Goal: Information Seeking & Learning: Learn about a topic

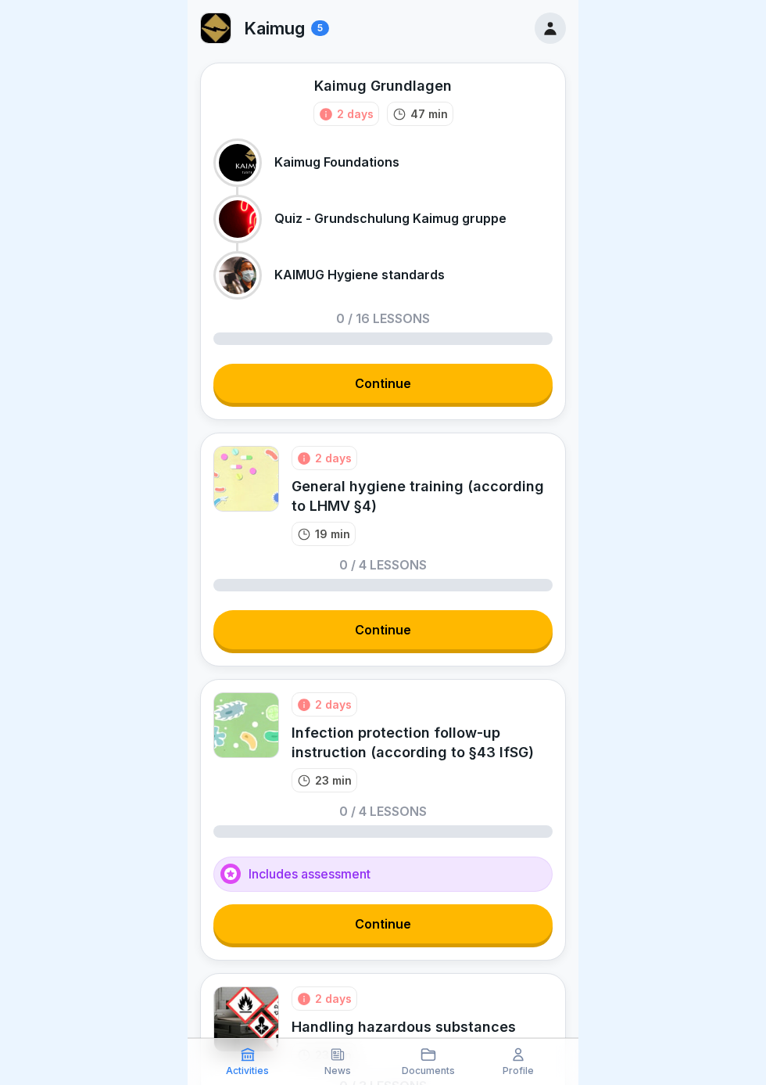
click at [457, 382] on link "Continue" at bounding box center [383, 383] width 339 height 39
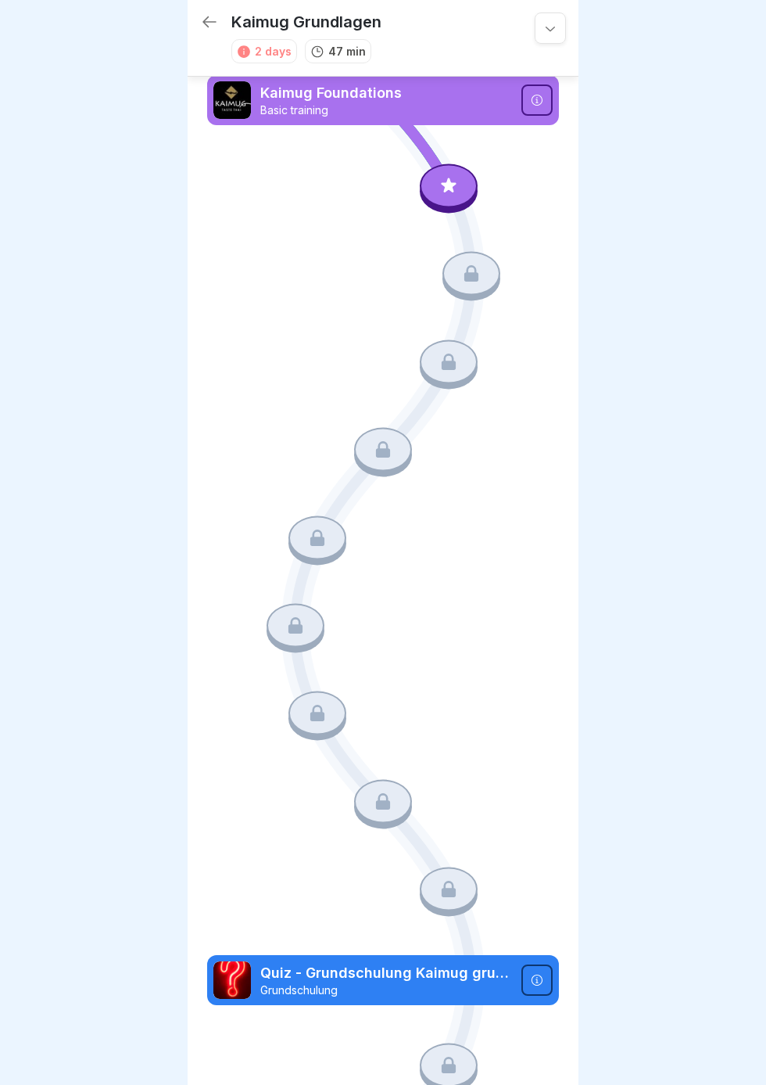
click at [429, 203] on icon at bounding box center [449, 189] width 113 height 94
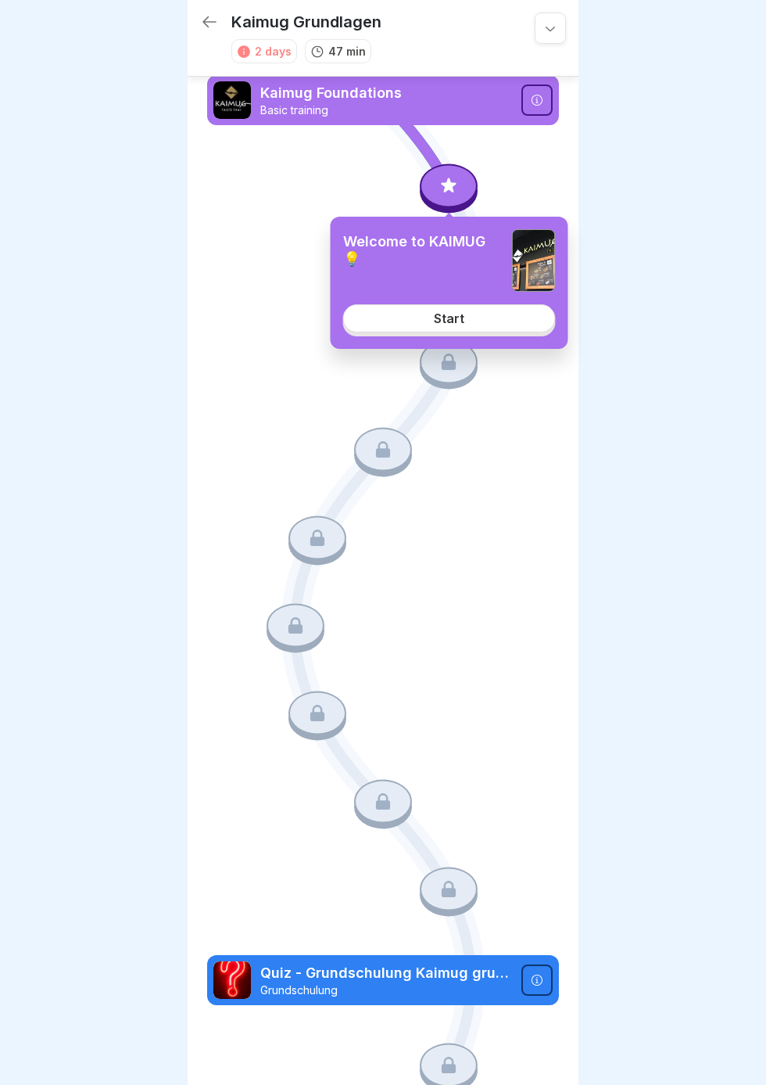
click at [504, 329] on link "Start" at bounding box center [449, 318] width 213 height 28
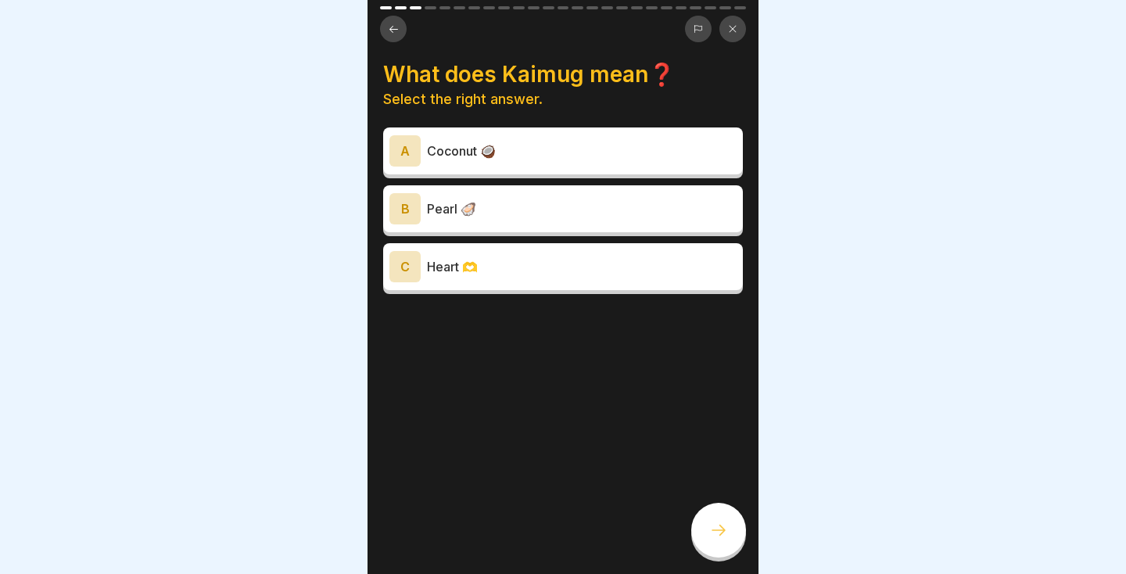
click at [400, 32] on button at bounding box center [393, 29] width 27 height 27
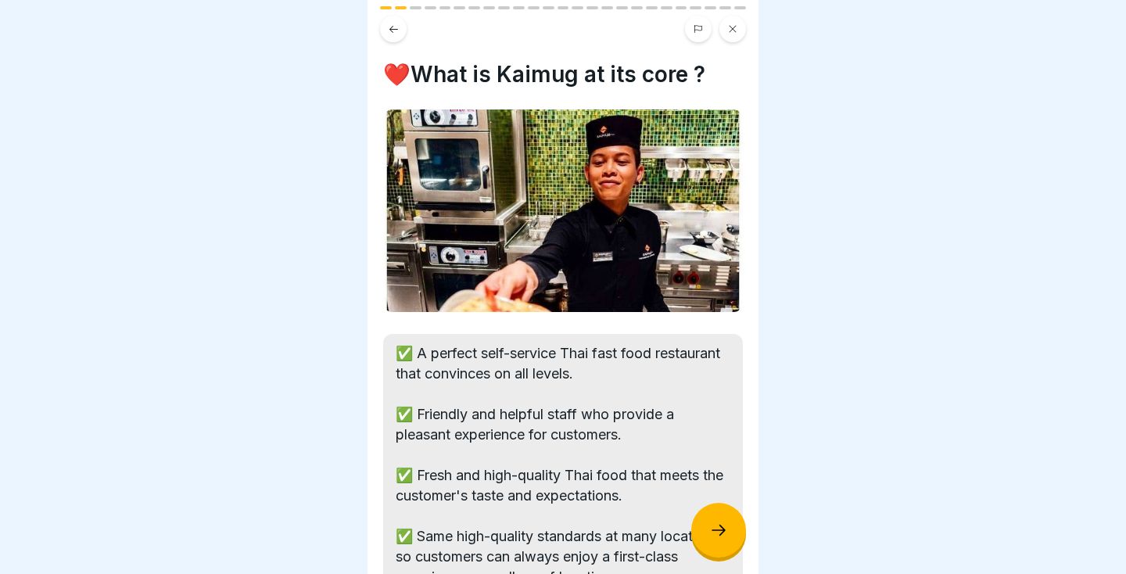
click at [393, 28] on icon at bounding box center [394, 28] width 9 height 7
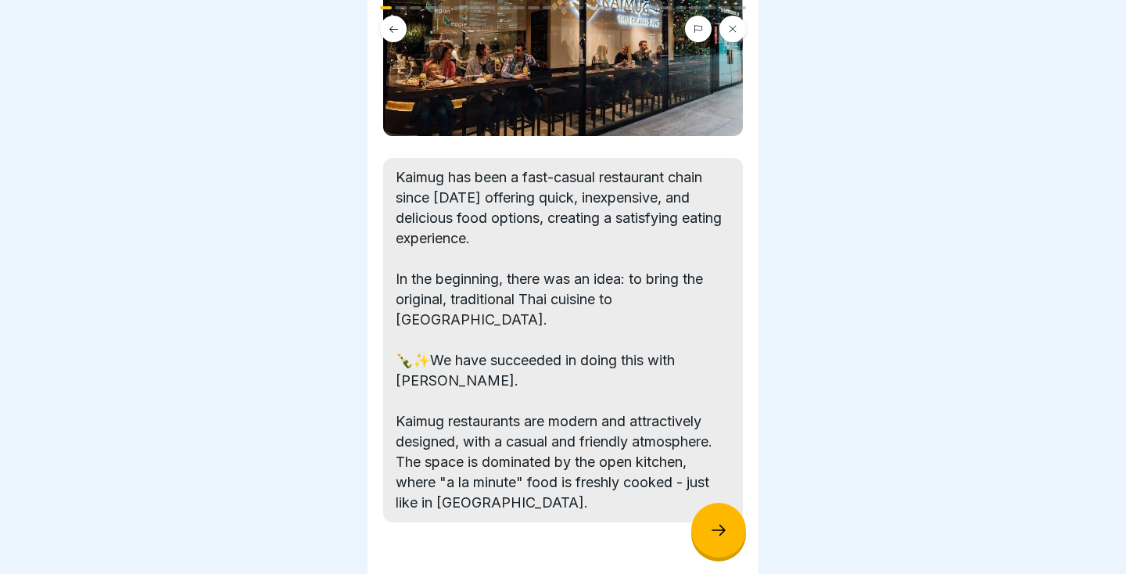
scroll to position [198, 0]
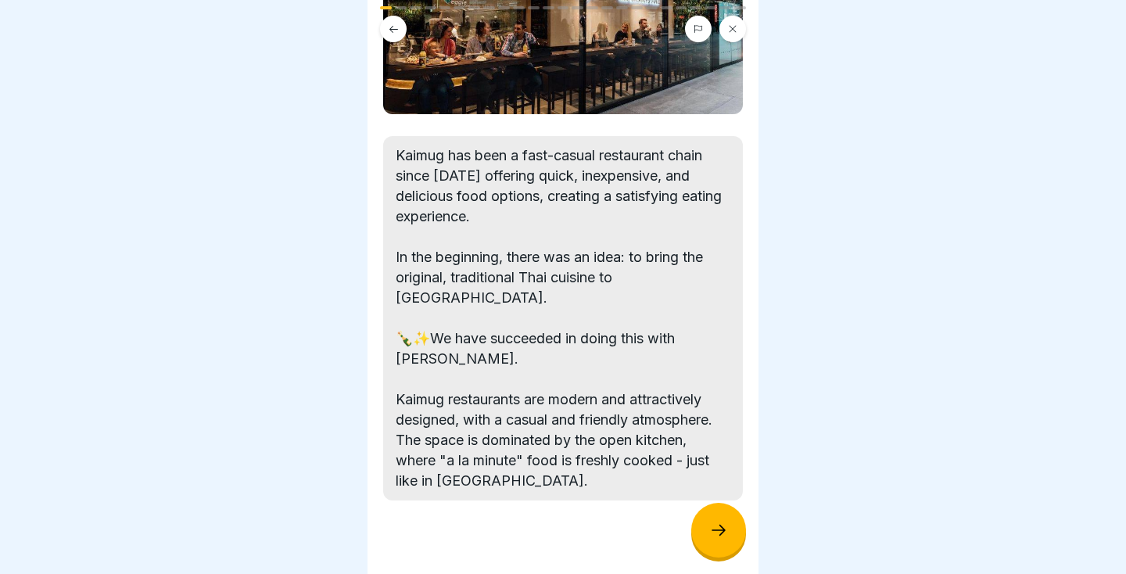
click at [718, 532] on icon at bounding box center [718, 530] width 19 height 19
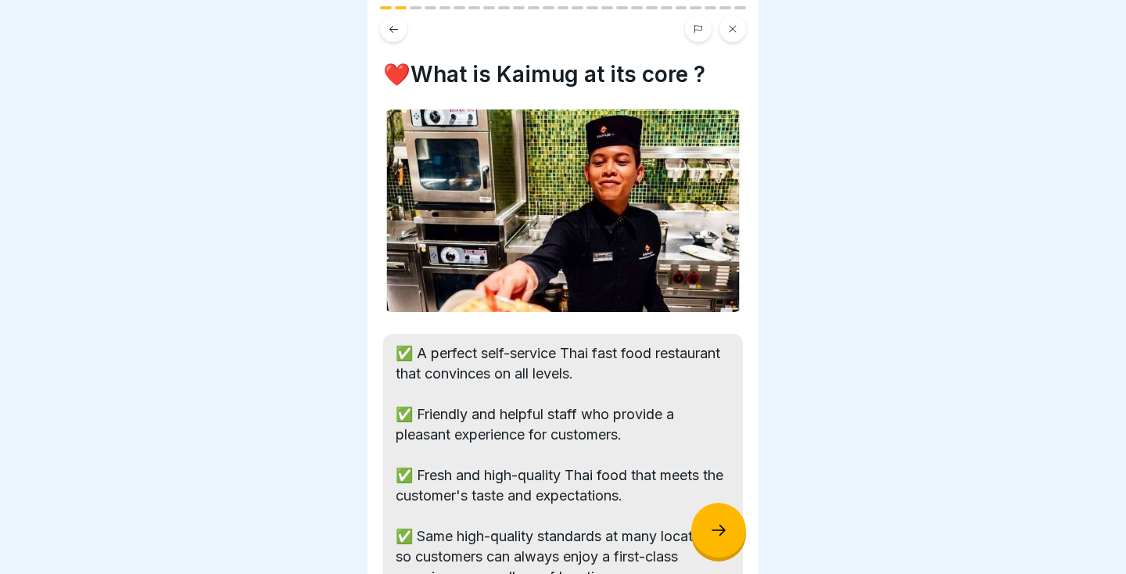
click at [723, 547] on div at bounding box center [718, 530] width 55 height 55
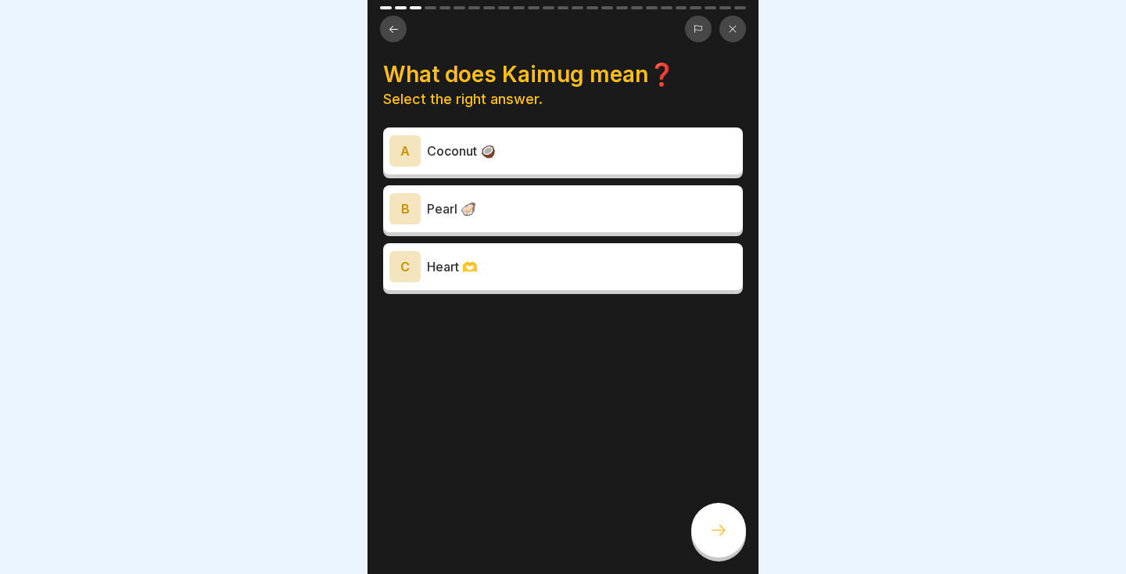
click at [617, 144] on p "Coconut 🥥" at bounding box center [582, 151] width 310 height 19
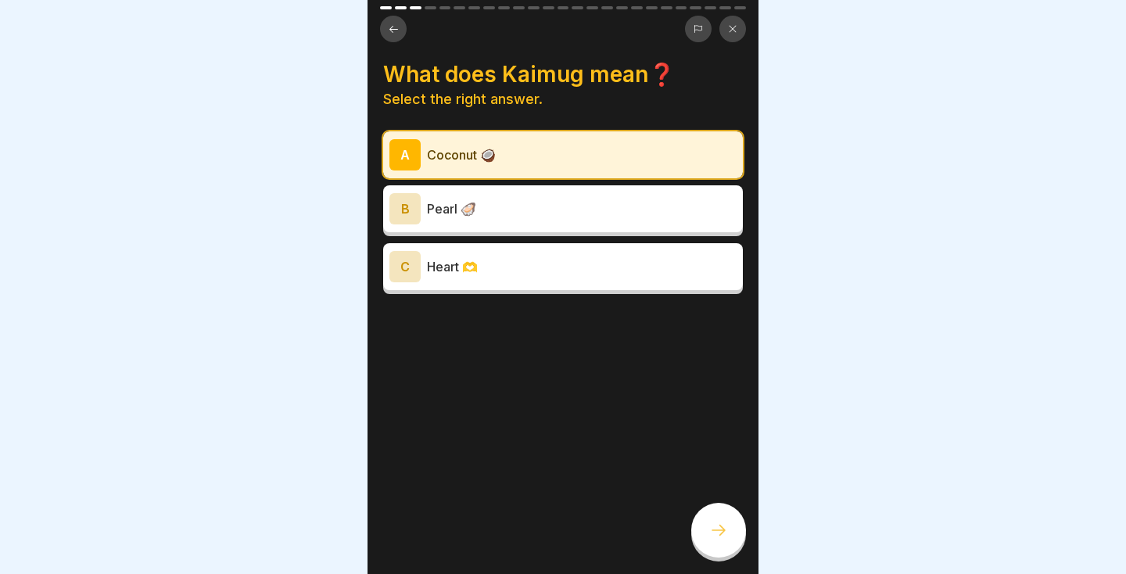
click at [725, 538] on icon at bounding box center [718, 530] width 19 height 19
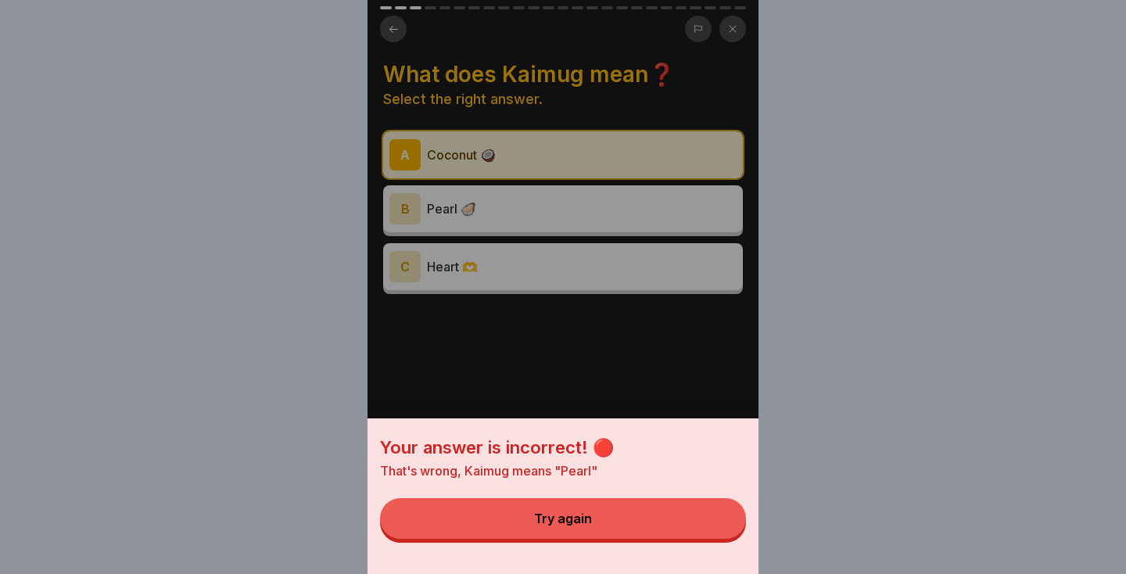
click at [616, 522] on button "Try again" at bounding box center [563, 518] width 366 height 41
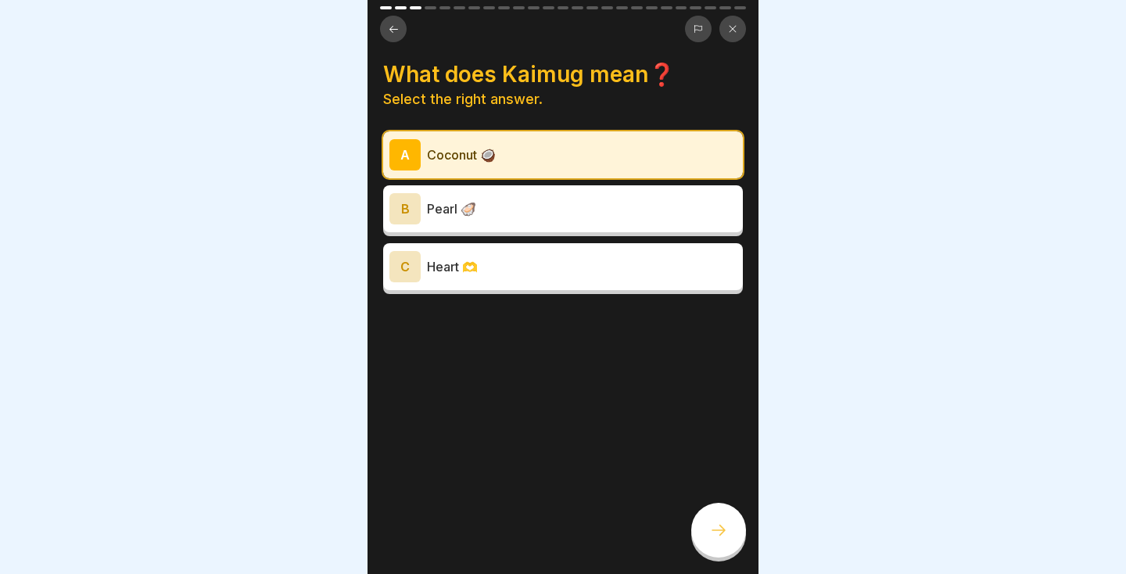
click at [603, 260] on p "Heart 🫶" at bounding box center [582, 266] width 310 height 19
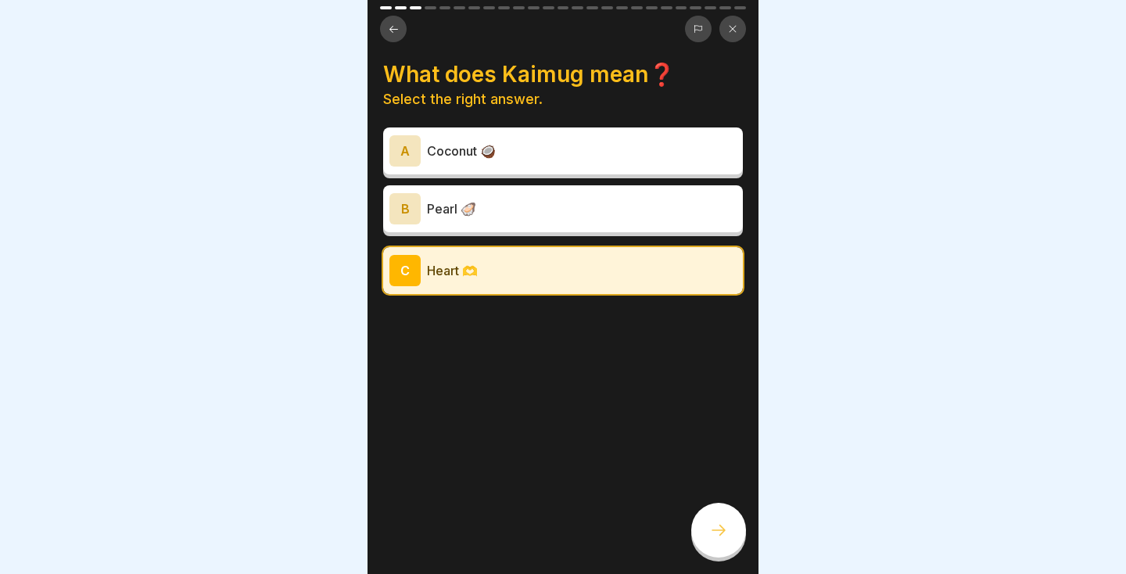
click at [723, 538] on icon at bounding box center [718, 530] width 19 height 19
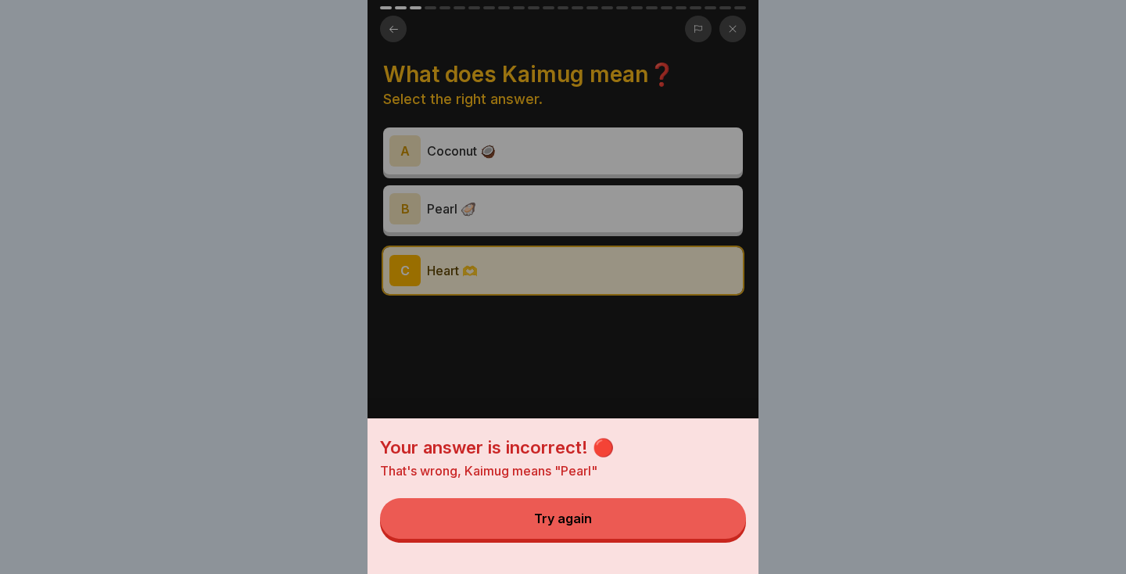
click at [673, 529] on button "Try again" at bounding box center [563, 518] width 366 height 41
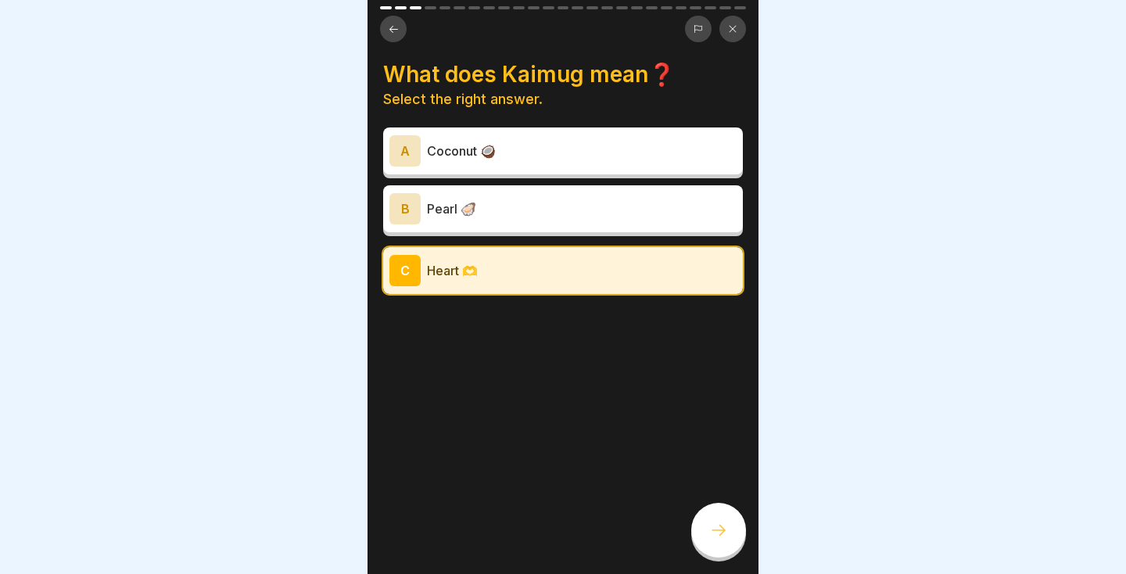
click at [662, 219] on div "B Pearl 🦪" at bounding box center [563, 208] width 347 height 31
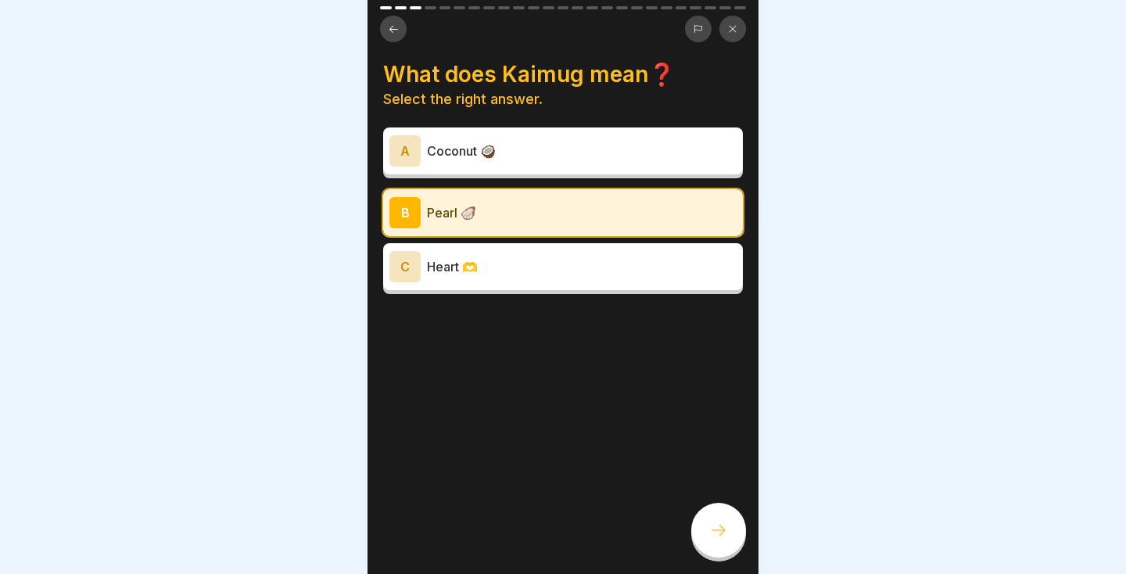
click at [723, 537] on icon at bounding box center [718, 530] width 19 height 19
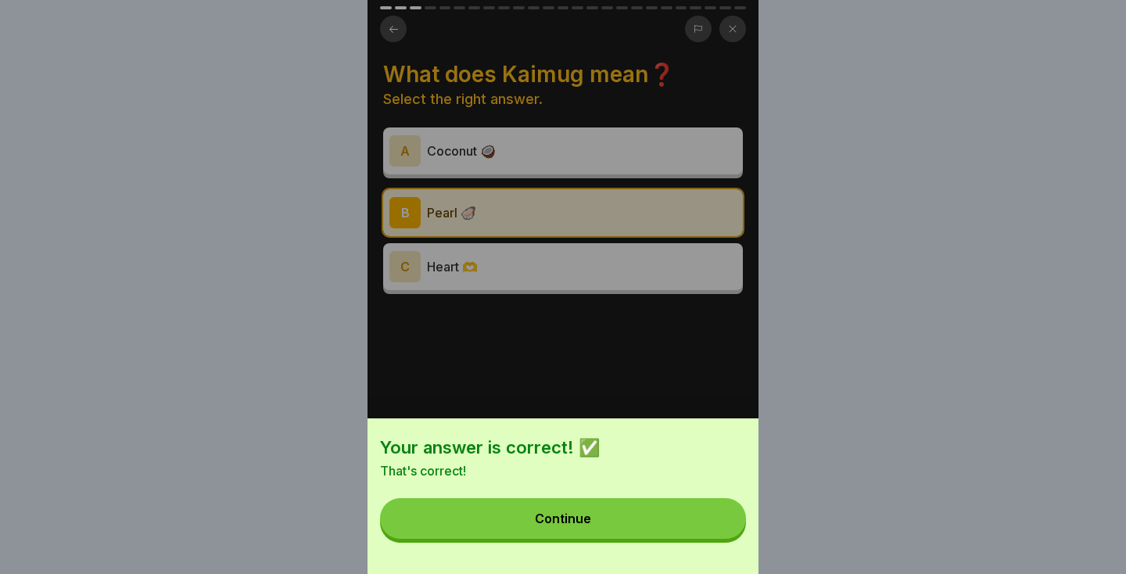
click at [684, 525] on button "Continue" at bounding box center [563, 518] width 366 height 41
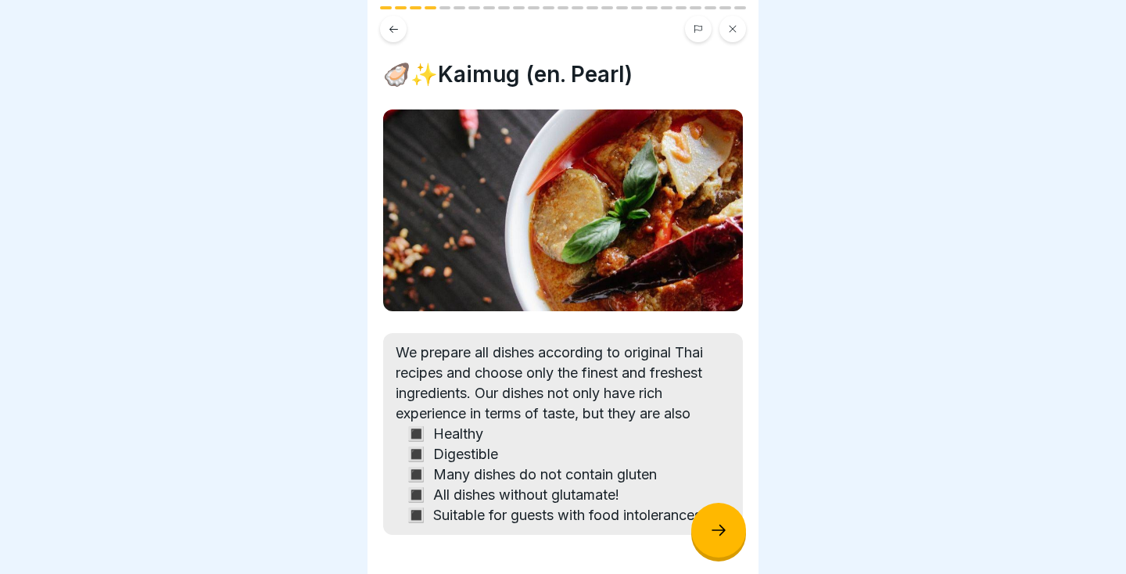
click at [728, 544] on div at bounding box center [718, 530] width 55 height 55
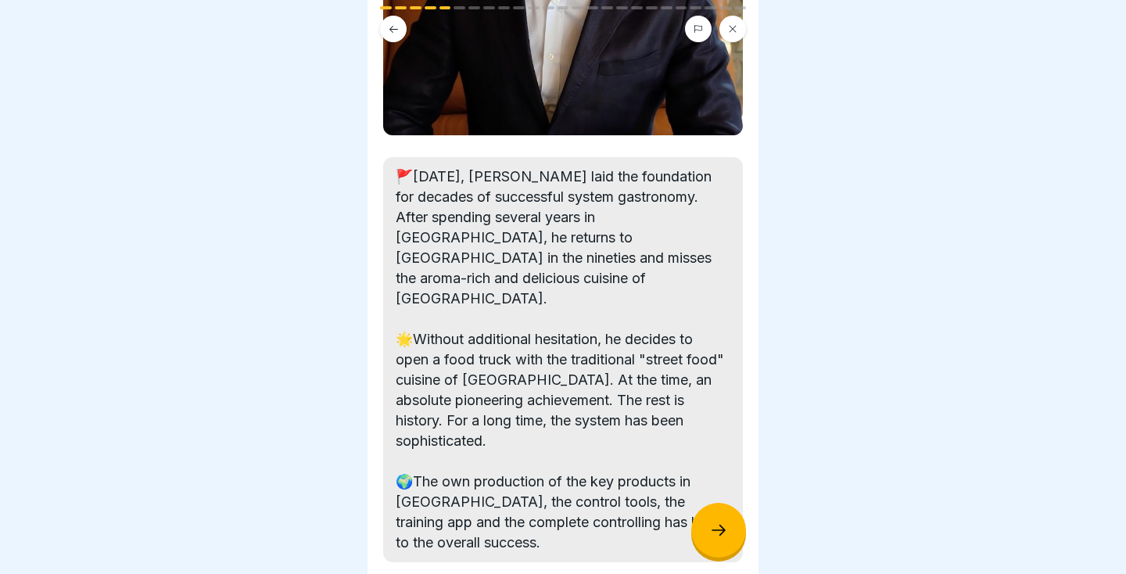
scroll to position [334, 0]
click at [723, 530] on icon at bounding box center [719, 530] width 14 height 11
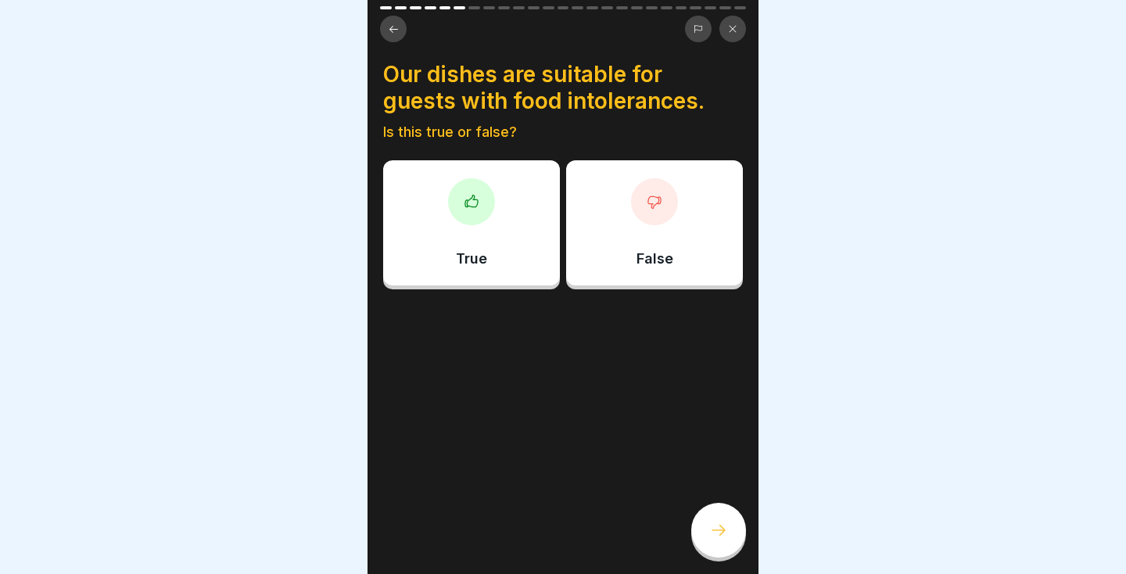
click at [519, 262] on div "True" at bounding box center [471, 222] width 177 height 125
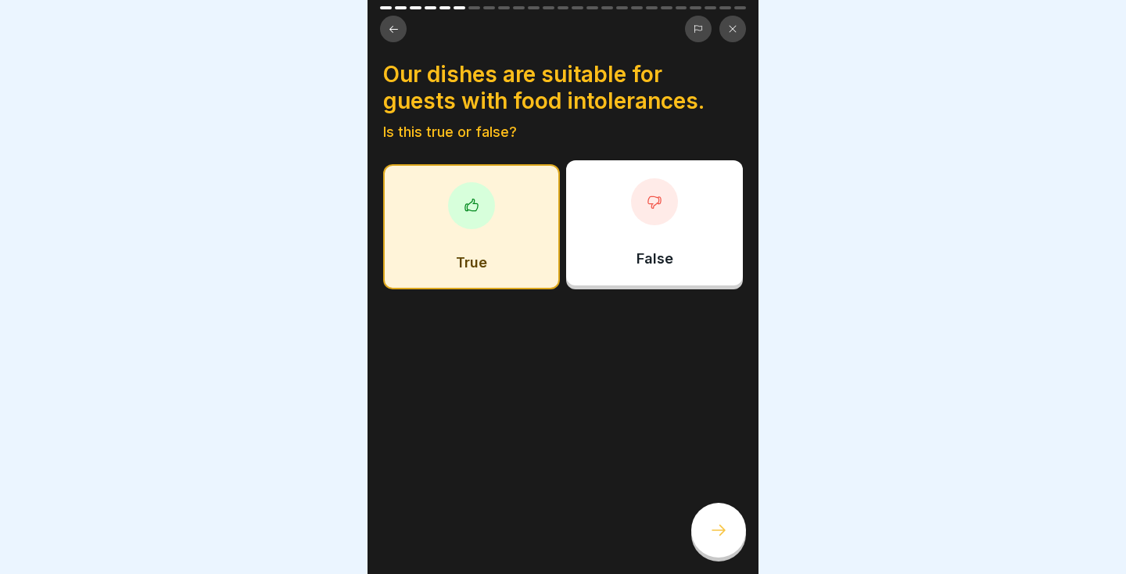
click at [729, 533] on div at bounding box center [718, 530] width 55 height 55
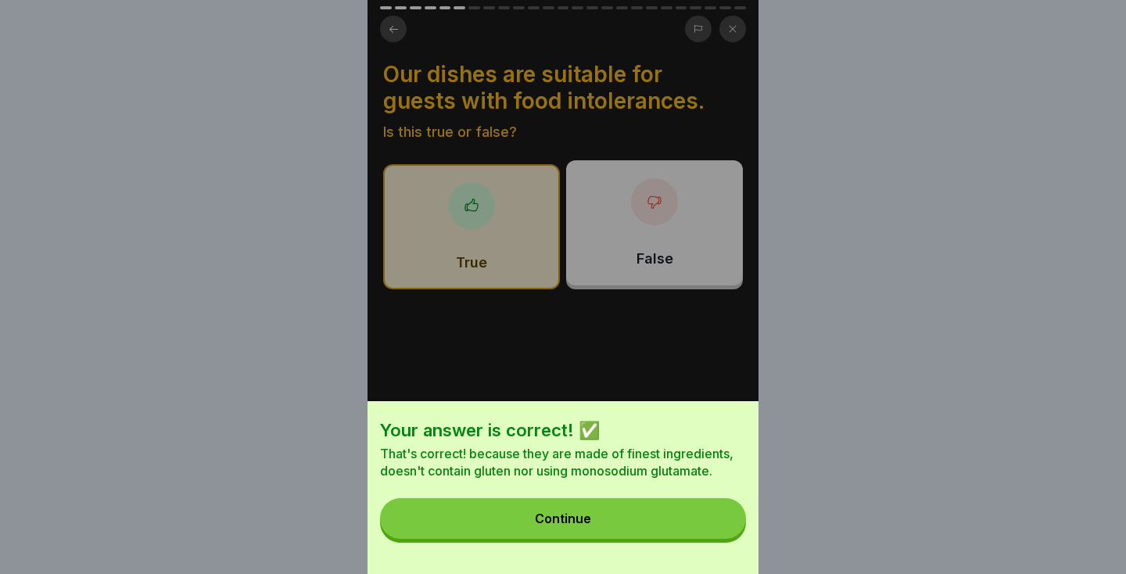
click at [685, 530] on button "Continue" at bounding box center [563, 518] width 366 height 41
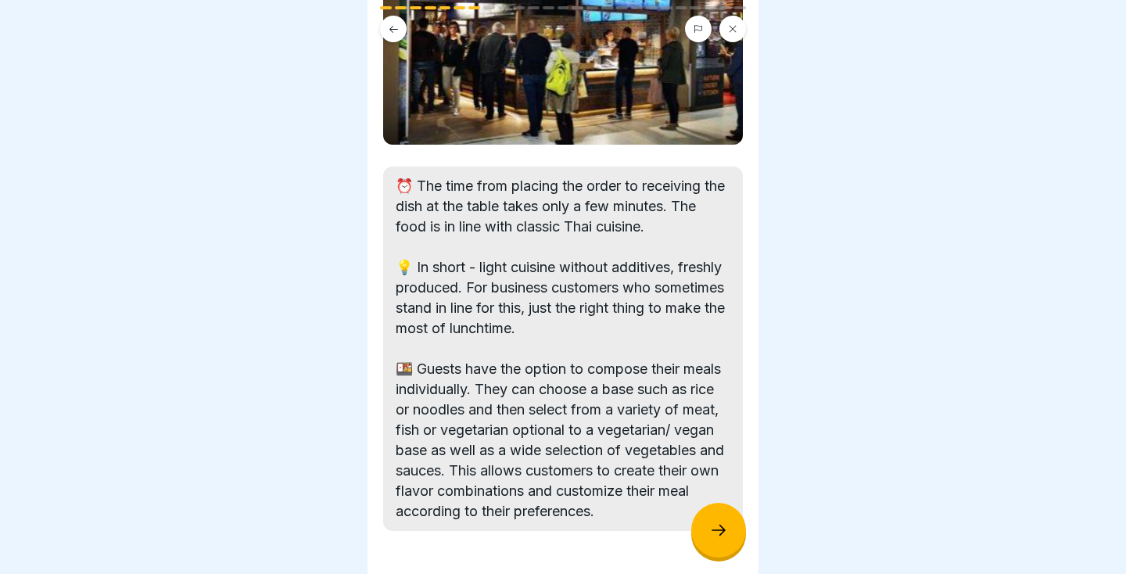
scroll to position [238, 0]
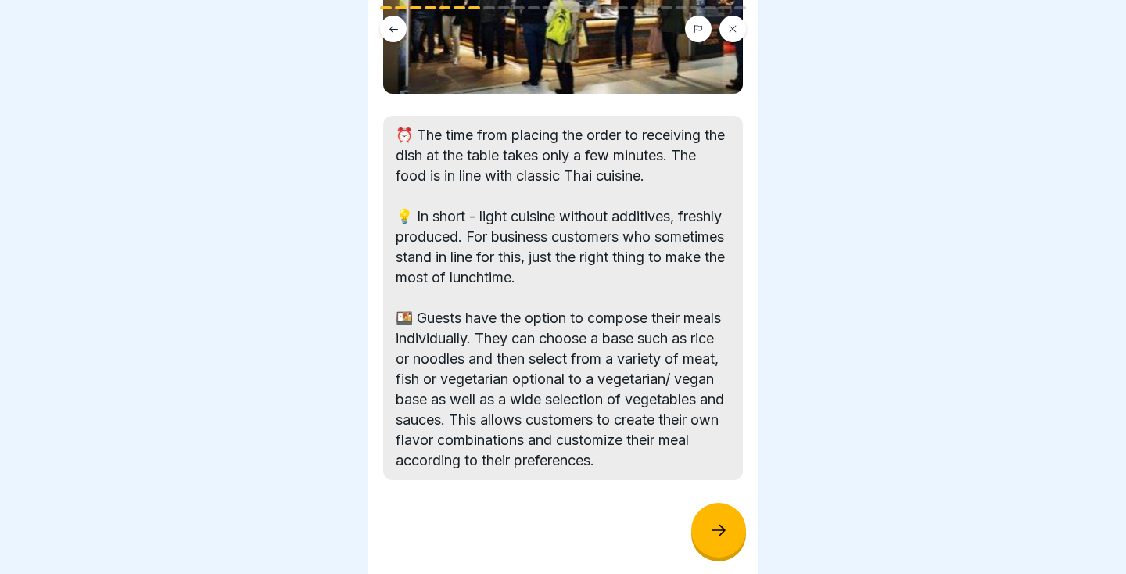
click at [722, 545] on div at bounding box center [718, 530] width 55 height 55
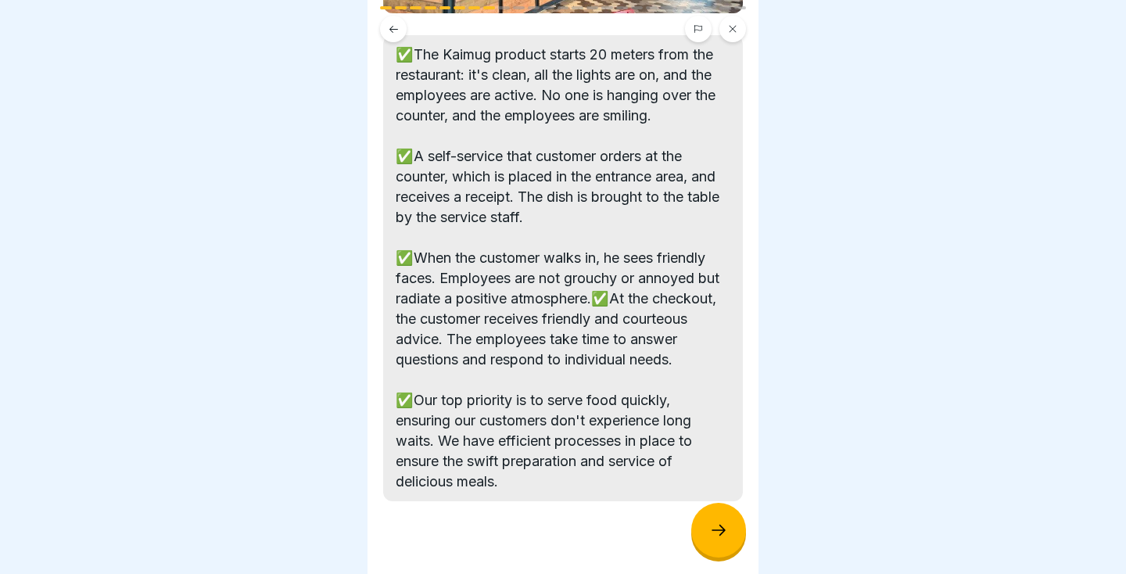
scroll to position [319, 0]
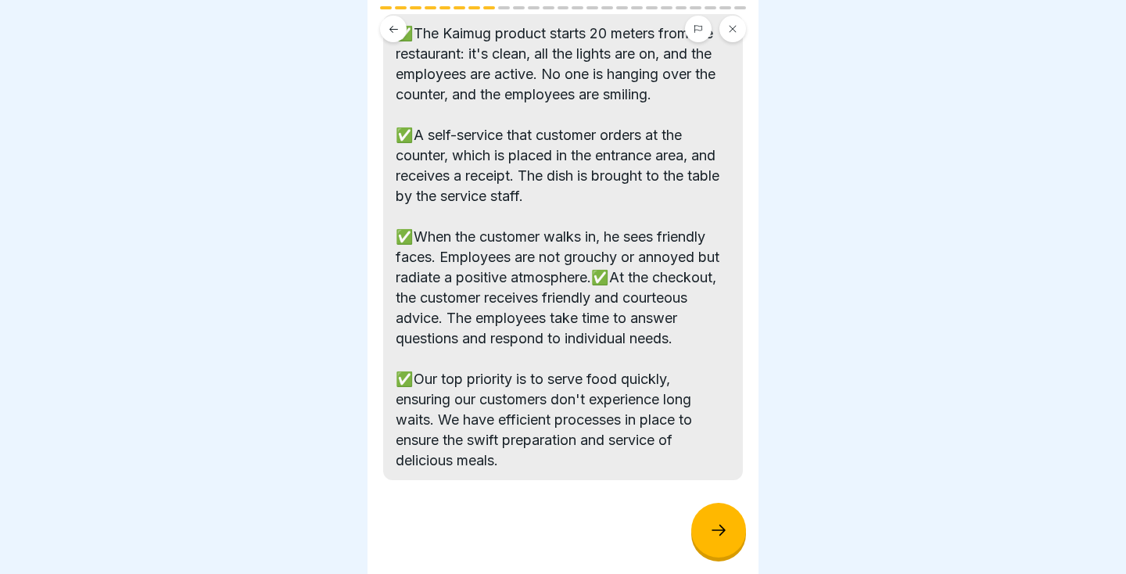
click at [727, 533] on icon at bounding box center [718, 530] width 19 height 19
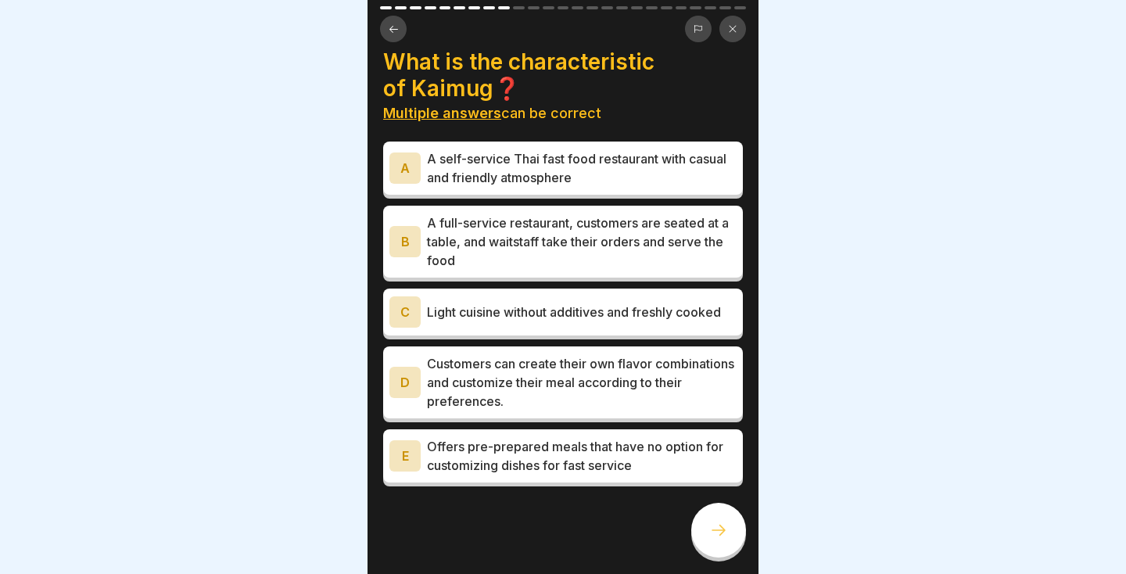
scroll to position [18, 0]
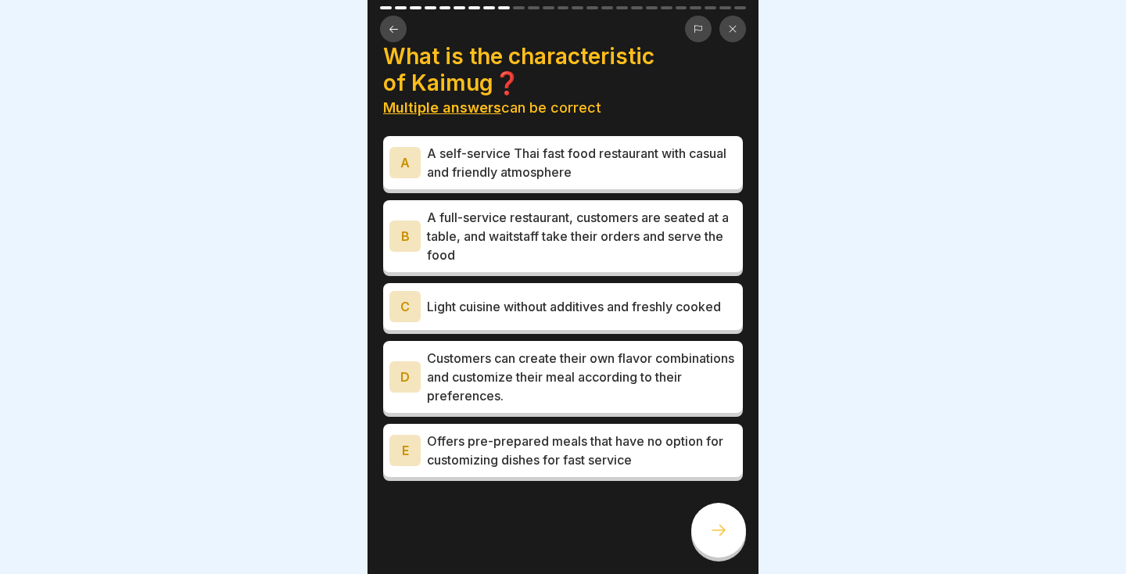
click at [684, 259] on p "A full-service restaurant, customers are seated at a table, and waitstaff take …" at bounding box center [582, 236] width 310 height 56
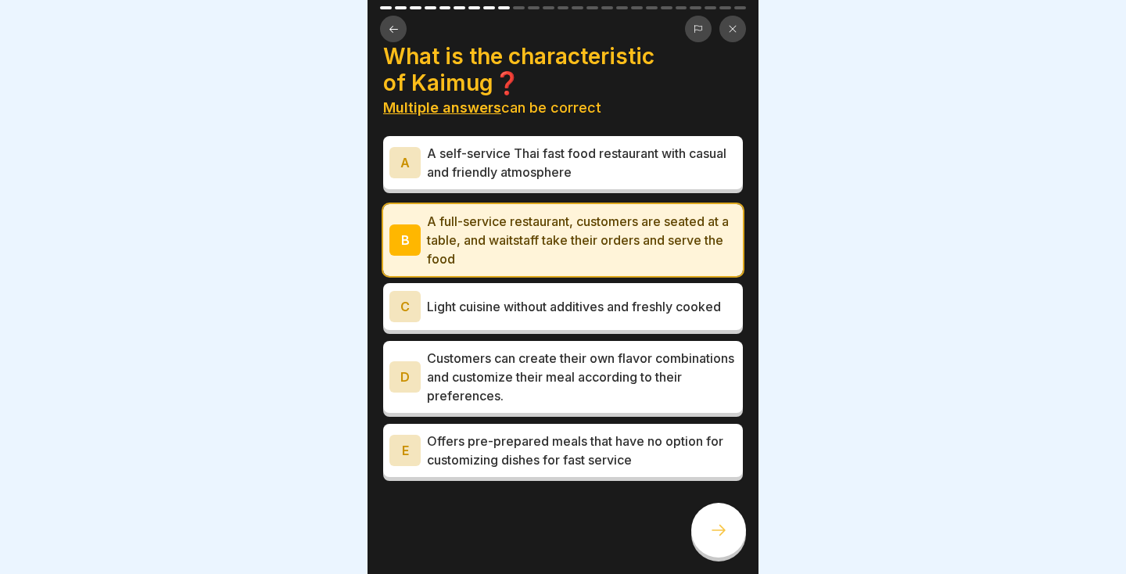
click at [722, 543] on div at bounding box center [718, 530] width 55 height 55
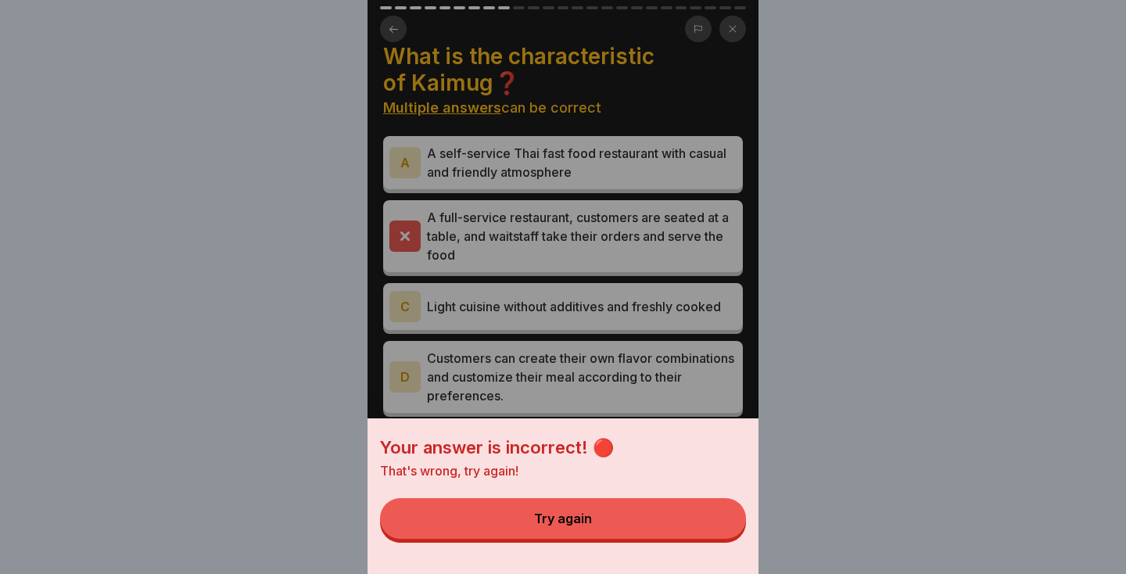
click at [738, 375] on div "Your answer is incorrect! 🔴 That's wrong, try again! Try again" at bounding box center [563, 287] width 391 height 574
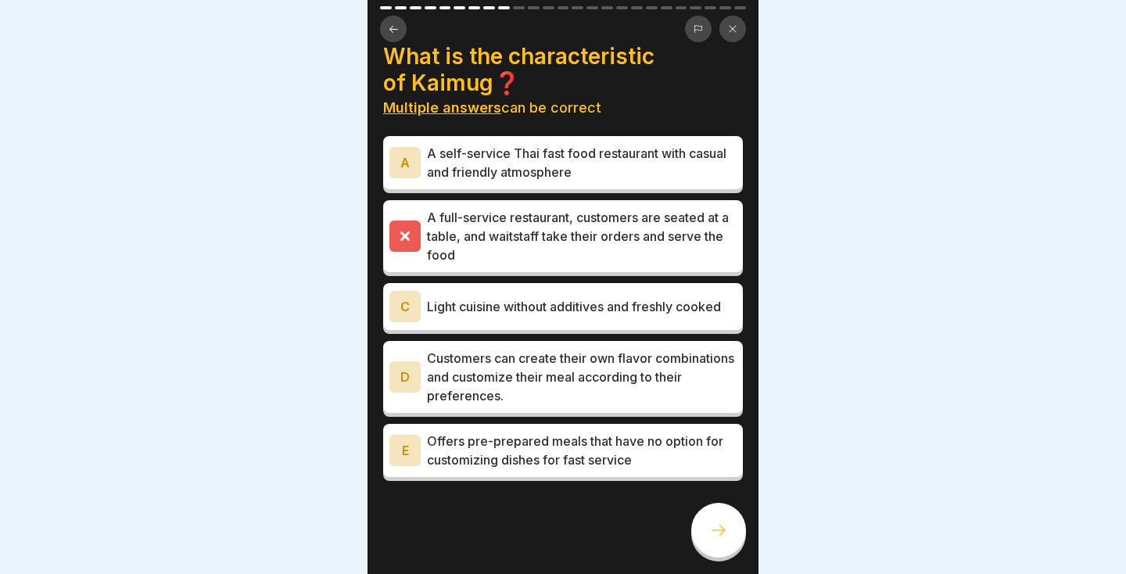
click at [686, 170] on p "A self-service Thai fast food restaurant with casual and friendly atmosphere" at bounding box center [582, 163] width 310 height 38
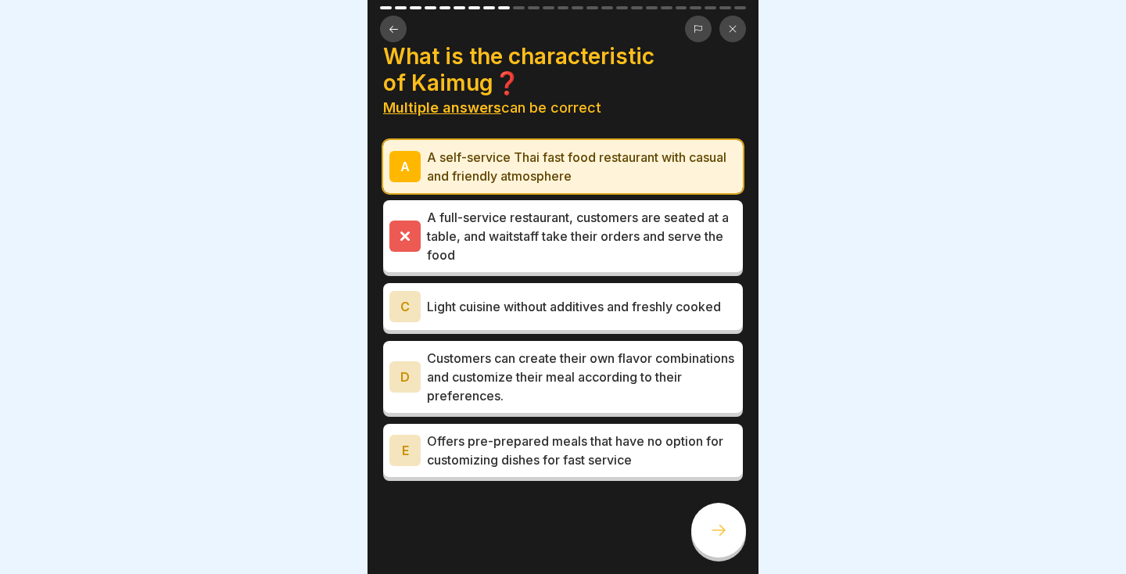
click at [720, 530] on icon at bounding box center [718, 530] width 19 height 19
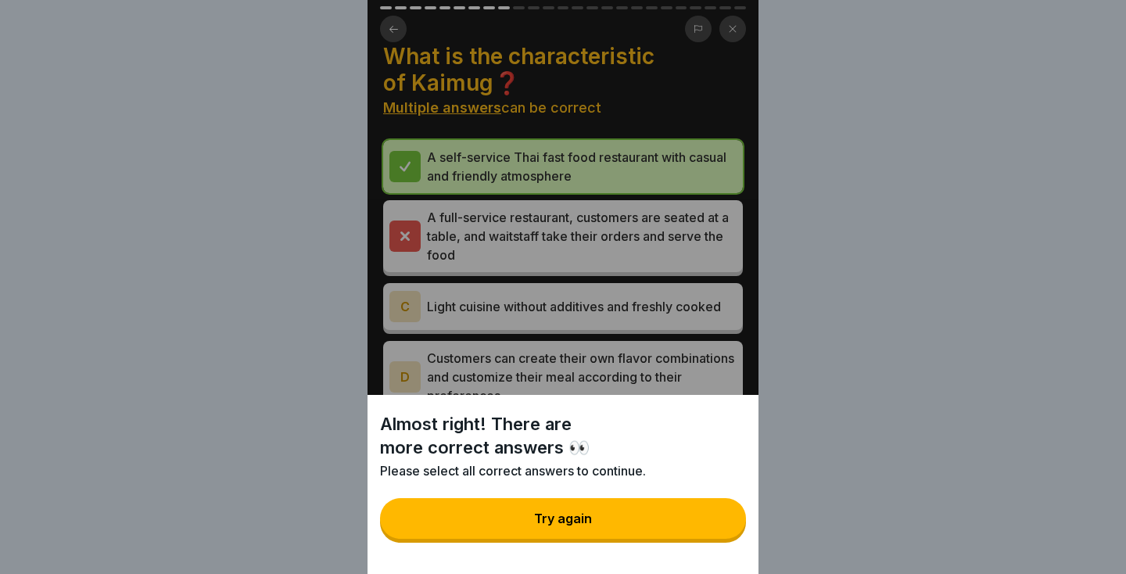
click at [679, 527] on button "Try again" at bounding box center [563, 518] width 366 height 41
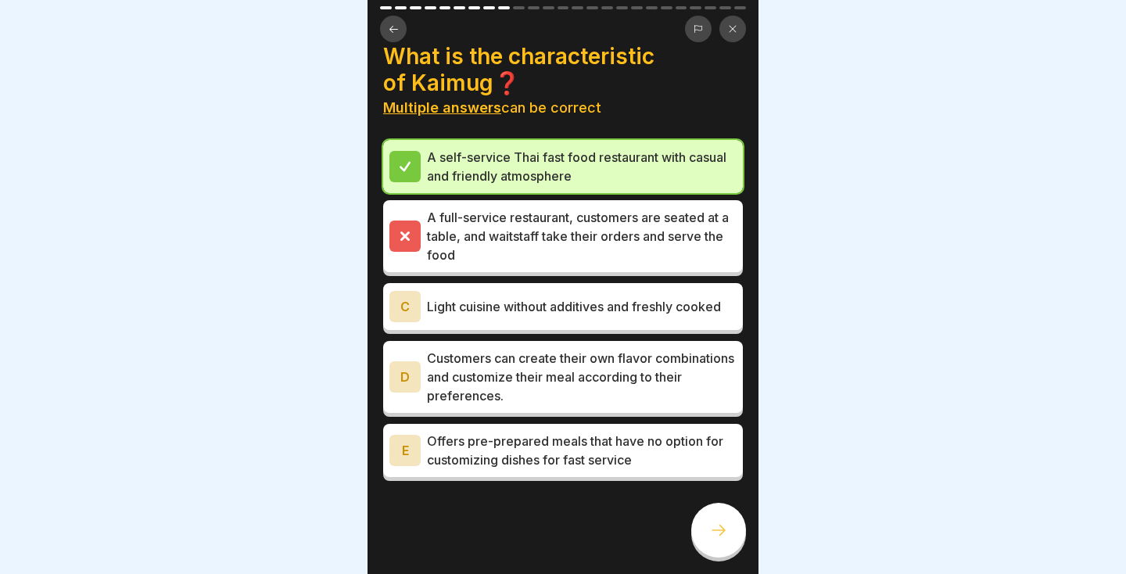
click at [401, 27] on button at bounding box center [393, 29] width 27 height 27
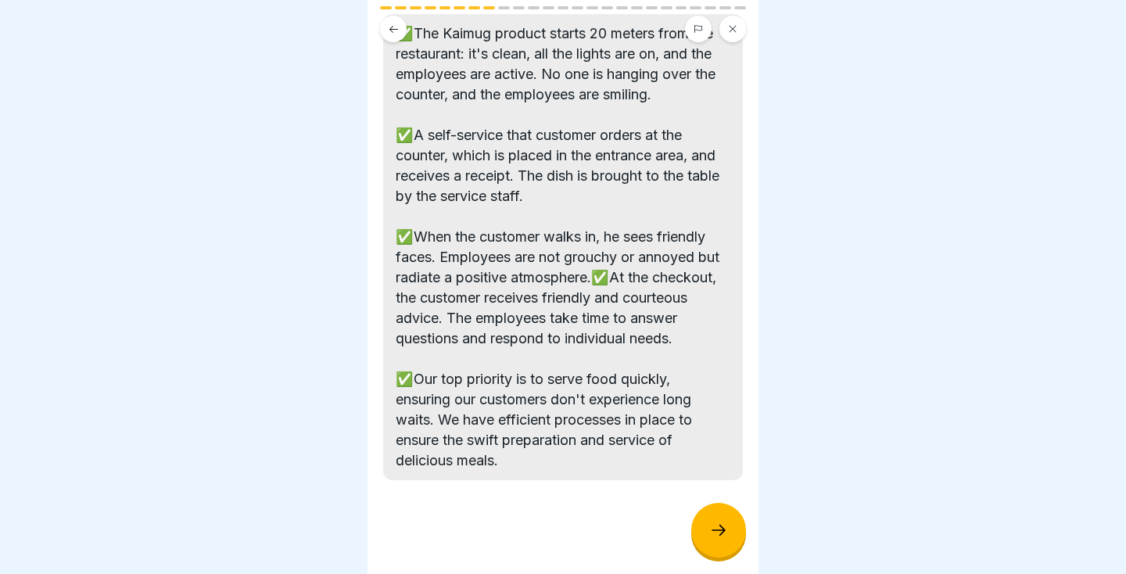
click at [716, 526] on icon at bounding box center [718, 530] width 19 height 19
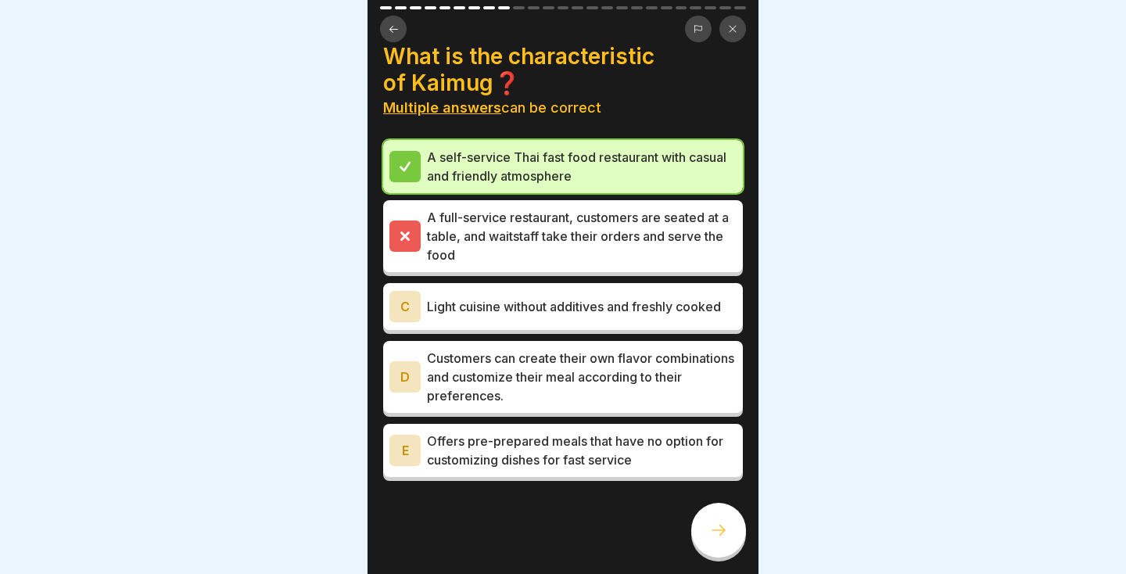
click at [665, 166] on p "A self-service Thai fast food restaurant with casual and friendly atmosphere" at bounding box center [582, 167] width 310 height 38
click at [724, 536] on icon at bounding box center [718, 530] width 19 height 19
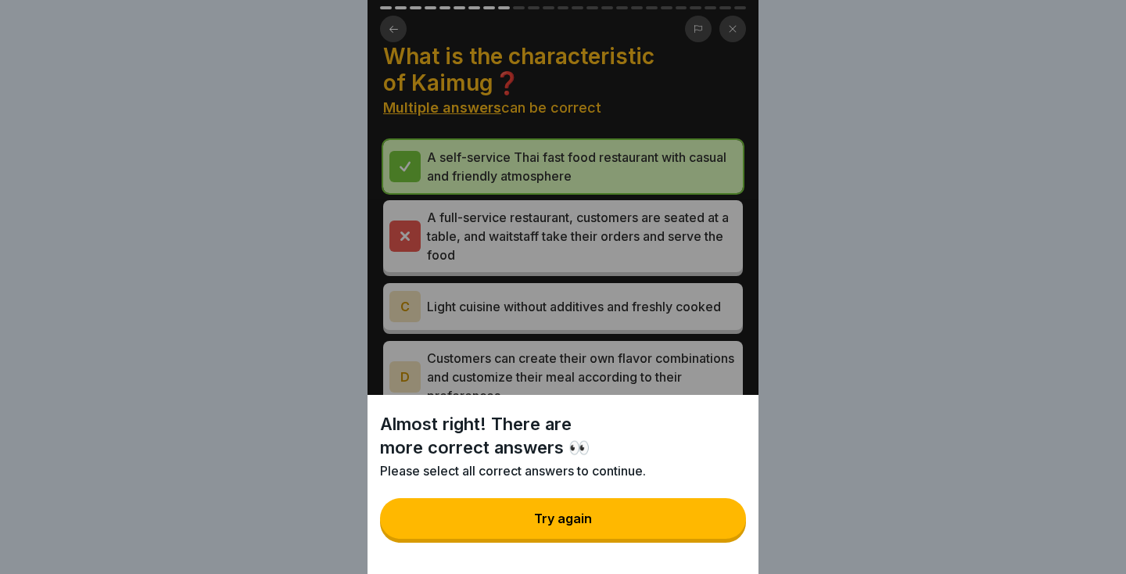
click at [679, 526] on button "Try again" at bounding box center [563, 518] width 366 height 41
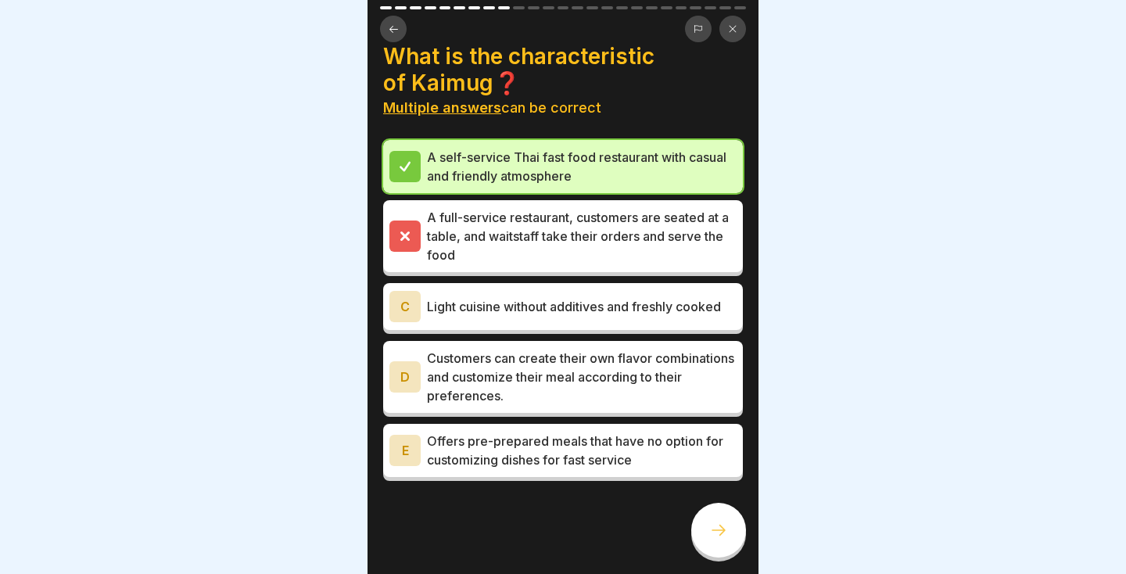
click at [723, 530] on icon at bounding box center [719, 530] width 14 height 11
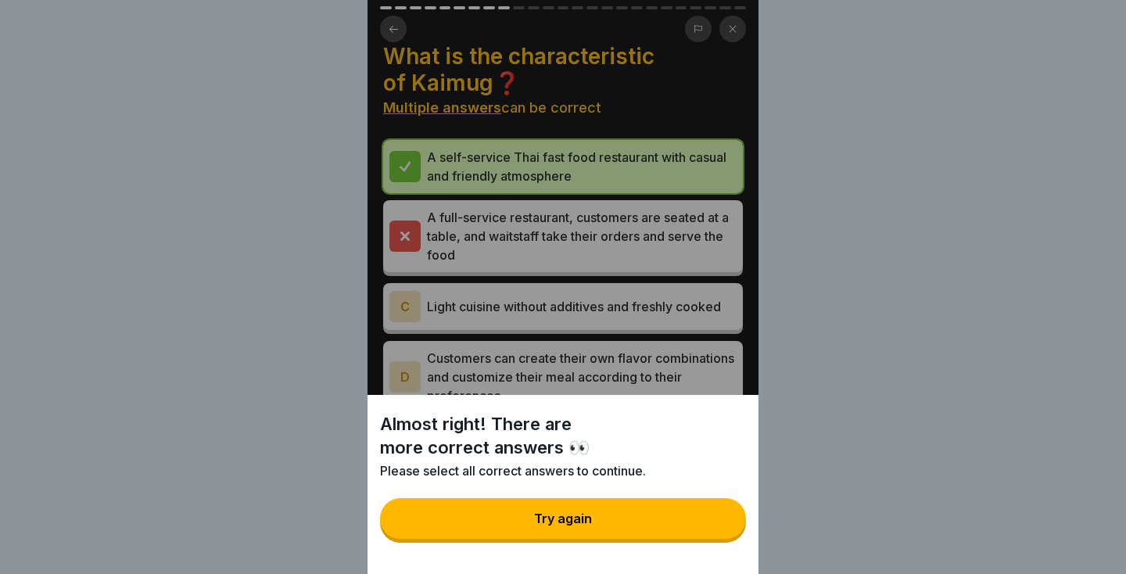
click at [681, 531] on button "Try again" at bounding box center [563, 518] width 366 height 41
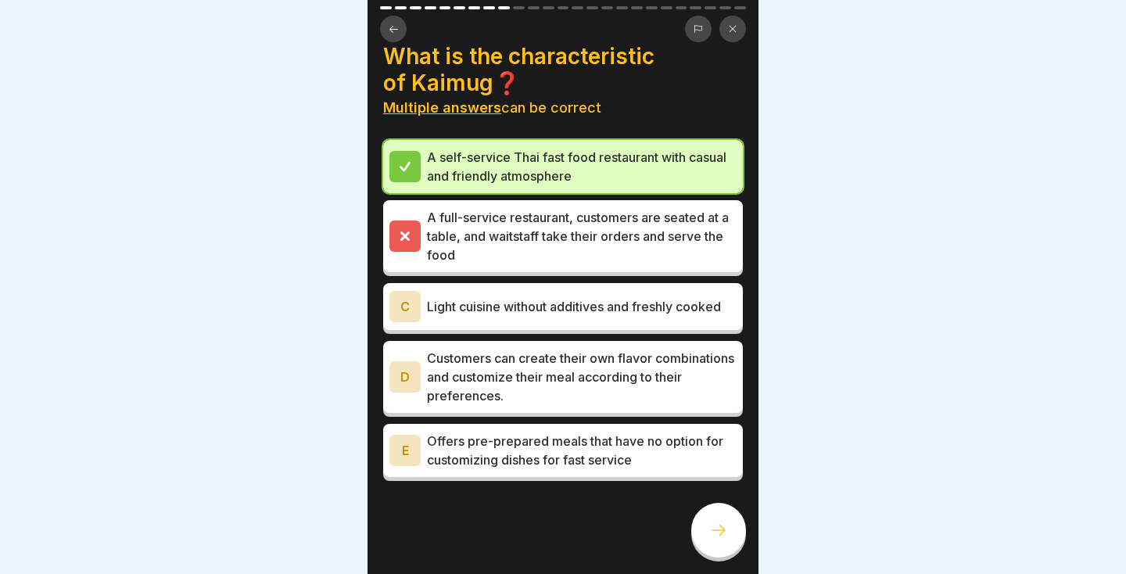
click at [634, 240] on p "A full-service restaurant, customers are seated at a table, and waitstaff take …" at bounding box center [582, 236] width 310 height 56
click at [653, 249] on p "A full-service restaurant, customers are seated at a table, and waitstaff take …" at bounding box center [582, 236] width 310 height 56
click at [619, 259] on p "A full-service restaurant, customers are seated at a table, and waitstaff take …" at bounding box center [582, 236] width 310 height 56
click at [402, 239] on icon at bounding box center [405, 235] width 7 height 7
click at [404, 165] on icon at bounding box center [405, 167] width 14 height 14
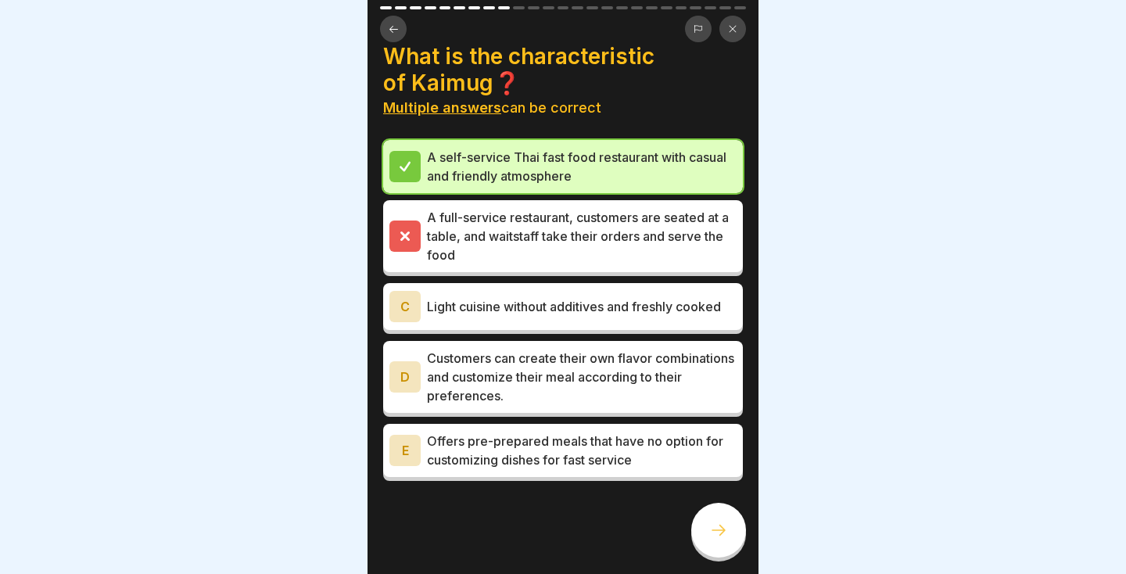
click at [492, 149] on p "A self-service Thai fast food restaurant with casual and friendly atmosphere" at bounding box center [582, 167] width 310 height 38
click at [481, 168] on p "A self-service Thai fast food restaurant with casual and friendly atmosphere" at bounding box center [582, 167] width 310 height 38
click at [479, 169] on p "A self-service Thai fast food restaurant with casual and friendly atmosphere" at bounding box center [582, 167] width 310 height 38
click at [470, 109] on b "Multiple answers" at bounding box center [442, 107] width 118 height 16
click at [564, 120] on div "What is the characteristic of Kaimug❓  Multiple answers can be correct A self-s…" at bounding box center [563, 262] width 360 height 438
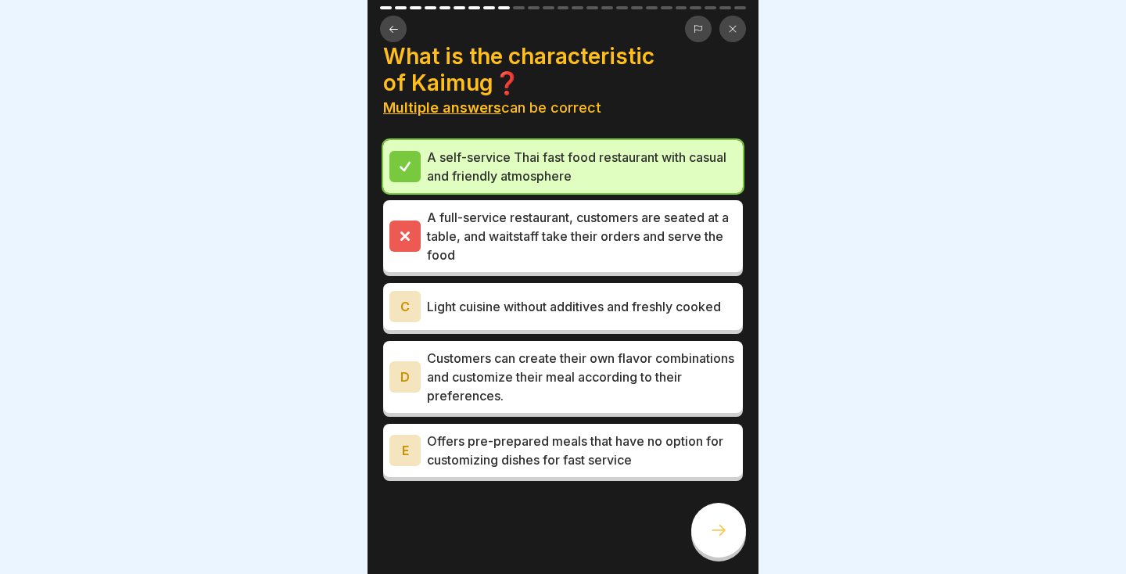
click at [734, 538] on div at bounding box center [718, 530] width 55 height 55
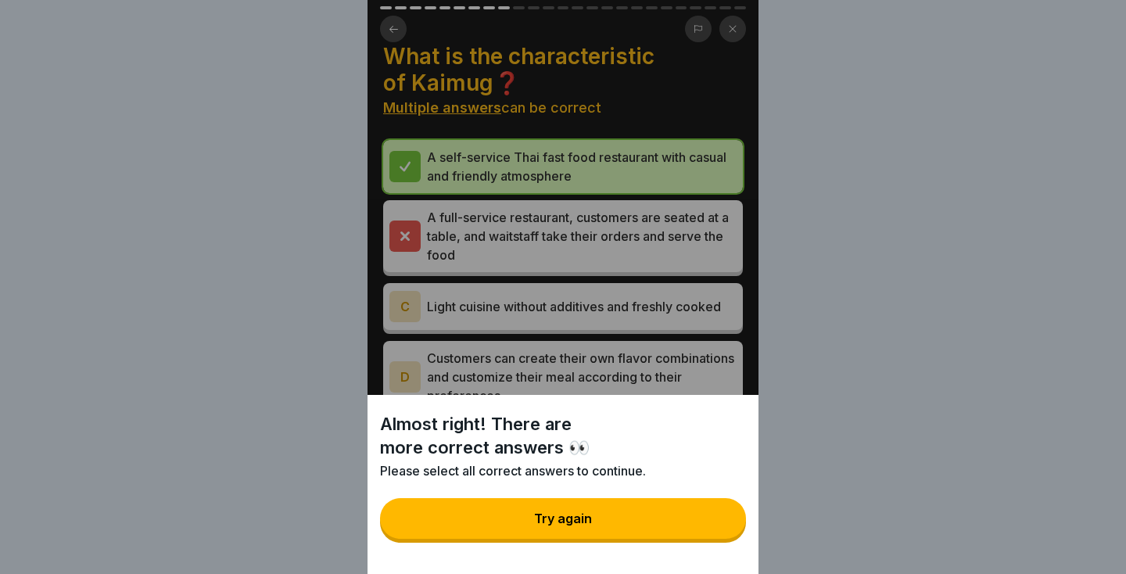
click at [766, 570] on div "Almost right! There are more correct answers 👀 Please select all correct answer…" at bounding box center [563, 287] width 1126 height 574
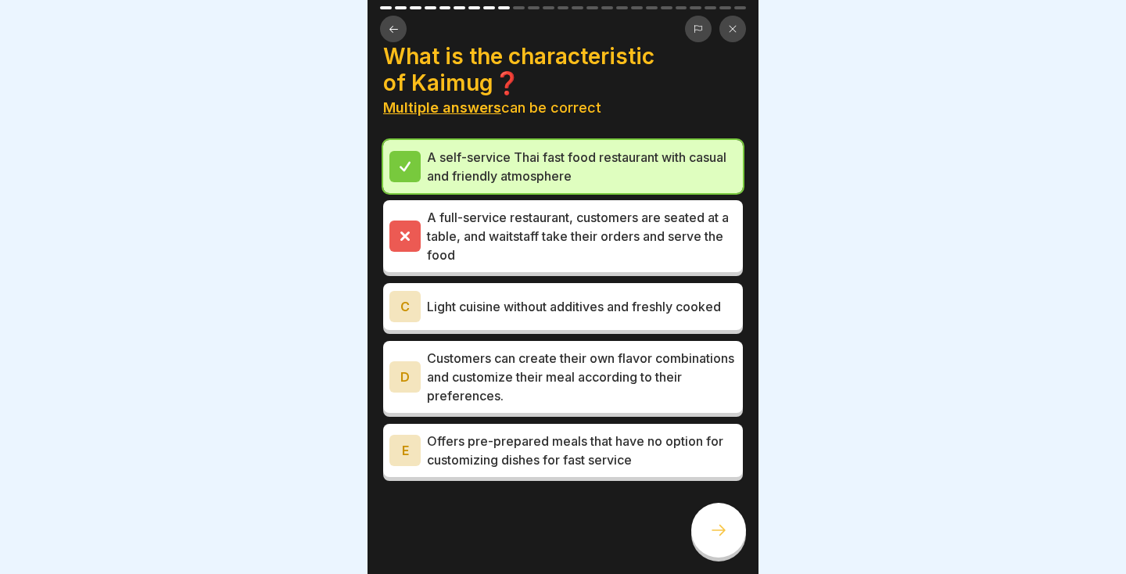
click at [723, 537] on icon at bounding box center [718, 530] width 19 height 19
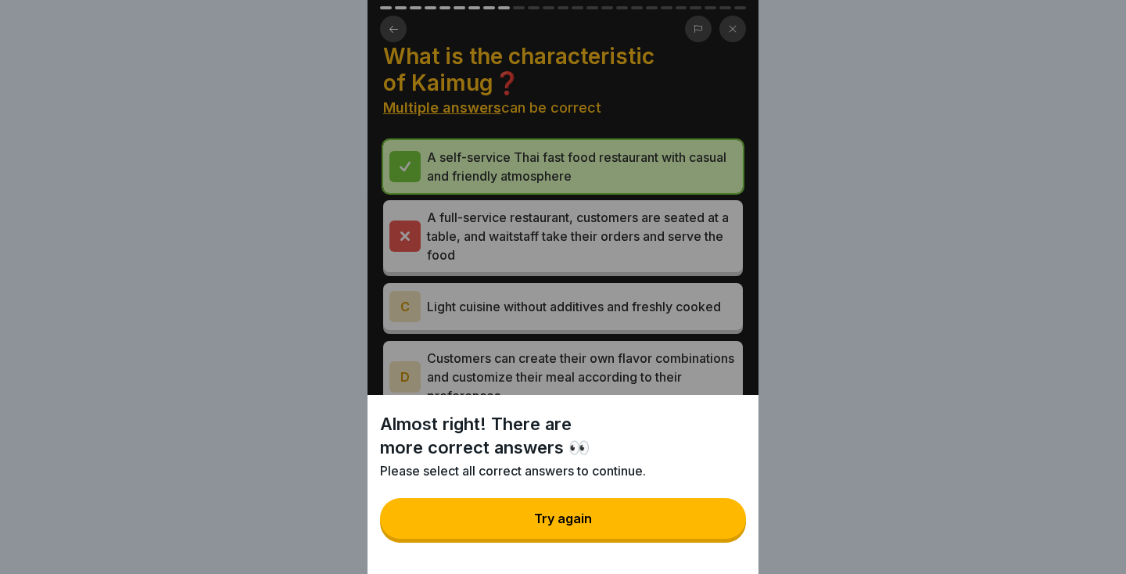
click at [684, 538] on button "Try again" at bounding box center [563, 518] width 366 height 41
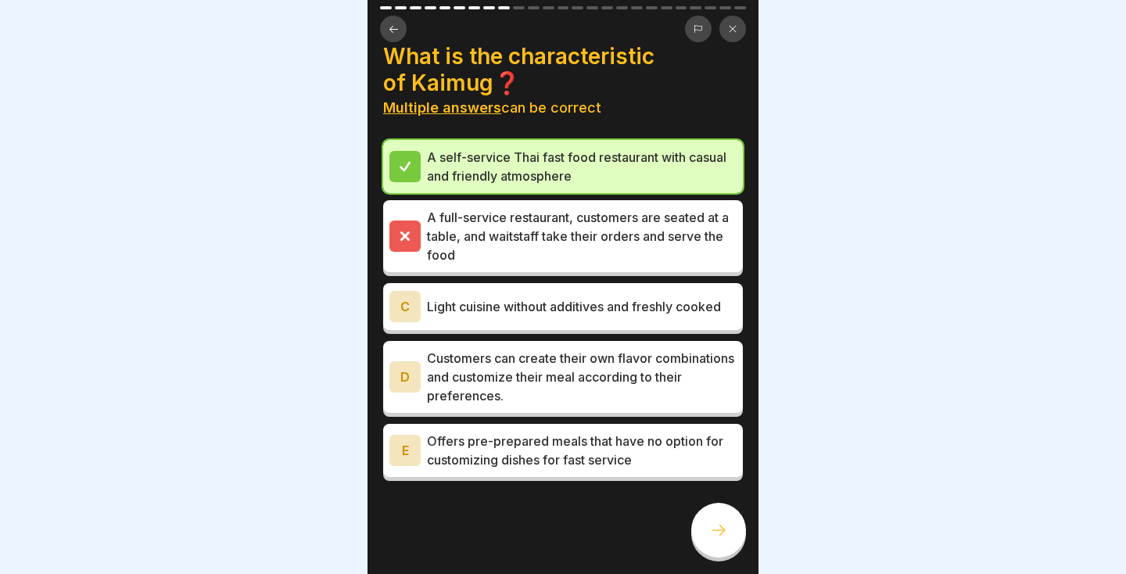
click at [630, 182] on p "A self-service Thai fast food restaurant with casual and friendly atmosphere" at bounding box center [582, 167] width 310 height 38
click at [587, 441] on p "Offers pre-prepared meals that have no option for customizing dishes for fast s…" at bounding box center [582, 451] width 310 height 38
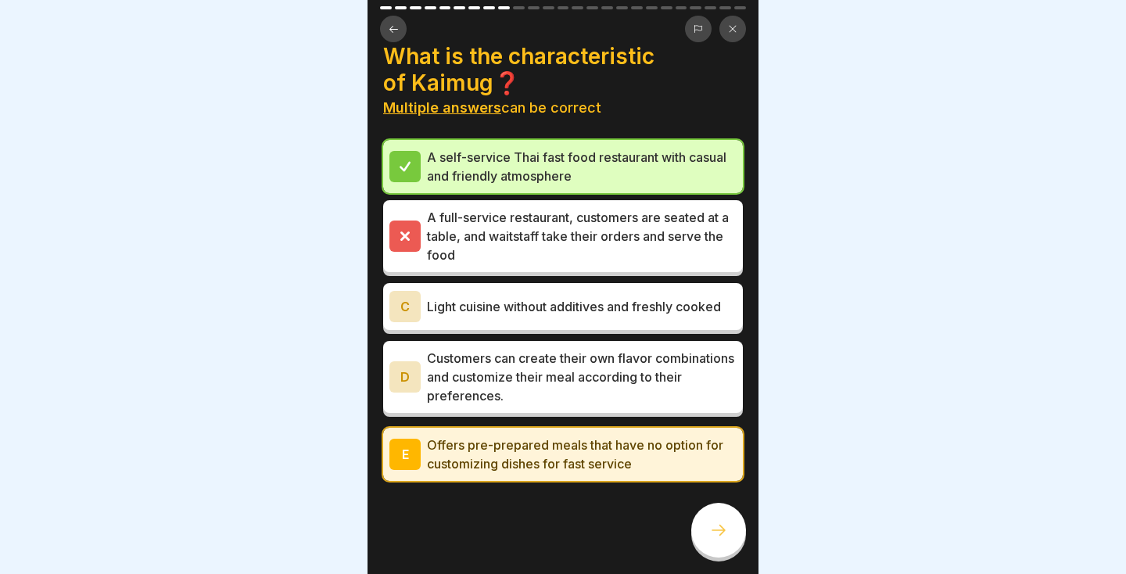
click at [589, 477] on div "E Offers pre-prepared meals that have no option for customizing dishes for fast…" at bounding box center [563, 454] width 360 height 53
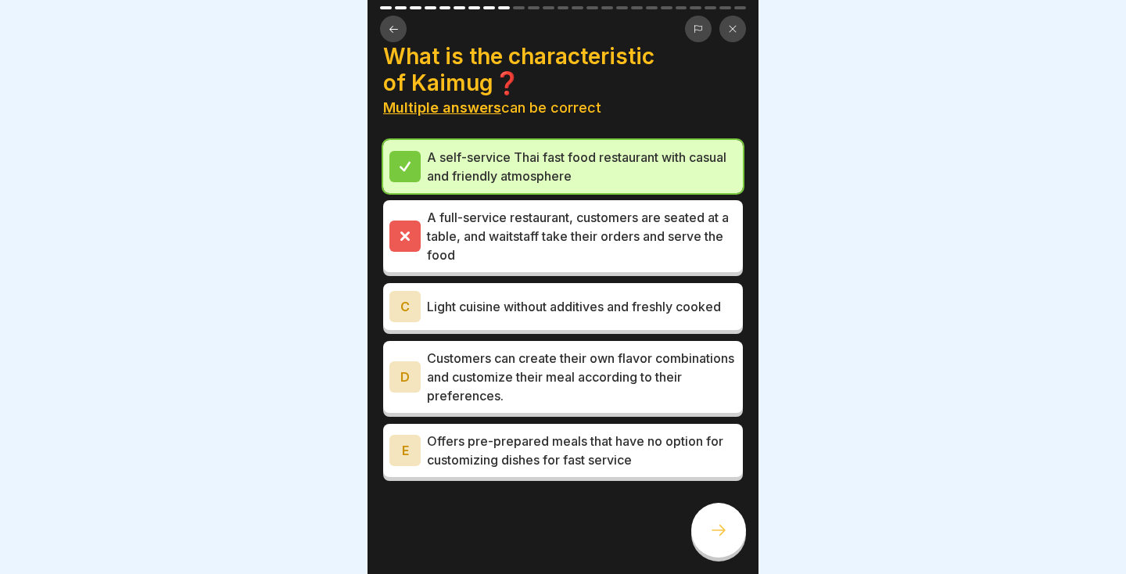
click at [602, 457] on p "Offers pre-prepared meals that have no option for customizing dishes for fast s…" at bounding box center [582, 451] width 310 height 38
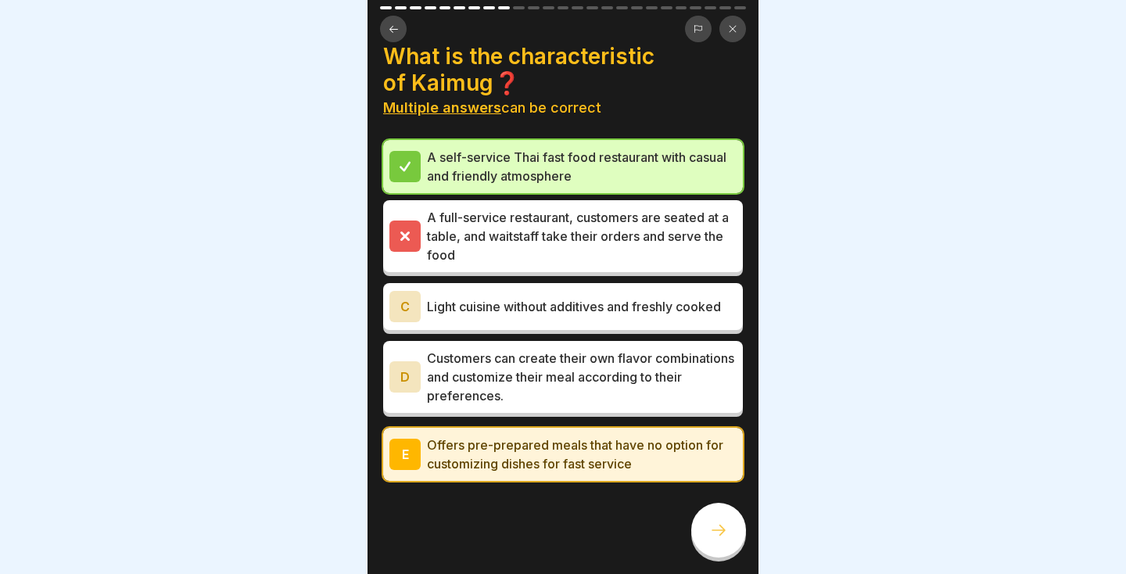
click at [696, 395] on p "Customers can create their own flavor combinations and customize their meal acc…" at bounding box center [582, 377] width 310 height 56
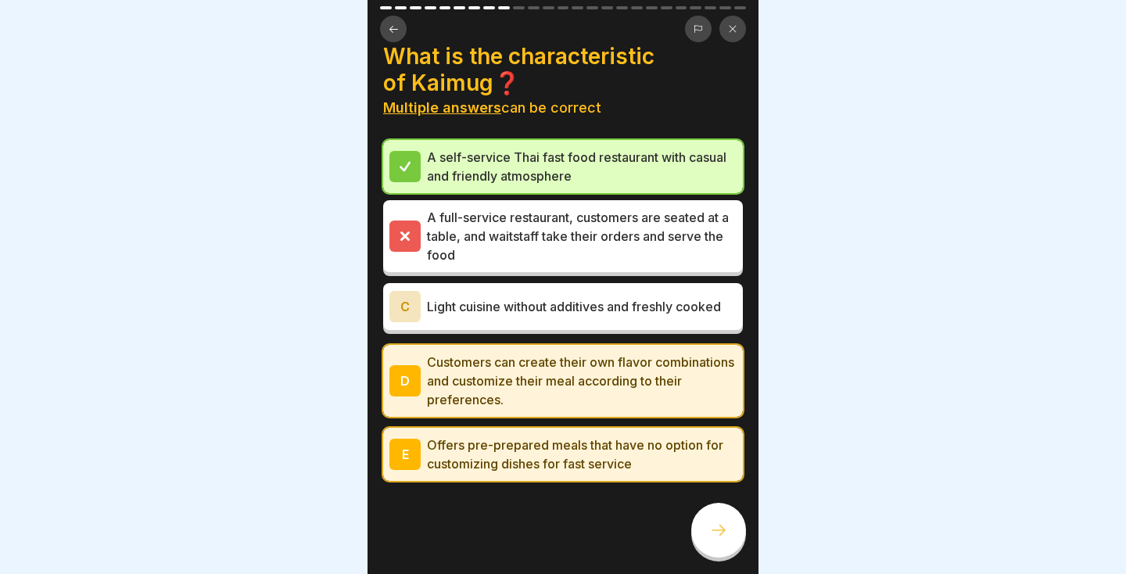
click at [720, 311] on p "Light cuisine without additives and freshly cooked" at bounding box center [582, 306] width 310 height 19
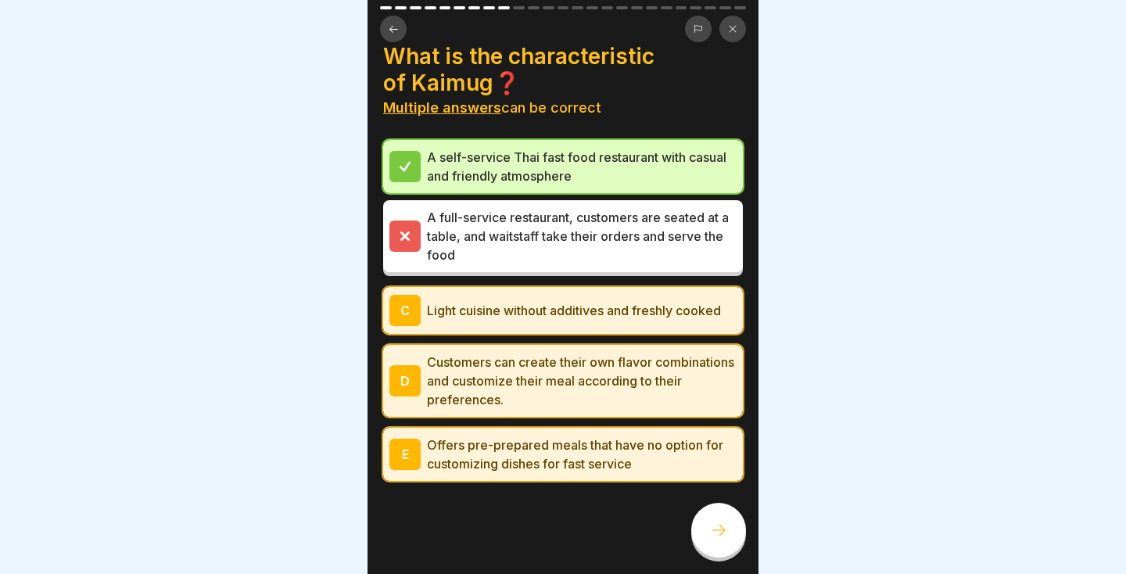
click at [716, 540] on div at bounding box center [718, 530] width 55 height 55
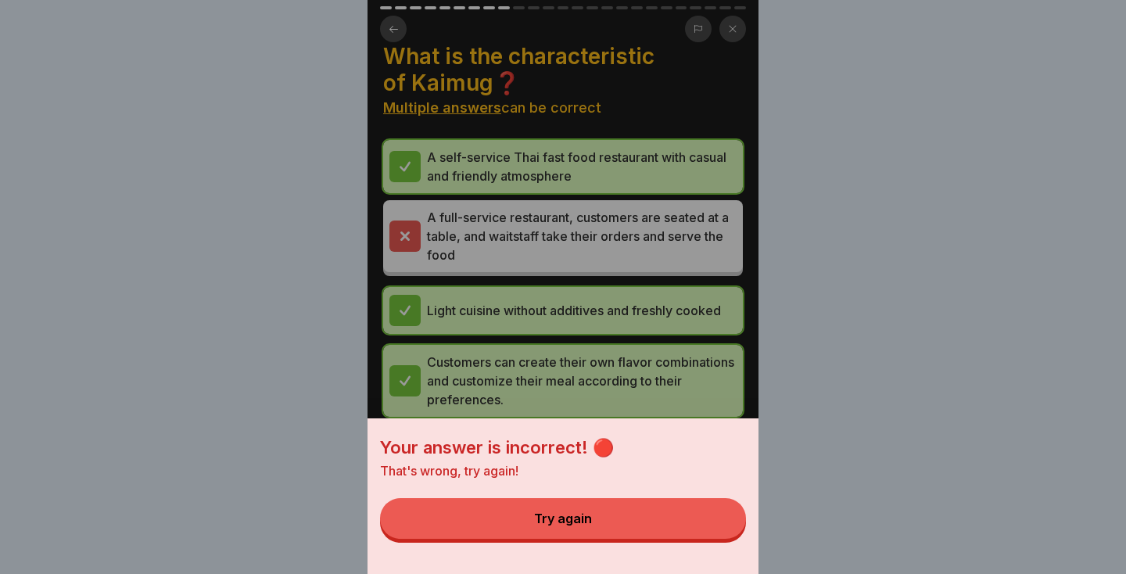
click at [766, 350] on div "Your answer is incorrect! 🔴 That's wrong, try again! Try again" at bounding box center [563, 287] width 1126 height 574
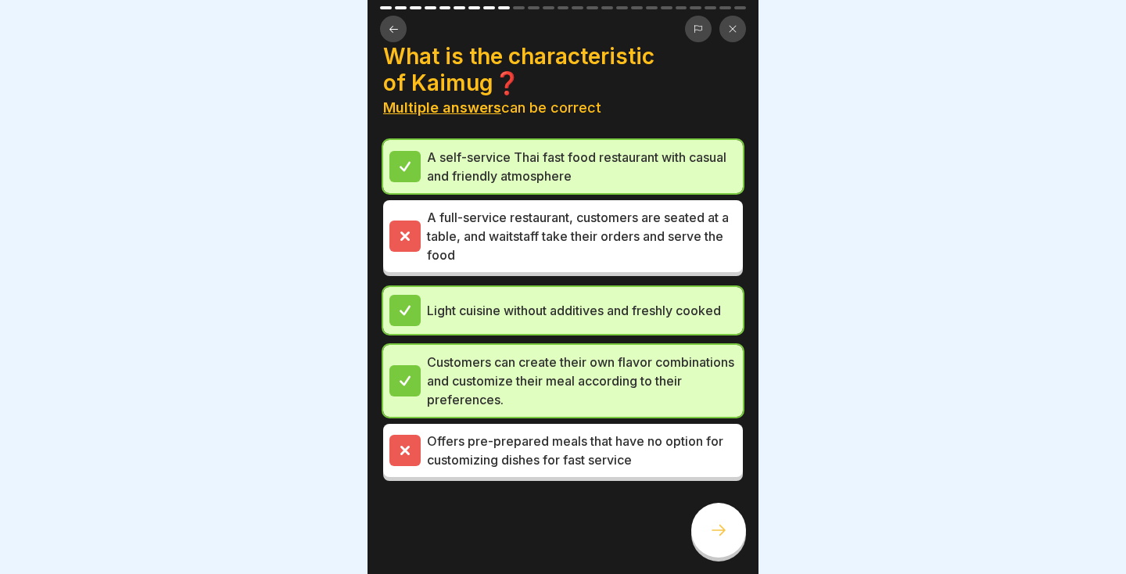
click at [723, 538] on icon at bounding box center [718, 530] width 19 height 19
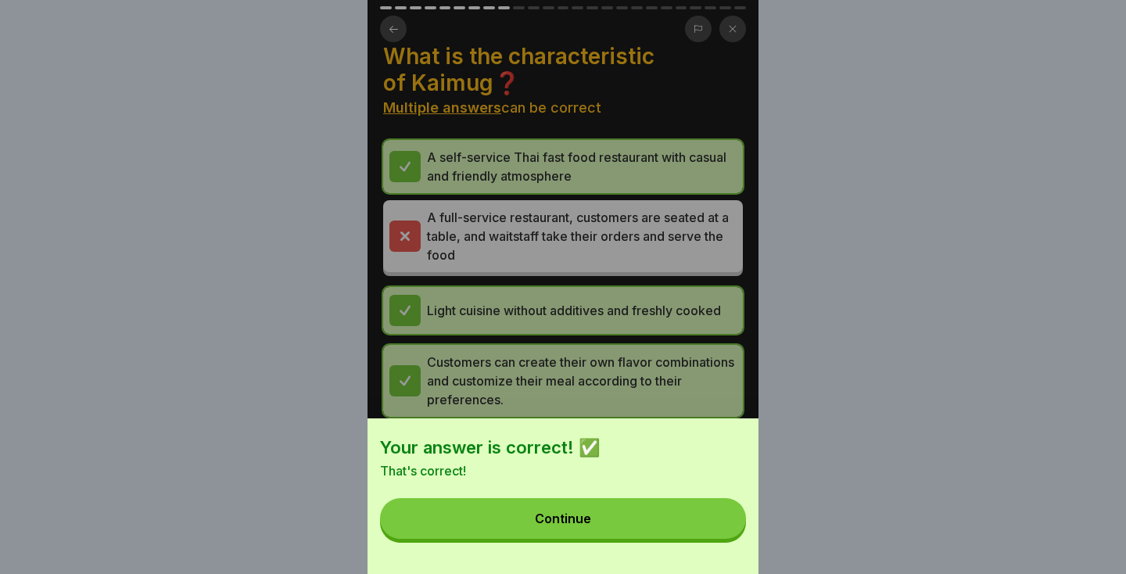
click at [676, 526] on button "Continue" at bounding box center [563, 518] width 366 height 41
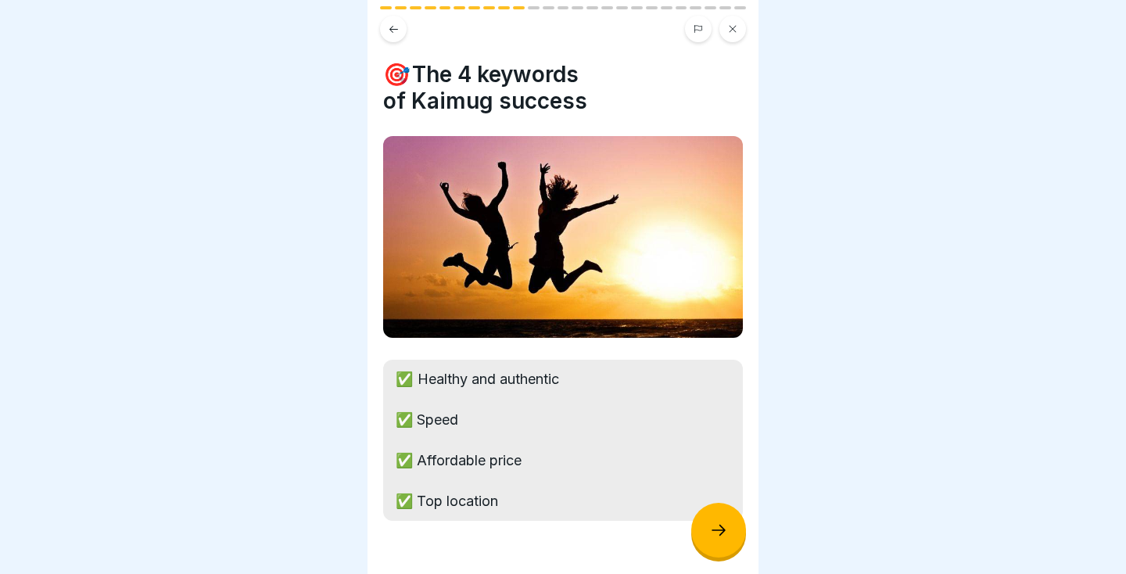
click at [720, 539] on icon at bounding box center [718, 530] width 19 height 19
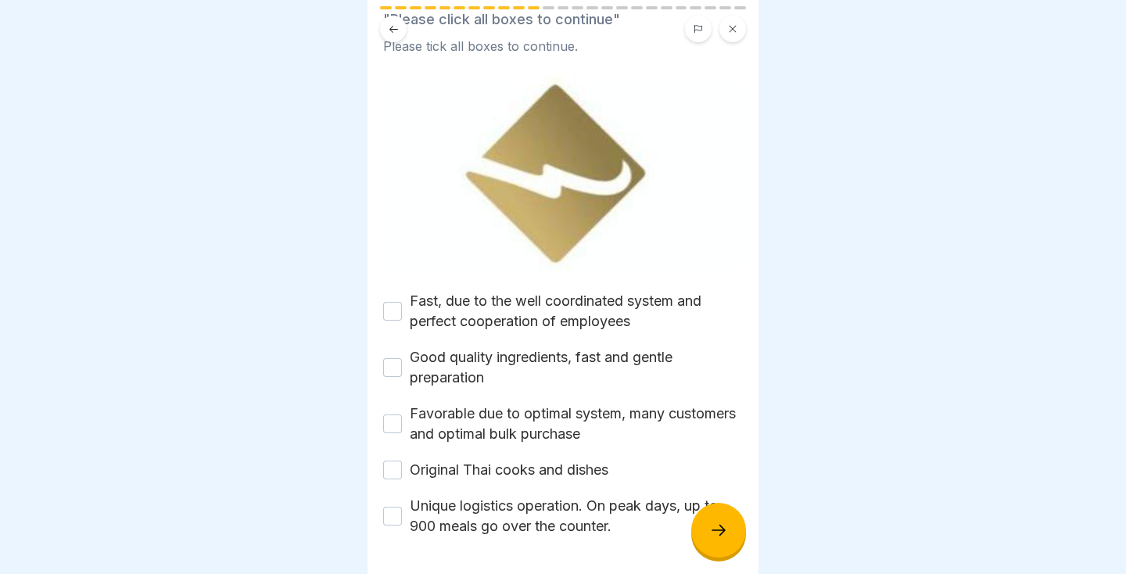
scroll to position [144, 0]
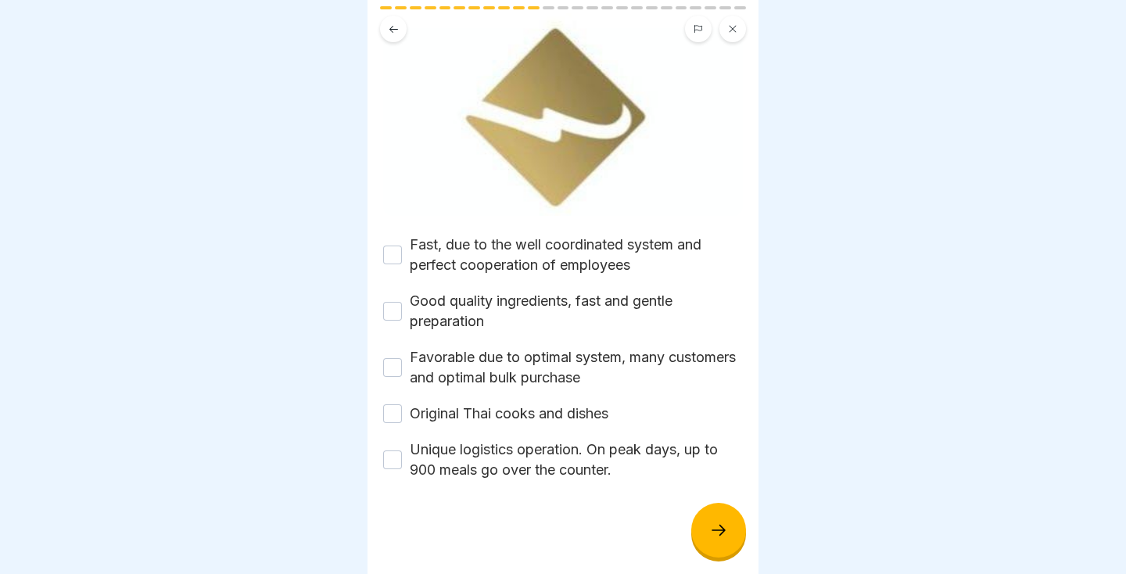
click at [3, 440] on div at bounding box center [563, 287] width 1126 height 574
click at [397, 420] on button "Original Thai cooks and dishes" at bounding box center [392, 413] width 19 height 19
click at [723, 532] on icon at bounding box center [719, 530] width 14 height 11
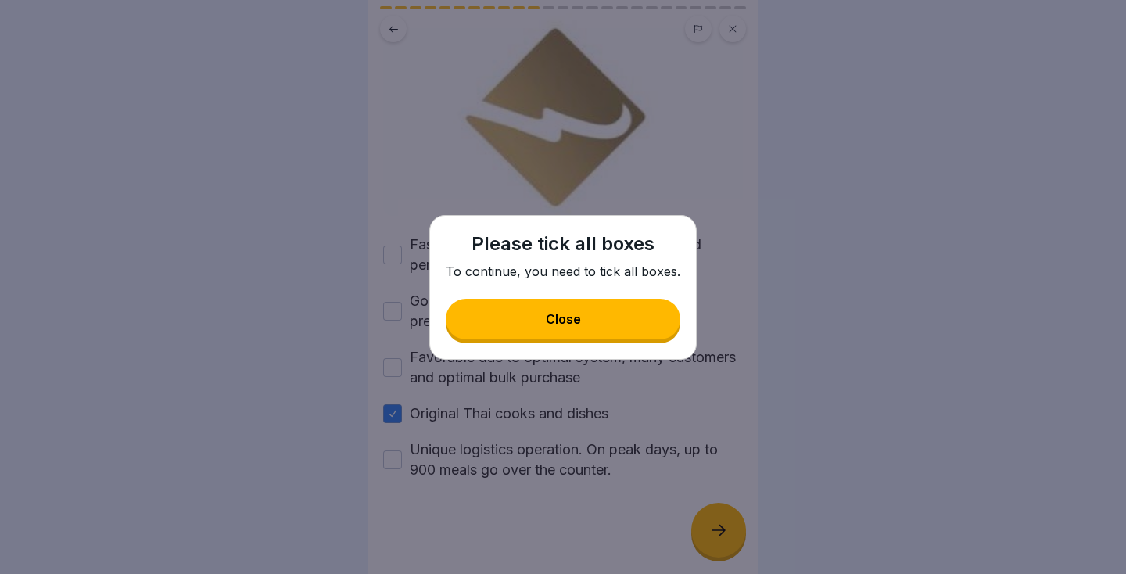
click at [633, 325] on button "Close" at bounding box center [563, 319] width 235 height 41
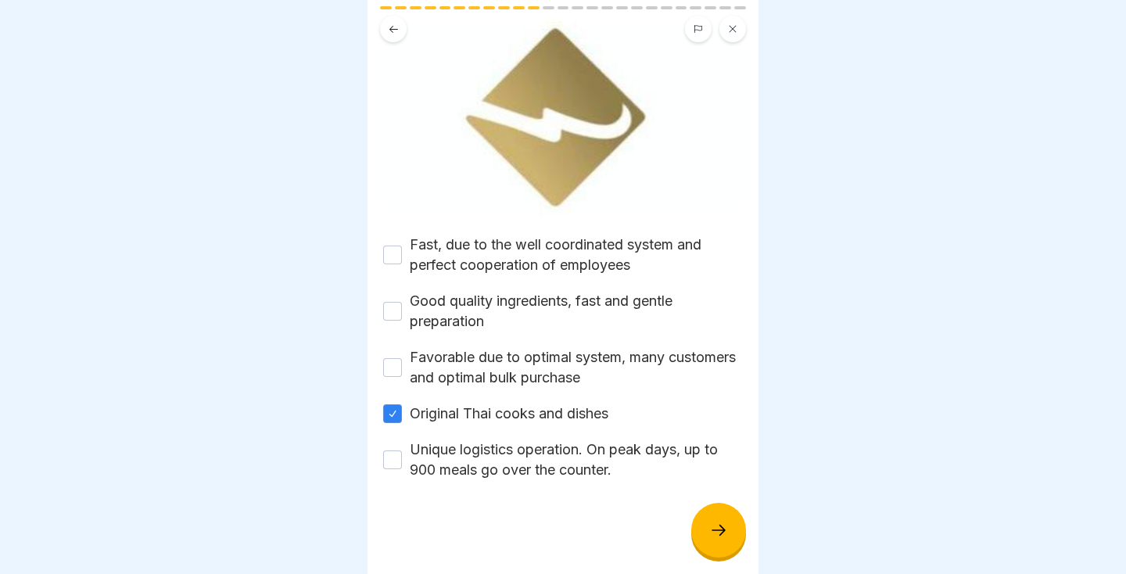
click at [396, 375] on button "Favorable due to optimal system, many customers and optimal bulk purchase" at bounding box center [392, 367] width 19 height 19
click at [399, 315] on button "Good quality ingredients, fast and gentle preparation" at bounding box center [392, 311] width 19 height 19
click at [400, 253] on button "Fast, due to the well coordinated system and perfect cooperation of employees" at bounding box center [392, 255] width 19 height 19
click at [398, 457] on button "Unique logistics operation. On peak days, up to 900 meals go over the counter." at bounding box center [392, 460] width 19 height 19
click at [725, 528] on icon at bounding box center [718, 530] width 19 height 19
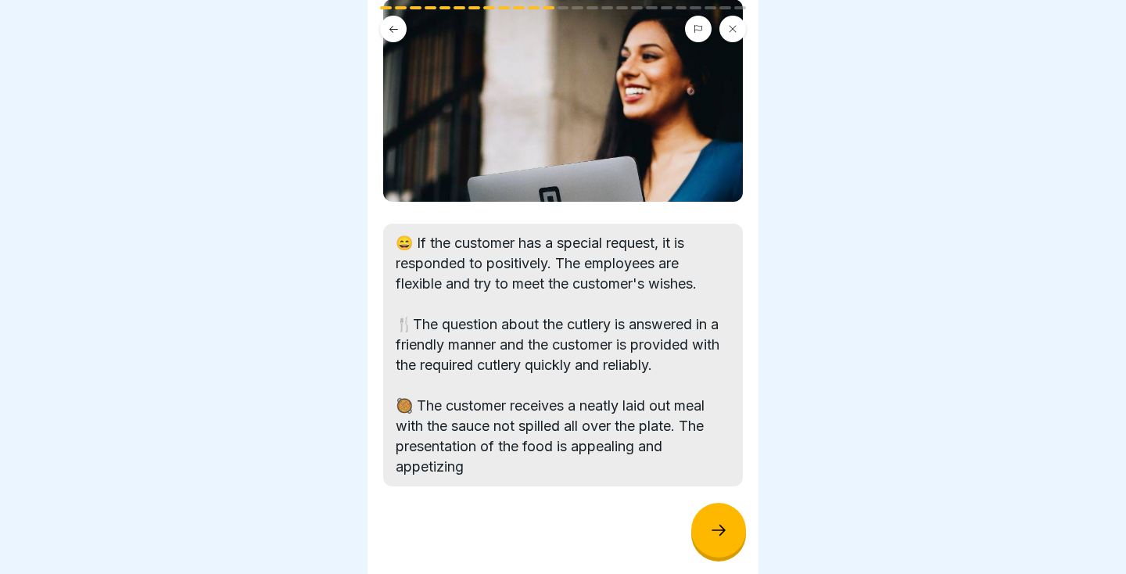
scroll to position [143, 0]
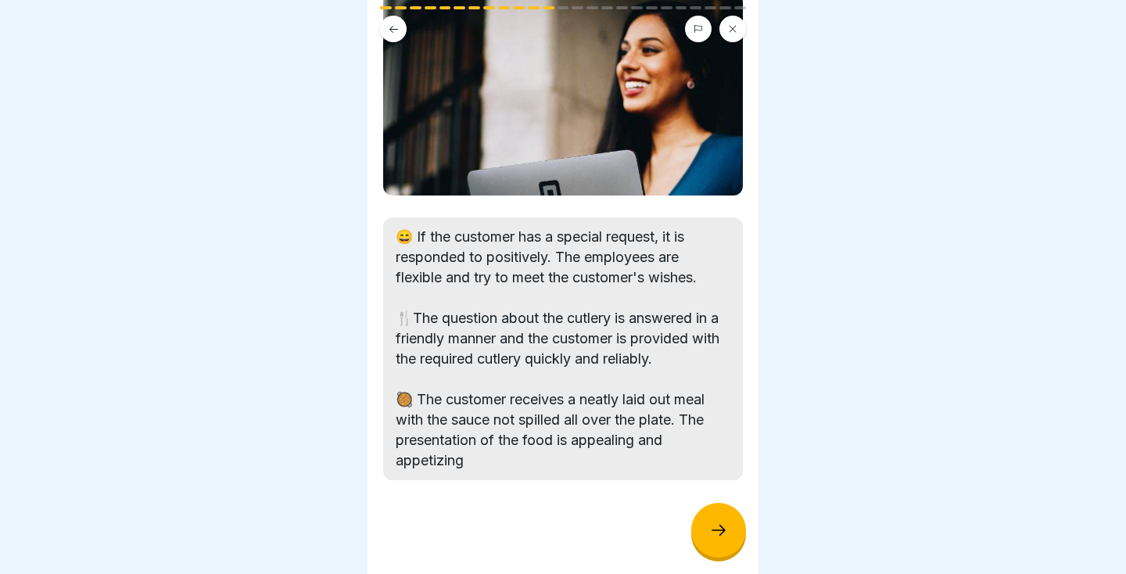
click at [716, 535] on icon at bounding box center [718, 530] width 19 height 19
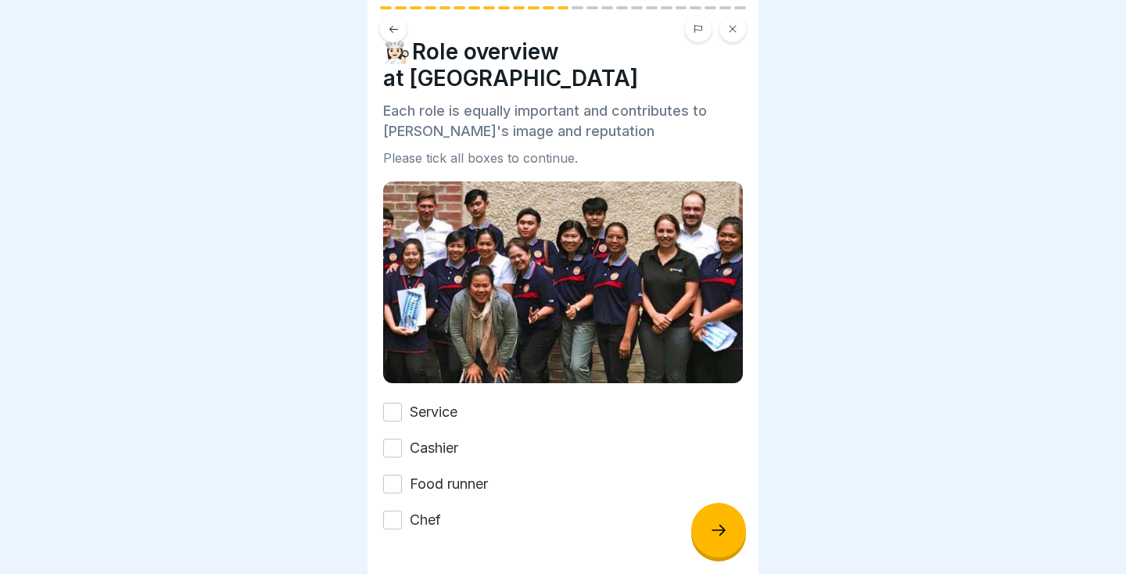
scroll to position [46, 0]
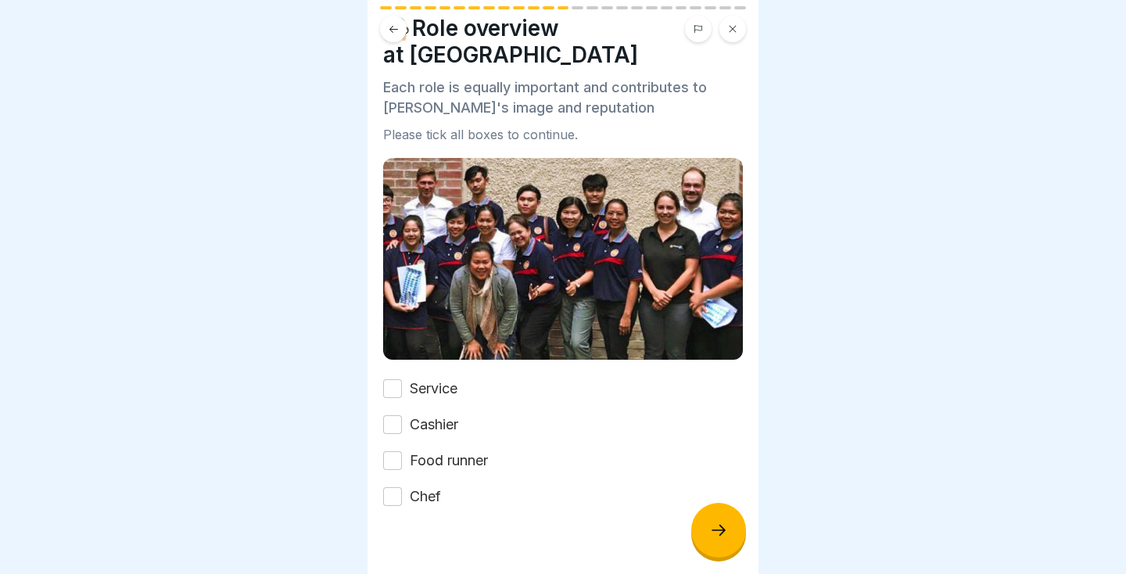
click at [401, 379] on button "Service" at bounding box center [392, 388] width 19 height 19
click at [399, 415] on button "Cashier" at bounding box center [392, 424] width 19 height 19
click at [401, 451] on button "Food runner" at bounding box center [392, 460] width 19 height 19
click at [397, 487] on button "Chef" at bounding box center [392, 496] width 19 height 19
click at [720, 534] on icon at bounding box center [719, 530] width 14 height 11
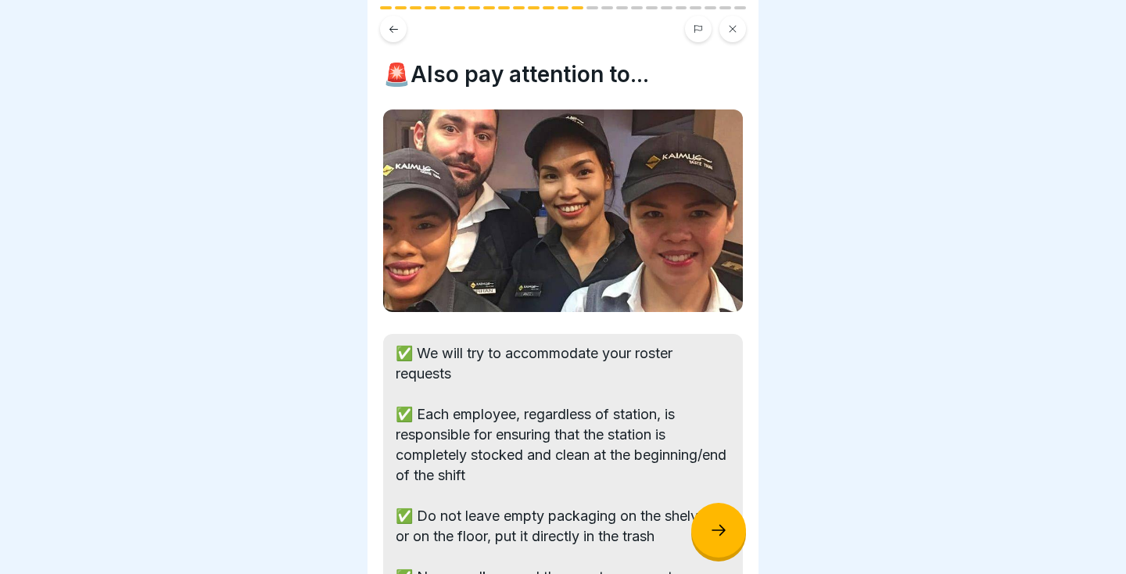
click at [713, 542] on div at bounding box center [718, 530] width 55 height 55
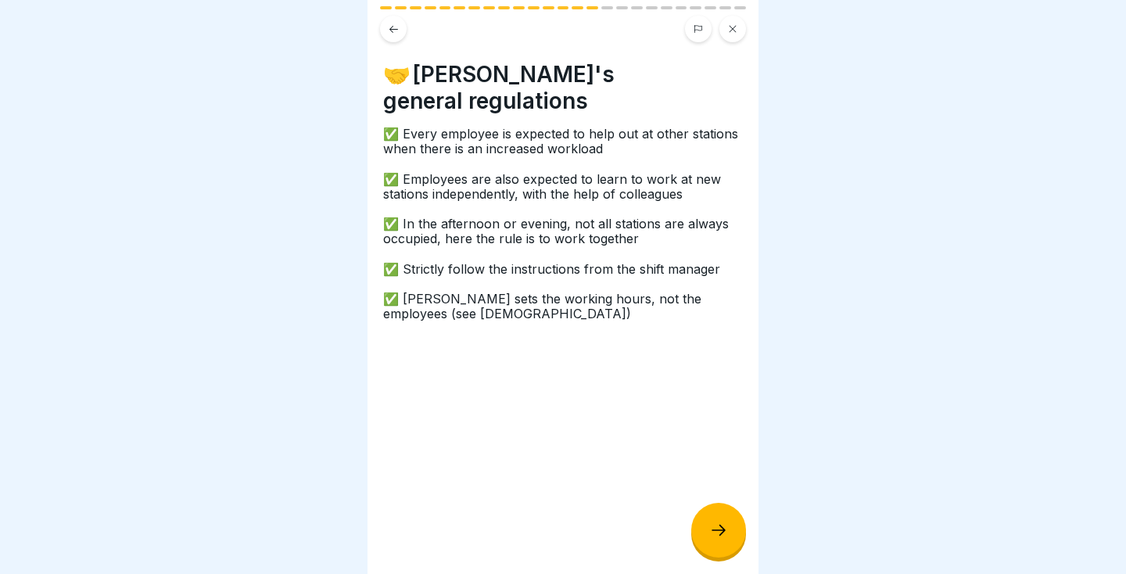
click at [721, 542] on div at bounding box center [718, 530] width 55 height 55
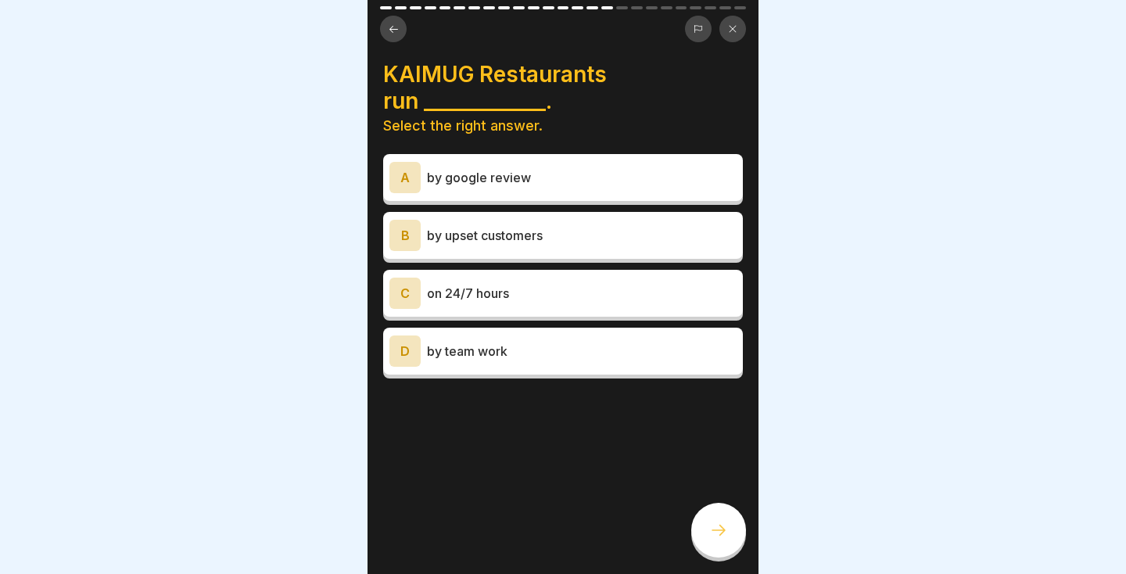
click at [403, 34] on button at bounding box center [393, 29] width 27 height 27
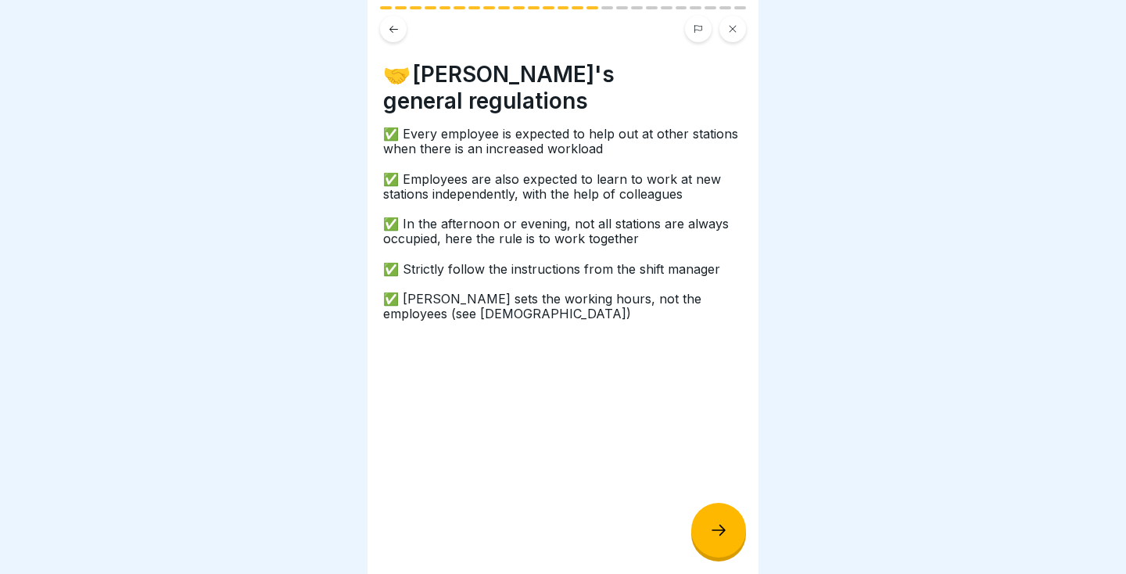
click at [391, 31] on icon at bounding box center [394, 28] width 9 height 7
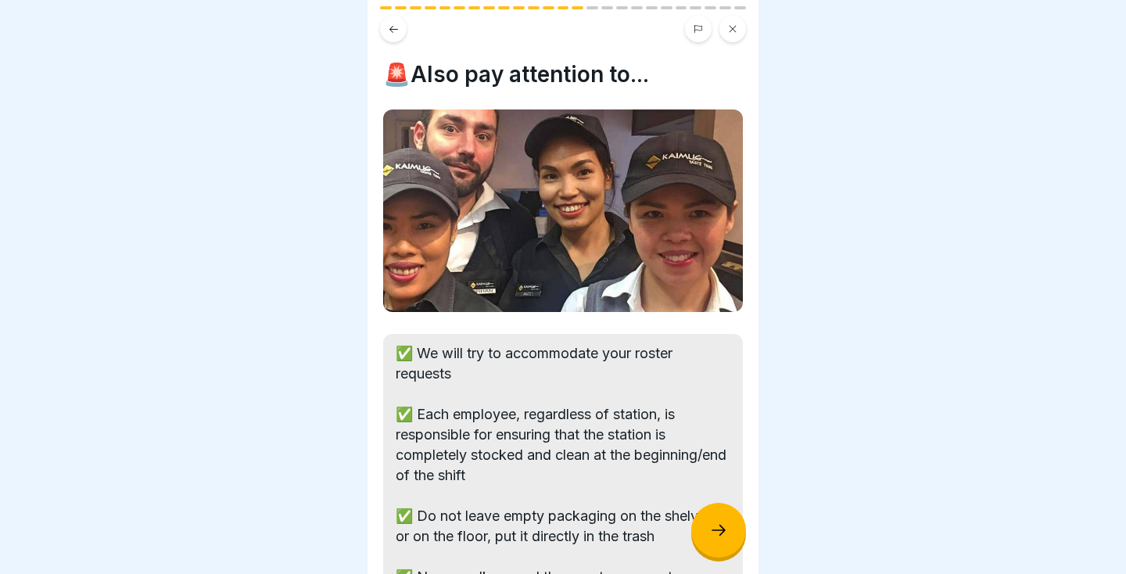
click at [2, 164] on div at bounding box center [563, 287] width 1126 height 574
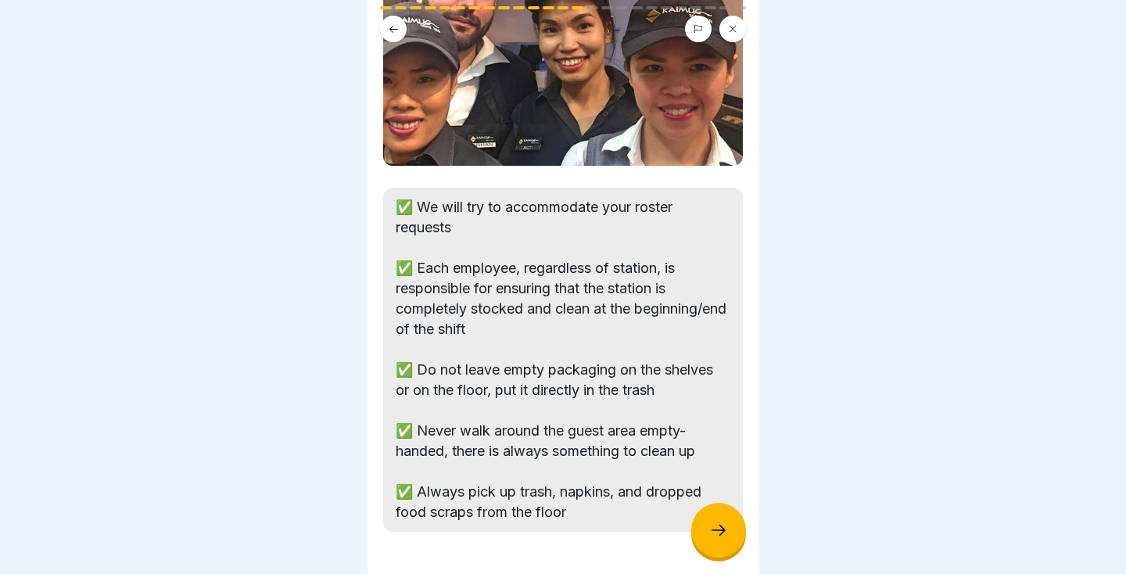
scroll to position [198, 0]
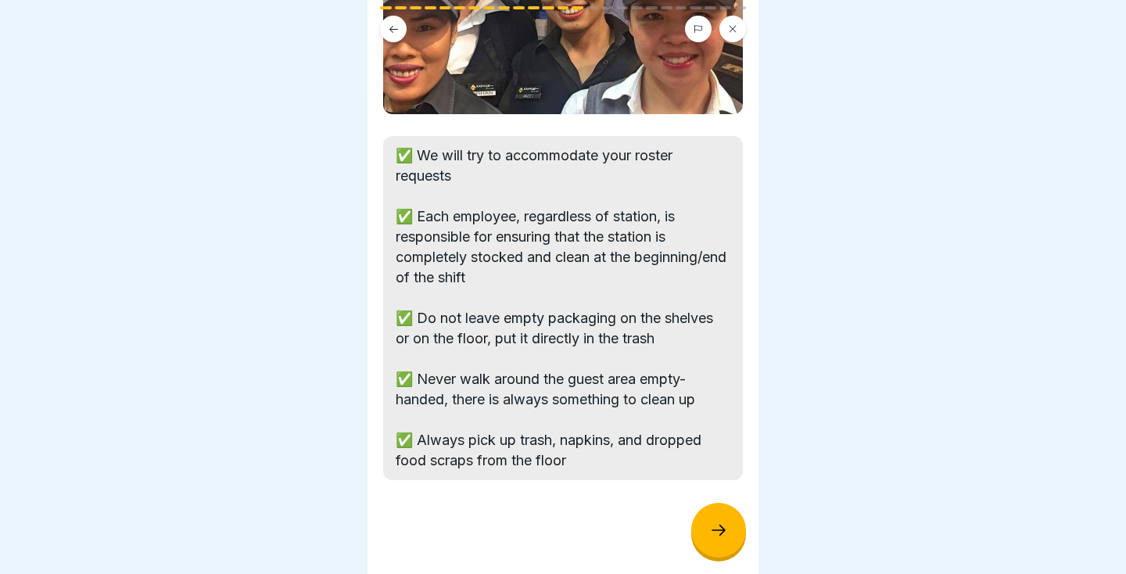
click at [720, 534] on icon at bounding box center [719, 530] width 14 height 11
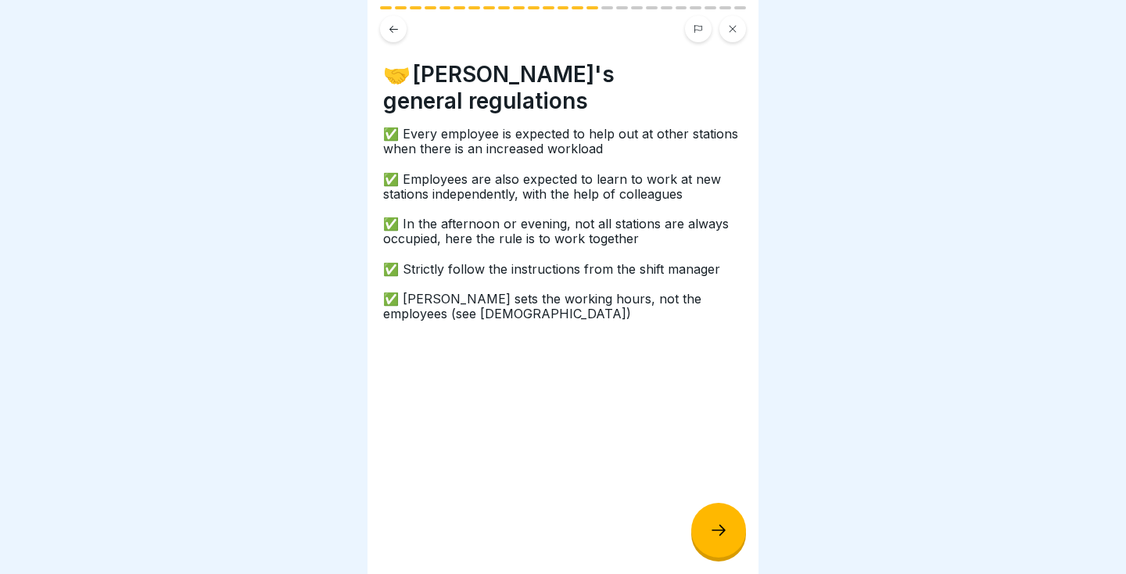
click at [726, 531] on icon at bounding box center [718, 530] width 19 height 19
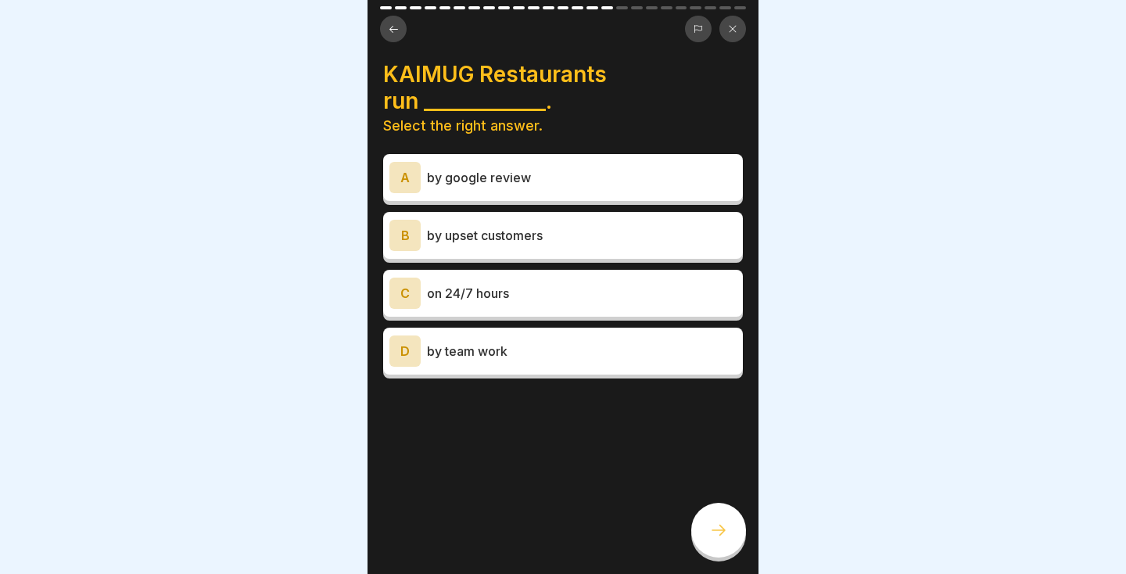
click at [693, 372] on div "D by team work" at bounding box center [563, 351] width 360 height 47
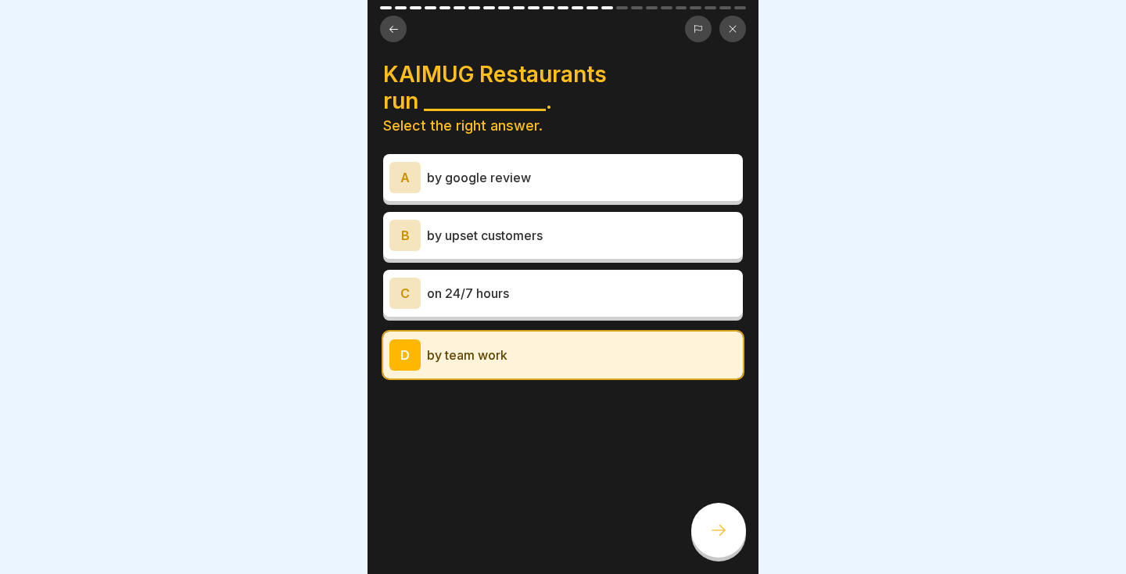
click at [720, 532] on icon at bounding box center [718, 530] width 19 height 19
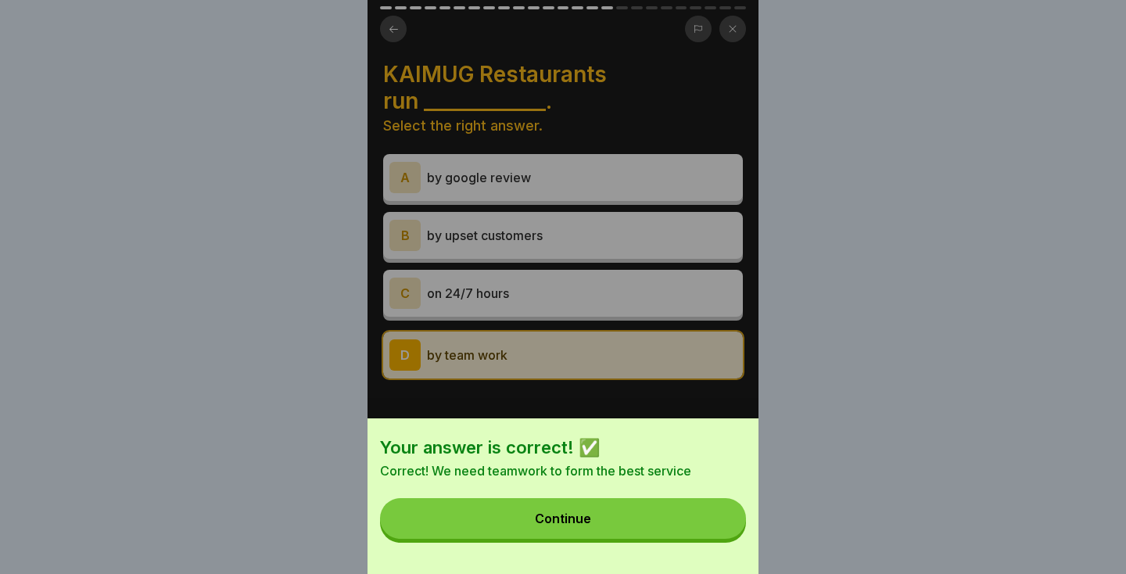
click at [691, 537] on button "Continue" at bounding box center [563, 518] width 366 height 41
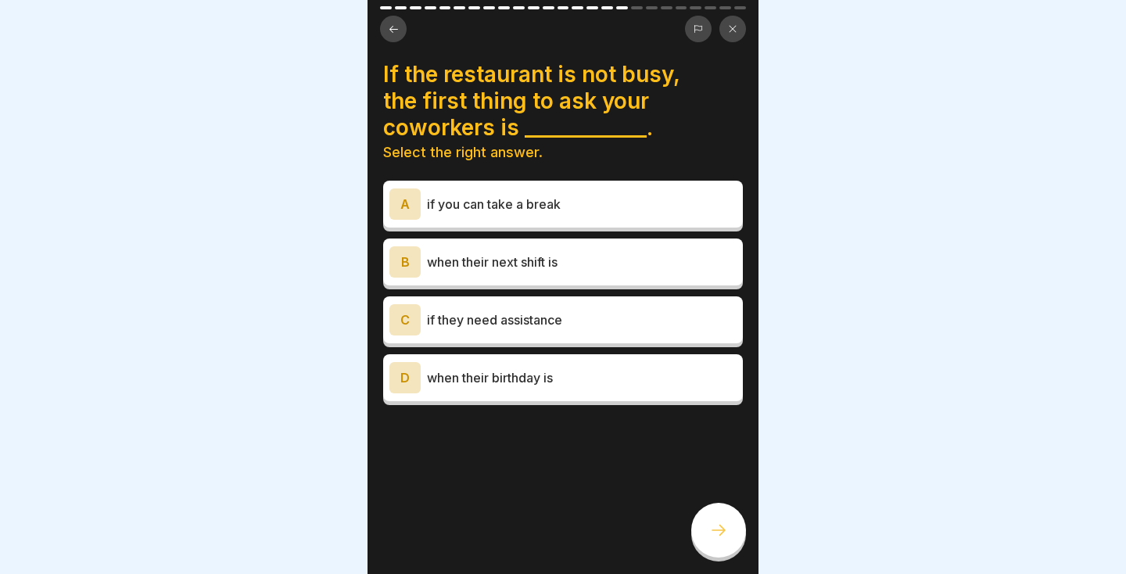
click at [418, 191] on div "A" at bounding box center [405, 203] width 31 height 31
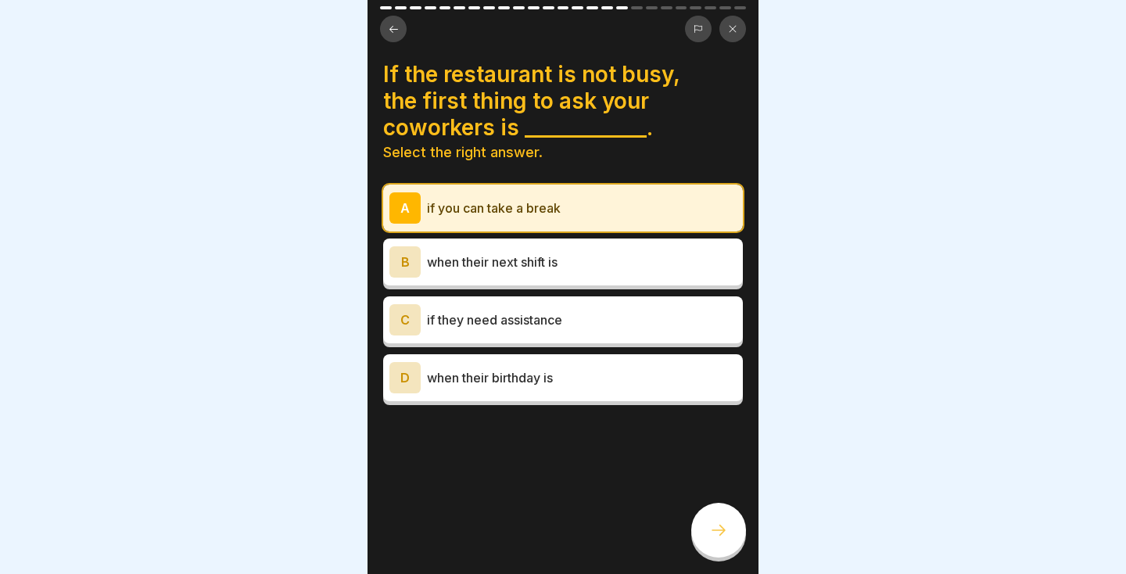
click at [724, 526] on icon at bounding box center [718, 530] width 19 height 19
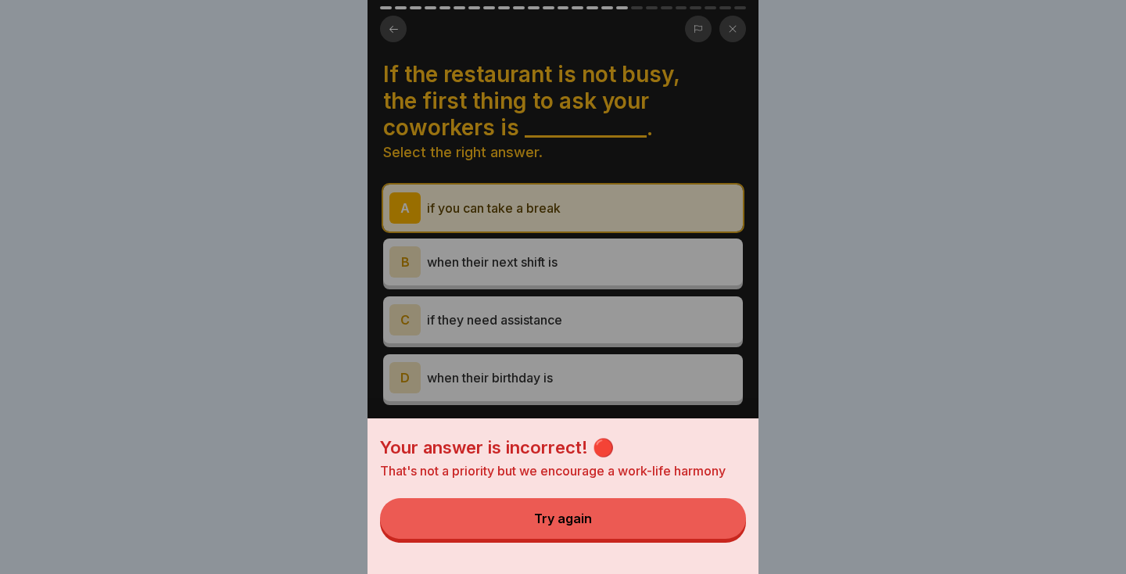
click at [693, 522] on button "Try again" at bounding box center [563, 518] width 366 height 41
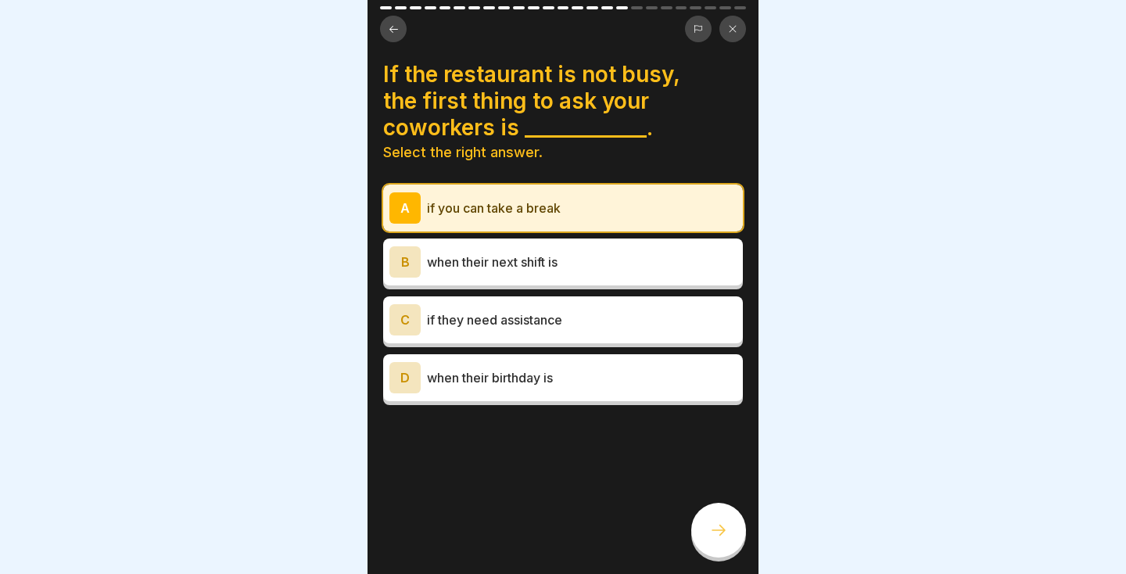
click at [408, 262] on div "B" at bounding box center [405, 261] width 31 height 31
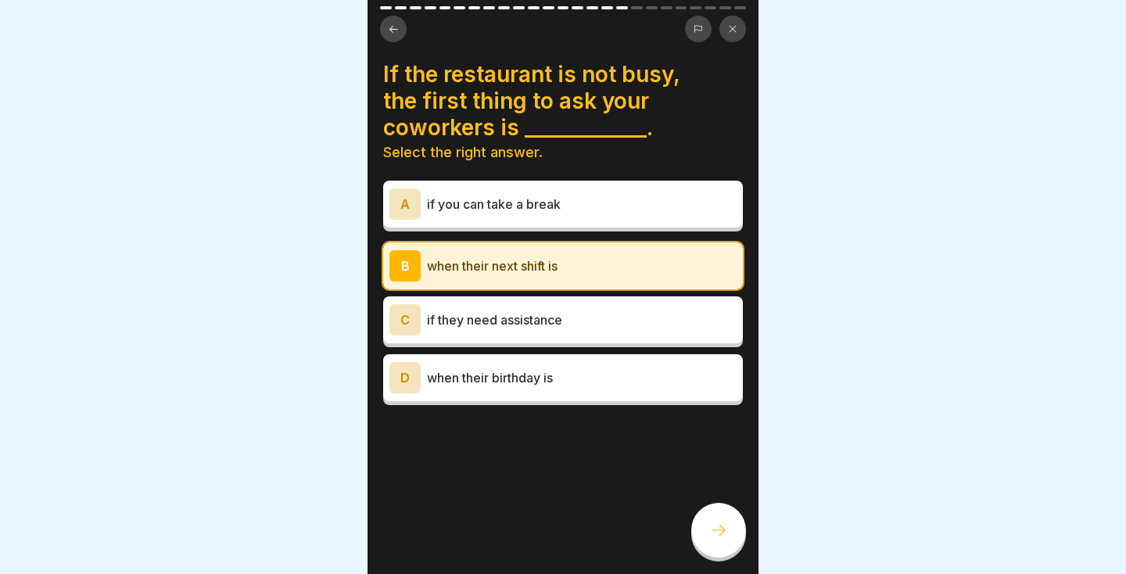
click at [722, 528] on icon at bounding box center [719, 530] width 14 height 11
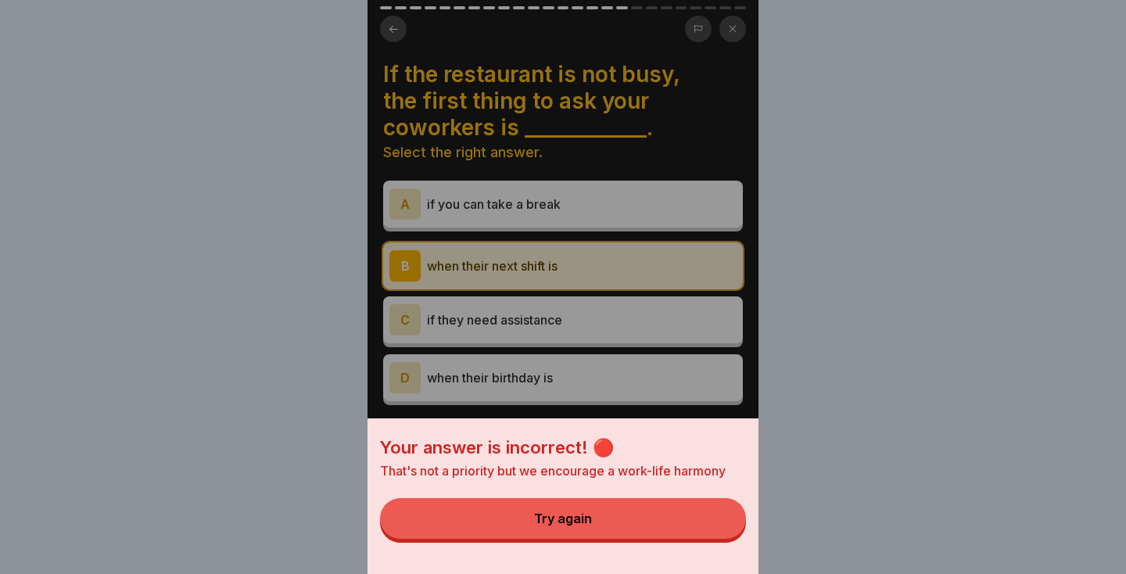
click at [710, 532] on button "Try again" at bounding box center [563, 518] width 366 height 41
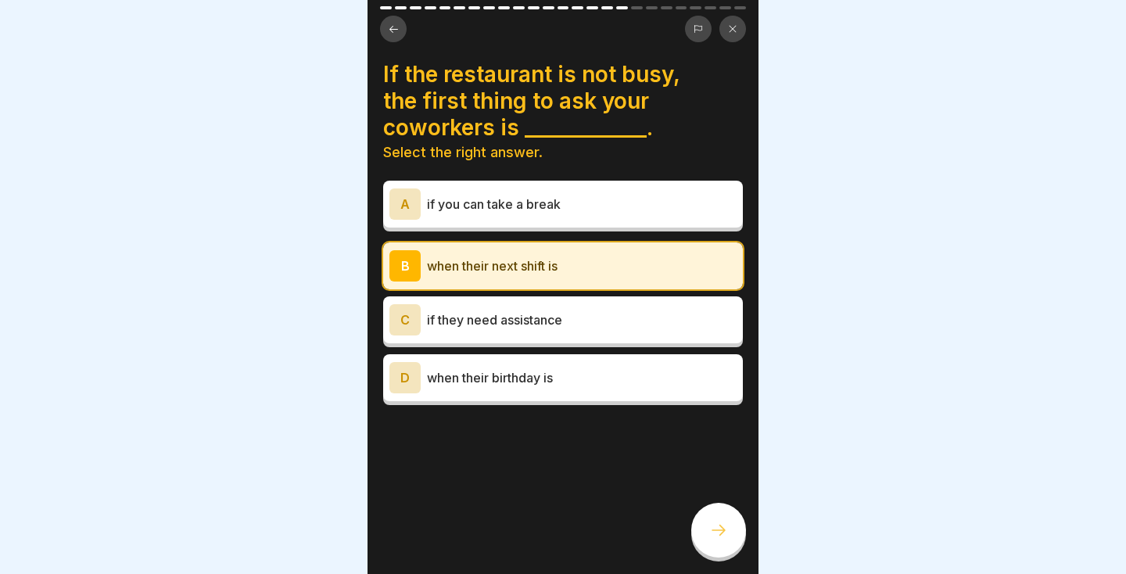
click at [419, 317] on div "C" at bounding box center [405, 319] width 31 height 31
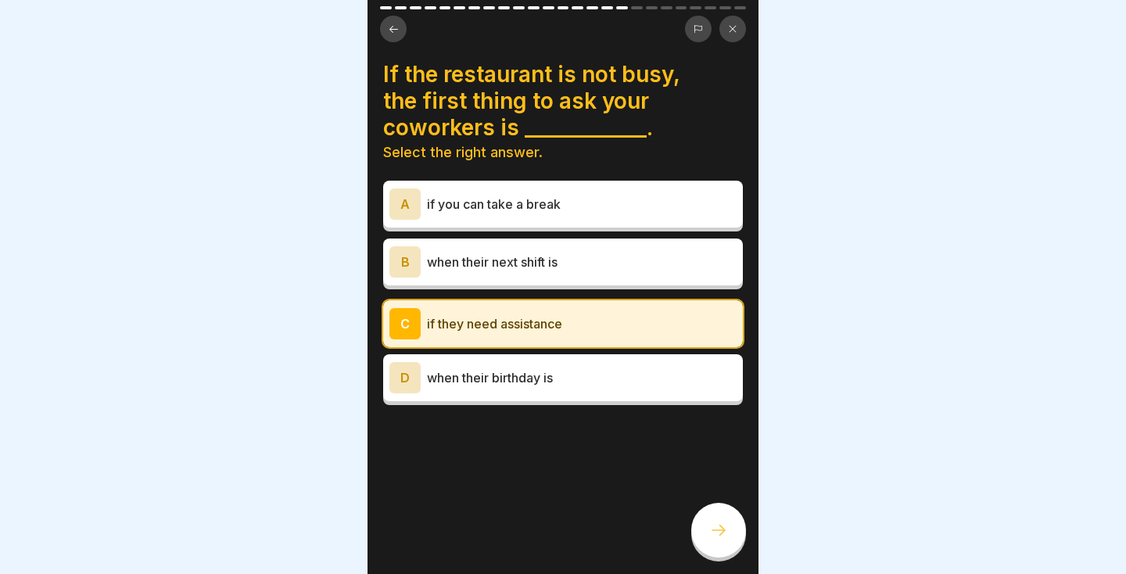
click at [713, 525] on icon at bounding box center [718, 530] width 19 height 19
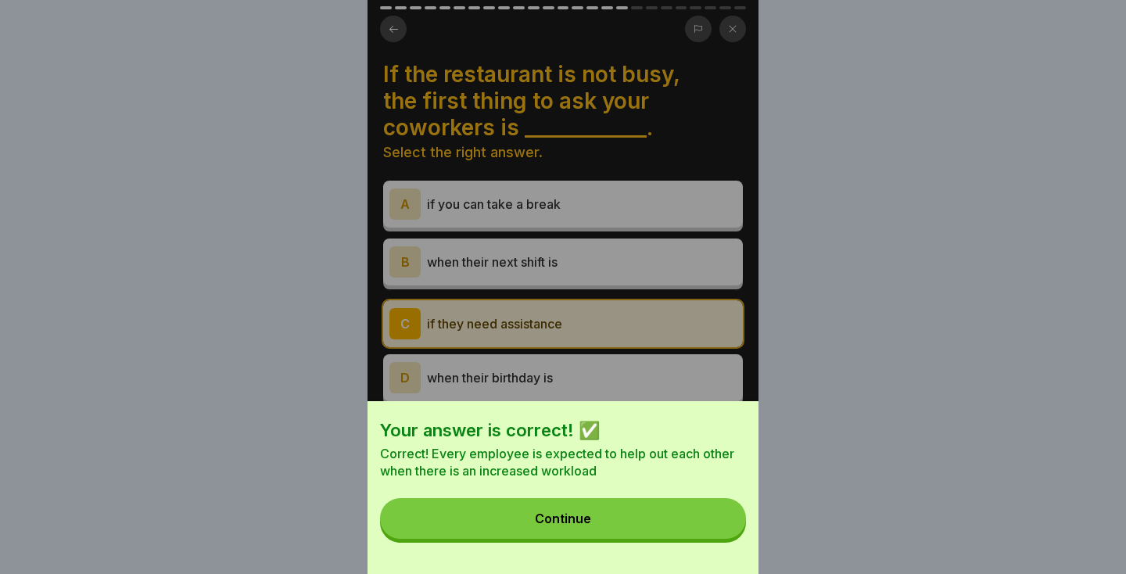
click at [685, 517] on button "Continue" at bounding box center [563, 518] width 366 height 41
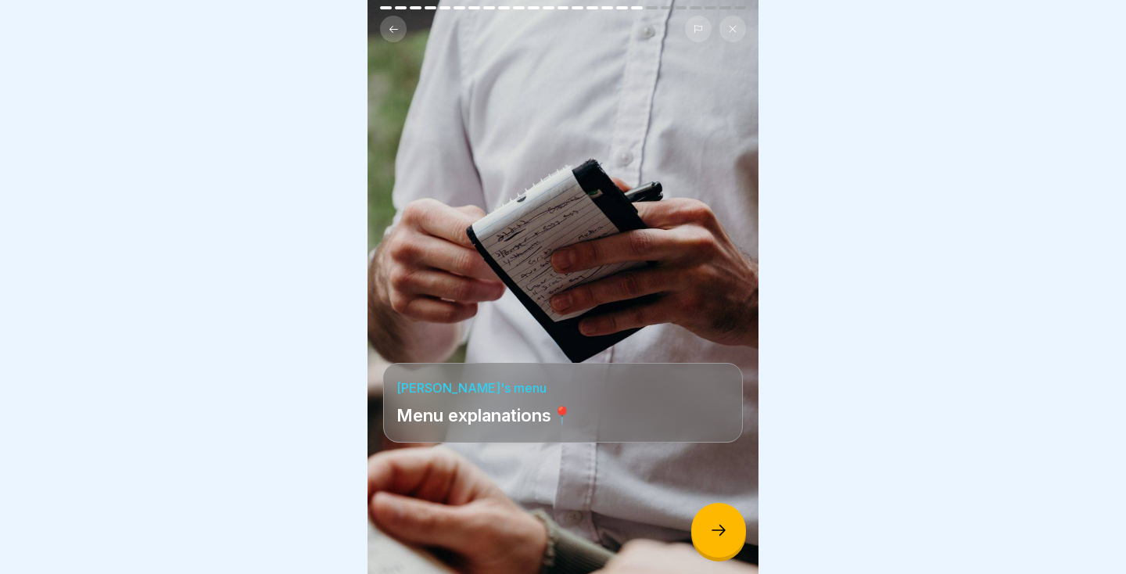
click at [721, 530] on icon at bounding box center [719, 530] width 14 height 11
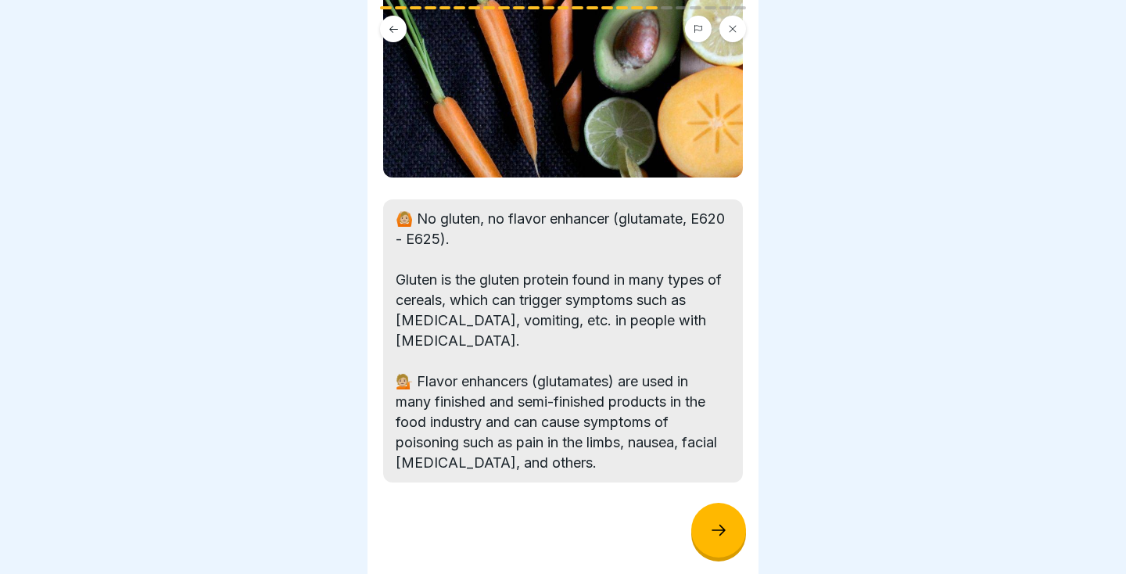
scroll to position [137, 0]
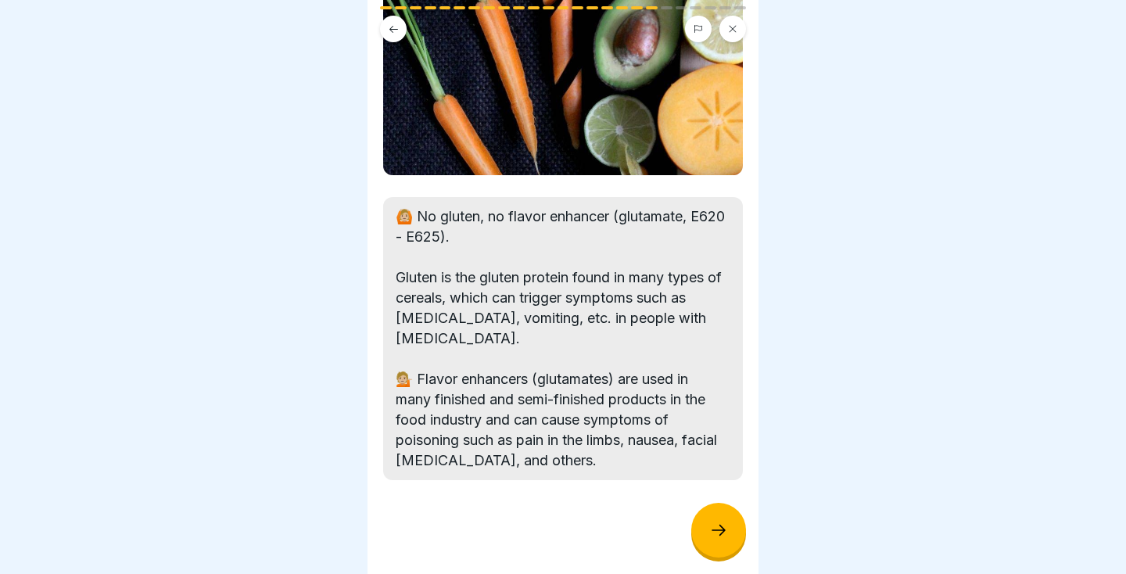
click at [714, 522] on icon at bounding box center [718, 530] width 19 height 19
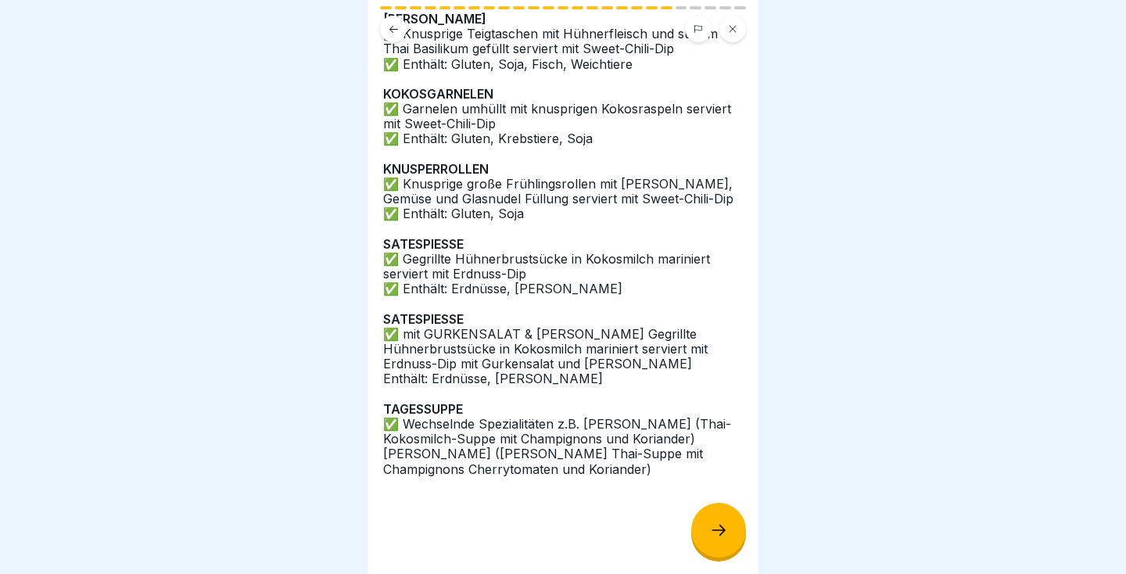
scroll to position [175, 0]
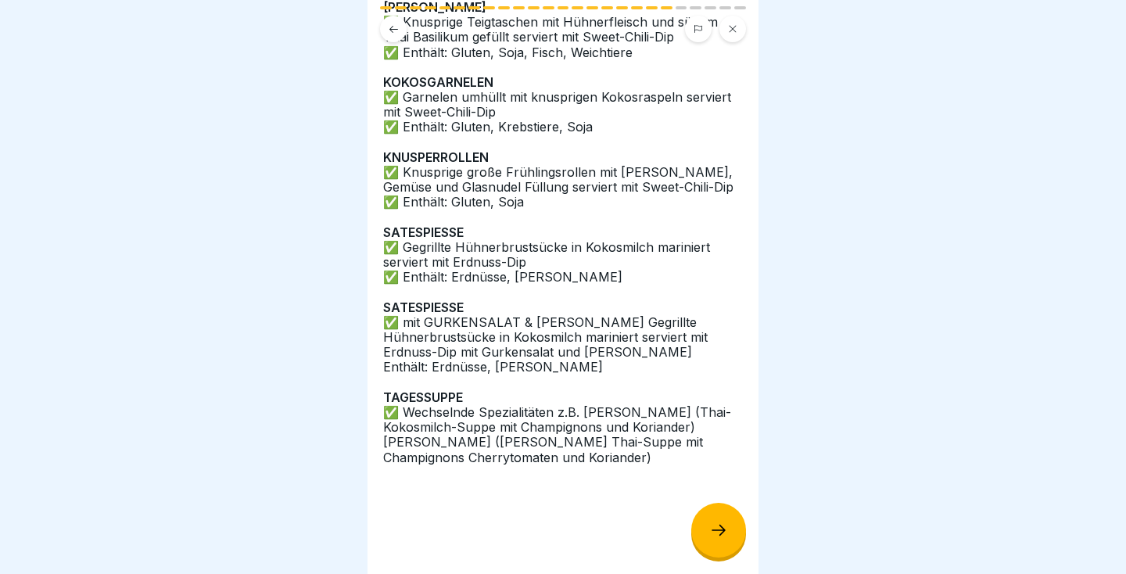
click at [719, 525] on icon at bounding box center [718, 530] width 19 height 19
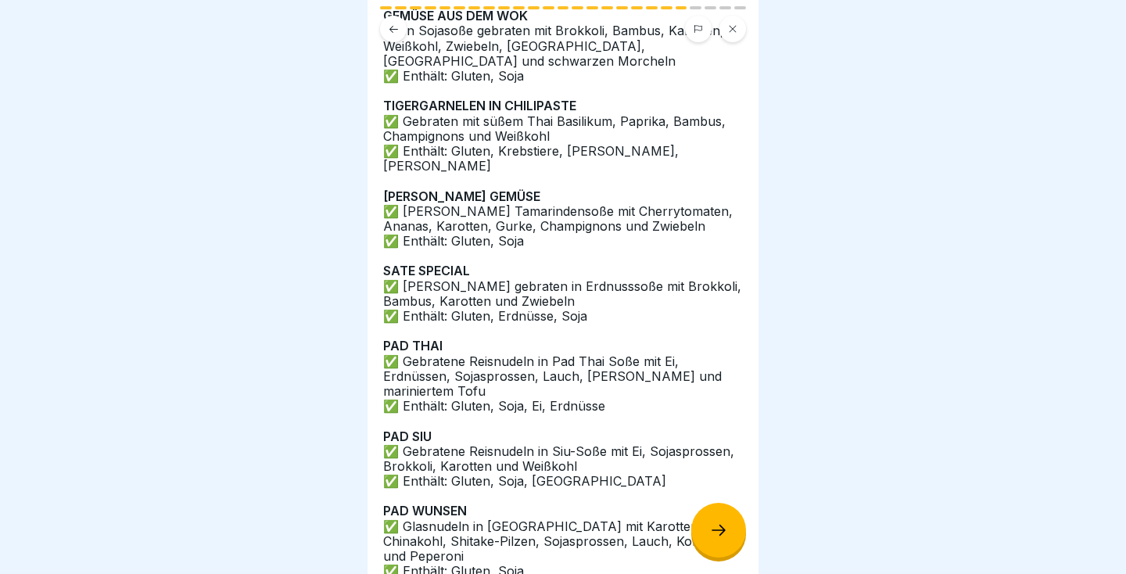
scroll to position [551, 0]
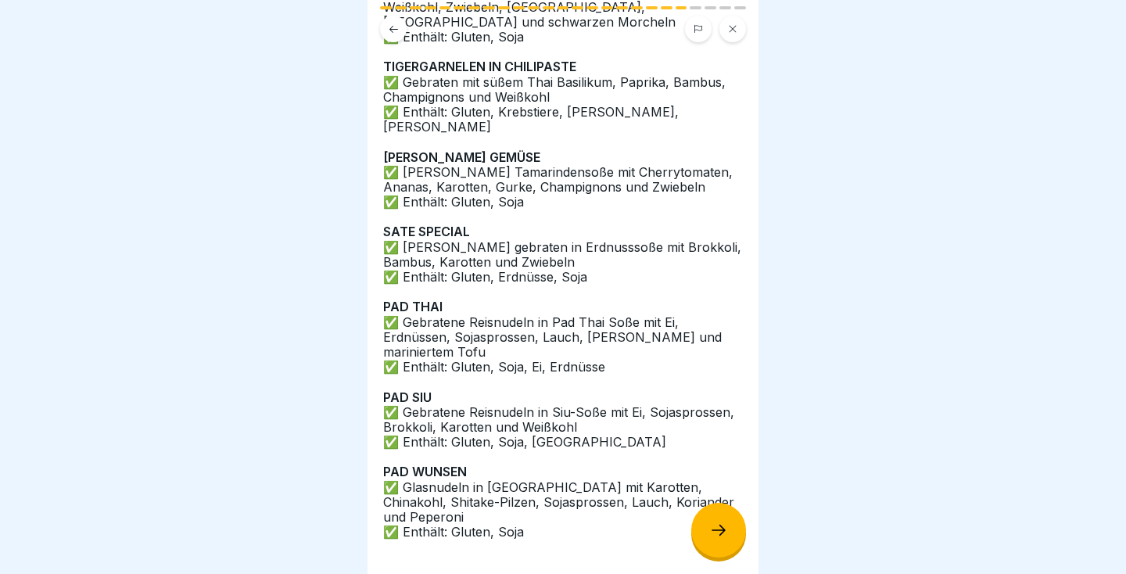
click at [707, 522] on div at bounding box center [718, 530] width 55 height 55
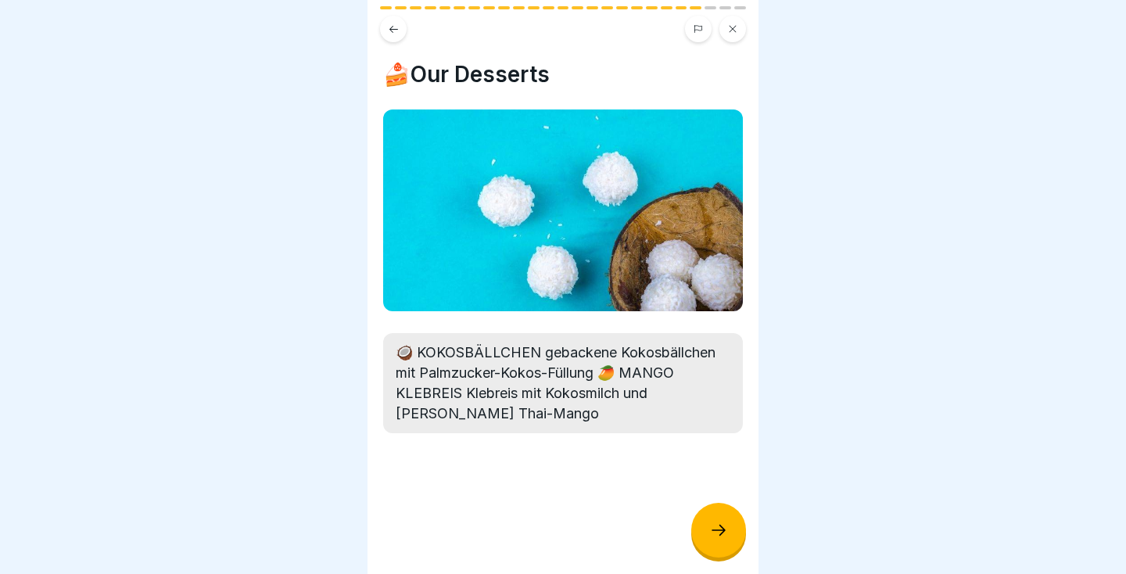
click at [722, 533] on icon at bounding box center [719, 530] width 14 height 11
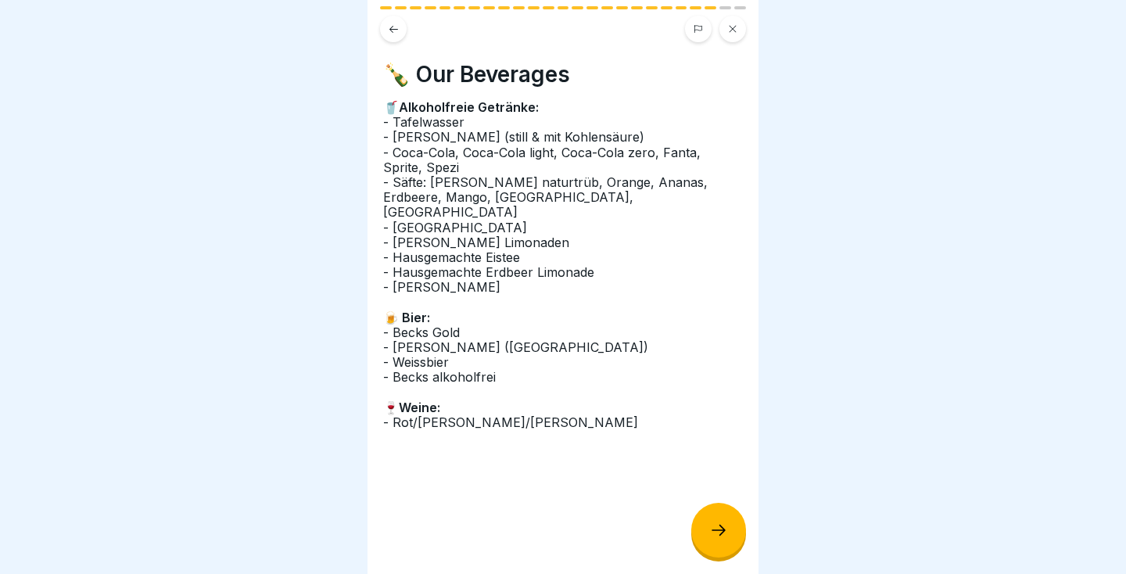
click at [728, 529] on div at bounding box center [718, 530] width 55 height 55
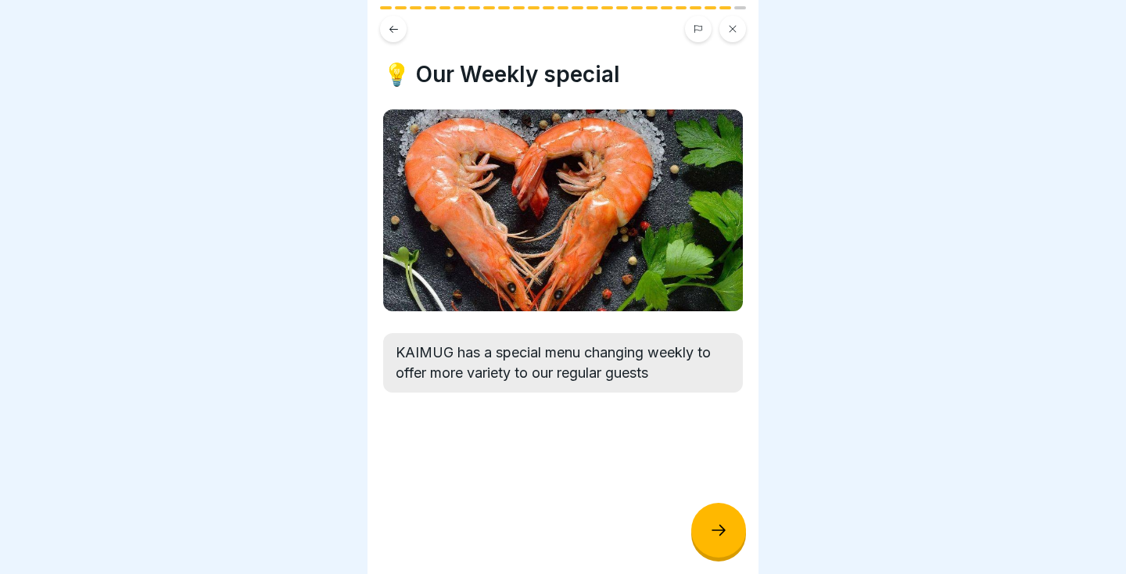
click at [727, 528] on icon at bounding box center [718, 530] width 19 height 19
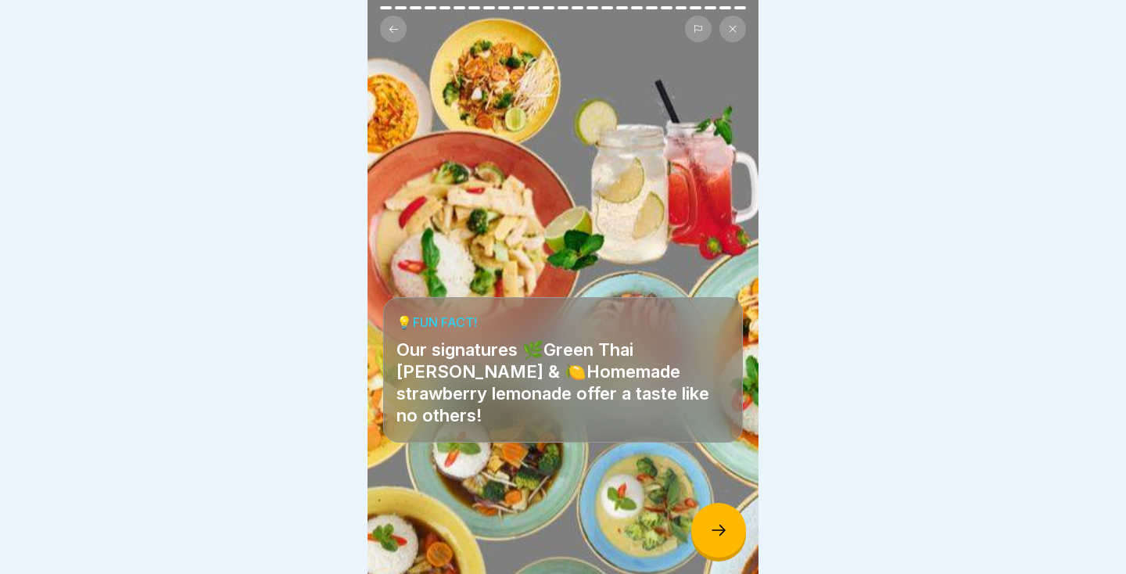
click at [716, 533] on icon at bounding box center [718, 530] width 19 height 19
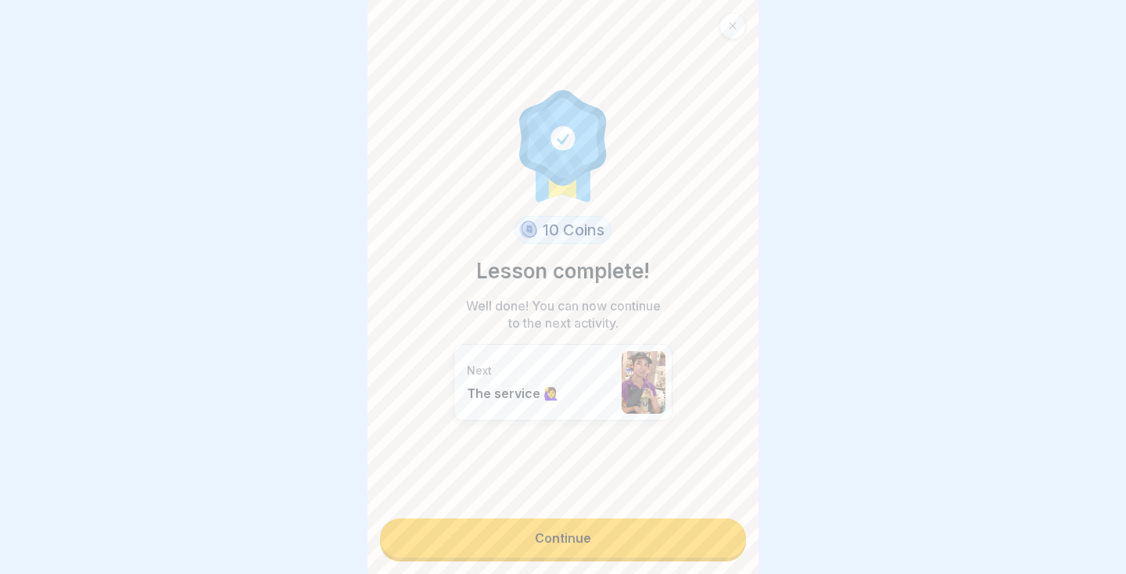
click at [708, 540] on link "Continue" at bounding box center [563, 538] width 366 height 39
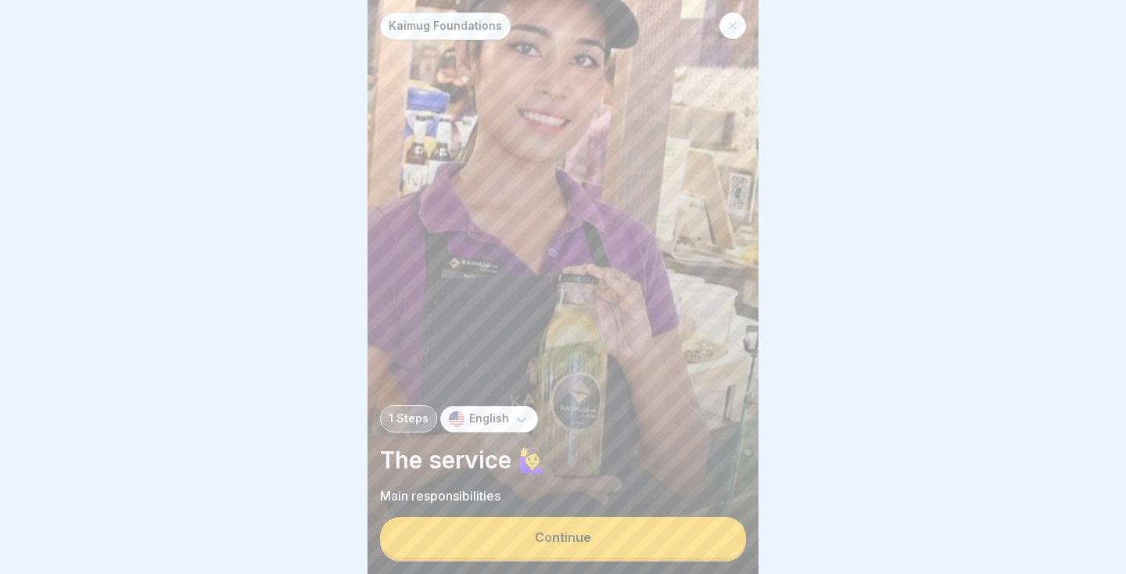
click at [700, 540] on button "Continue" at bounding box center [563, 537] width 366 height 41
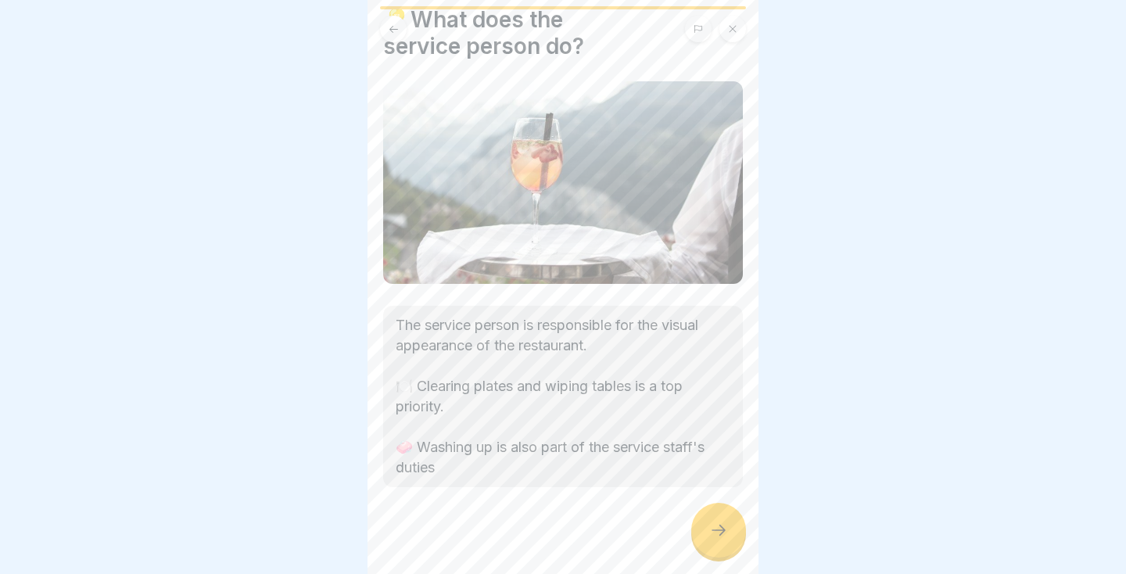
scroll to position [62, 0]
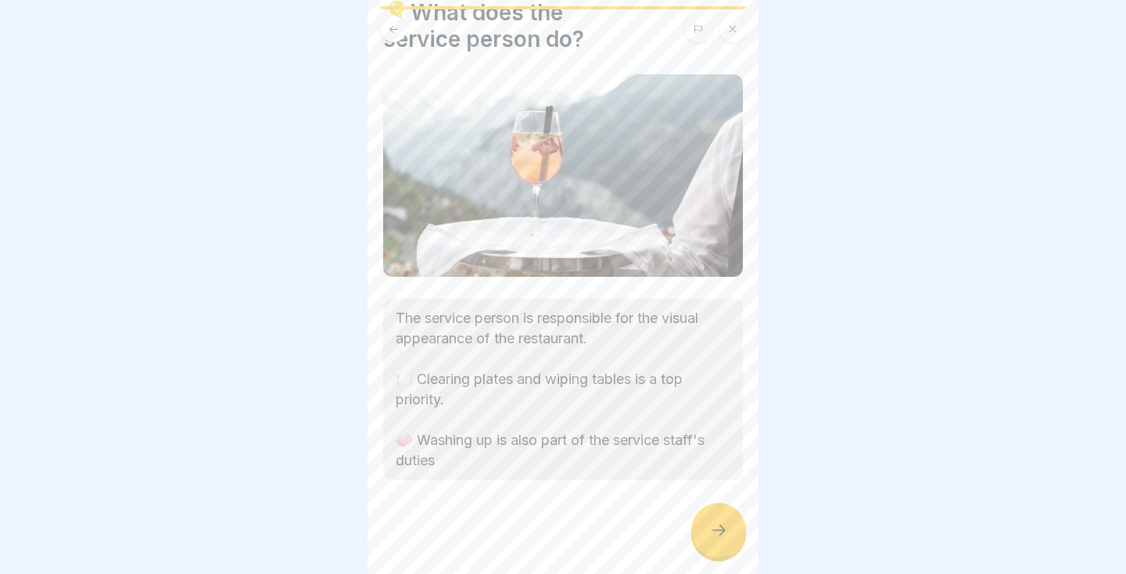
click at [730, 526] on div at bounding box center [718, 530] width 55 height 55
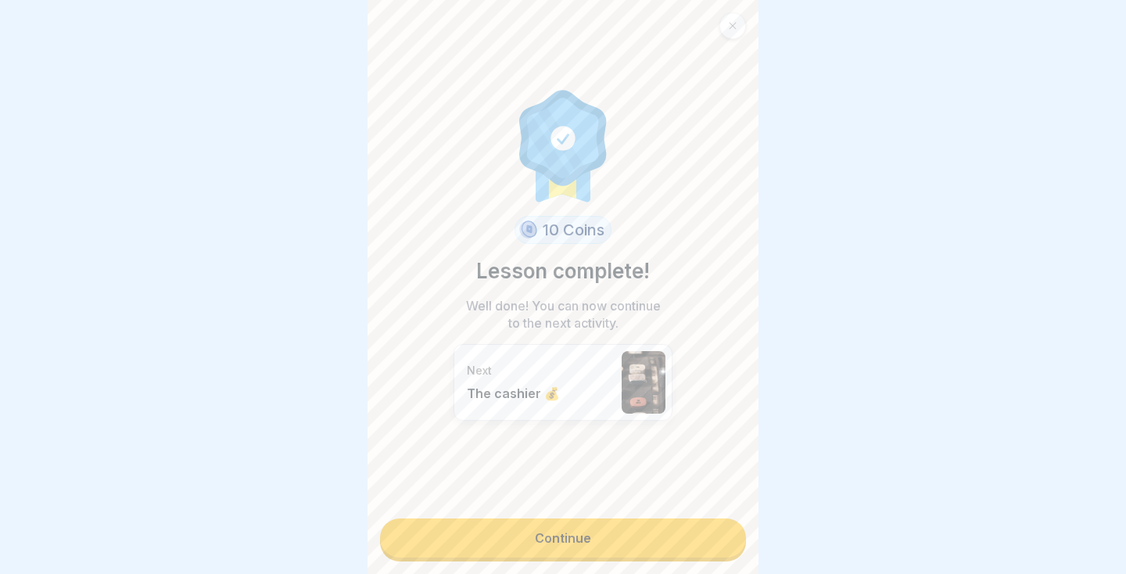
click at [697, 543] on link "Continue" at bounding box center [563, 538] width 366 height 39
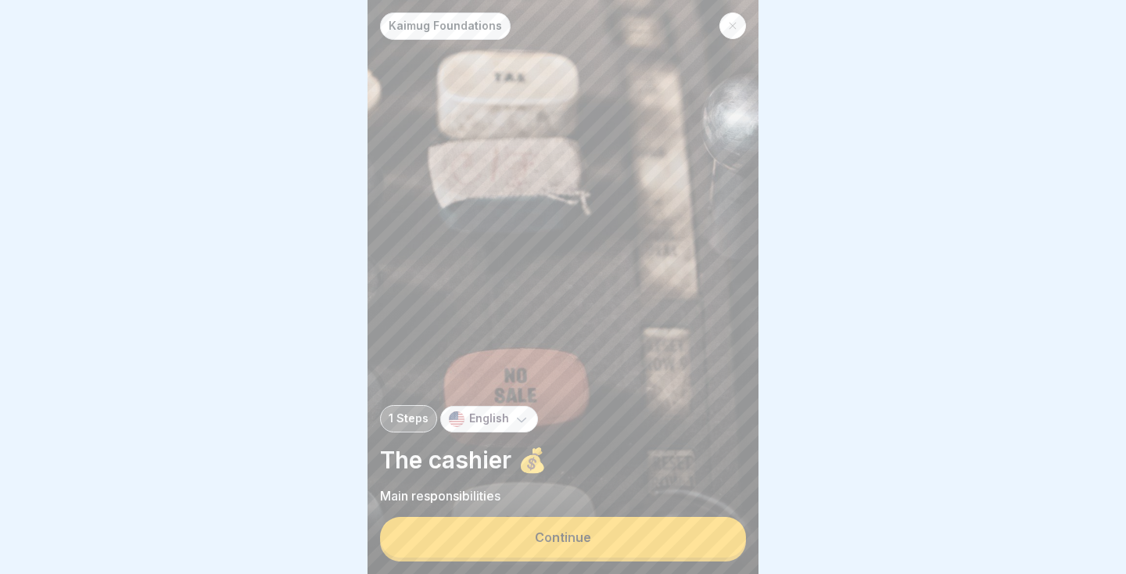
click at [696, 543] on button "Continue" at bounding box center [563, 537] width 366 height 41
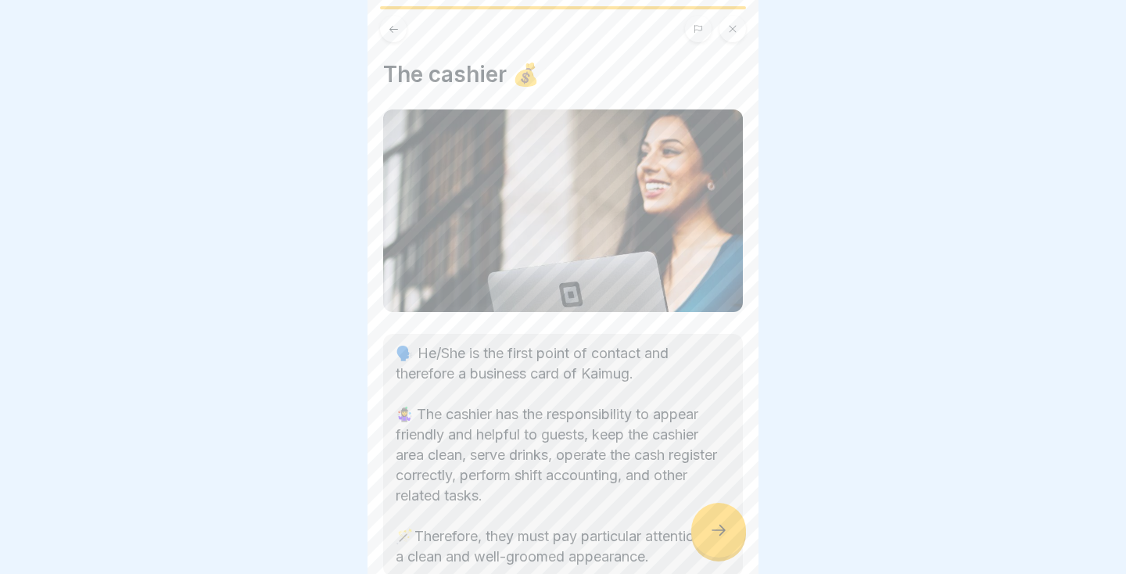
scroll to position [96, 0]
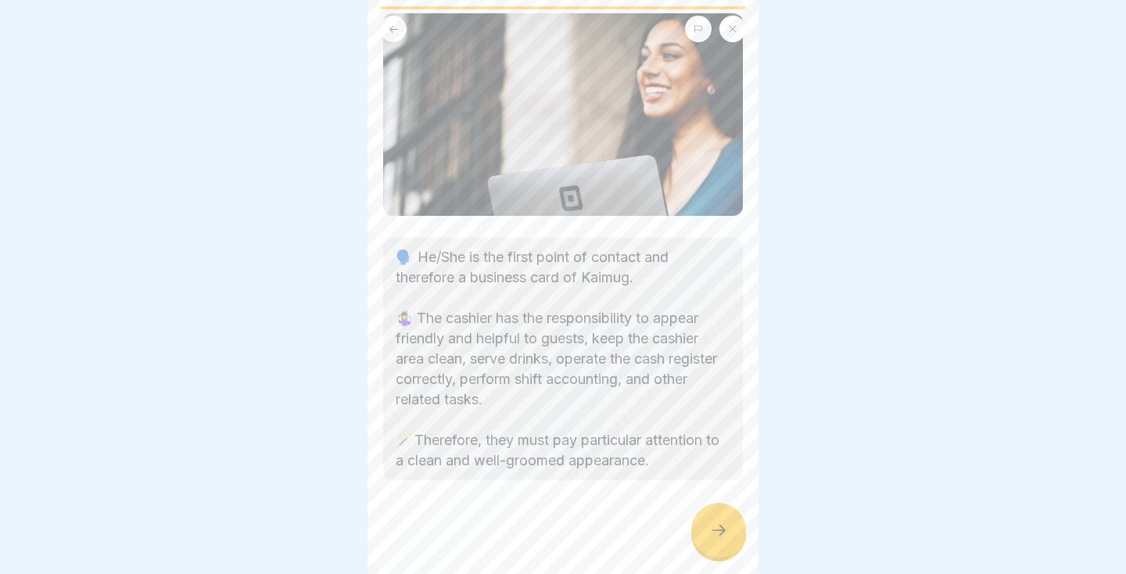
click at [725, 533] on icon at bounding box center [718, 530] width 19 height 19
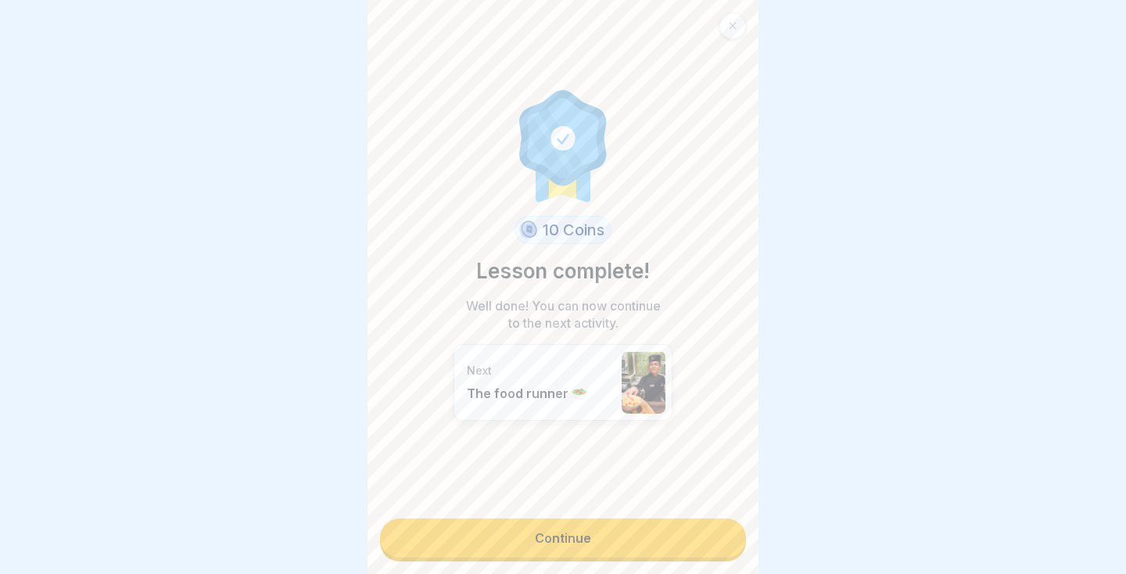
click at [694, 542] on link "Continue" at bounding box center [563, 538] width 366 height 39
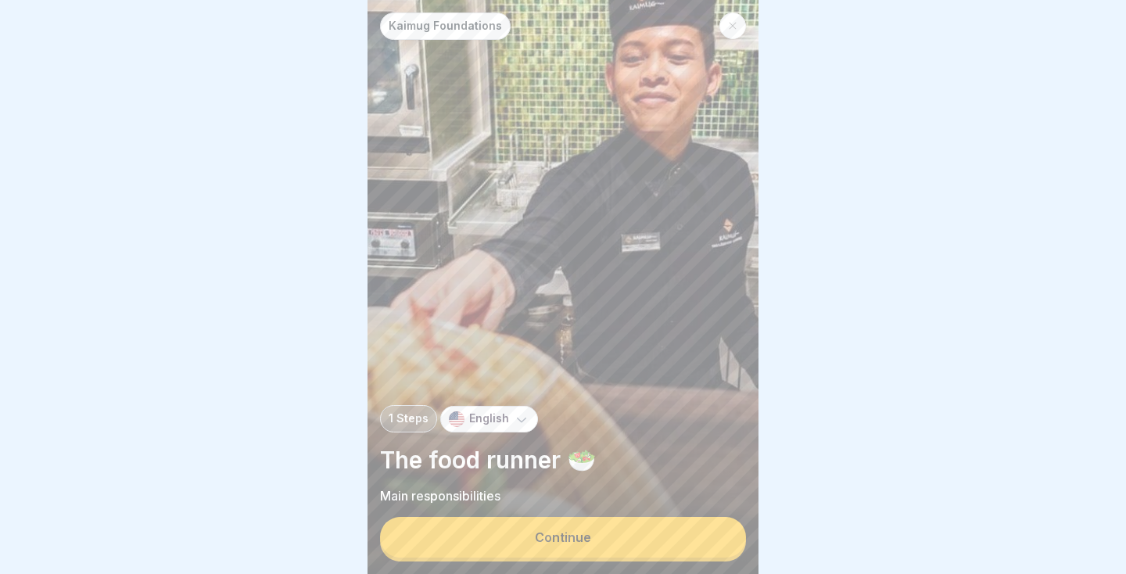
click at [694, 542] on button "Continue" at bounding box center [563, 537] width 366 height 41
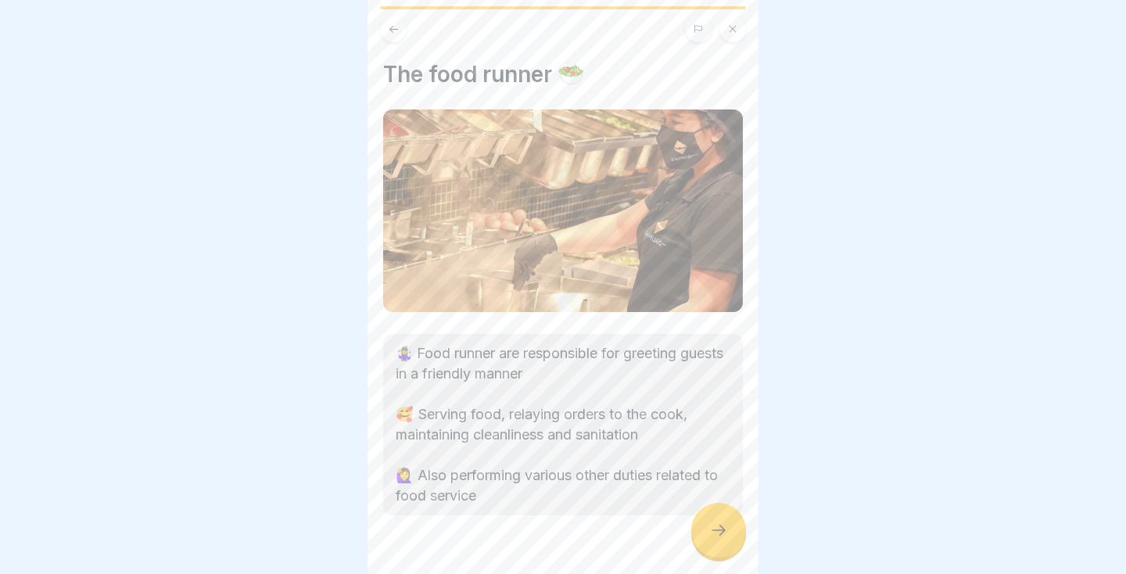
click at [717, 532] on icon at bounding box center [718, 530] width 19 height 19
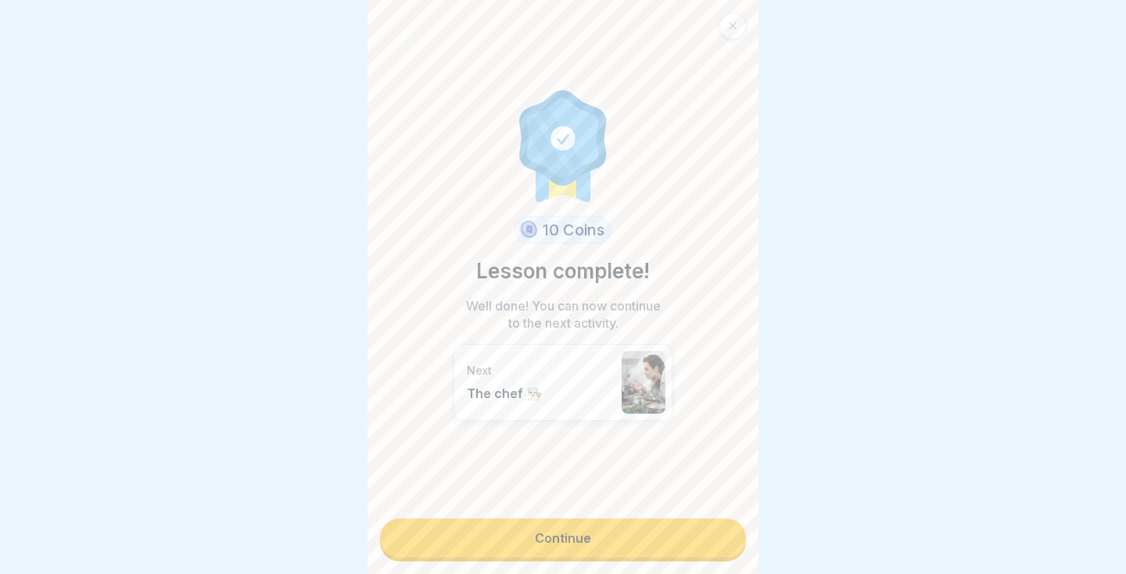
click at [683, 545] on link "Continue" at bounding box center [563, 538] width 366 height 39
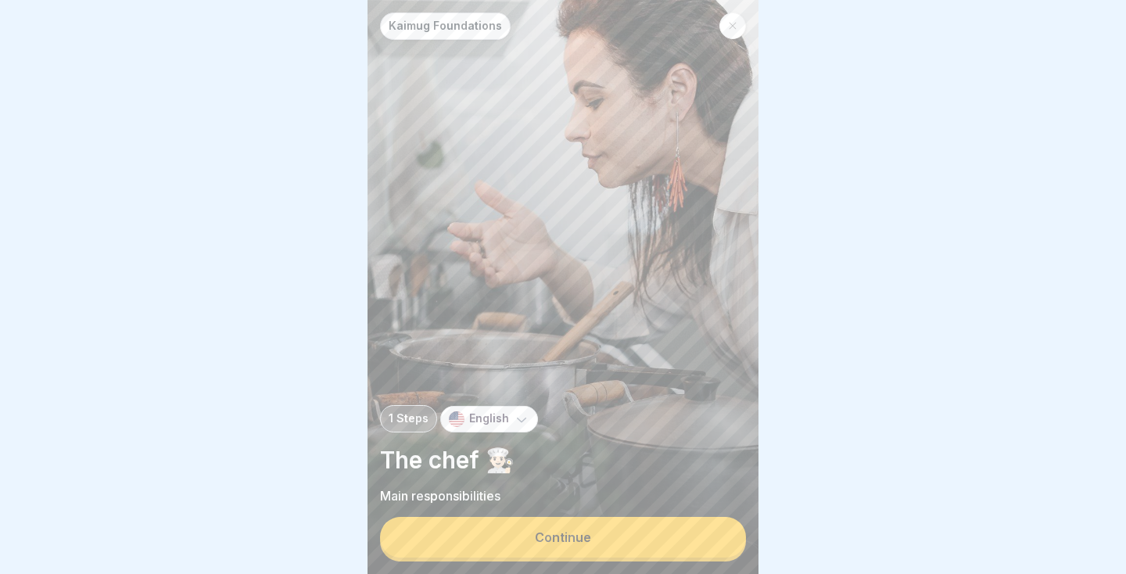
click at [688, 534] on button "Continue" at bounding box center [563, 537] width 366 height 41
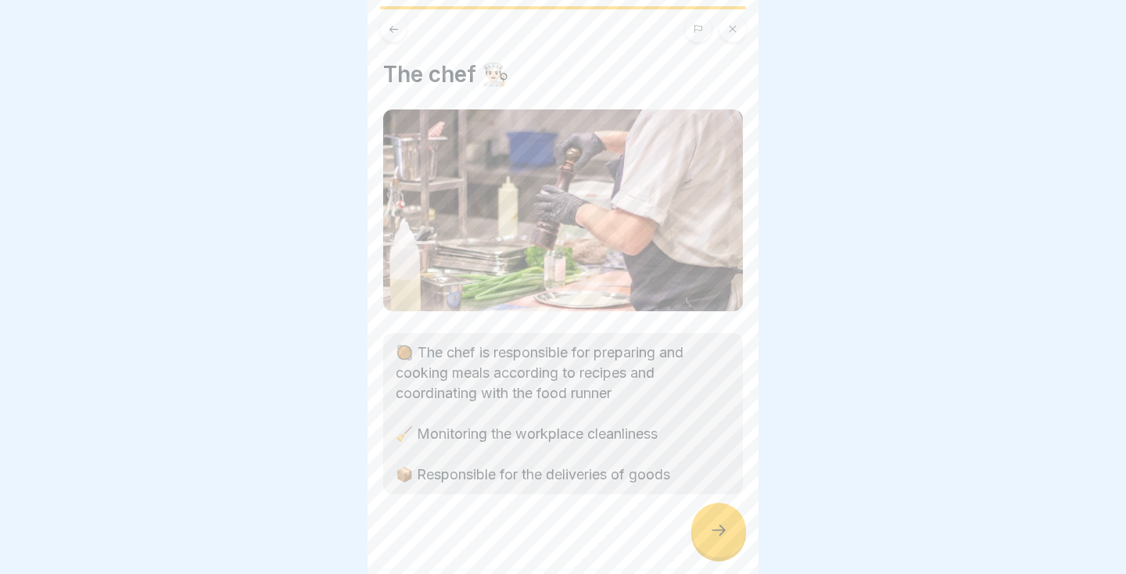
click at [732, 531] on div at bounding box center [718, 530] width 55 height 55
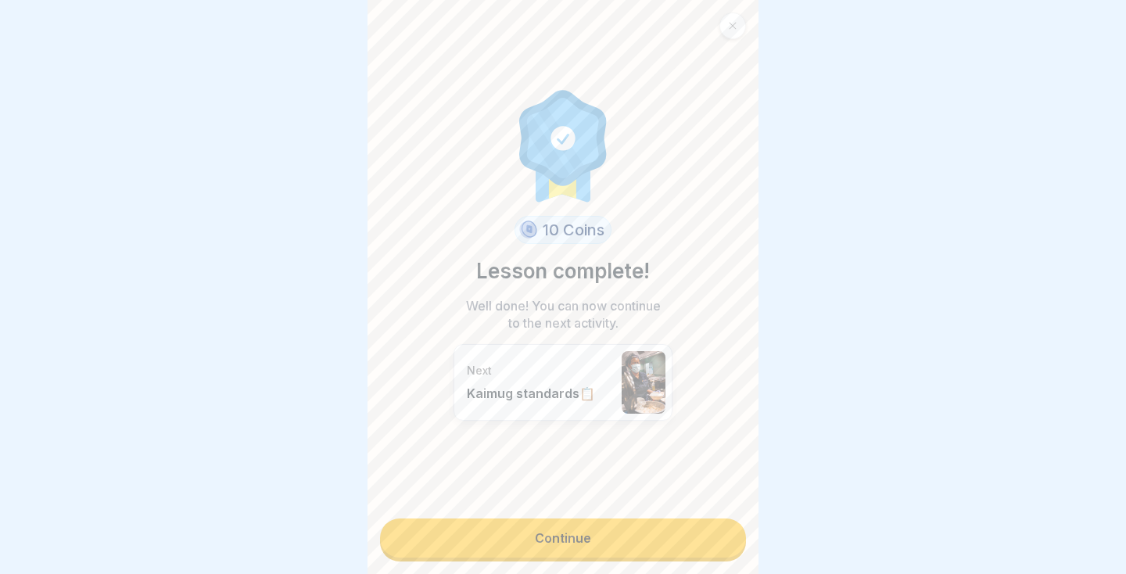
click at [682, 545] on link "Continue" at bounding box center [563, 538] width 366 height 39
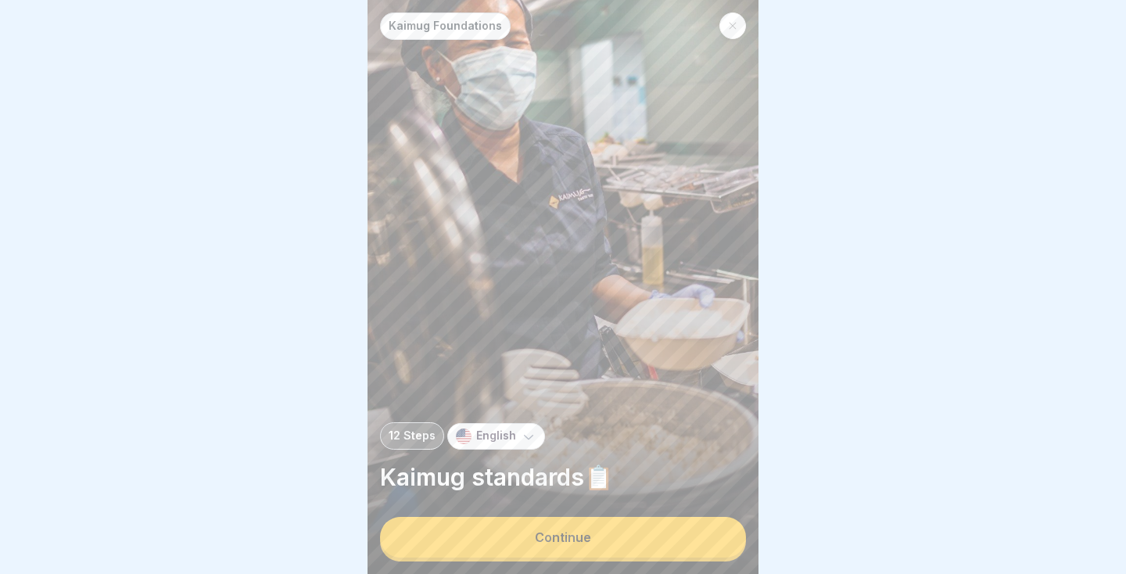
click at [687, 544] on button "Continue" at bounding box center [563, 537] width 366 height 41
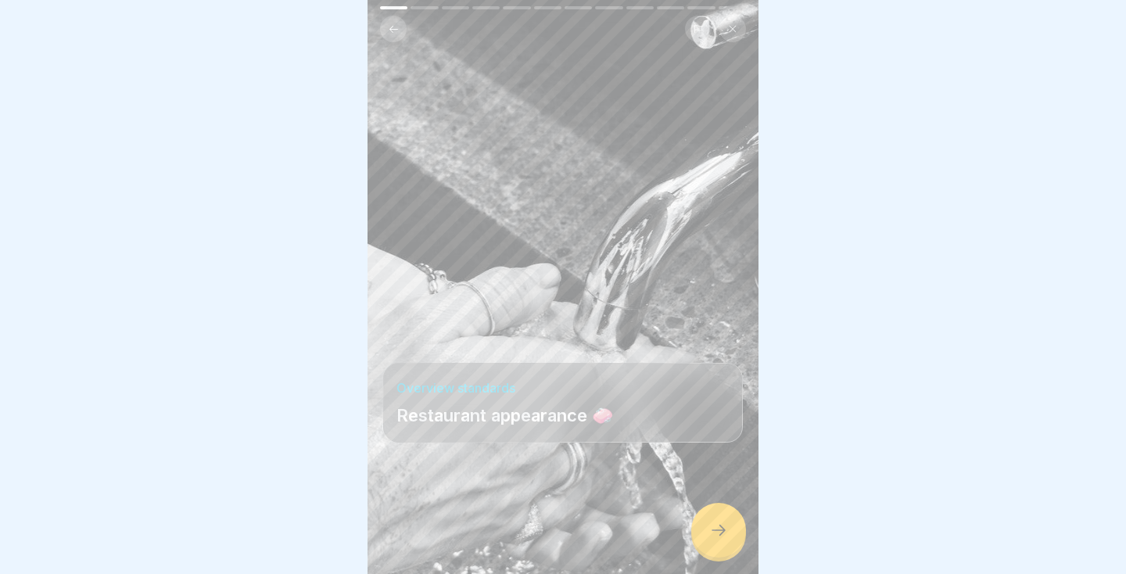
click at [723, 530] on icon at bounding box center [719, 530] width 14 height 11
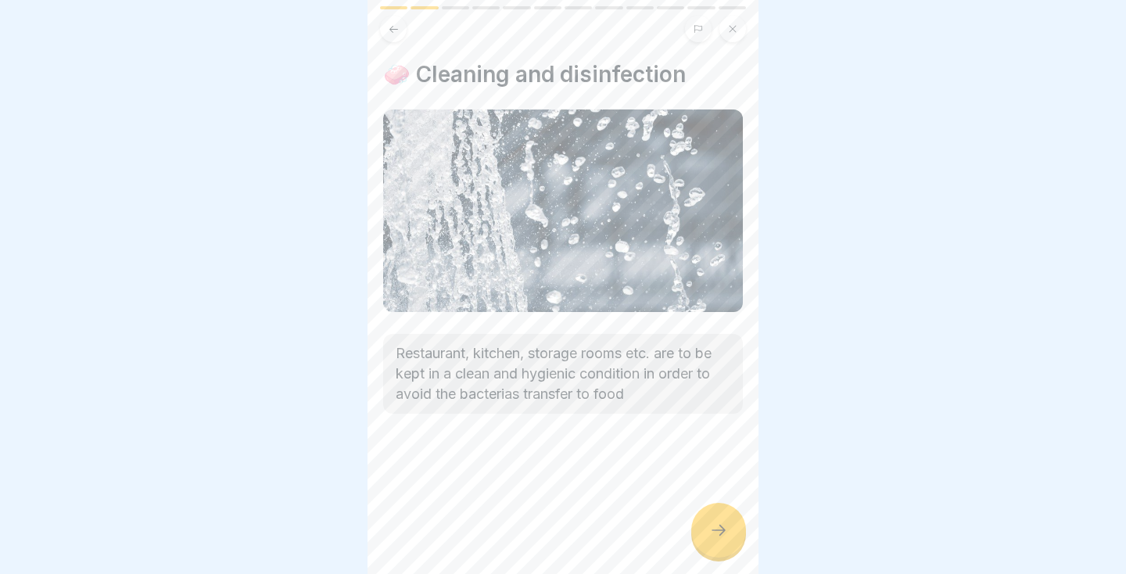
click at [719, 533] on icon at bounding box center [718, 530] width 19 height 19
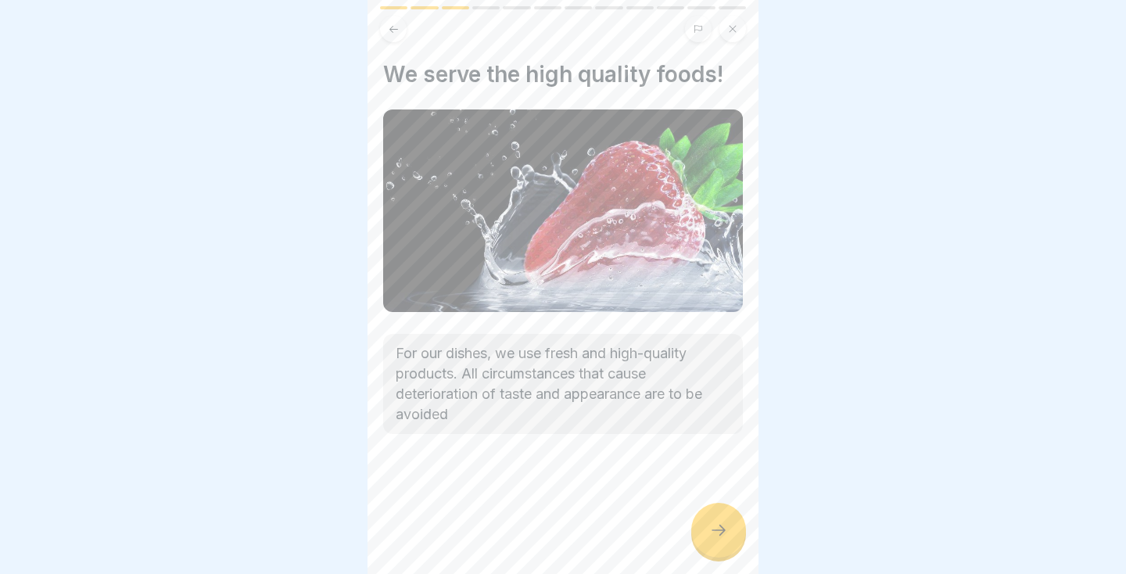
click at [720, 525] on icon at bounding box center [719, 530] width 14 height 11
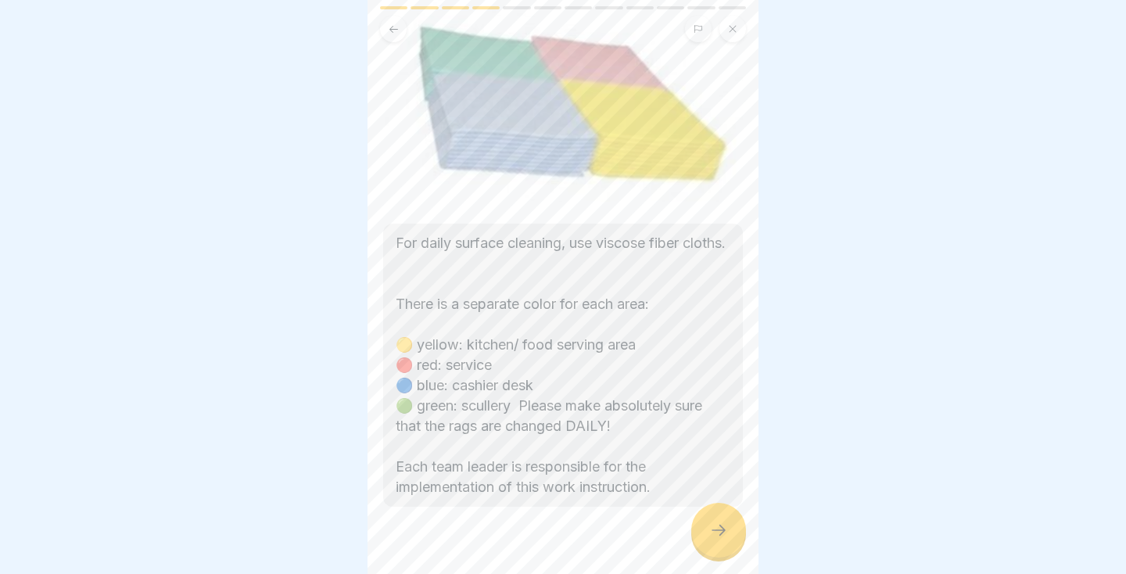
scroll to position [113, 0]
click at [711, 537] on icon at bounding box center [718, 530] width 19 height 19
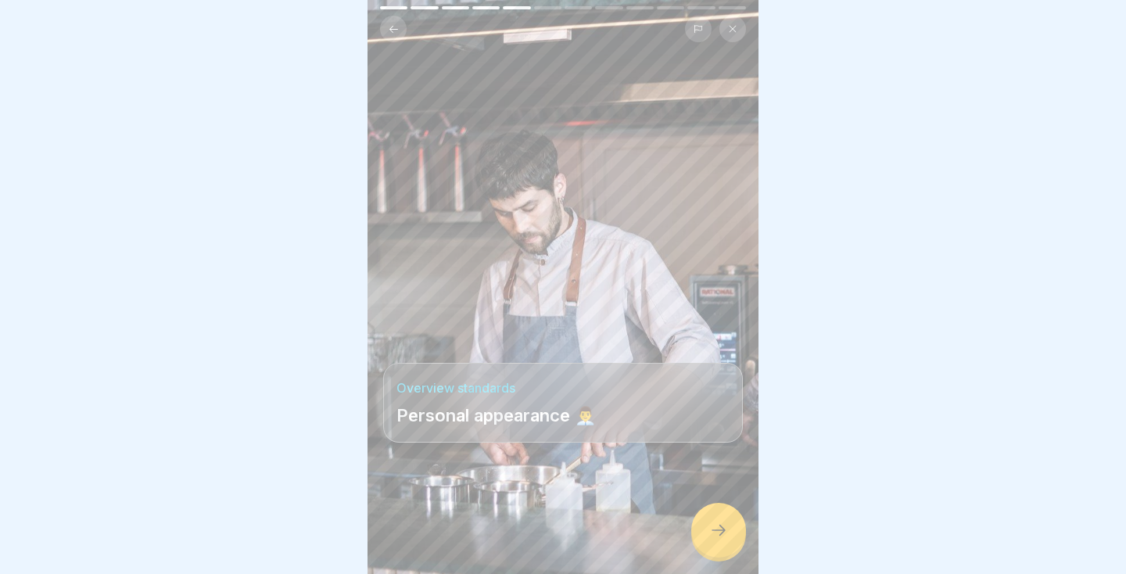
click at [727, 524] on icon at bounding box center [718, 530] width 19 height 19
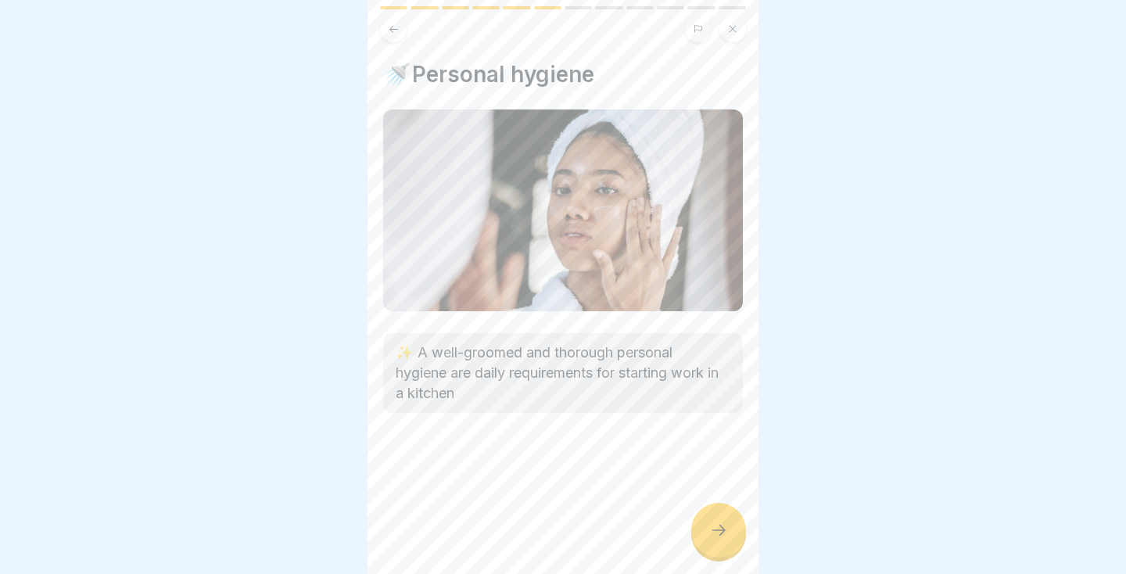
click at [723, 519] on div at bounding box center [718, 530] width 55 height 55
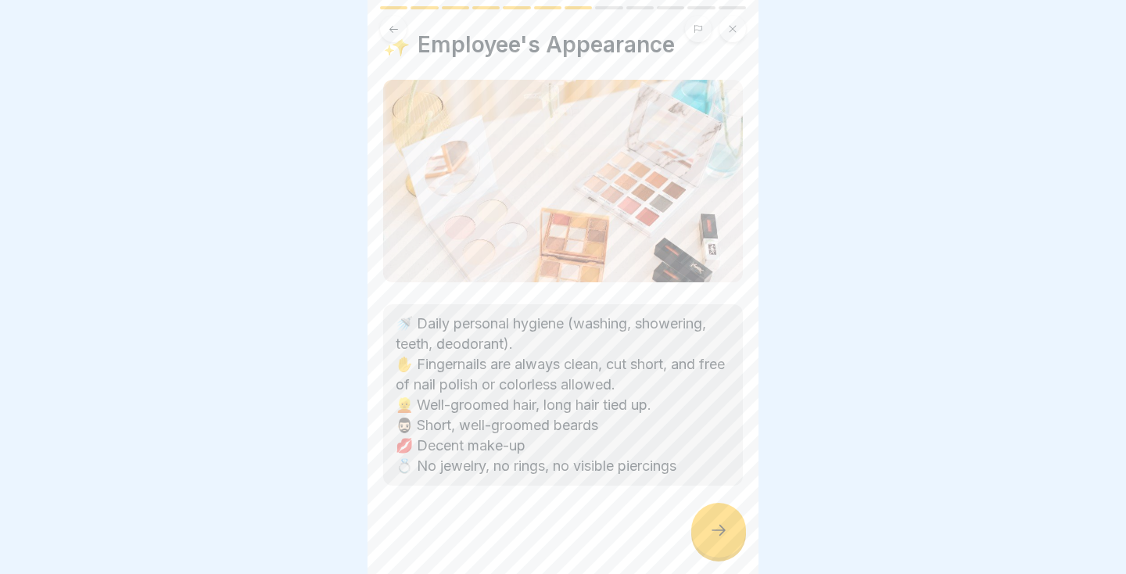
scroll to position [35, 0]
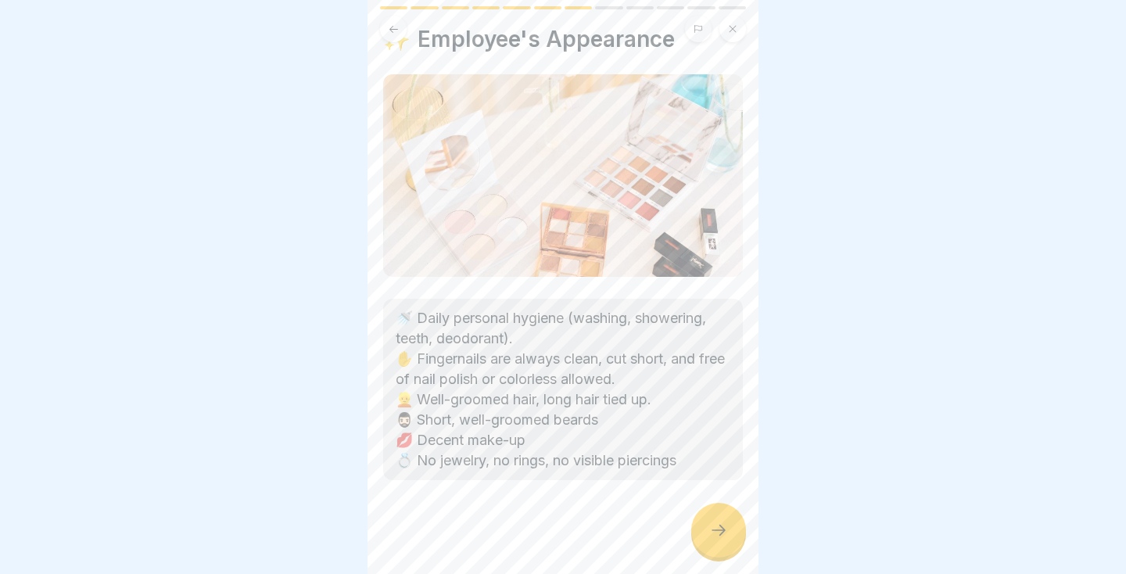
click at [730, 528] on div at bounding box center [718, 530] width 55 height 55
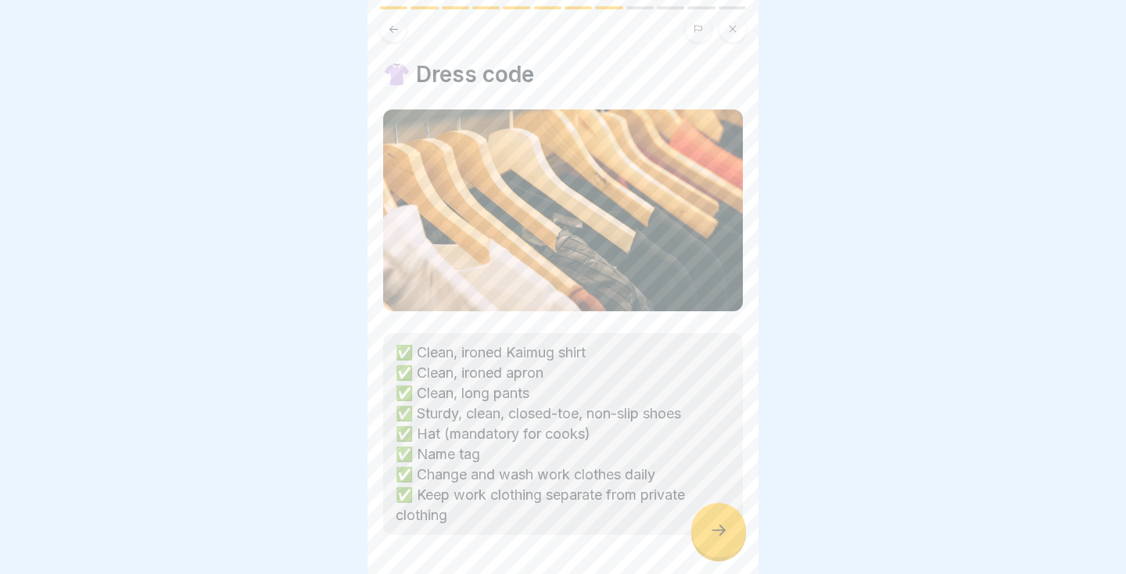
click at [721, 529] on icon at bounding box center [718, 530] width 19 height 19
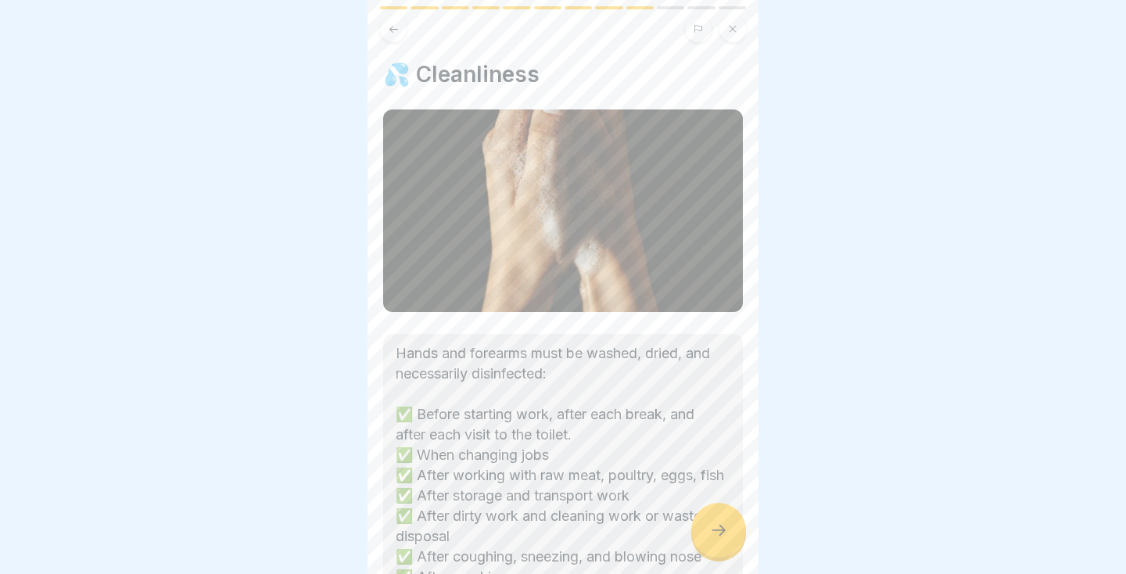
click at [723, 529] on icon at bounding box center [719, 530] width 14 height 11
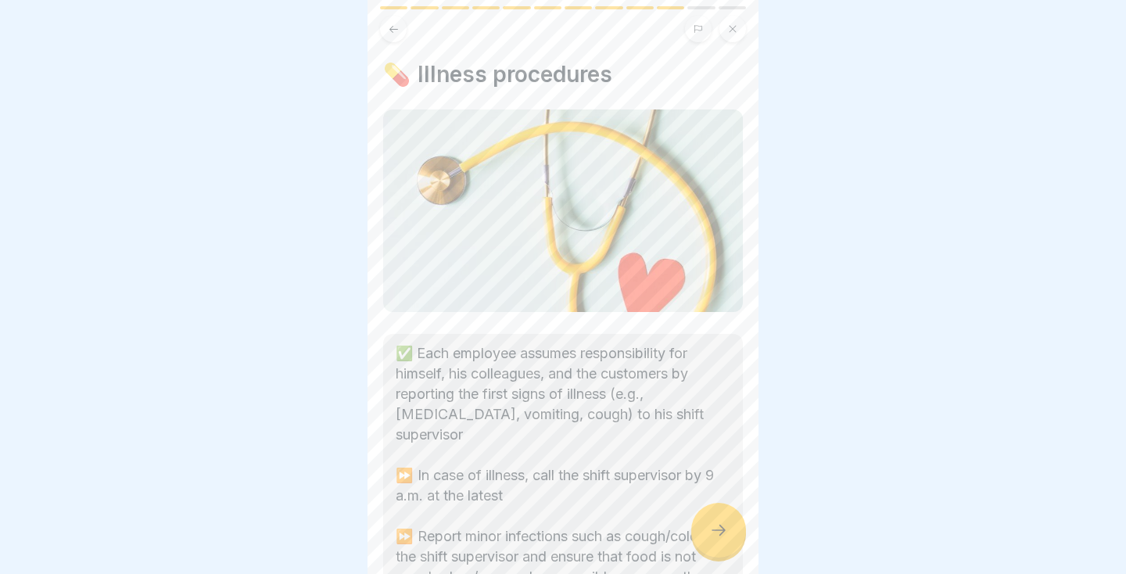
click at [721, 538] on icon at bounding box center [718, 530] width 19 height 19
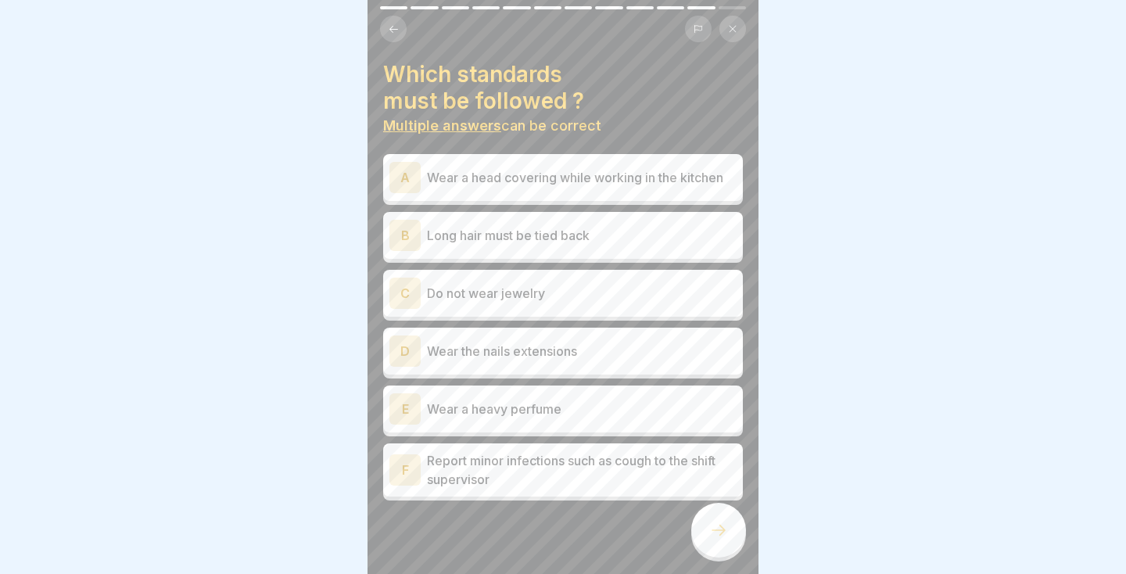
click at [441, 163] on div "A Wear a head covering while working in the kitchen" at bounding box center [563, 177] width 347 height 31
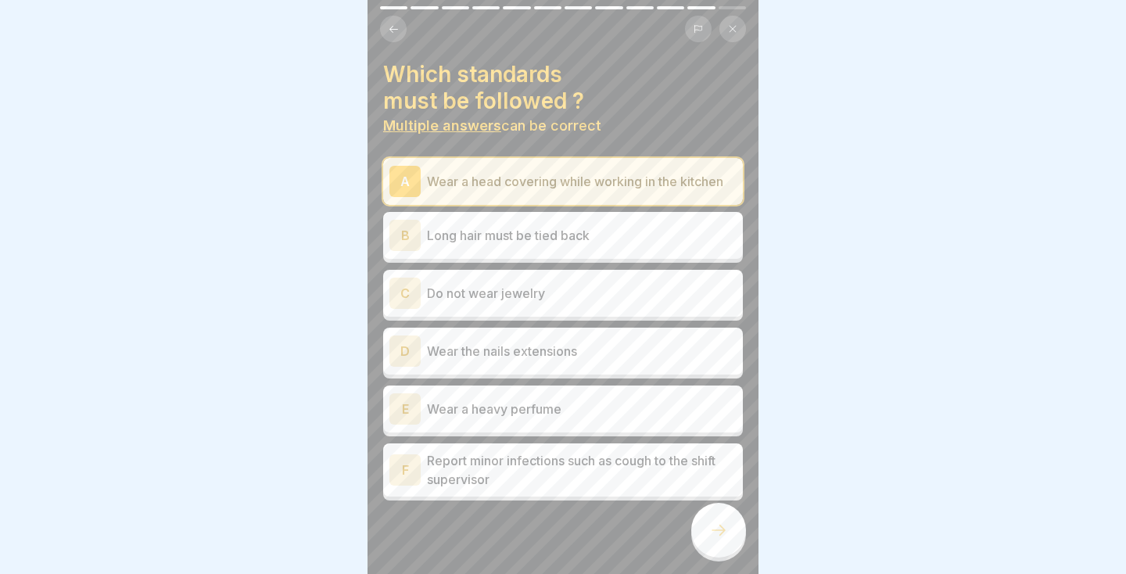
click at [400, 238] on div "B" at bounding box center [405, 235] width 31 height 31
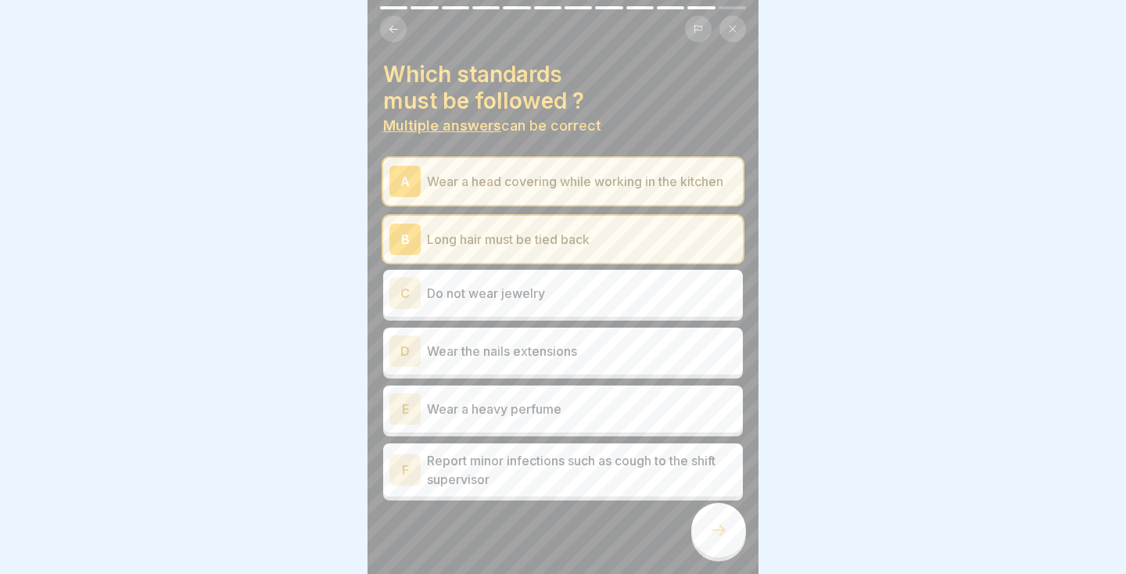
click at [413, 291] on div "C" at bounding box center [405, 293] width 31 height 31
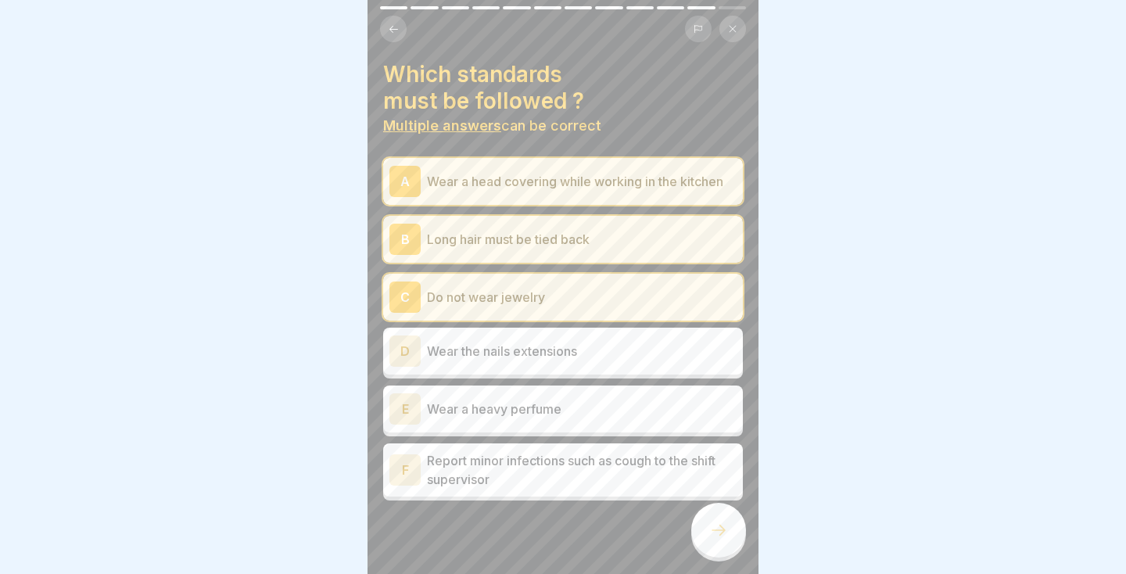
click at [411, 482] on div "F" at bounding box center [405, 469] width 31 height 31
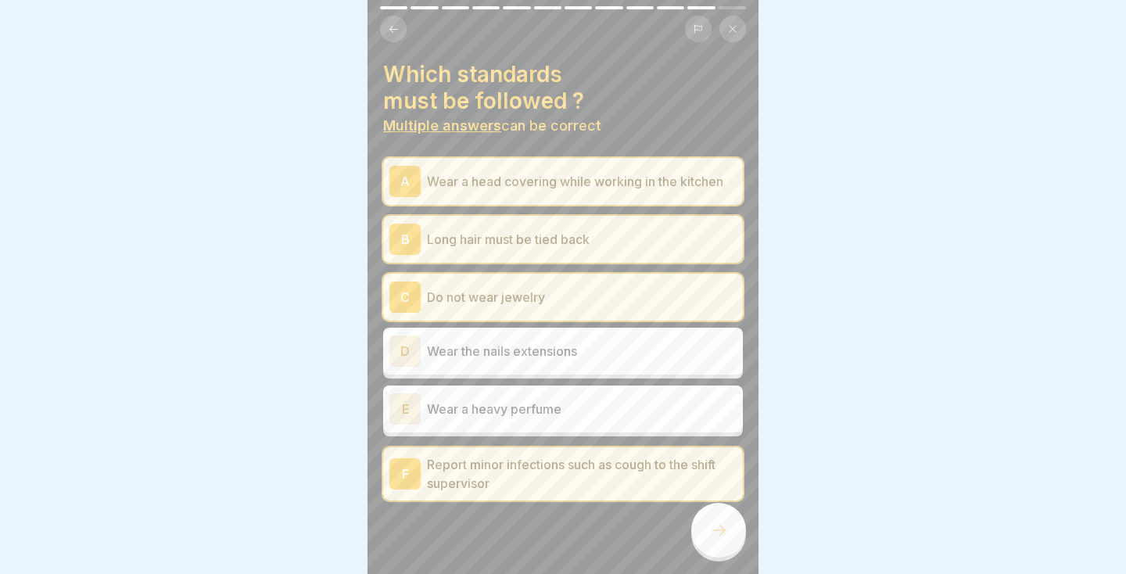
click at [727, 533] on icon at bounding box center [718, 530] width 19 height 19
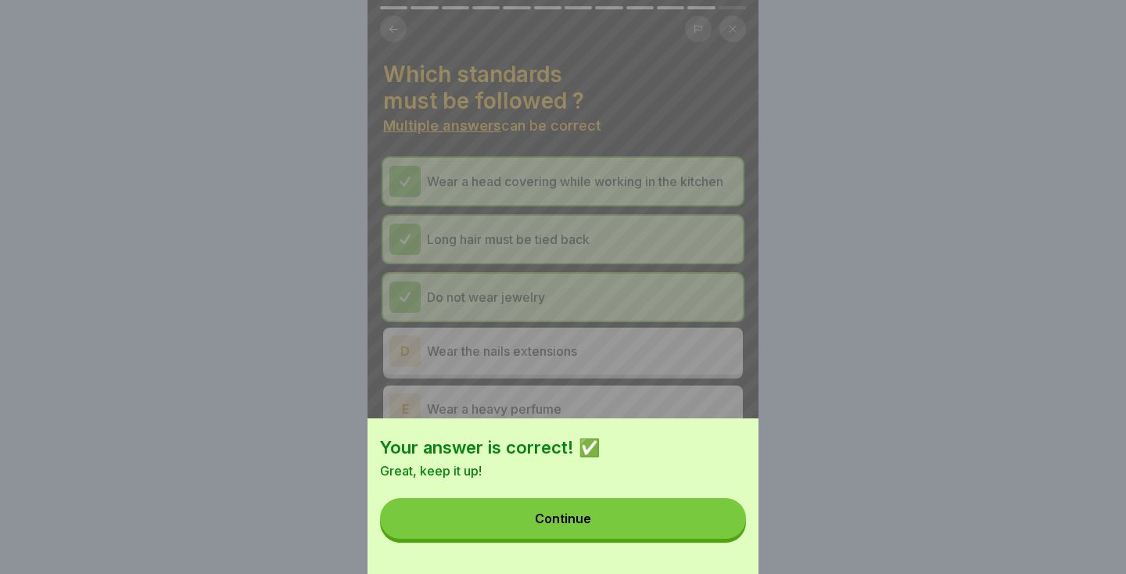
click at [705, 533] on button "Continue" at bounding box center [563, 518] width 366 height 41
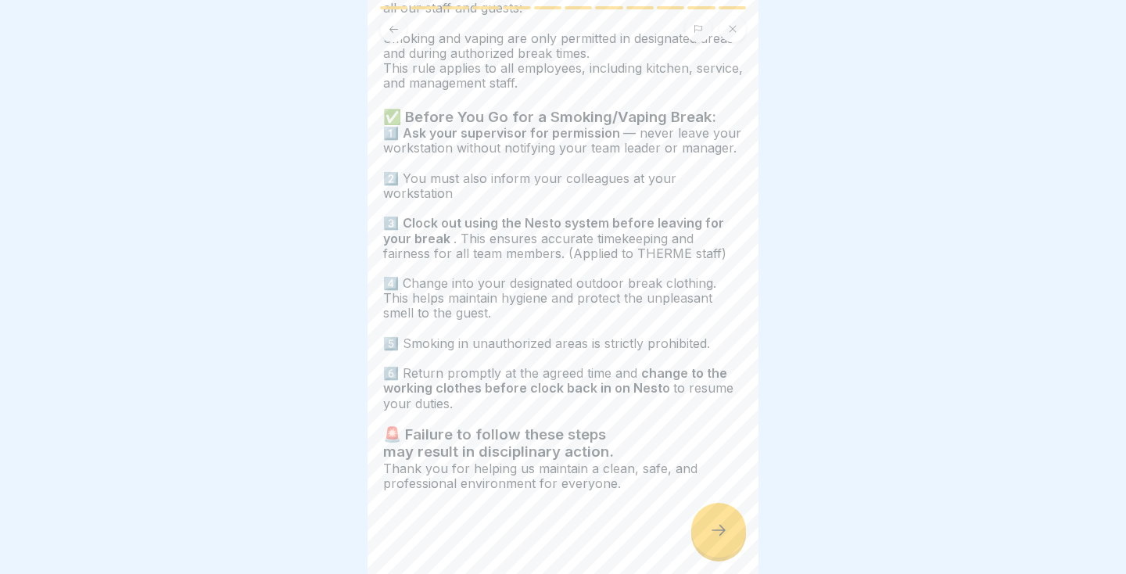
scroll to position [152, 0]
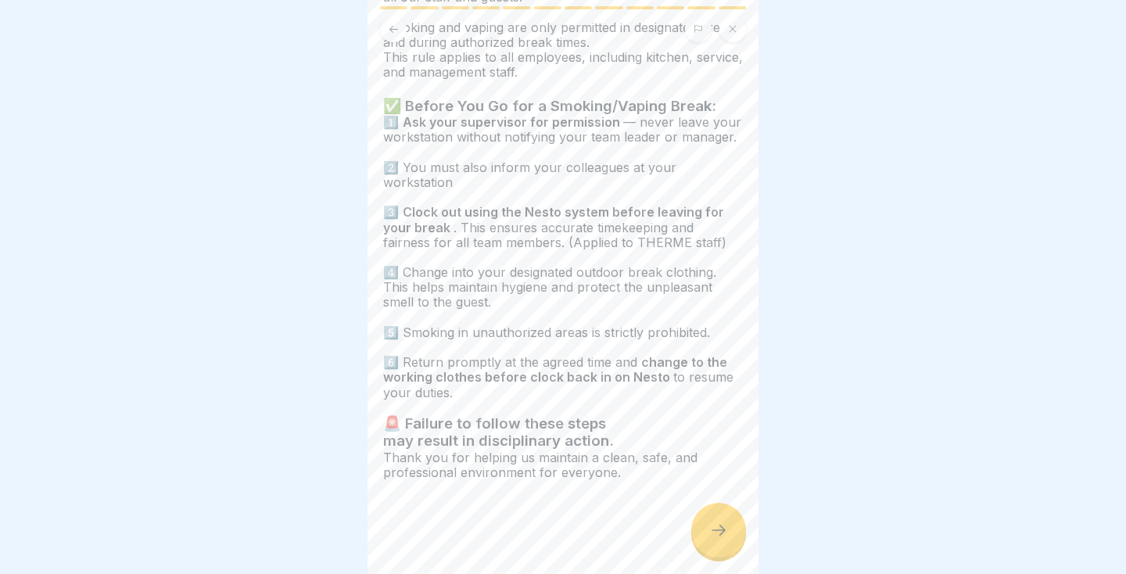
click at [727, 521] on icon at bounding box center [718, 530] width 19 height 19
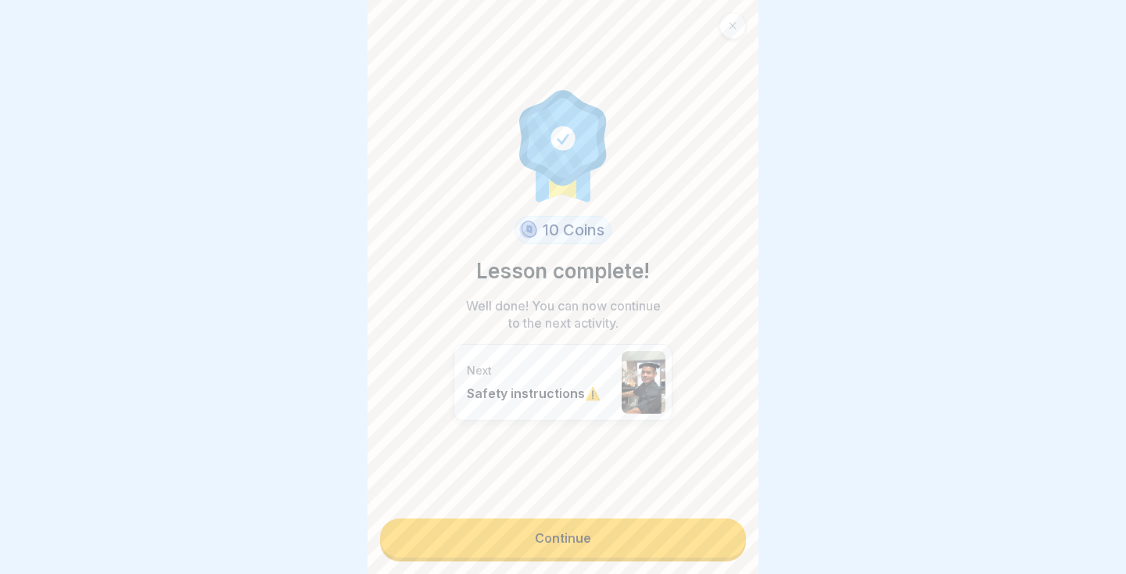
click at [695, 547] on link "Continue" at bounding box center [563, 538] width 366 height 39
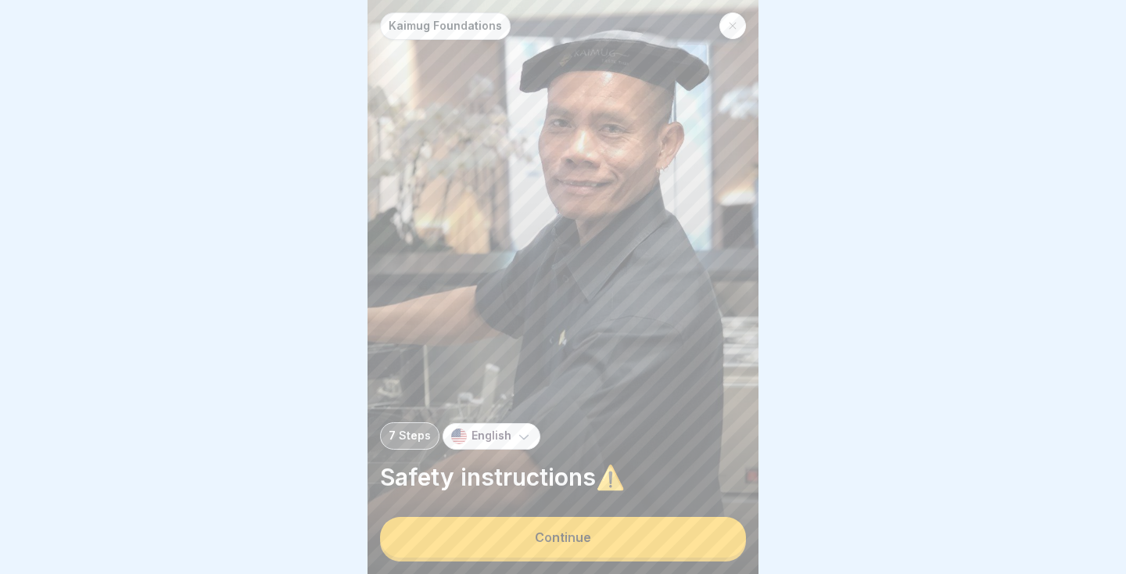
click at [691, 542] on button "Continue" at bounding box center [563, 537] width 366 height 41
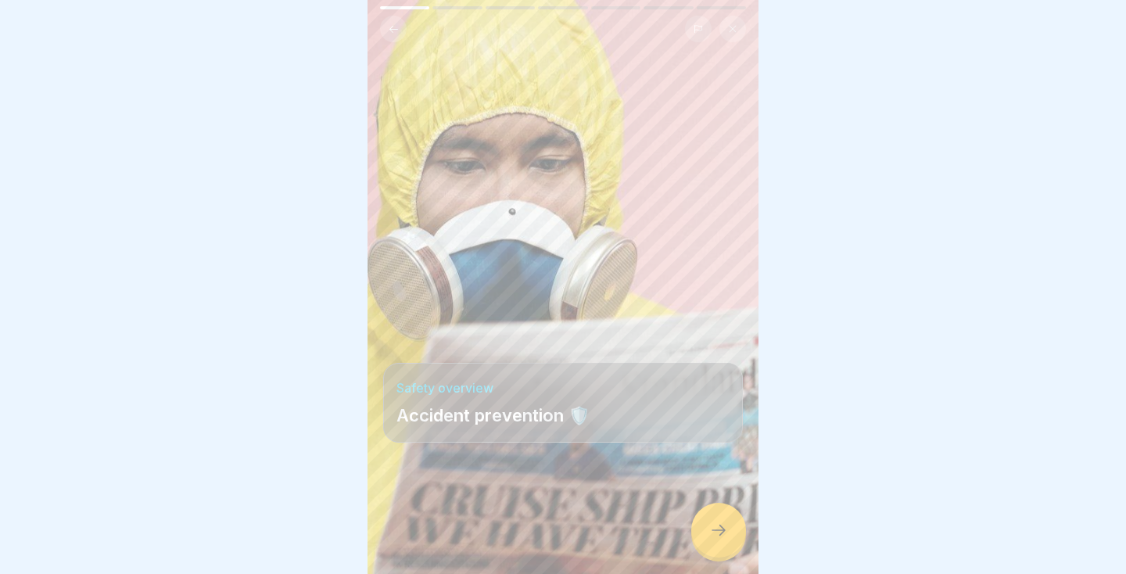
click at [728, 539] on div at bounding box center [718, 530] width 55 height 55
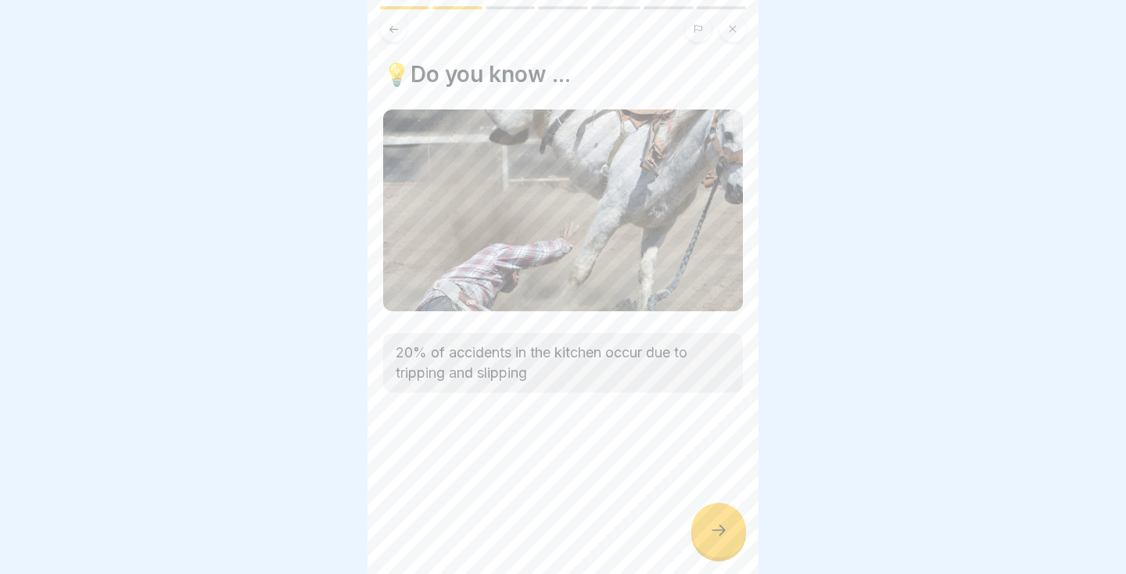
click at [714, 536] on icon at bounding box center [718, 530] width 19 height 19
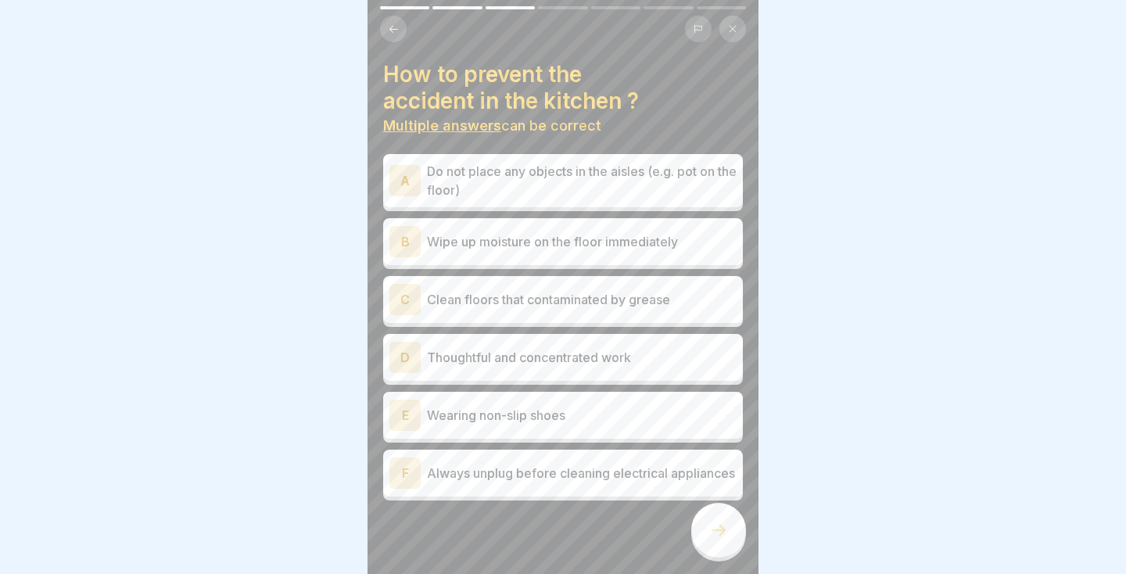
click at [407, 246] on div "B" at bounding box center [405, 241] width 31 height 31
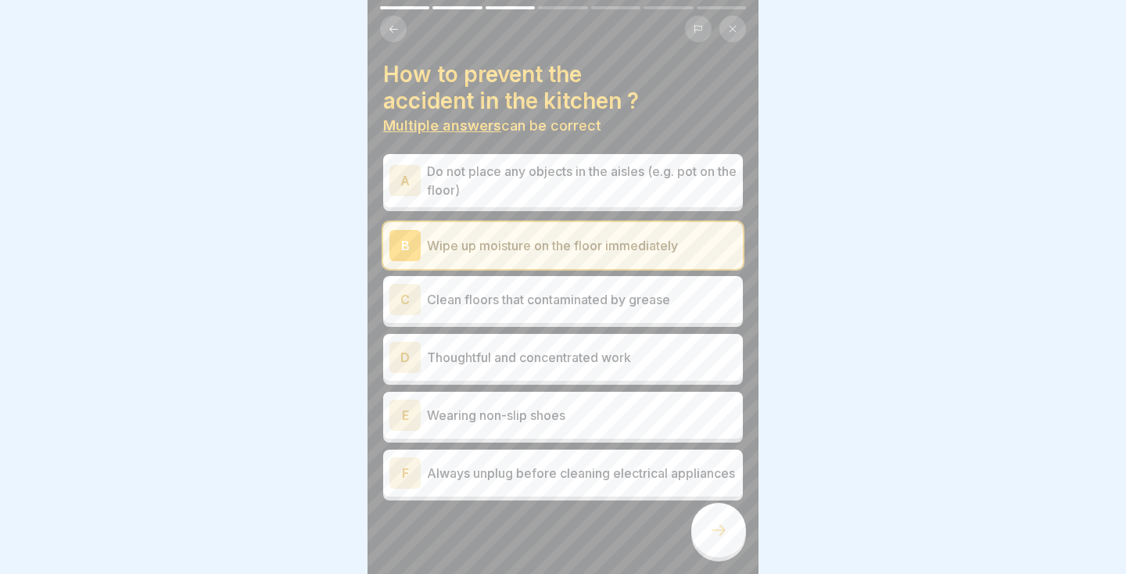
click at [400, 289] on div "C" at bounding box center [405, 299] width 31 height 31
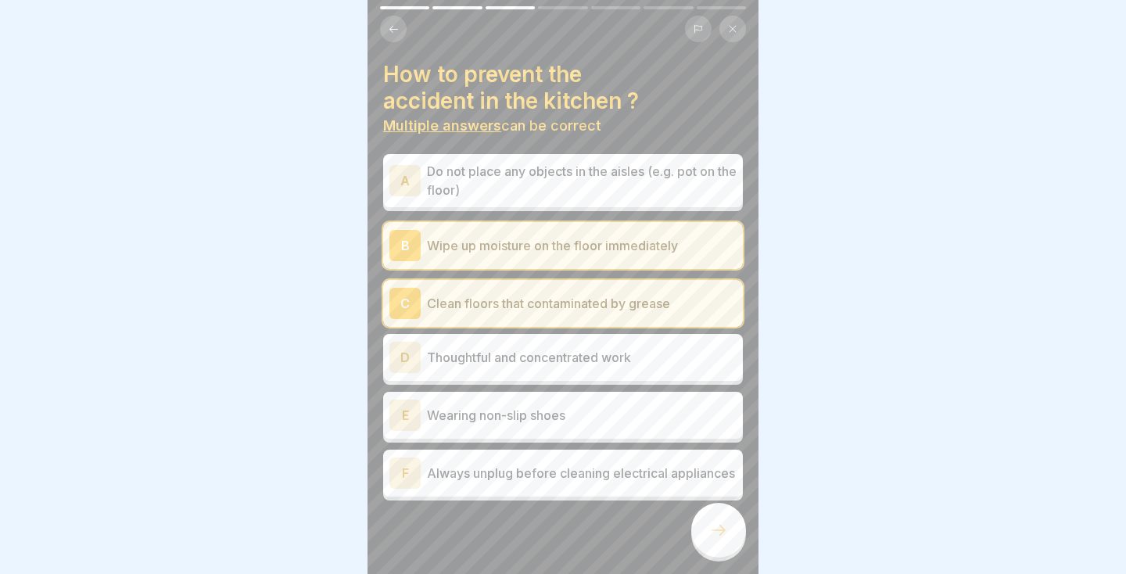
click at [404, 423] on div "E" at bounding box center [405, 415] width 31 height 31
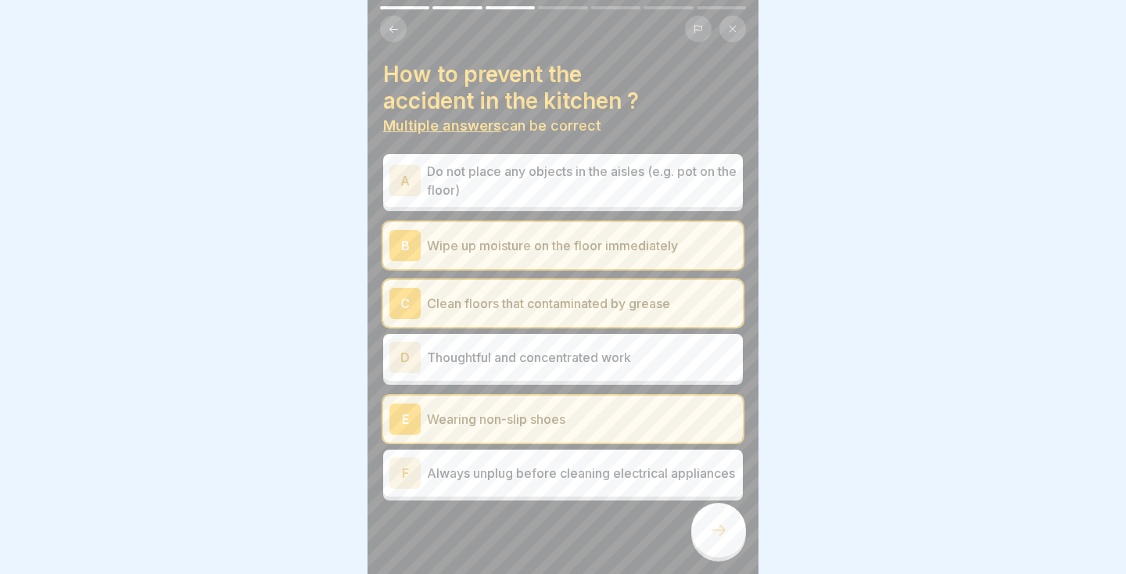
click at [725, 542] on div at bounding box center [718, 530] width 55 height 55
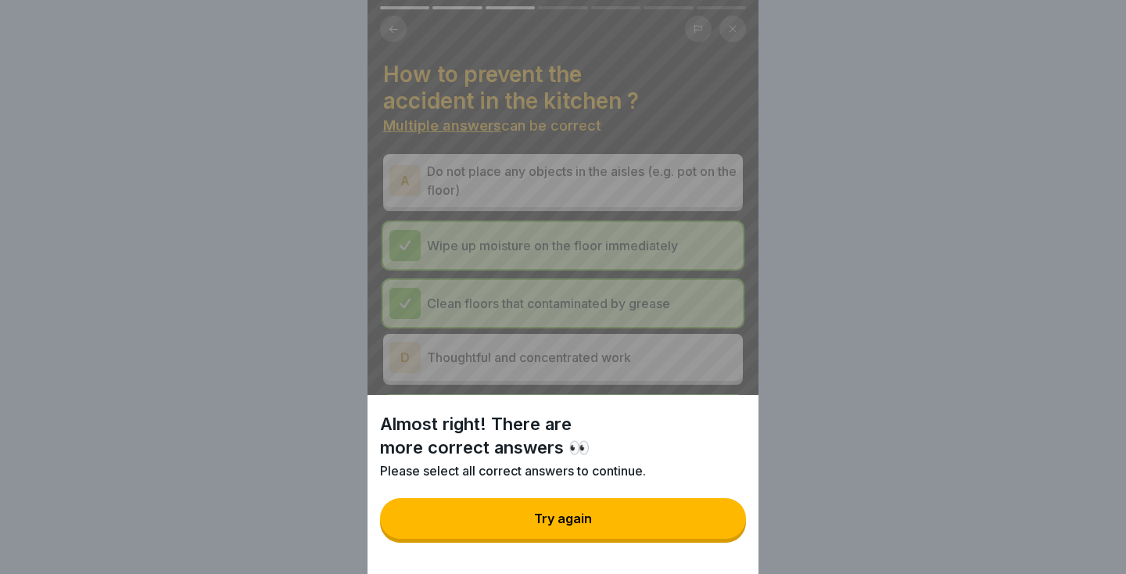
click at [766, 403] on div "Almost right! There are more correct answers 👀 Please select all correct answer…" at bounding box center [563, 287] width 1126 height 574
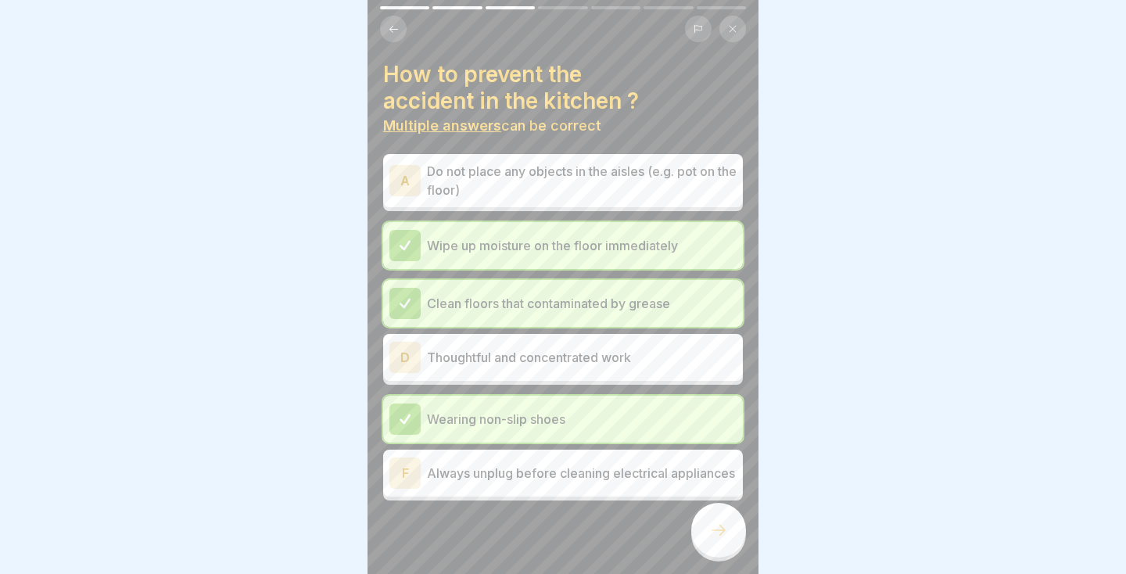
click at [677, 483] on p "Always unplug before cleaning electrical appliances" at bounding box center [582, 473] width 310 height 19
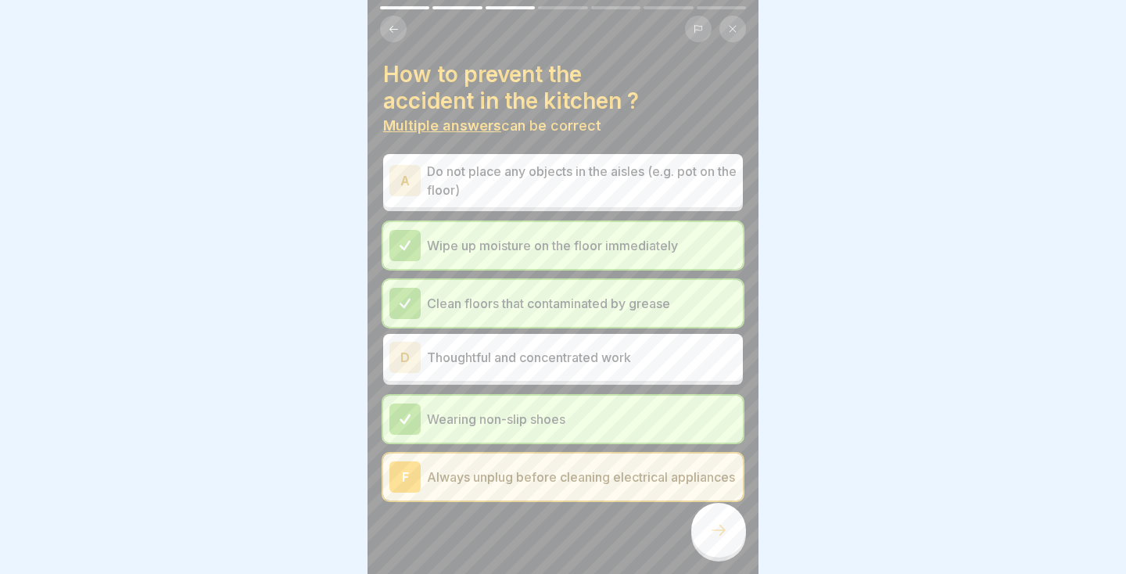
click at [720, 530] on icon at bounding box center [719, 530] width 14 height 11
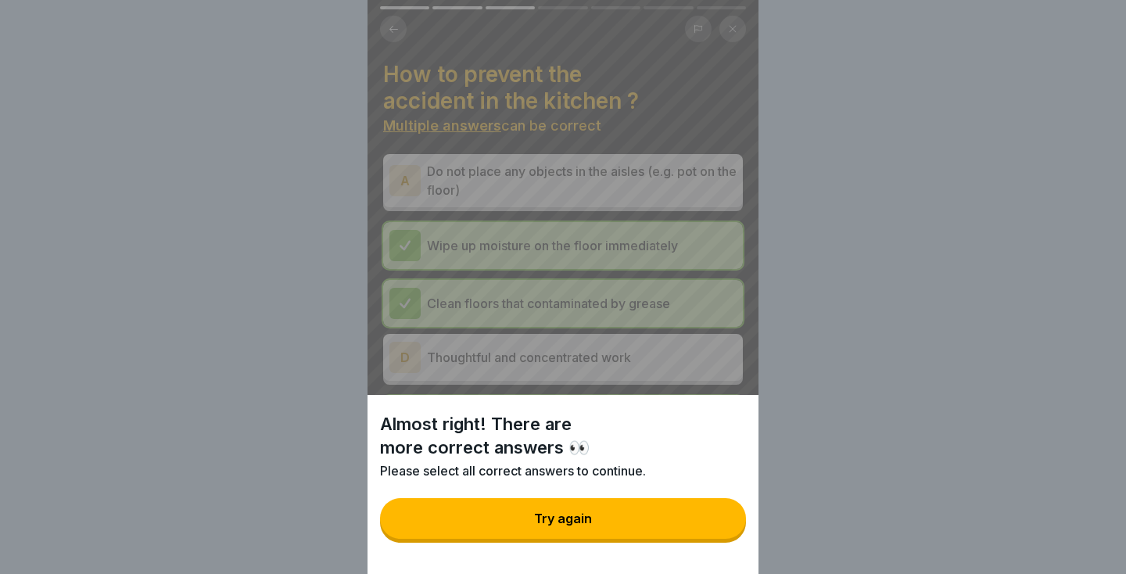
click at [766, 437] on div "Almost right! There are more correct answers 👀 Please select all correct answer…" at bounding box center [563, 287] width 1126 height 574
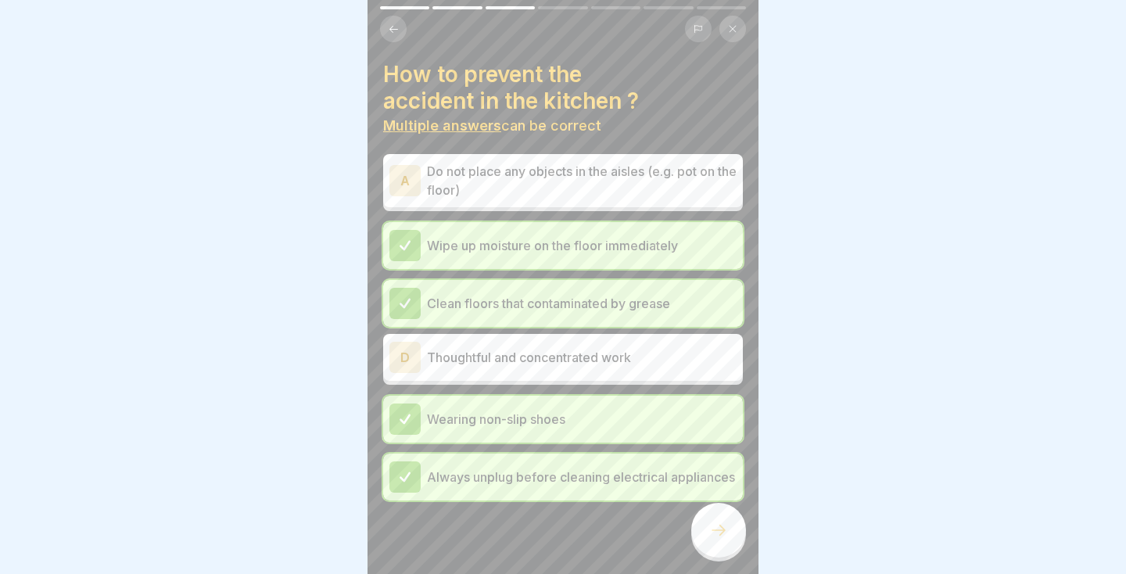
click at [467, 372] on div "D Thoughtful and concentrated work" at bounding box center [563, 357] width 347 height 31
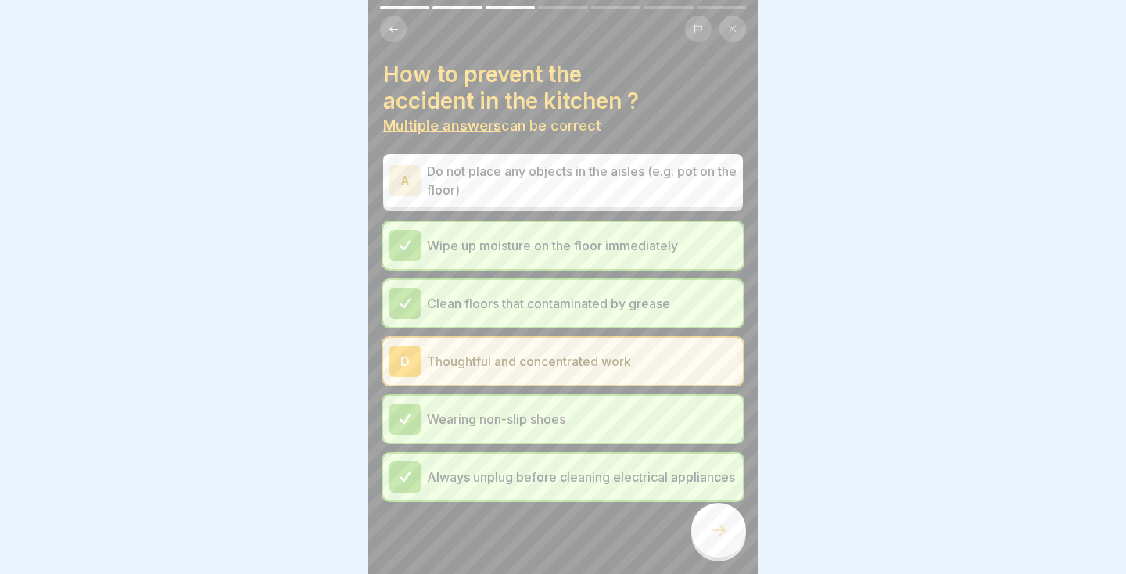
click at [723, 538] on icon at bounding box center [718, 530] width 19 height 19
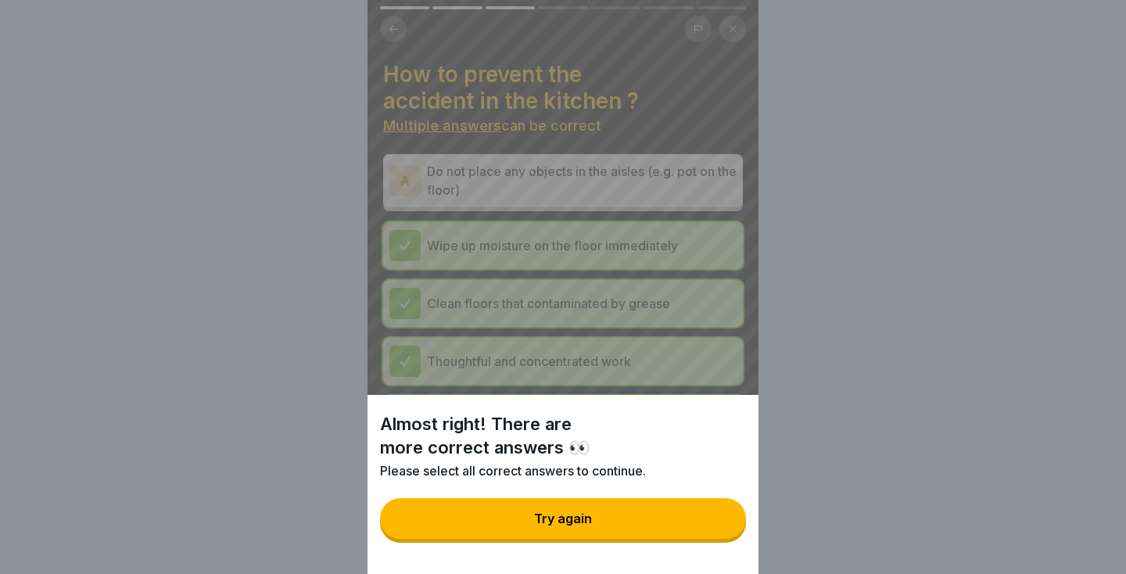
click at [766, 462] on div "Almost right! There are more correct answers 👀 Please select all correct answer…" at bounding box center [563, 287] width 1126 height 574
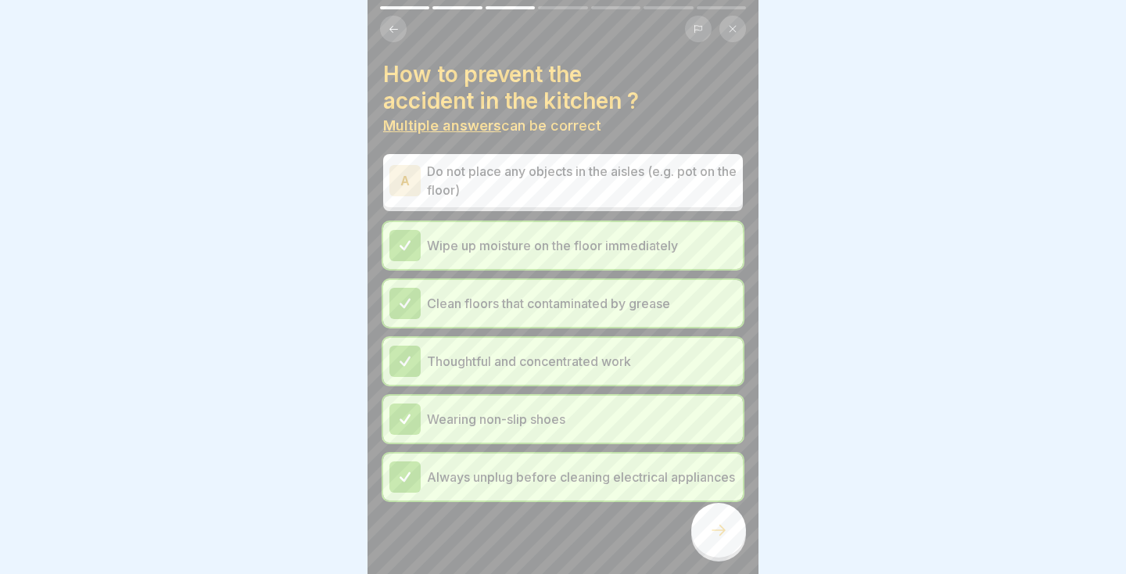
click at [428, 181] on p "Do not place any objects in the aisles (e.g. pot on the floor)" at bounding box center [582, 181] width 310 height 38
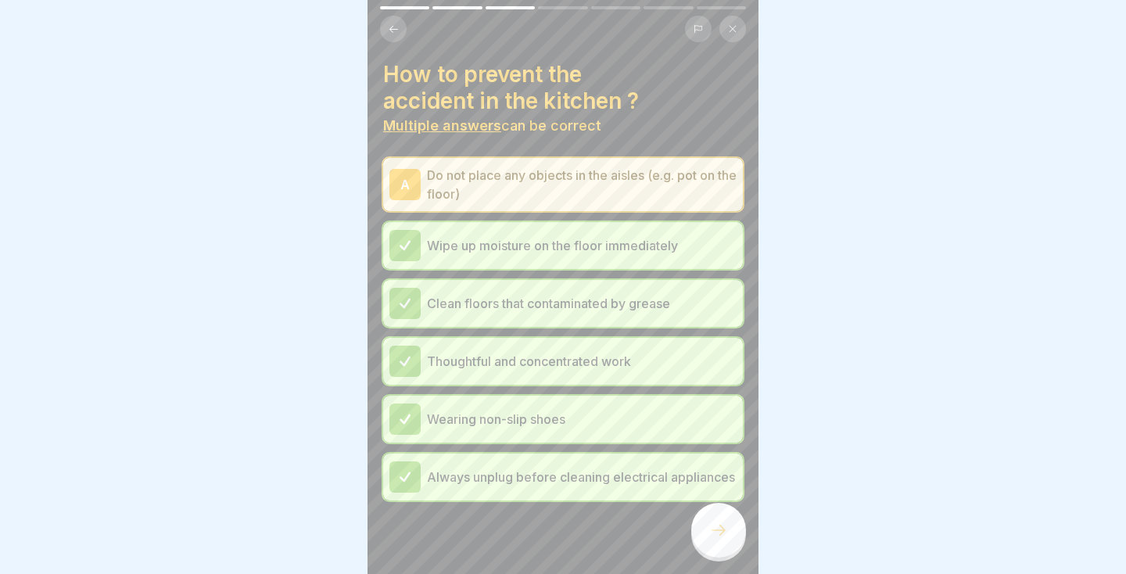
click at [722, 536] on icon at bounding box center [718, 530] width 19 height 19
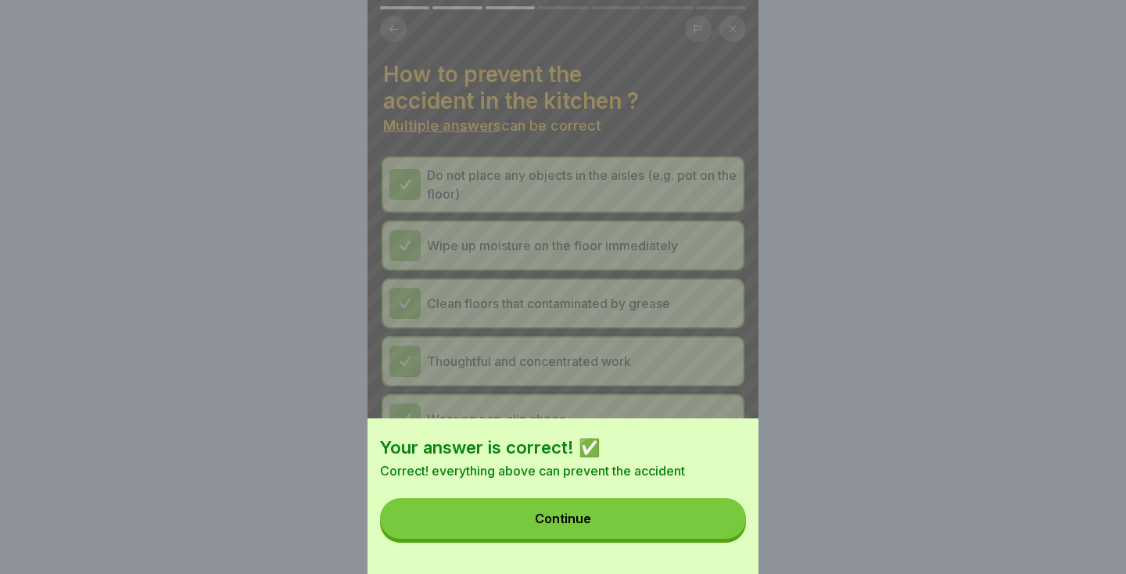
click at [688, 530] on button "Continue" at bounding box center [563, 518] width 366 height 41
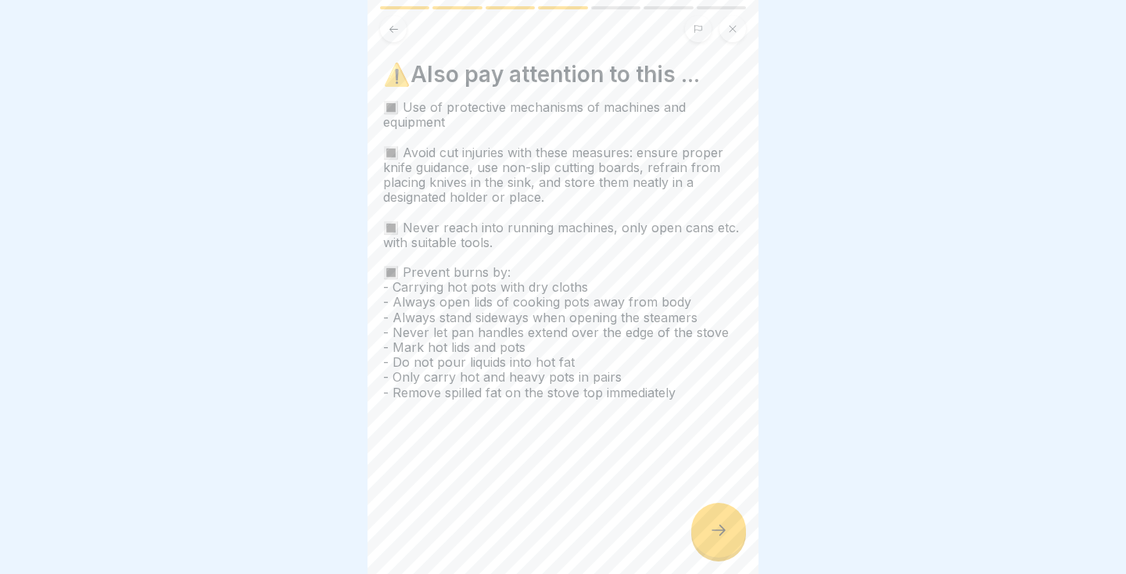
click at [722, 536] on icon at bounding box center [718, 530] width 19 height 19
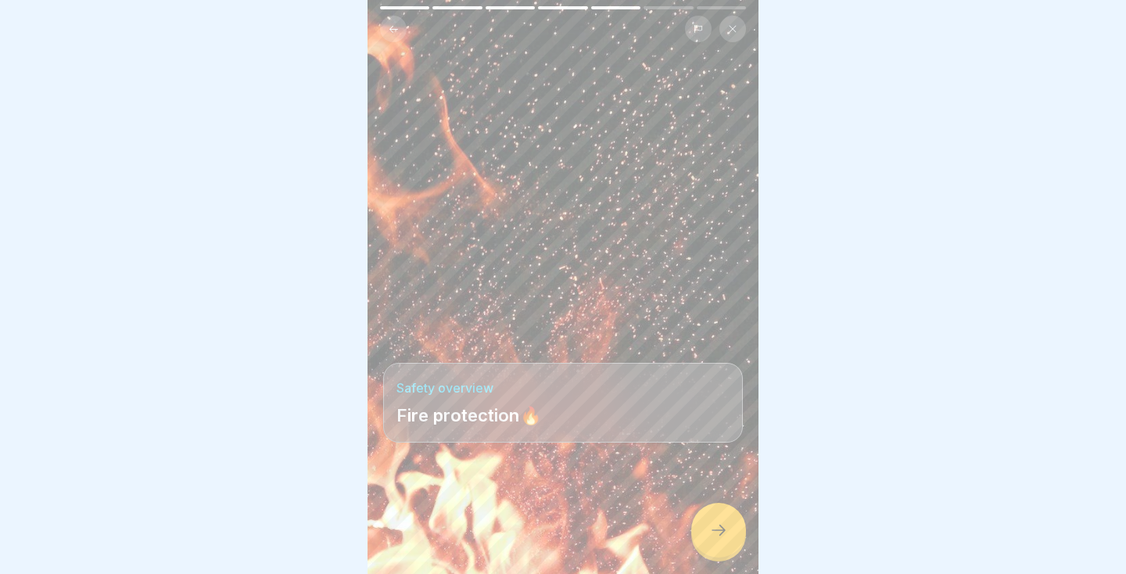
click at [712, 539] on icon at bounding box center [718, 530] width 19 height 19
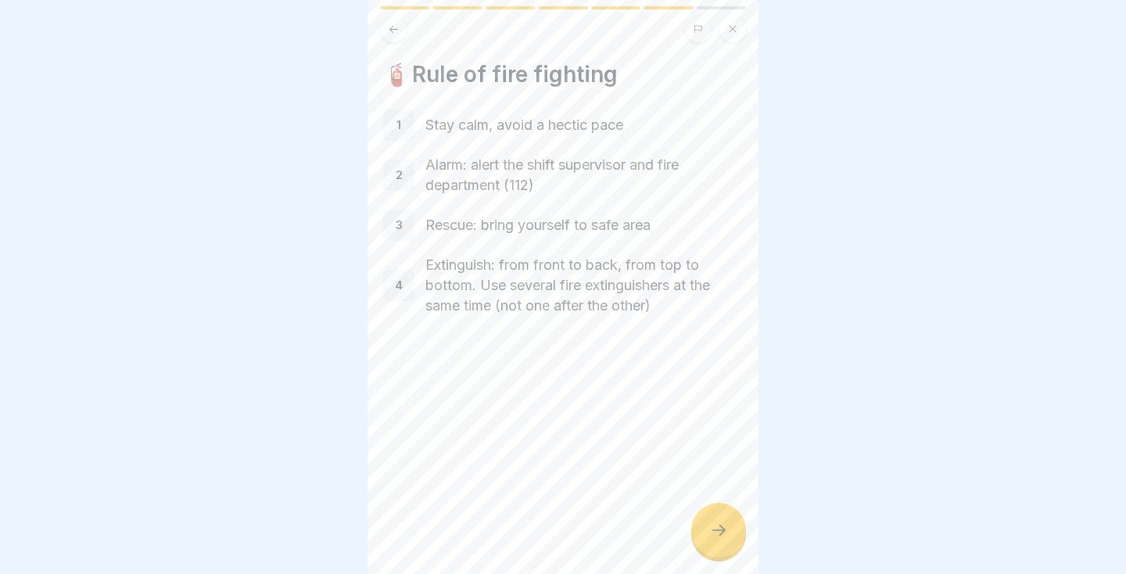
click at [727, 537] on icon at bounding box center [718, 530] width 19 height 19
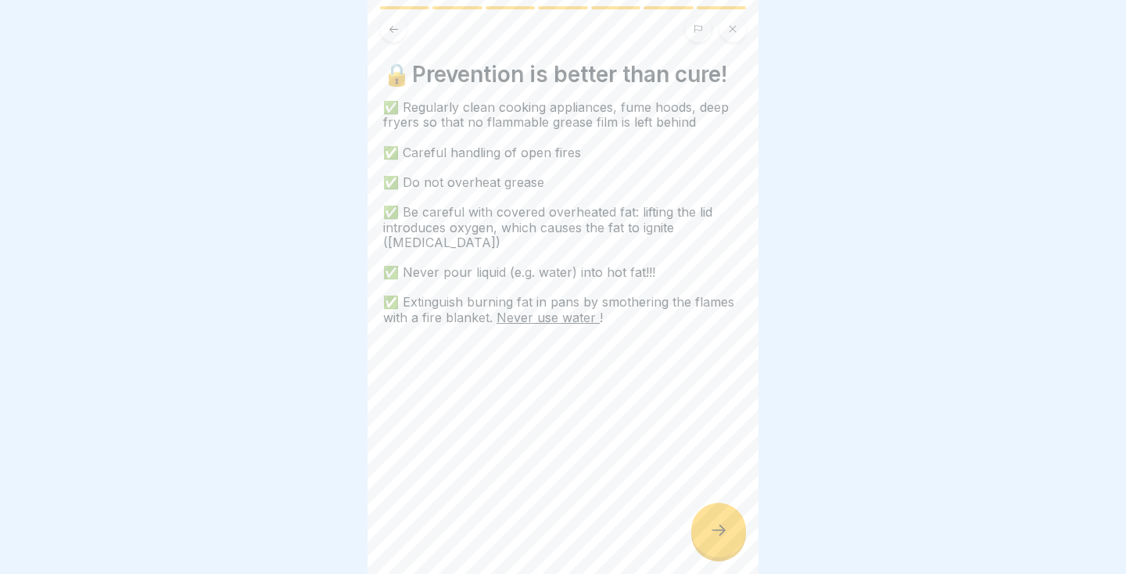
click at [713, 540] on div at bounding box center [718, 530] width 55 height 55
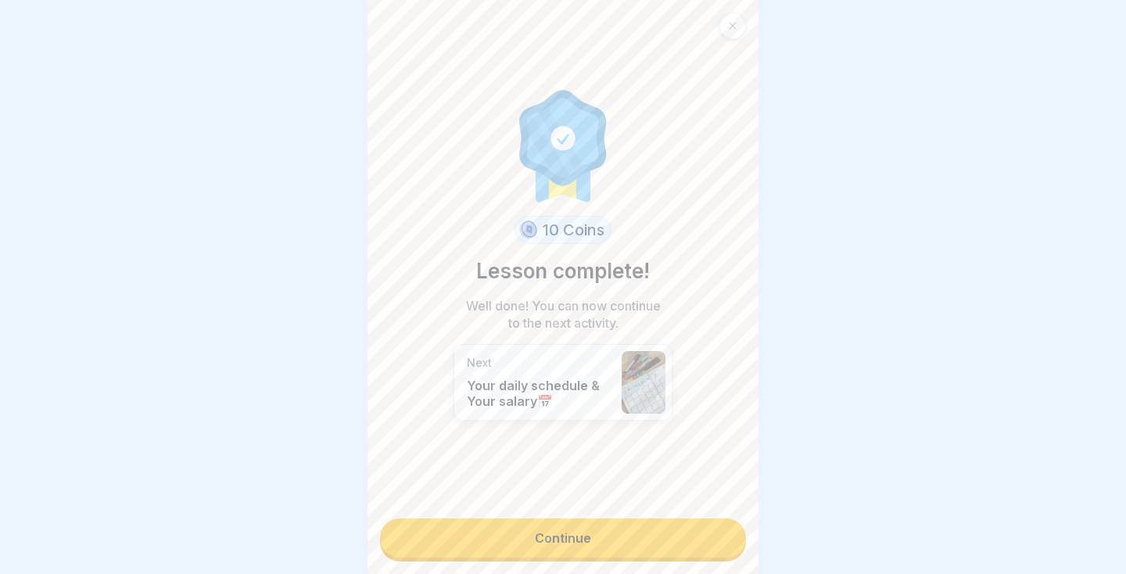
click at [702, 550] on link "Continue" at bounding box center [563, 538] width 366 height 39
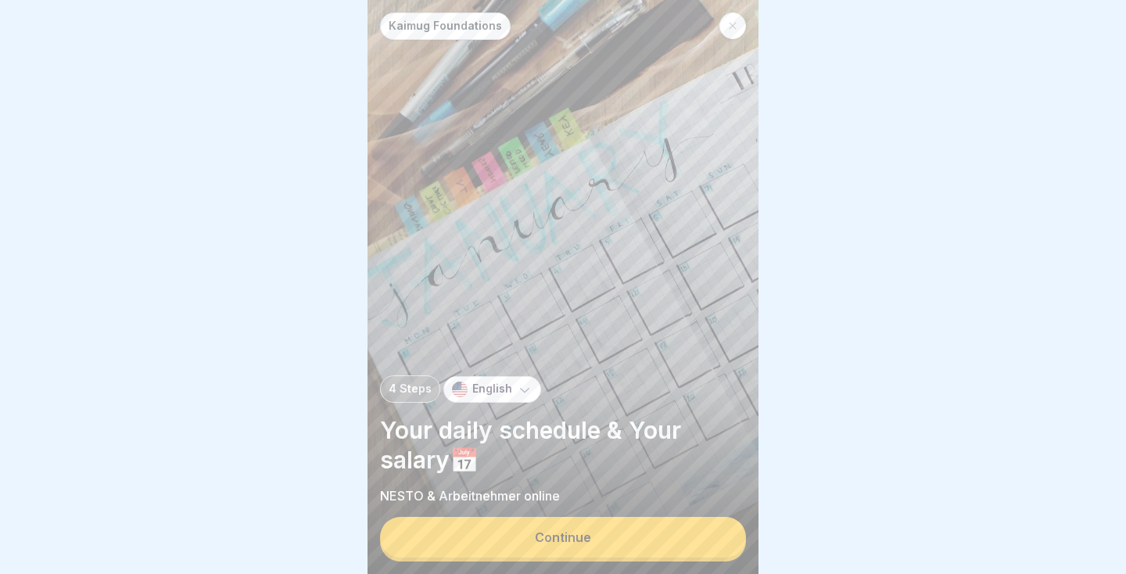
click at [692, 543] on button "Continue" at bounding box center [563, 537] width 366 height 41
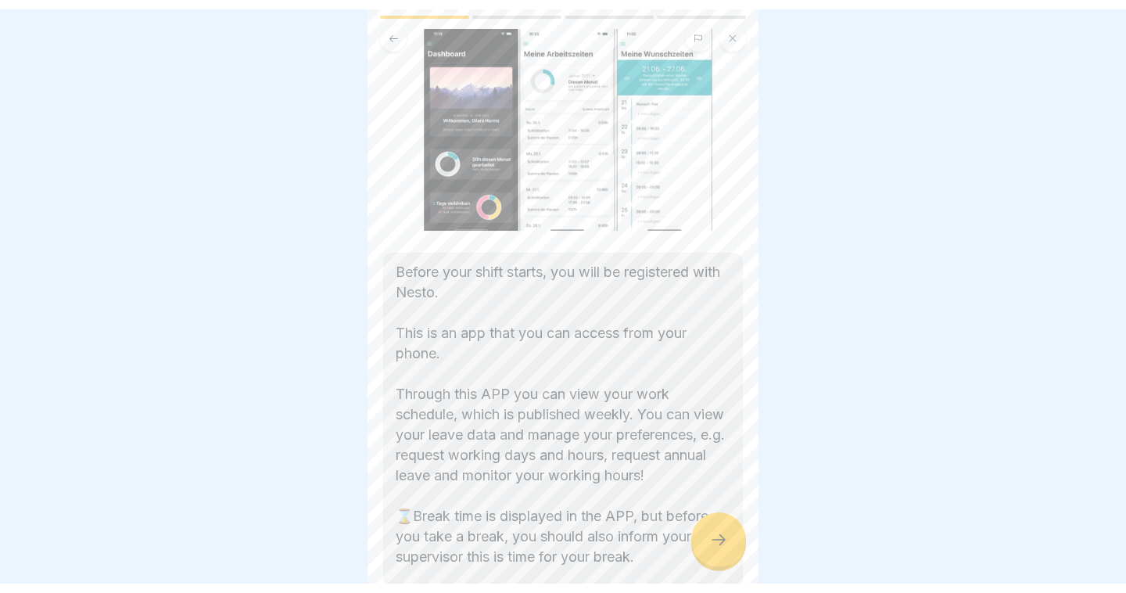
scroll to position [278, 0]
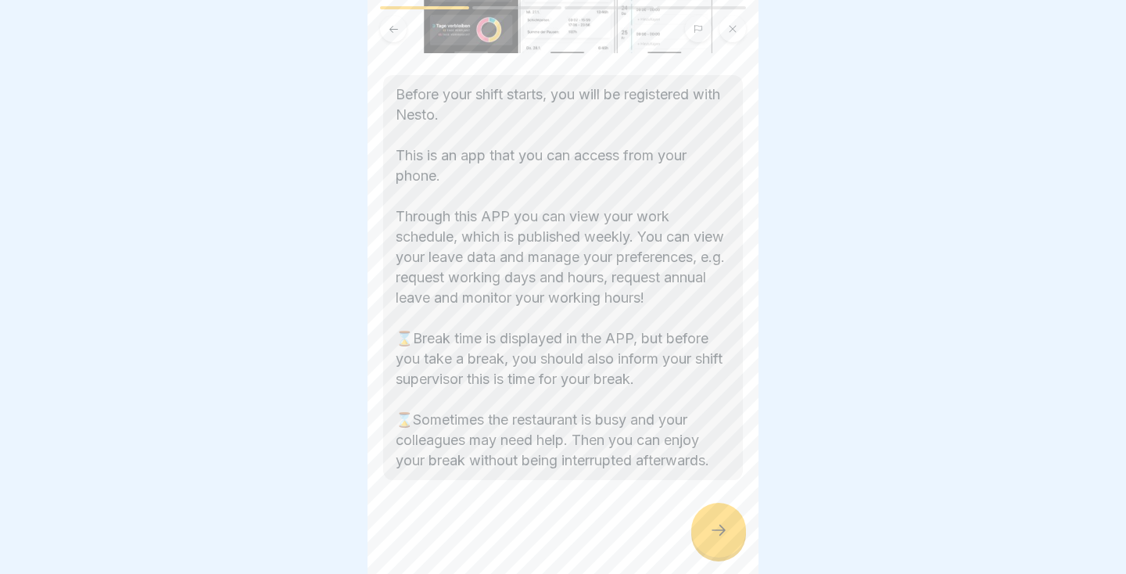
click at [718, 534] on icon at bounding box center [718, 530] width 19 height 19
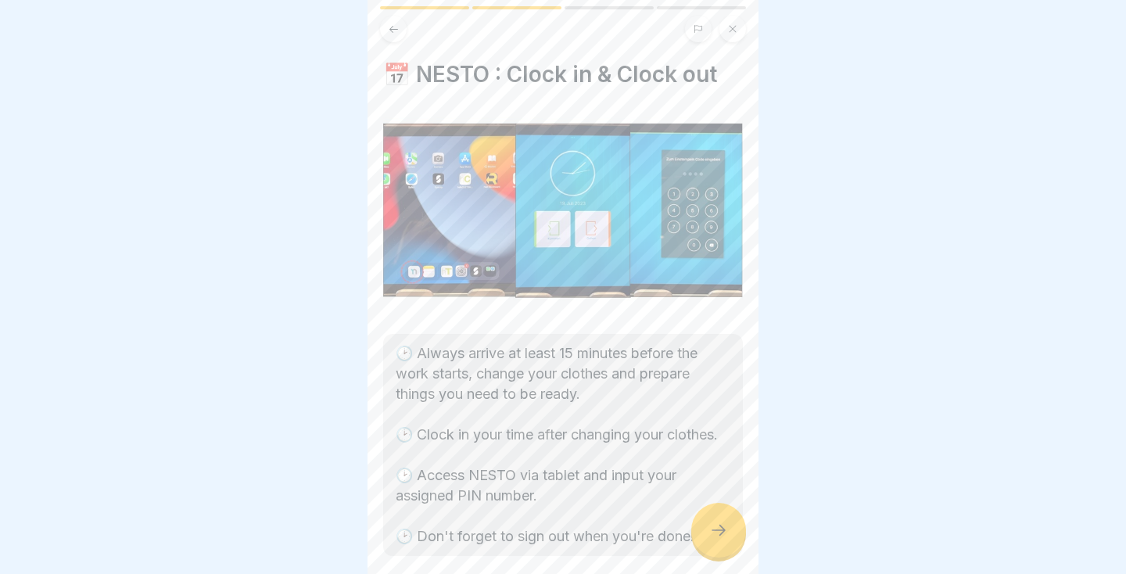
click at [714, 539] on icon at bounding box center [718, 530] width 19 height 19
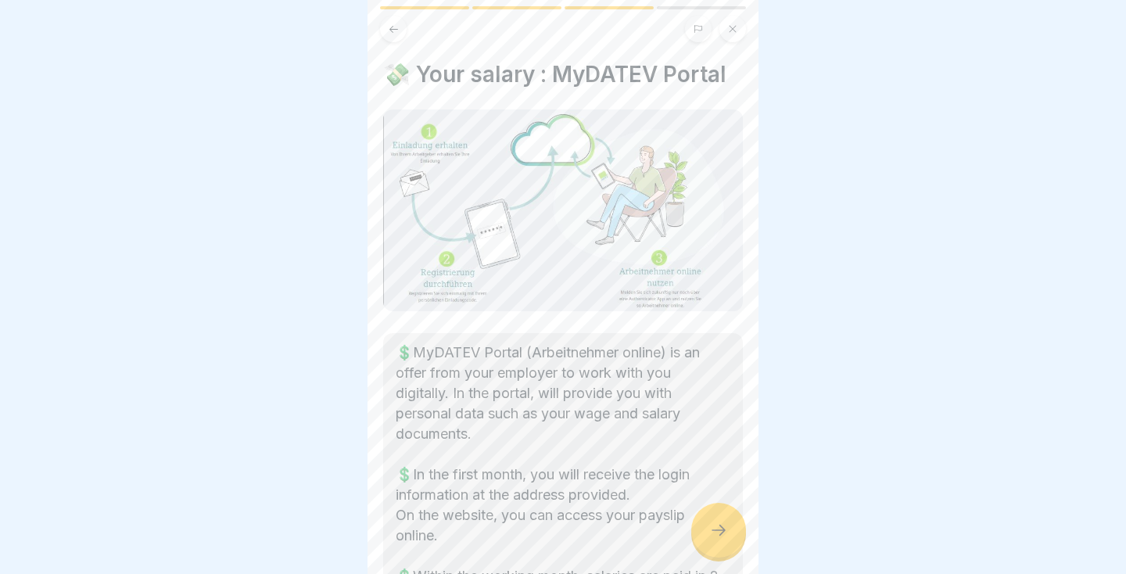
click at [723, 540] on div at bounding box center [718, 530] width 55 height 55
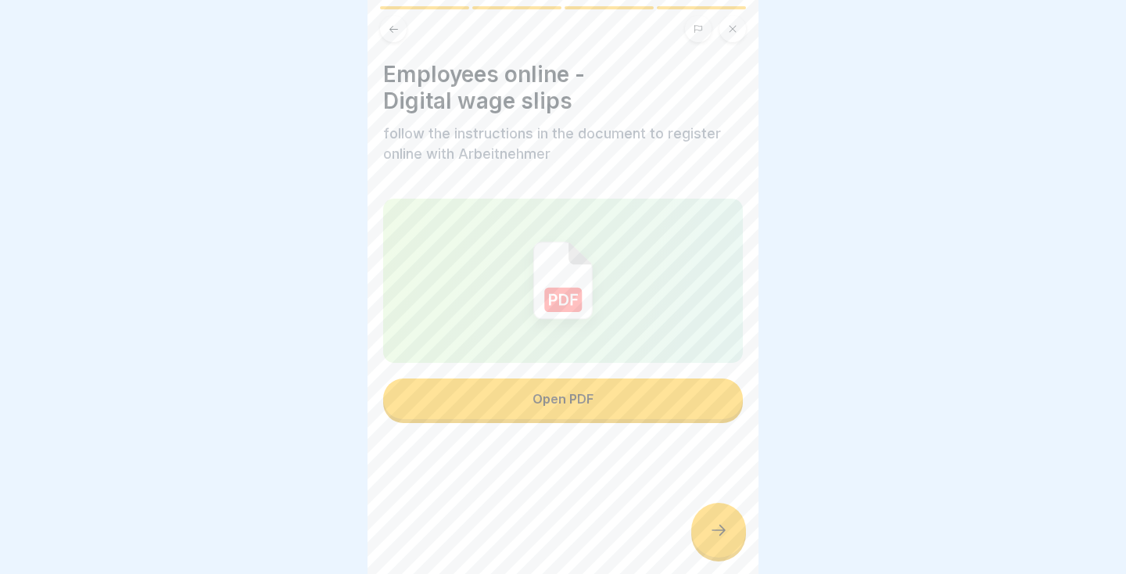
click at [432, 407] on button "Open PDF" at bounding box center [563, 399] width 360 height 41
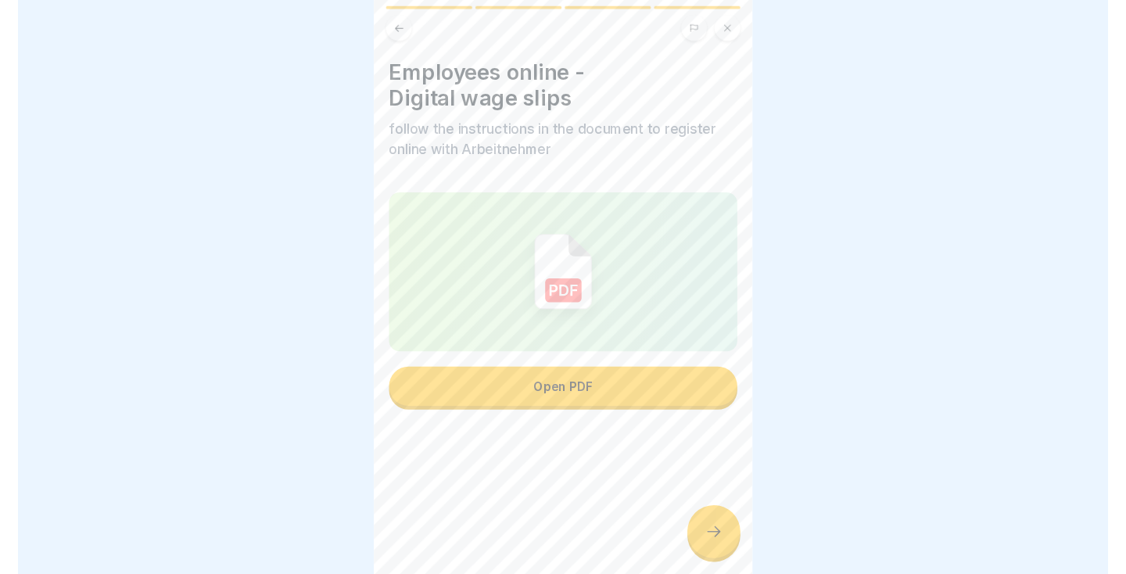
scroll to position [260, 0]
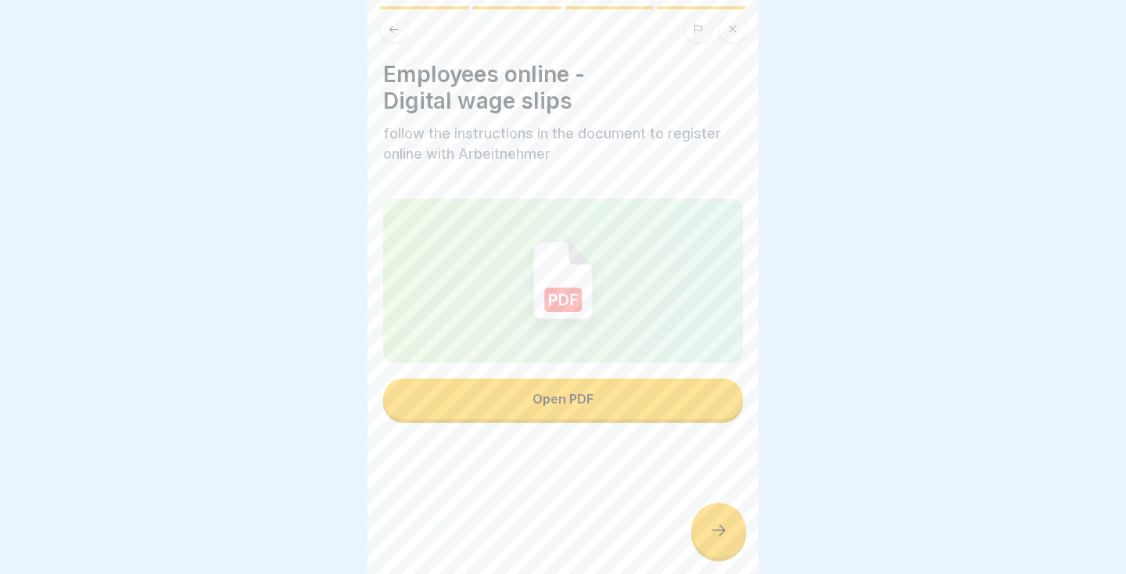
click at [720, 540] on div at bounding box center [718, 530] width 55 height 55
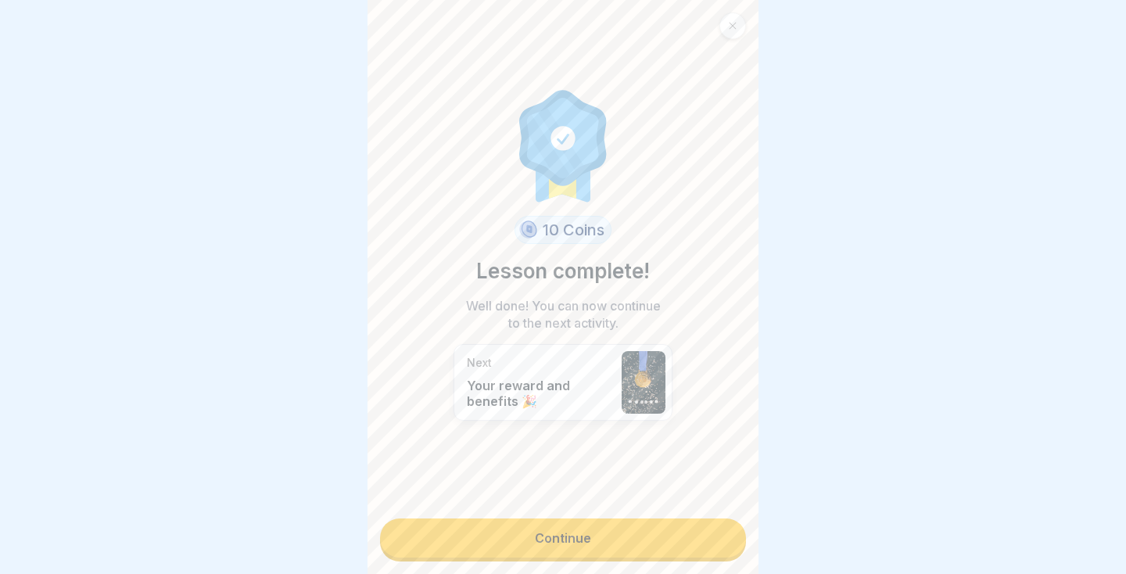
click at [659, 542] on link "Continue" at bounding box center [563, 538] width 366 height 39
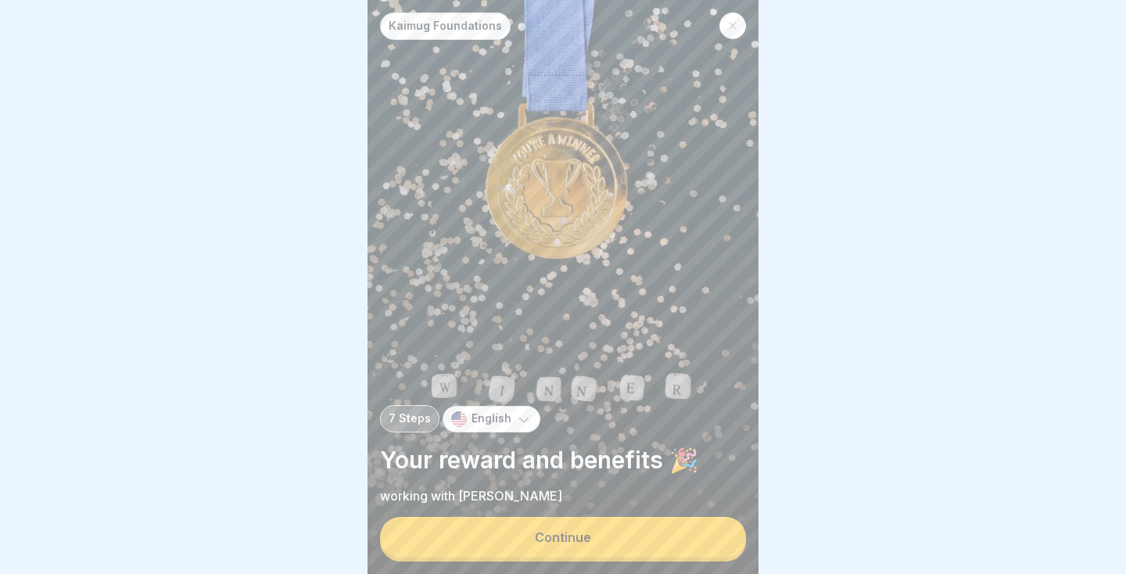
click at [766, 565] on div at bounding box center [563, 287] width 1126 height 574
click at [766, 549] on div at bounding box center [563, 287] width 1126 height 574
click at [678, 535] on button "Continue" at bounding box center [563, 537] width 366 height 41
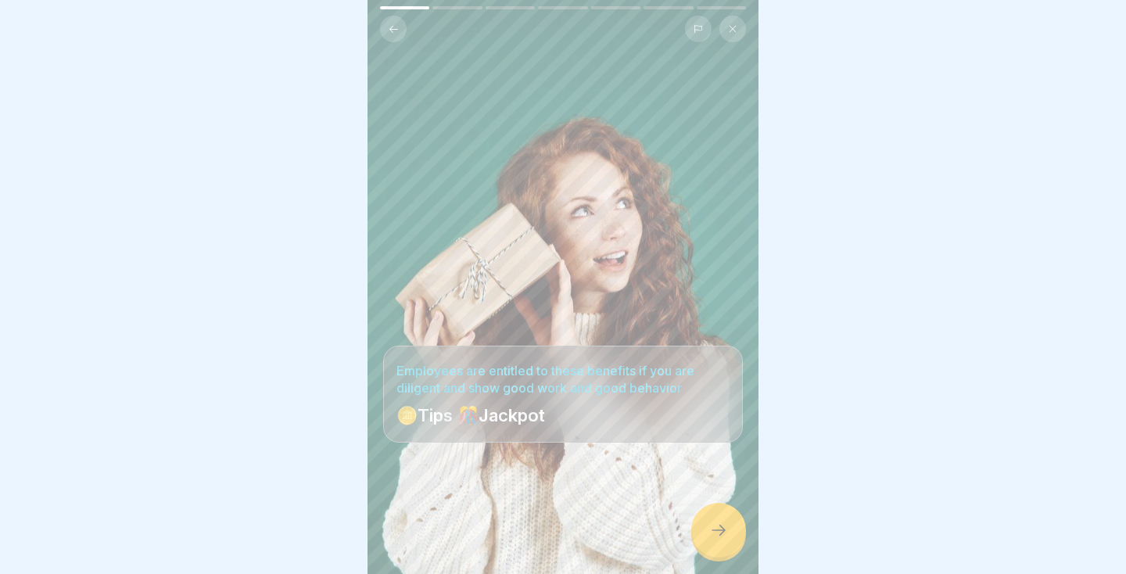
click at [720, 544] on div at bounding box center [718, 530] width 55 height 55
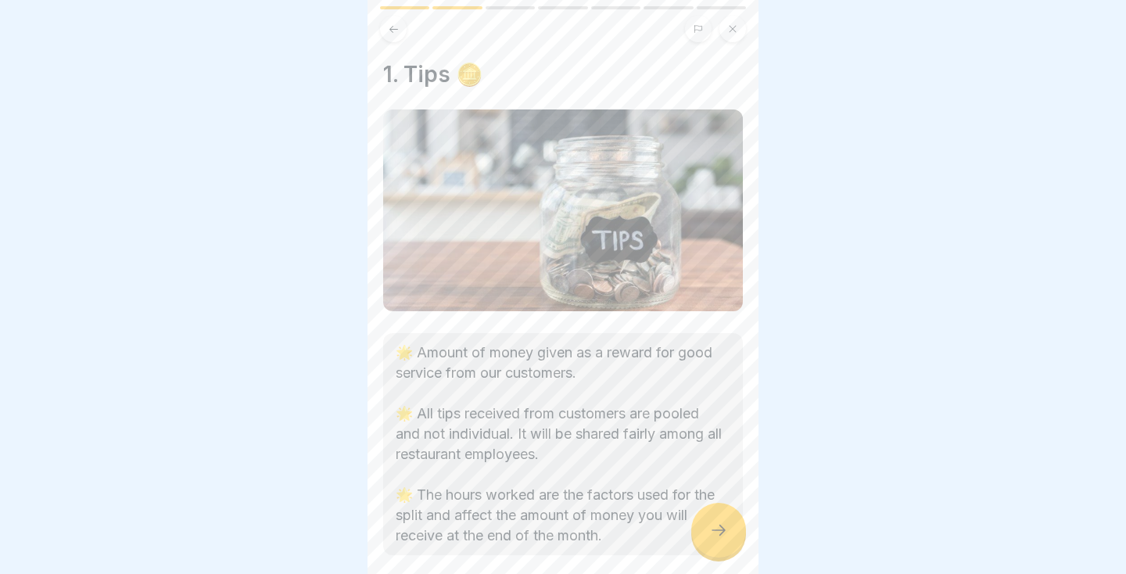
scroll to position [75, 0]
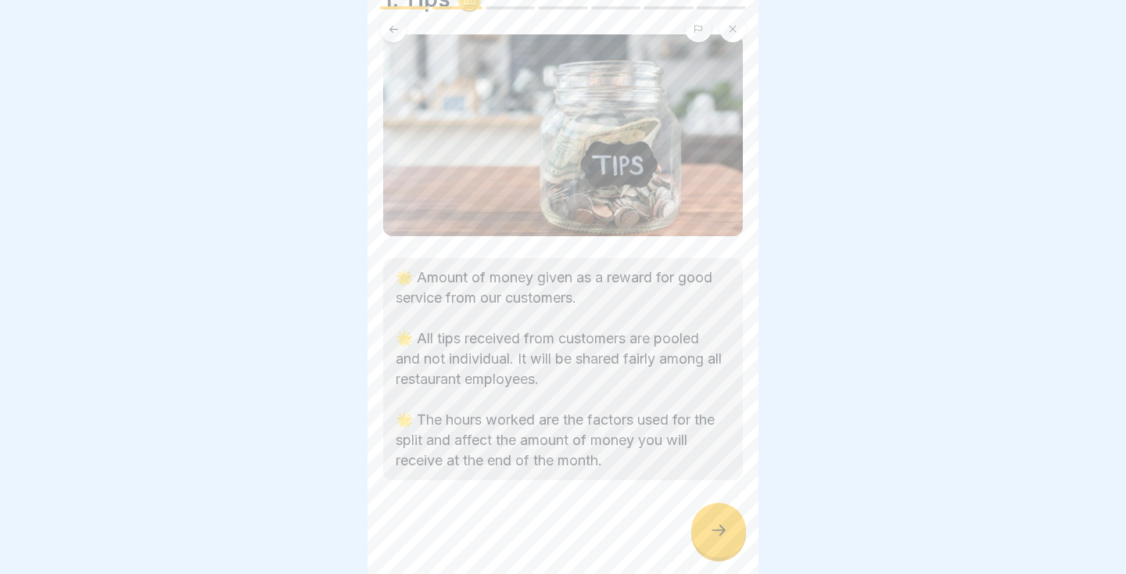
click at [722, 531] on icon at bounding box center [718, 530] width 19 height 19
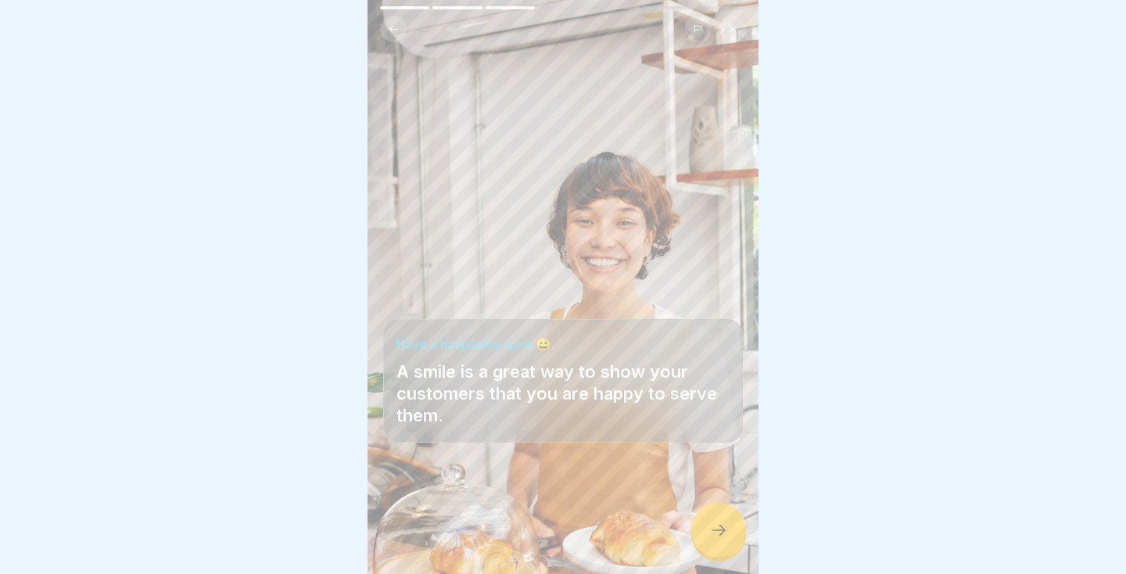
click at [713, 532] on icon at bounding box center [718, 530] width 19 height 19
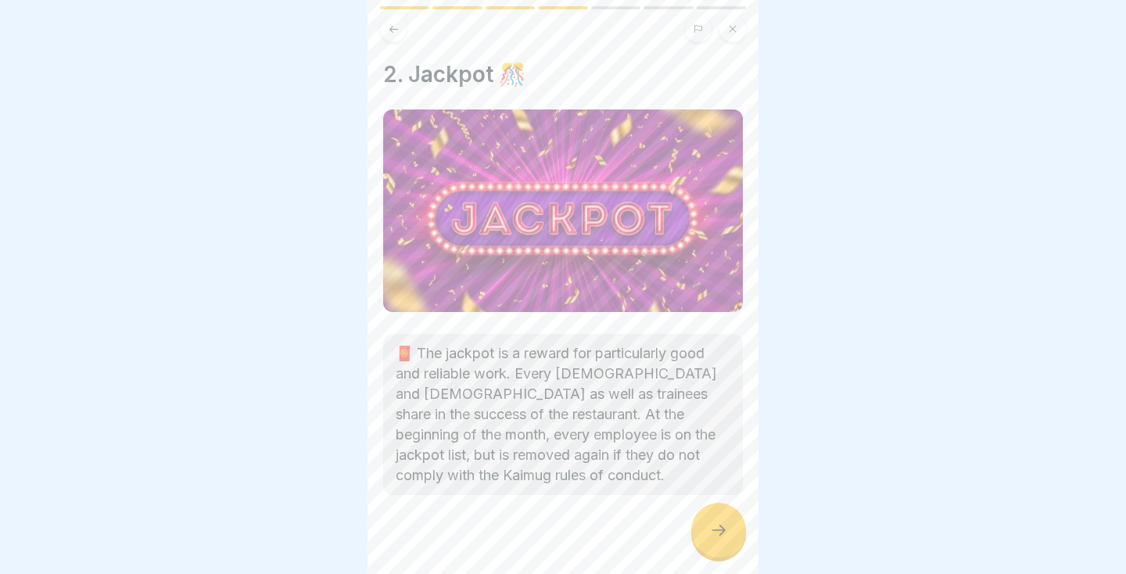
click at [719, 543] on div at bounding box center [718, 530] width 55 height 55
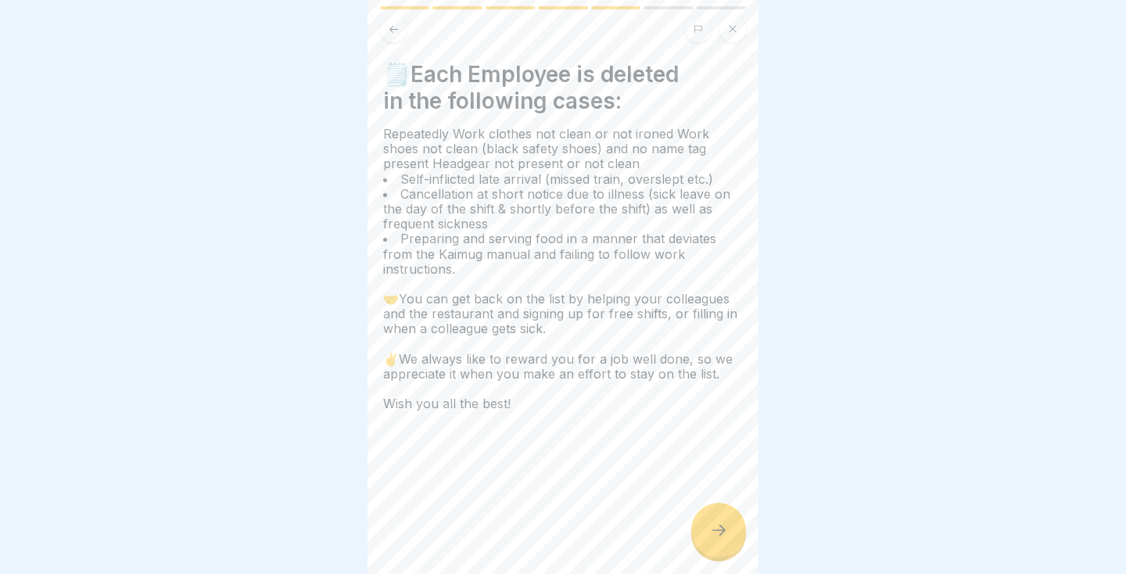
click at [720, 547] on div at bounding box center [718, 530] width 55 height 55
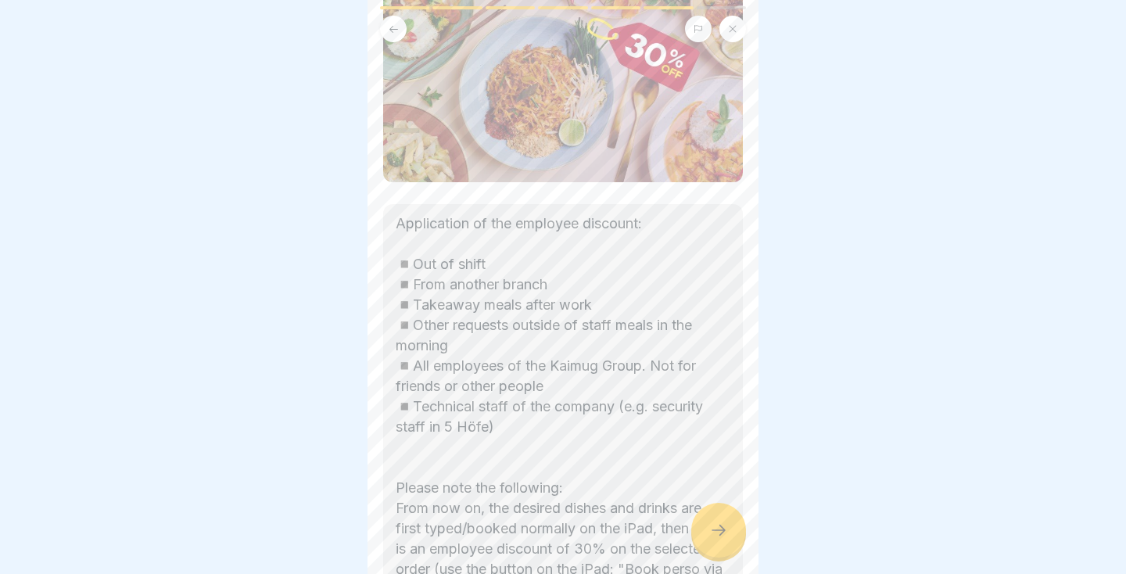
scroll to position [131, 0]
click at [718, 535] on icon at bounding box center [718, 530] width 19 height 19
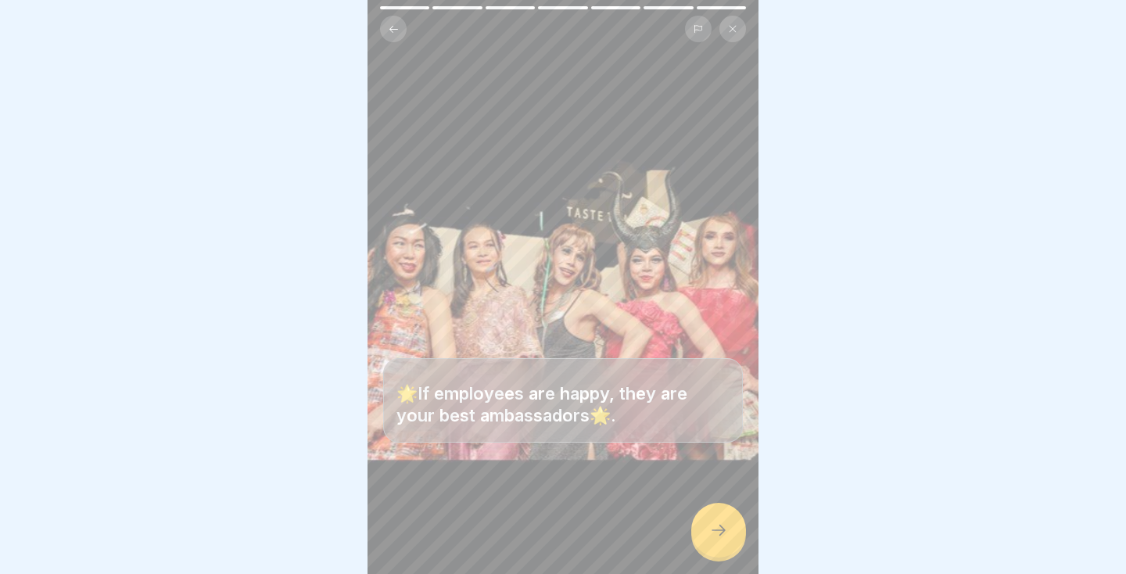
click at [721, 544] on div at bounding box center [718, 530] width 55 height 55
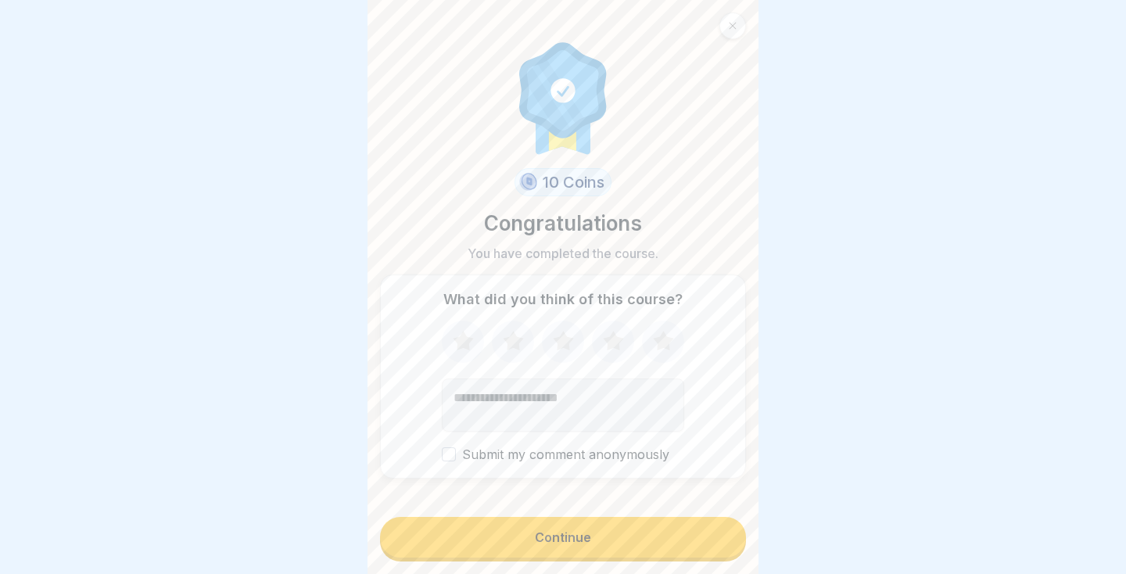
click at [684, 541] on button "Continue" at bounding box center [563, 537] width 366 height 41
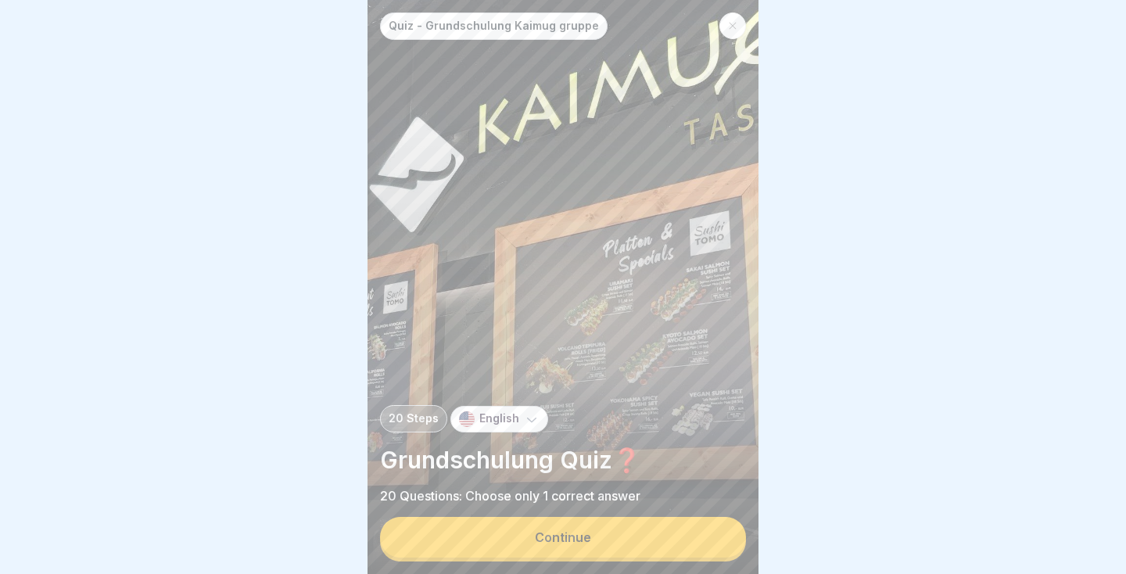
click at [678, 551] on button "Continue" at bounding box center [563, 537] width 366 height 41
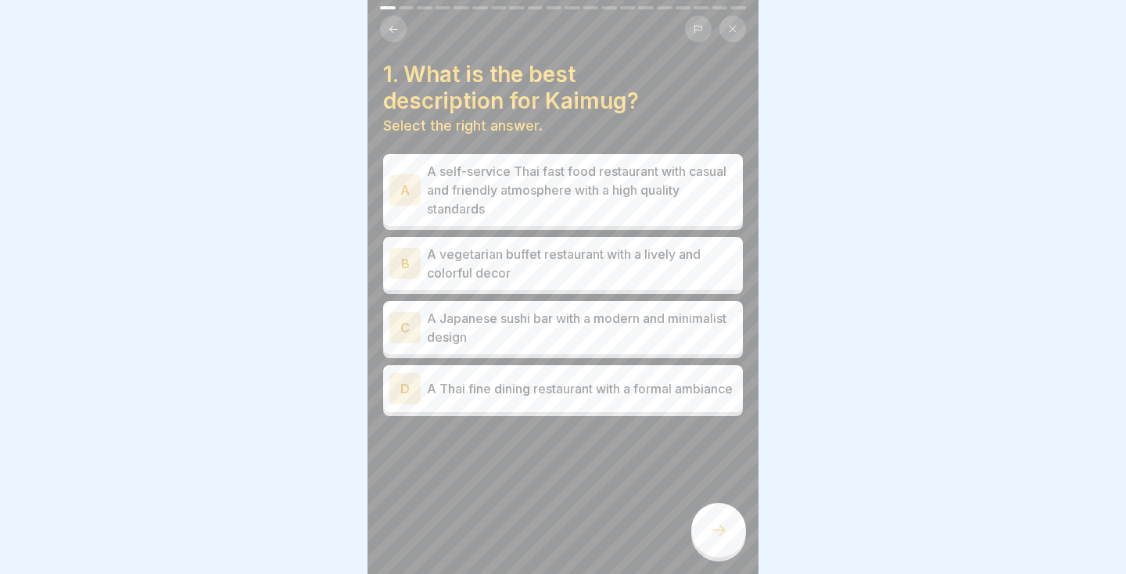
click at [393, 28] on icon at bounding box center [394, 28] width 9 height 7
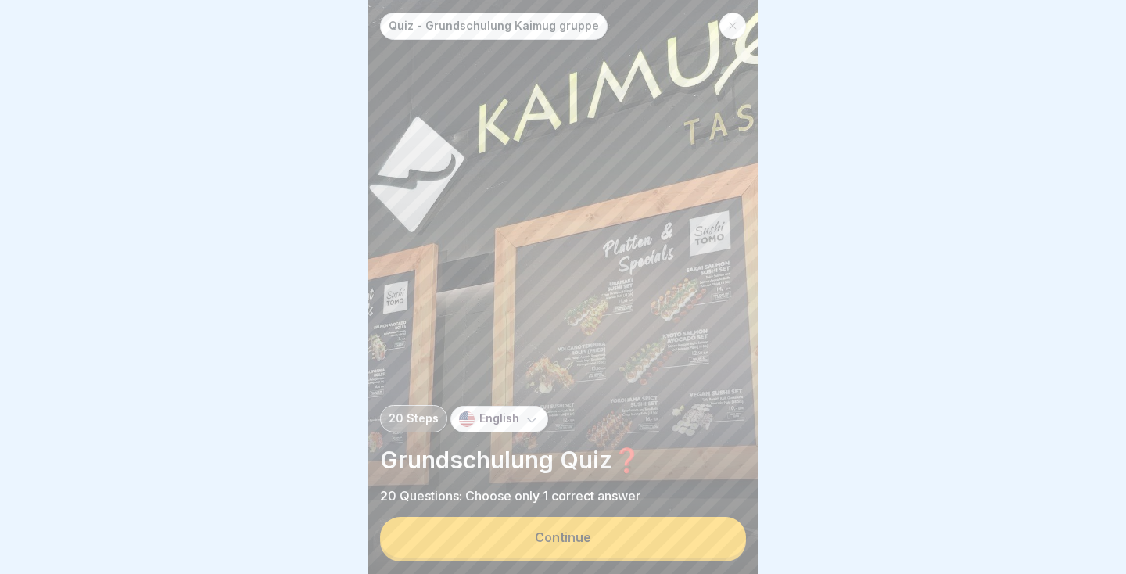
click at [686, 538] on button "Continue" at bounding box center [563, 537] width 366 height 41
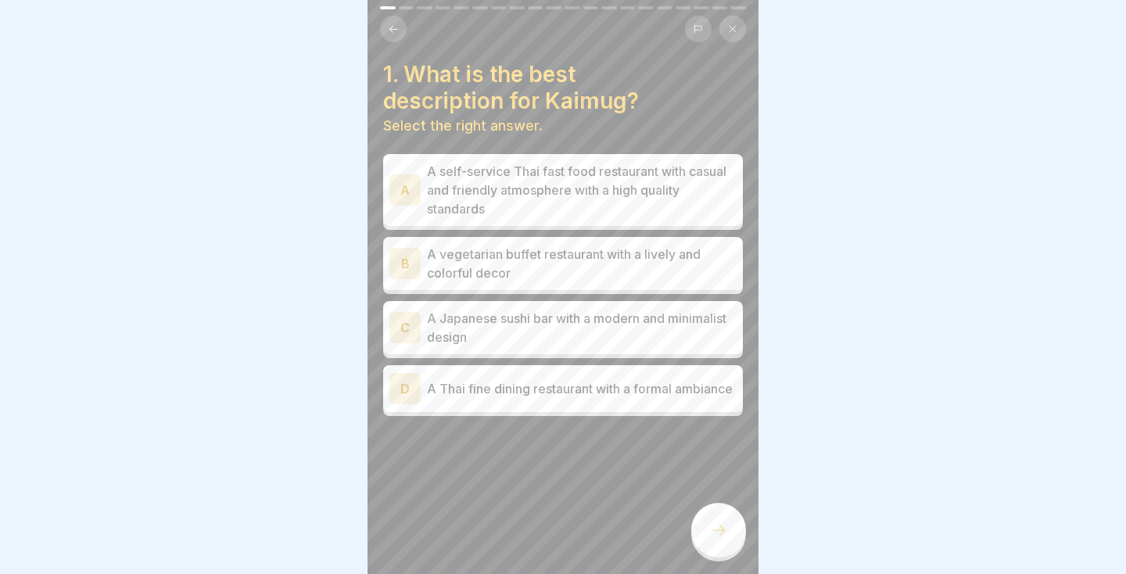
click at [710, 398] on p "A Thai fine dining restaurant with a formal ambiance" at bounding box center [582, 388] width 310 height 19
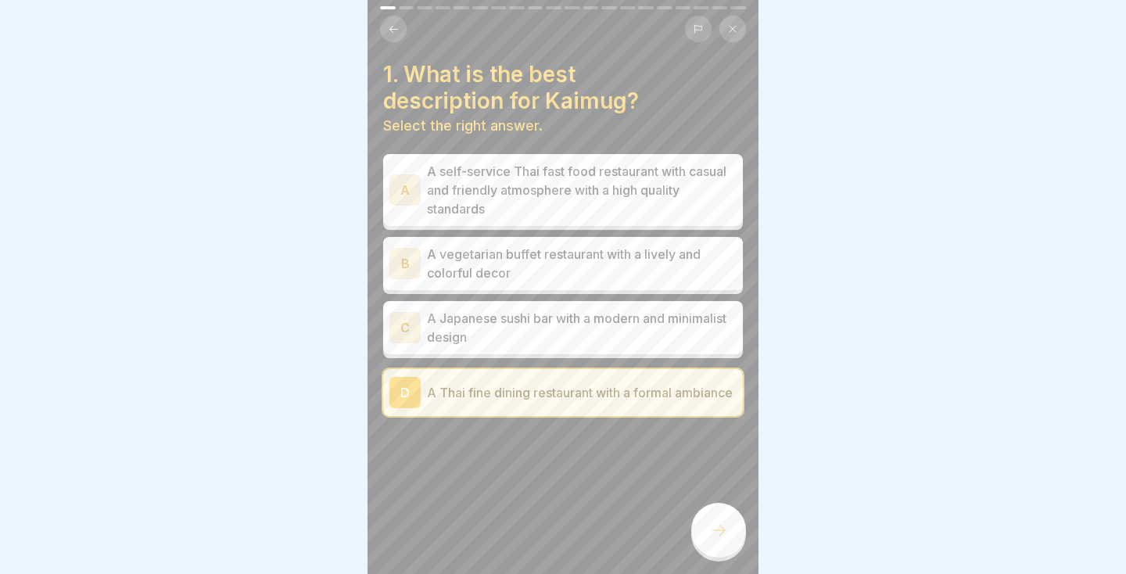
click at [666, 201] on p "A self-service Thai fast food restaurant with casual and friendly atmosphere wi…" at bounding box center [582, 190] width 310 height 56
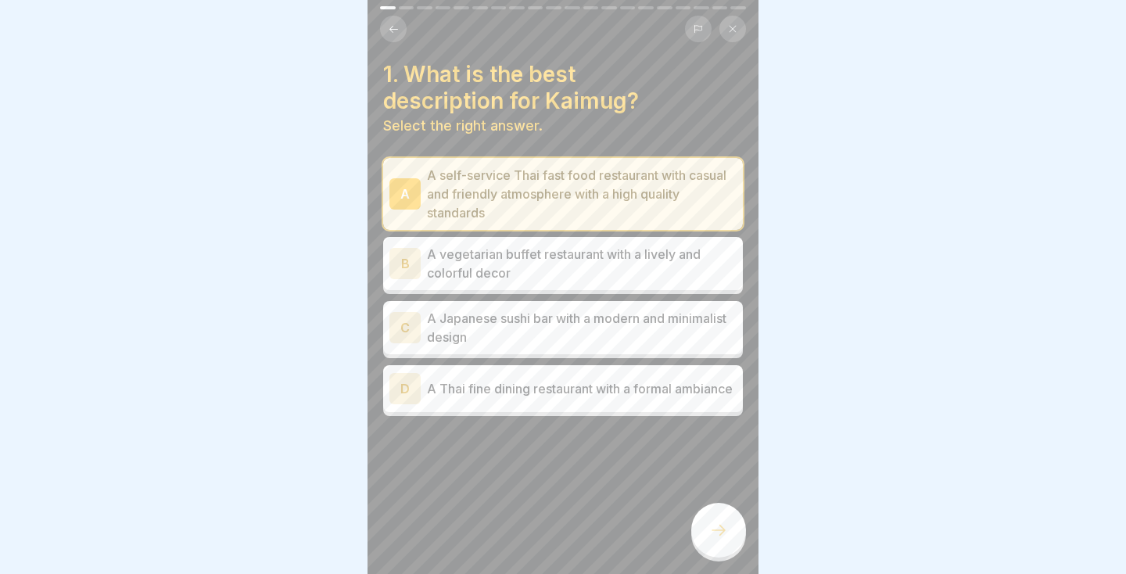
click at [733, 526] on div at bounding box center [718, 530] width 55 height 55
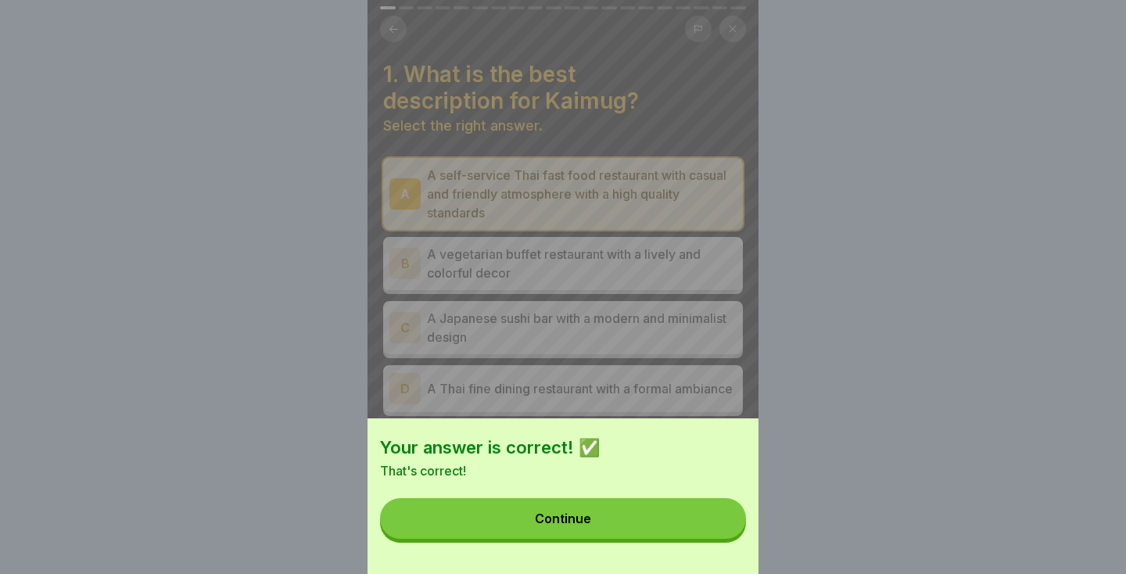
click at [673, 527] on button "Continue" at bounding box center [563, 518] width 366 height 41
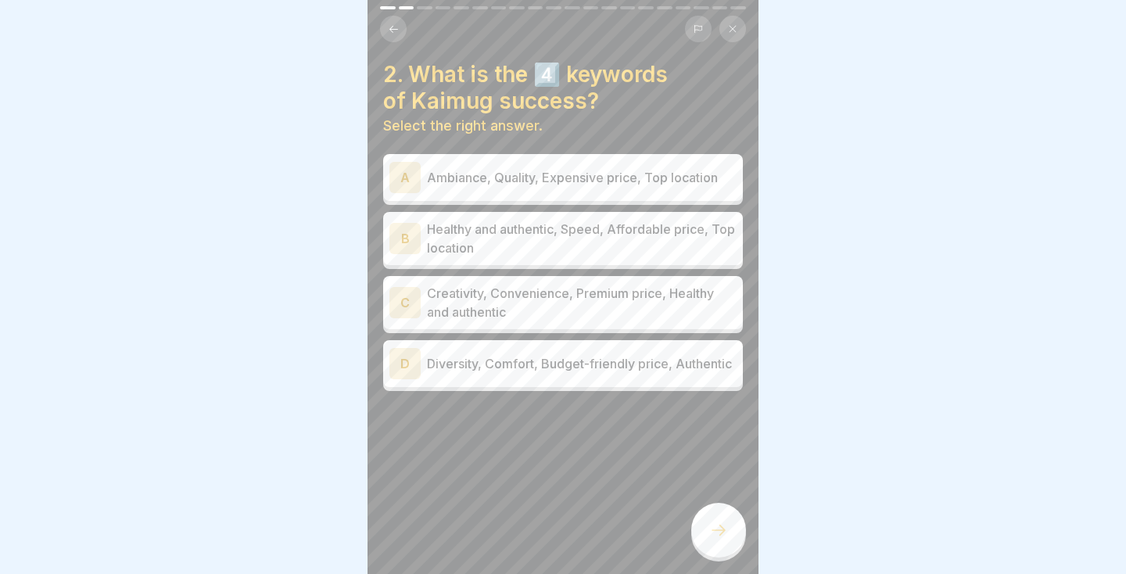
click at [665, 253] on p "Healthy and authentic, Speed, Affordable price, Top location" at bounding box center [582, 239] width 310 height 38
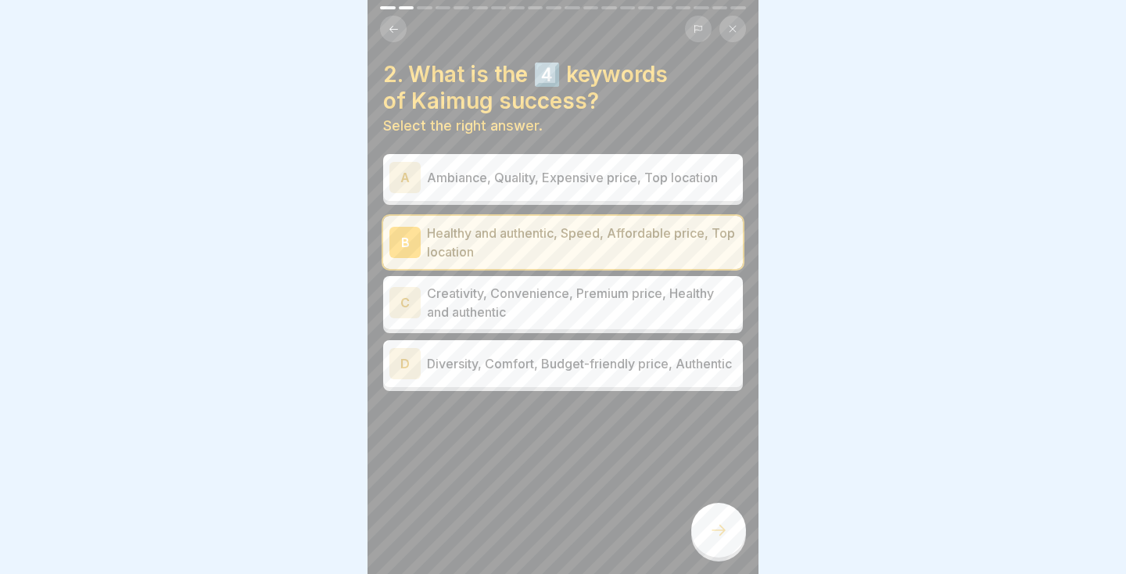
click at [733, 540] on div at bounding box center [718, 530] width 55 height 55
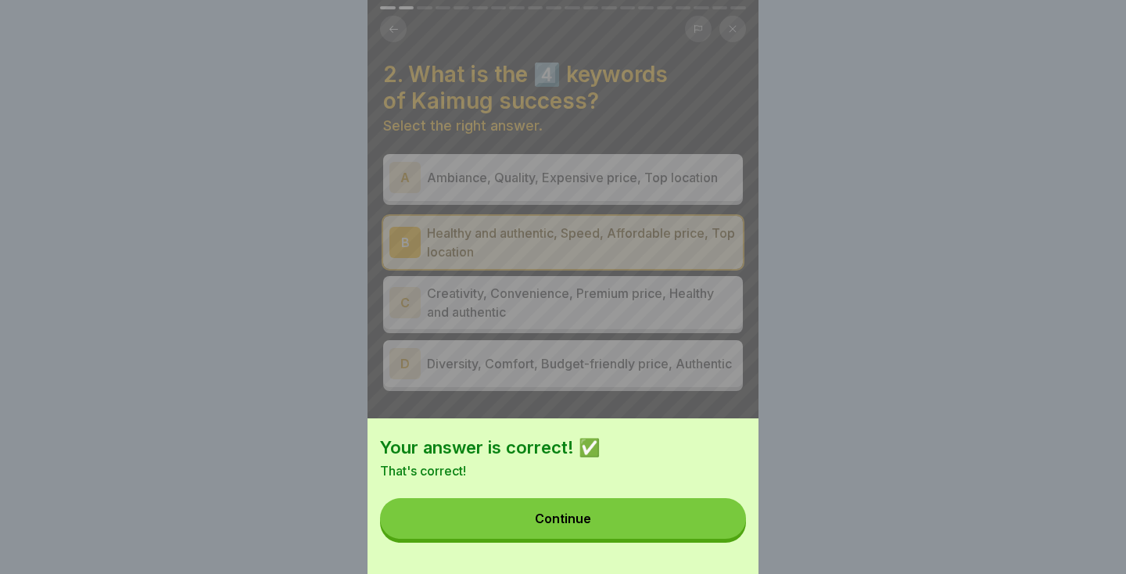
click at [687, 531] on button "Continue" at bounding box center [563, 518] width 366 height 41
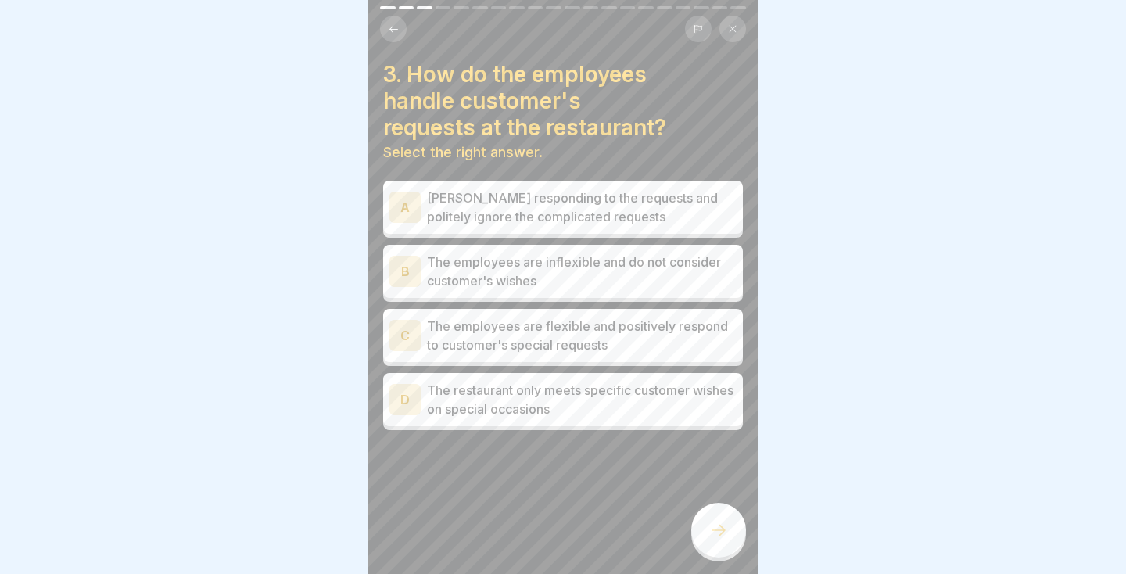
click at [700, 321] on p "The employees are flexible and positively respond to customer's special requests" at bounding box center [582, 336] width 310 height 38
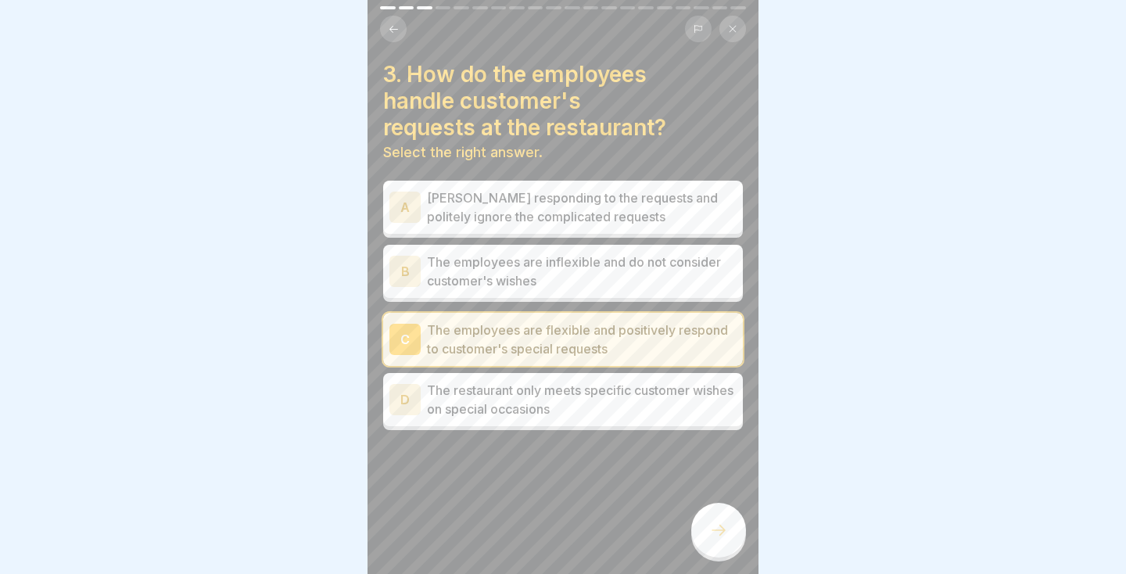
click at [721, 533] on icon at bounding box center [719, 530] width 14 height 11
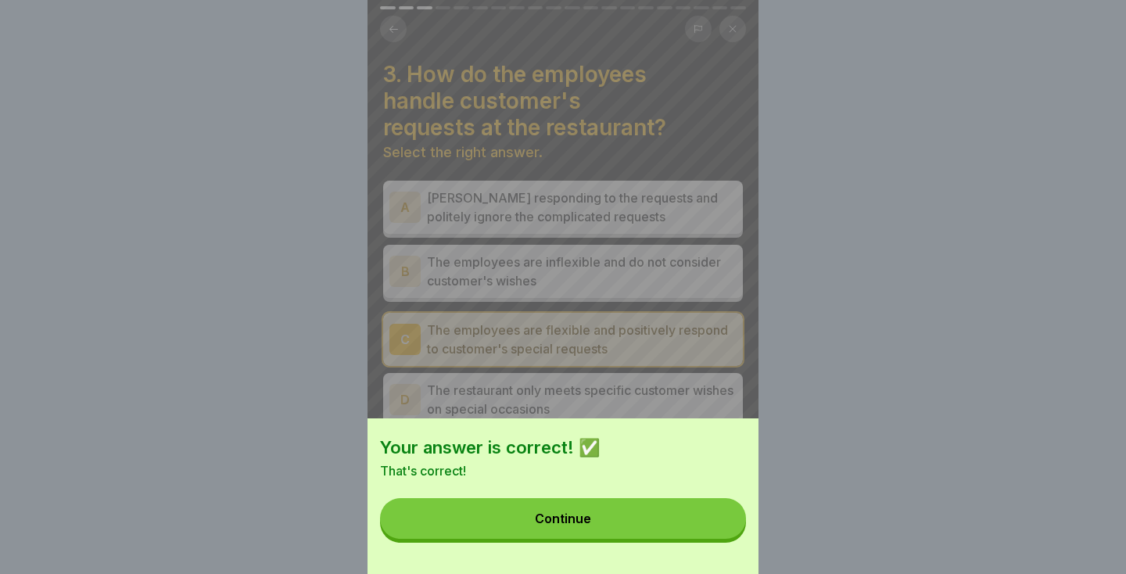
click at [678, 525] on button "Continue" at bounding box center [563, 518] width 366 height 41
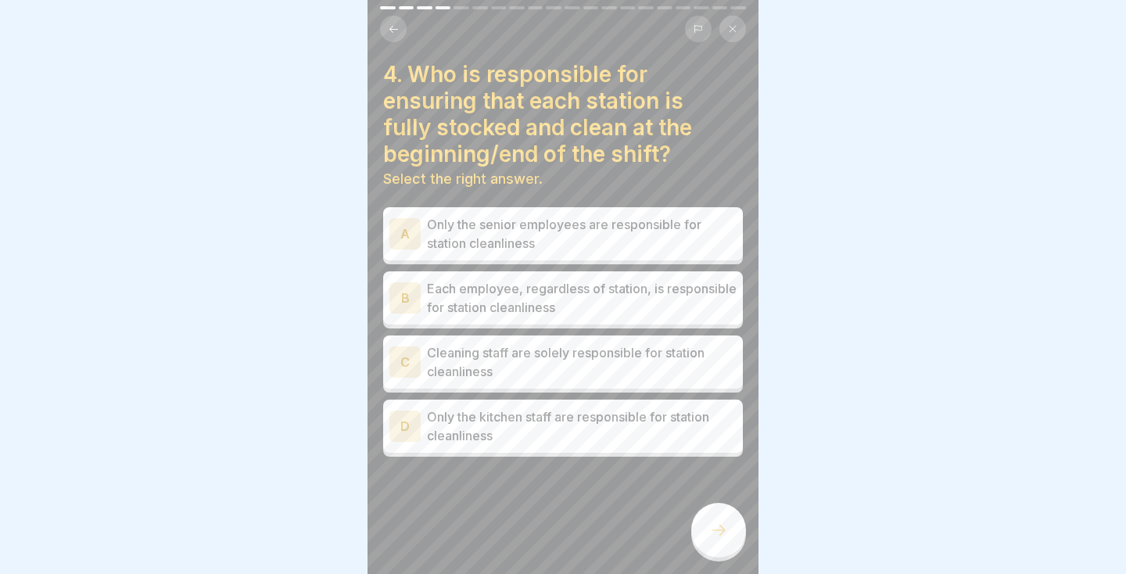
click at [684, 294] on p "Each employee, regardless of station, is responsible for station cleanliness" at bounding box center [582, 298] width 310 height 38
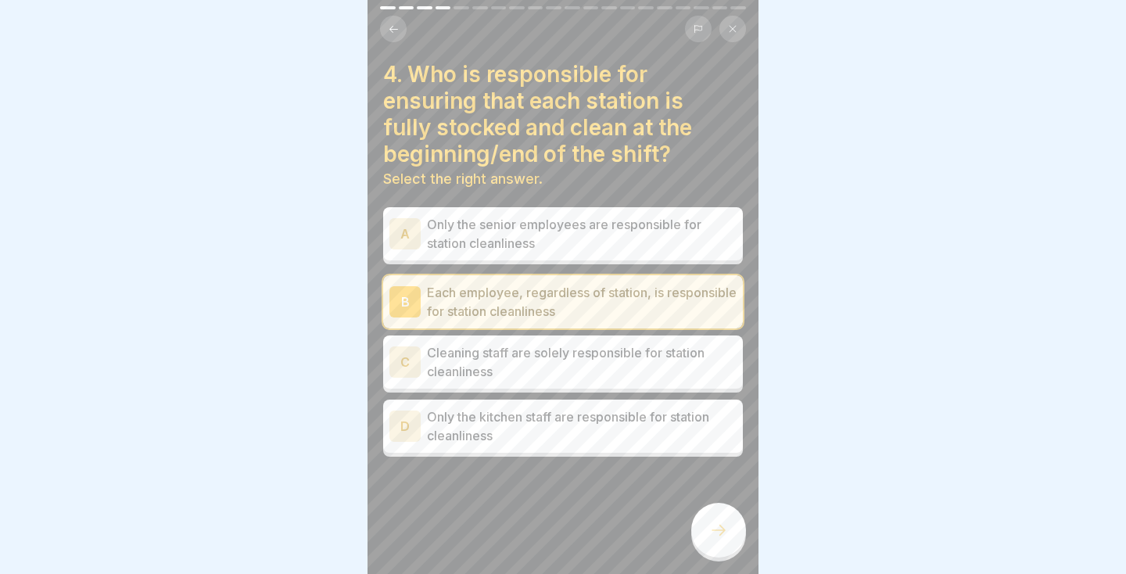
click at [723, 530] on icon at bounding box center [719, 530] width 14 height 11
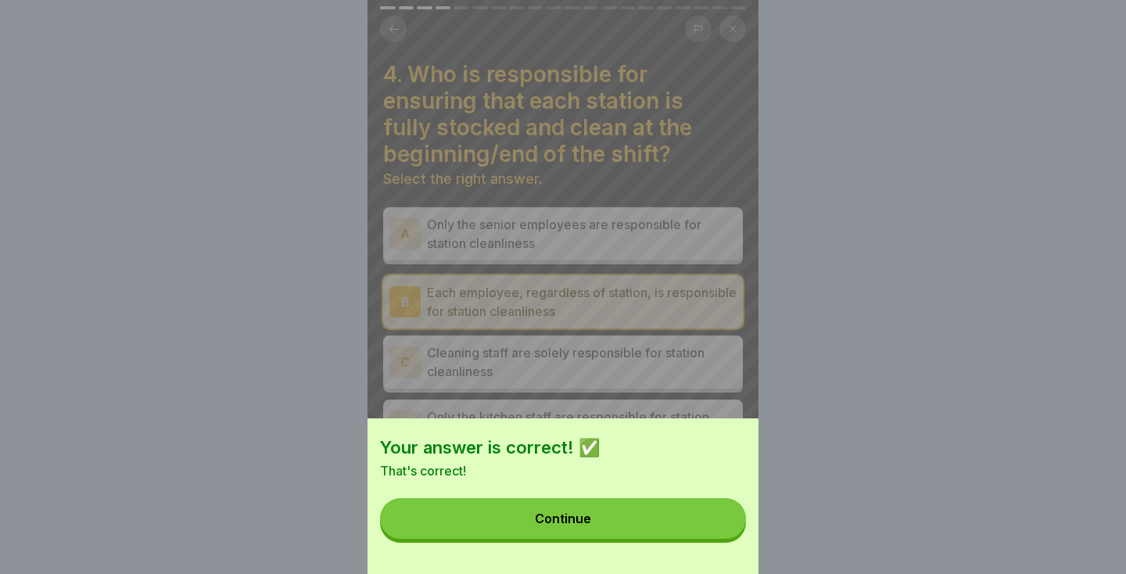
click at [689, 526] on button "Continue" at bounding box center [563, 518] width 366 height 41
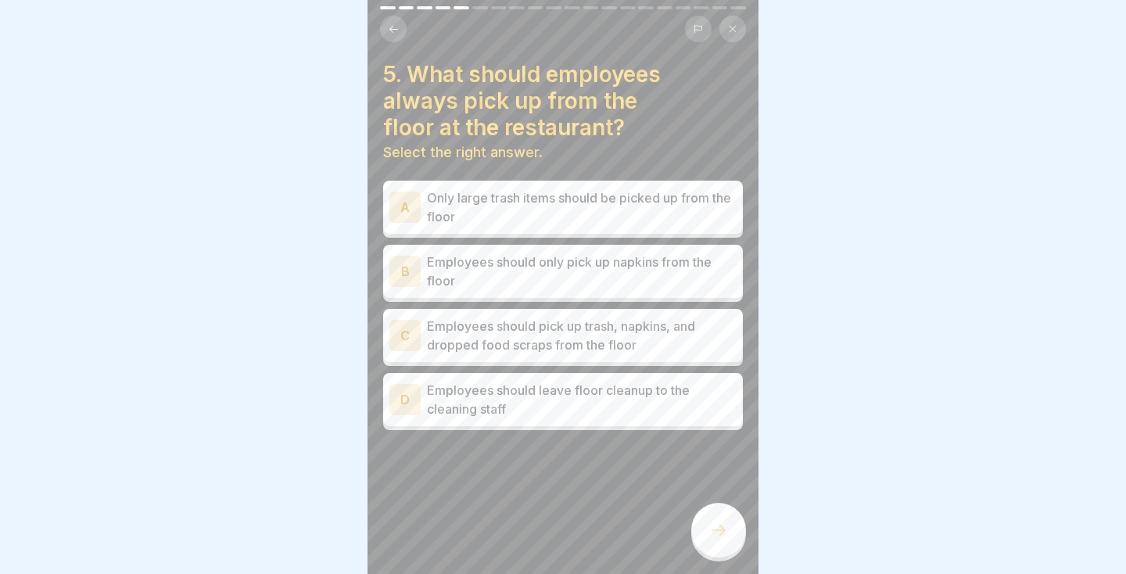
click at [704, 338] on p "Employees should pick up trash, napkins, and dropped food scraps from the floor" at bounding box center [582, 336] width 310 height 38
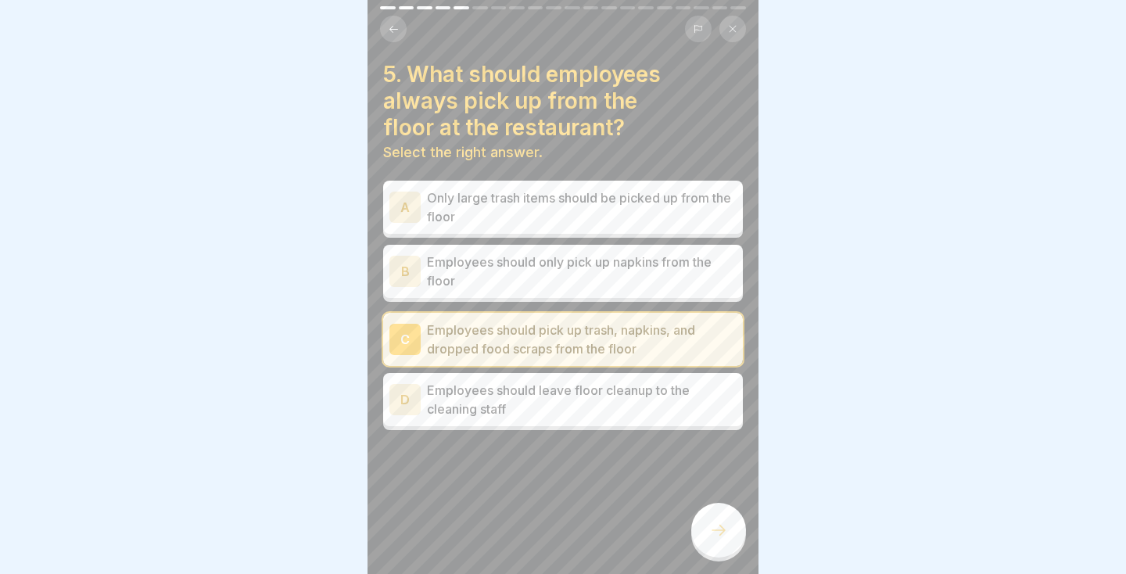
click at [730, 541] on div at bounding box center [718, 530] width 55 height 55
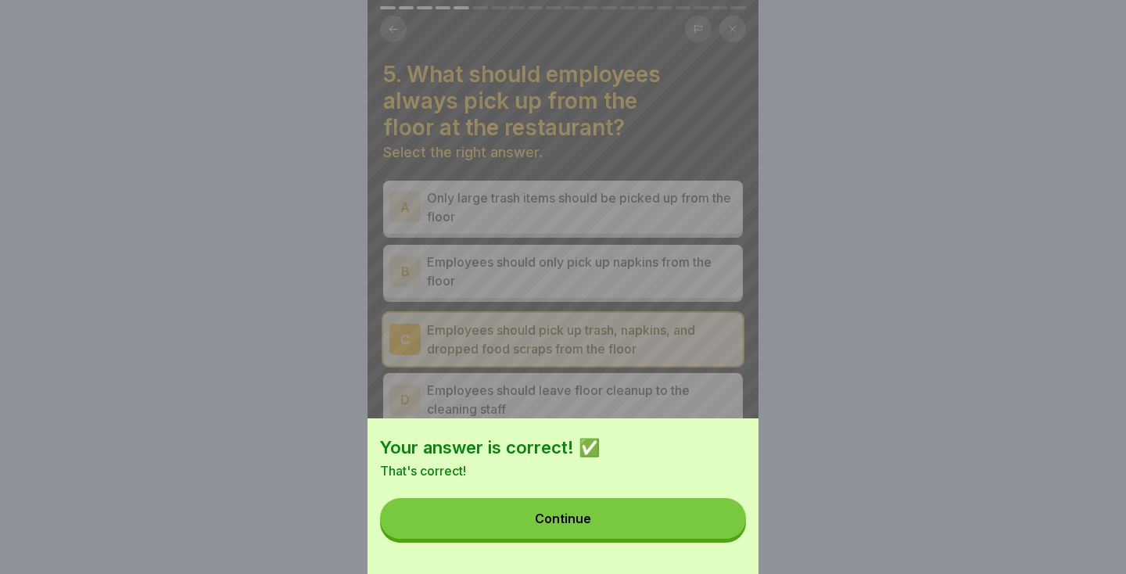
click at [709, 530] on button "Continue" at bounding box center [563, 518] width 366 height 41
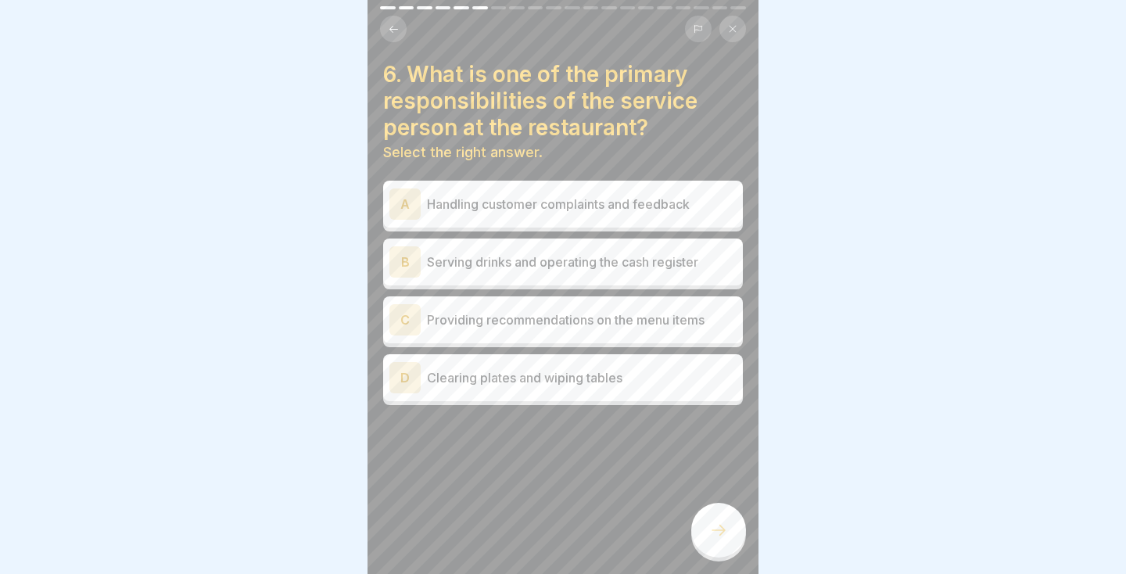
click at [706, 399] on div "D Clearing plates and wiping tables" at bounding box center [563, 377] width 360 height 47
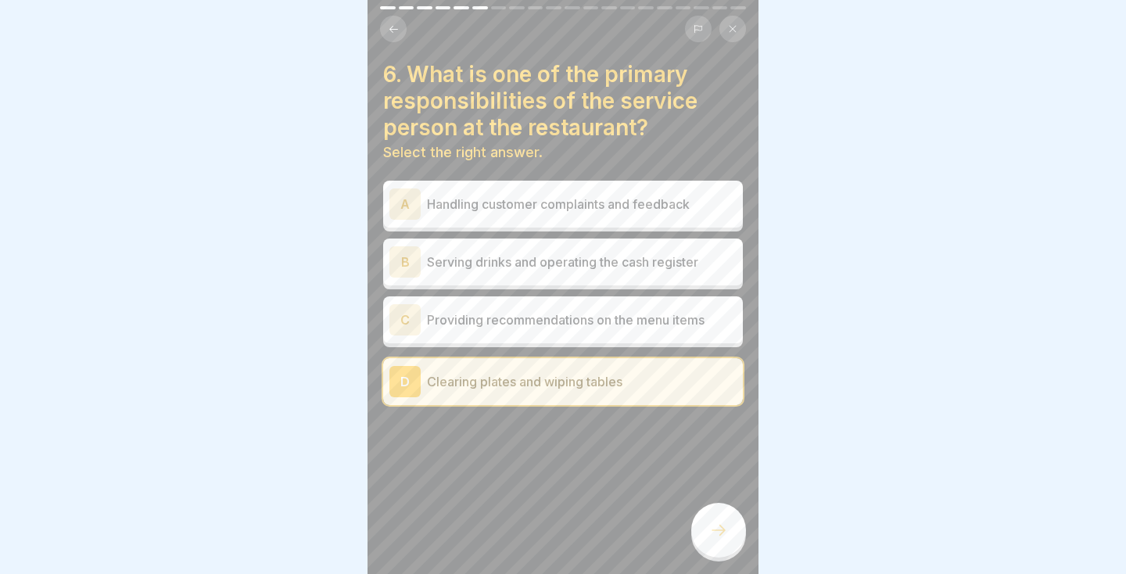
click at [719, 516] on div at bounding box center [718, 530] width 55 height 55
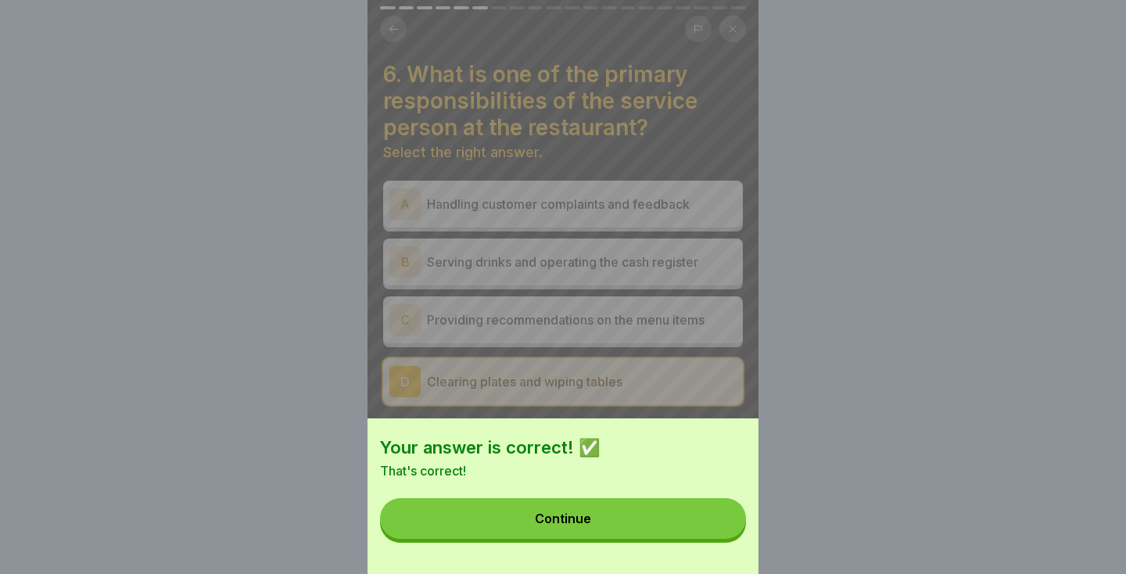
click at [698, 517] on button "Continue" at bounding box center [563, 518] width 366 height 41
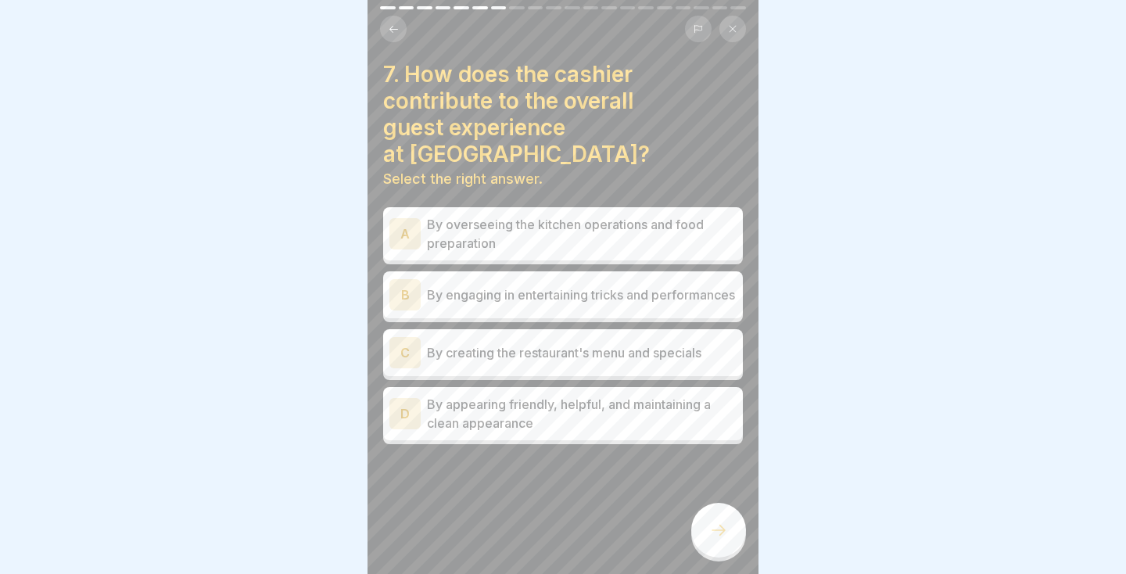
click at [712, 397] on p "By appearing friendly, helpful, and maintaining a clean appearance" at bounding box center [582, 414] width 310 height 38
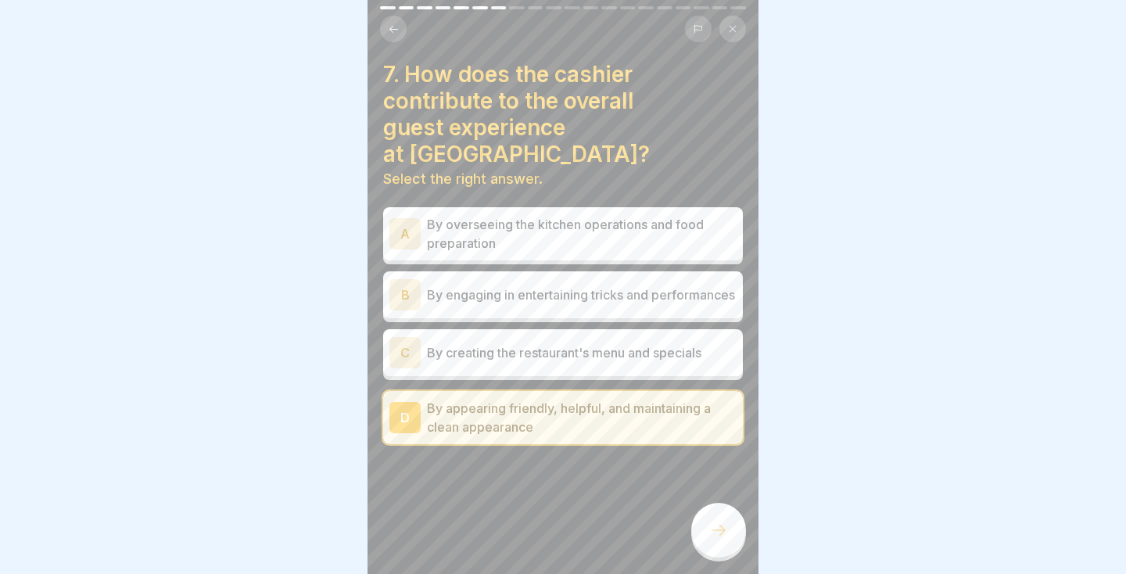
click at [727, 551] on div at bounding box center [718, 530] width 55 height 55
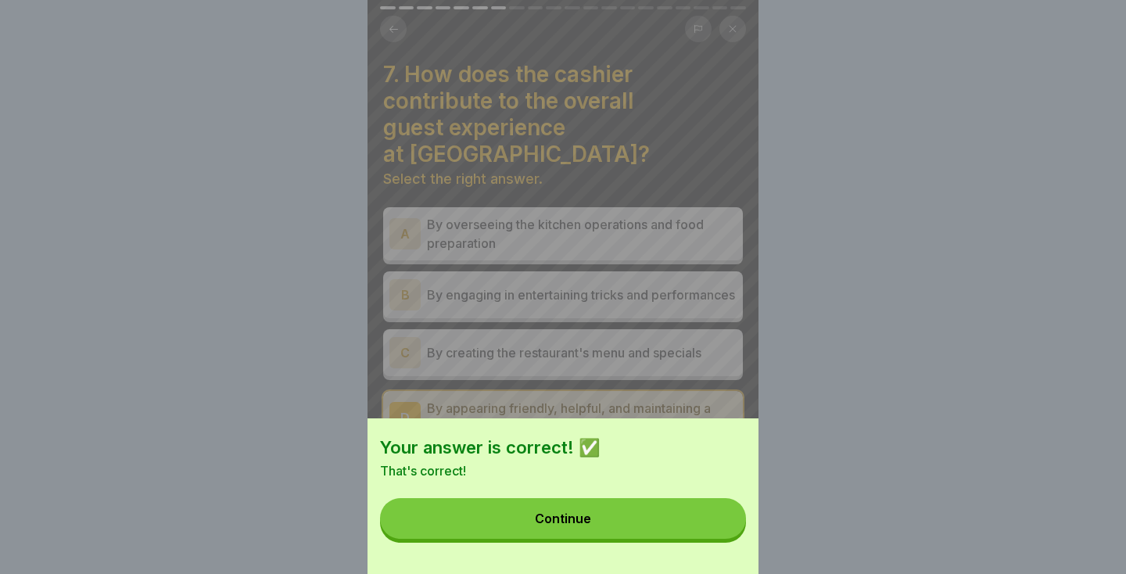
click at [688, 532] on button "Continue" at bounding box center [563, 518] width 366 height 41
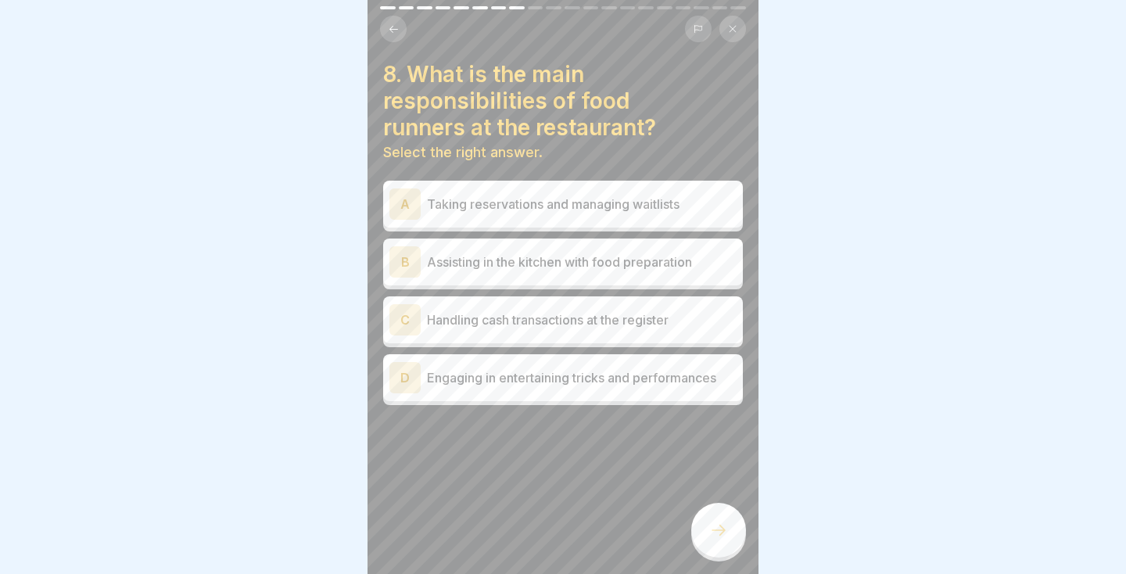
click at [705, 246] on div "B Assisting in the kitchen with food preparation" at bounding box center [563, 261] width 347 height 31
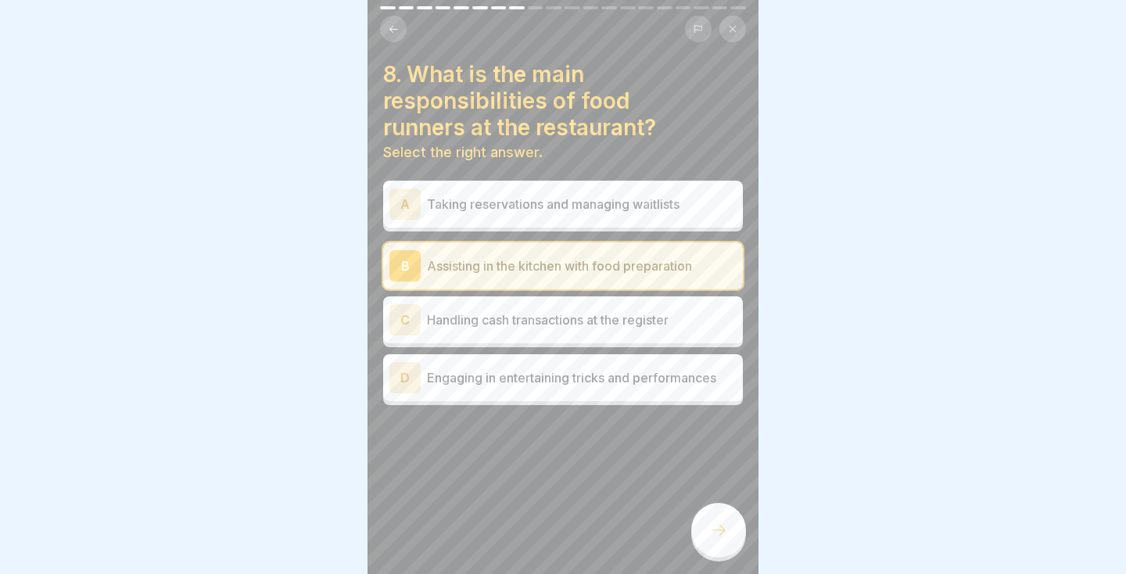
click at [719, 540] on div at bounding box center [718, 530] width 55 height 55
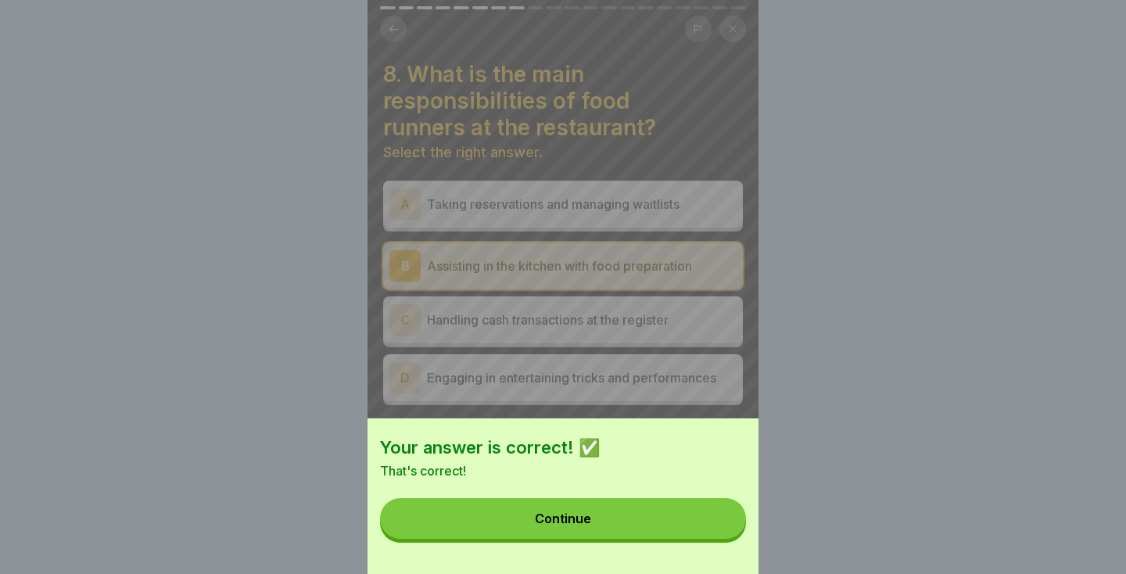
click at [700, 529] on button "Continue" at bounding box center [563, 518] width 366 height 41
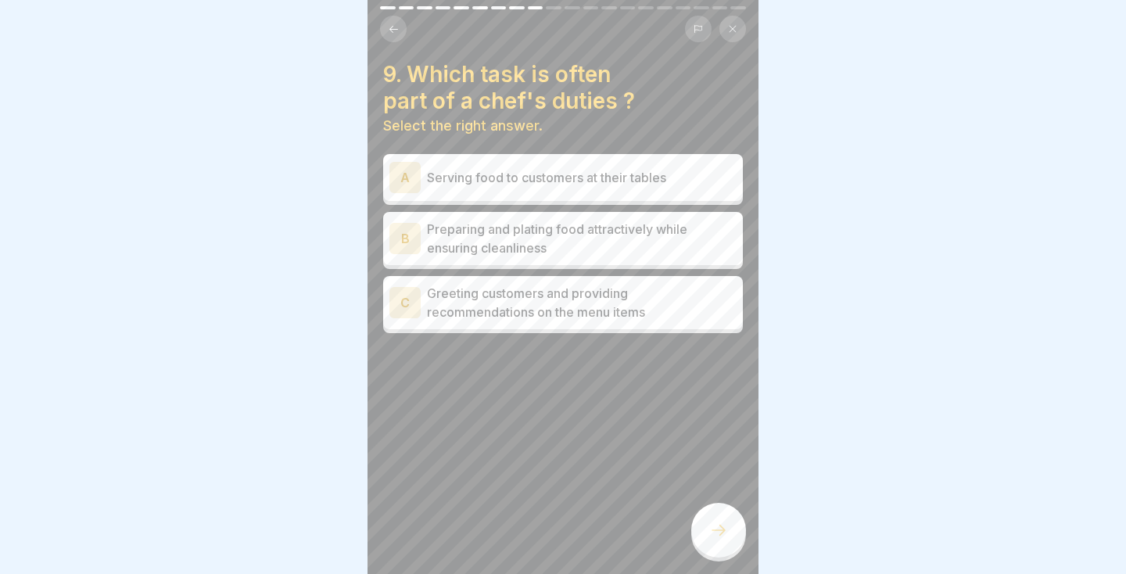
click at [713, 234] on p "Preparing and plating food attractively while ensuring cleanliness" at bounding box center [582, 239] width 310 height 38
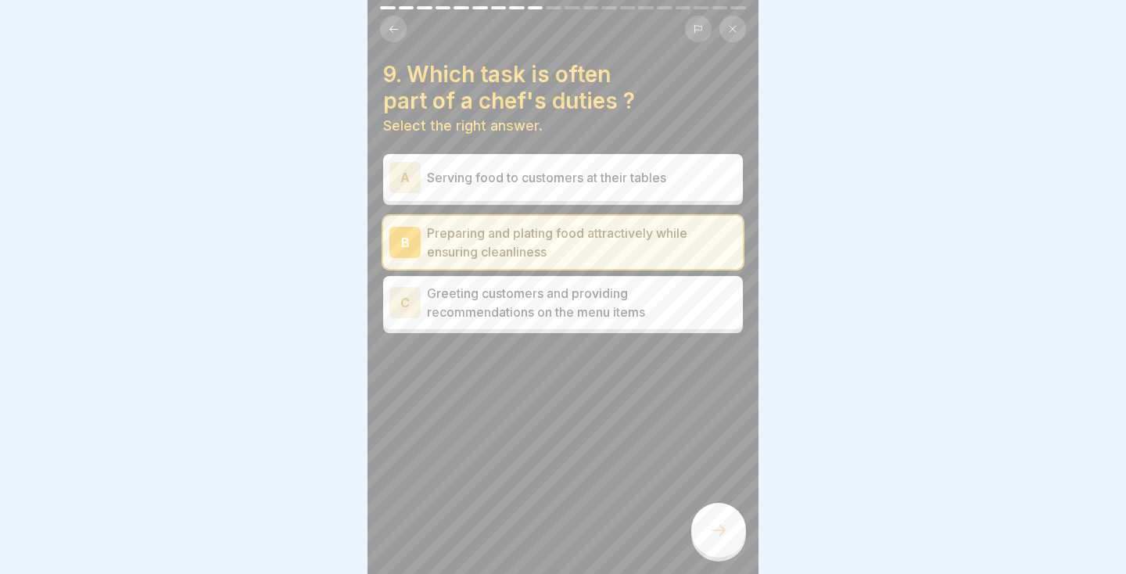
click at [724, 539] on icon at bounding box center [718, 530] width 19 height 19
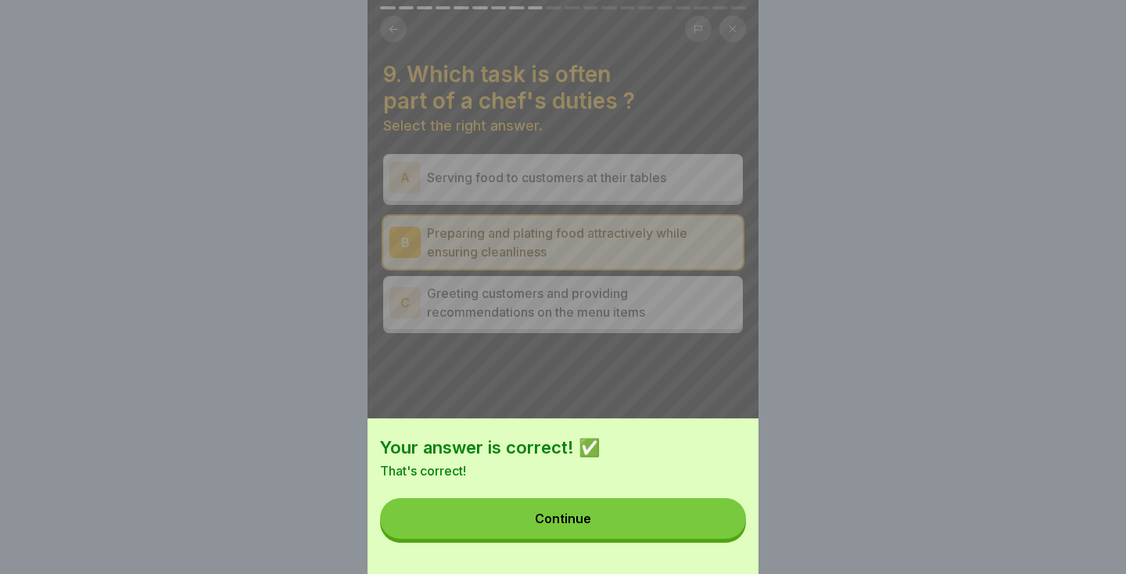
click at [704, 523] on button "Continue" at bounding box center [563, 518] width 366 height 41
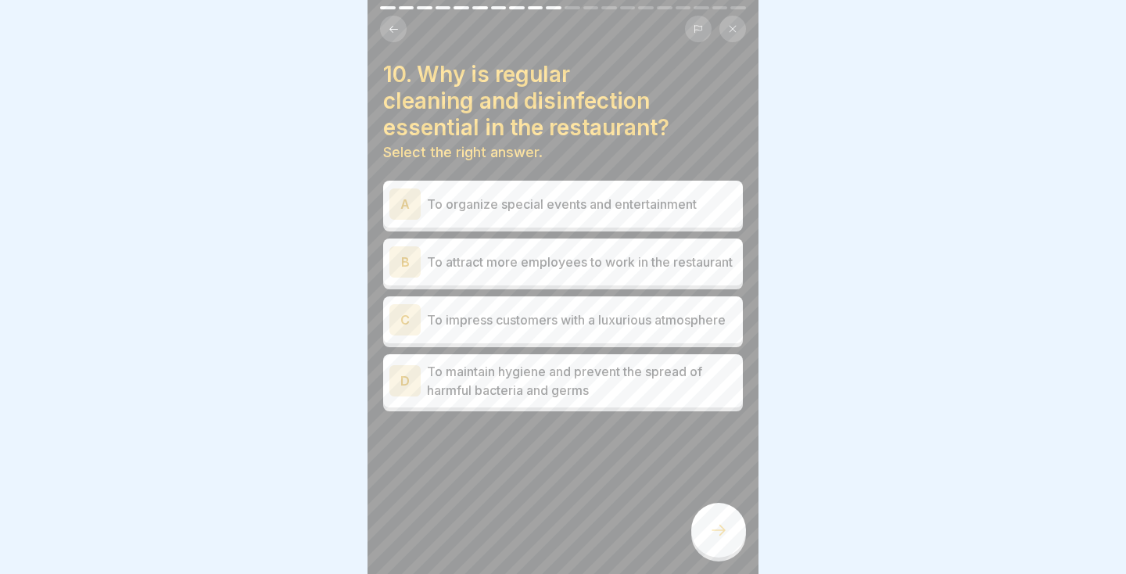
click at [717, 391] on p "To maintain hygiene and prevent the spread of harmful bacteria and germs" at bounding box center [582, 381] width 310 height 38
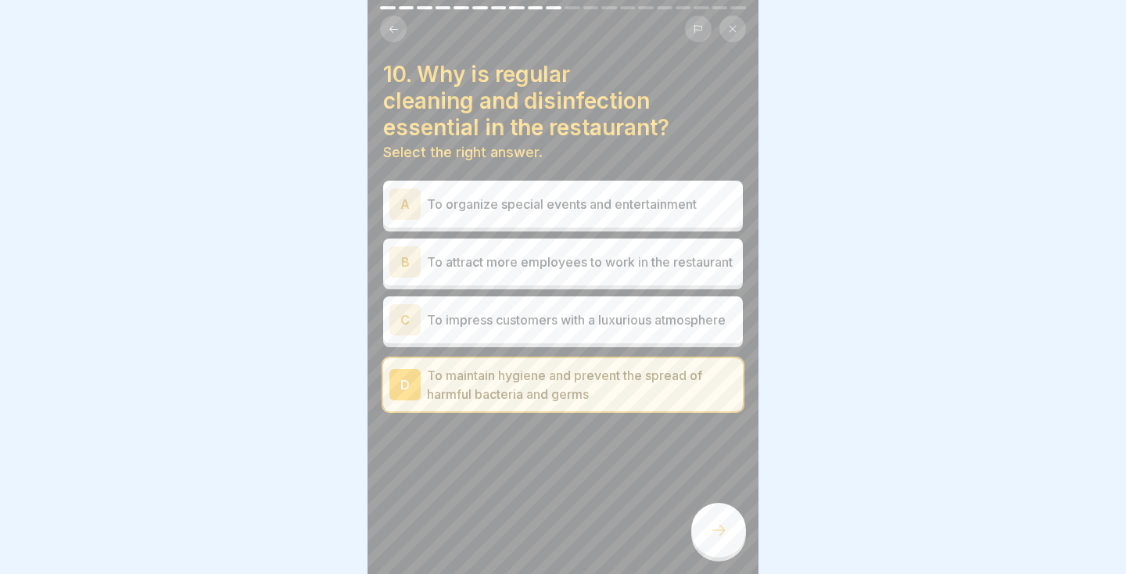
click at [733, 535] on div at bounding box center [718, 530] width 55 height 55
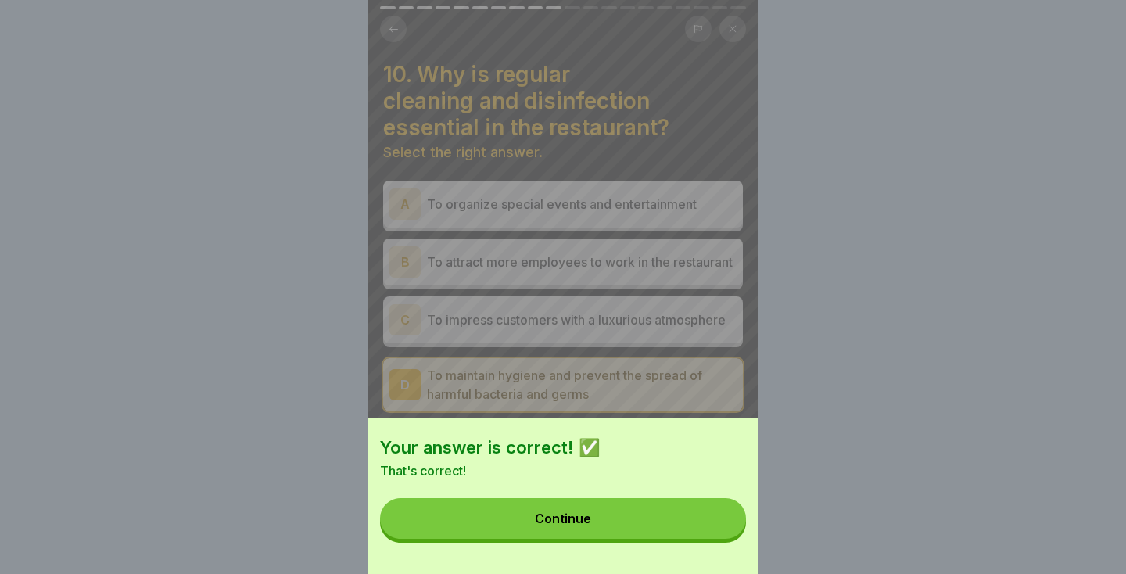
click at [697, 535] on button "Continue" at bounding box center [563, 518] width 366 height 41
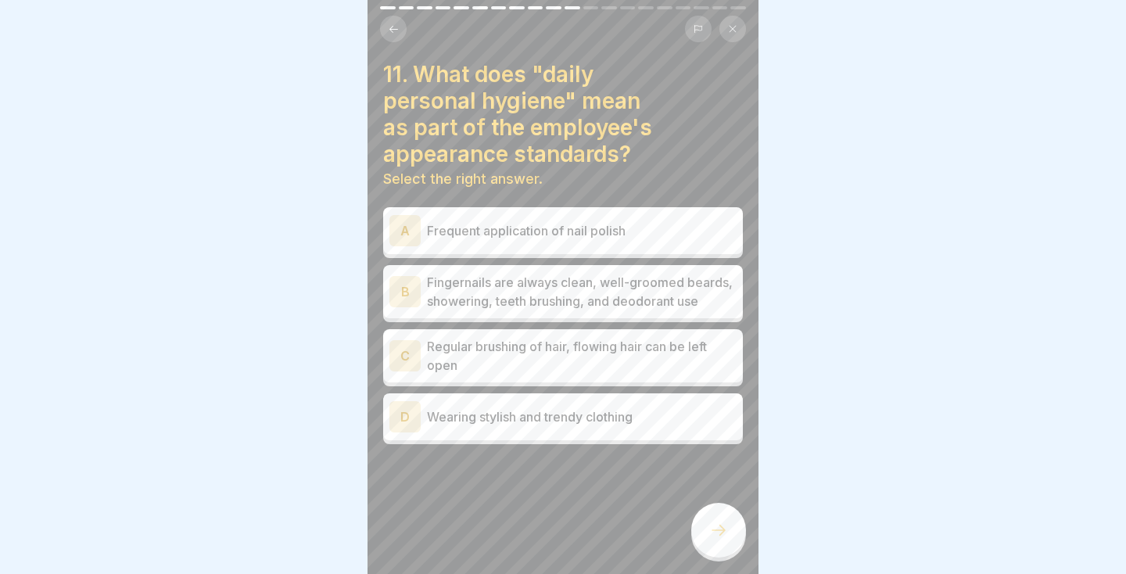
click at [630, 299] on p "Fingernails are always clean, well-groomed beards, showering, teeth brushing, a…" at bounding box center [582, 292] width 310 height 38
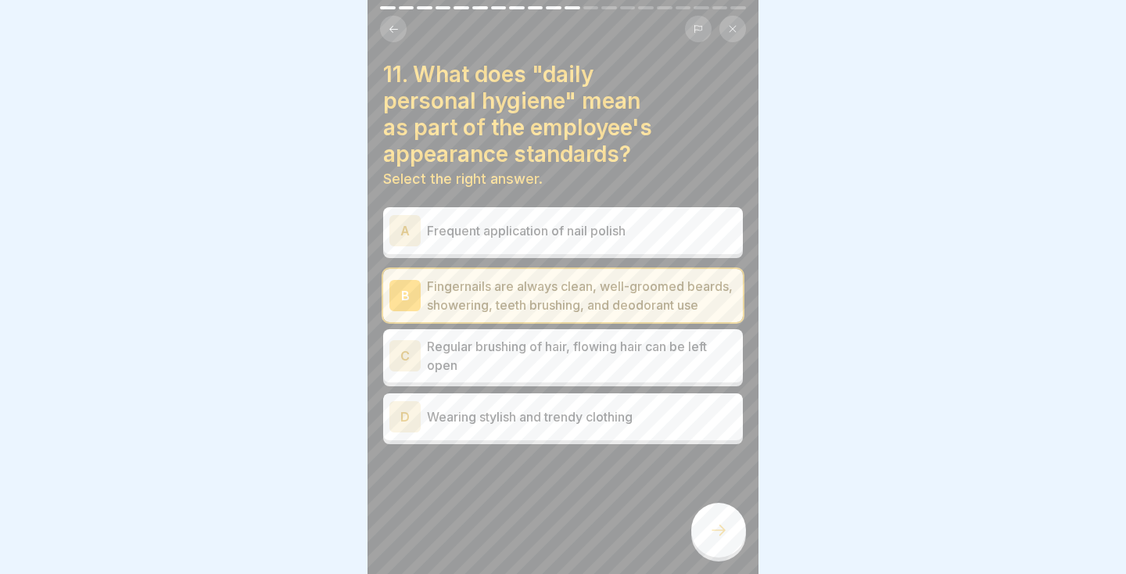
click at [714, 522] on icon at bounding box center [718, 530] width 19 height 19
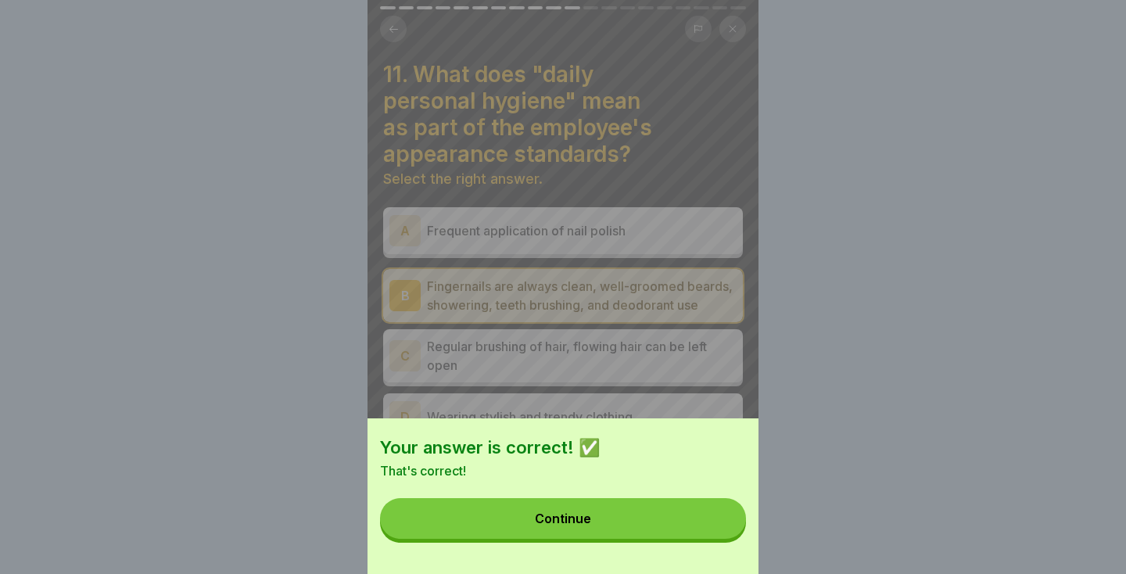
click at [677, 537] on button "Continue" at bounding box center [563, 518] width 366 height 41
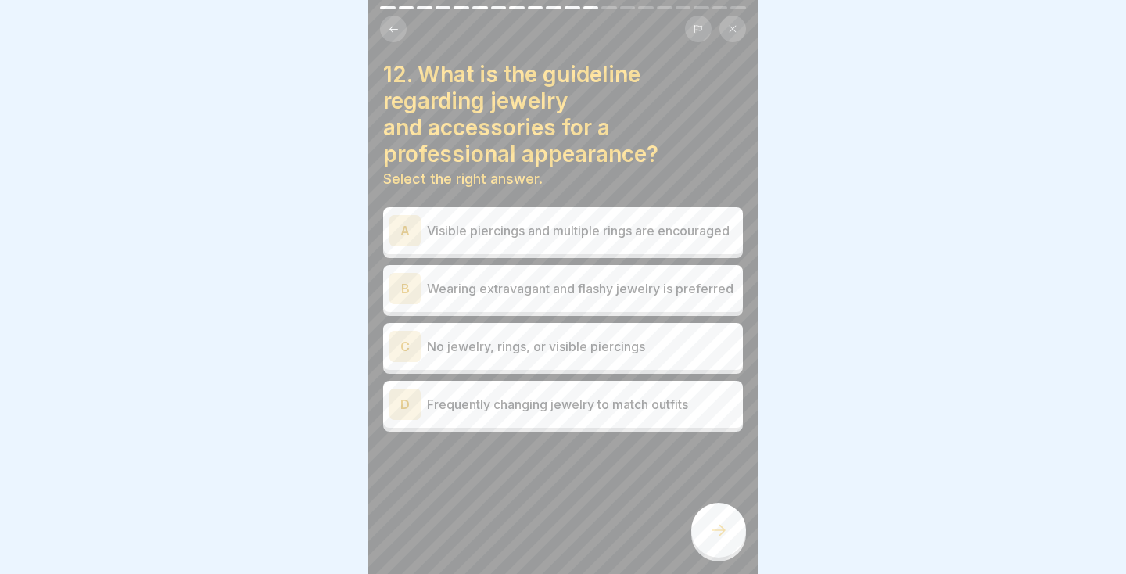
click at [695, 357] on div "C No jewelry, rings, or visible piercings" at bounding box center [563, 346] width 347 height 31
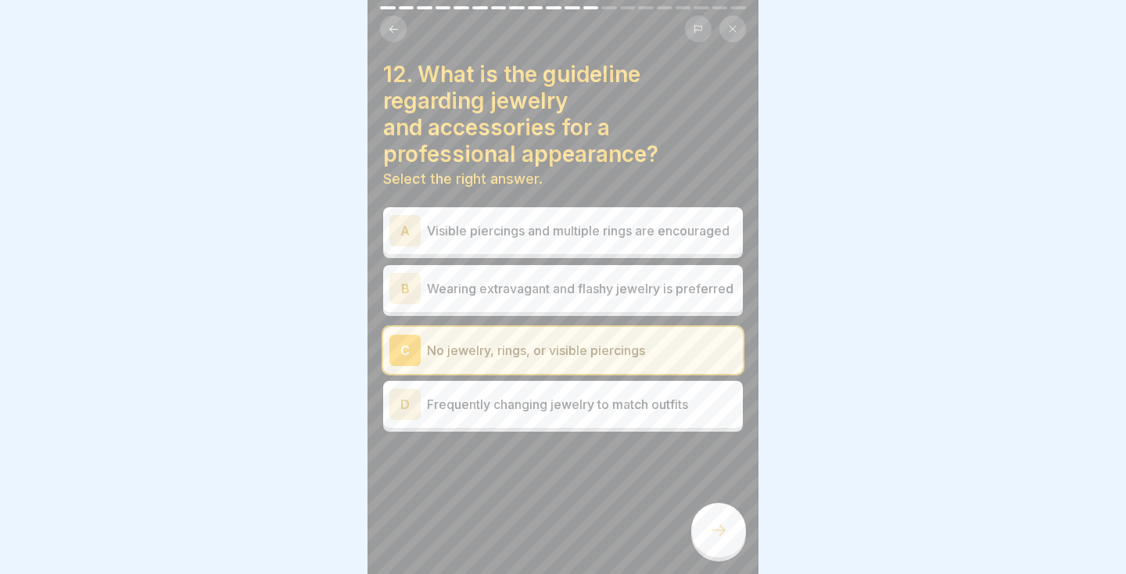
click at [731, 539] on div at bounding box center [718, 530] width 55 height 55
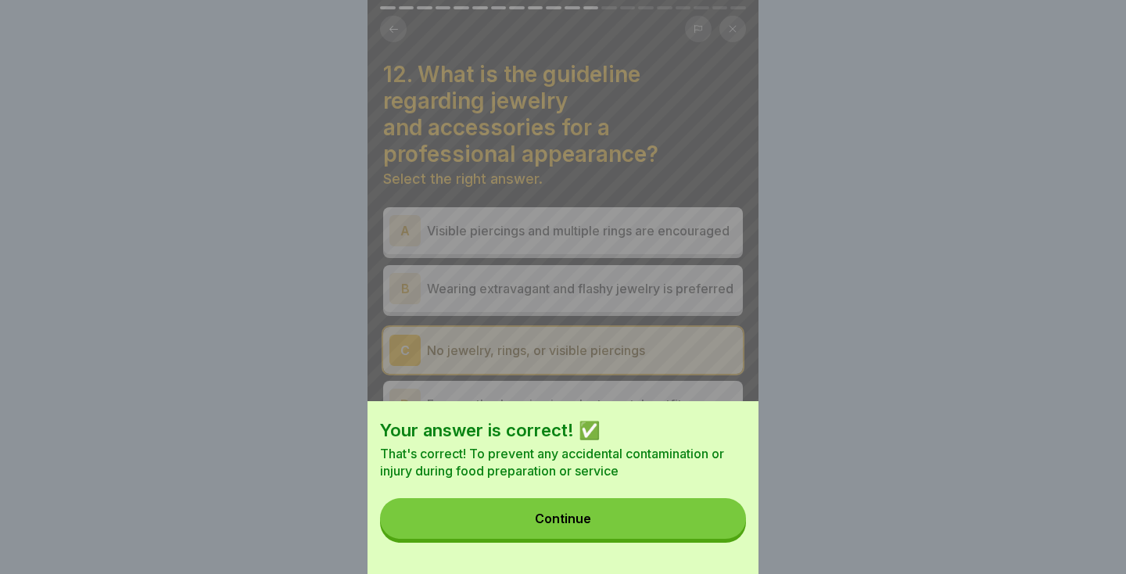
click at [689, 524] on button "Continue" at bounding box center [563, 518] width 366 height 41
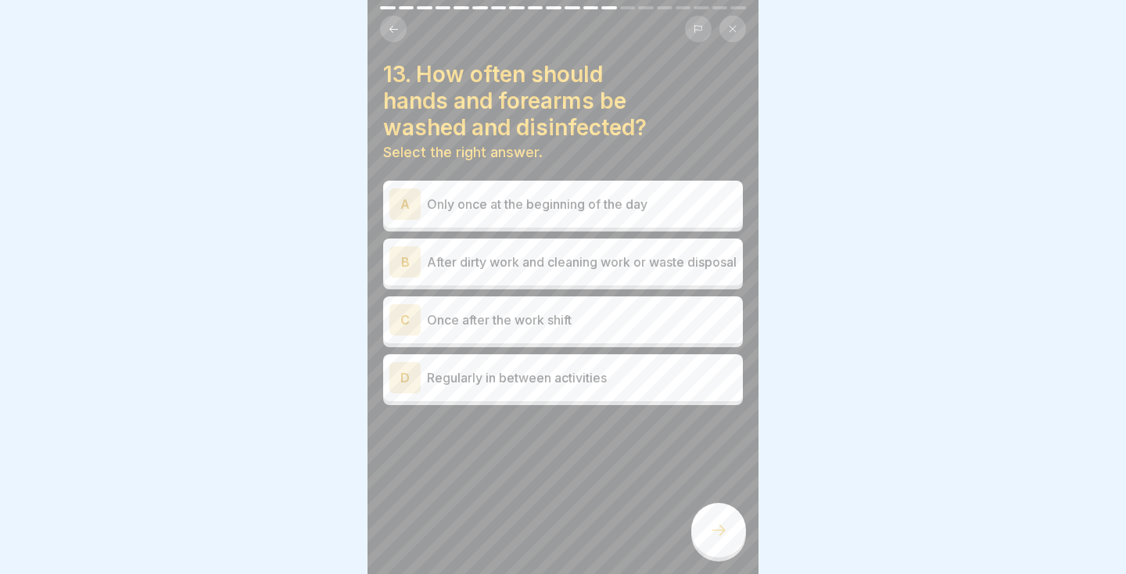
click at [723, 387] on p "Regularly in between activities" at bounding box center [582, 377] width 310 height 19
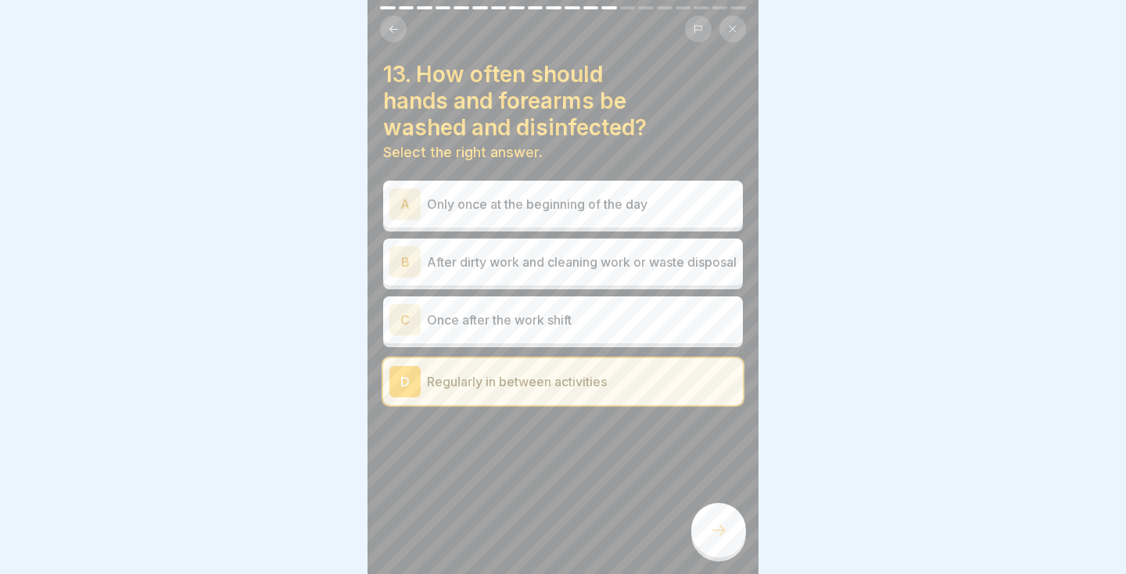
click at [734, 529] on div at bounding box center [718, 530] width 55 height 55
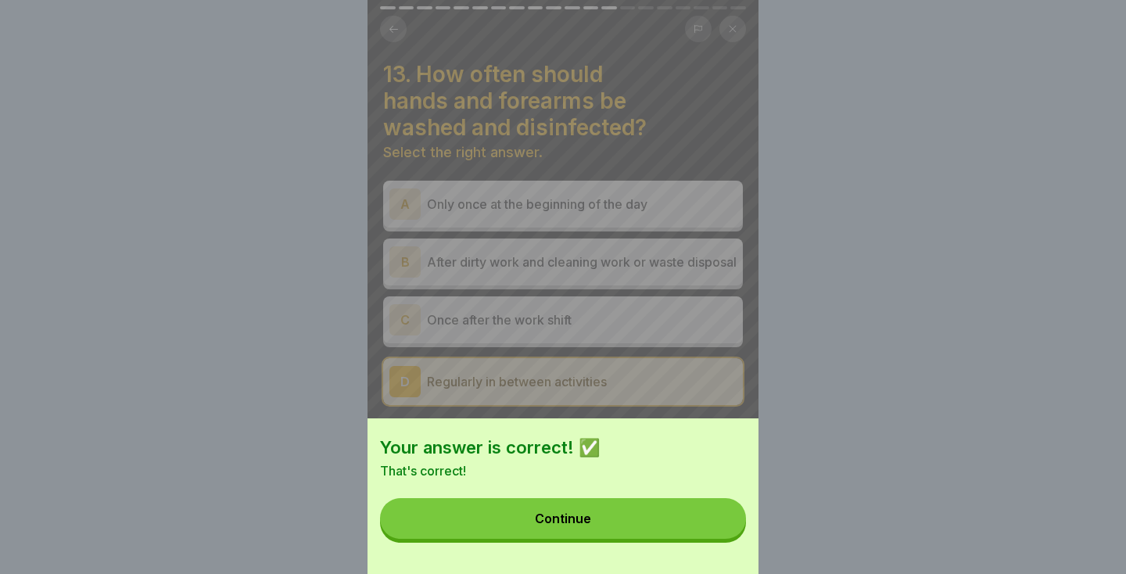
click at [697, 524] on button "Continue" at bounding box center [563, 518] width 366 height 41
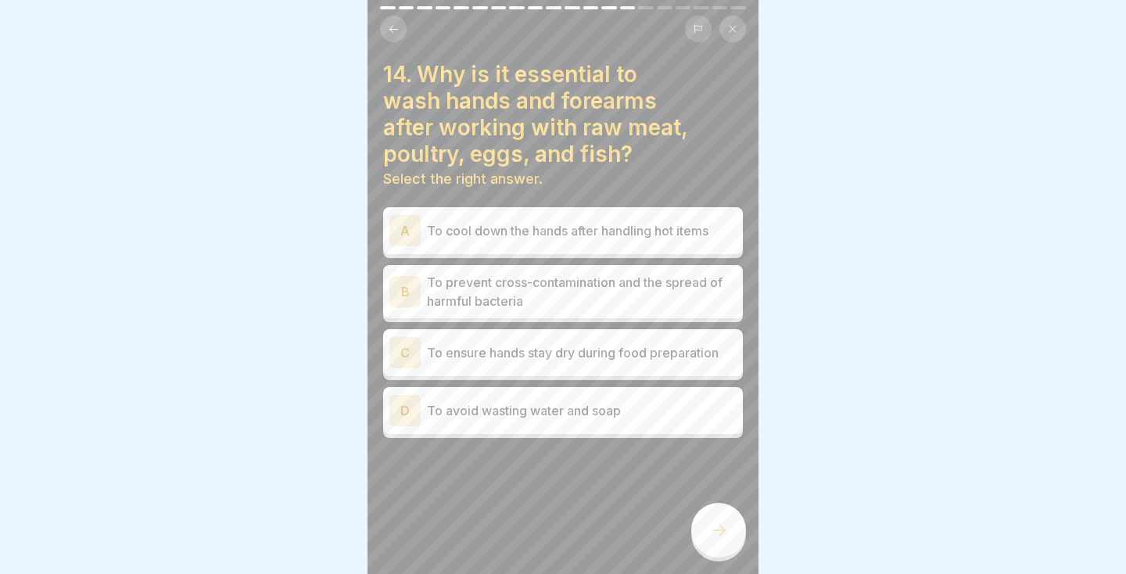
click at [644, 293] on p "To prevent cross-contamination and the spread of harmful bacteria" at bounding box center [582, 292] width 310 height 38
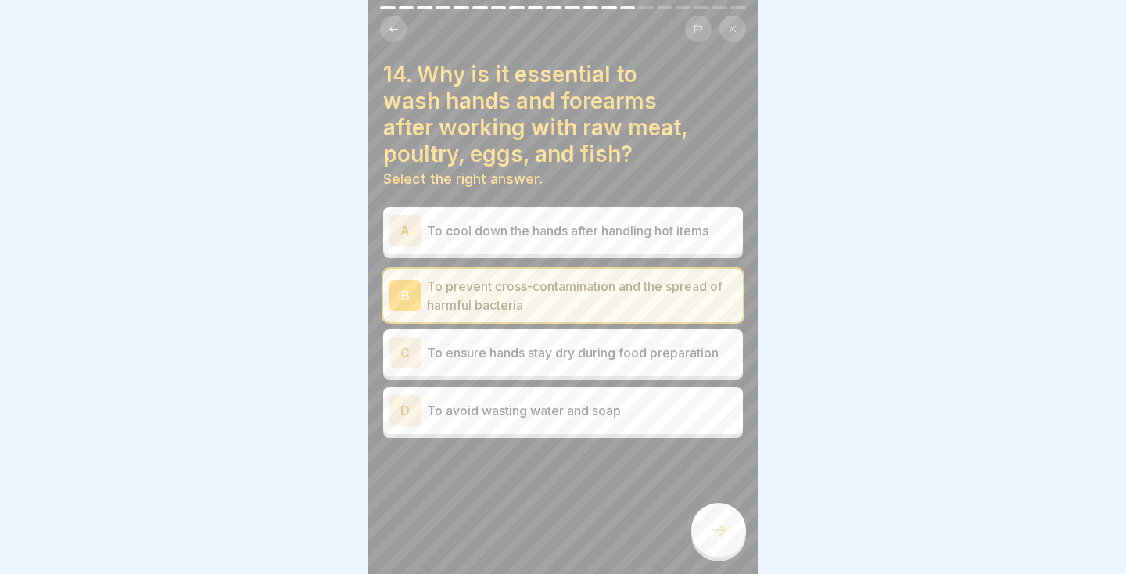
click at [727, 544] on div at bounding box center [718, 530] width 55 height 55
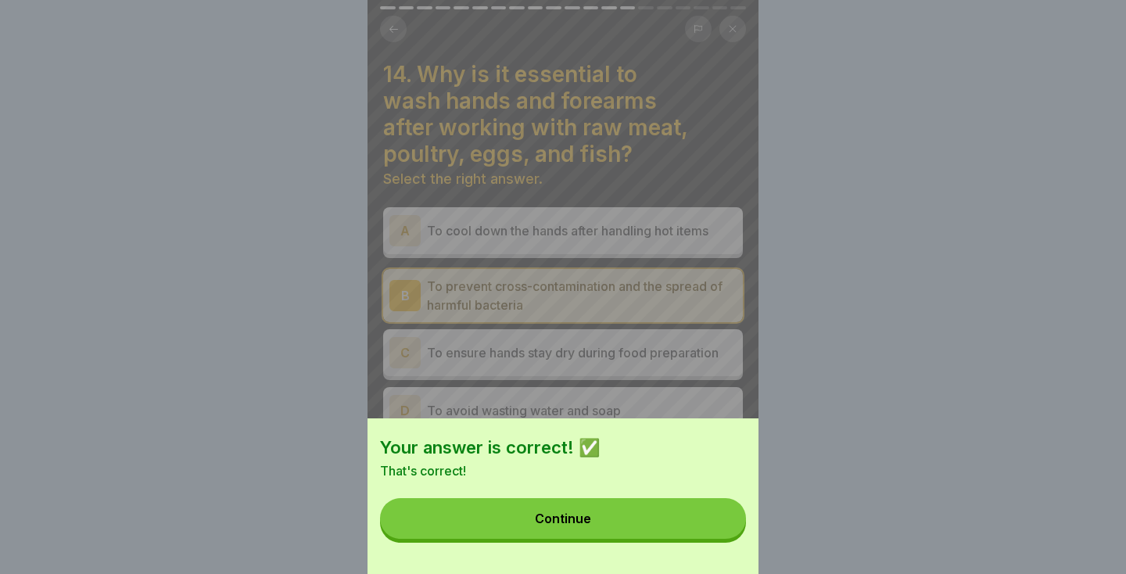
click at [691, 524] on button "Continue" at bounding box center [563, 518] width 366 height 41
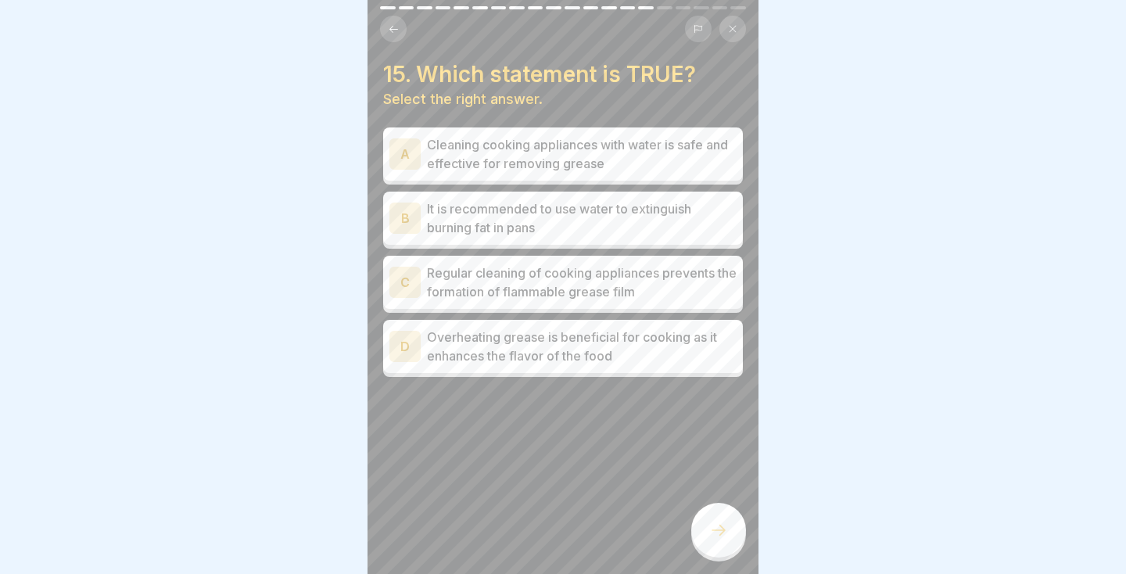
click at [766, 528] on div at bounding box center [563, 287] width 1126 height 574
click at [766, 518] on div at bounding box center [563, 287] width 1126 height 574
click at [689, 160] on p "Cleaning cooking appliances with water is safe and effective for removing grease" at bounding box center [582, 154] width 310 height 38
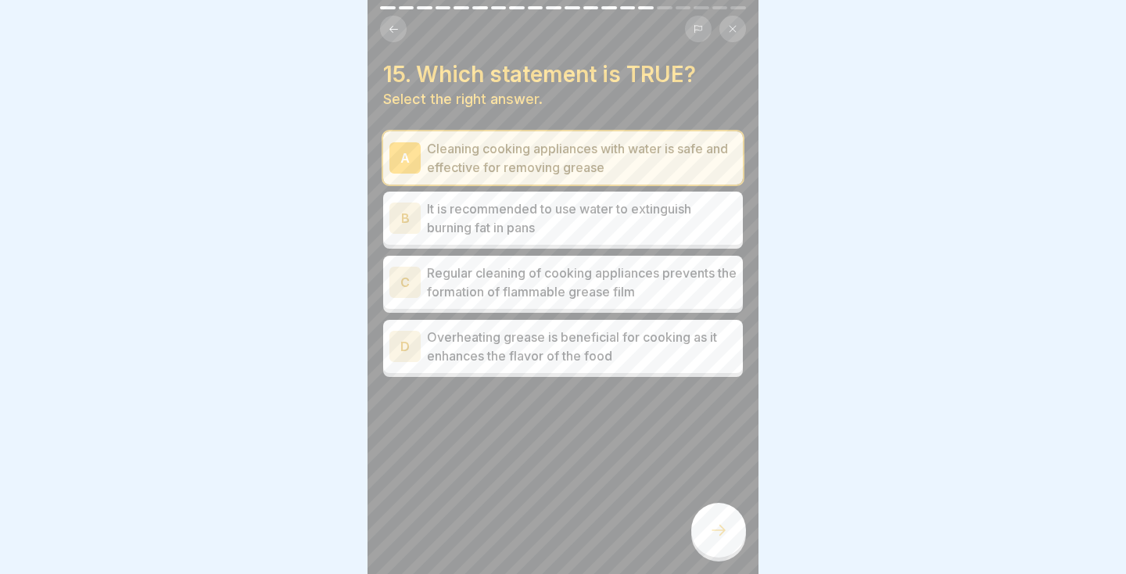
click at [731, 540] on div at bounding box center [718, 530] width 55 height 55
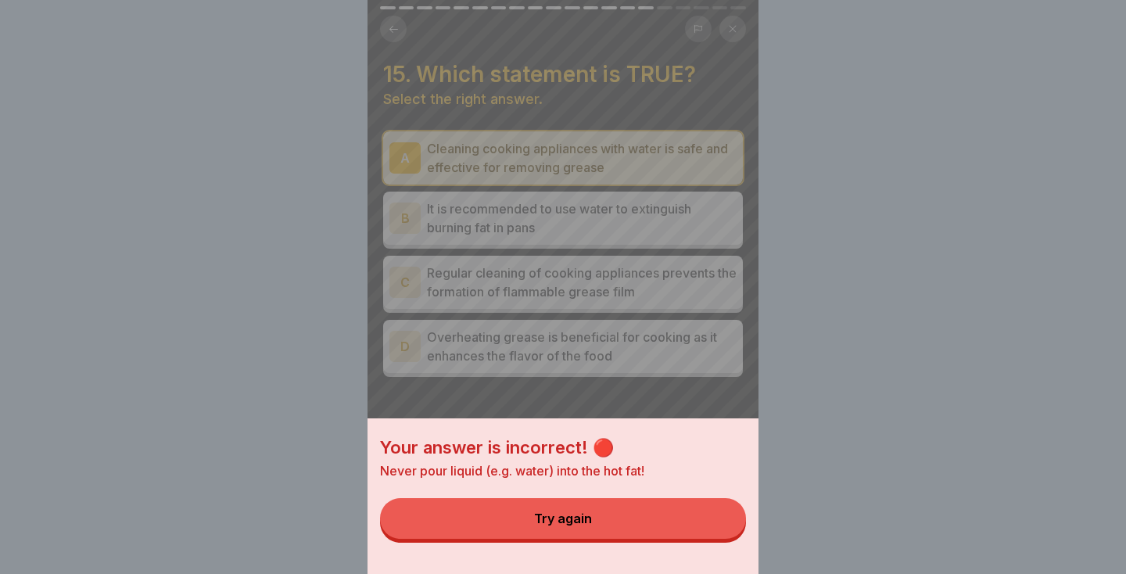
click at [766, 398] on div "Your answer is incorrect! 🔴 Never pour liquid (e.g. water) into the hot fat! Tr…" at bounding box center [563, 287] width 1126 height 574
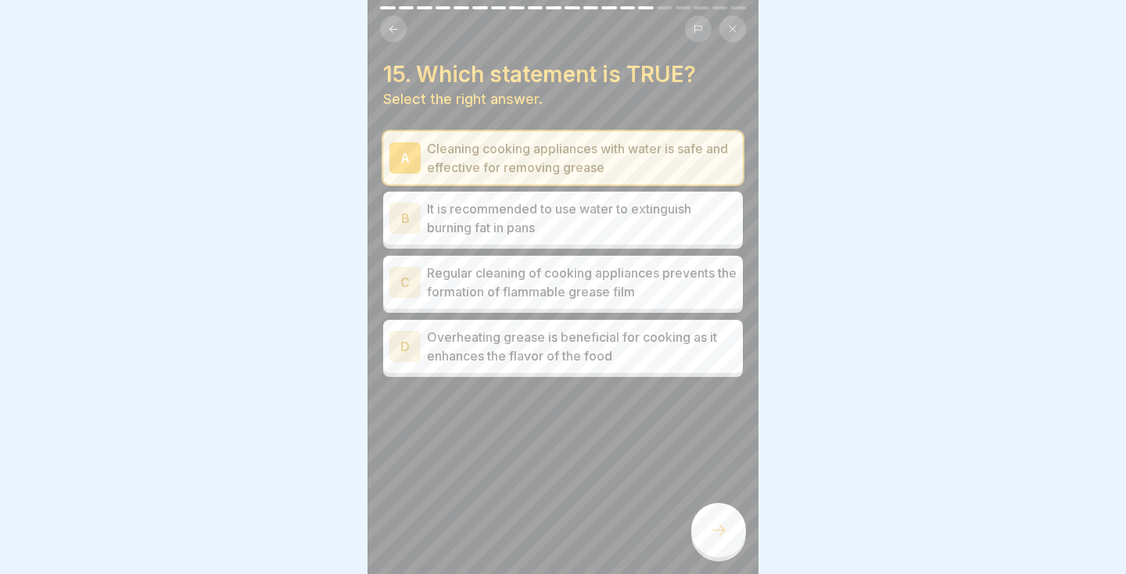
click at [670, 220] on p "It is recommended to use water to extinguish burning fat in pans" at bounding box center [582, 218] width 310 height 38
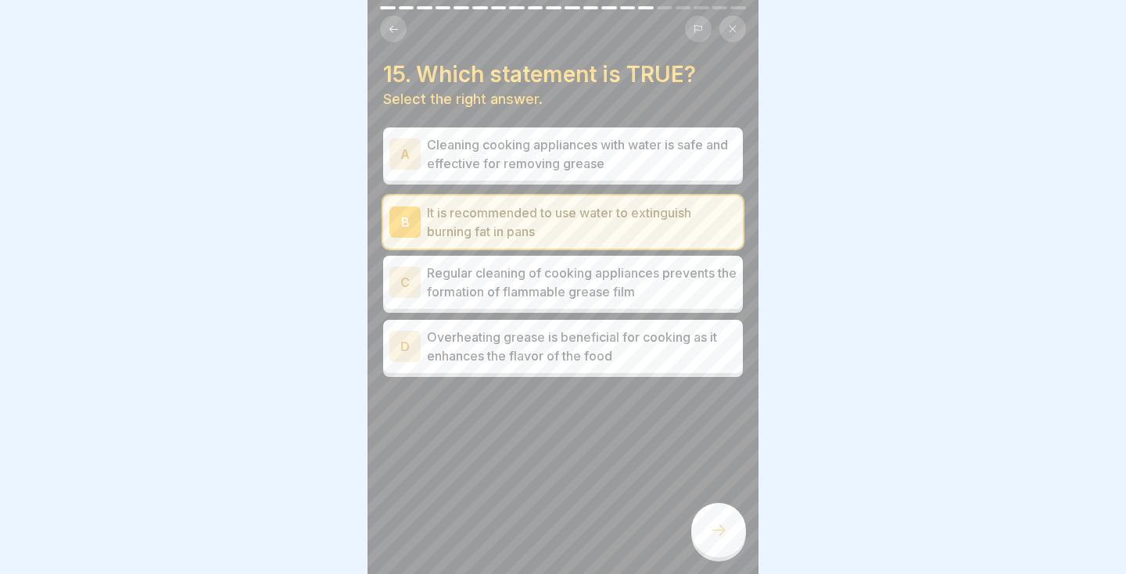
click at [723, 538] on icon at bounding box center [718, 530] width 19 height 19
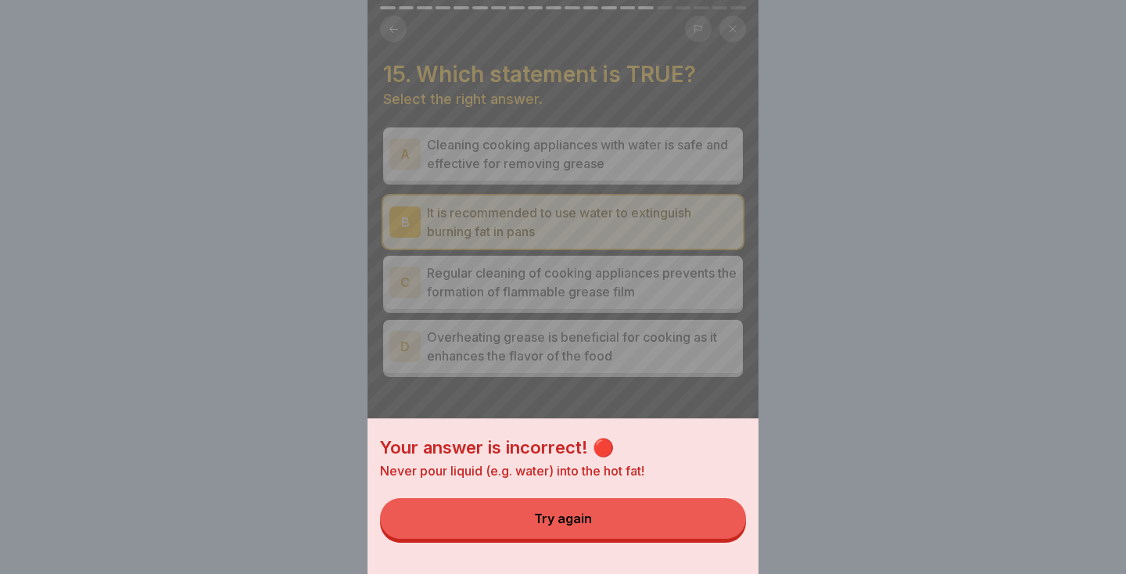
click at [723, 382] on div "Your answer is incorrect! 🔴 Never pour liquid (e.g. water) into the hot fat! Tr…" at bounding box center [563, 287] width 391 height 574
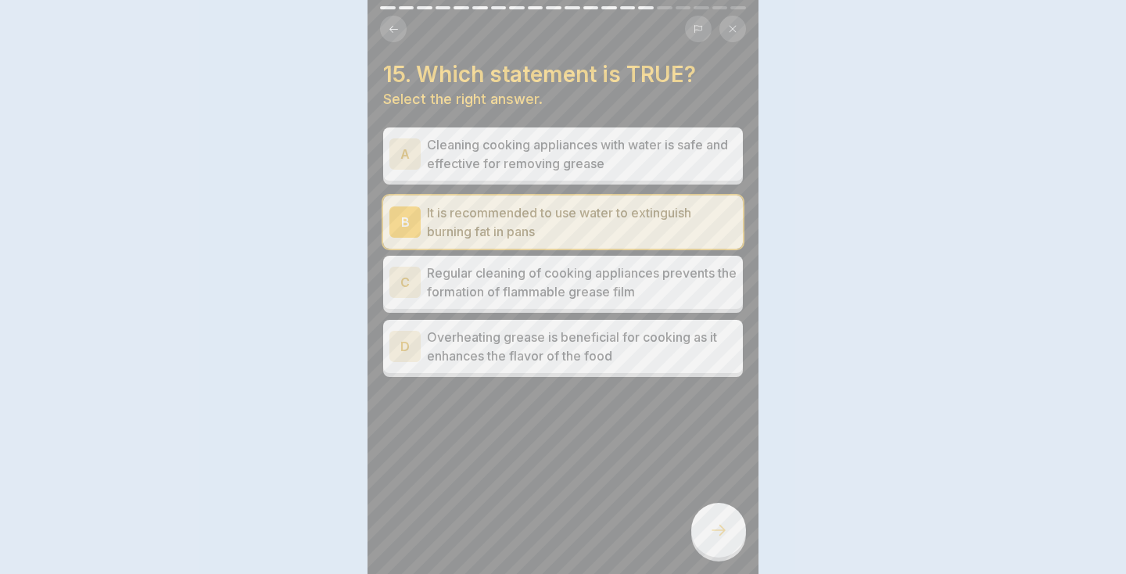
click at [664, 285] on p "Regular cleaning of cooking appliances prevents the formation of flammable grea…" at bounding box center [582, 283] width 310 height 38
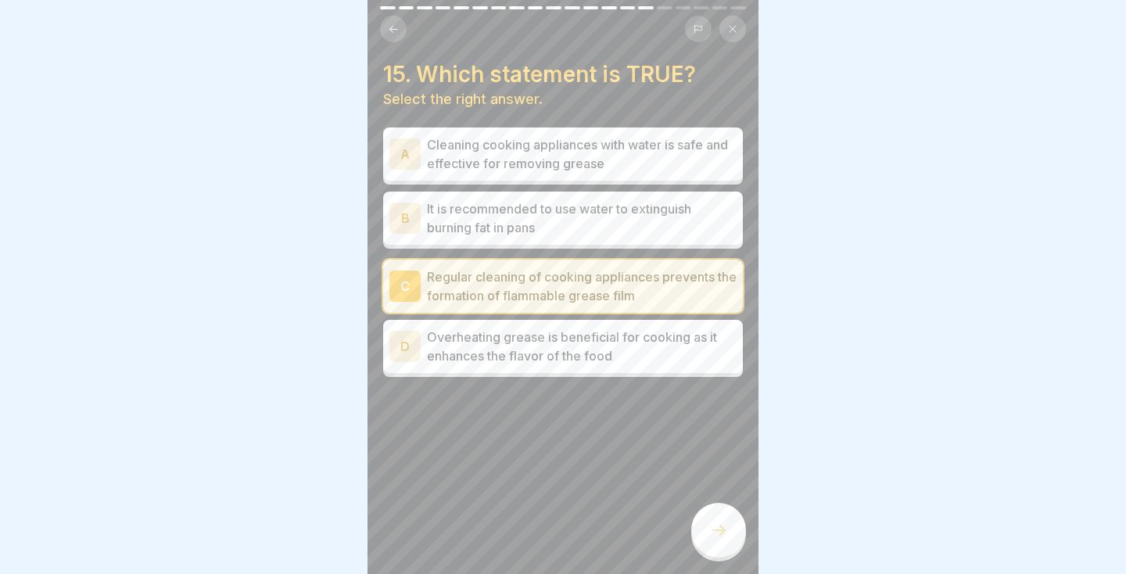
click at [726, 536] on icon at bounding box center [718, 530] width 19 height 19
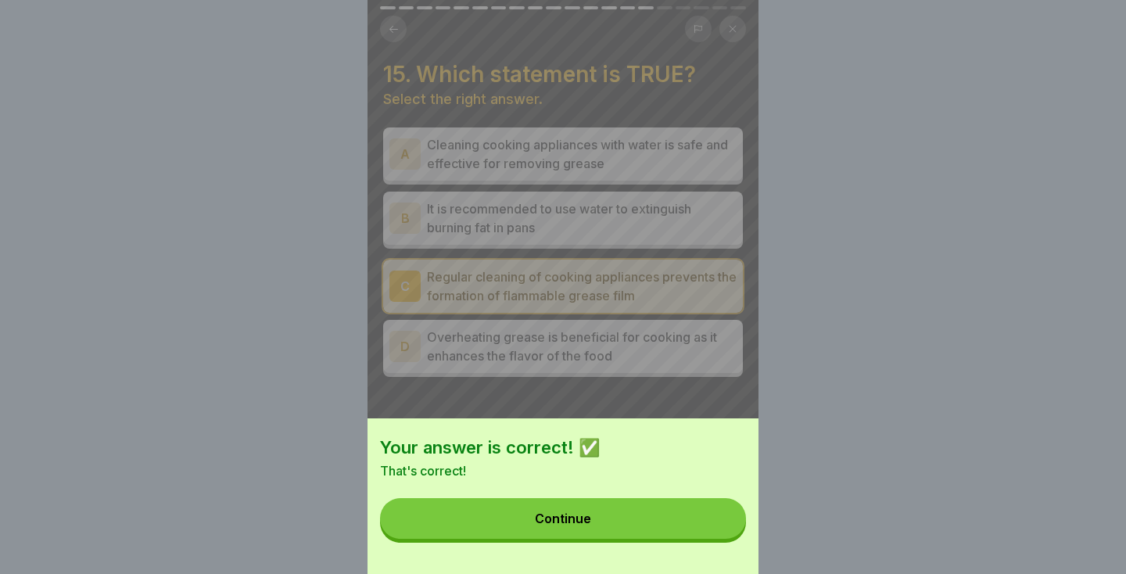
click at [684, 538] on button "Continue" at bounding box center [563, 518] width 366 height 41
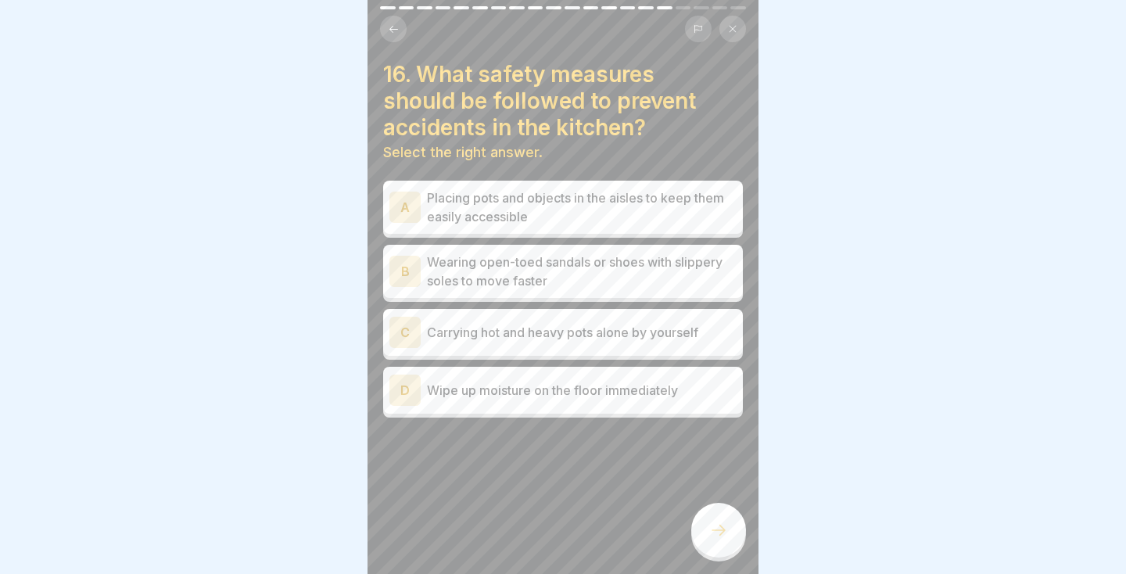
click at [708, 396] on p "Wipe up moisture on the floor immediately" at bounding box center [582, 390] width 310 height 19
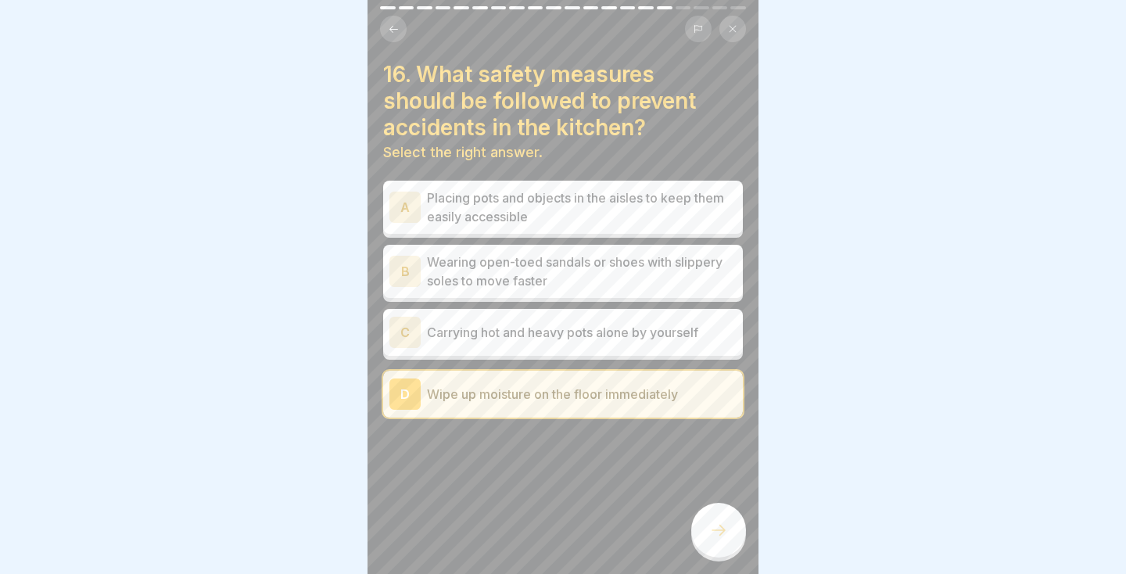
click at [725, 553] on div at bounding box center [718, 530] width 55 height 55
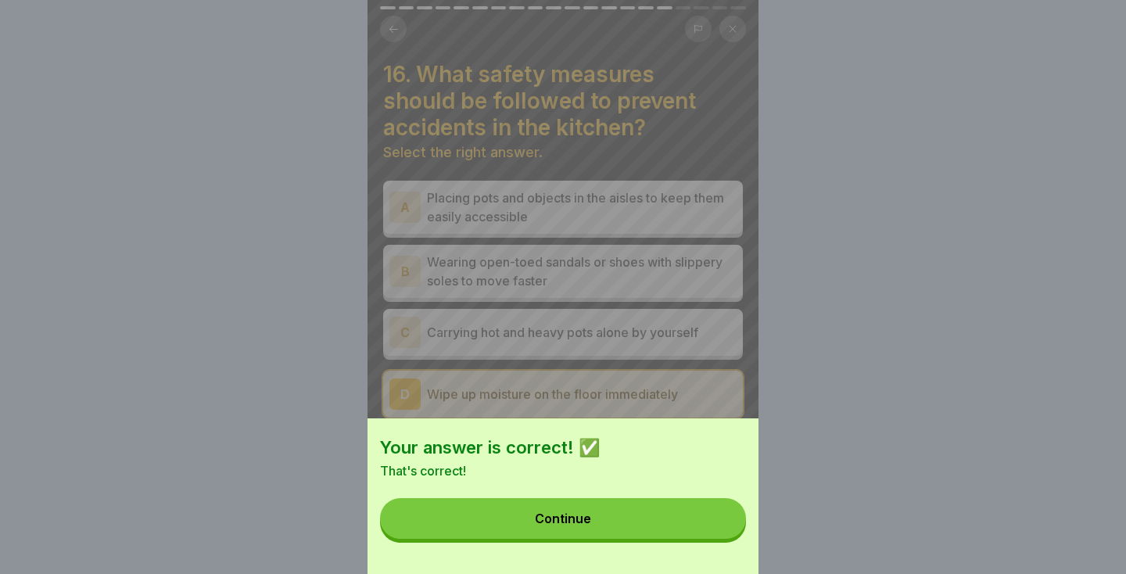
click at [670, 531] on button "Continue" at bounding box center [563, 518] width 366 height 41
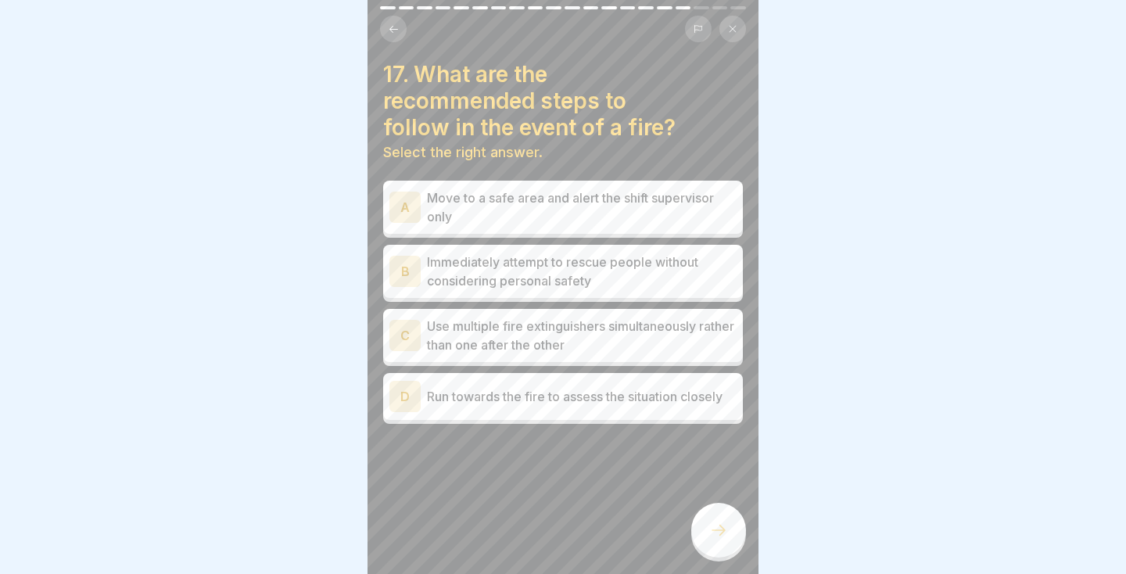
click at [712, 213] on p "Move to a safe area and alert the shift supervisor only" at bounding box center [582, 207] width 310 height 38
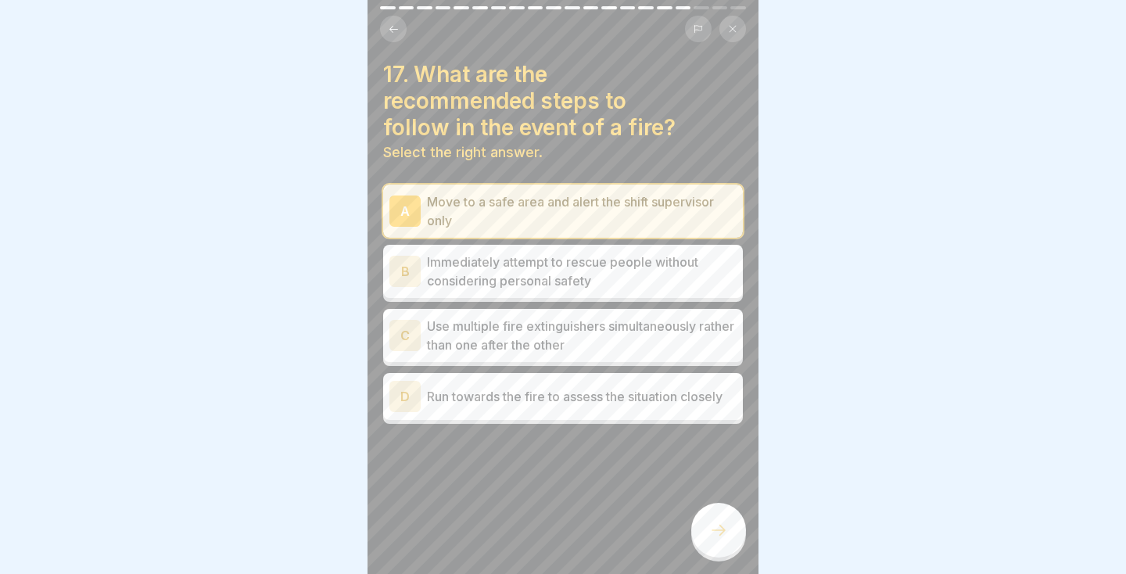
click at [684, 268] on p "Immediately attempt to rescue people without considering personal safety" at bounding box center [582, 272] width 310 height 38
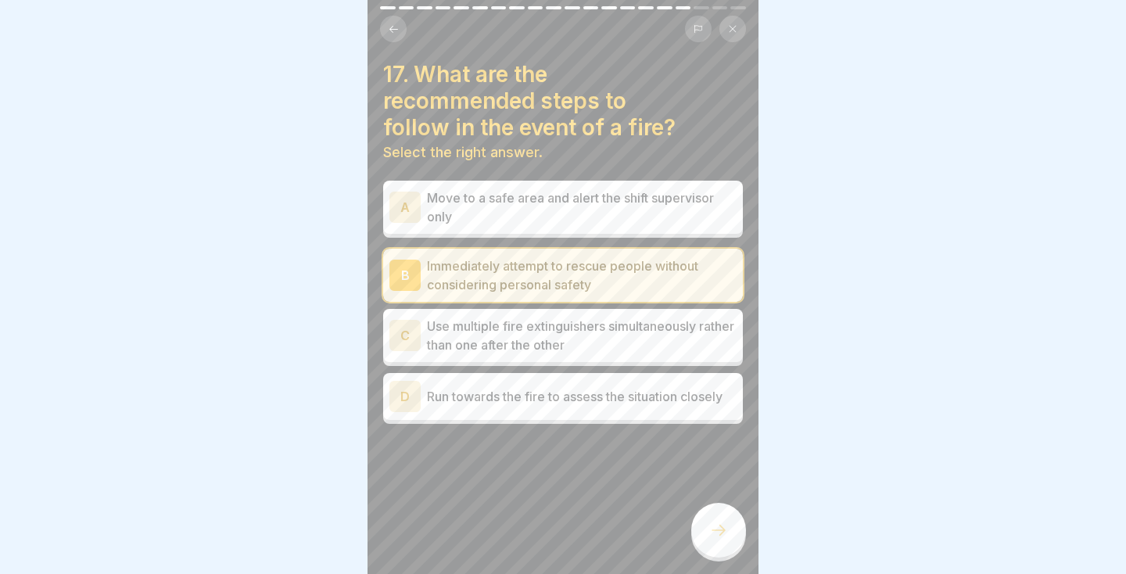
click at [729, 531] on div at bounding box center [718, 530] width 55 height 55
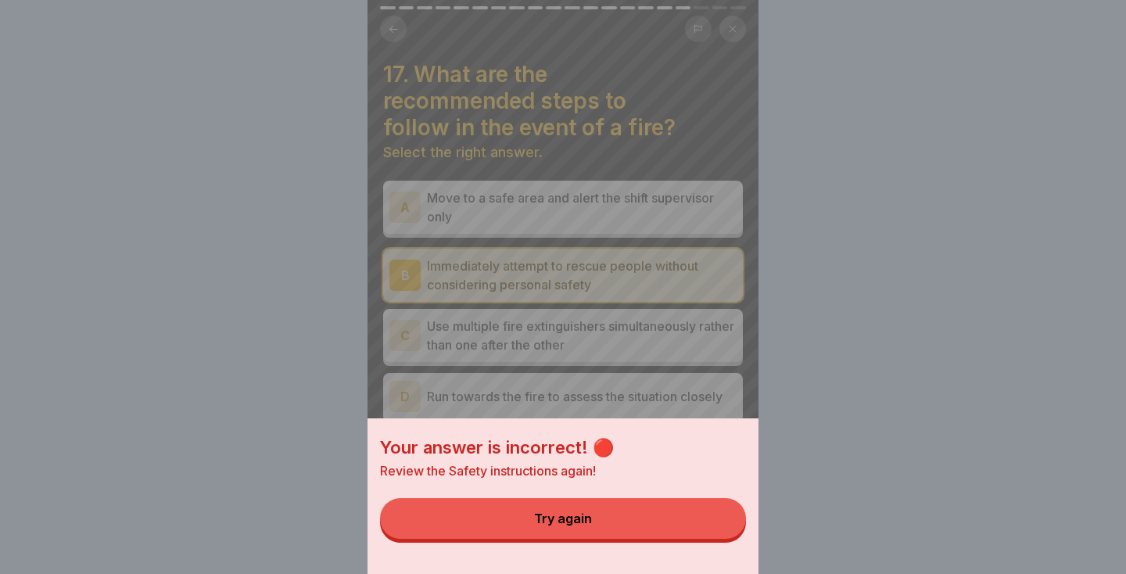
click at [740, 420] on div "Your answer is incorrect! 🔴 Review the Safety instructions again! Try again" at bounding box center [563, 496] width 391 height 156
click at [685, 341] on div "Your answer is incorrect! 🔴 Review the Safety instructions again! Try again" at bounding box center [563, 287] width 391 height 574
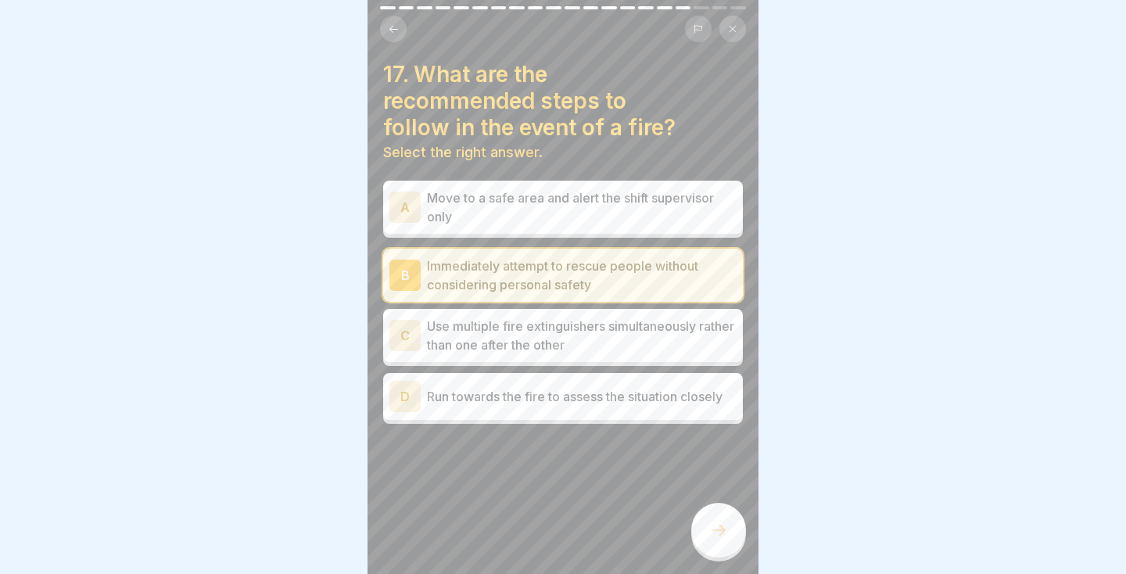
click at [689, 347] on p "Use multiple fire extinguishers simultaneously rather than one after the other" at bounding box center [582, 336] width 310 height 38
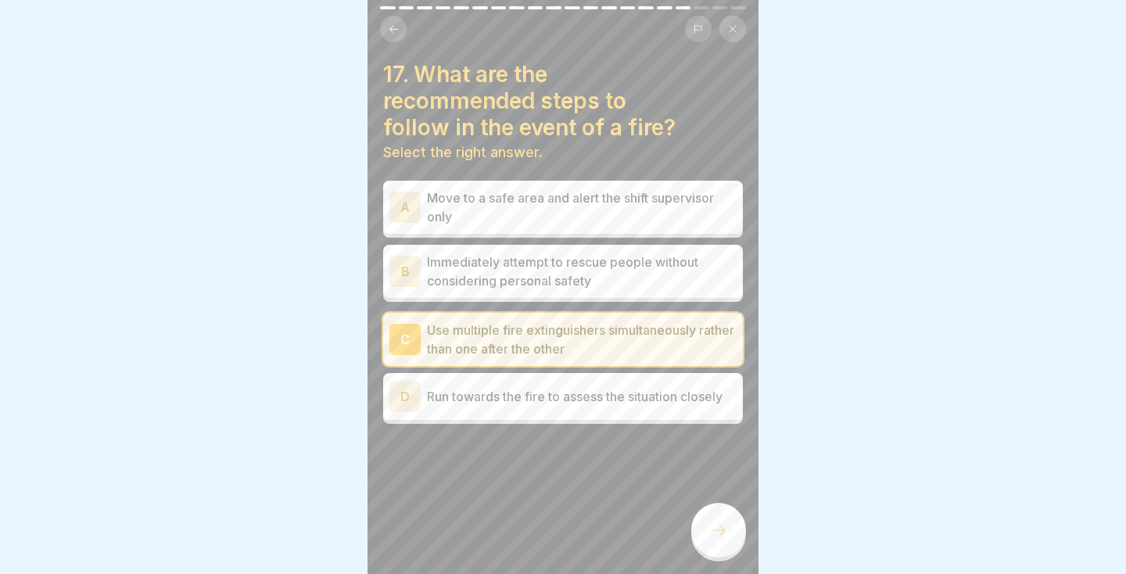
click at [720, 533] on icon at bounding box center [718, 530] width 19 height 19
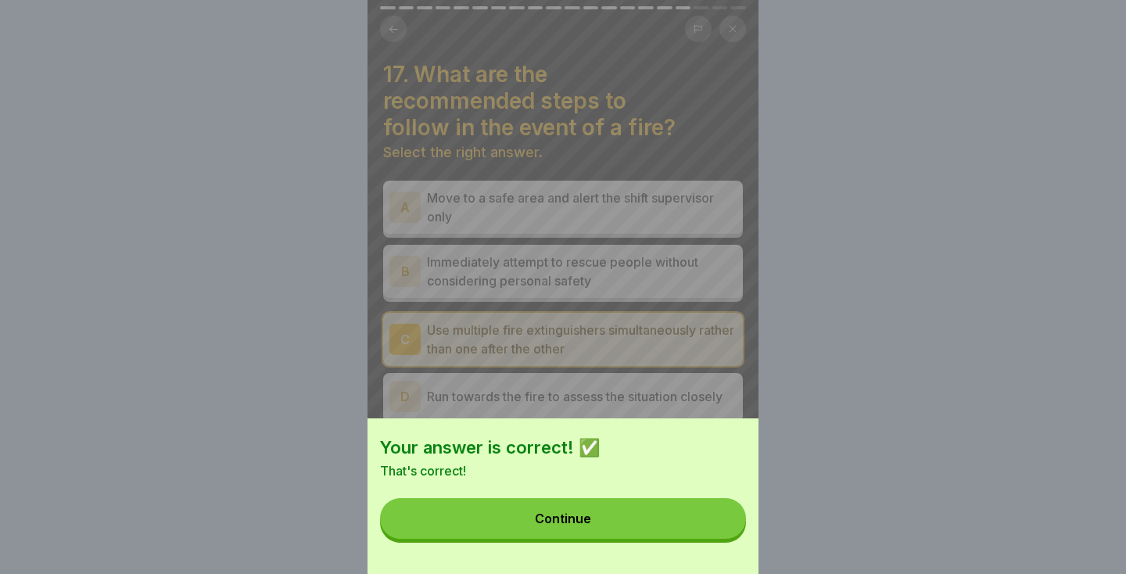
click at [672, 533] on button "Continue" at bounding box center [563, 518] width 366 height 41
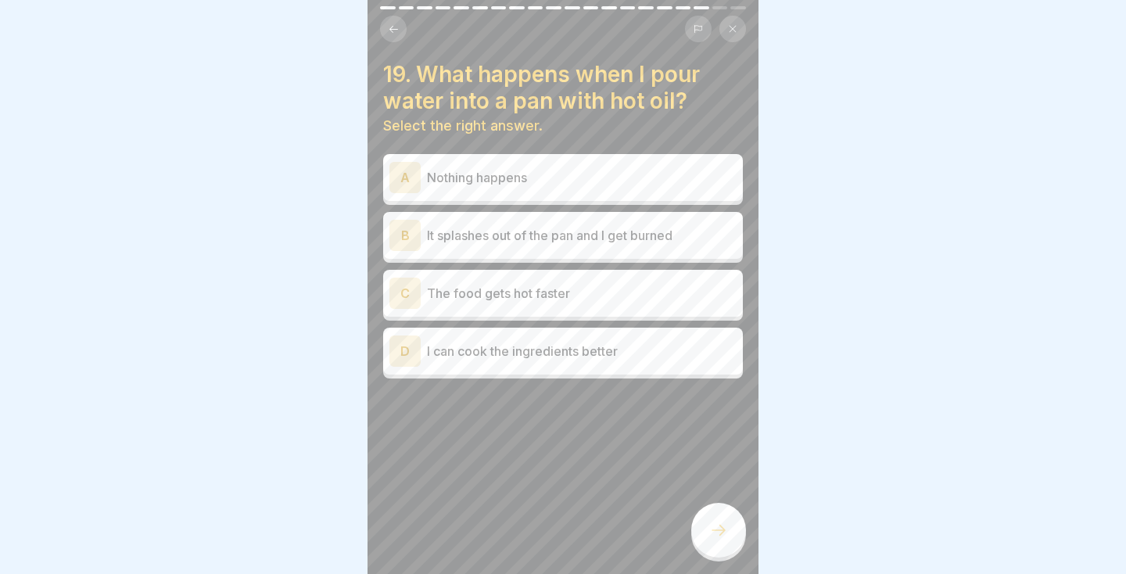
click at [664, 218] on div "B It splashes out of the pan and I get burned" at bounding box center [563, 235] width 360 height 47
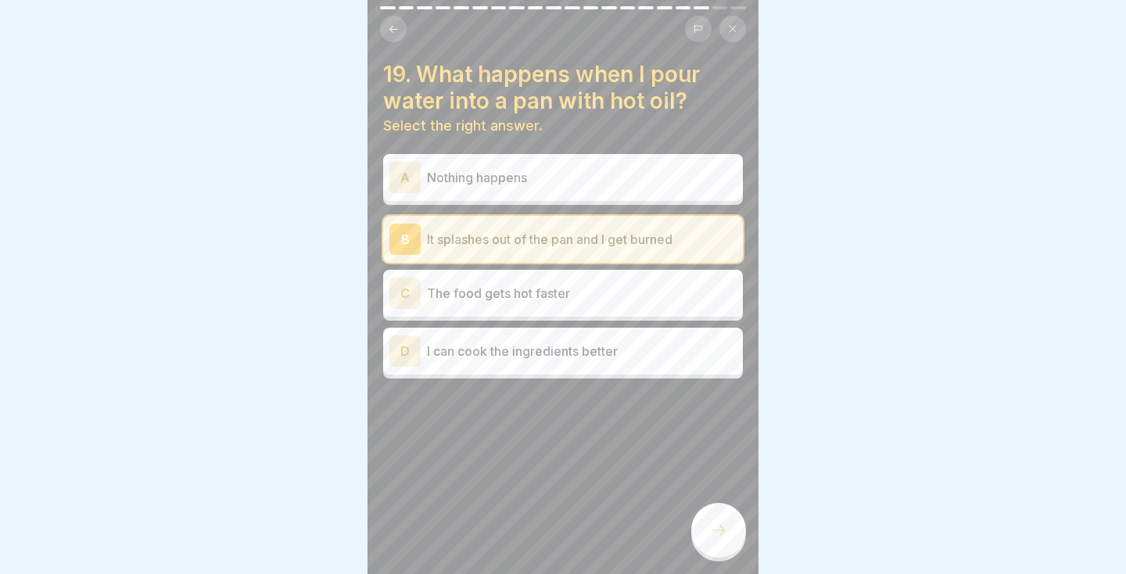
click at [711, 530] on icon at bounding box center [718, 530] width 19 height 19
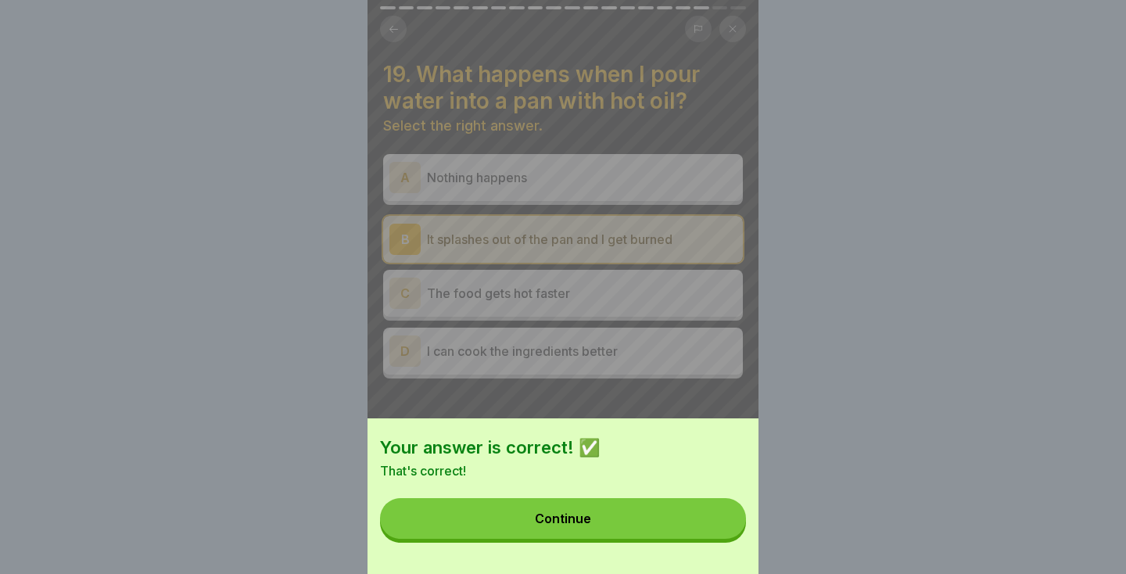
click at [668, 537] on button "Continue" at bounding box center [563, 518] width 366 height 41
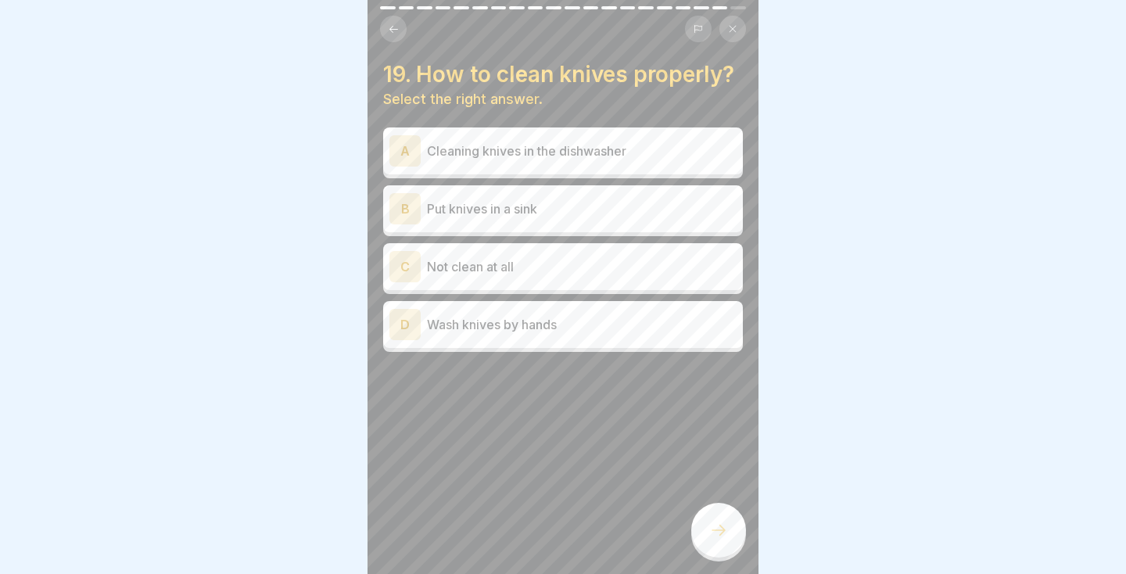
click at [690, 325] on p "Wash knives by hands" at bounding box center [582, 324] width 310 height 19
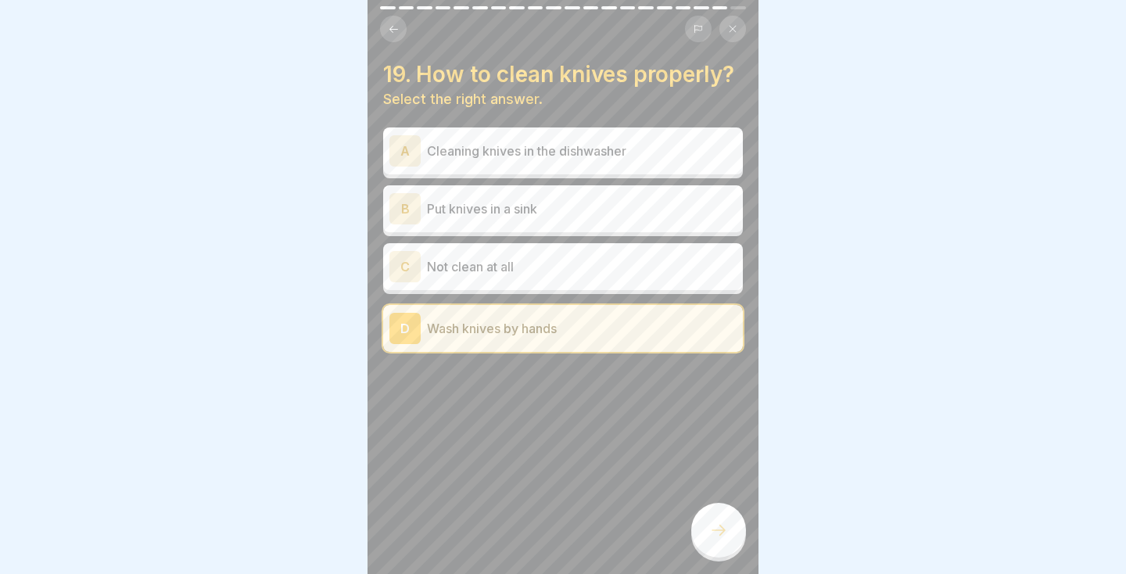
click at [711, 523] on icon at bounding box center [718, 530] width 19 height 19
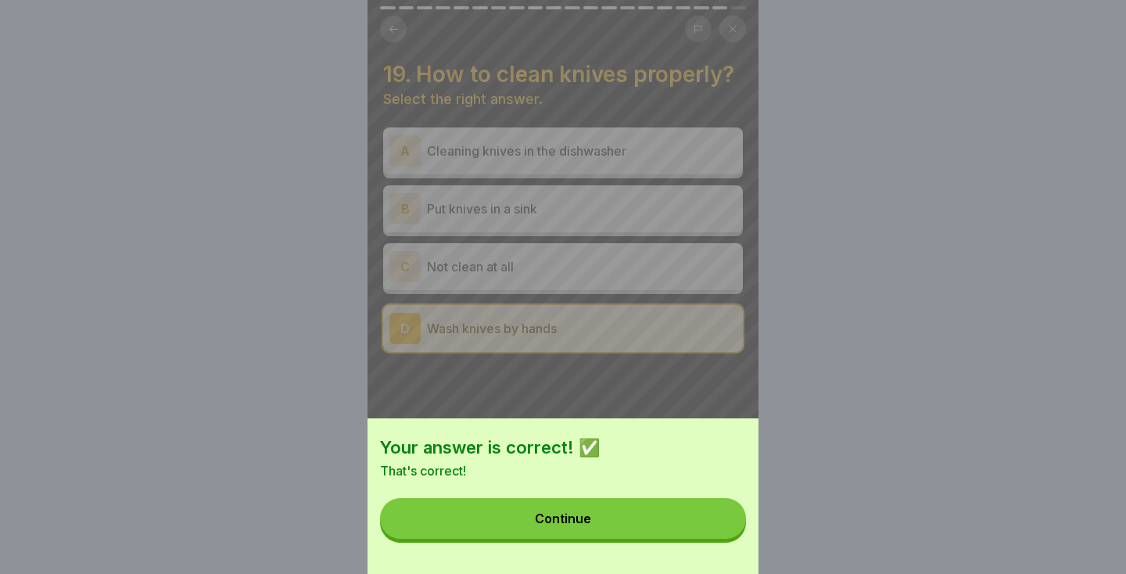
click at [642, 516] on button "Continue" at bounding box center [563, 518] width 366 height 41
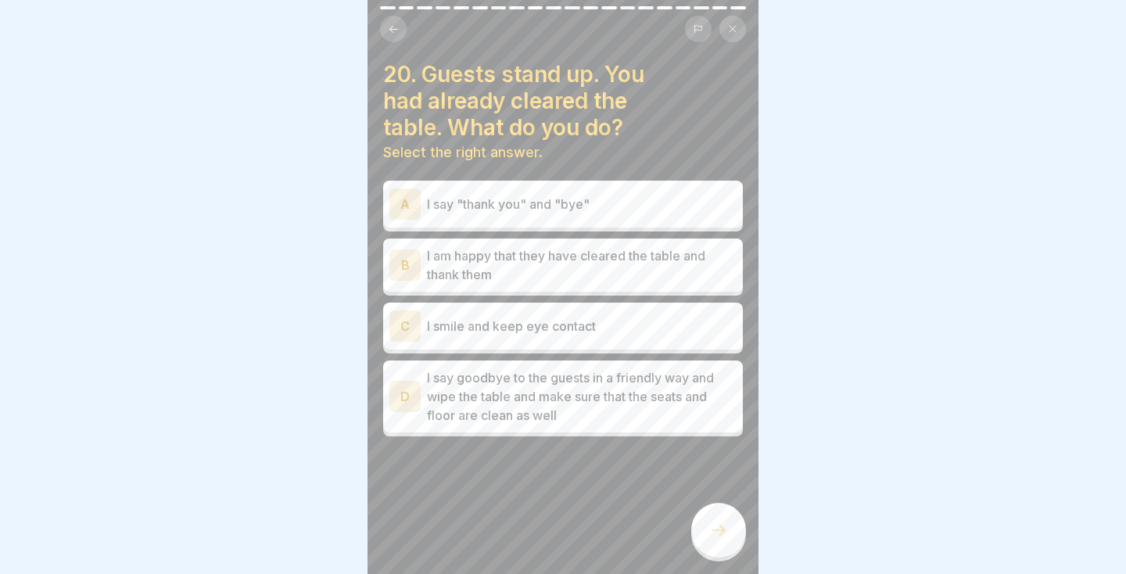
click at [690, 415] on p "I say goodbye to the guests in a friendly way and wipe the table and make sure …" at bounding box center [582, 396] width 310 height 56
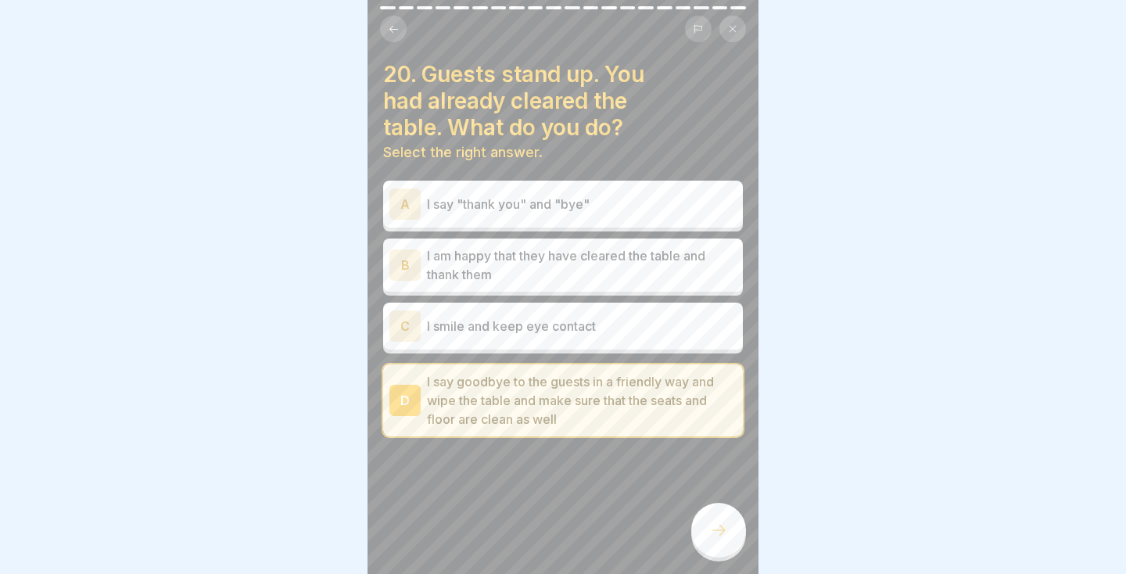
click at [709, 530] on icon at bounding box center [718, 530] width 19 height 19
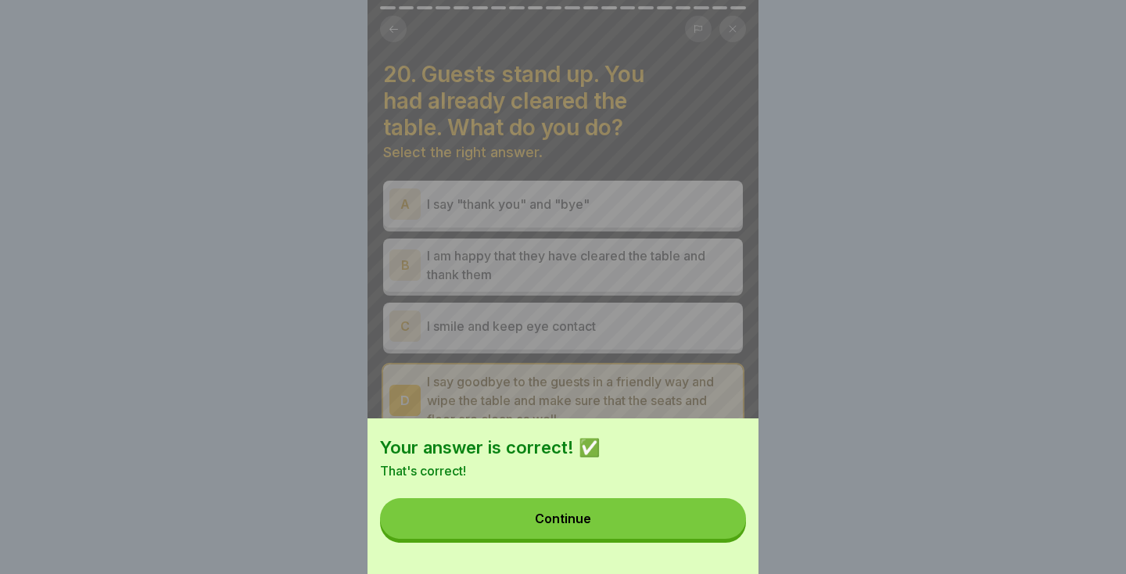
click at [641, 519] on button "Continue" at bounding box center [563, 518] width 366 height 41
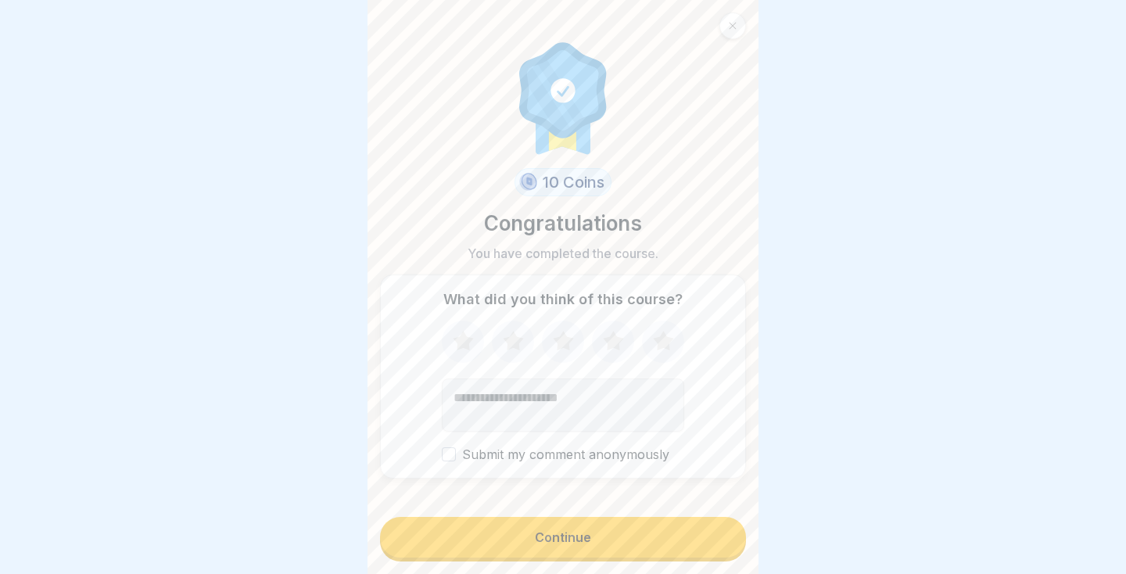
click at [605, 528] on button "Continue" at bounding box center [563, 537] width 366 height 41
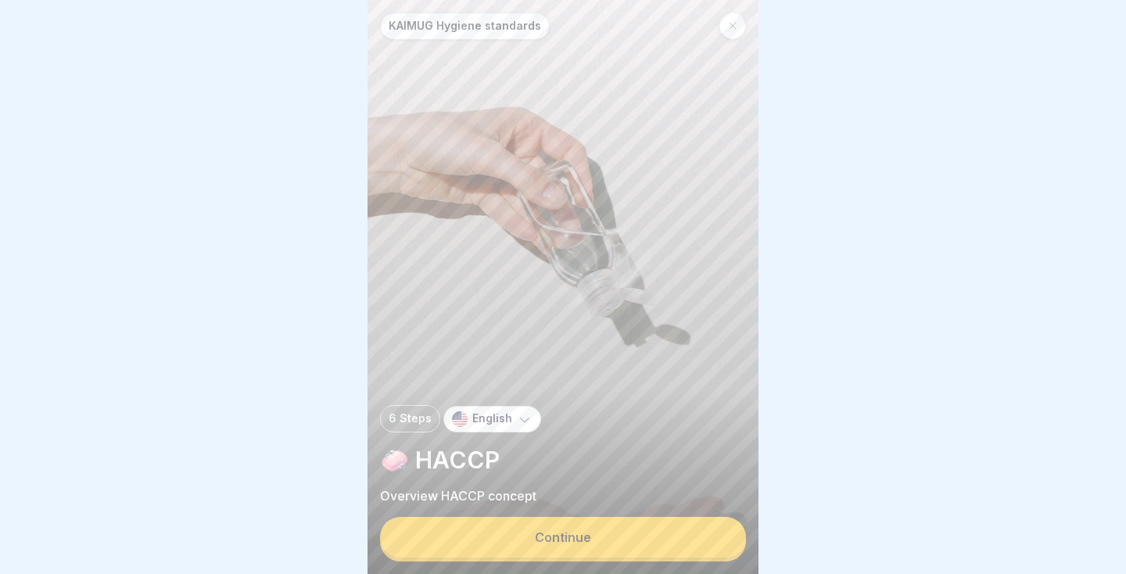
click at [592, 536] on button "Continue" at bounding box center [563, 537] width 366 height 41
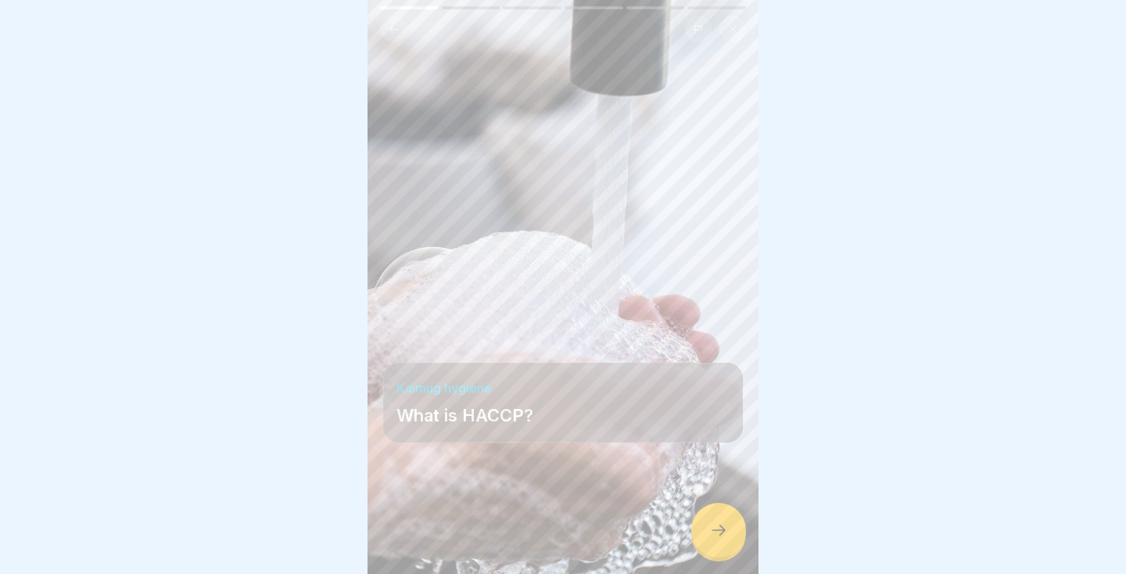
click at [719, 528] on icon at bounding box center [718, 530] width 19 height 19
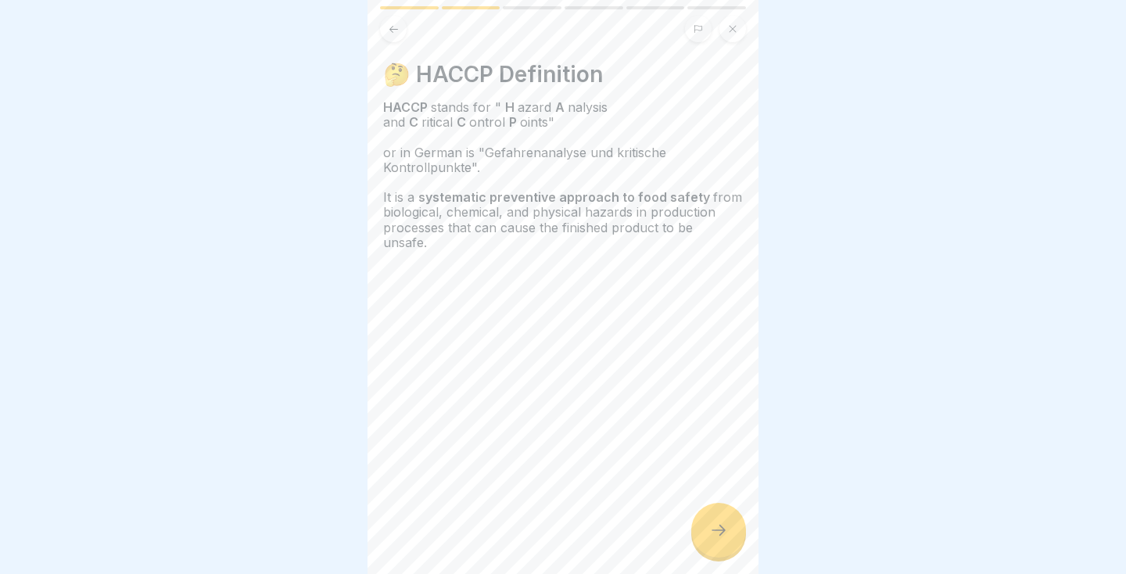
click at [720, 532] on icon at bounding box center [718, 530] width 19 height 19
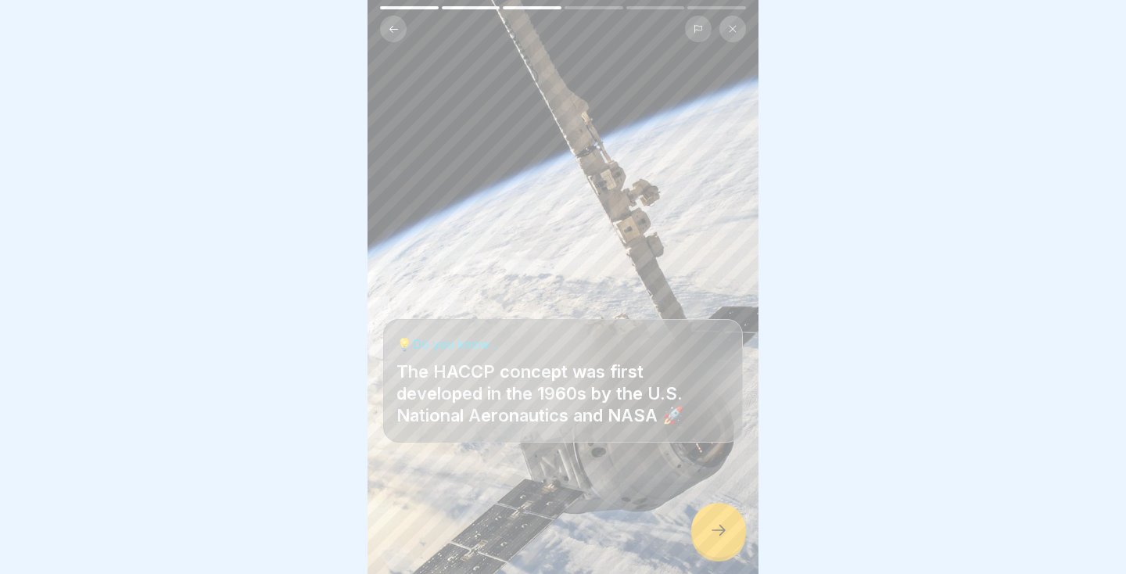
click at [726, 527] on icon at bounding box center [718, 530] width 19 height 19
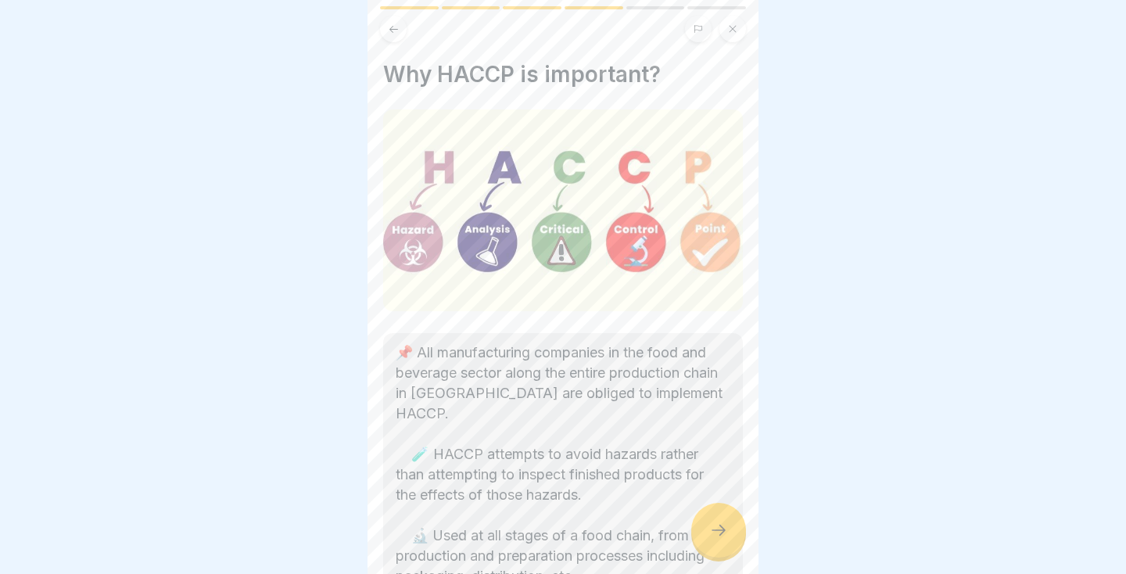
click at [725, 528] on icon at bounding box center [718, 530] width 19 height 19
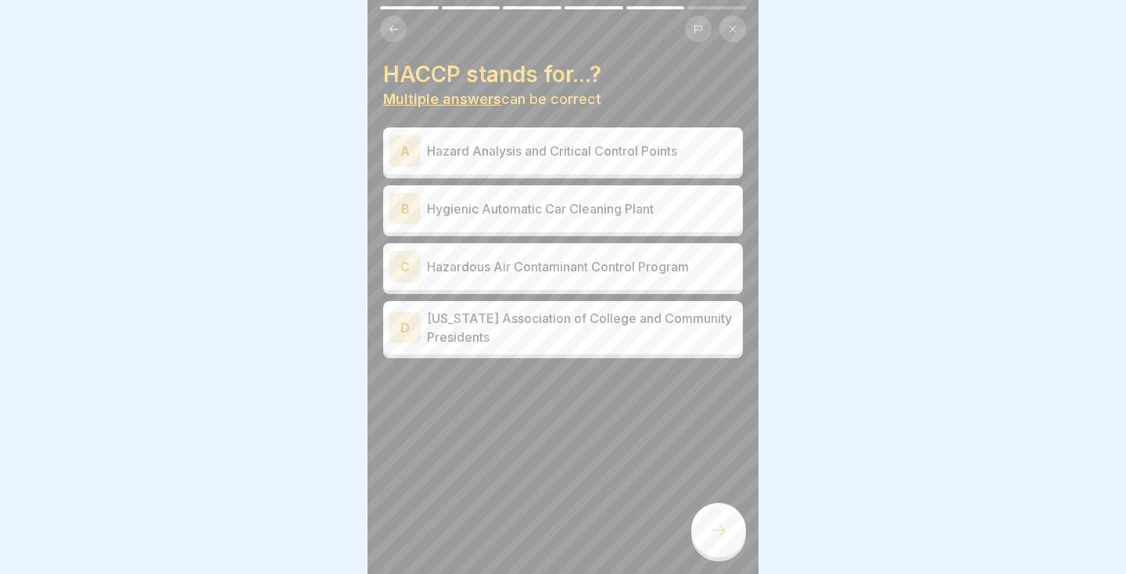
click at [715, 159] on p "Hazard Analysis and Critical Control Points" at bounding box center [582, 151] width 310 height 19
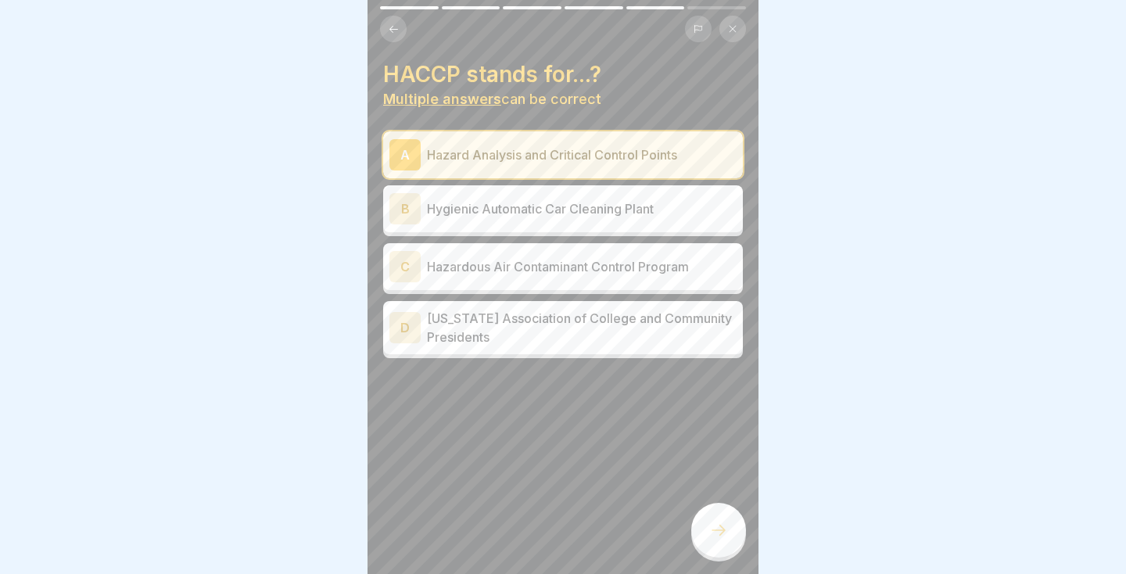
click at [716, 549] on div at bounding box center [718, 530] width 55 height 55
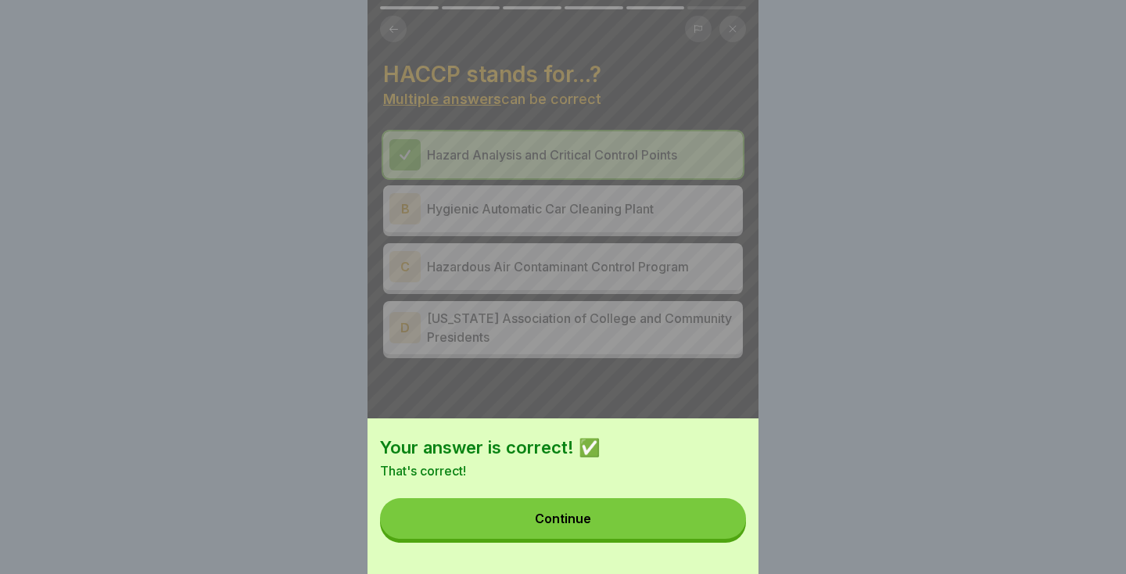
click at [610, 522] on button "Continue" at bounding box center [563, 518] width 366 height 41
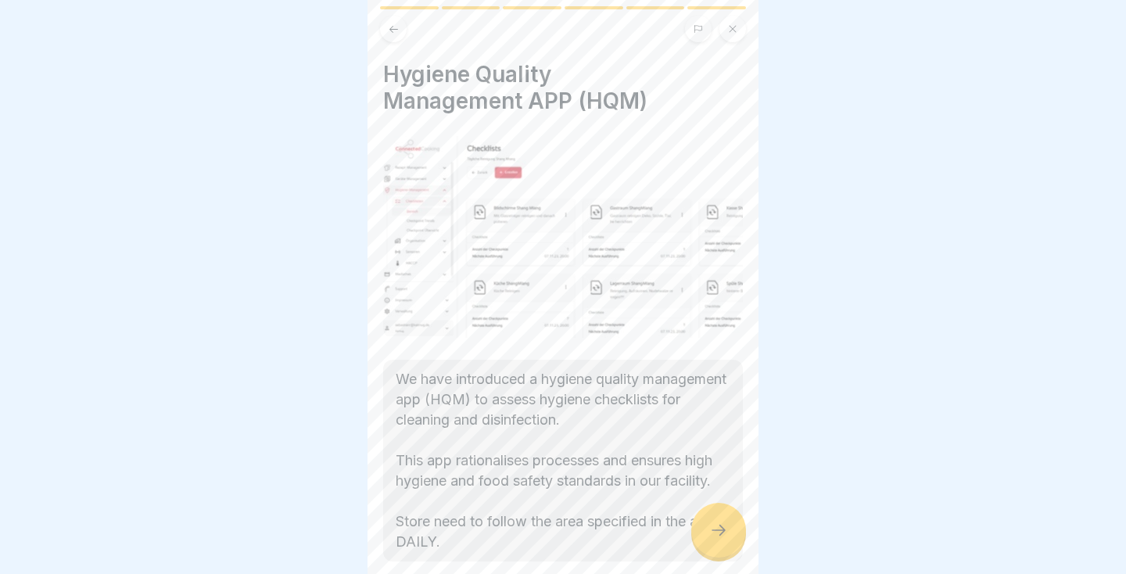
click at [574, 516] on p "We have introduced a hygiene quality management app (HQM) to assess hygiene che…" at bounding box center [563, 460] width 335 height 183
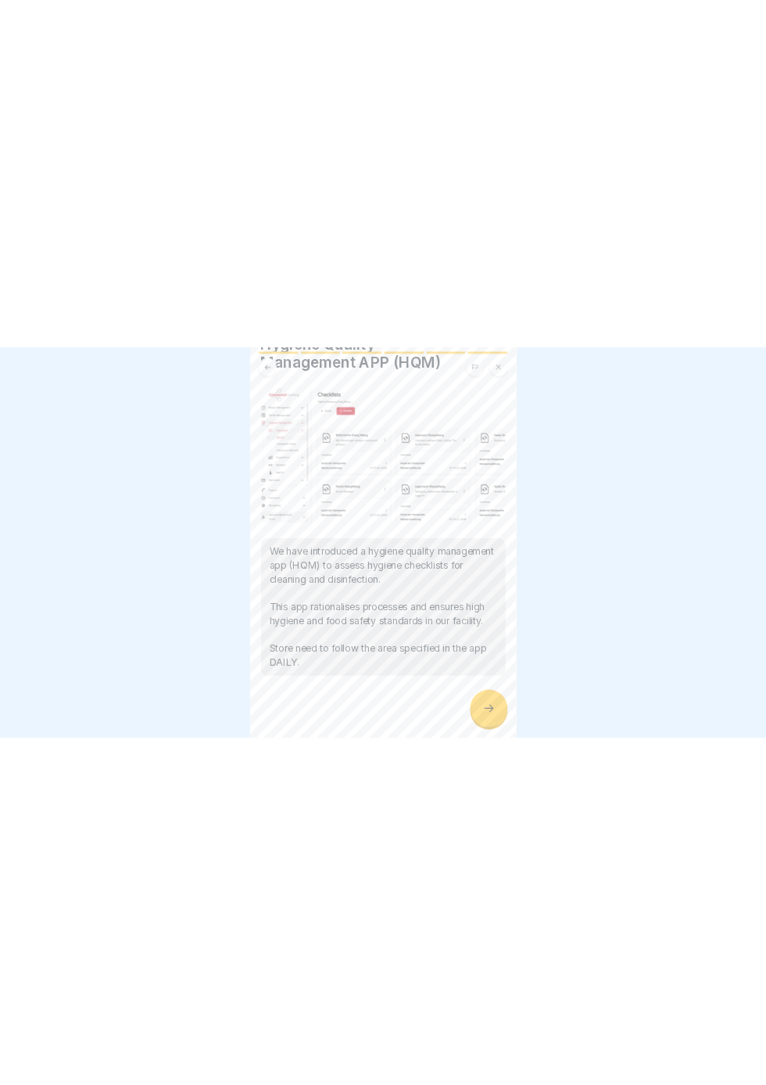
scroll to position [81, 0]
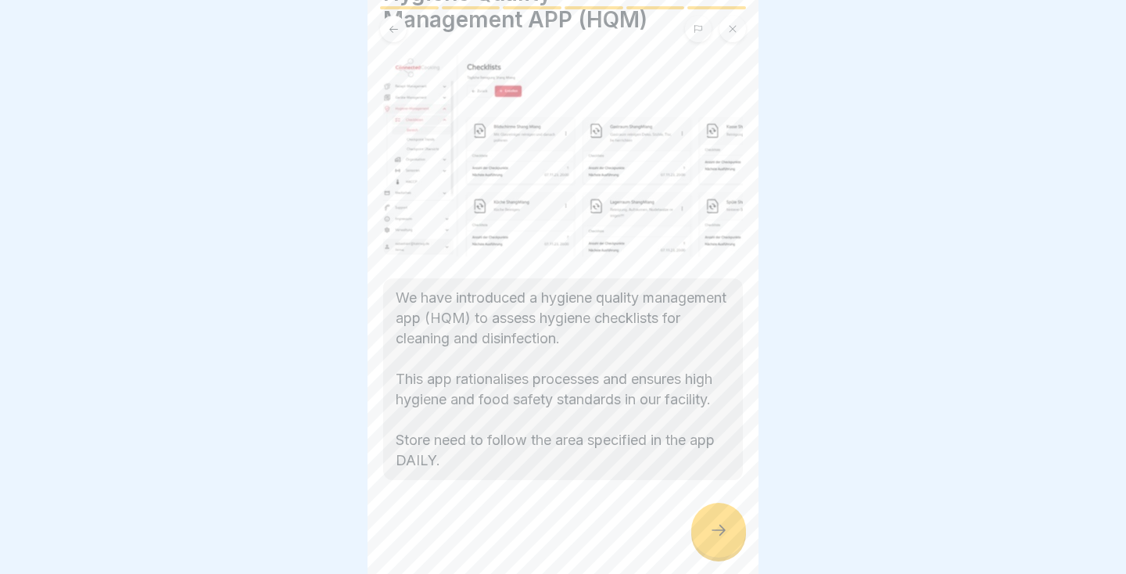
click at [766, 467] on div at bounding box center [563, 287] width 1126 height 574
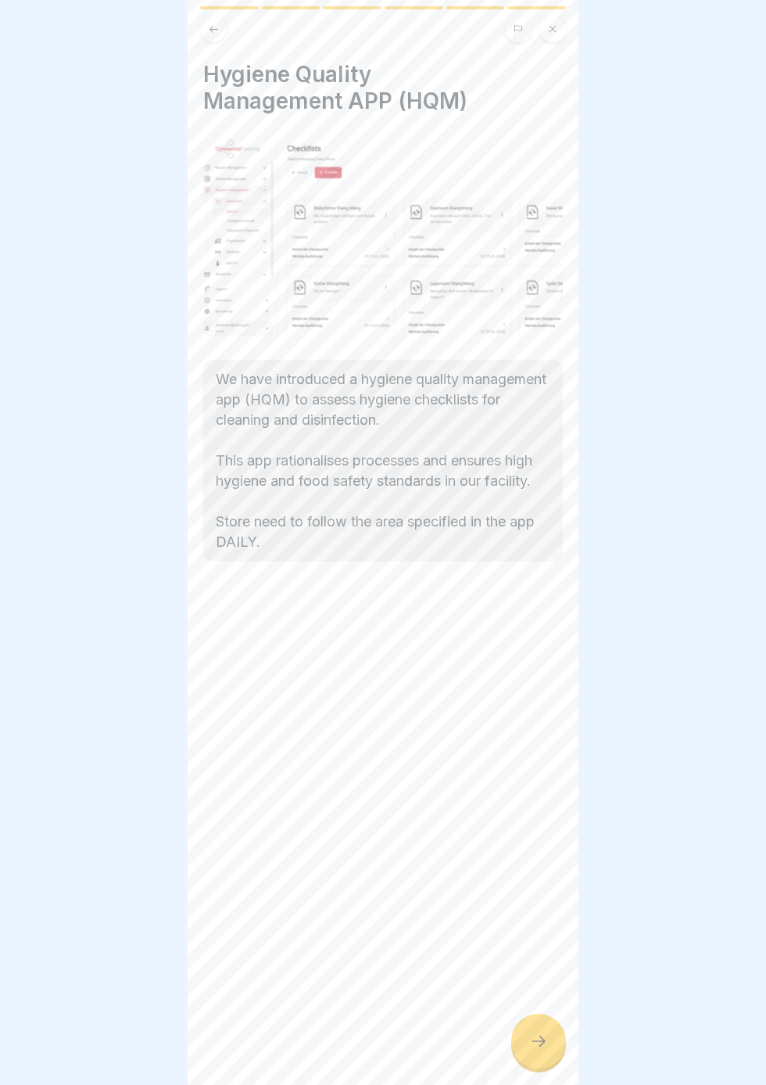
click at [761, 623] on div at bounding box center [383, 542] width 766 height 1085
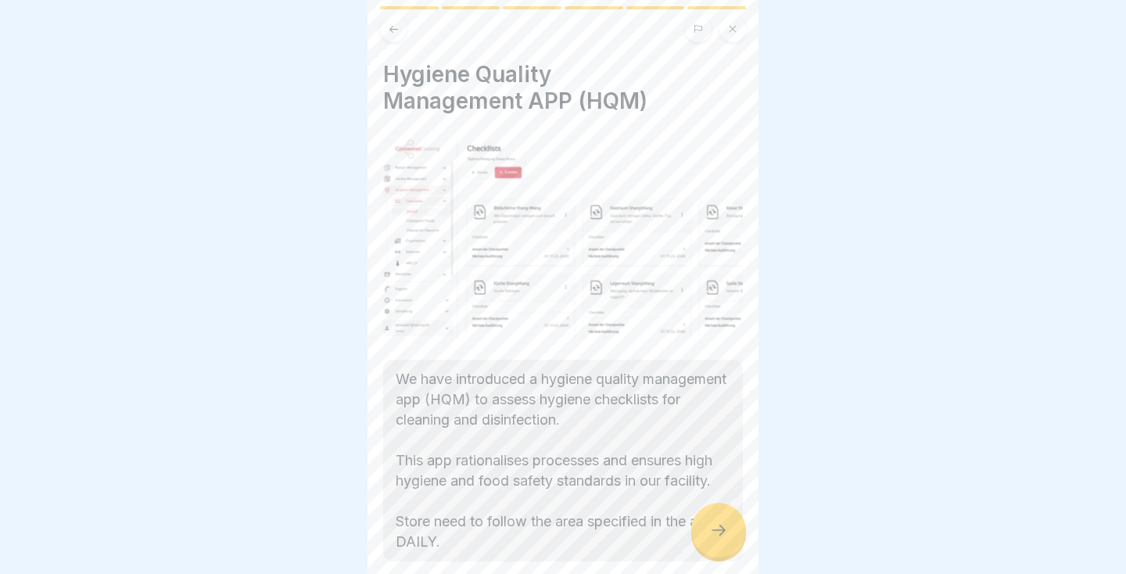
click at [711, 524] on icon at bounding box center [718, 530] width 19 height 19
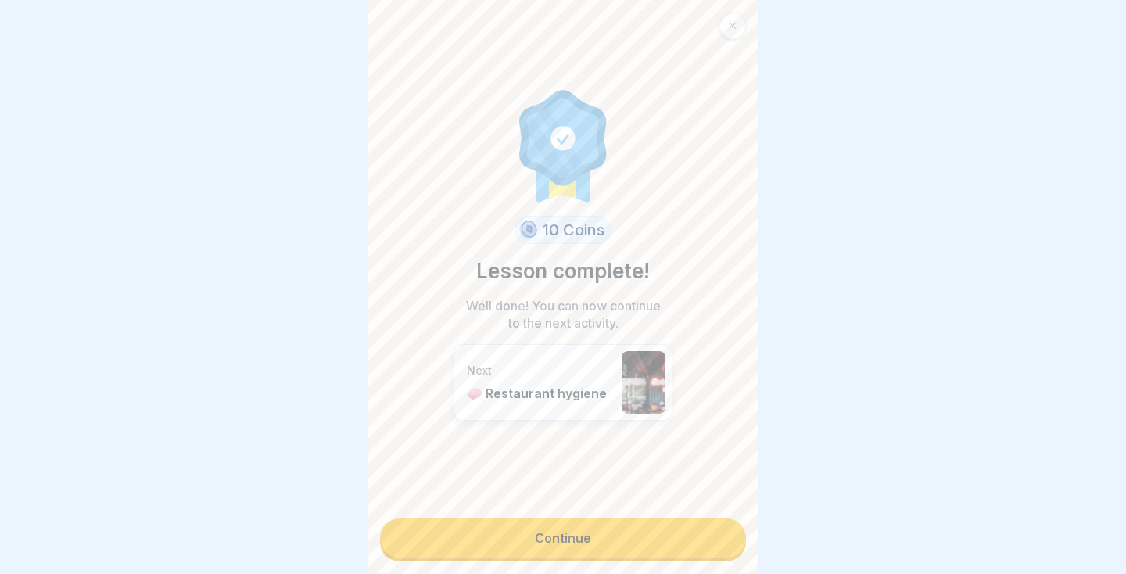
click at [625, 544] on link "Continue" at bounding box center [563, 538] width 366 height 39
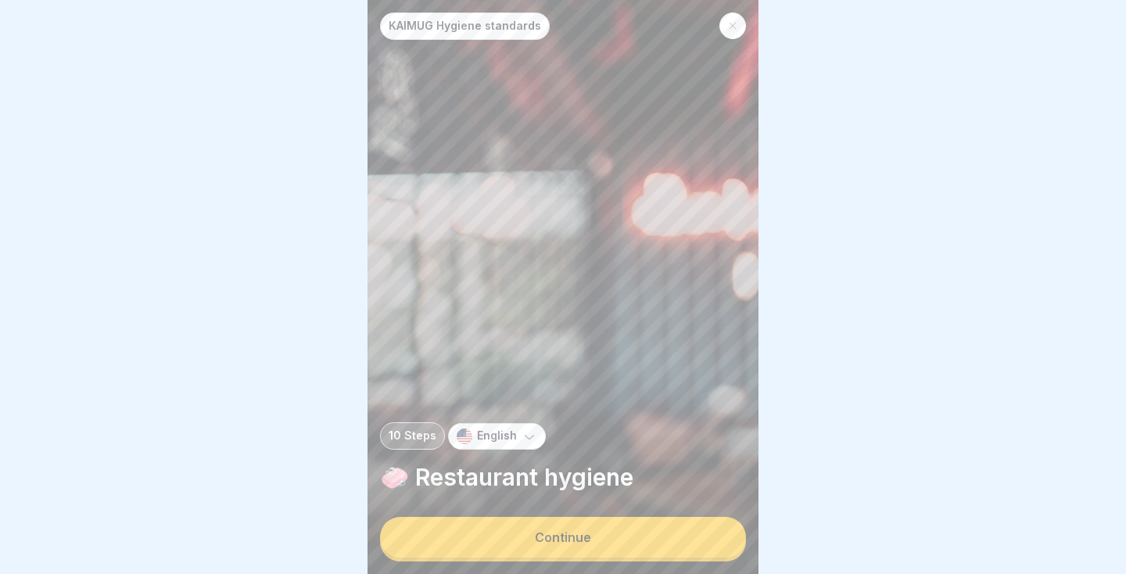
click at [623, 546] on button "Continue" at bounding box center [563, 537] width 366 height 41
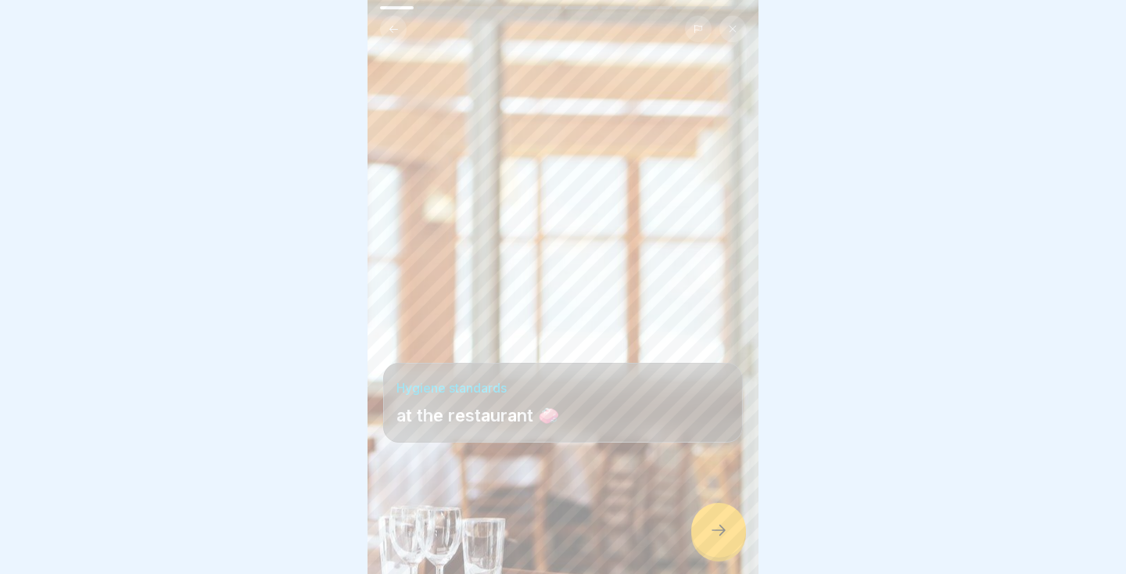
click at [704, 537] on div at bounding box center [718, 530] width 55 height 55
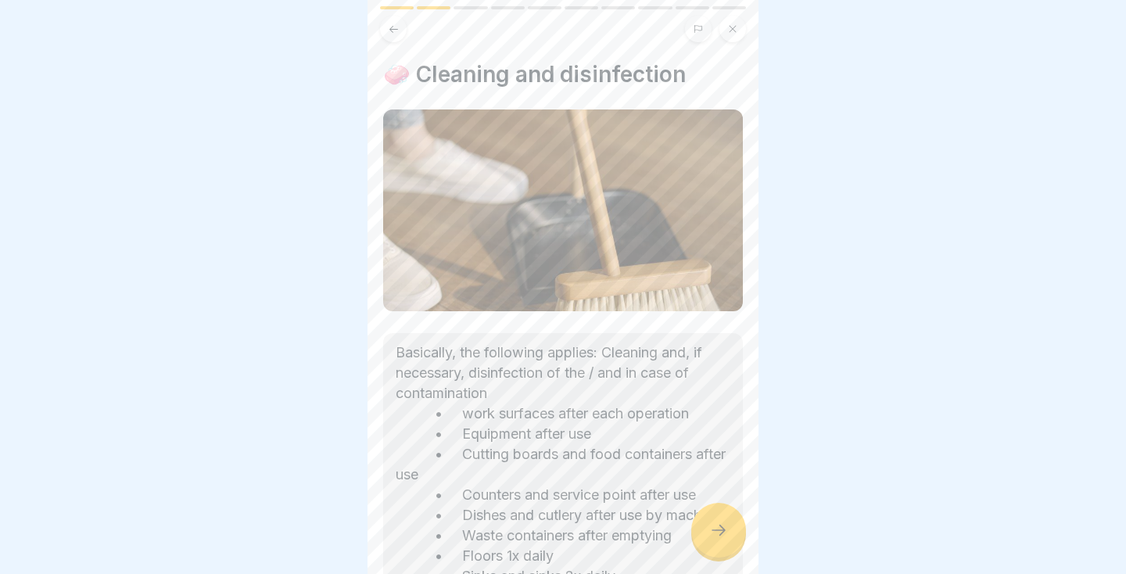
click at [766, 328] on div at bounding box center [563, 287] width 1126 height 574
click at [720, 539] on icon at bounding box center [718, 530] width 19 height 19
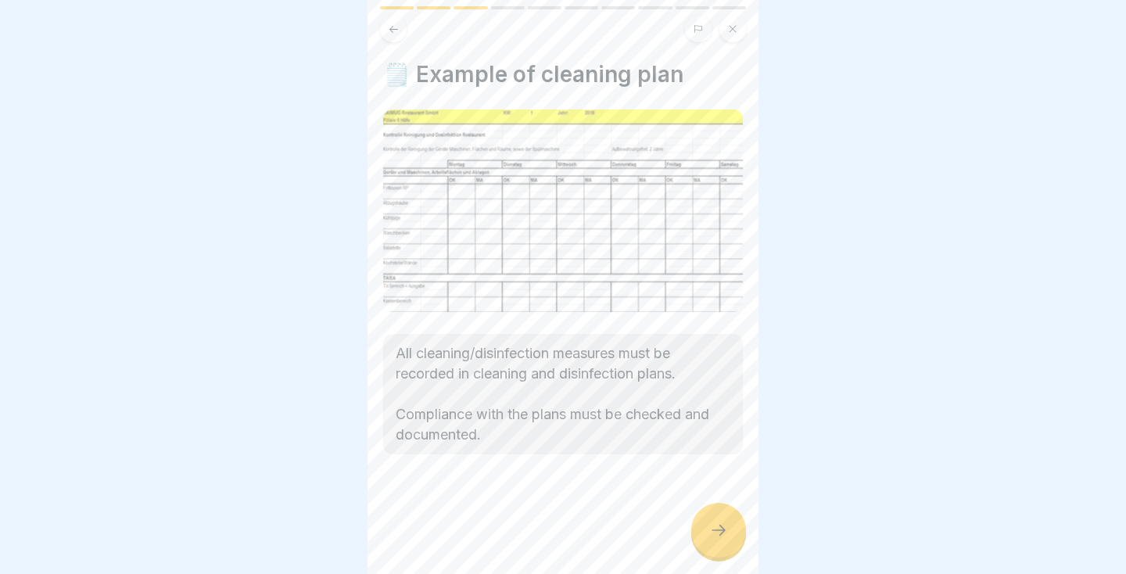
click at [709, 541] on div at bounding box center [718, 530] width 55 height 55
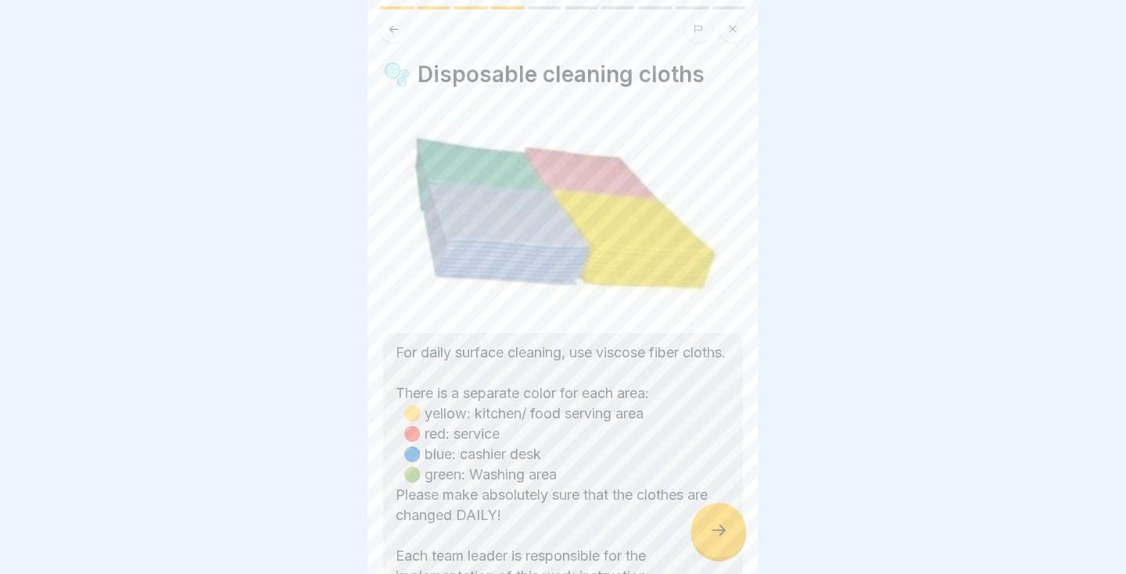
click at [720, 519] on div at bounding box center [718, 530] width 55 height 55
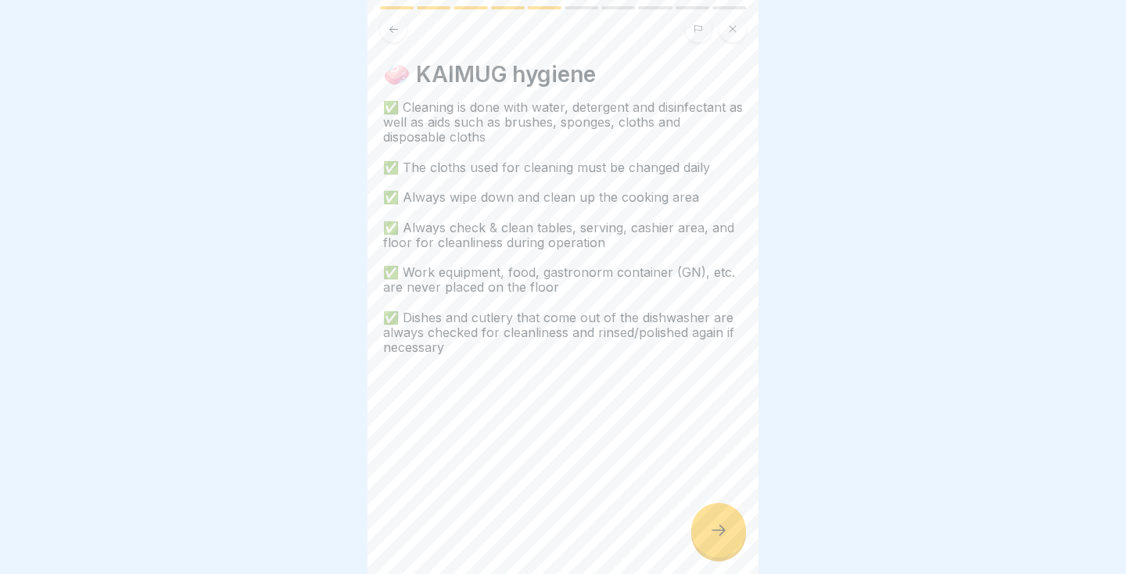
click at [719, 522] on icon at bounding box center [718, 530] width 19 height 19
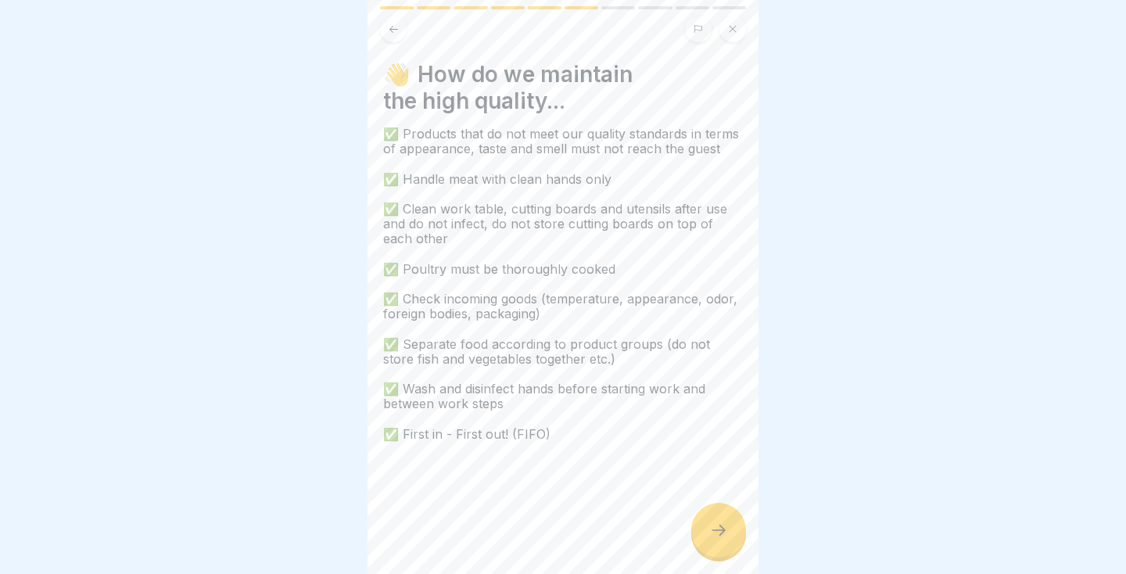
click at [721, 518] on div at bounding box center [718, 530] width 55 height 55
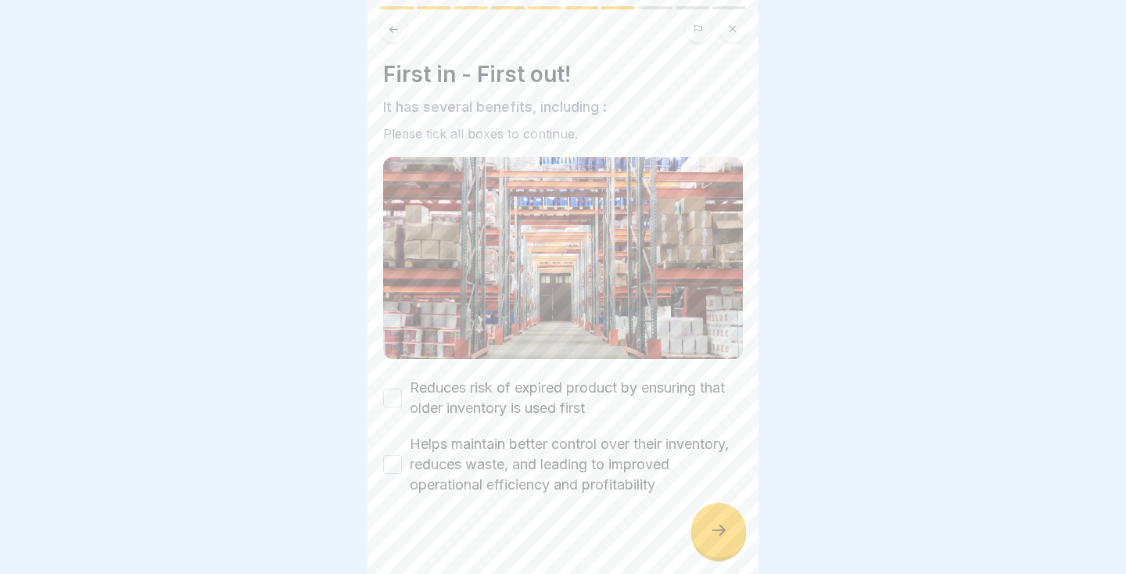
click at [735, 527] on div at bounding box center [718, 530] width 55 height 55
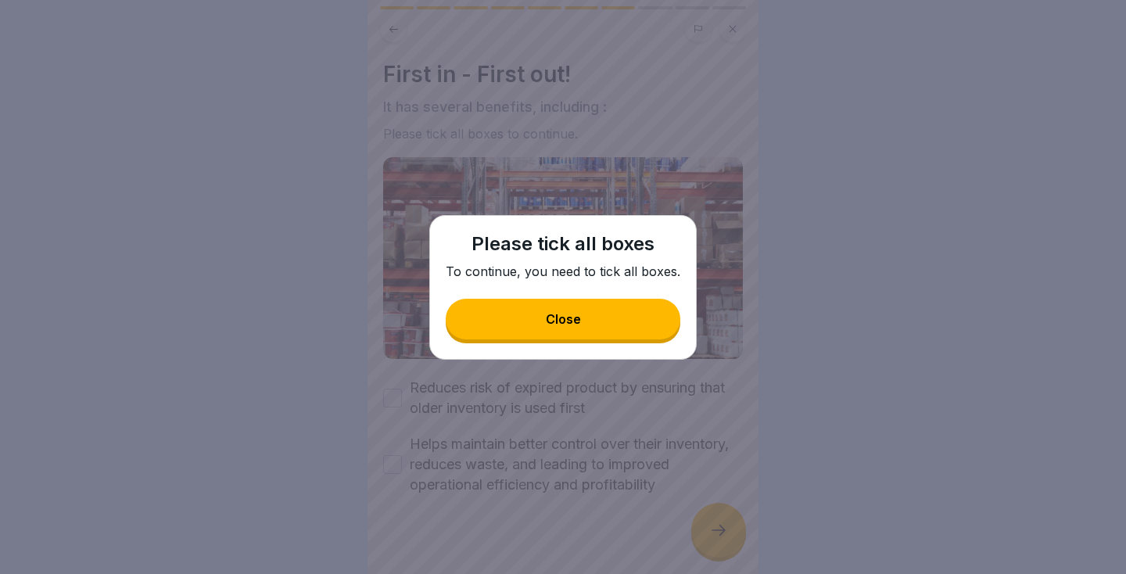
click at [574, 324] on div "Close" at bounding box center [563, 319] width 35 height 14
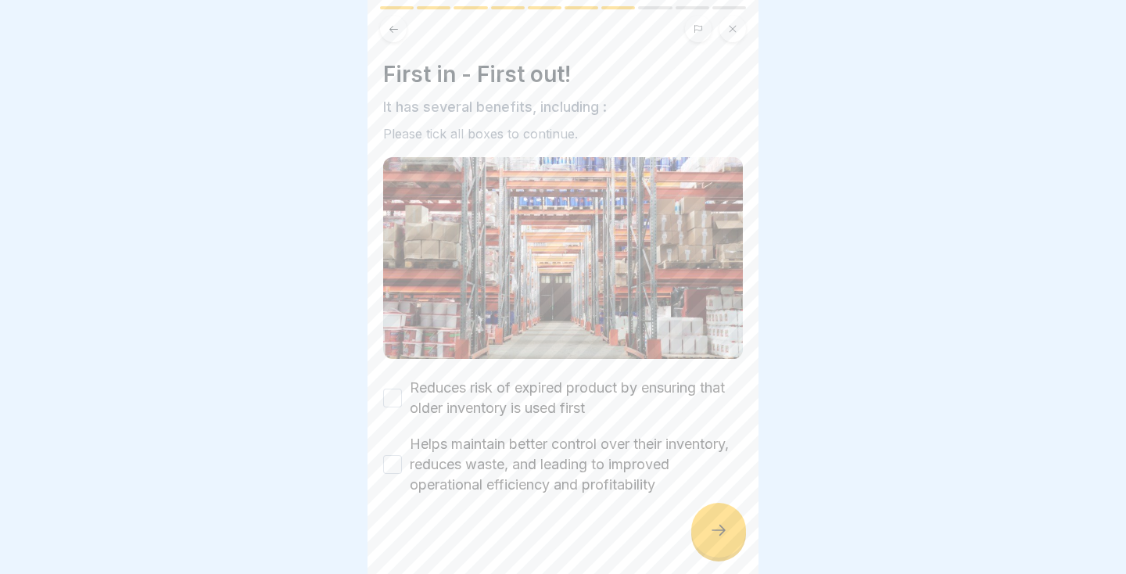
click at [393, 404] on button "Reduces risk of expired product by ensuring that older inventory is used first" at bounding box center [392, 398] width 19 height 19
click at [389, 465] on button "Helps maintain better control over their inventory, reduces waste, and leading …" at bounding box center [392, 464] width 19 height 19
click at [720, 532] on icon at bounding box center [718, 530] width 19 height 19
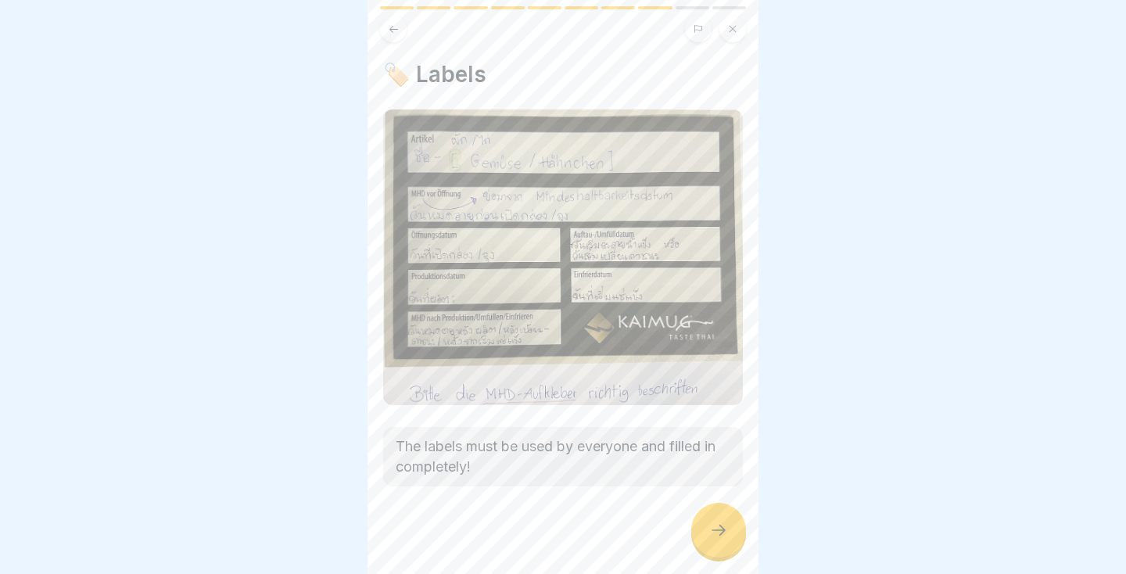
click at [716, 527] on icon at bounding box center [718, 530] width 19 height 19
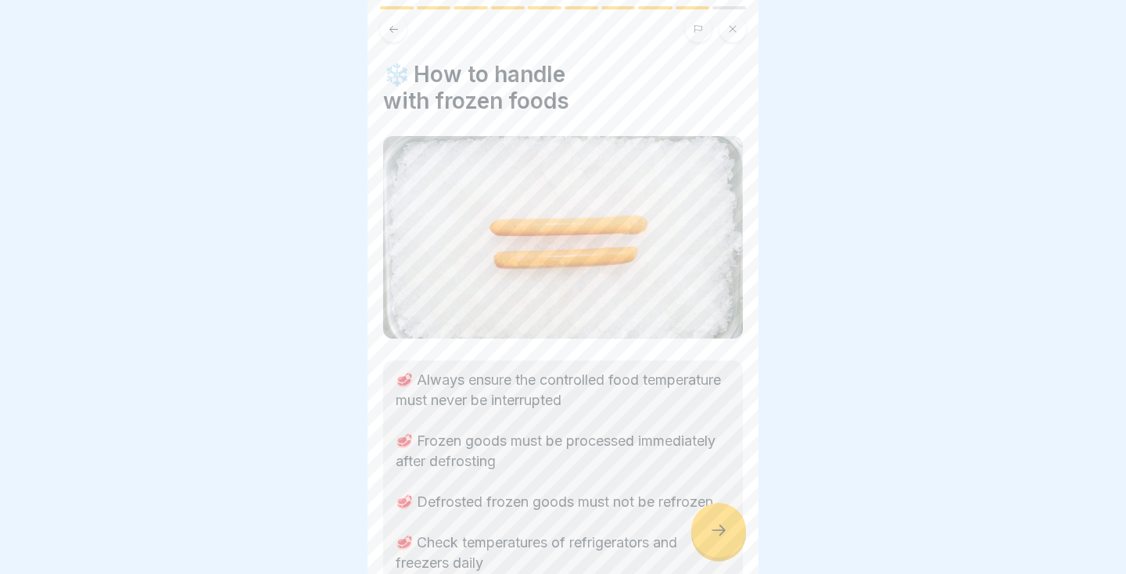
click at [726, 534] on icon at bounding box center [718, 530] width 19 height 19
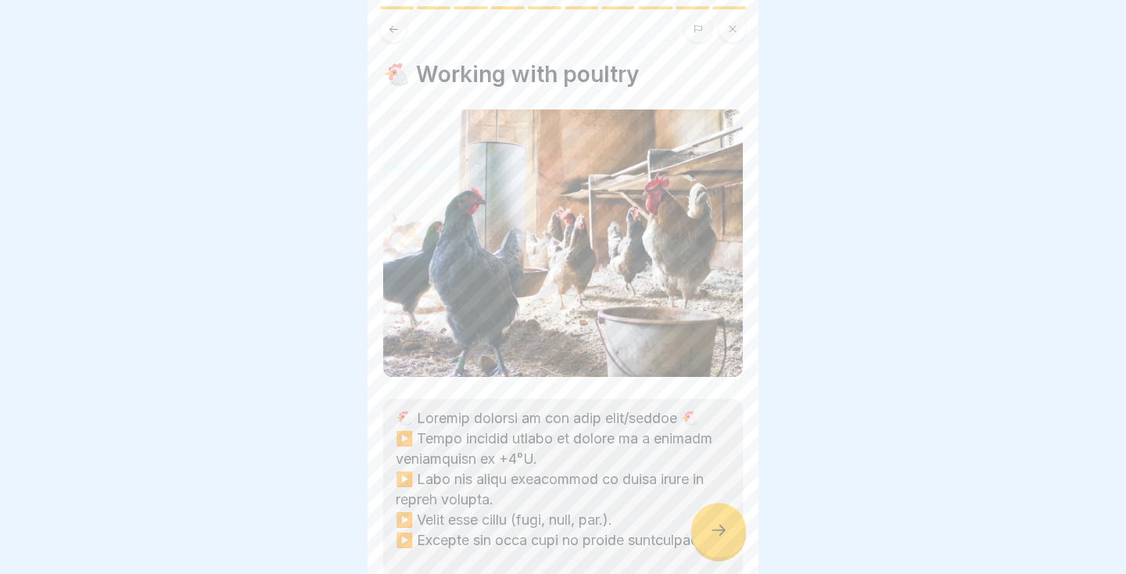
click at [724, 535] on icon at bounding box center [718, 530] width 19 height 19
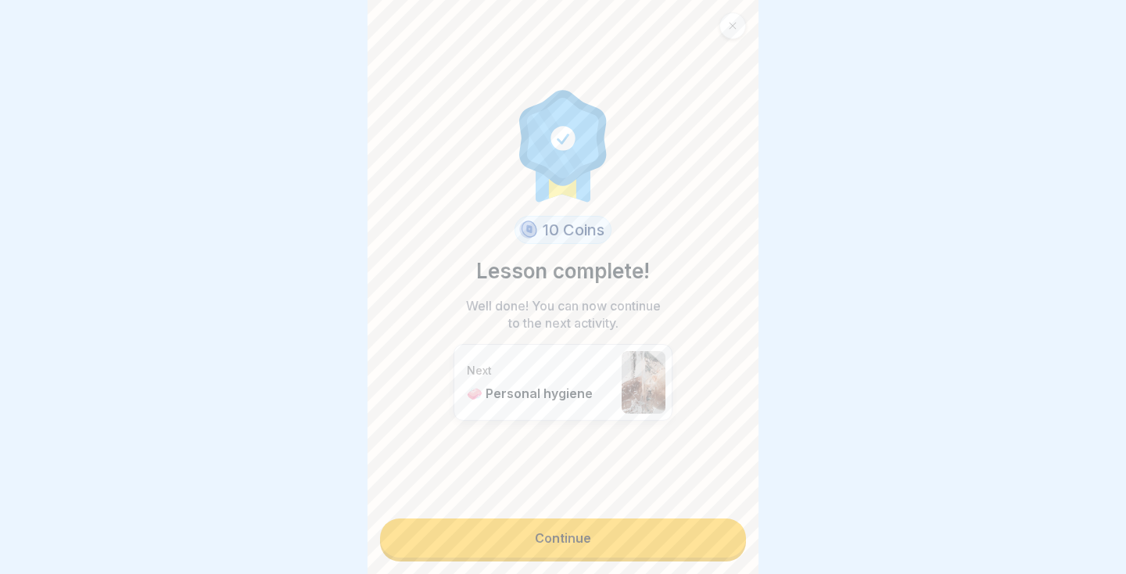
click at [643, 546] on link "Continue" at bounding box center [563, 538] width 366 height 39
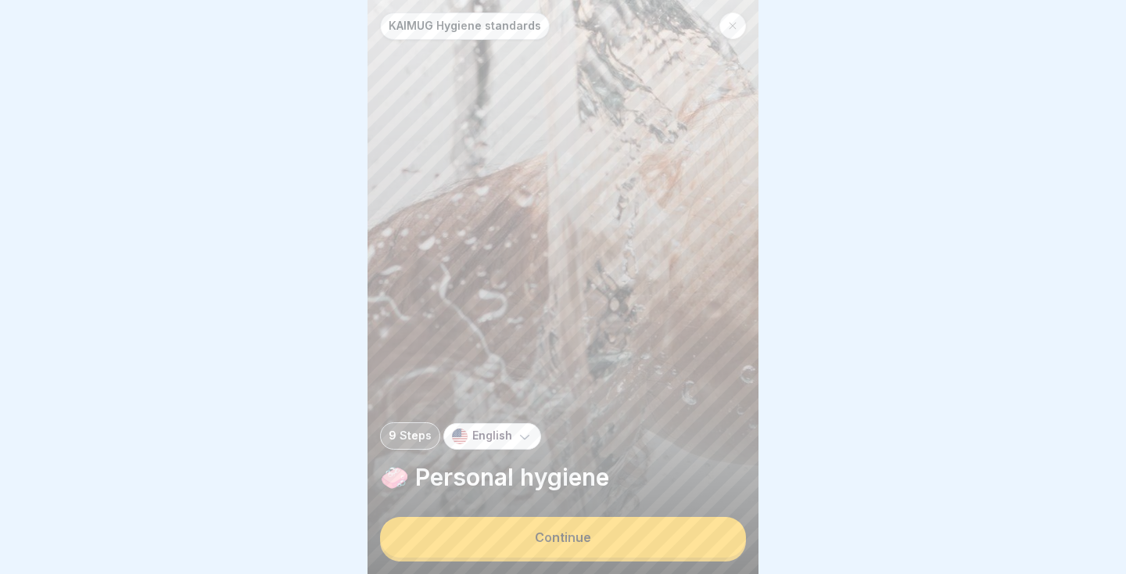
click at [558, 542] on div "Continue" at bounding box center [563, 537] width 56 height 14
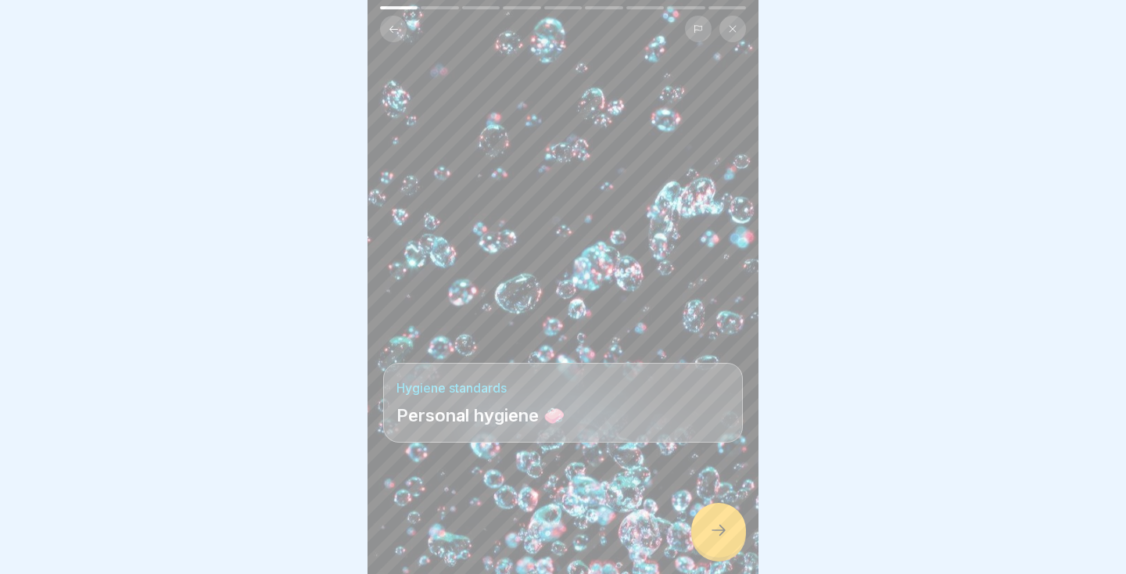
click at [724, 526] on icon at bounding box center [718, 530] width 19 height 19
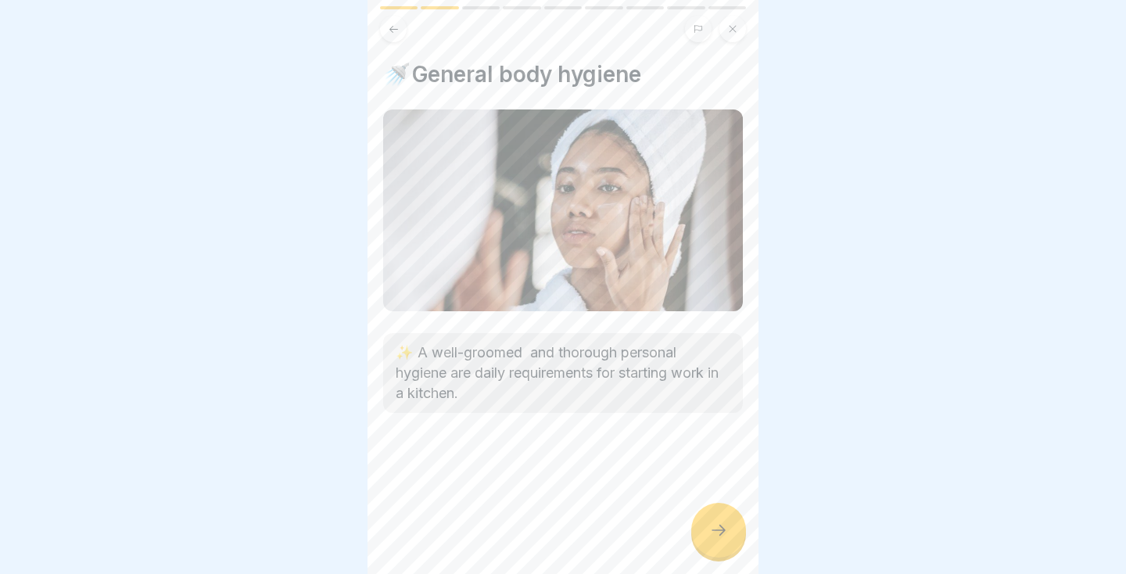
click at [728, 504] on div at bounding box center [563, 460] width 360 height 94
click at [723, 523] on icon at bounding box center [718, 530] width 19 height 19
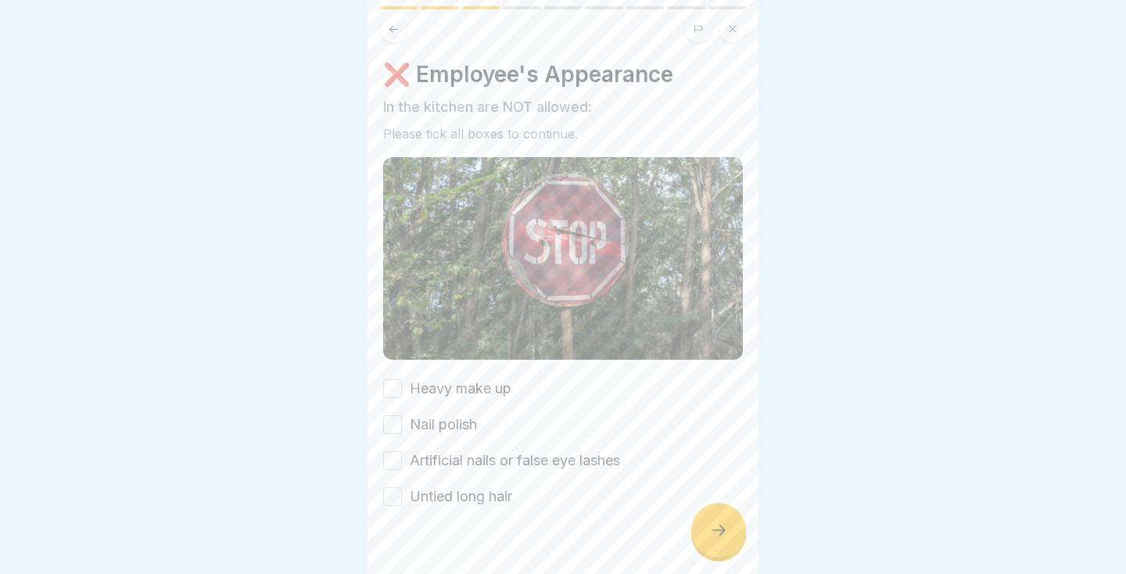
click at [723, 530] on icon at bounding box center [719, 530] width 14 height 11
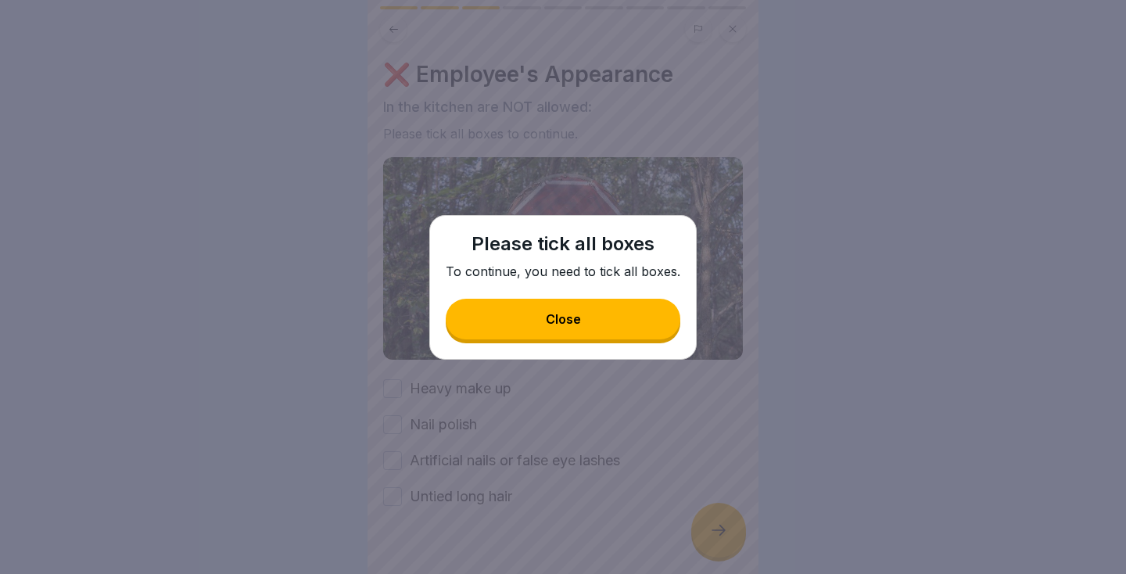
click at [623, 311] on button "Close" at bounding box center [563, 319] width 235 height 41
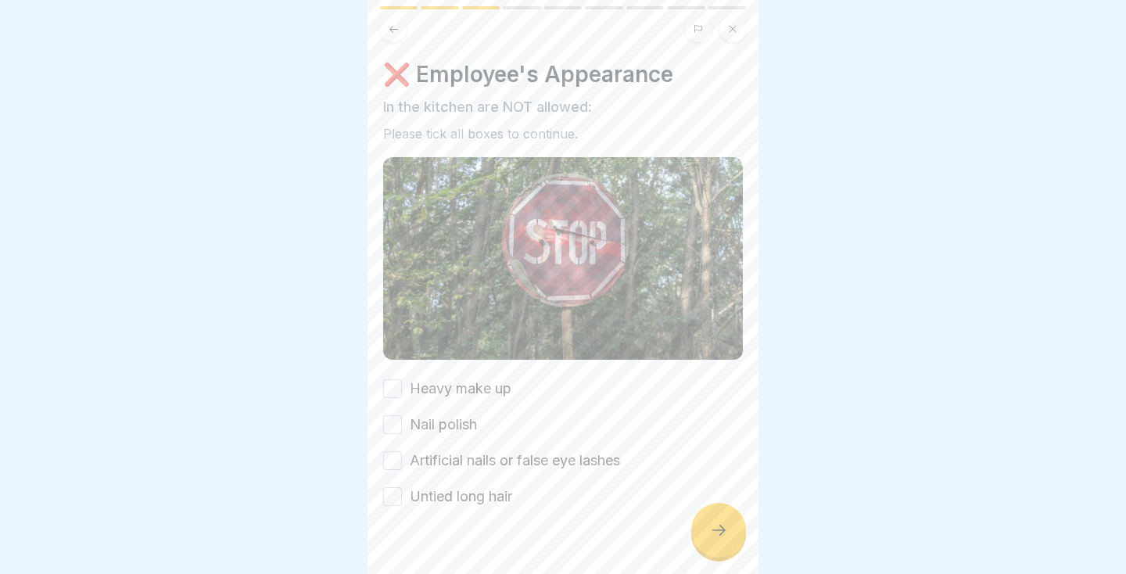
click at [388, 397] on button "Heavy make up" at bounding box center [392, 388] width 19 height 19
click at [390, 425] on button "Nail polish" at bounding box center [392, 424] width 19 height 19
click at [393, 461] on button "Artificial nails or false eye lashes" at bounding box center [392, 460] width 19 height 19
click at [389, 497] on button "Untied long hair" at bounding box center [392, 496] width 19 height 19
click at [714, 530] on icon at bounding box center [719, 530] width 14 height 11
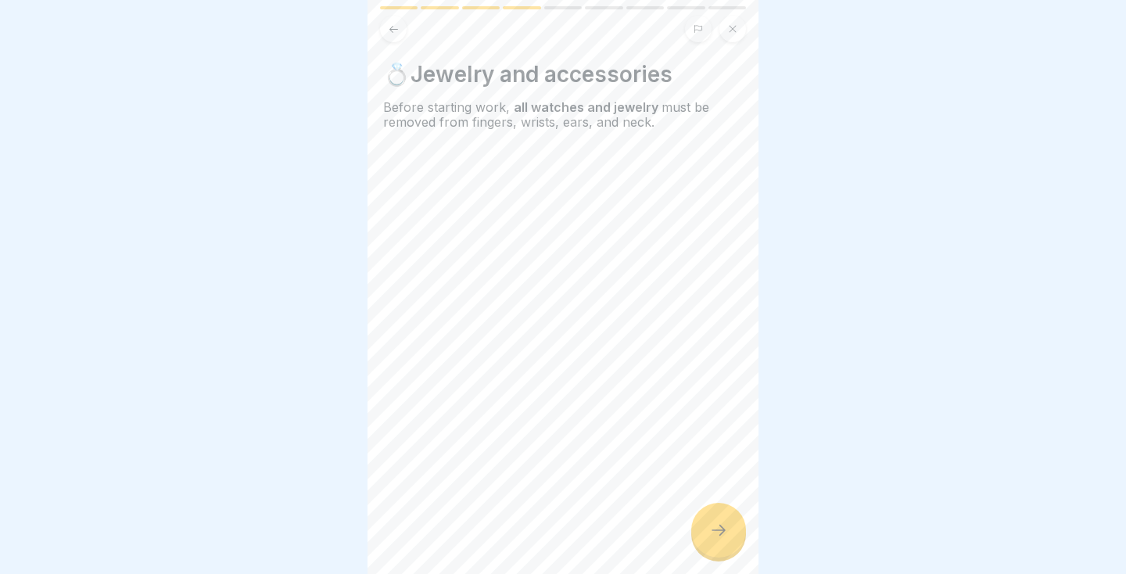
click at [723, 528] on icon at bounding box center [719, 530] width 14 height 11
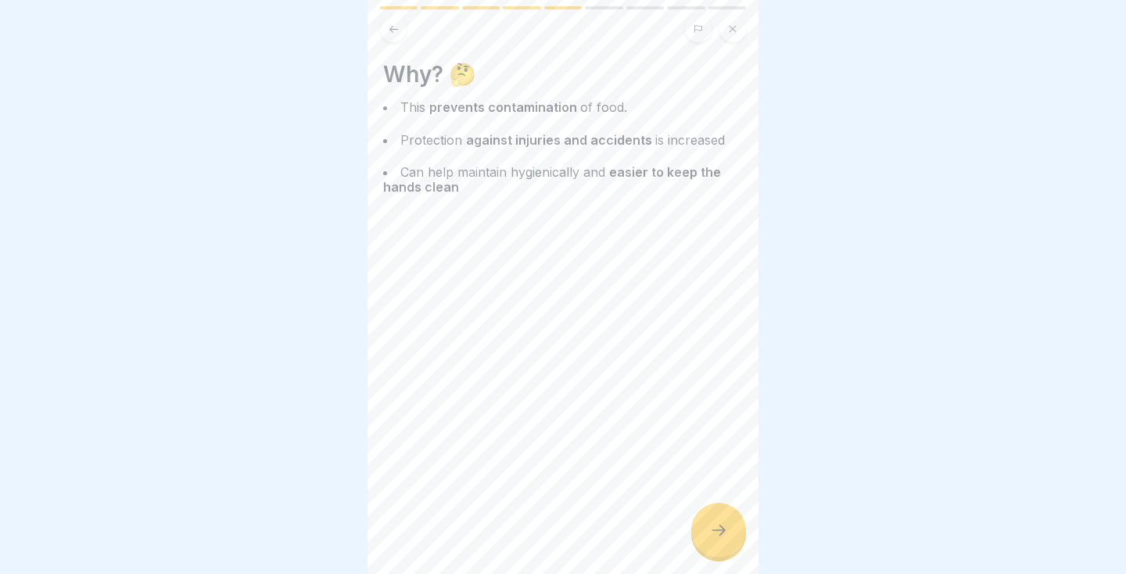
click at [723, 533] on icon at bounding box center [718, 530] width 19 height 19
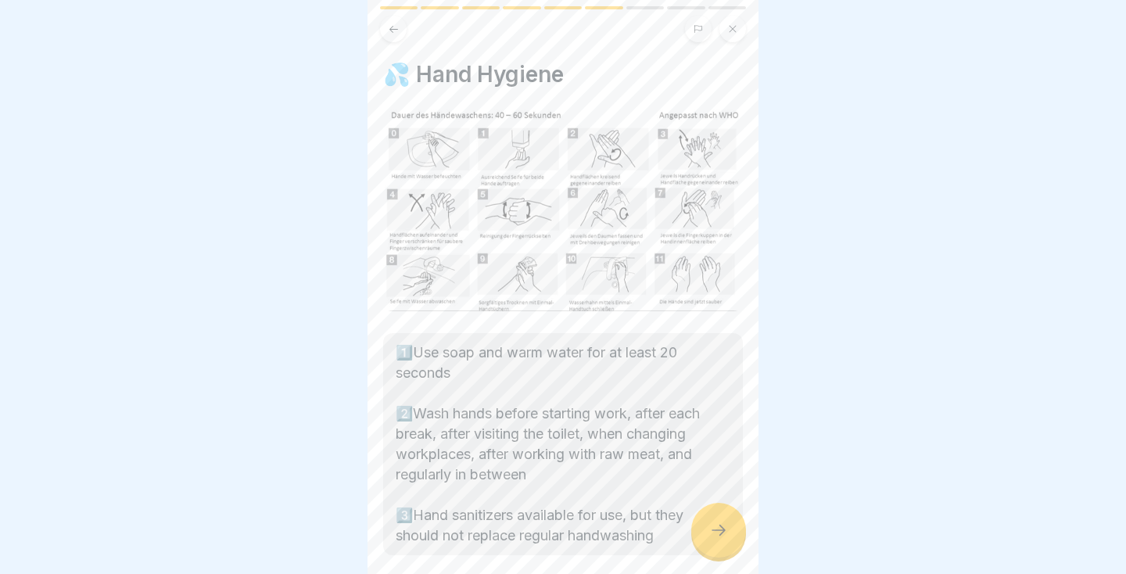
click at [726, 534] on icon at bounding box center [718, 530] width 19 height 19
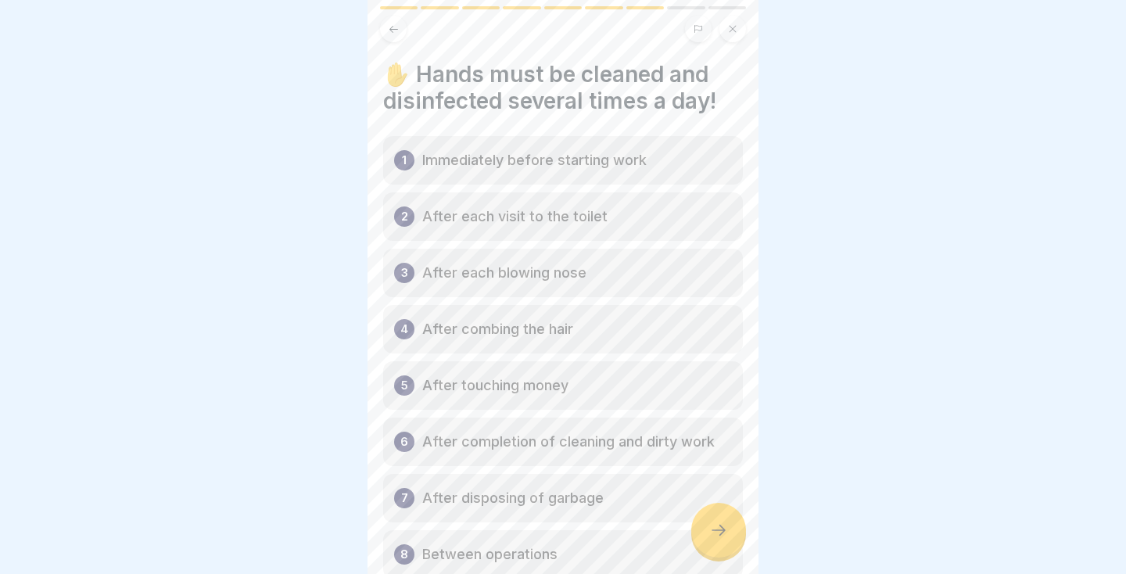
click at [393, 34] on icon at bounding box center [394, 29] width 12 height 12
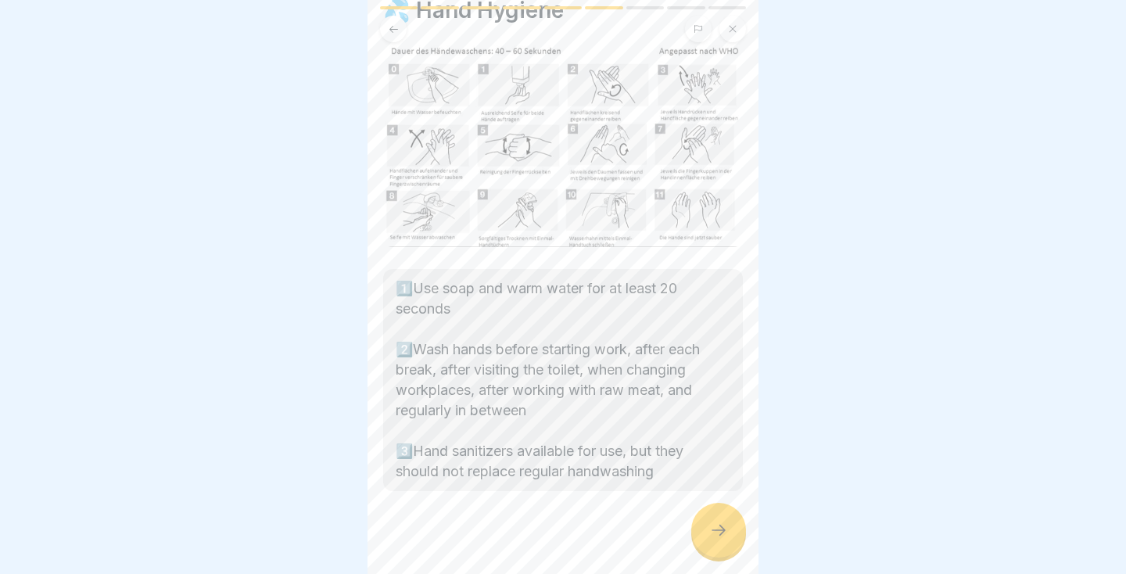
scroll to position [75, 0]
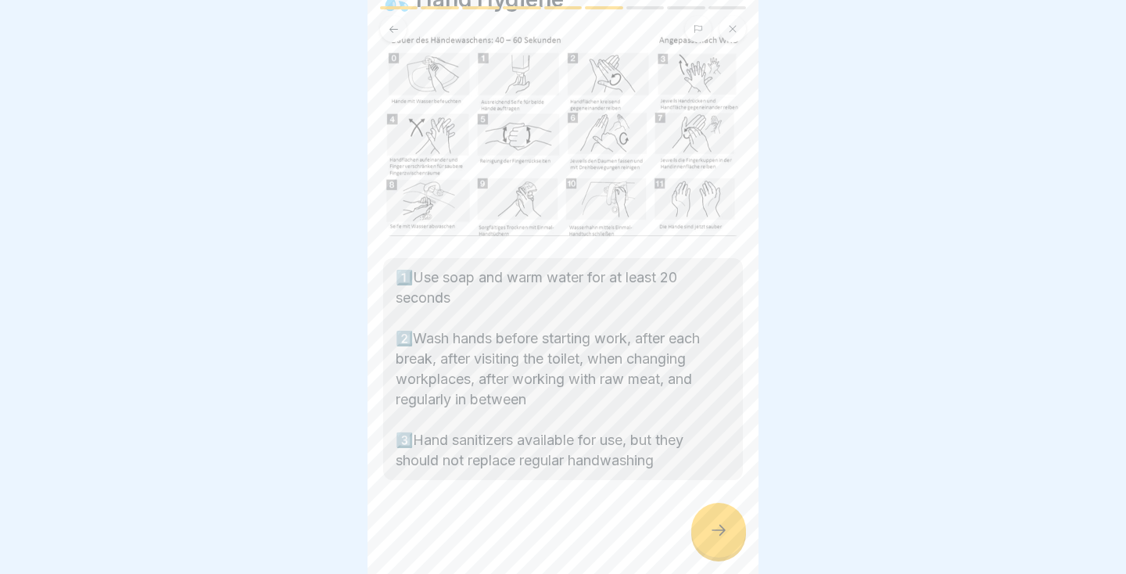
click at [723, 534] on icon at bounding box center [718, 530] width 19 height 19
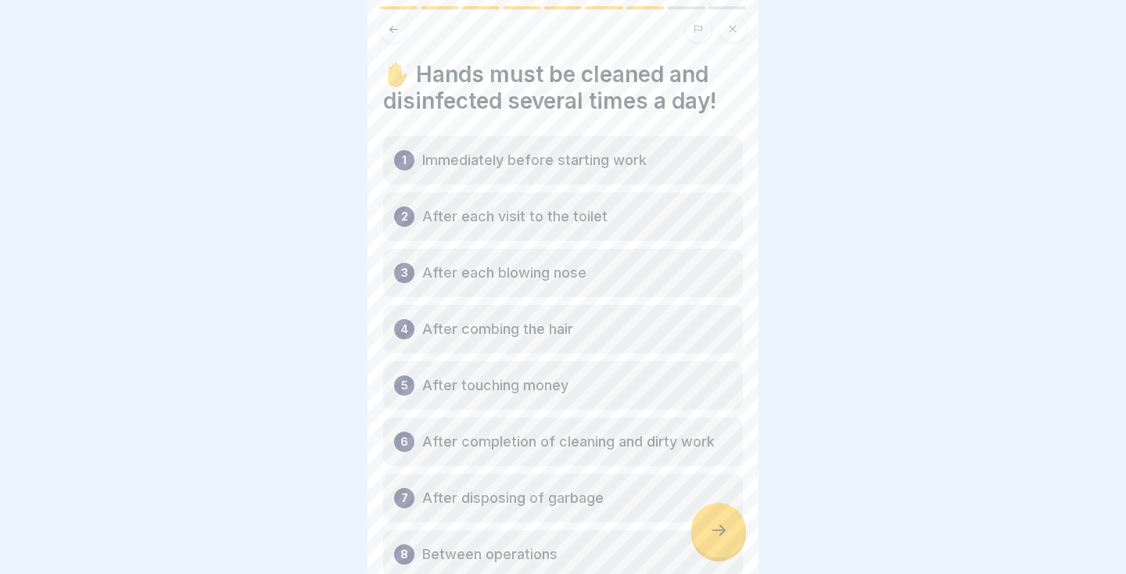
click at [679, 160] on div "1 Immediately before starting work" at bounding box center [563, 160] width 360 height 48
click at [624, 163] on p "Immediately before starting work" at bounding box center [534, 160] width 224 height 19
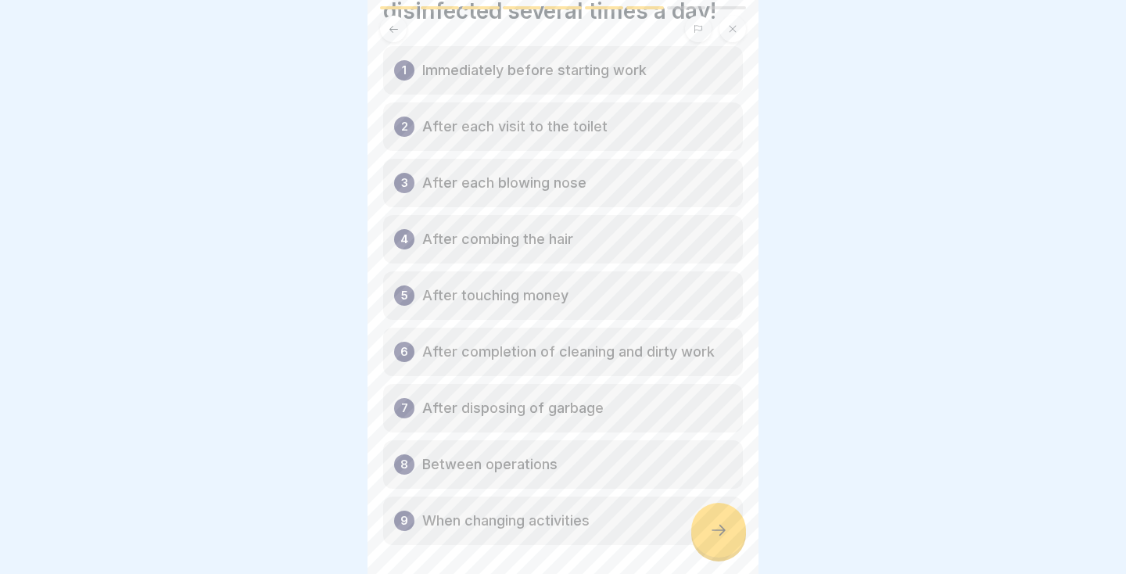
scroll to position [155, 0]
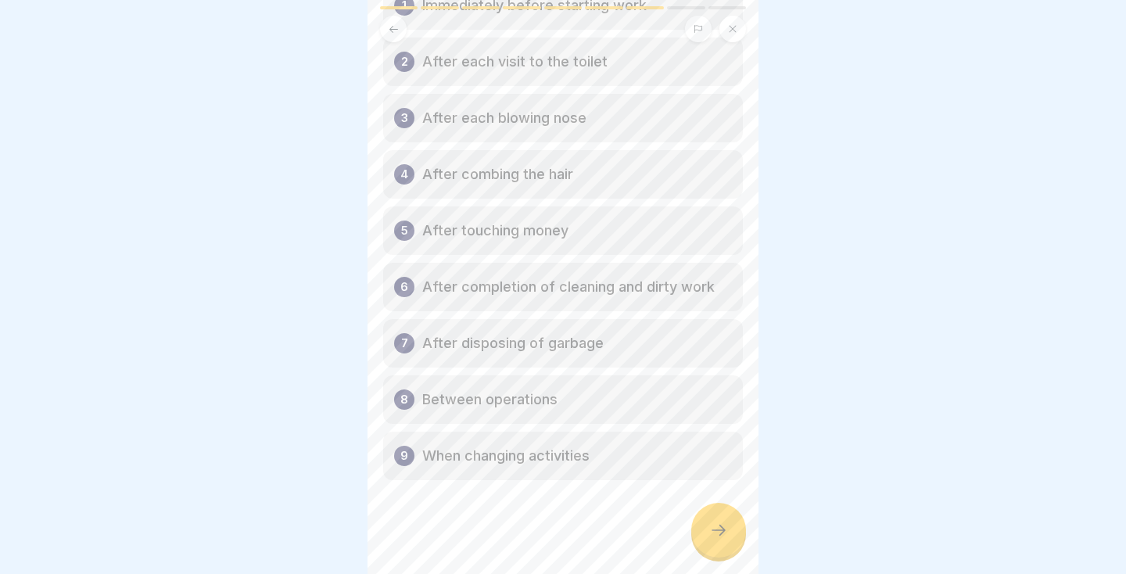
click at [717, 537] on icon at bounding box center [718, 530] width 19 height 19
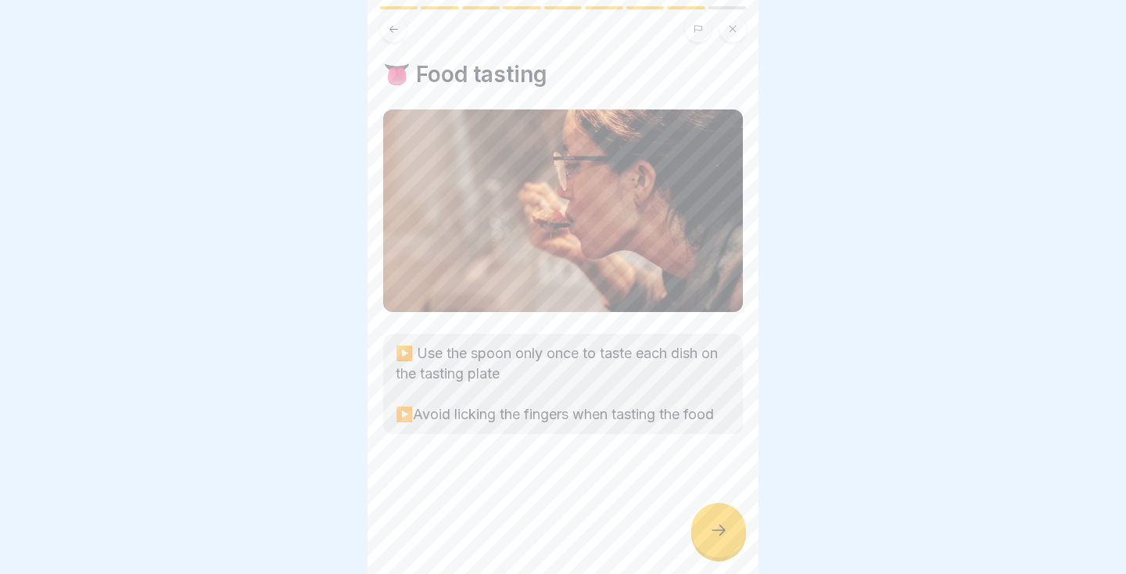
click at [718, 539] on icon at bounding box center [718, 530] width 19 height 19
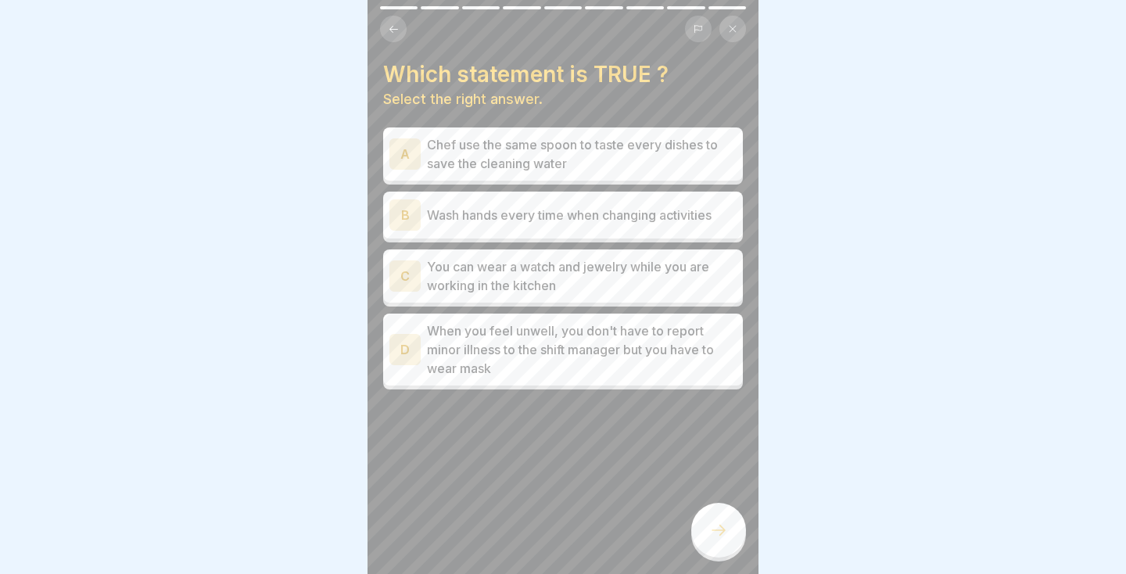
click at [677, 206] on p "Wash hands every time when changing activities" at bounding box center [582, 215] width 310 height 19
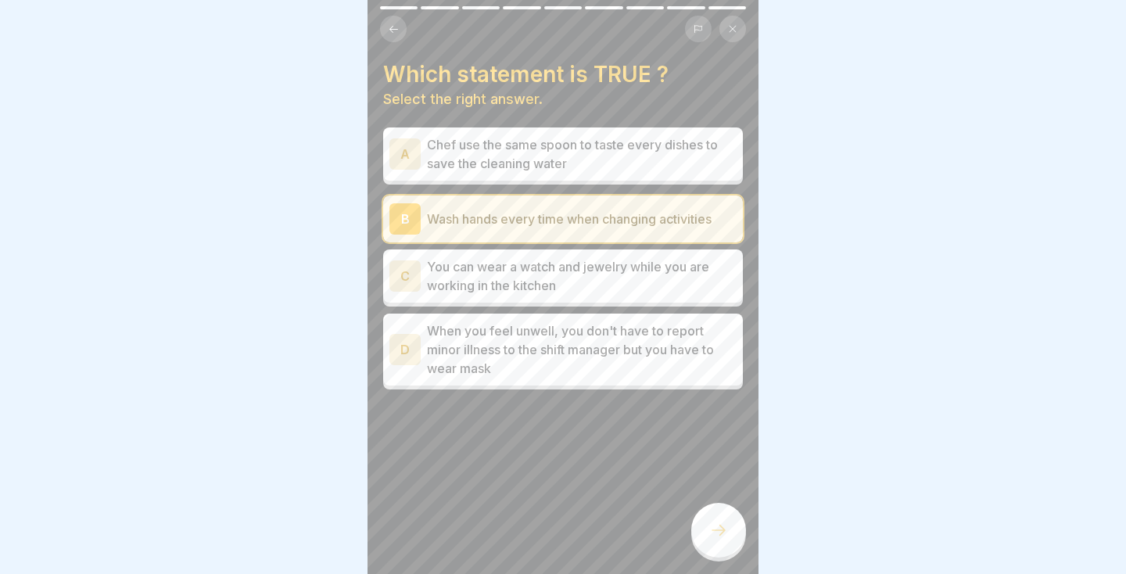
click at [723, 534] on icon at bounding box center [718, 530] width 19 height 19
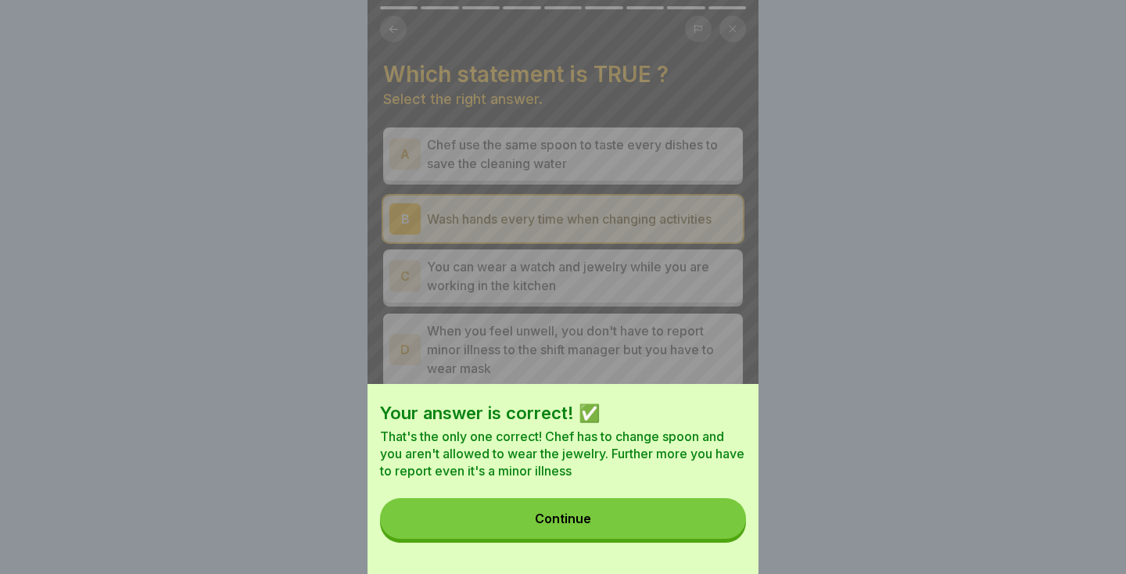
click at [673, 538] on button "Continue" at bounding box center [563, 518] width 366 height 41
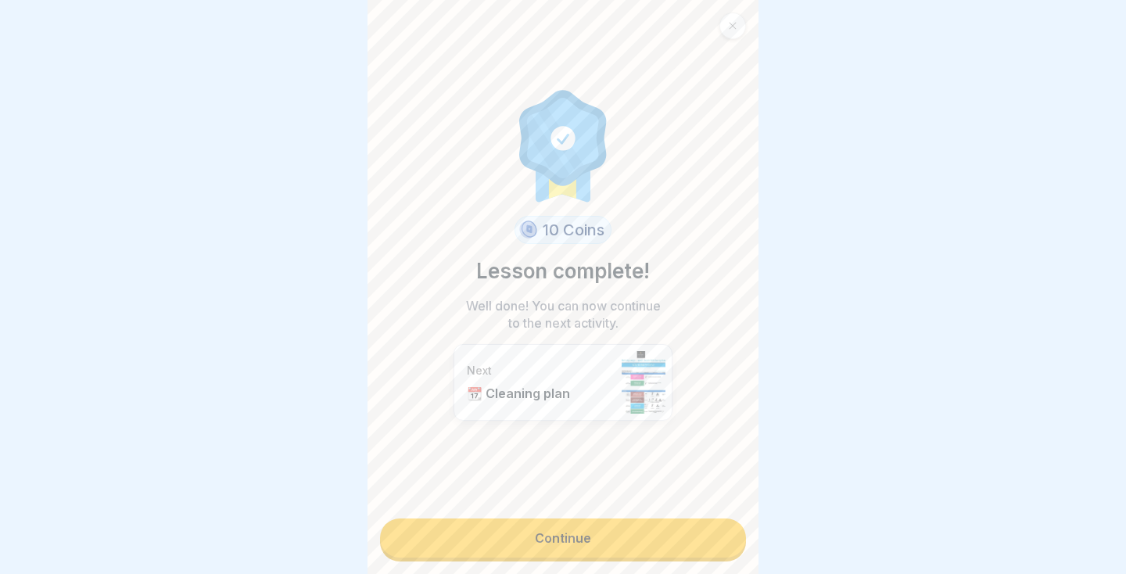
click at [672, 550] on link "Continue" at bounding box center [563, 538] width 366 height 39
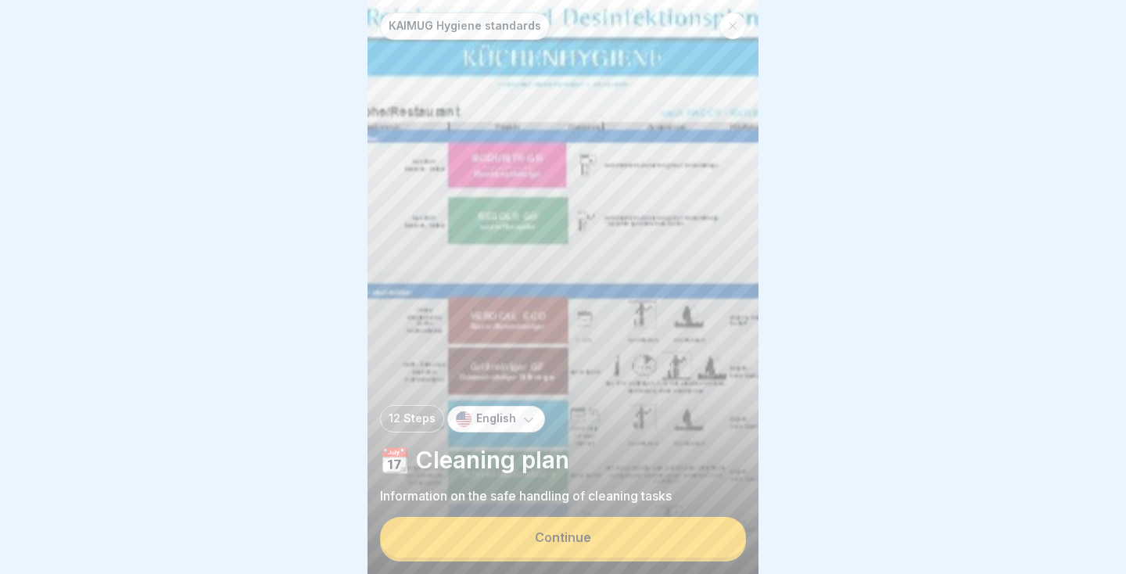
click at [481, 551] on button "Continue" at bounding box center [563, 537] width 366 height 41
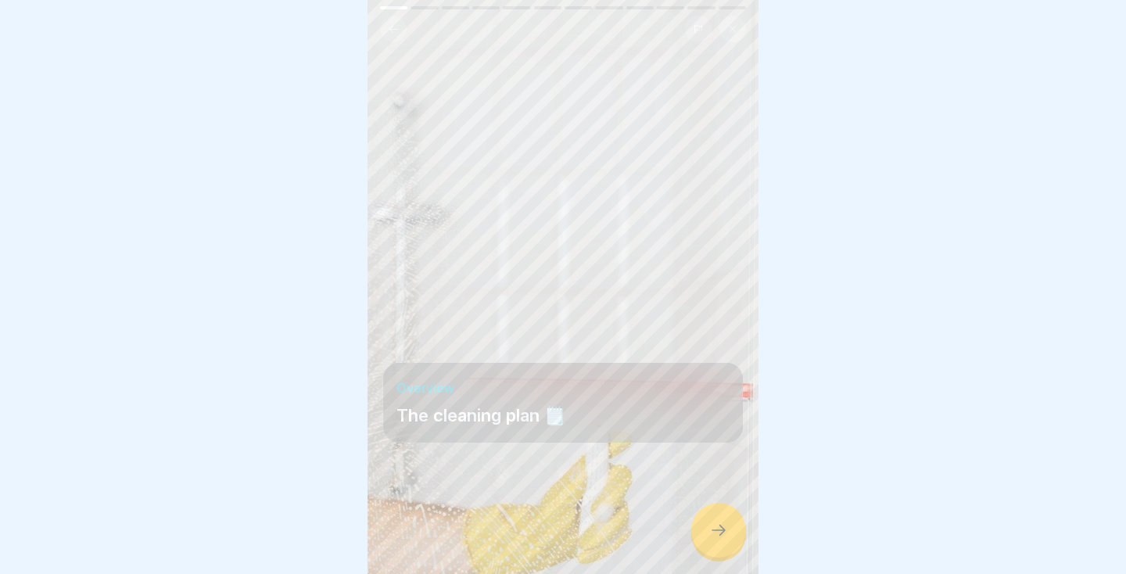
click at [720, 530] on icon at bounding box center [719, 530] width 14 height 11
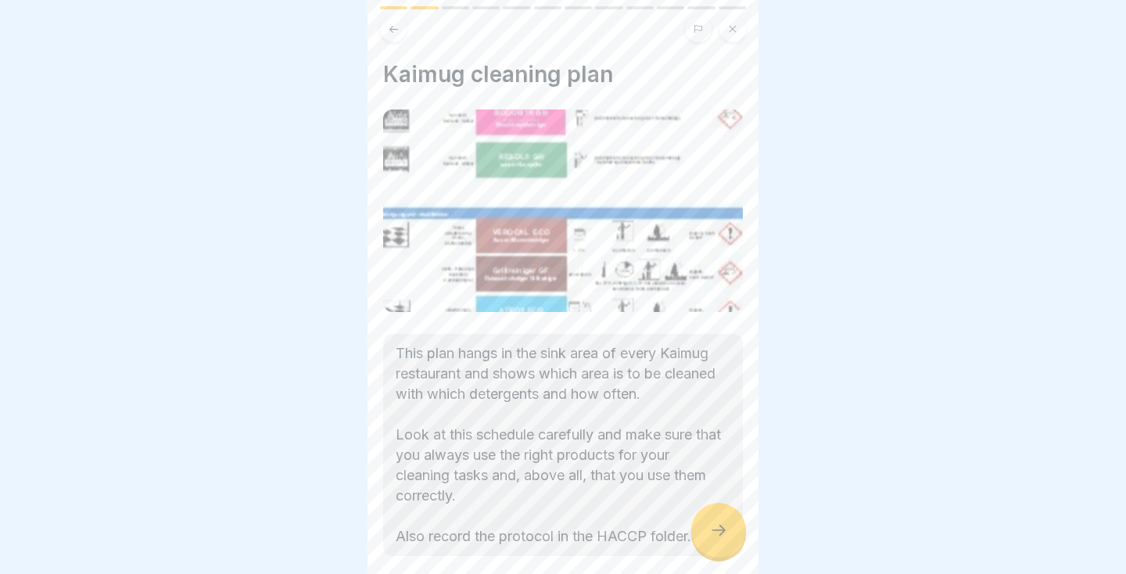
click at [710, 532] on icon at bounding box center [718, 530] width 19 height 19
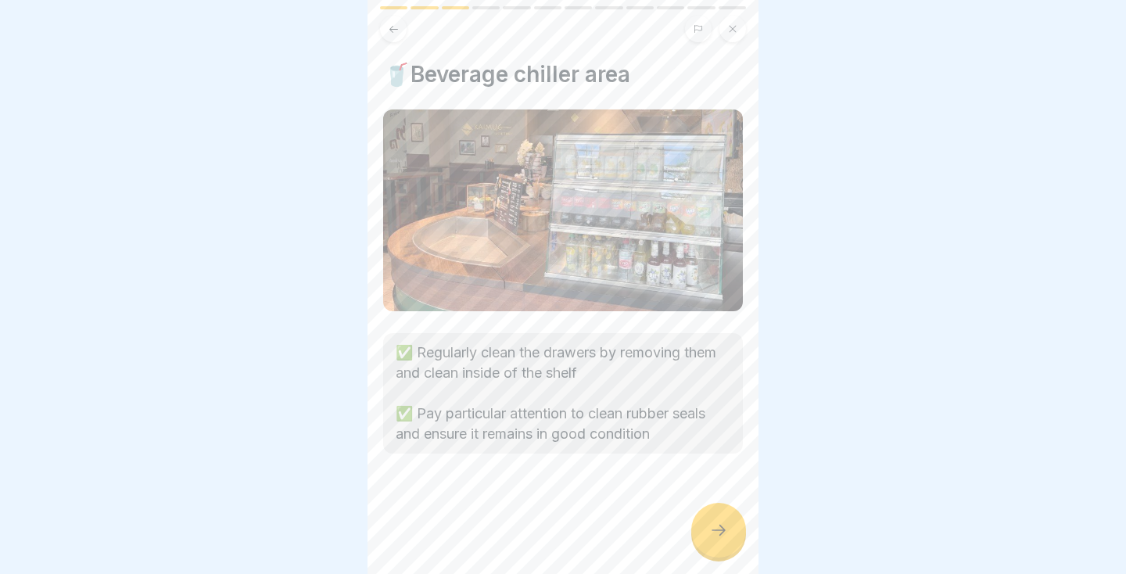
click at [711, 532] on icon at bounding box center [718, 530] width 19 height 19
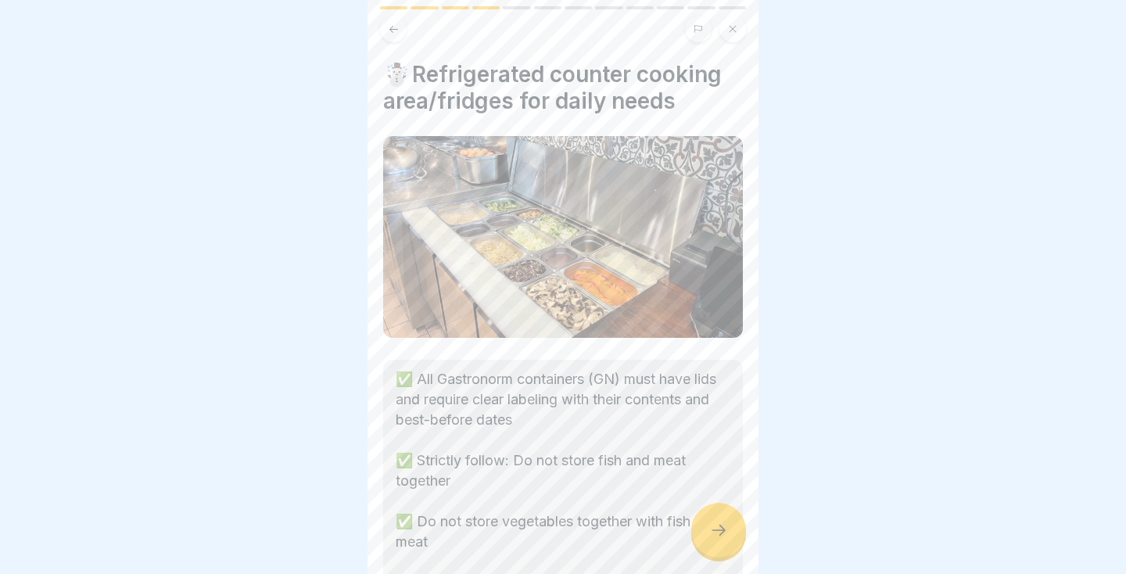
click at [717, 532] on icon at bounding box center [718, 530] width 19 height 19
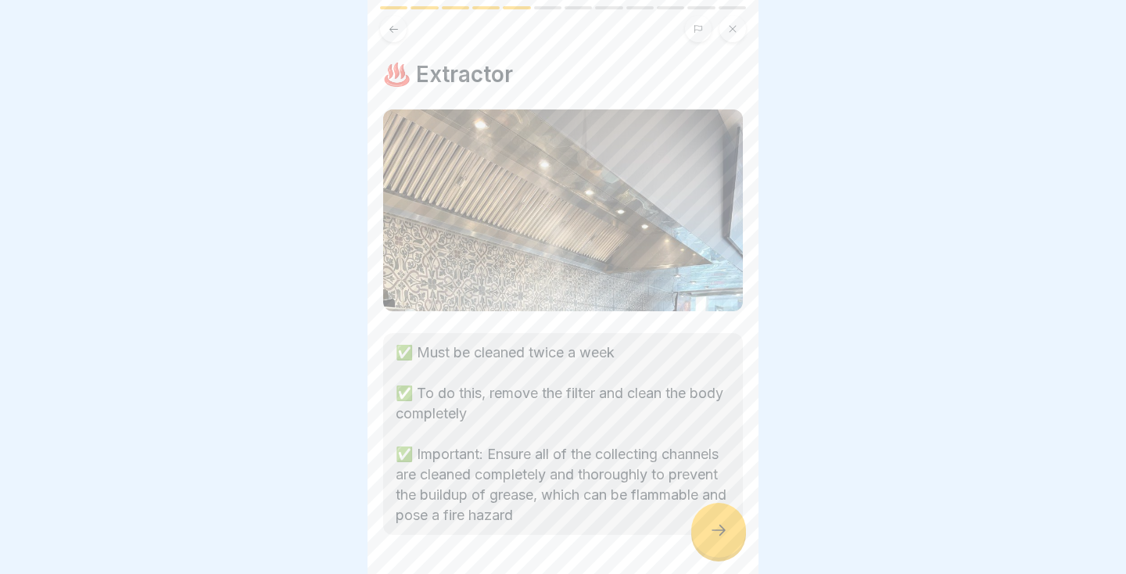
click at [719, 526] on icon at bounding box center [718, 530] width 19 height 19
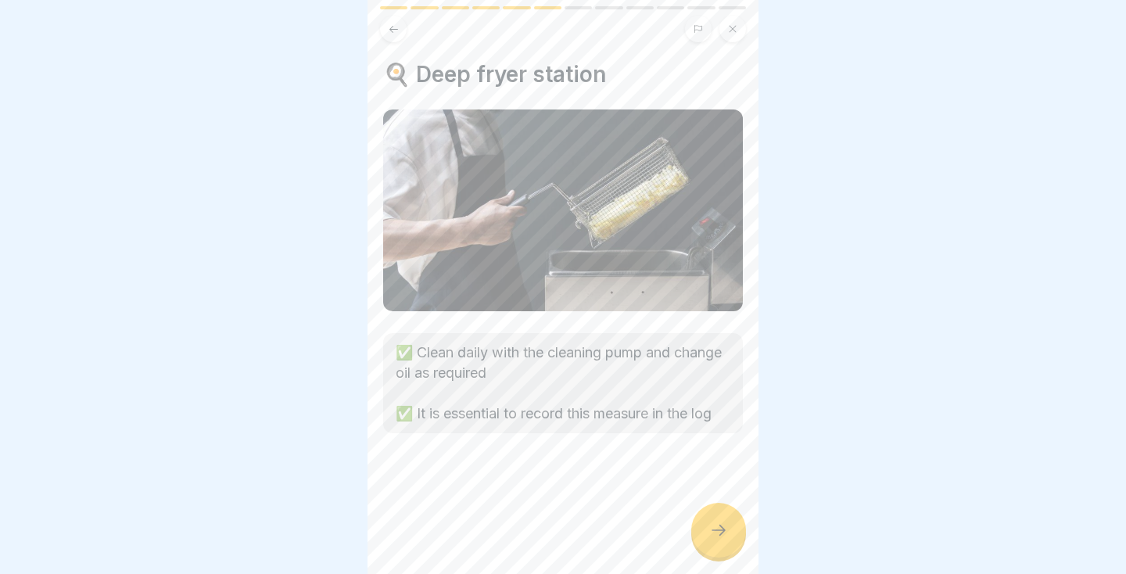
click at [727, 541] on div at bounding box center [718, 530] width 55 height 55
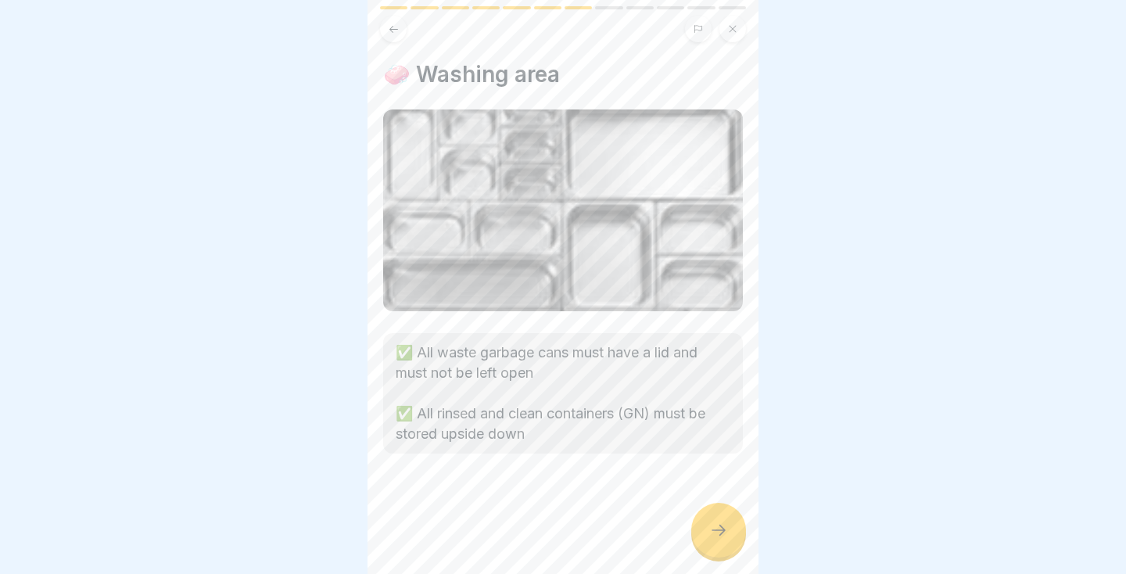
click at [722, 537] on icon at bounding box center [718, 530] width 19 height 19
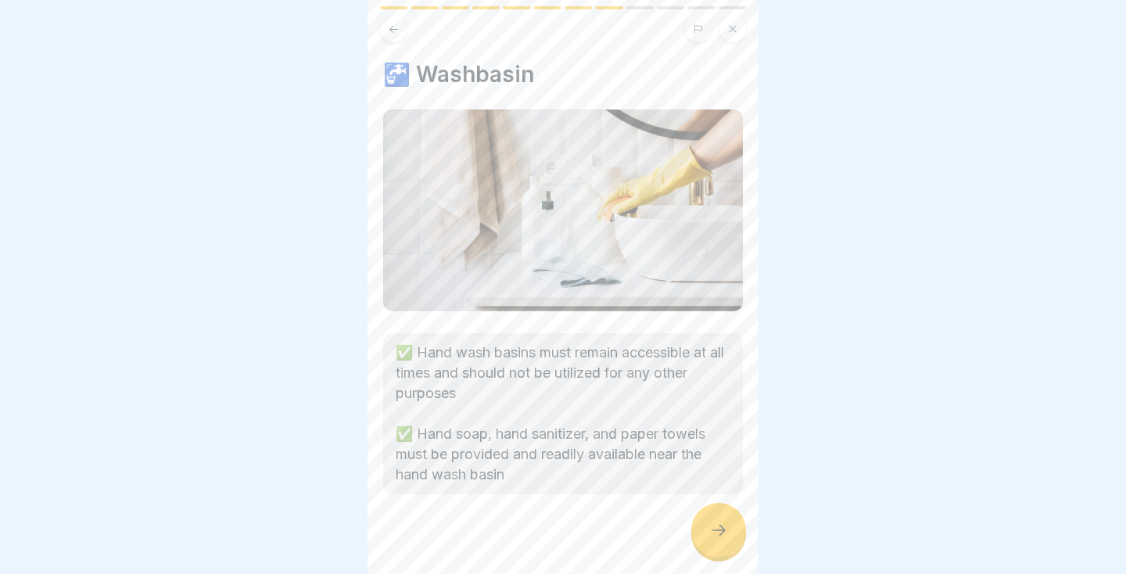
click at [718, 533] on icon at bounding box center [718, 530] width 19 height 19
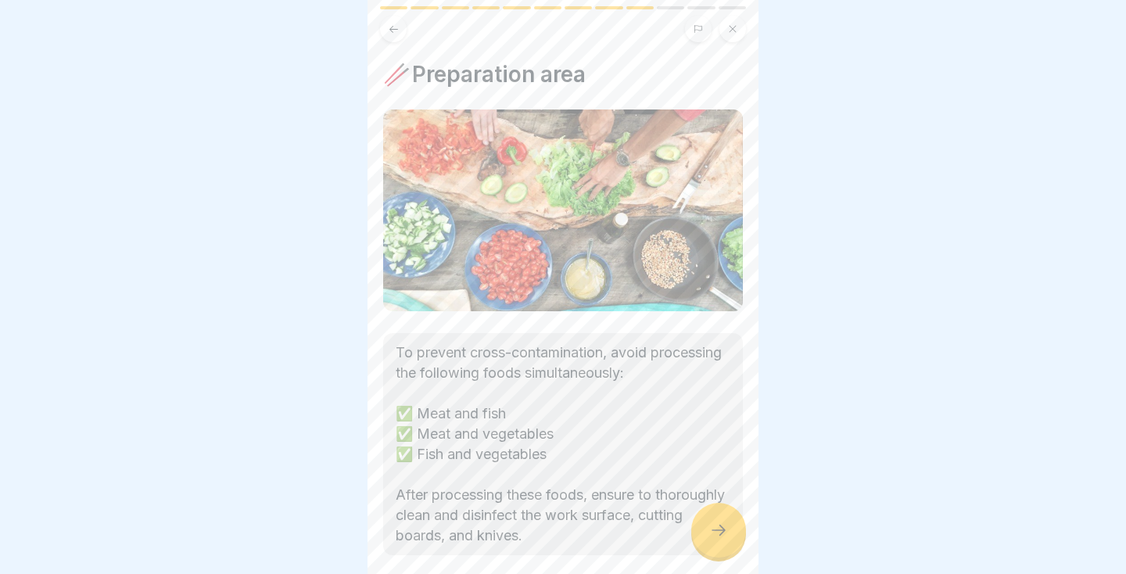
click at [705, 531] on div at bounding box center [718, 530] width 55 height 55
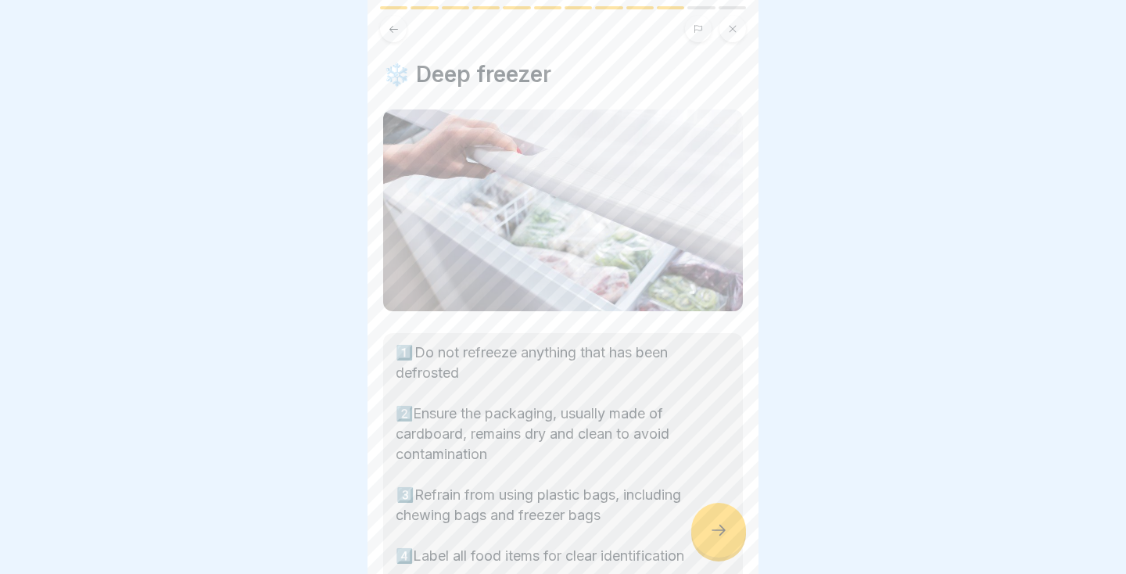
click at [709, 531] on icon at bounding box center [718, 530] width 19 height 19
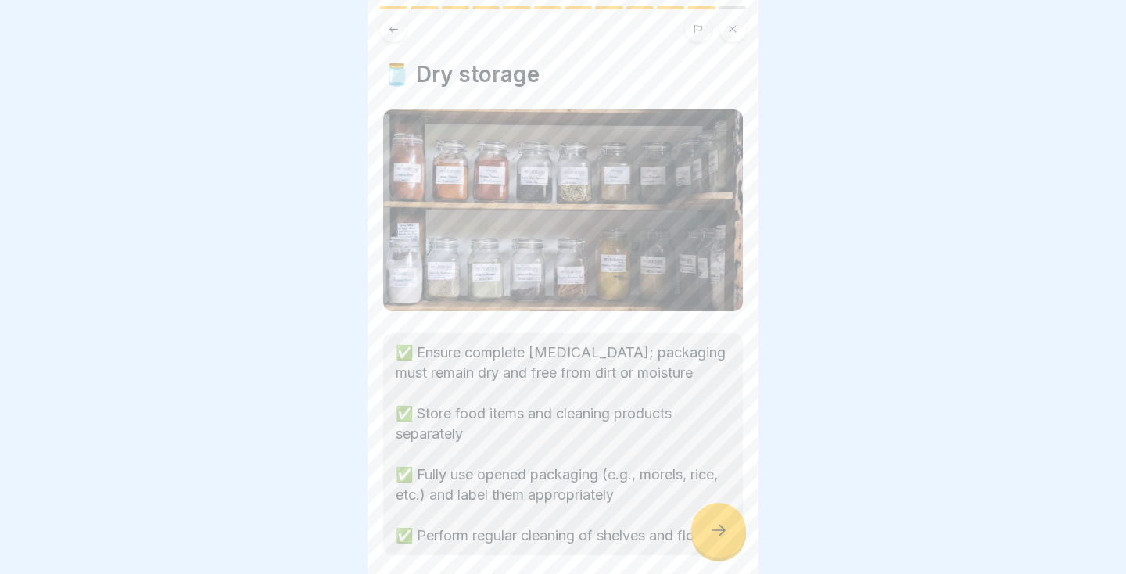
click at [712, 530] on icon at bounding box center [718, 530] width 19 height 19
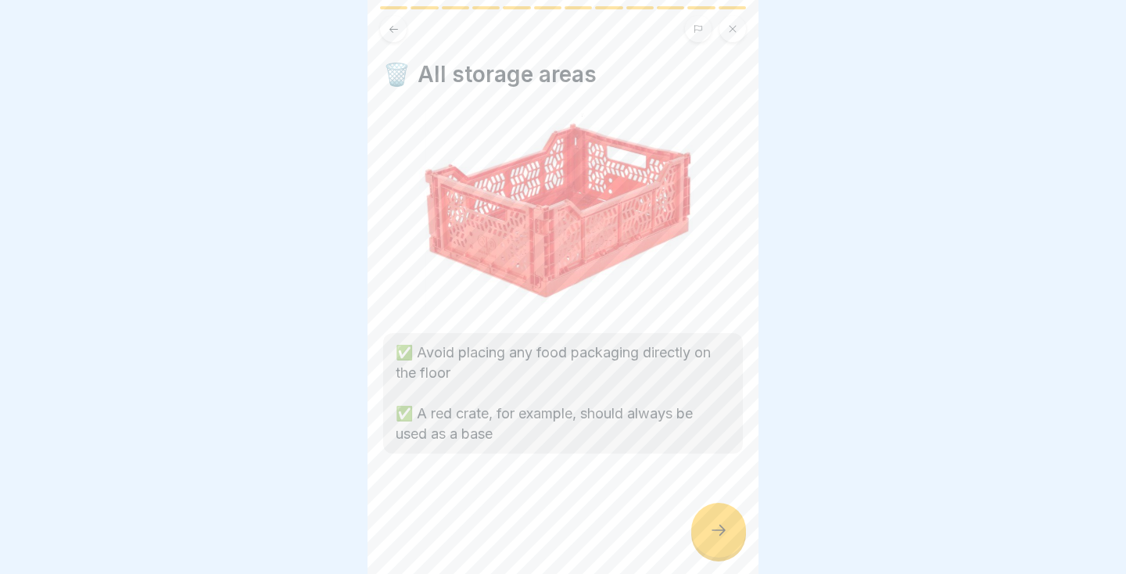
click at [723, 518] on div at bounding box center [718, 530] width 55 height 55
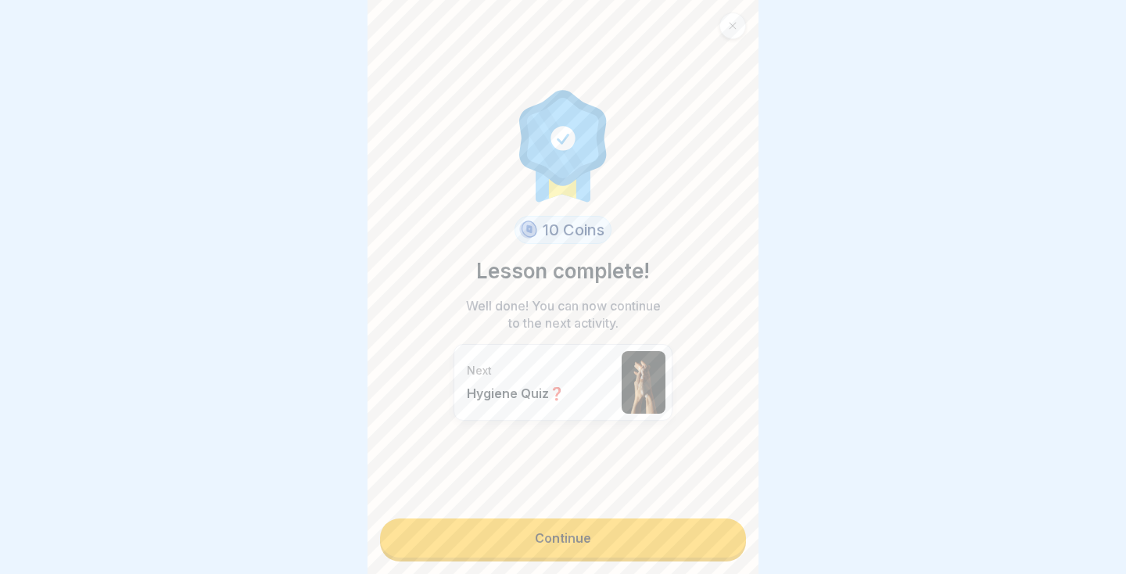
click at [644, 546] on link "Continue" at bounding box center [563, 538] width 366 height 39
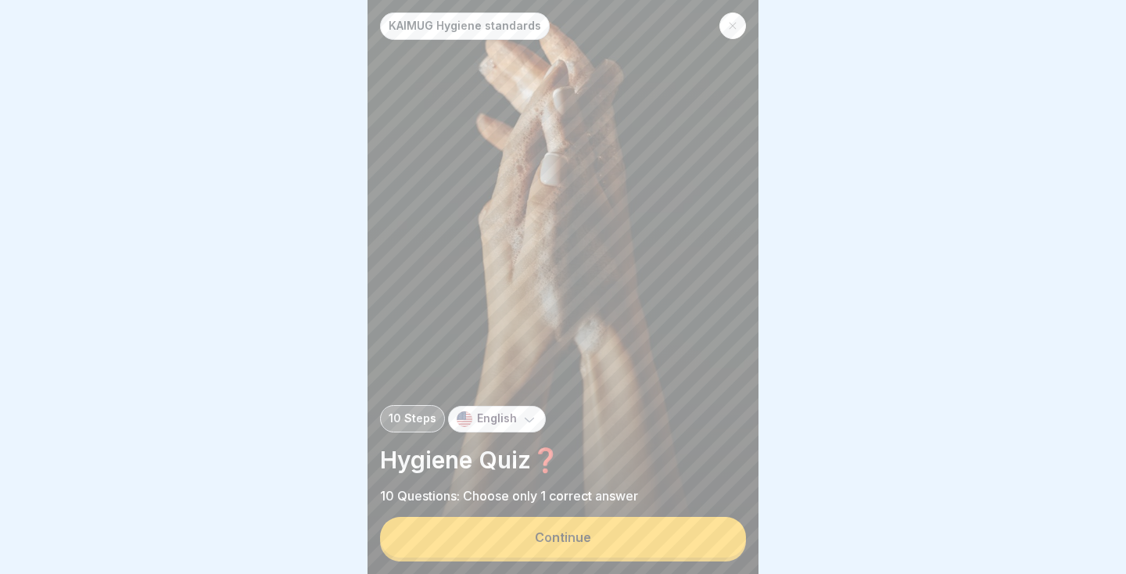
click at [651, 546] on button "Continue" at bounding box center [563, 537] width 366 height 41
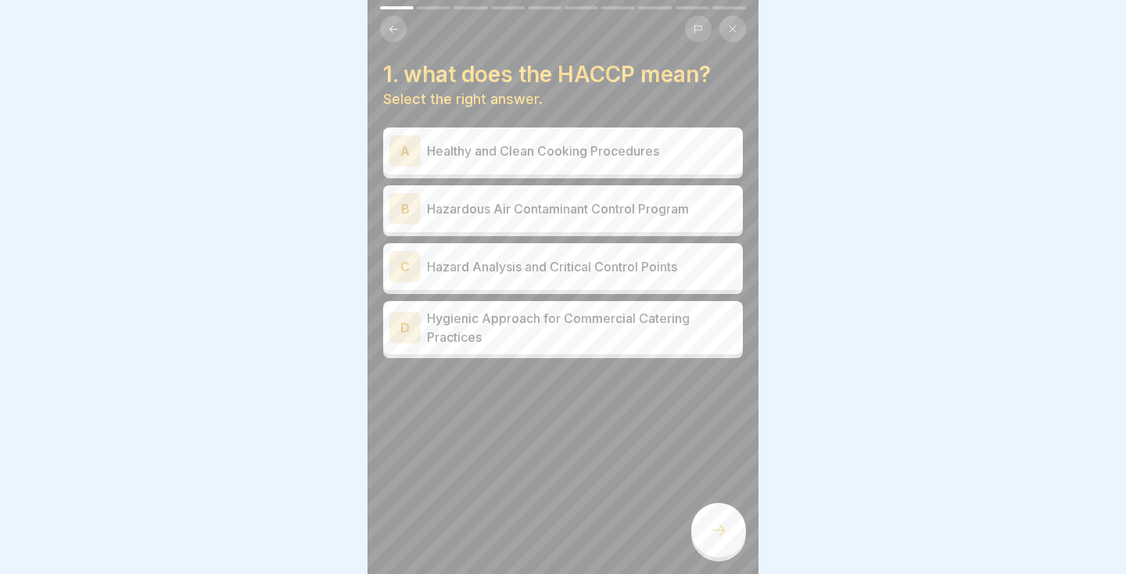
click at [386, 32] on button at bounding box center [393, 29] width 27 height 27
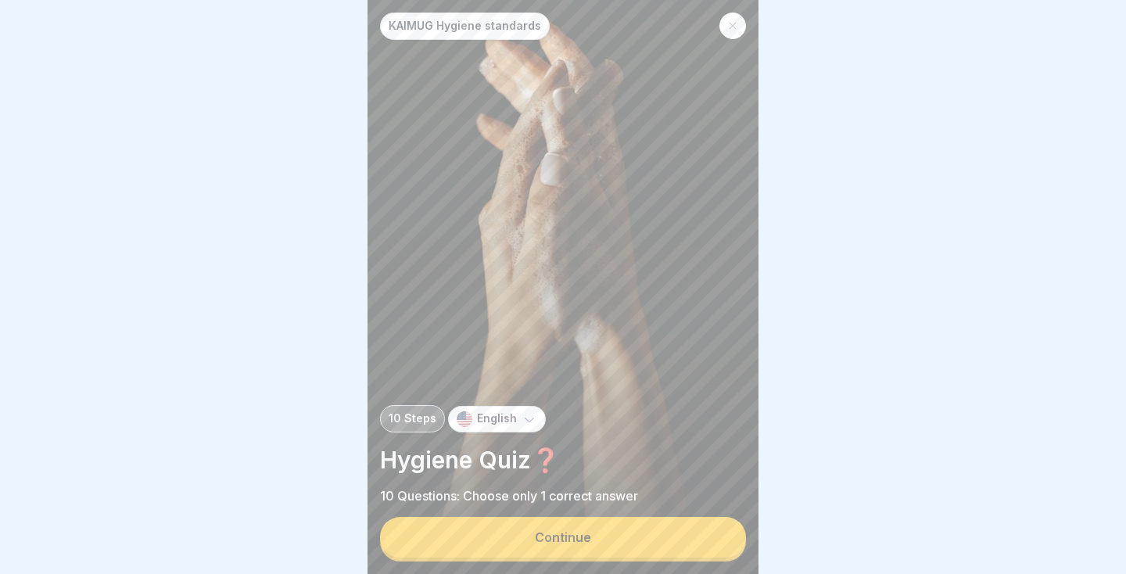
click at [603, 545] on button "Continue" at bounding box center [563, 537] width 366 height 41
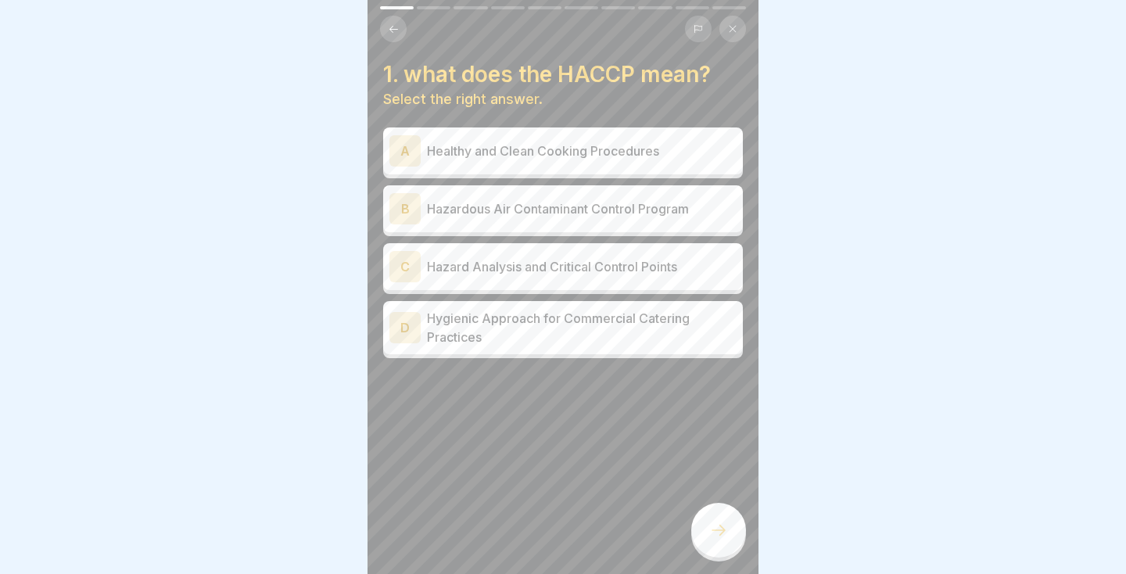
click at [437, 257] on div "C Hazard Analysis and Critical Control Points" at bounding box center [563, 266] width 347 height 31
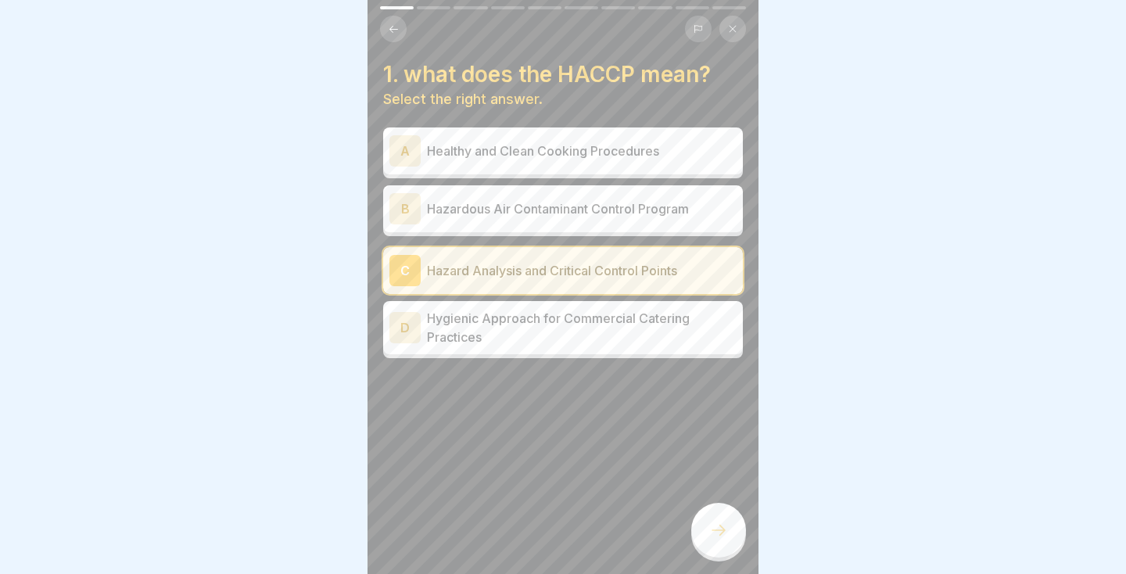
click at [718, 534] on icon at bounding box center [718, 530] width 19 height 19
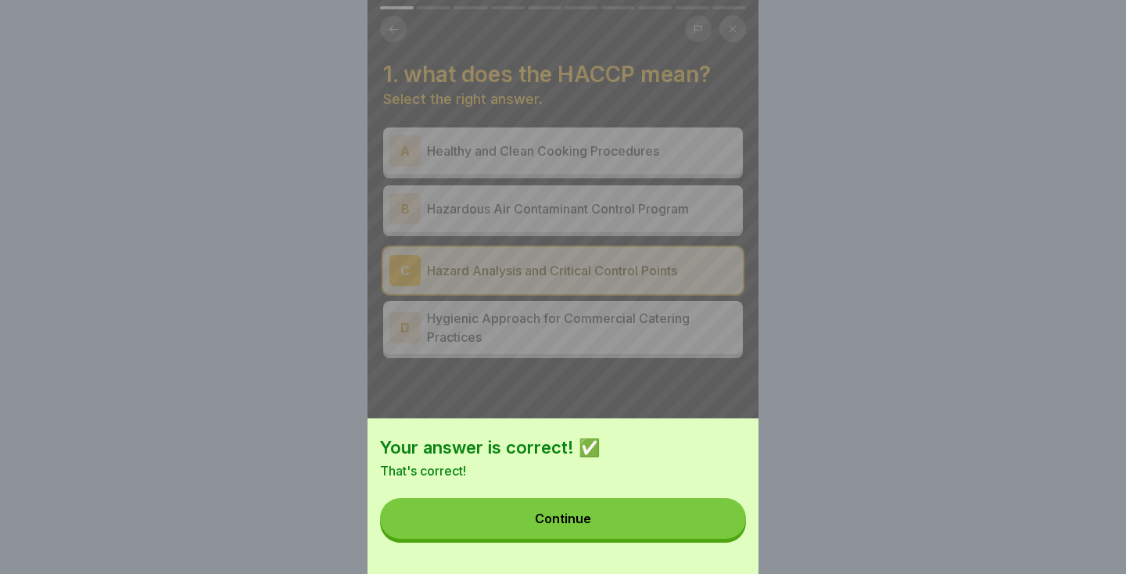
click at [641, 515] on button "Continue" at bounding box center [563, 518] width 366 height 41
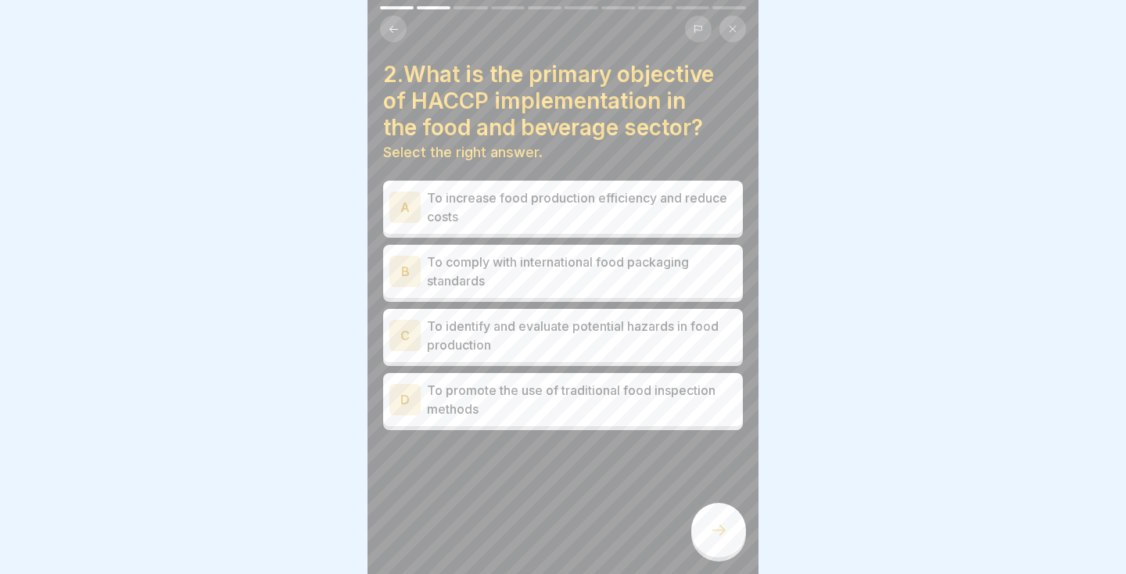
click at [418, 331] on div "C" at bounding box center [405, 335] width 31 height 31
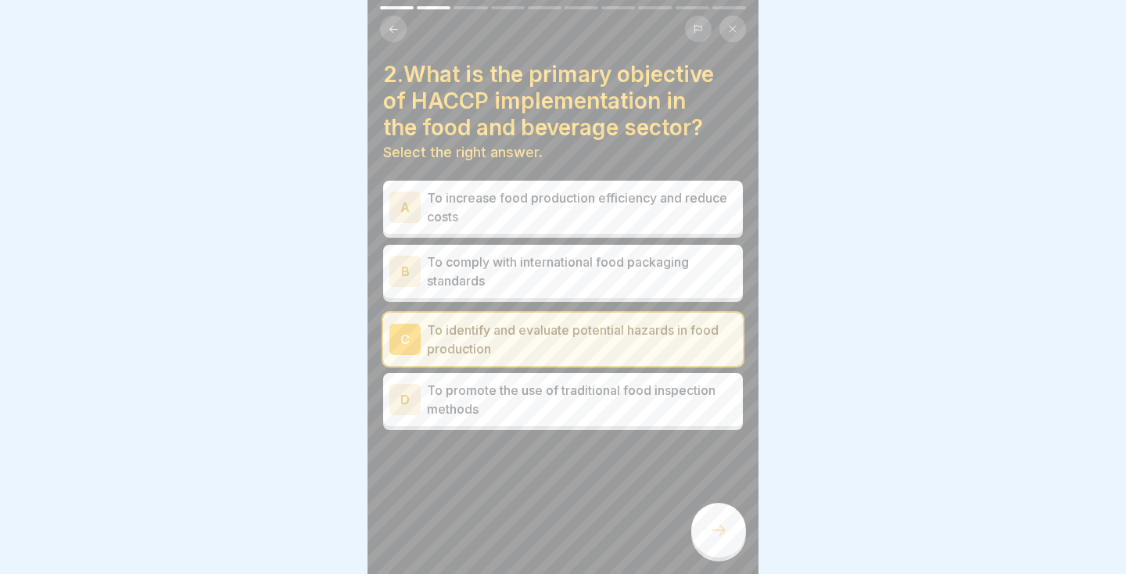
click at [731, 537] on div at bounding box center [718, 530] width 55 height 55
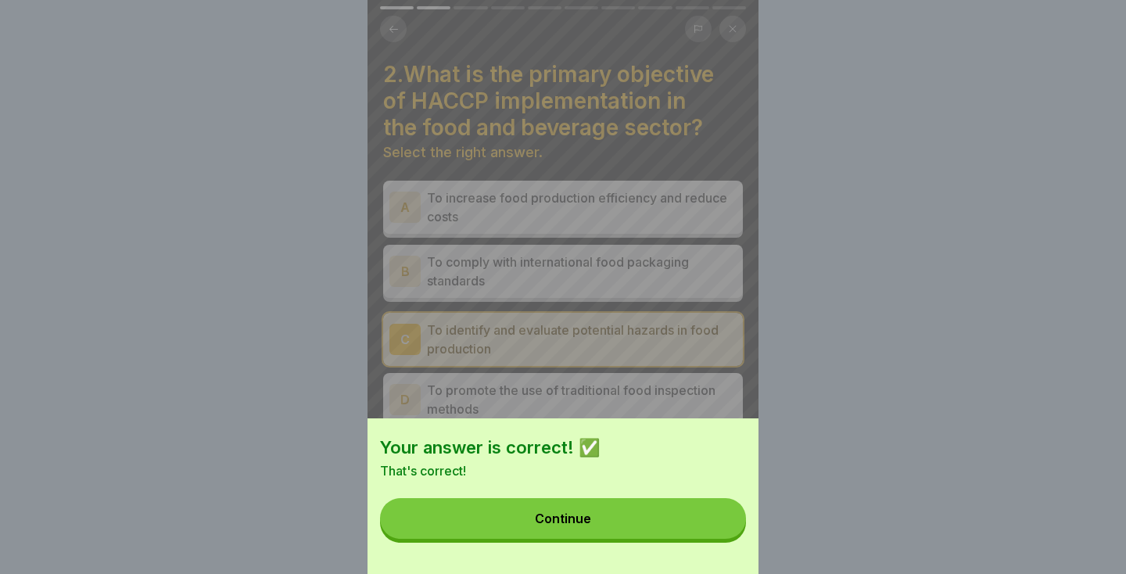
click at [540, 519] on div "Continue" at bounding box center [563, 519] width 56 height 14
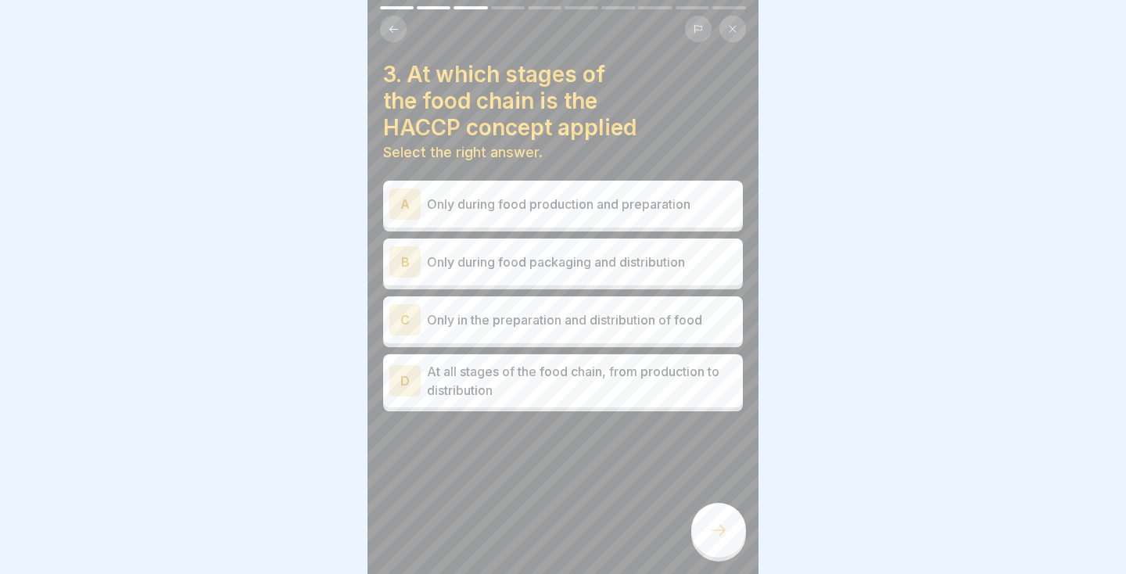
click at [389, 23] on icon at bounding box center [394, 29] width 12 height 12
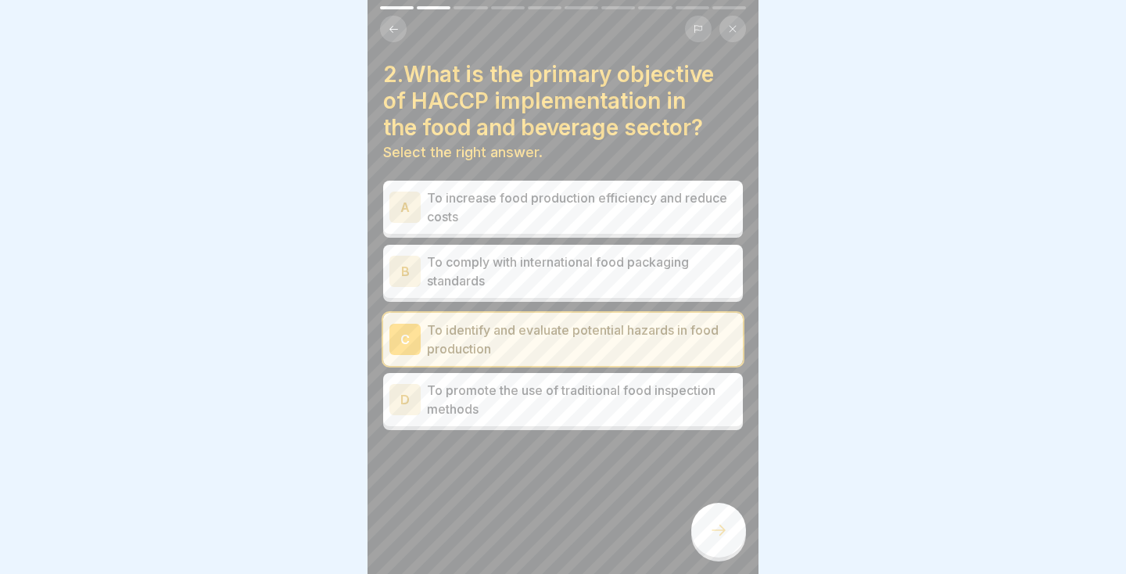
click at [715, 523] on icon at bounding box center [718, 530] width 19 height 19
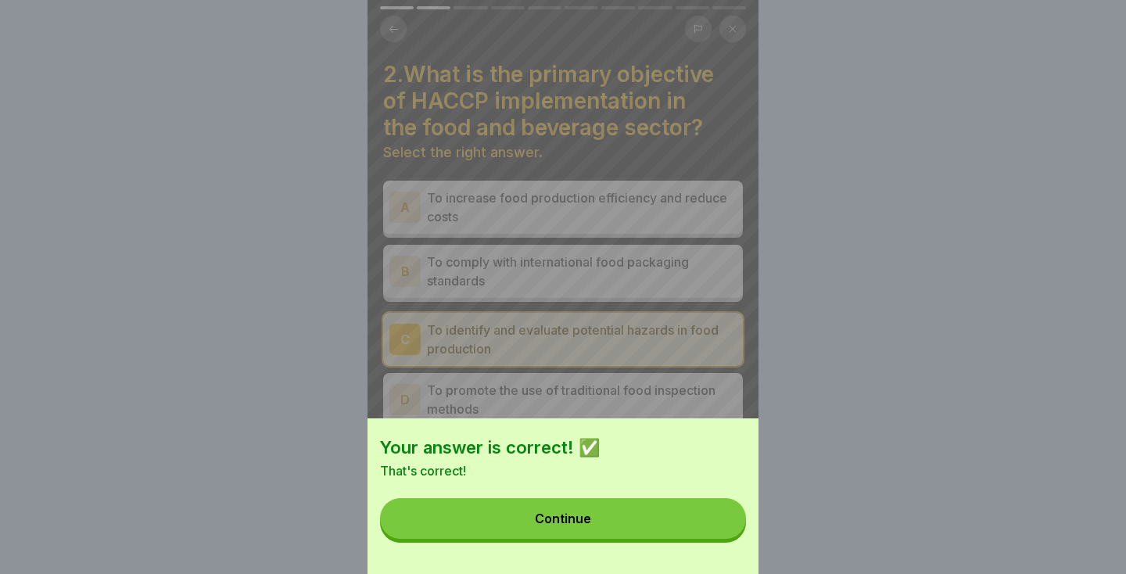
click at [585, 523] on div "Continue" at bounding box center [563, 519] width 56 height 14
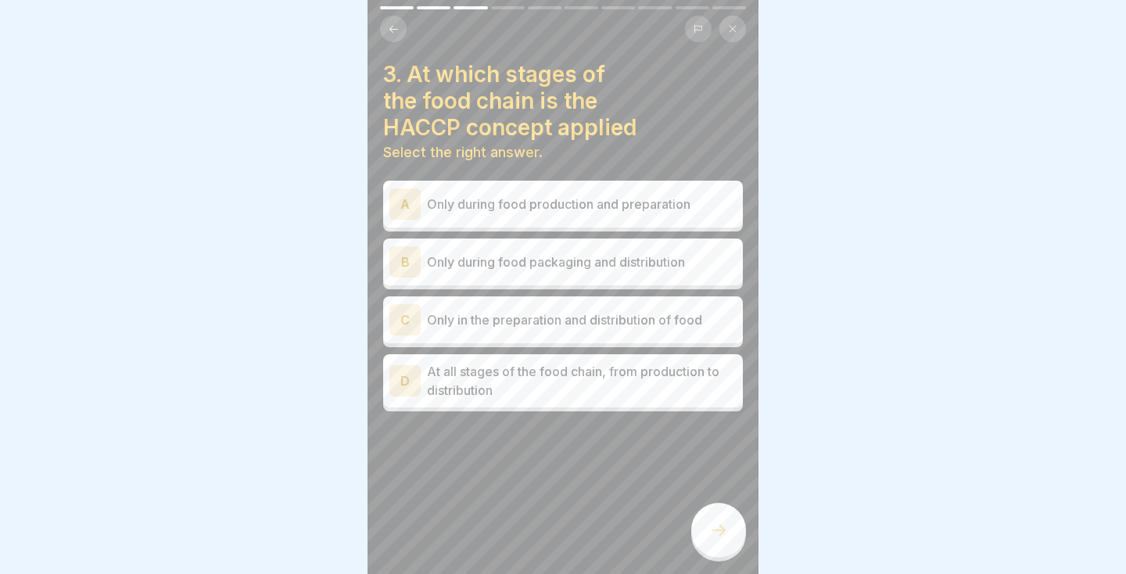
click at [609, 390] on p "At all stages of the food chain, from production to distribution" at bounding box center [582, 381] width 310 height 38
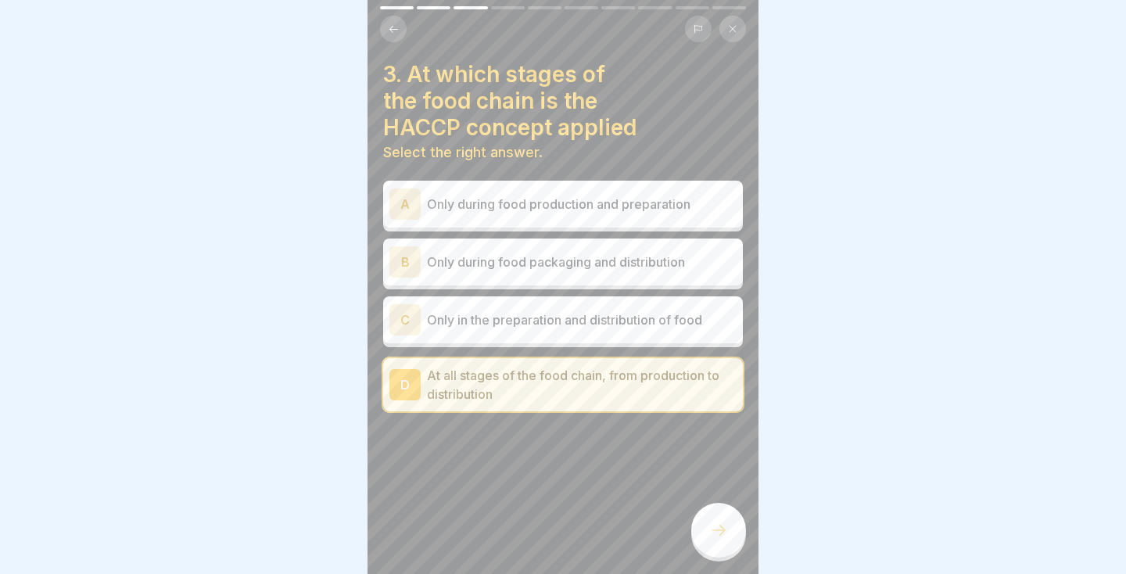
click at [723, 531] on icon at bounding box center [719, 530] width 14 height 11
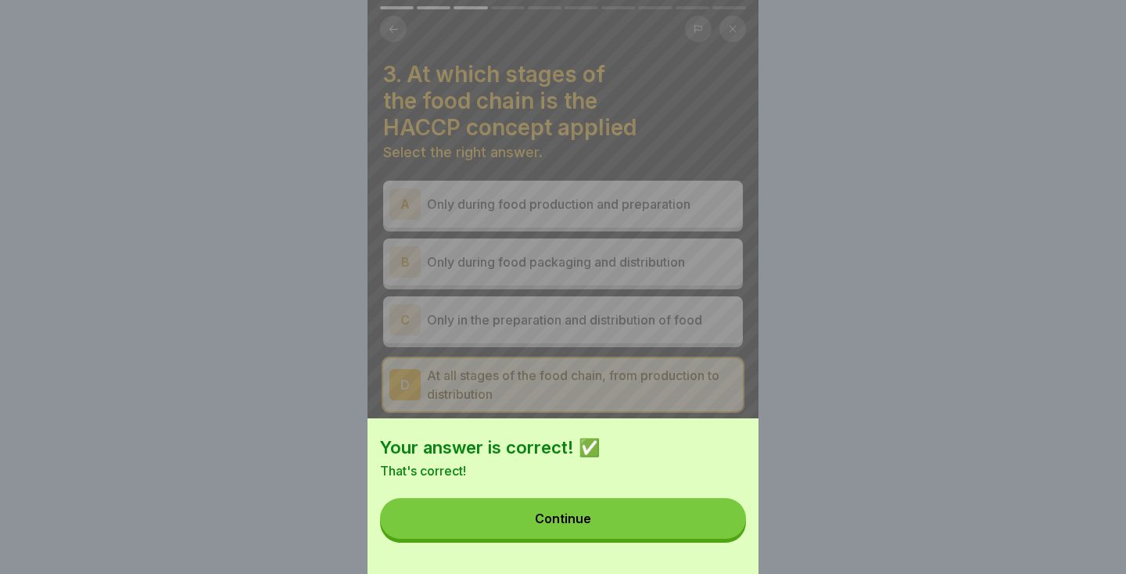
click at [619, 531] on button "Continue" at bounding box center [563, 518] width 366 height 41
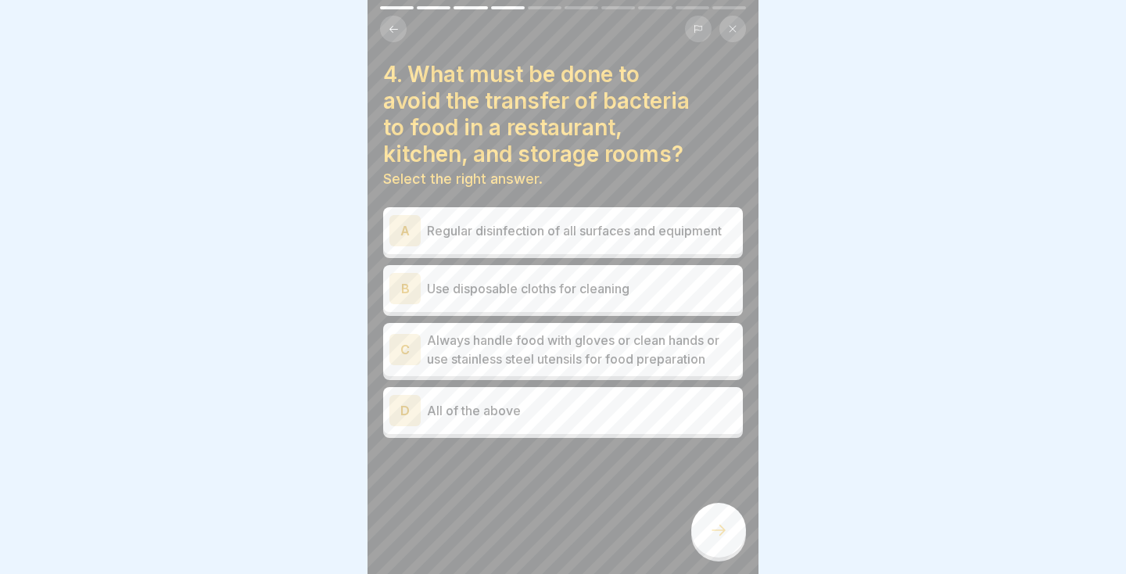
click at [526, 354] on p "Always handle food with gloves or clean hands or use stainless steel utensils f…" at bounding box center [582, 350] width 310 height 38
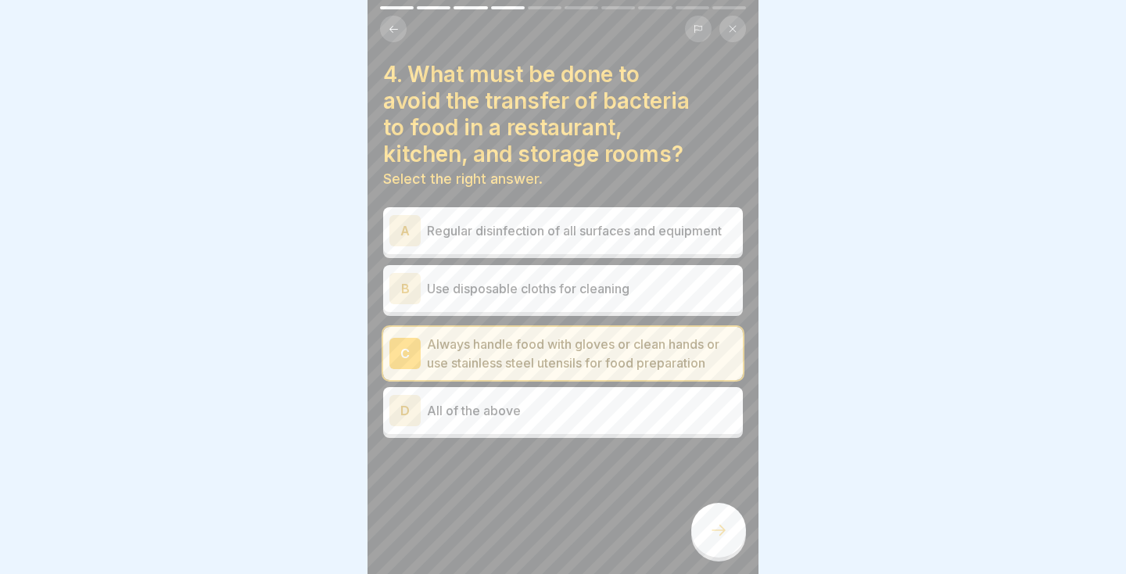
click at [720, 538] on icon at bounding box center [718, 530] width 19 height 19
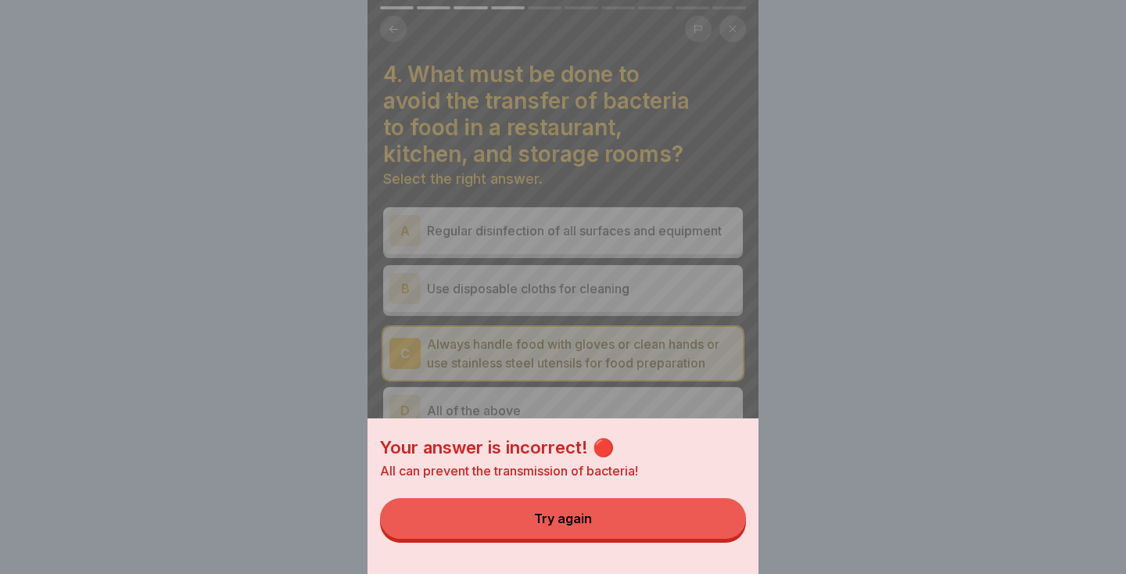
click at [512, 354] on div "Your answer is incorrect! 🔴 All can prevent the transmission of bacteria! Try a…" at bounding box center [563, 287] width 391 height 574
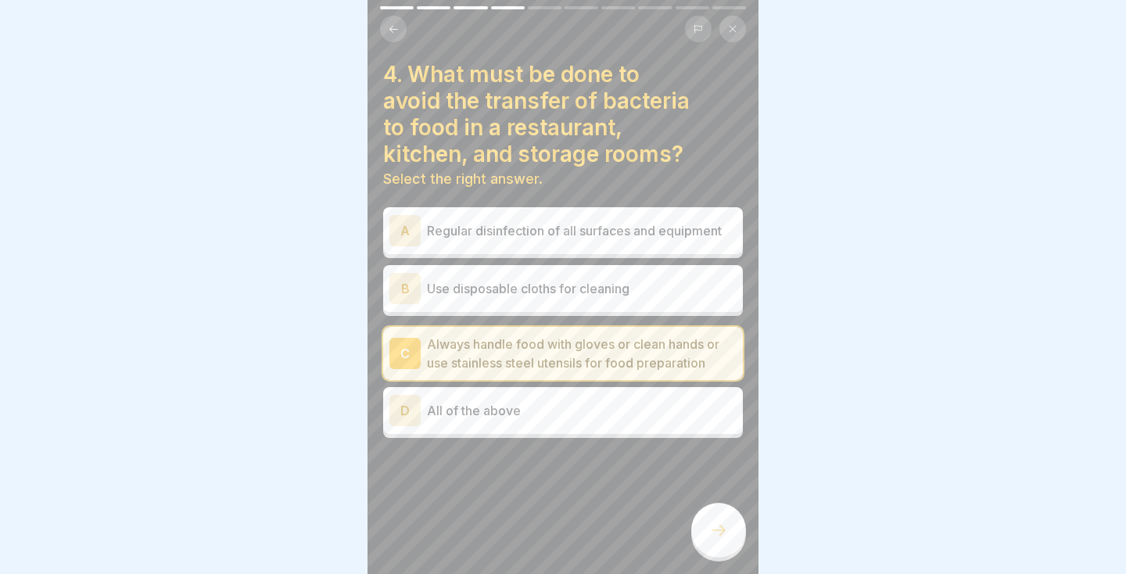
click at [544, 420] on div "D All of the above" at bounding box center [563, 410] width 347 height 31
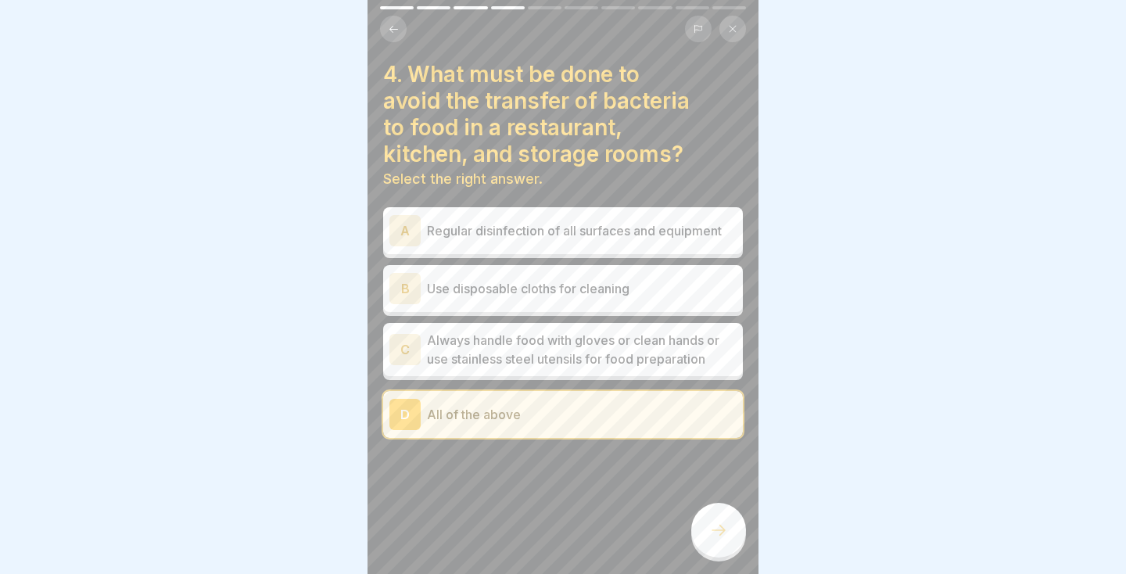
click at [718, 541] on div at bounding box center [718, 530] width 55 height 55
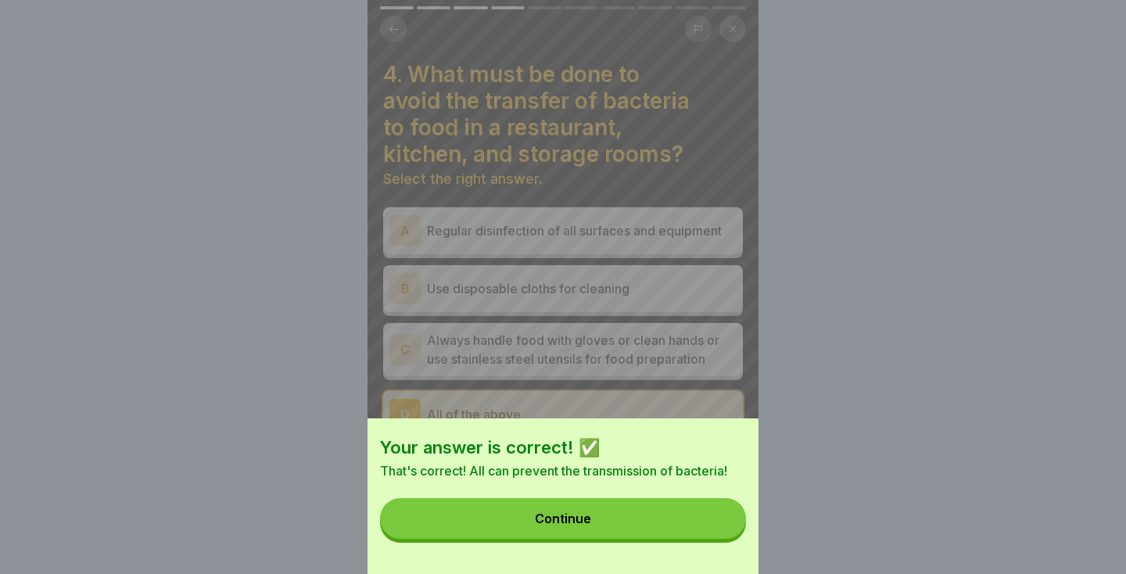
click at [637, 537] on button "Continue" at bounding box center [563, 518] width 366 height 41
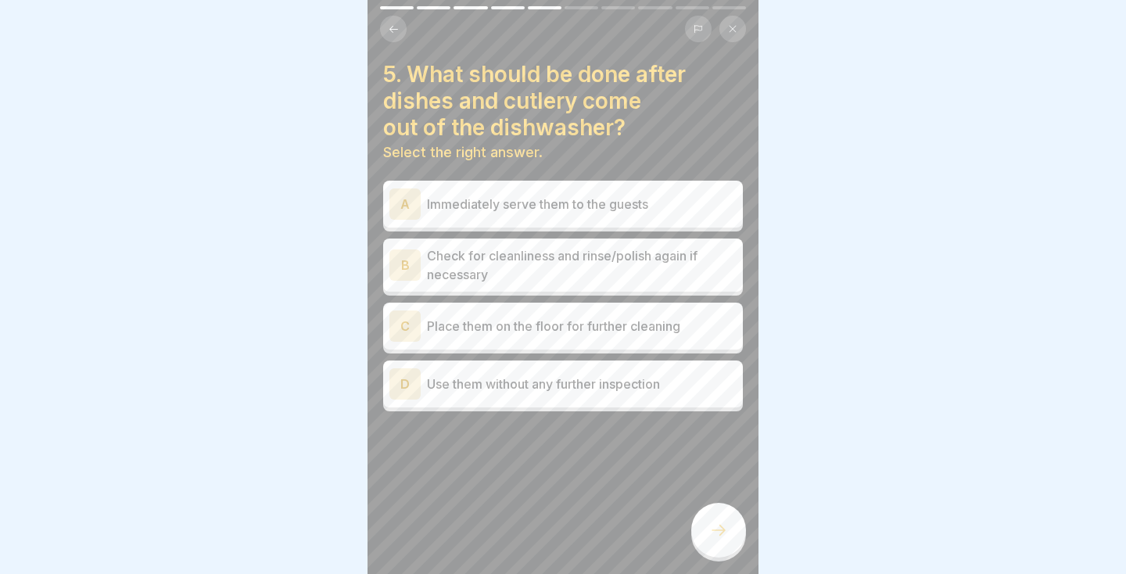
click at [566, 433] on div at bounding box center [563, 458] width 360 height 94
click at [586, 274] on p "Check for cleanliness and rinse/polish again if necessary" at bounding box center [582, 265] width 310 height 38
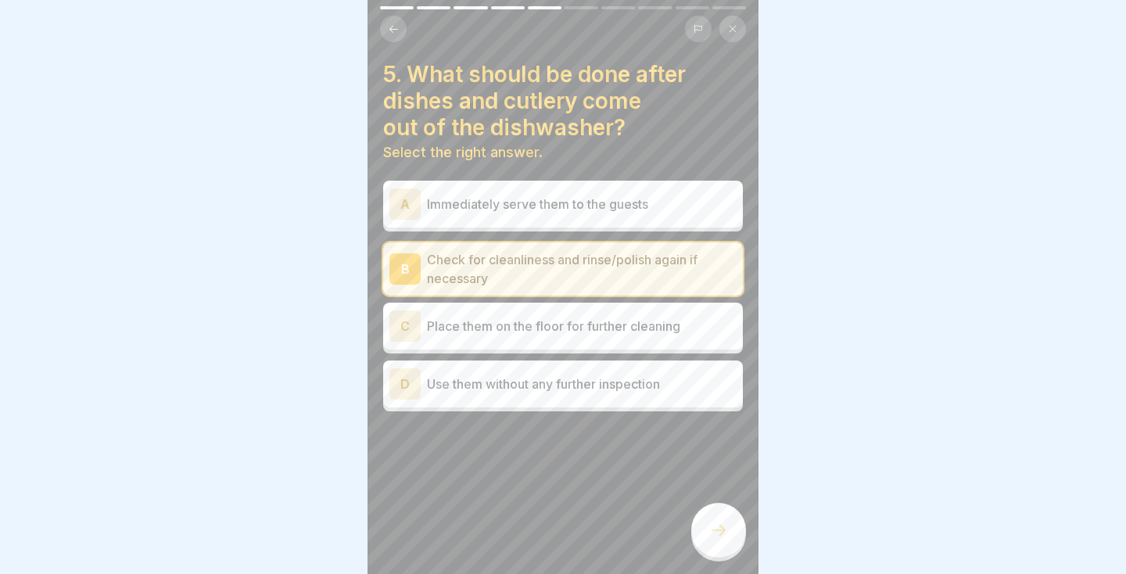
click at [720, 526] on icon at bounding box center [719, 530] width 14 height 11
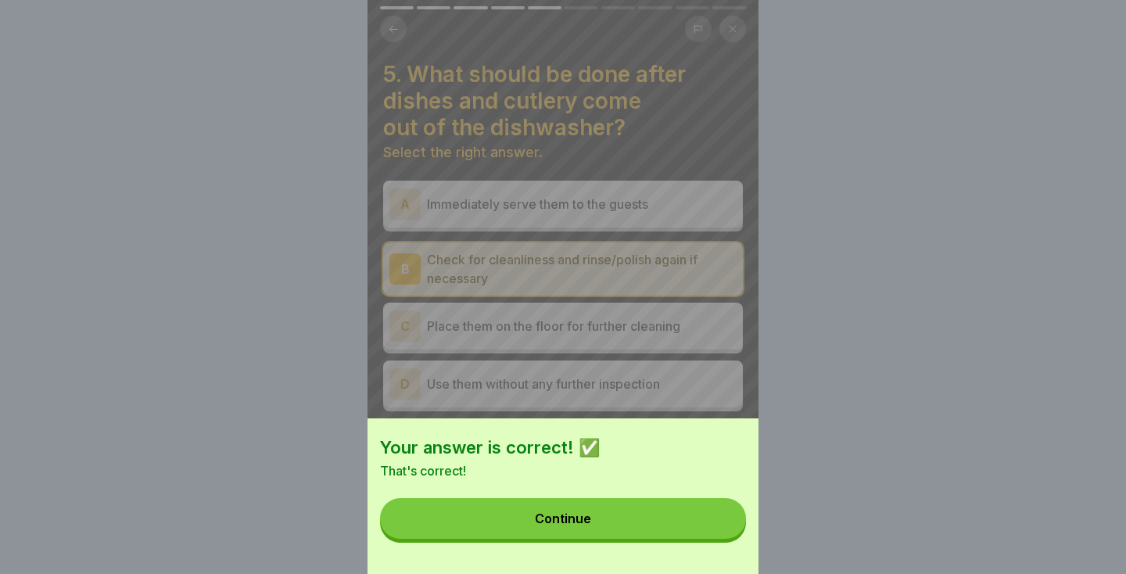
click at [675, 519] on button "Continue" at bounding box center [563, 518] width 366 height 41
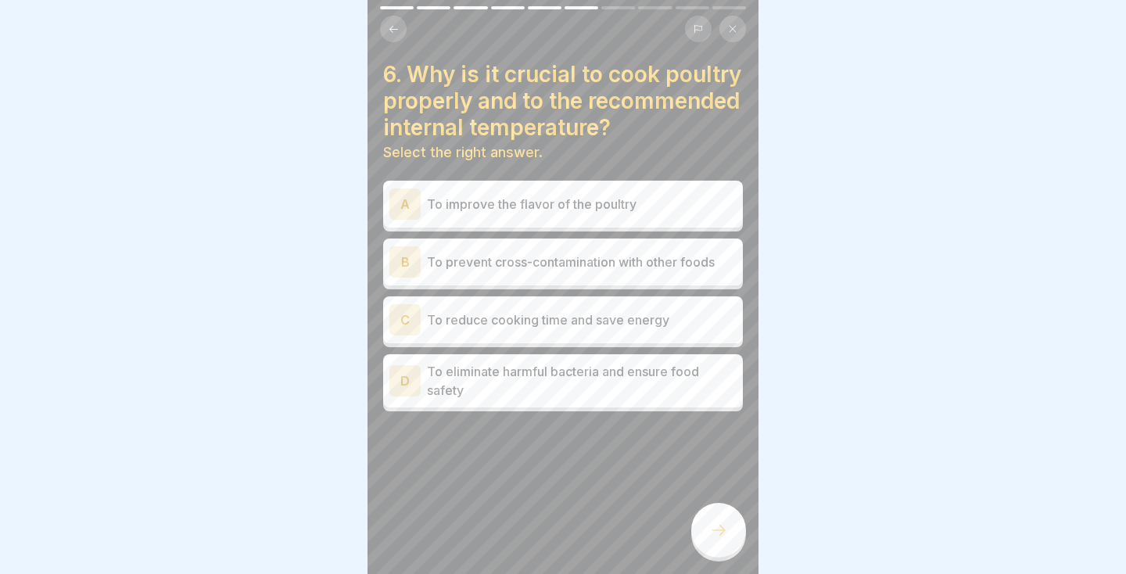
click at [398, 37] on button at bounding box center [393, 29] width 27 height 27
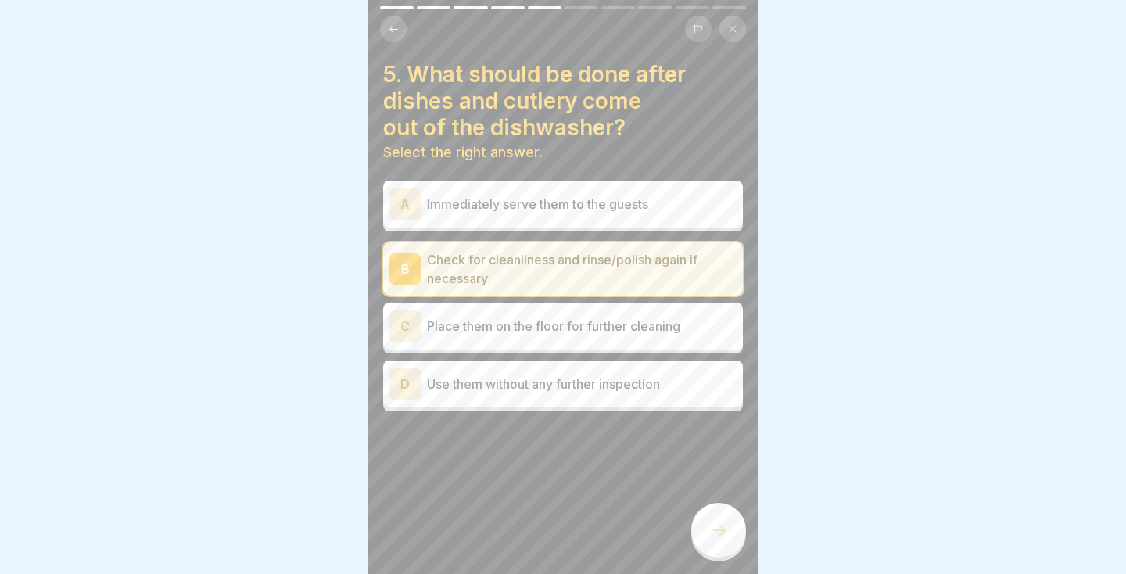
click at [707, 534] on div at bounding box center [718, 530] width 55 height 55
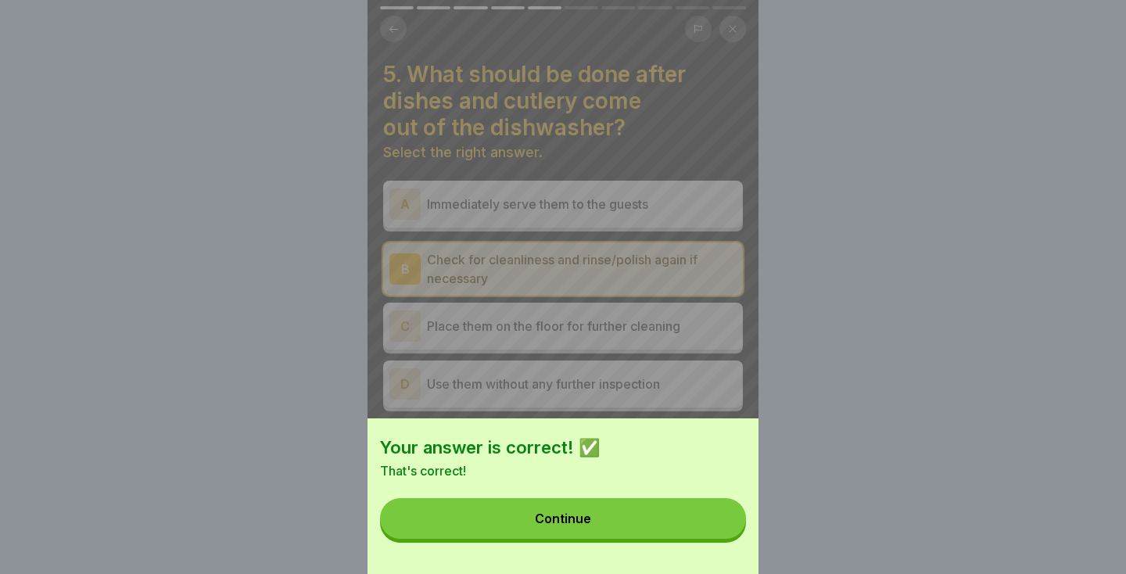
click at [614, 526] on button "Continue" at bounding box center [563, 518] width 366 height 41
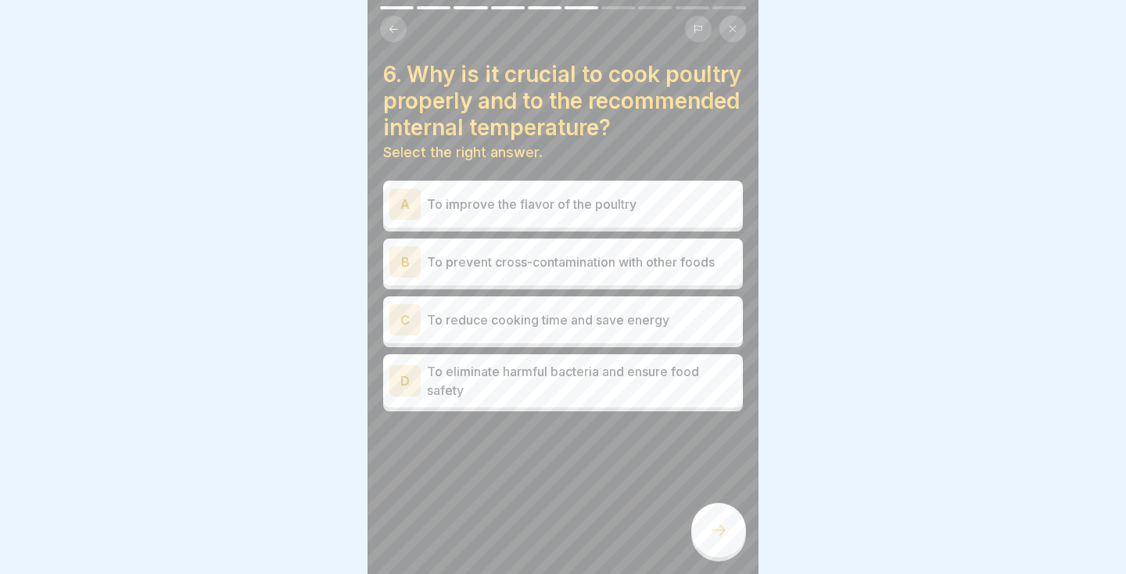
click at [685, 357] on div "D To eliminate harmful bacteria and ensure food safety" at bounding box center [563, 380] width 360 height 53
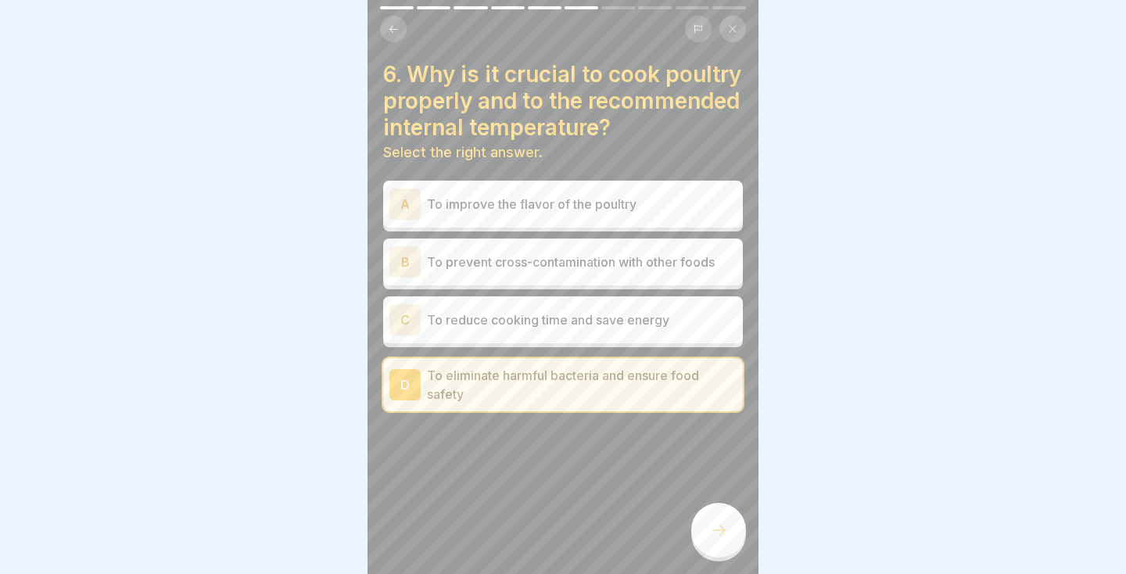
click at [721, 515] on div at bounding box center [718, 530] width 55 height 55
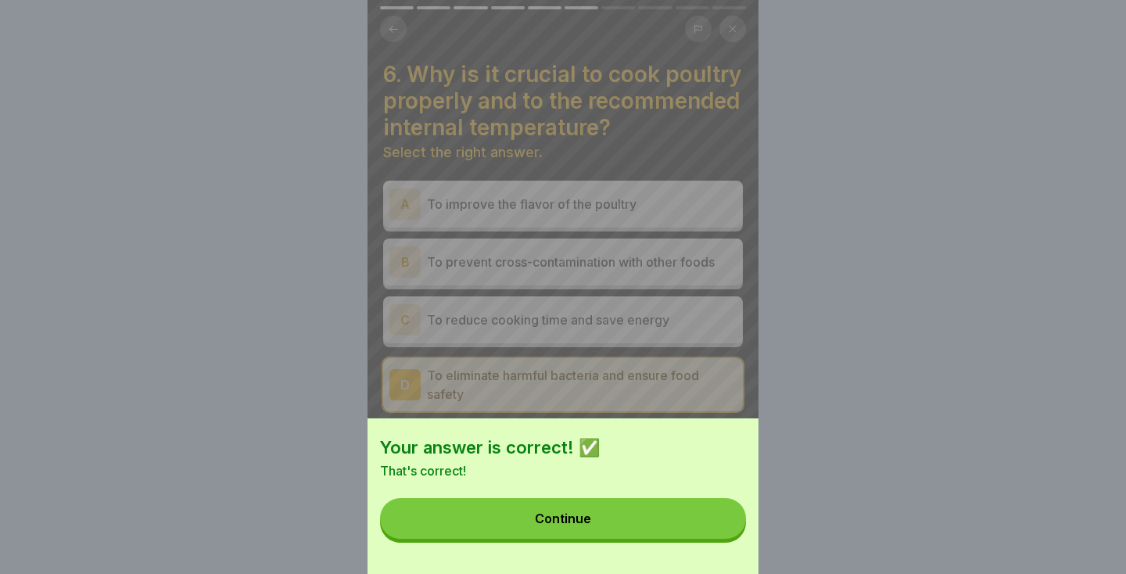
click at [673, 510] on button "Continue" at bounding box center [563, 518] width 366 height 41
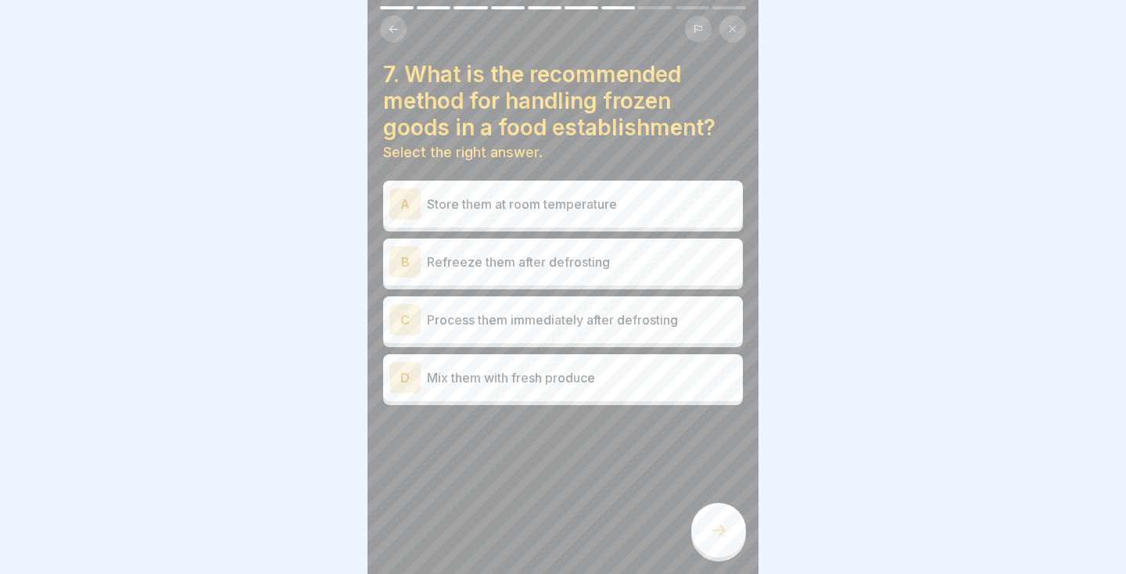
click at [621, 250] on div "B Refreeze them after defrosting" at bounding box center [563, 261] width 347 height 31
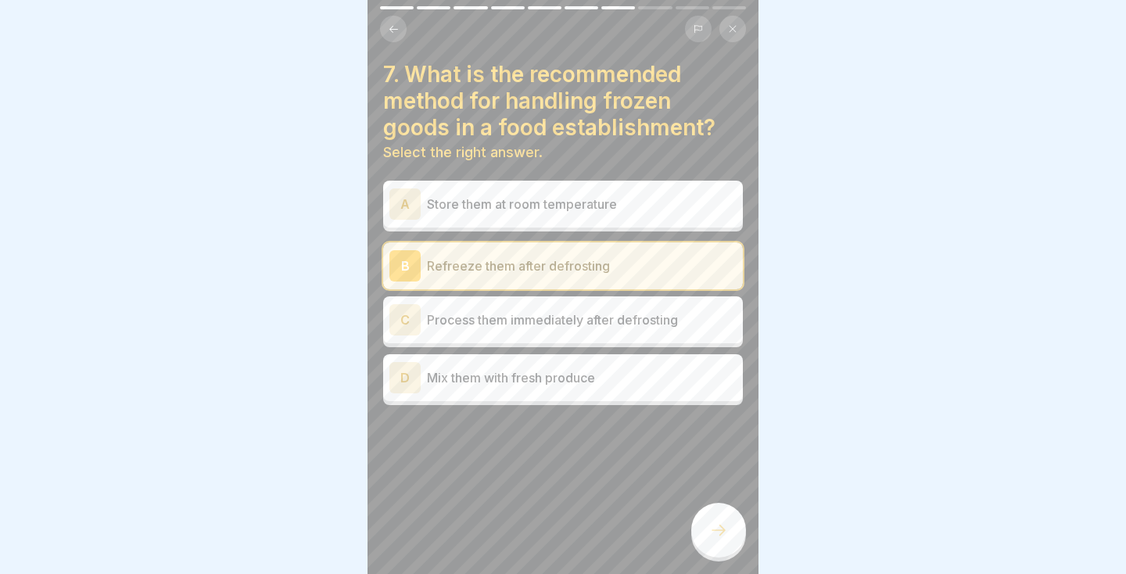
click at [729, 542] on div at bounding box center [718, 530] width 55 height 55
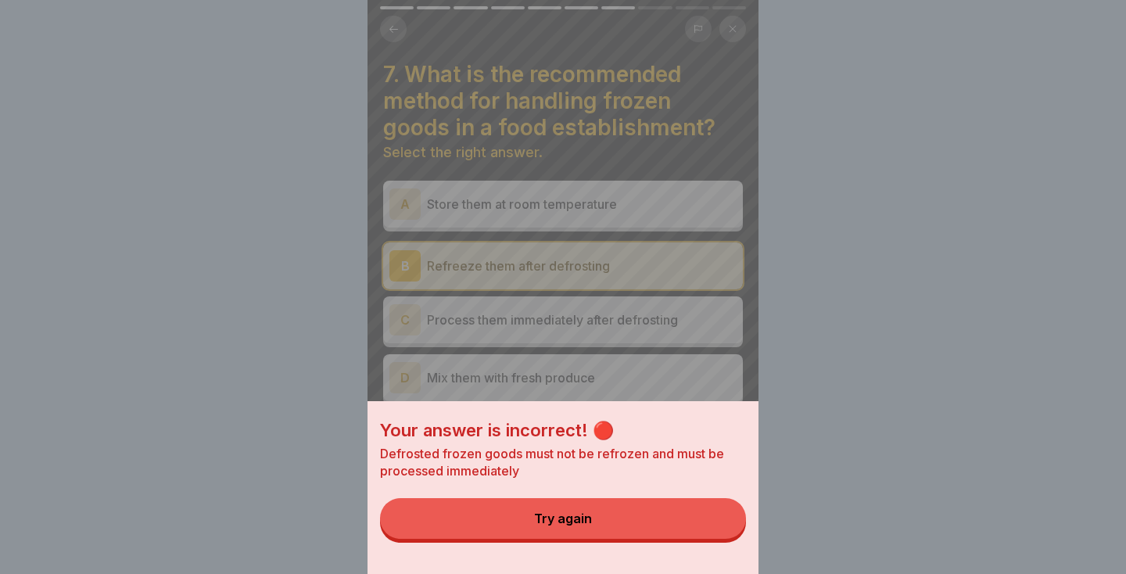
click at [725, 370] on div "Your answer is incorrect! 🔴 Defrosted frozen goods must not be refrozen and mus…" at bounding box center [563, 287] width 391 height 574
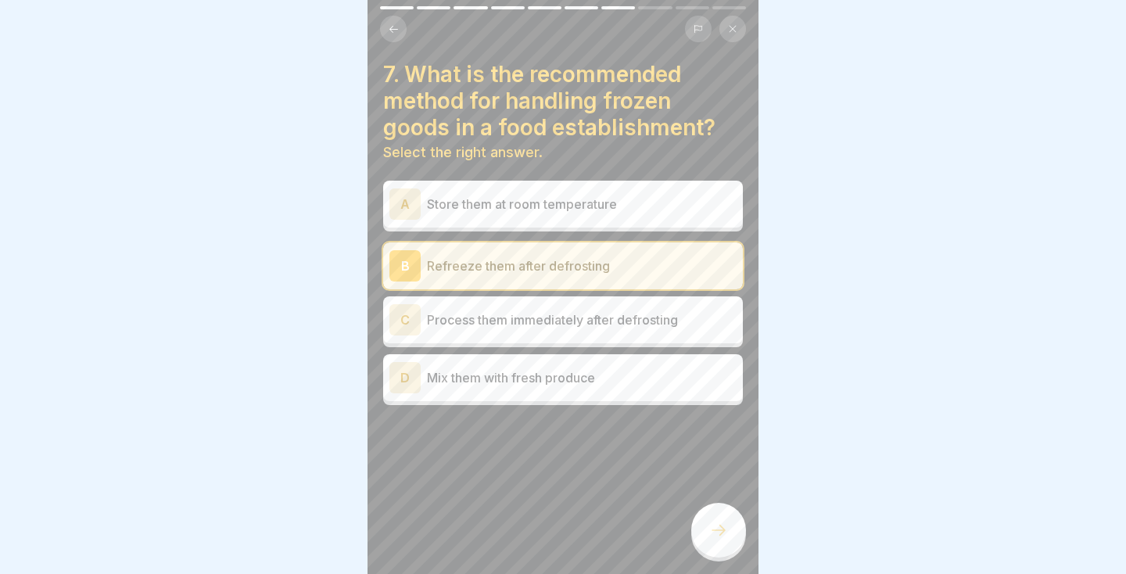
click at [684, 375] on p "Mix them with fresh produce" at bounding box center [582, 377] width 310 height 19
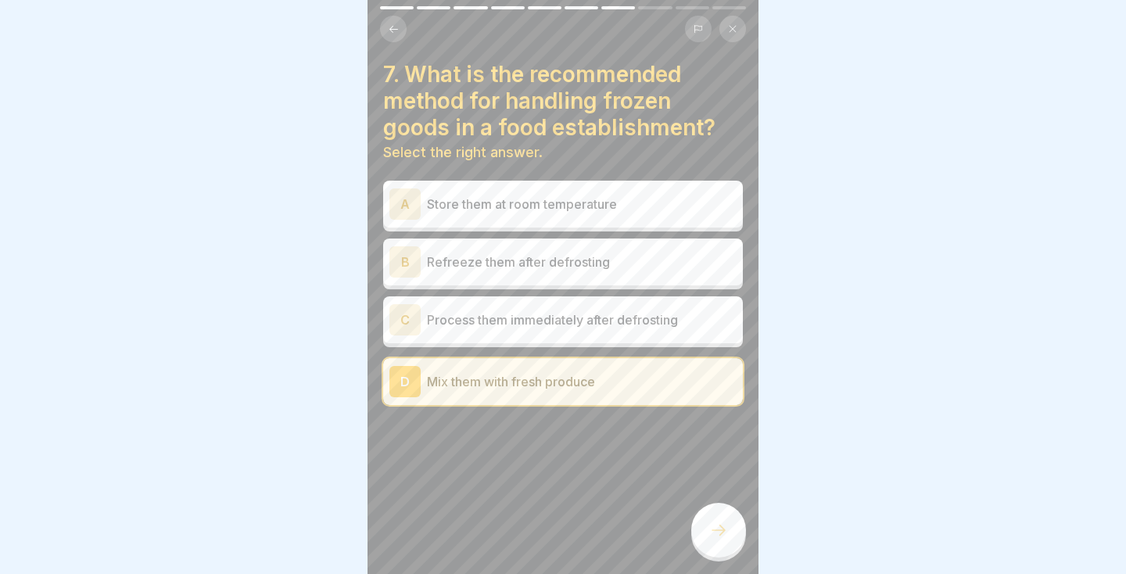
click at [766, 254] on div at bounding box center [563, 287] width 1126 height 574
click at [722, 532] on icon at bounding box center [718, 530] width 19 height 19
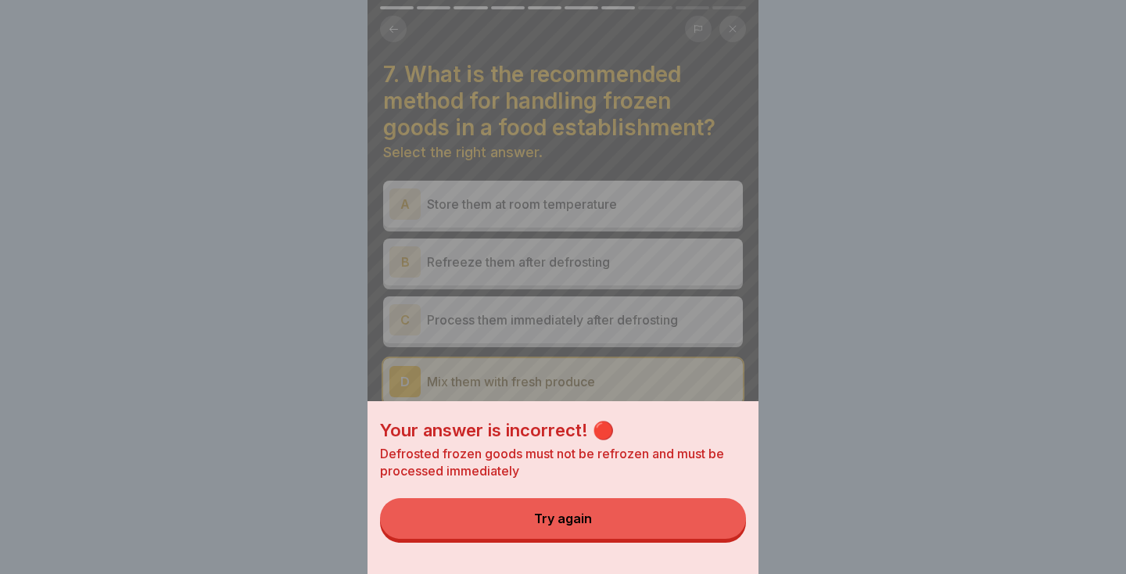
click at [749, 383] on div "Your answer is incorrect! 🔴 Defrosted frozen goods must not be refrozen and mus…" at bounding box center [563, 287] width 391 height 574
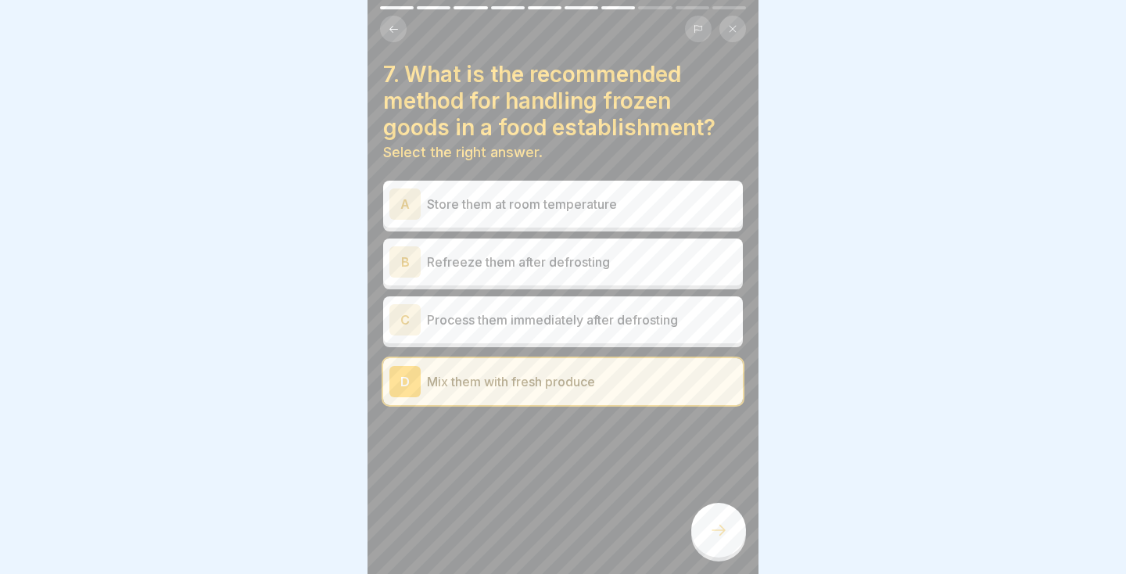
click at [656, 203] on p "Store them at room temperature" at bounding box center [582, 204] width 310 height 19
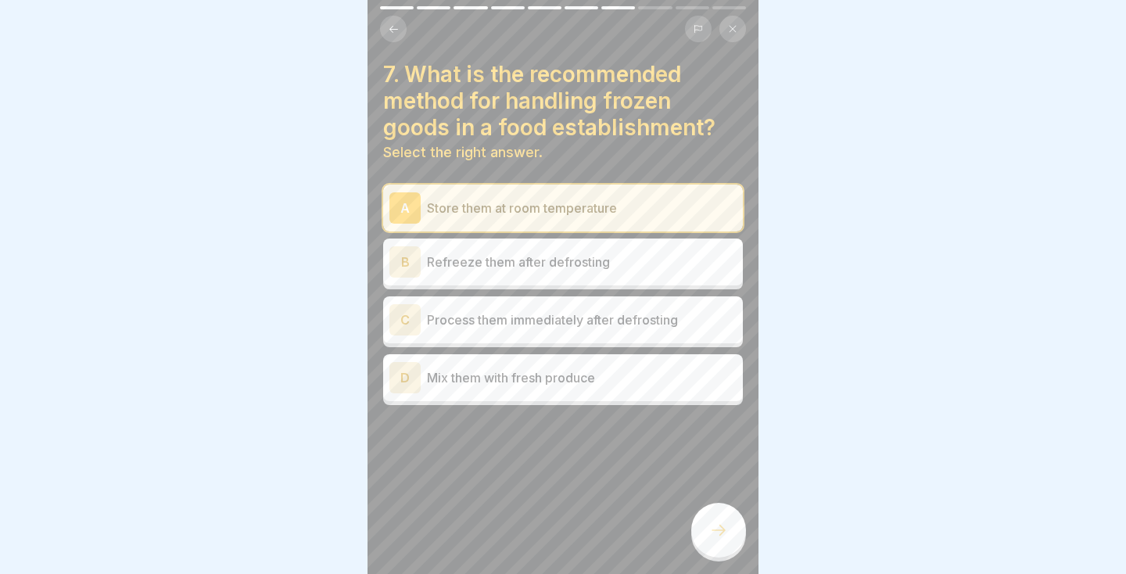
click at [720, 542] on div at bounding box center [718, 530] width 55 height 55
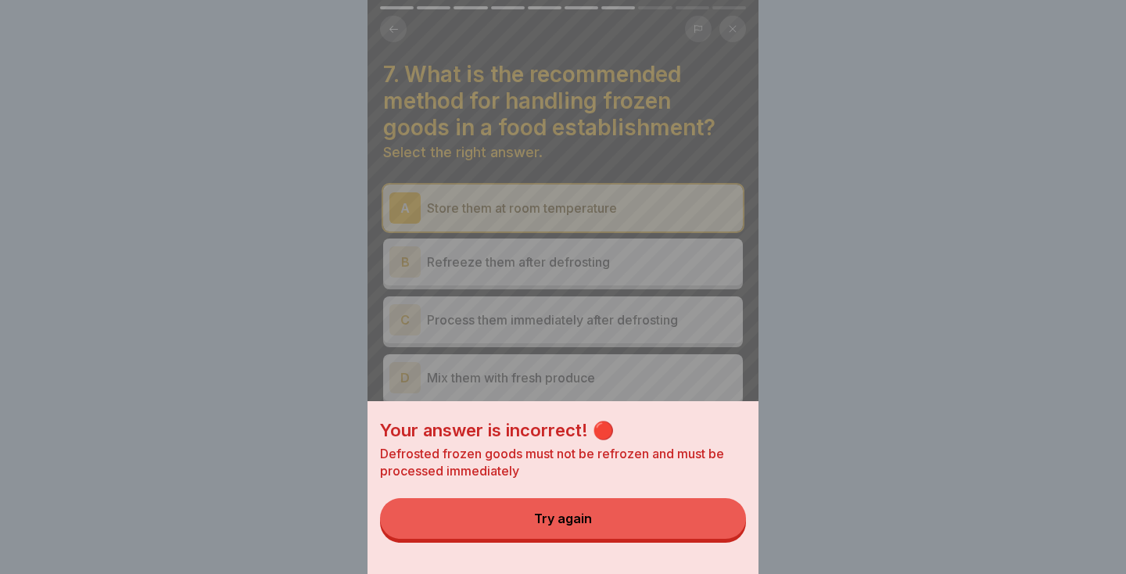
click at [721, 407] on div "Your answer is incorrect! 🔴 Defrosted frozen goods must not be refrozen and mus…" at bounding box center [563, 487] width 391 height 173
click at [716, 354] on div "Your answer is incorrect! 🔴 Defrosted frozen goods must not be refrozen and mus…" at bounding box center [563, 287] width 391 height 574
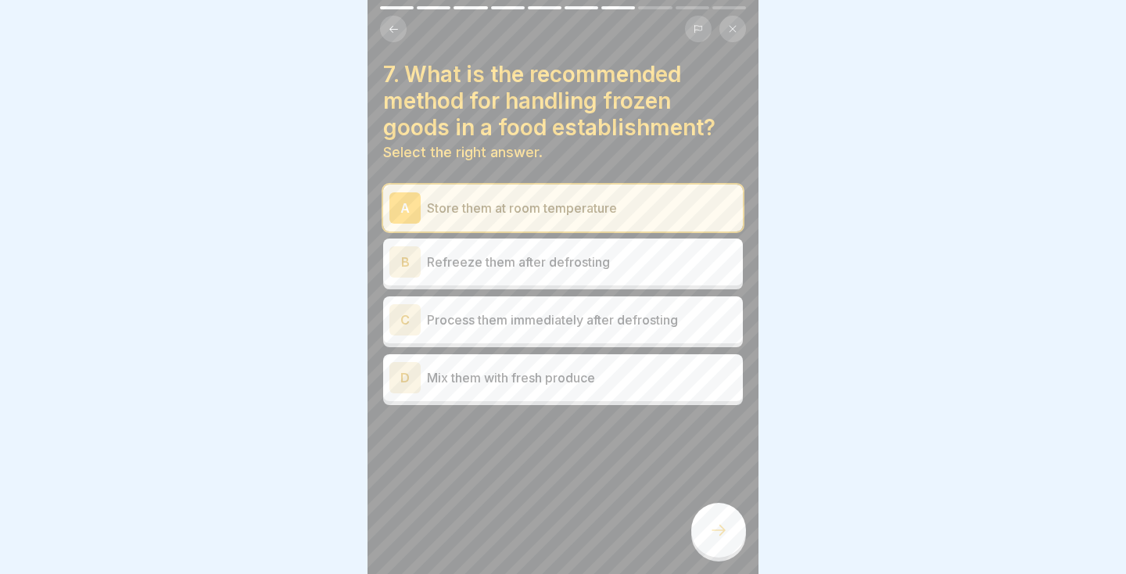
click at [620, 325] on p "Process them immediately after defrosting" at bounding box center [582, 320] width 310 height 19
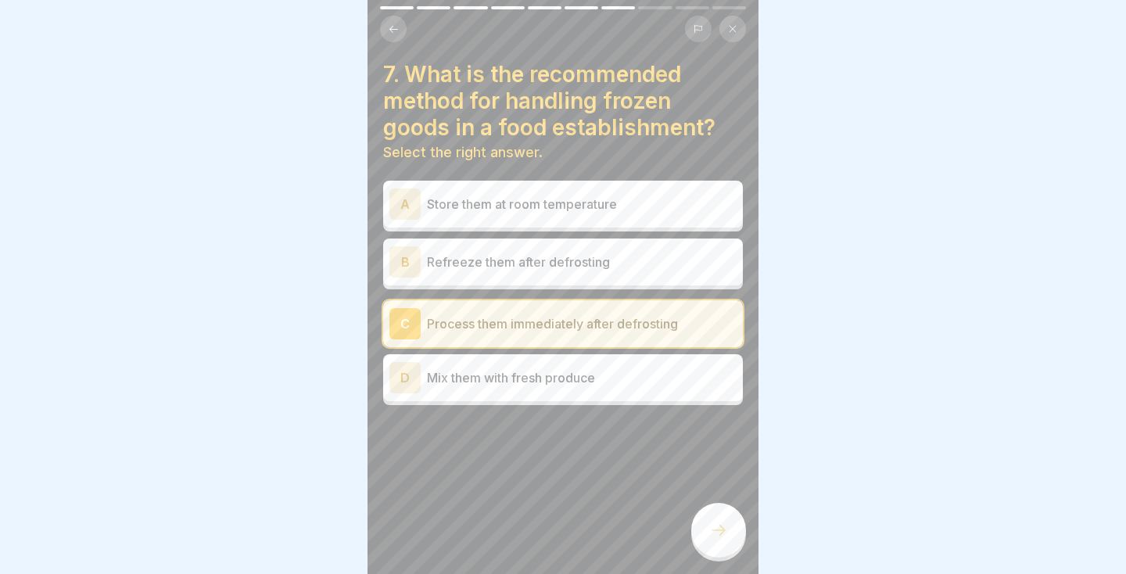
click at [706, 536] on div at bounding box center [718, 530] width 55 height 55
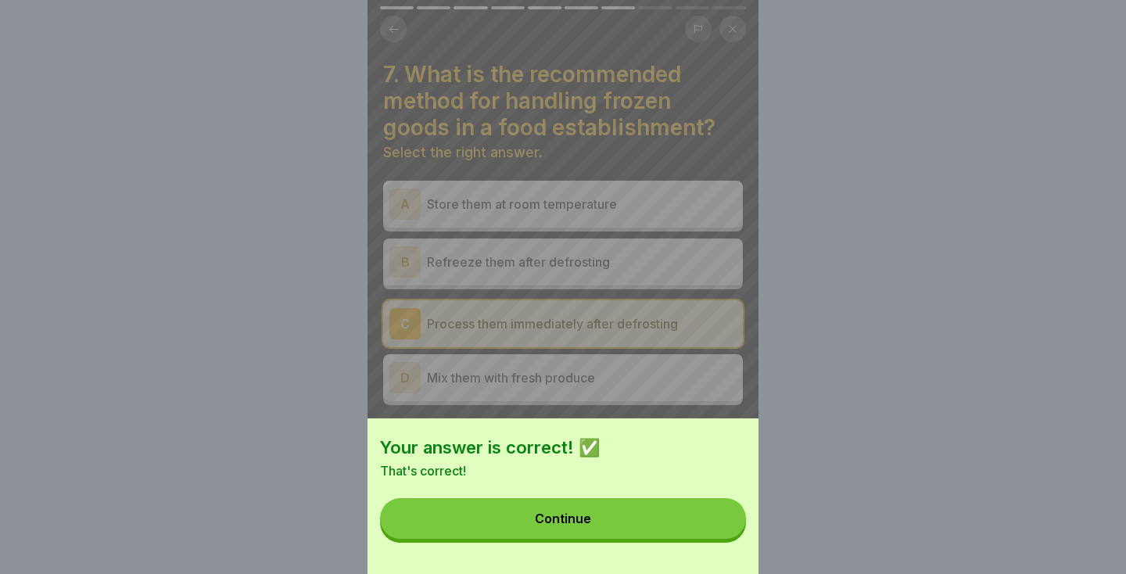
click at [641, 526] on button "Continue" at bounding box center [563, 518] width 366 height 41
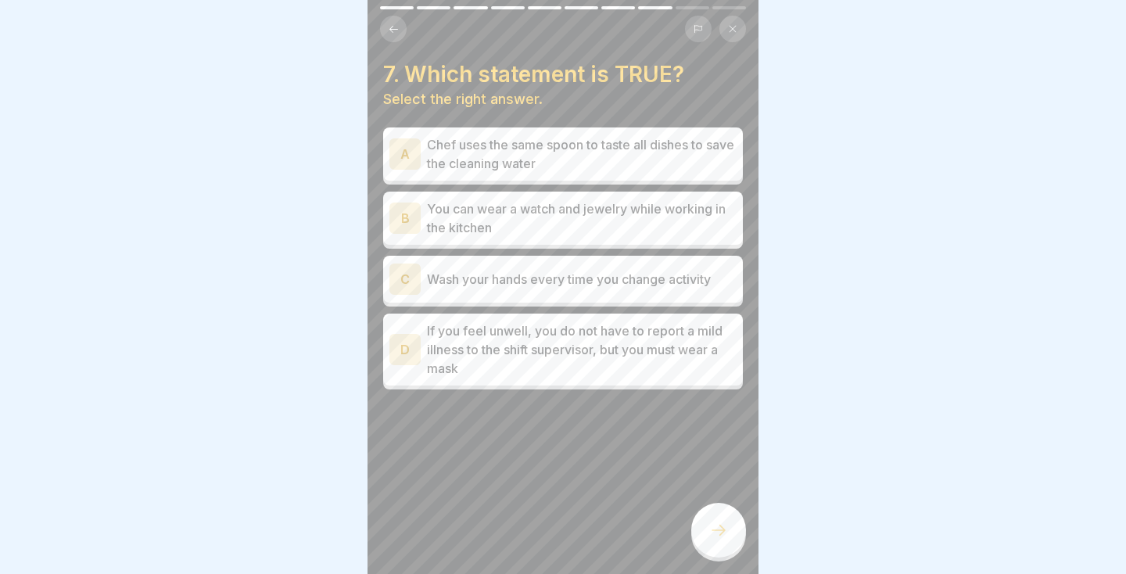
click at [711, 278] on p "Wash your hands every time you change activity" at bounding box center [582, 279] width 310 height 19
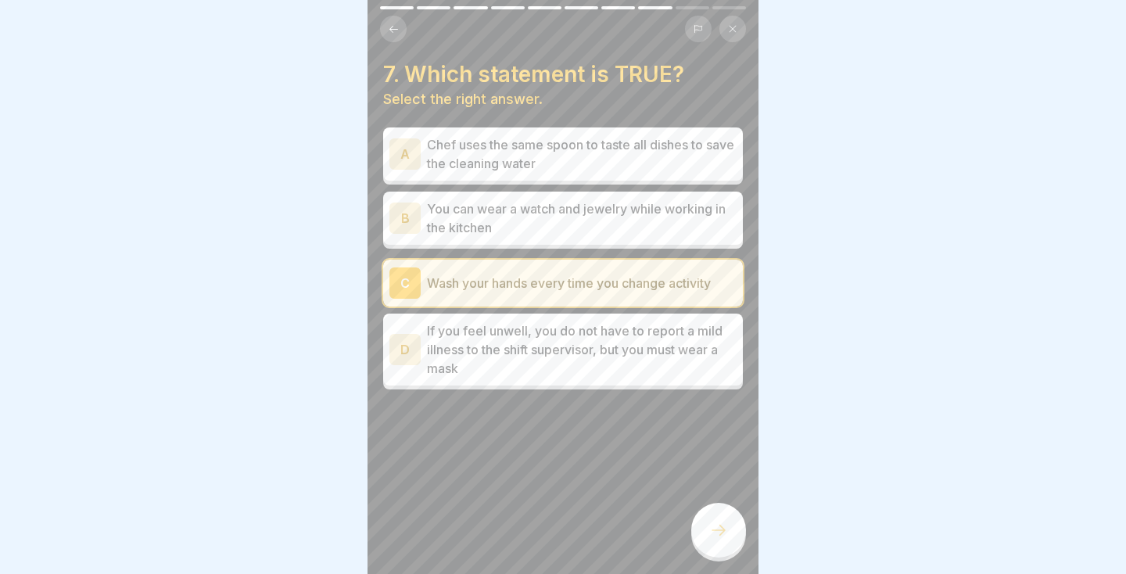
click at [708, 537] on div at bounding box center [718, 530] width 55 height 55
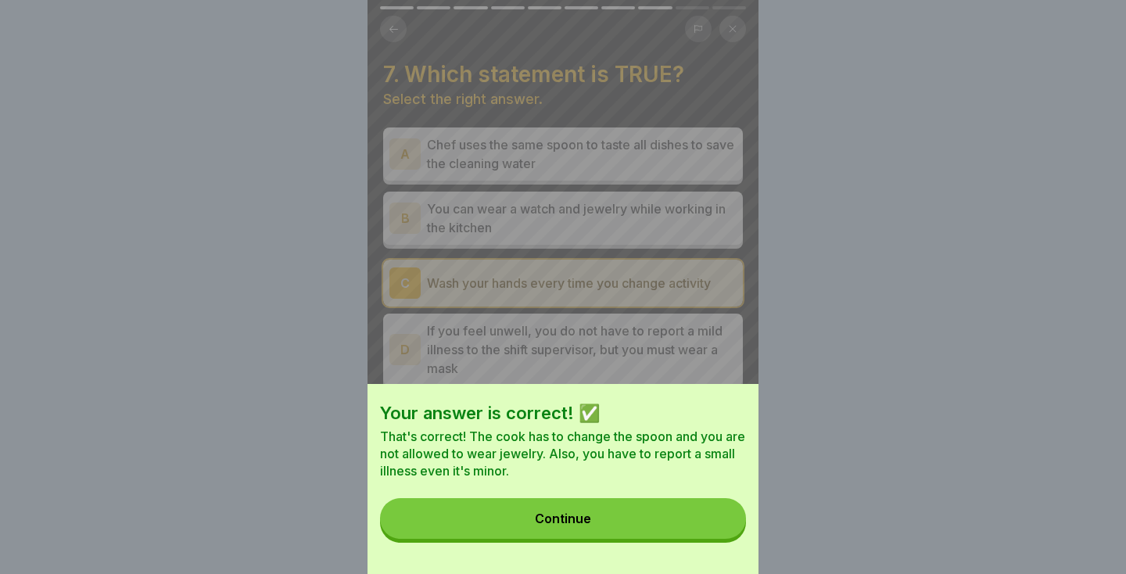
click at [681, 522] on button "Continue" at bounding box center [563, 518] width 366 height 41
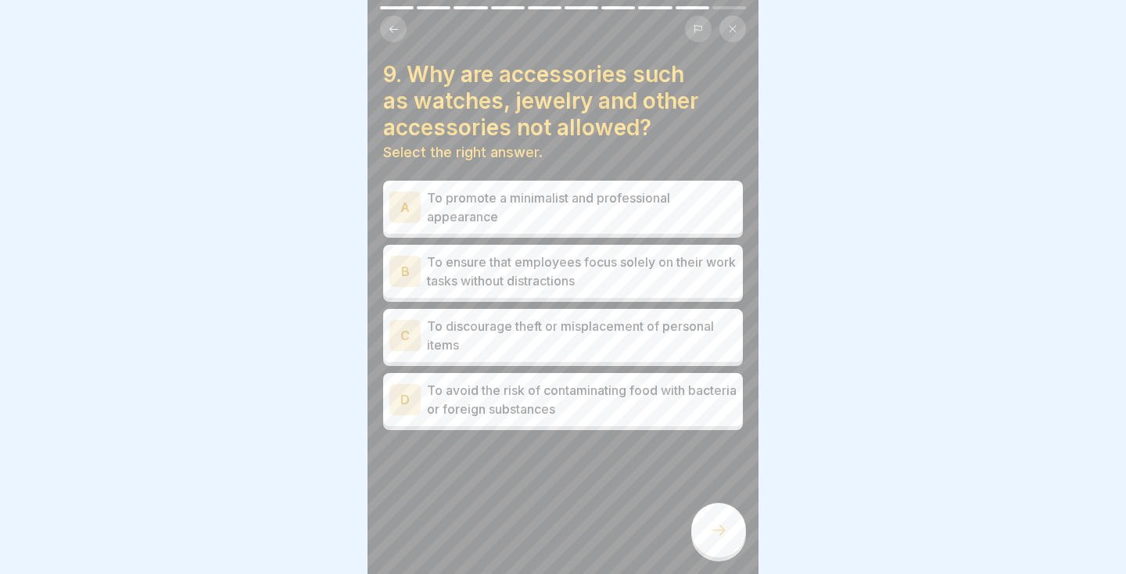
click at [653, 395] on p "To avoid the risk of contaminating food with bacteria or foreign substances" at bounding box center [582, 400] width 310 height 38
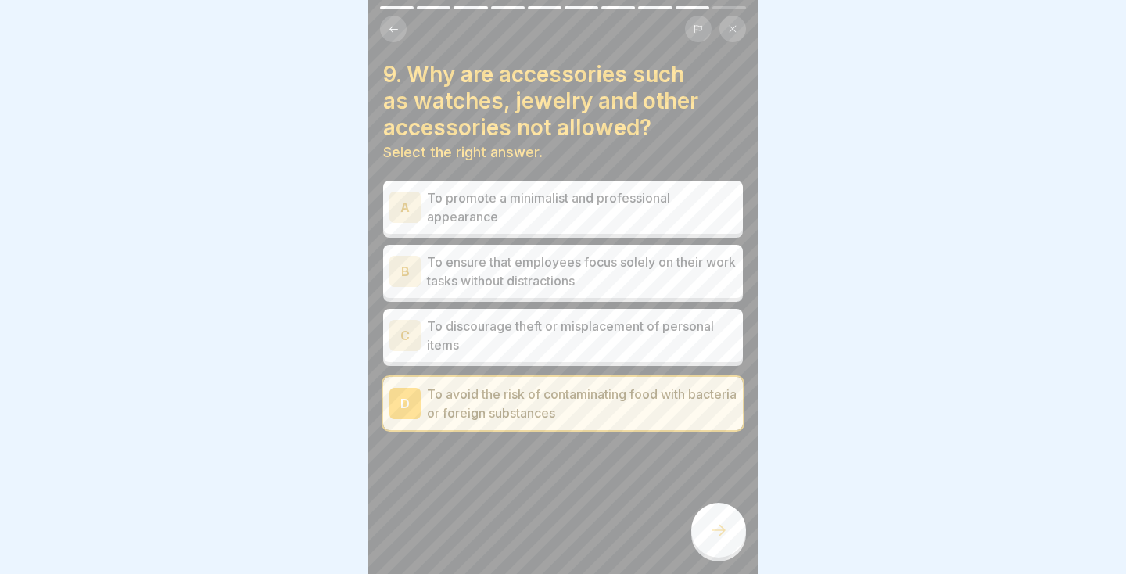
click at [717, 531] on icon at bounding box center [718, 530] width 19 height 19
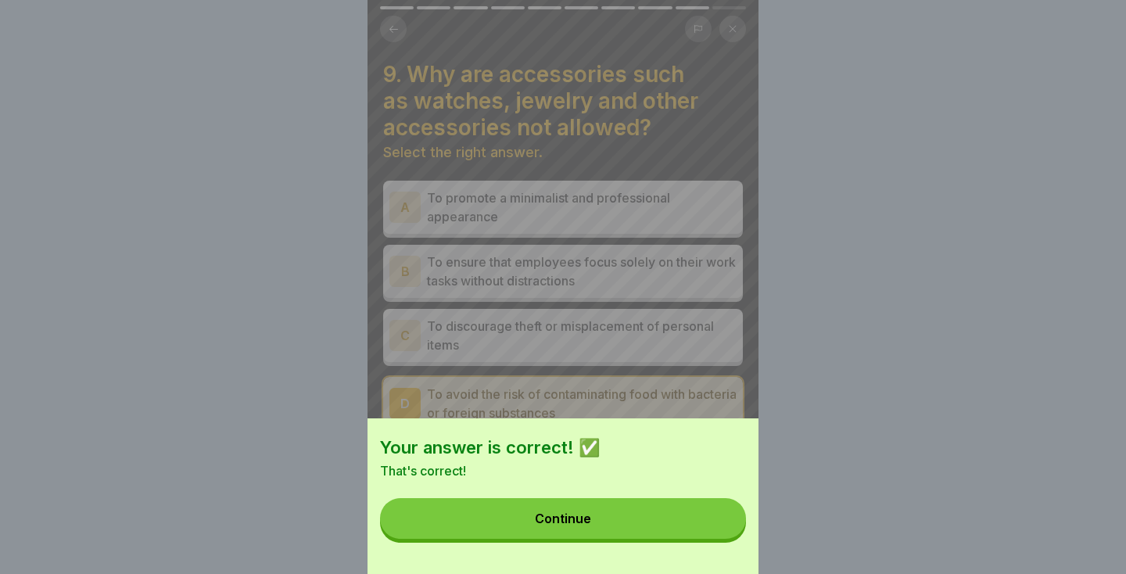
click at [685, 533] on button "Continue" at bounding box center [563, 518] width 366 height 41
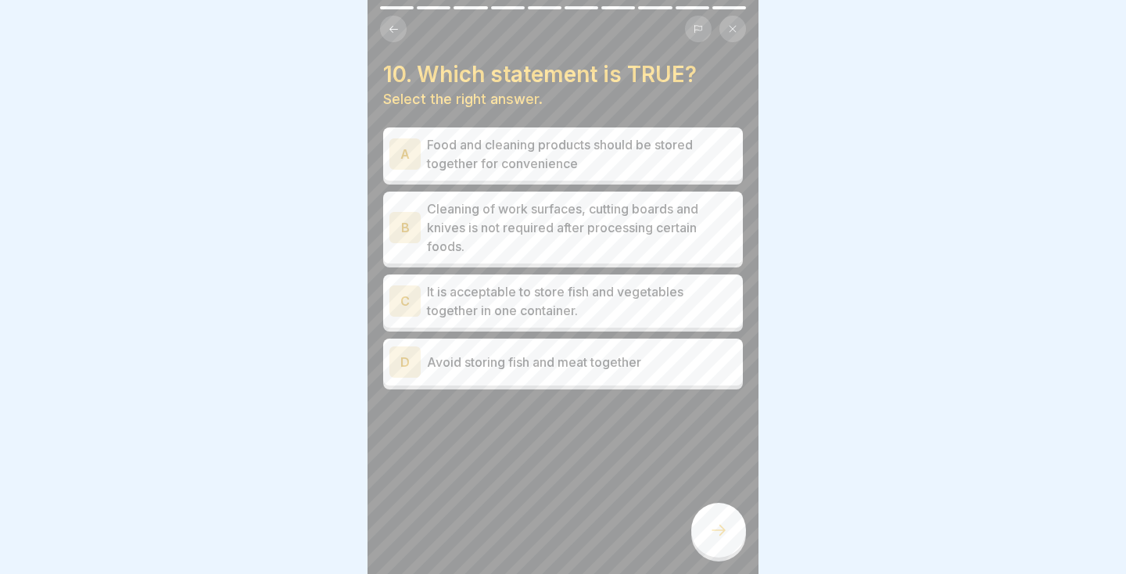
click at [627, 248] on p "Cleaning of work surfaces, cutting boards and knives is not required after proc…" at bounding box center [582, 227] width 310 height 56
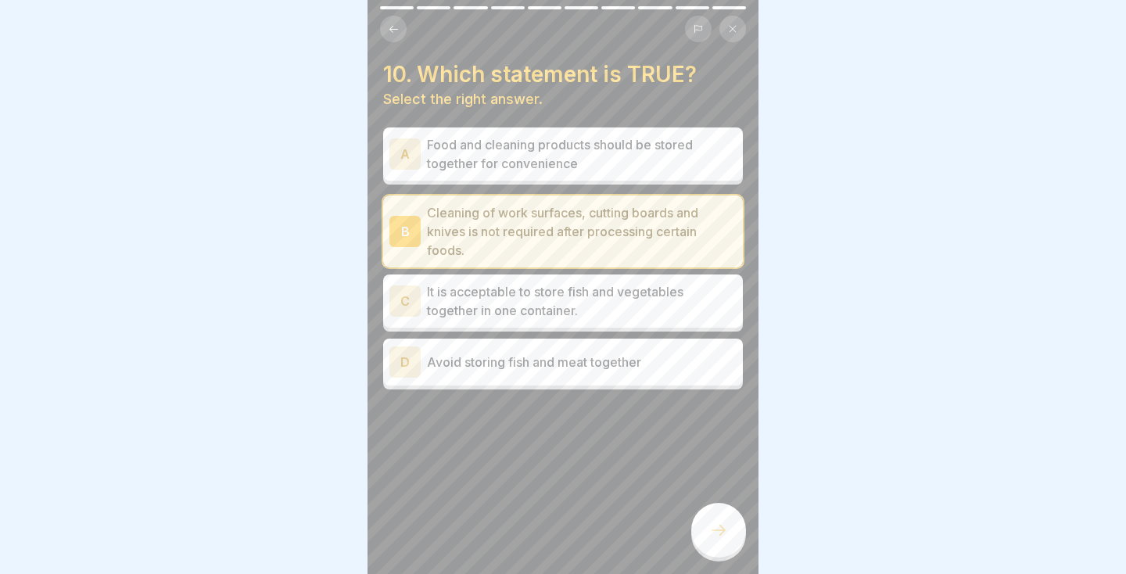
click at [721, 517] on div at bounding box center [718, 530] width 55 height 55
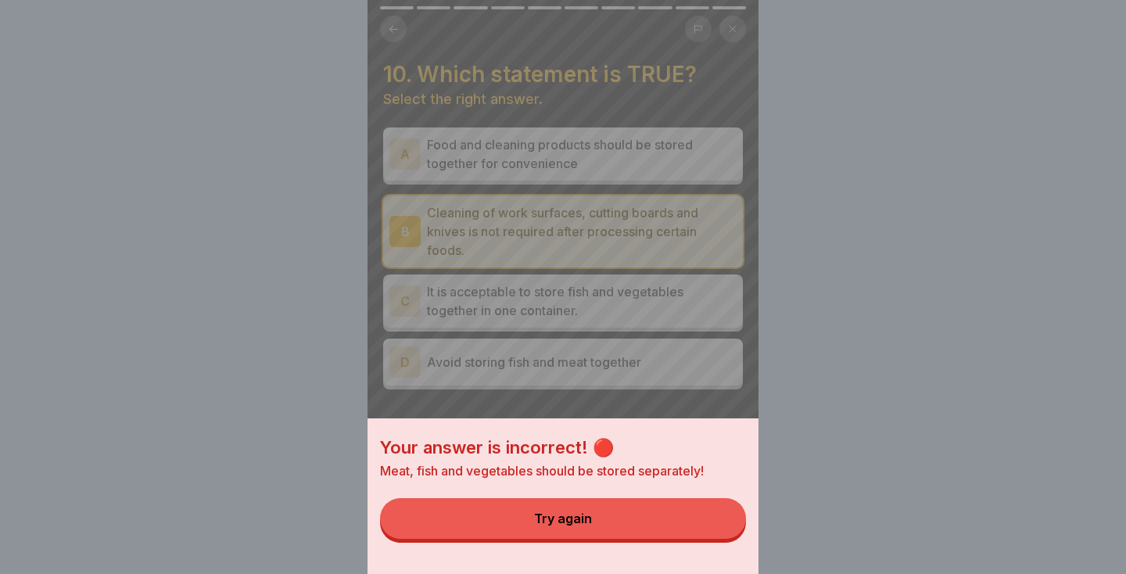
click at [766, 303] on div "Your answer is incorrect! 🔴 Meat, fish and vegetables should be stored separate…" at bounding box center [563, 287] width 1126 height 574
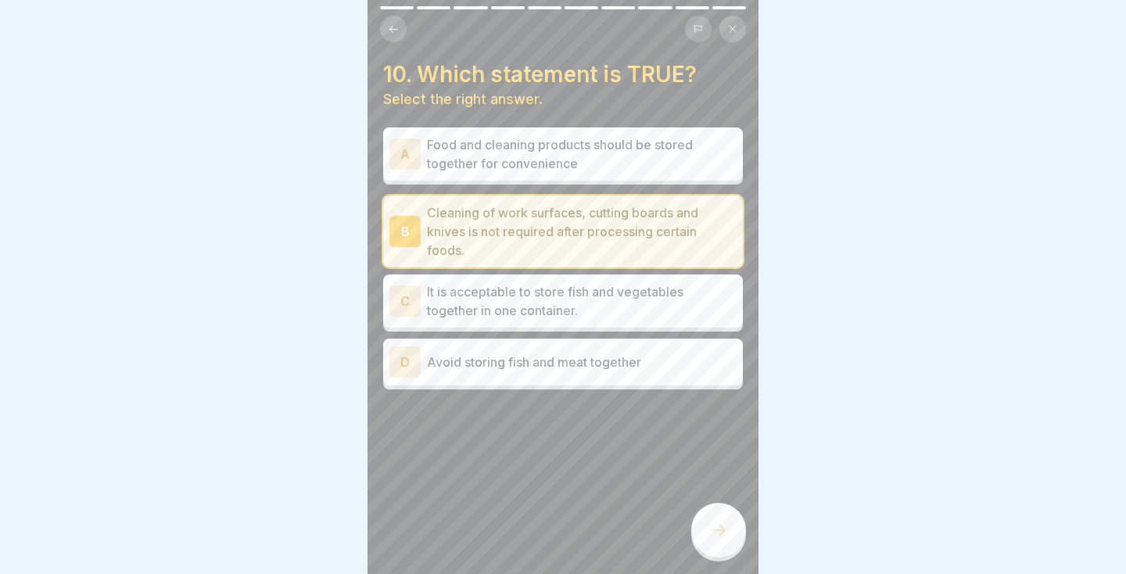
click at [687, 163] on p "Food and cleaning products should be stored together for convenience" at bounding box center [582, 154] width 310 height 38
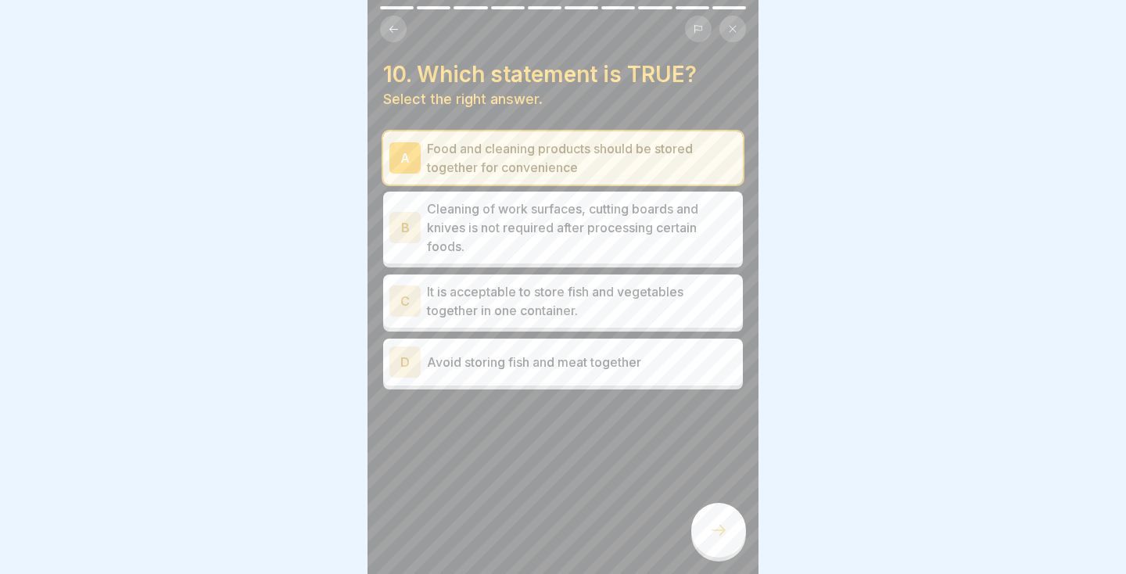
click at [713, 520] on div at bounding box center [718, 530] width 55 height 55
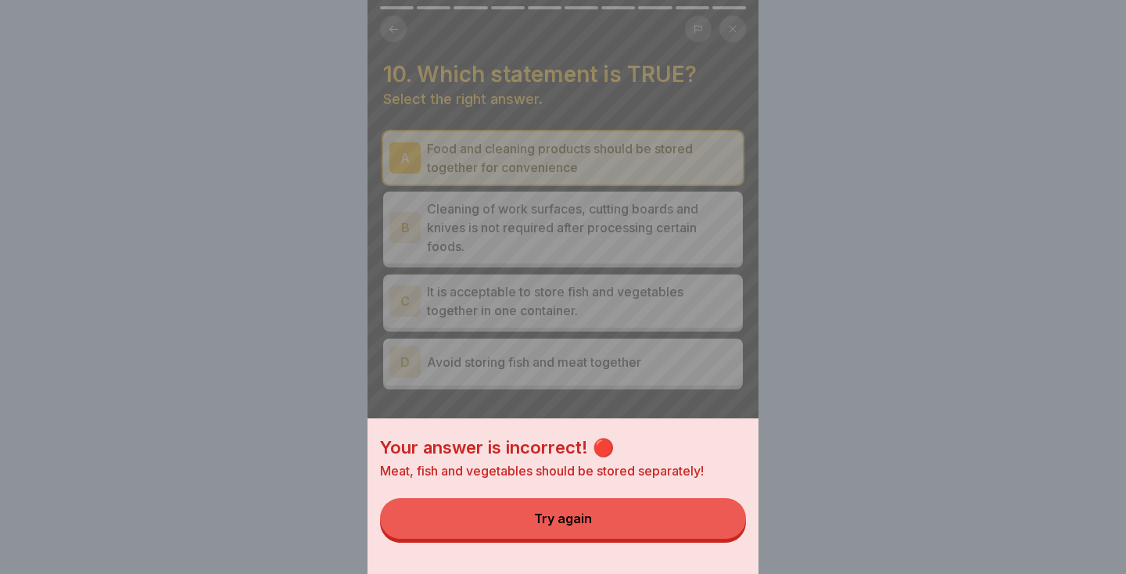
click at [766, 393] on div "Your answer is incorrect! 🔴 Meat, fish and vegetables should be stored separate…" at bounding box center [563, 287] width 1126 height 574
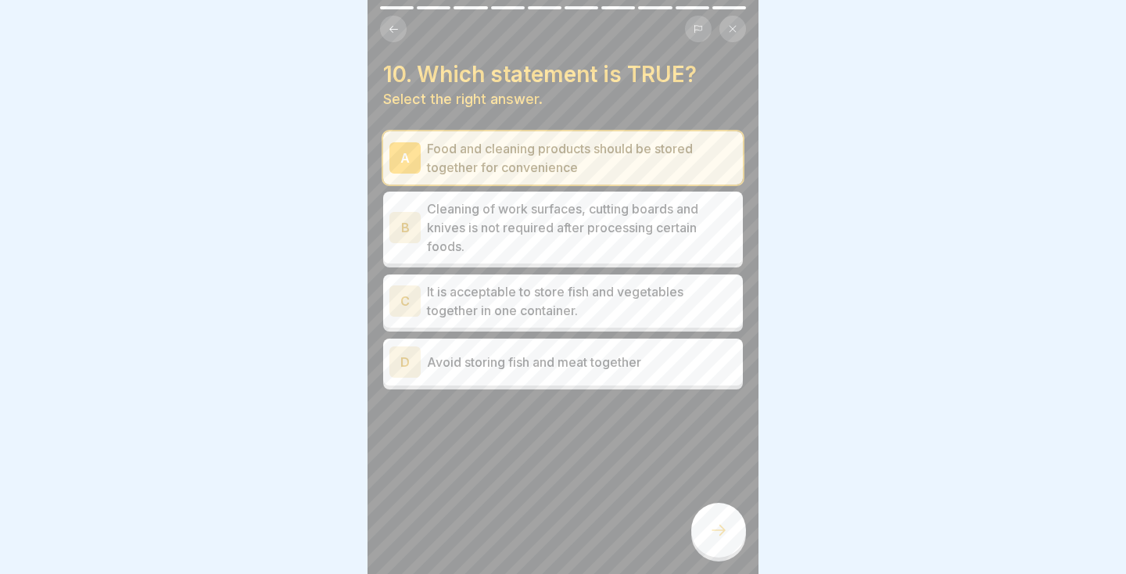
click at [655, 304] on p "It is acceptable to store fish and vegetables together in one container." at bounding box center [582, 301] width 310 height 38
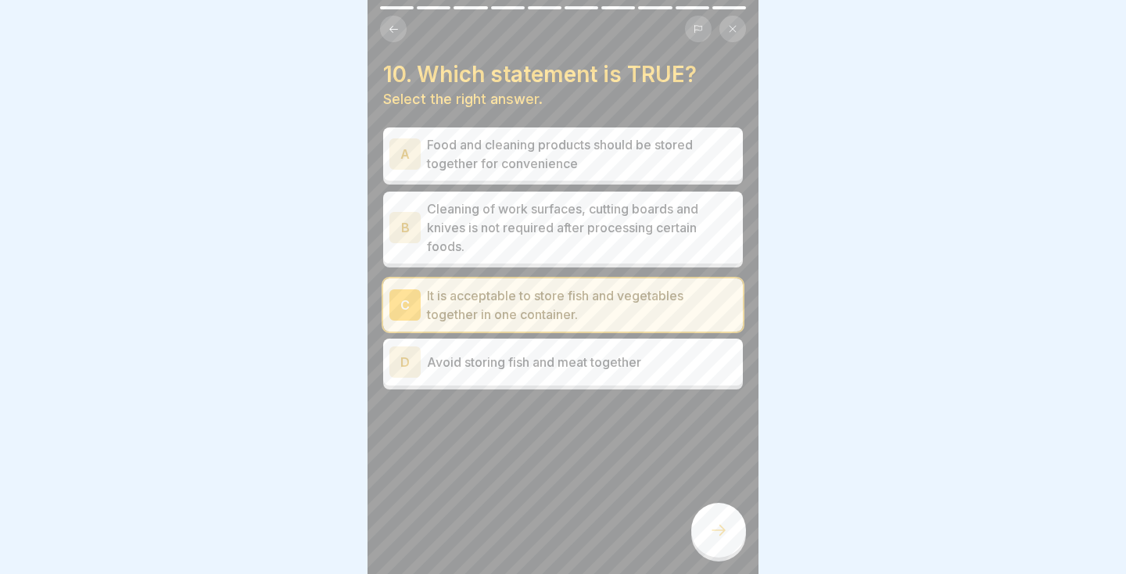
click at [720, 542] on div at bounding box center [718, 530] width 55 height 55
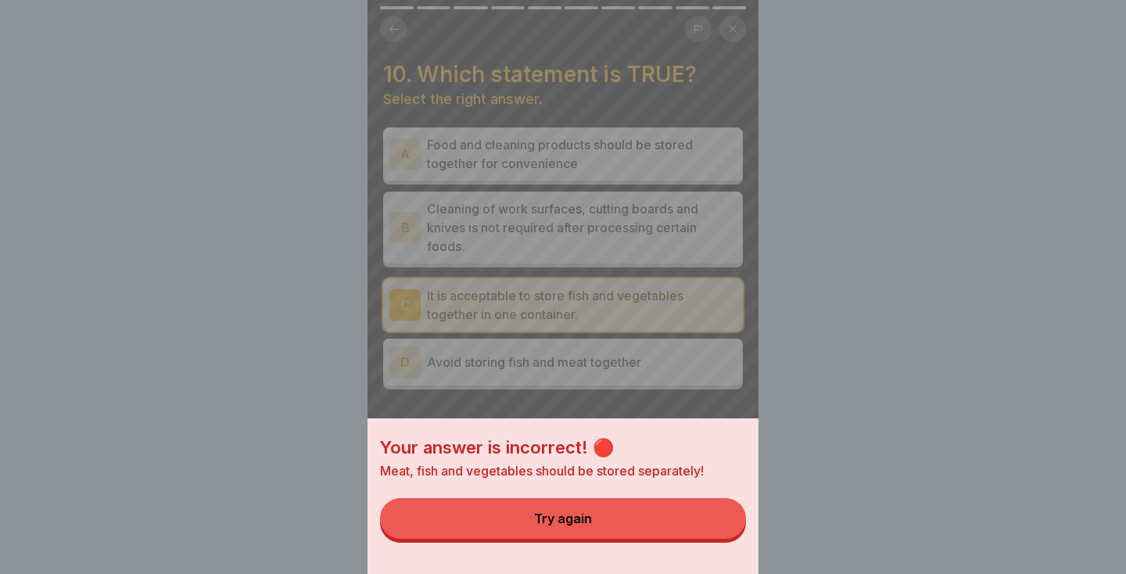
click at [624, 366] on div "Your answer is incorrect! 🔴 Meat, fish and vegetables should be stored separate…" at bounding box center [563, 287] width 391 height 574
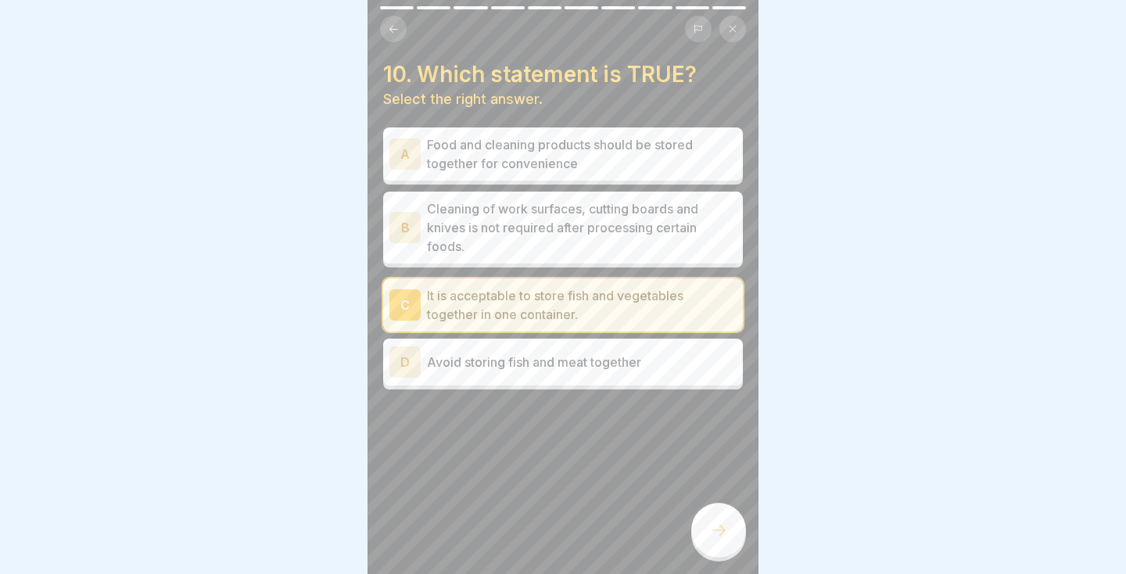
click at [625, 375] on div "D Avoid storing fish and meat together" at bounding box center [563, 361] width 347 height 31
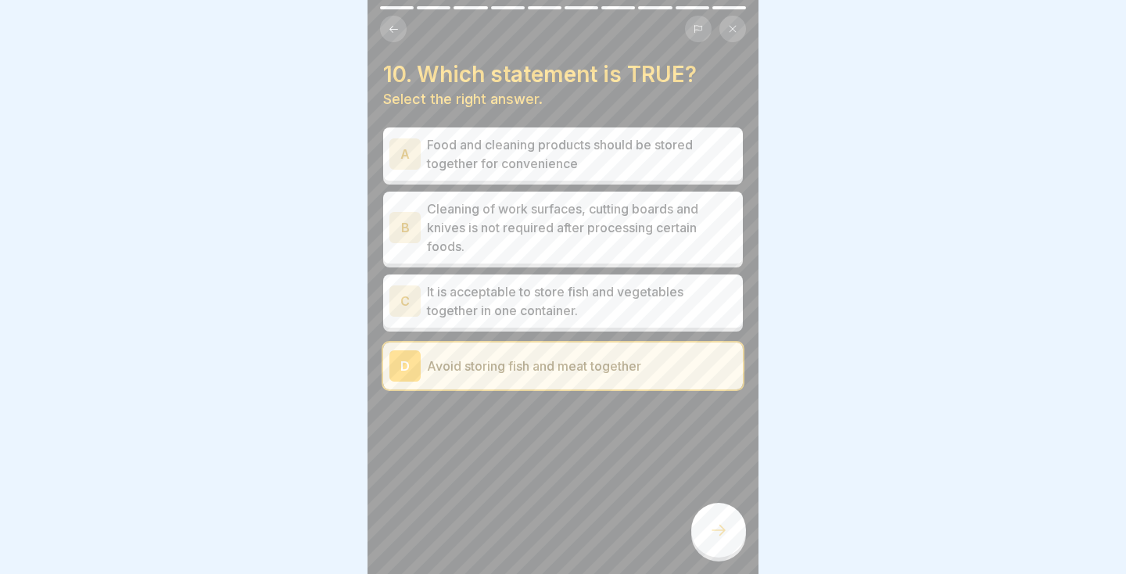
click at [720, 550] on div at bounding box center [718, 530] width 55 height 55
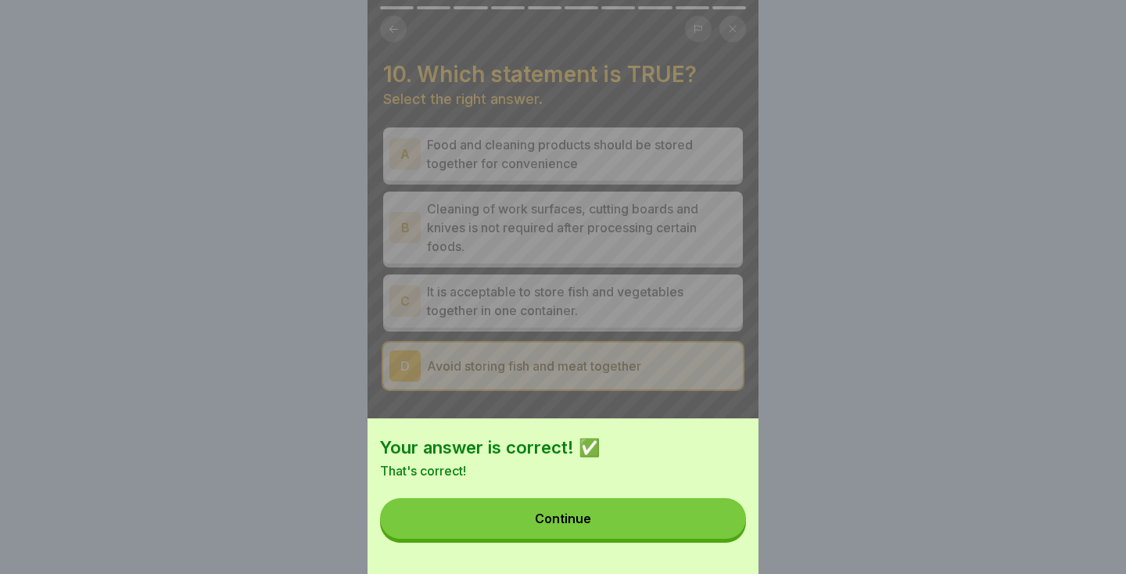
click at [692, 525] on button "Continue" at bounding box center [563, 518] width 366 height 41
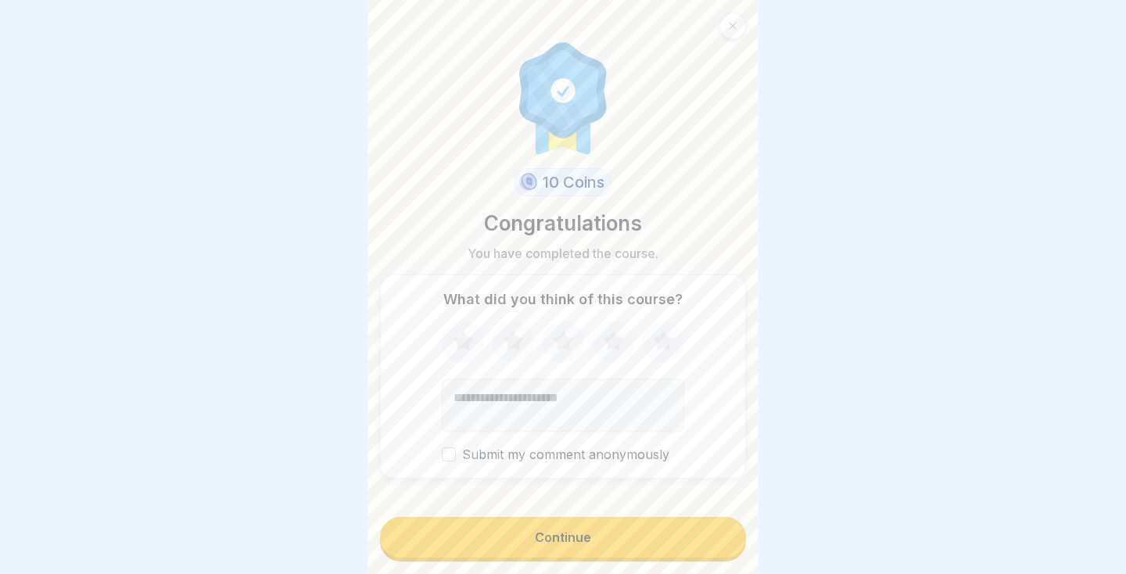
click at [609, 544] on button "Continue" at bounding box center [563, 537] width 366 height 41
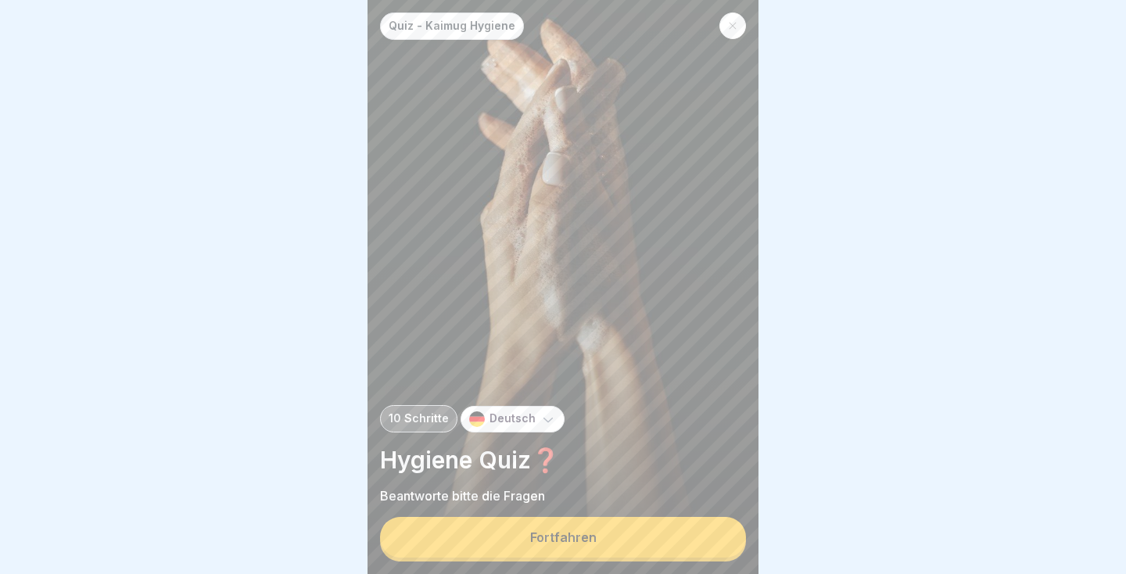
click at [582, 551] on button "Fortfahren" at bounding box center [563, 537] width 366 height 41
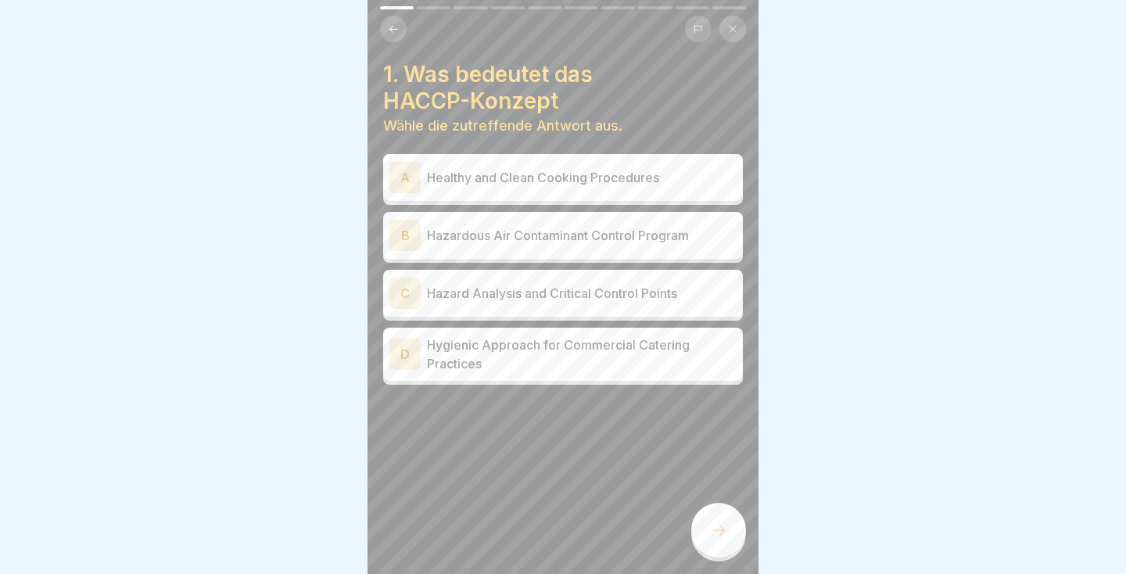
click at [549, 279] on div "C Hazard Analysis and Critical Control Points" at bounding box center [563, 293] width 347 height 31
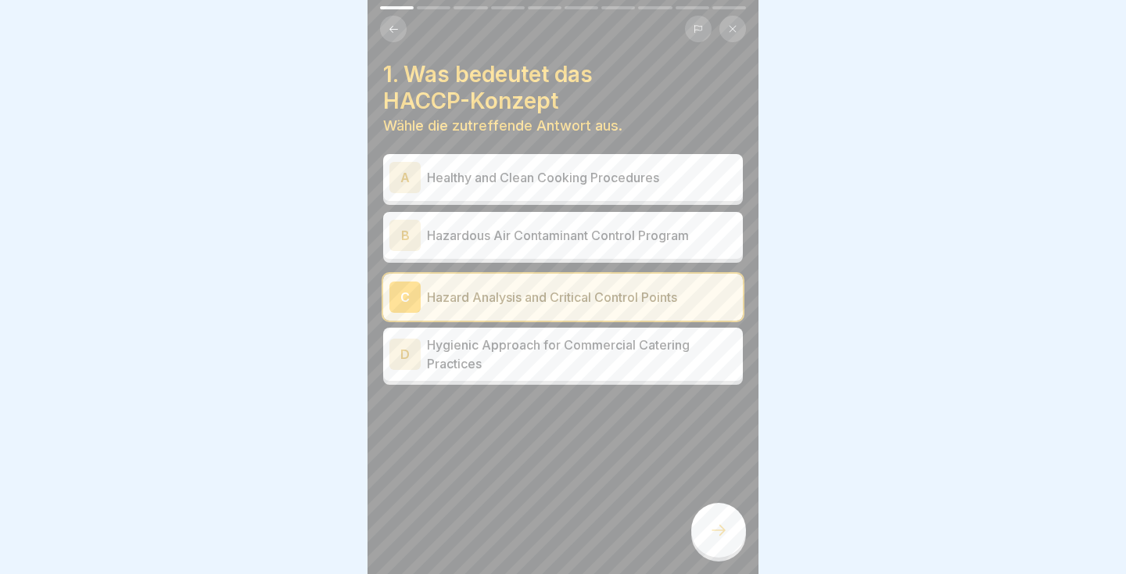
click at [720, 538] on icon at bounding box center [718, 530] width 19 height 19
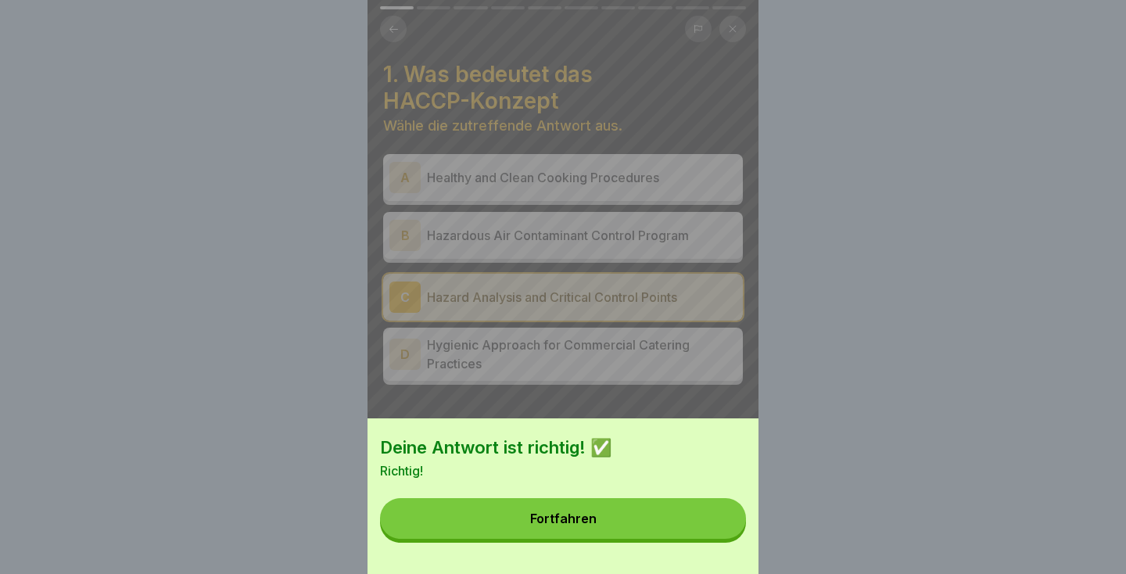
click at [676, 536] on button "Fortfahren" at bounding box center [563, 518] width 366 height 41
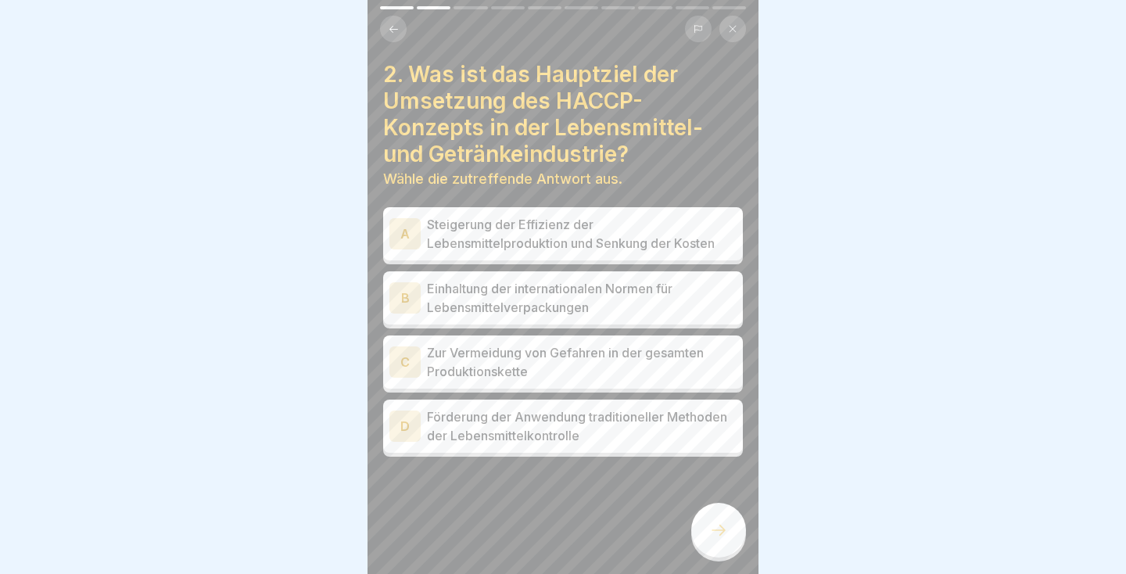
click at [693, 228] on p "Steigerung der Effizienz der Lebensmittelproduktion und Senkung der Kosten" at bounding box center [582, 234] width 310 height 38
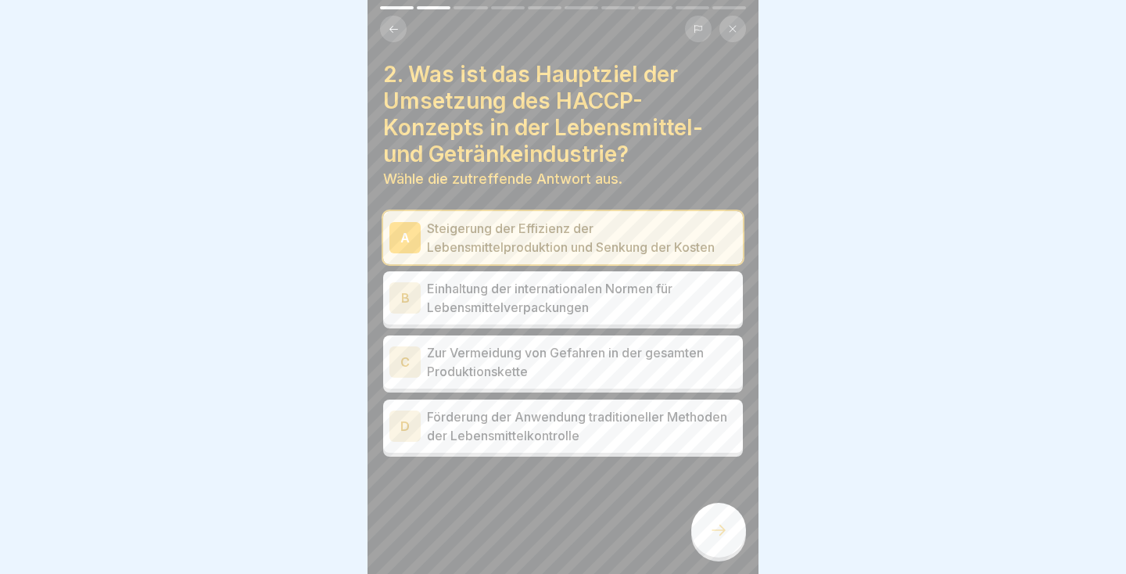
click at [726, 548] on div at bounding box center [718, 530] width 55 height 55
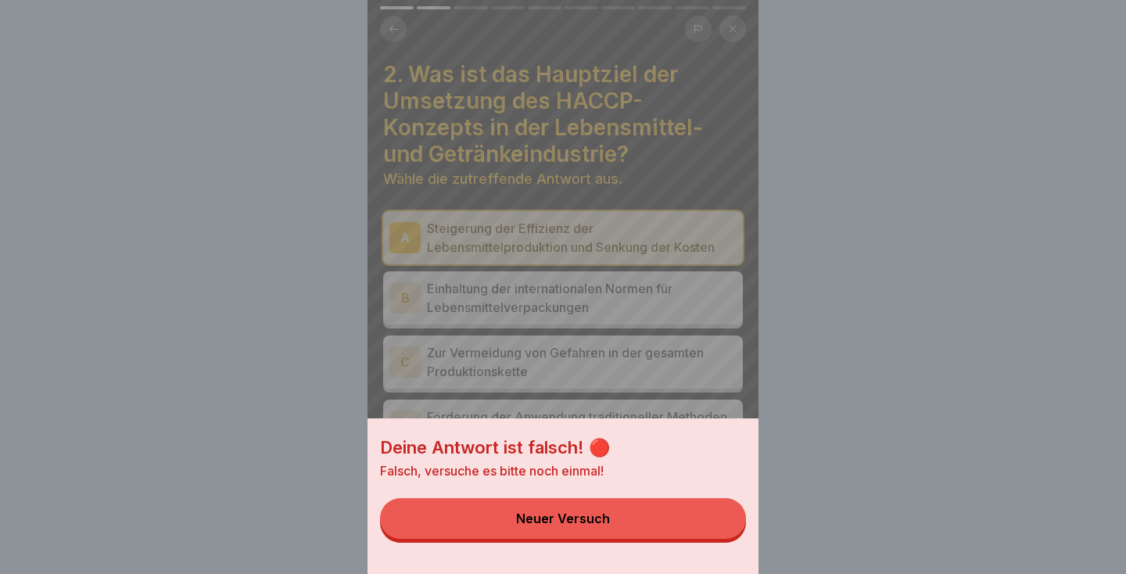
click at [766, 278] on div "Deine Antwort ist falsch! 🔴 Falsch, versuche es bitte noch einmal! Neuer Versuch" at bounding box center [563, 287] width 1126 height 574
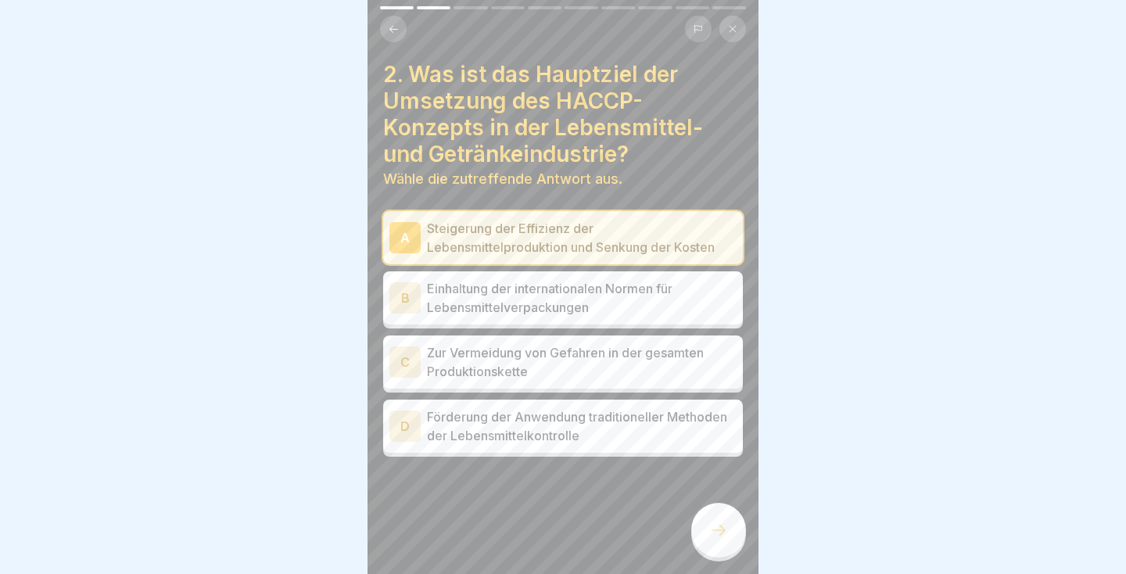
click at [659, 291] on p "Einhaltung der internationalen Normen für Lebensmittelverpackungen" at bounding box center [582, 298] width 310 height 38
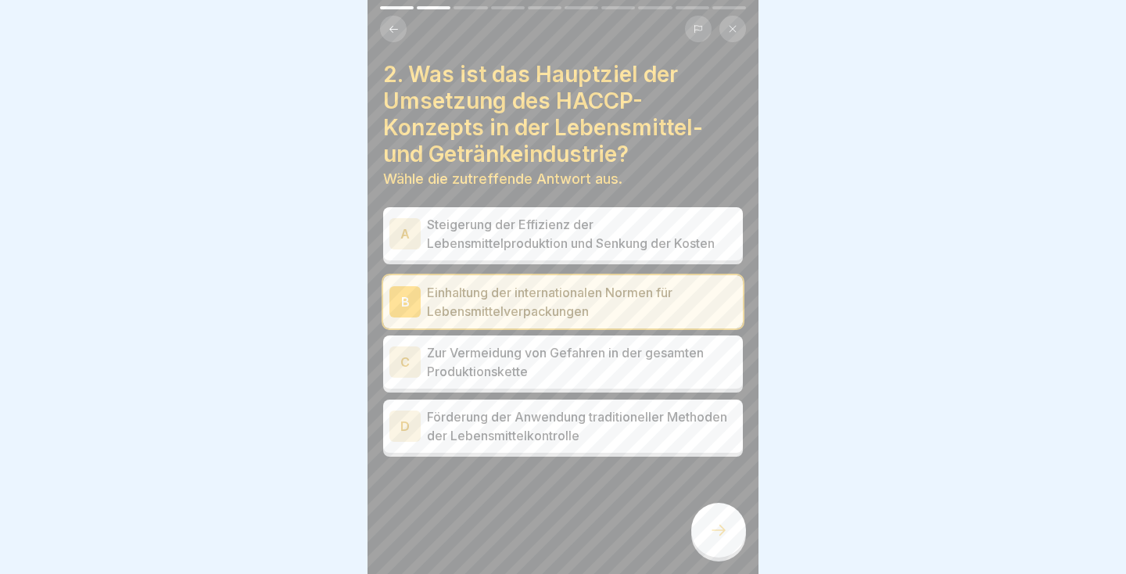
click at [729, 544] on div at bounding box center [718, 530] width 55 height 55
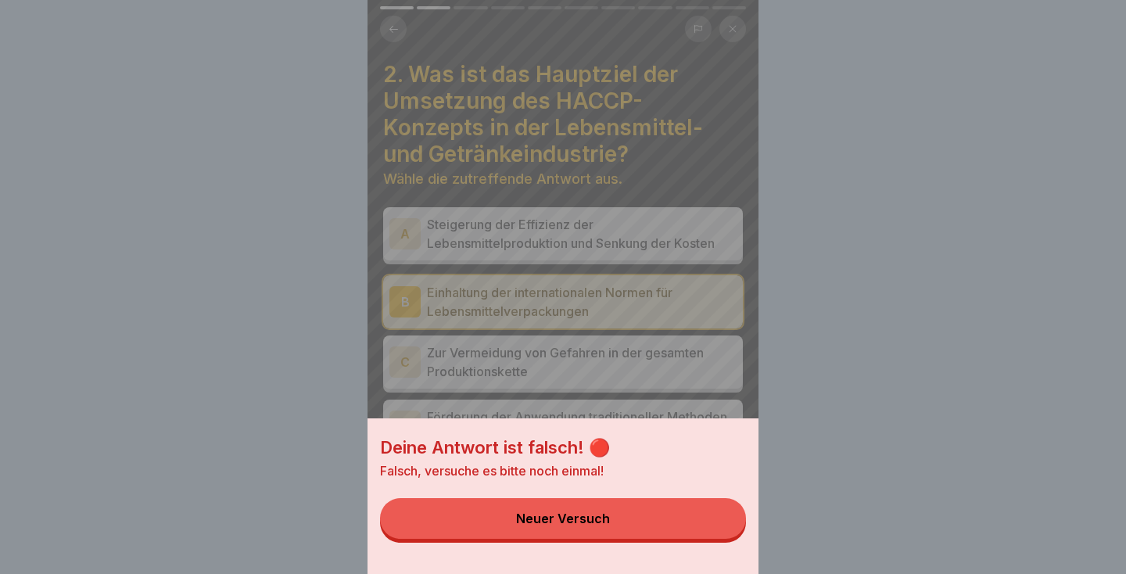
click at [766, 300] on div "Deine Antwort ist falsch! 🔴 Falsch, versuche es bitte noch einmal! Neuer Versuch" at bounding box center [563, 287] width 1126 height 574
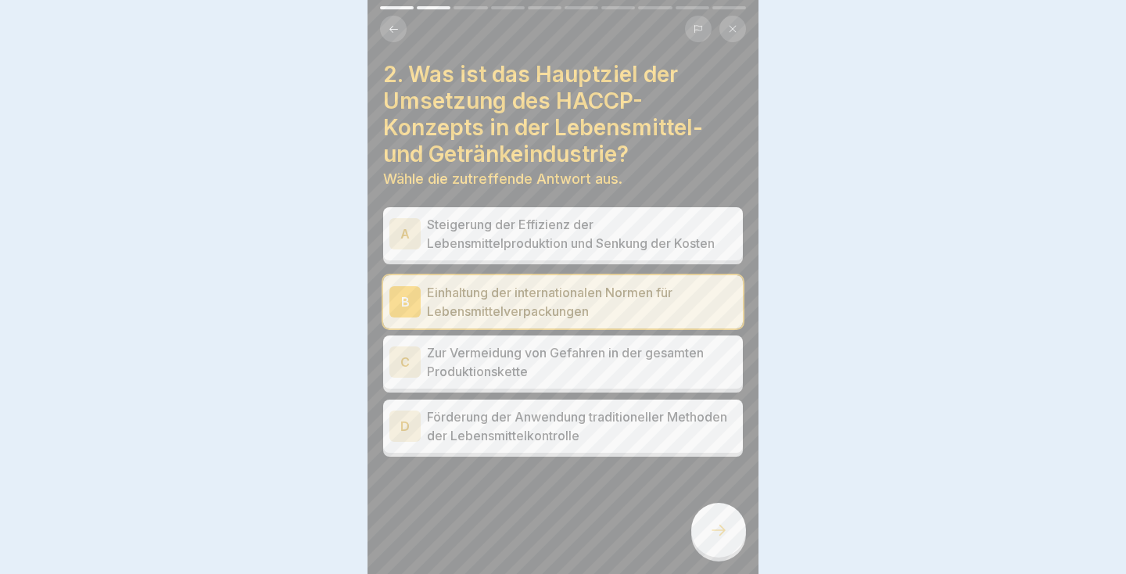
click at [645, 350] on p "Zur Vermeidung von Gefahren in der gesamten Produktionskette" at bounding box center [582, 362] width 310 height 38
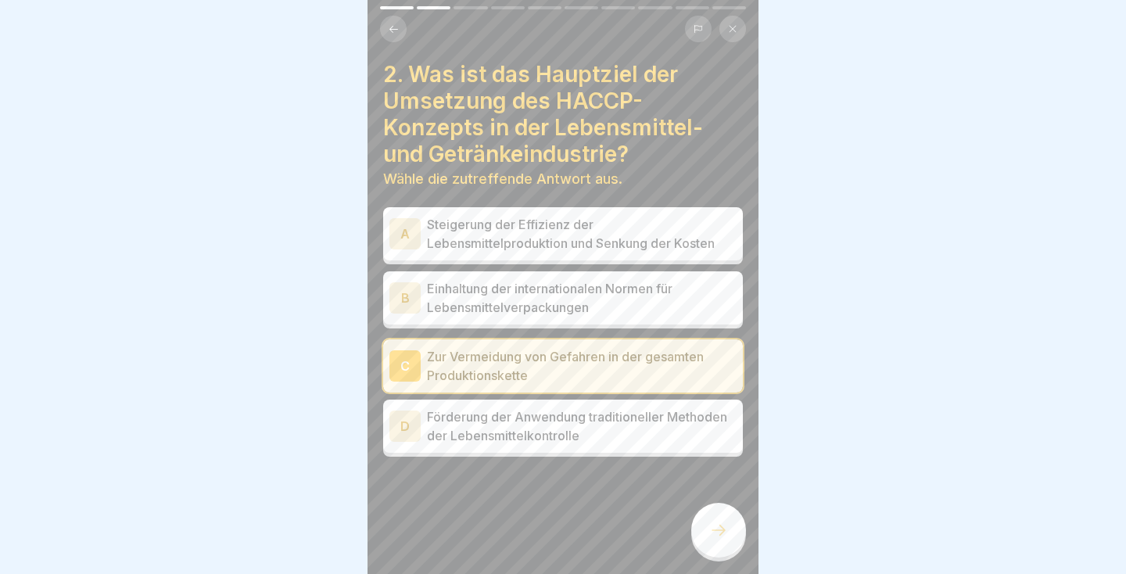
click at [722, 543] on div at bounding box center [718, 530] width 55 height 55
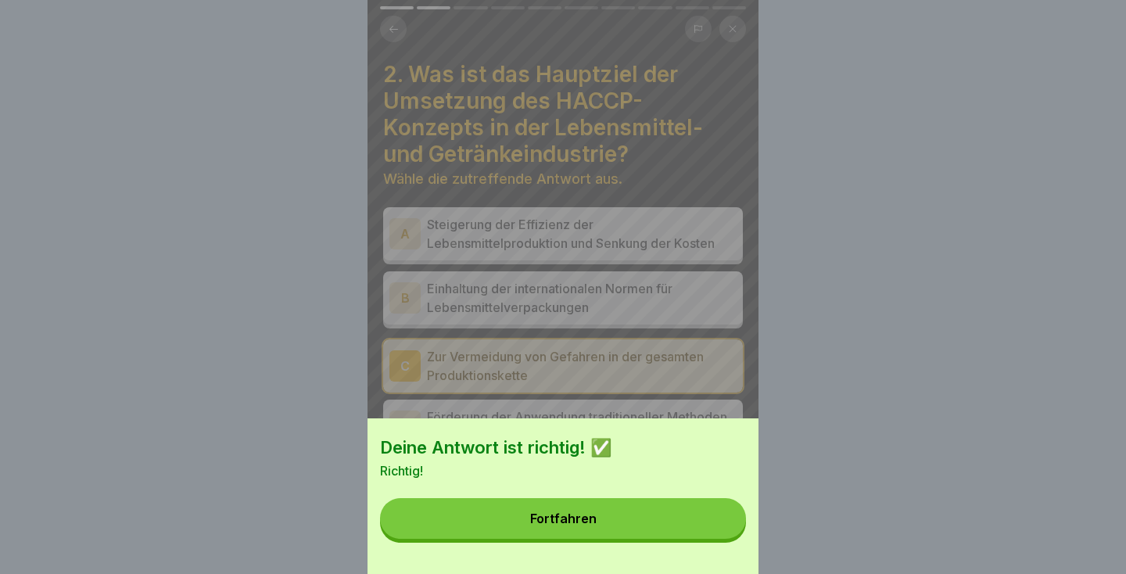
click at [695, 538] on button "Fortfahren" at bounding box center [563, 518] width 366 height 41
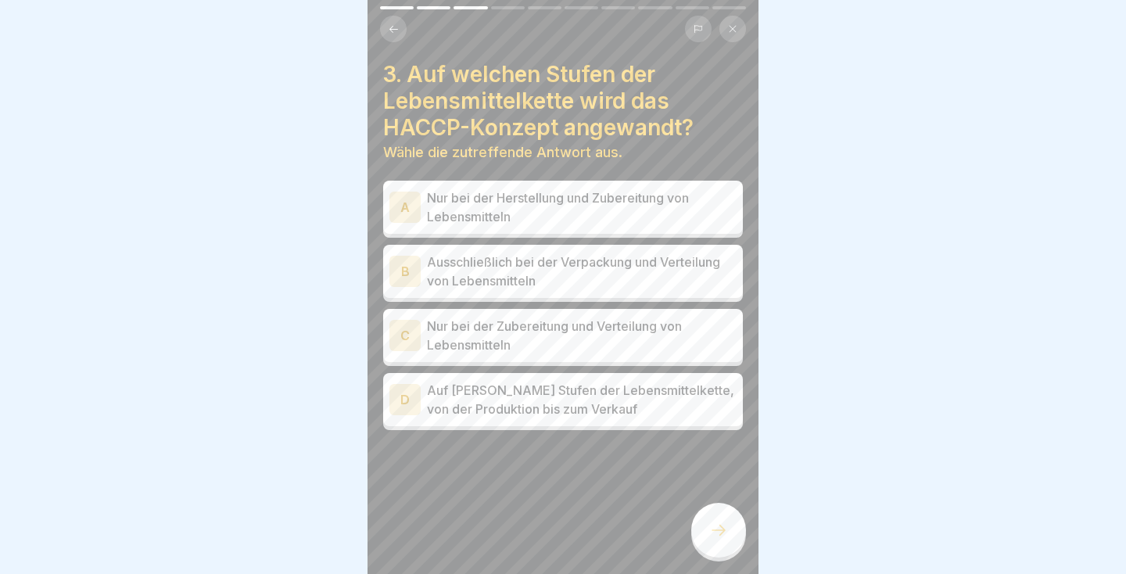
click at [665, 266] on p "Ausschließlich bei der Verpackung und Verteilung von Lebensmitteln" at bounding box center [582, 272] width 310 height 38
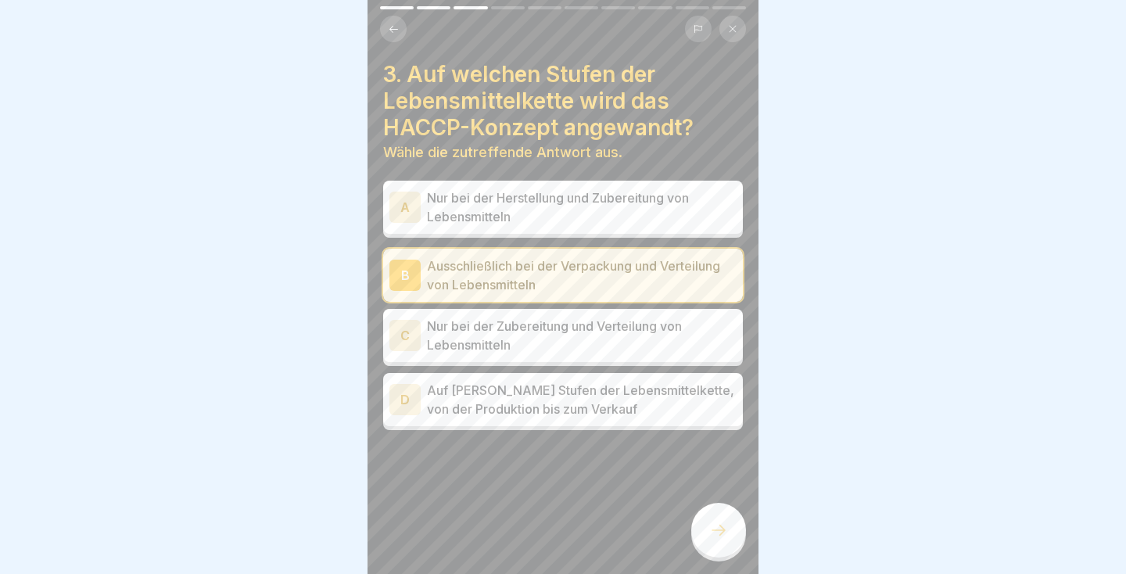
click at [702, 522] on div at bounding box center [718, 530] width 55 height 55
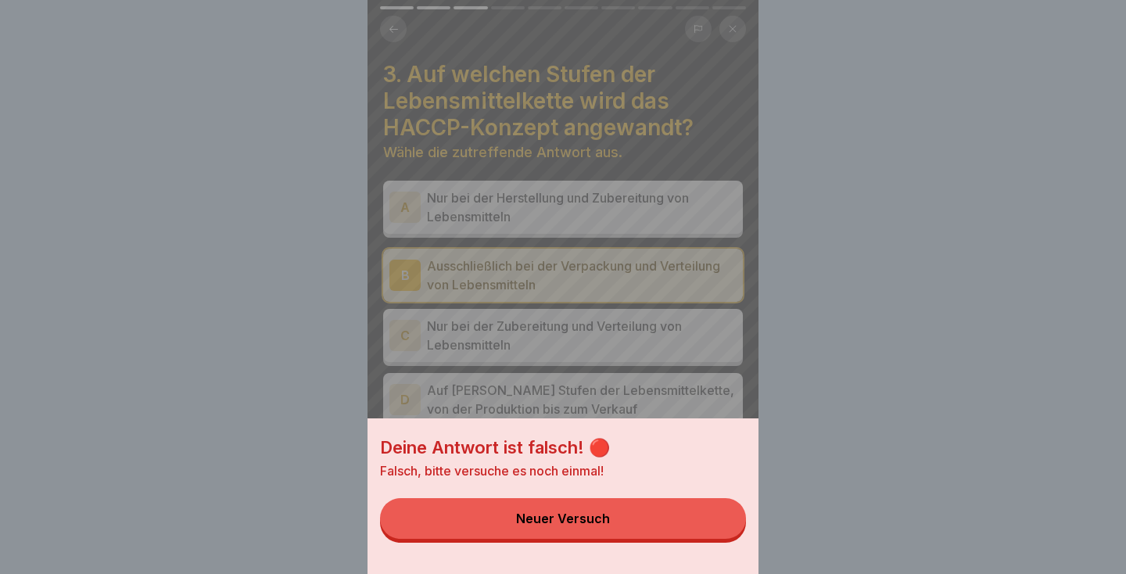
click at [766, 395] on div "Deine Antwort ist falsch! 🔴 Falsch, bitte versuche es noch einmal! Neuer Versuch" at bounding box center [563, 287] width 1126 height 574
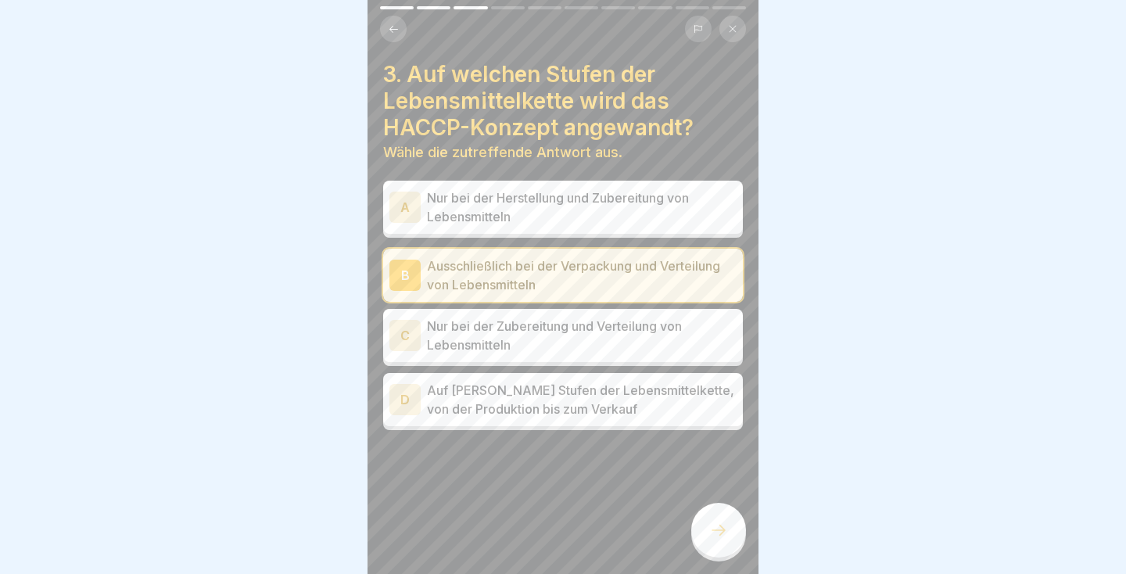
click at [685, 400] on p "Auf allen Stufen der Lebensmittelkette, von der Produktion bis zum Verkauf" at bounding box center [582, 400] width 310 height 38
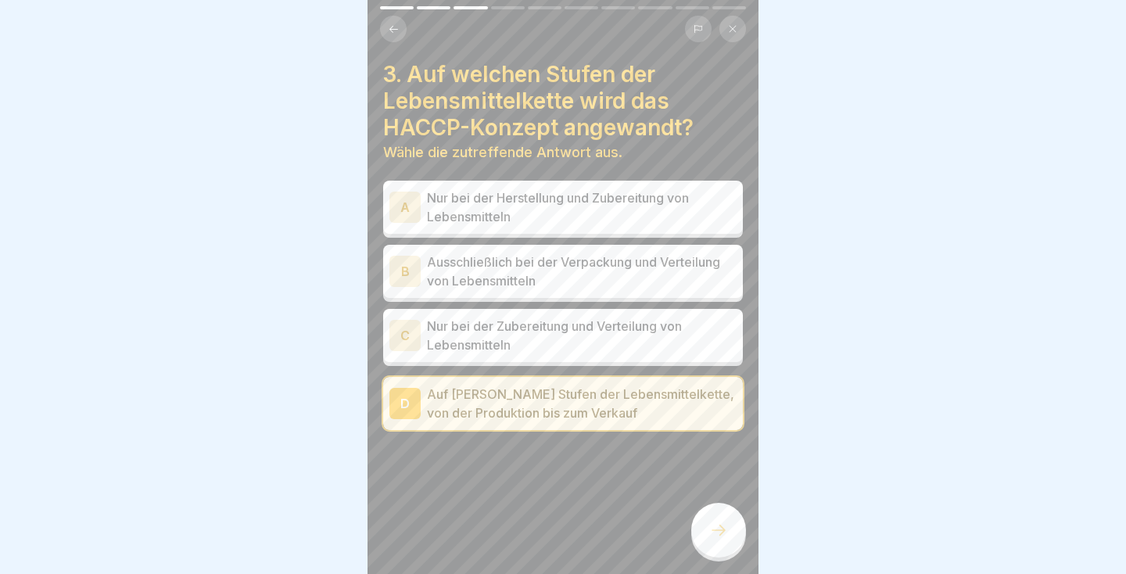
click at [720, 530] on icon at bounding box center [719, 530] width 14 height 11
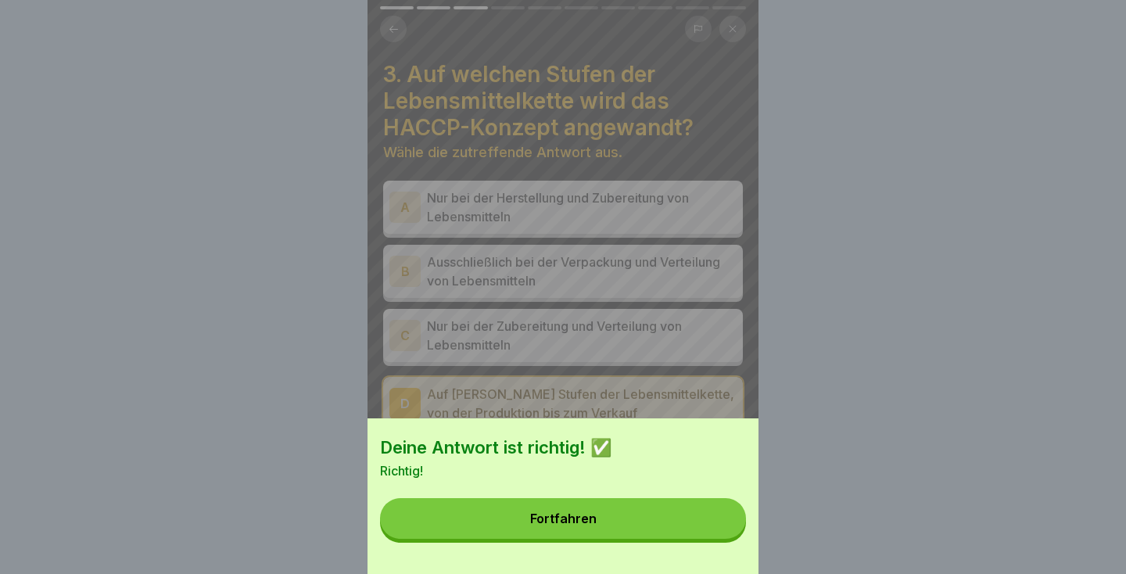
click at [680, 529] on button "Fortfahren" at bounding box center [563, 518] width 366 height 41
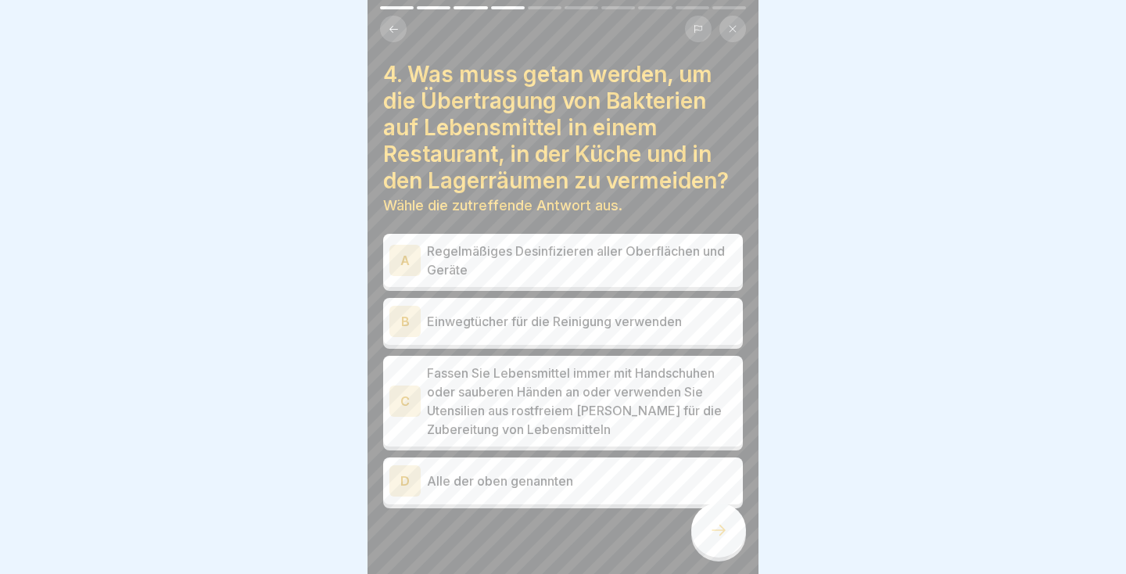
click at [583, 405] on p "Fassen Sie Lebensmittel immer mit Handschuhen oder sauberen Händen an oder verw…" at bounding box center [582, 401] width 310 height 75
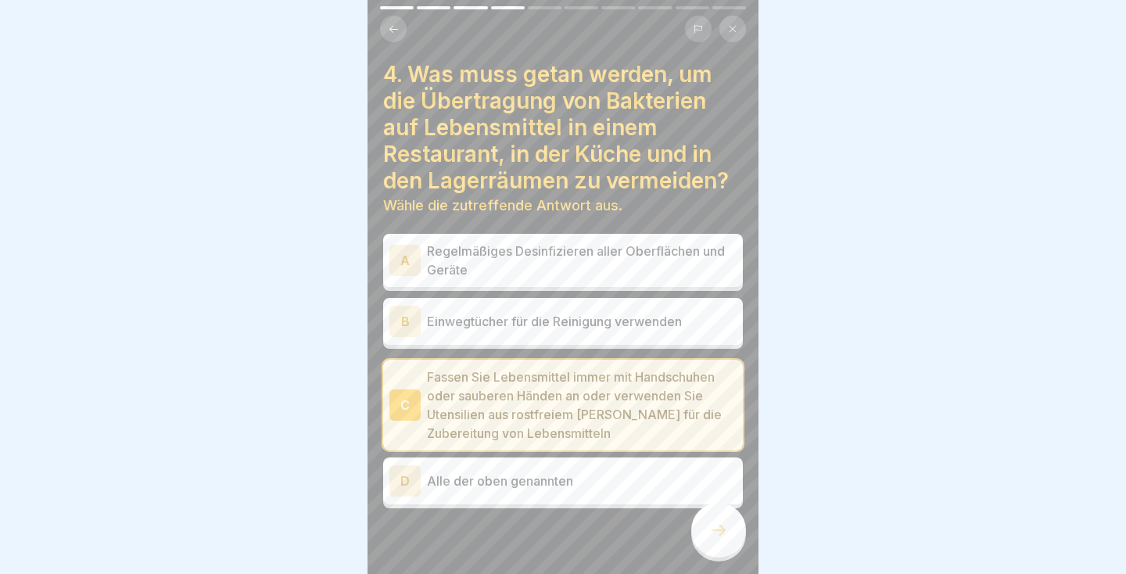
click at [711, 536] on icon at bounding box center [718, 530] width 19 height 19
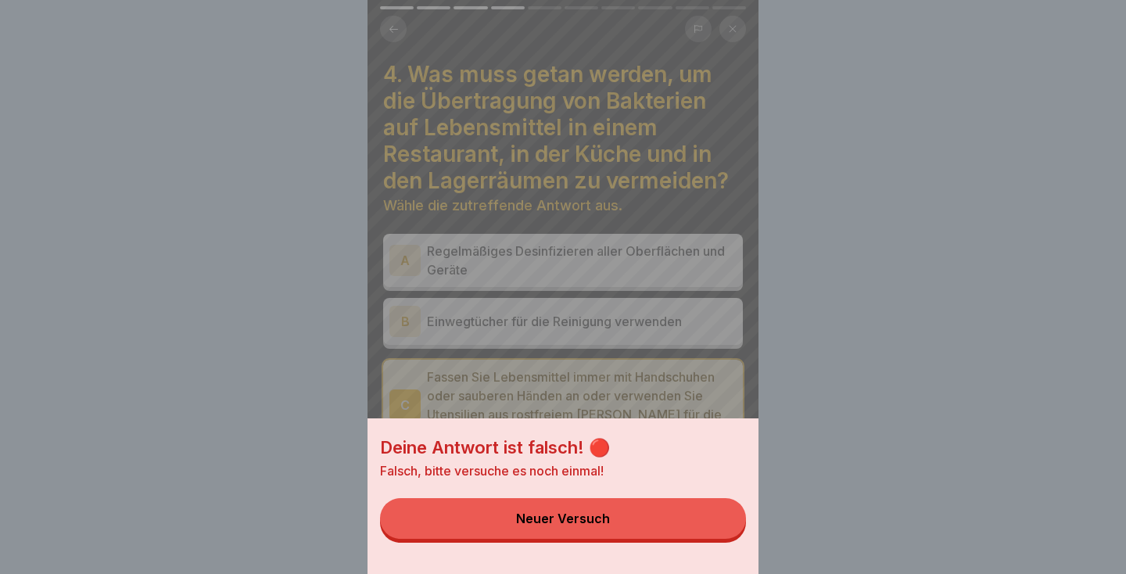
click at [766, 384] on div "Deine Antwort ist falsch! 🔴 Falsch, bitte versuche es noch einmal! Neuer Versuch" at bounding box center [563, 287] width 1126 height 574
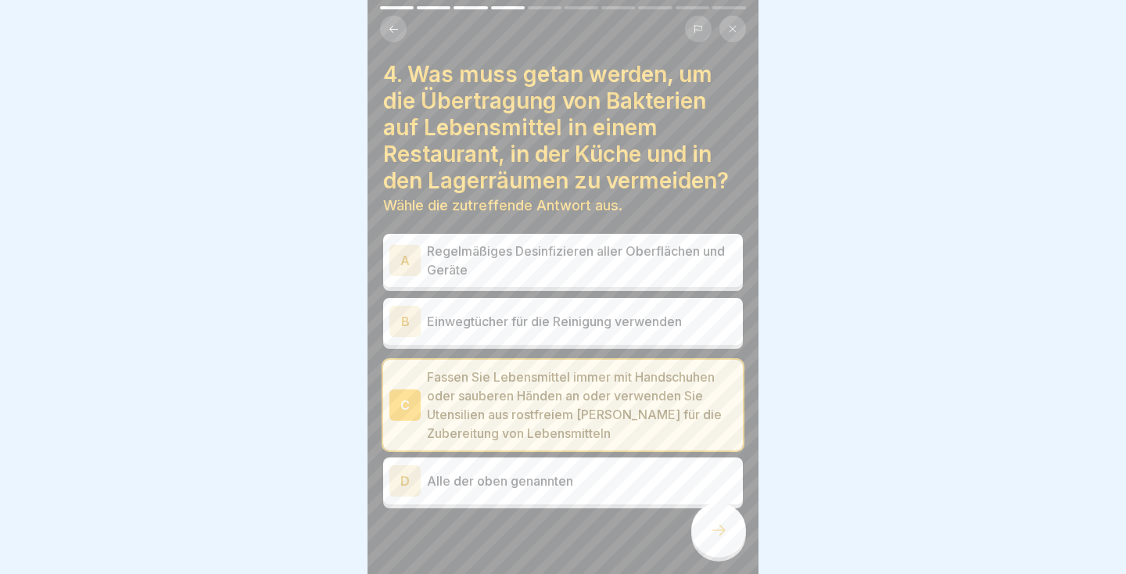
click at [603, 326] on p "Einwegtücher für die Reinigung verwenden" at bounding box center [582, 321] width 310 height 19
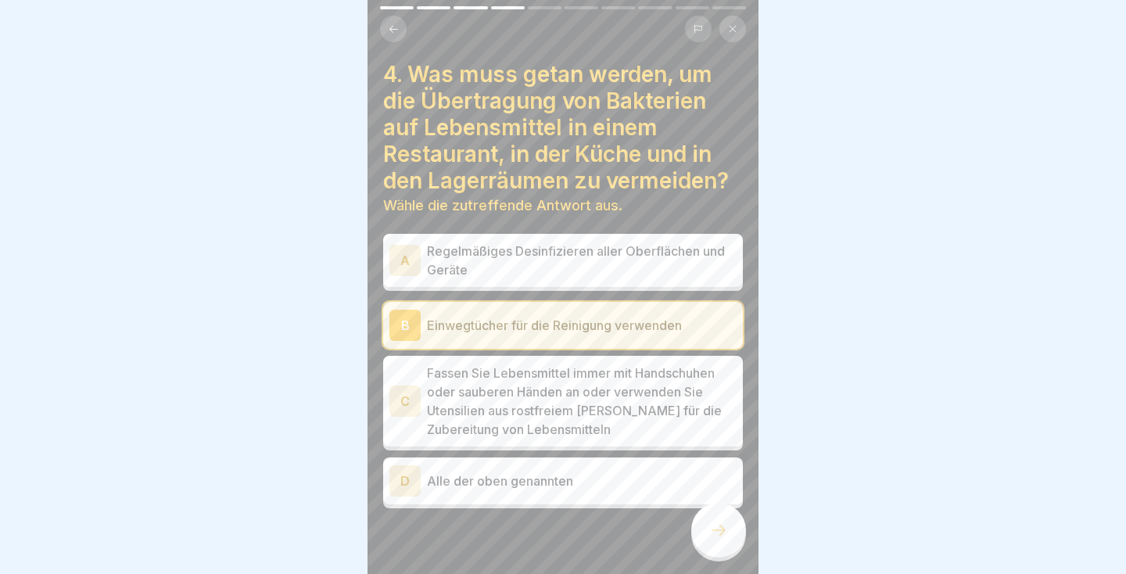
click at [724, 534] on icon at bounding box center [718, 530] width 19 height 19
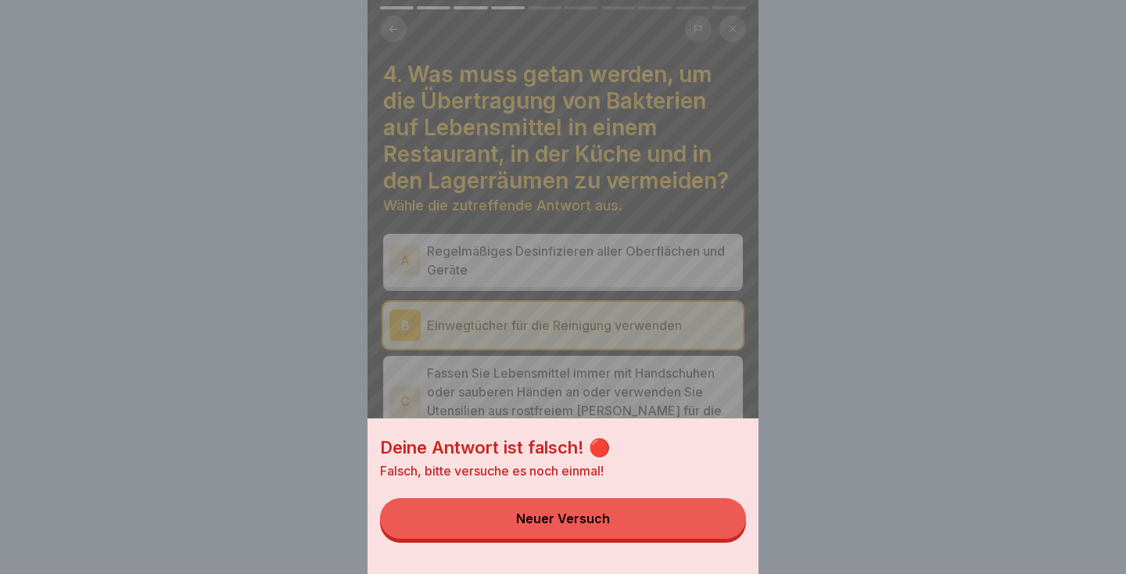
click at [766, 286] on div "Deine Antwort ist falsch! 🔴 Falsch, bitte versuche es noch einmal! Neuer Versuch" at bounding box center [563, 287] width 1126 height 574
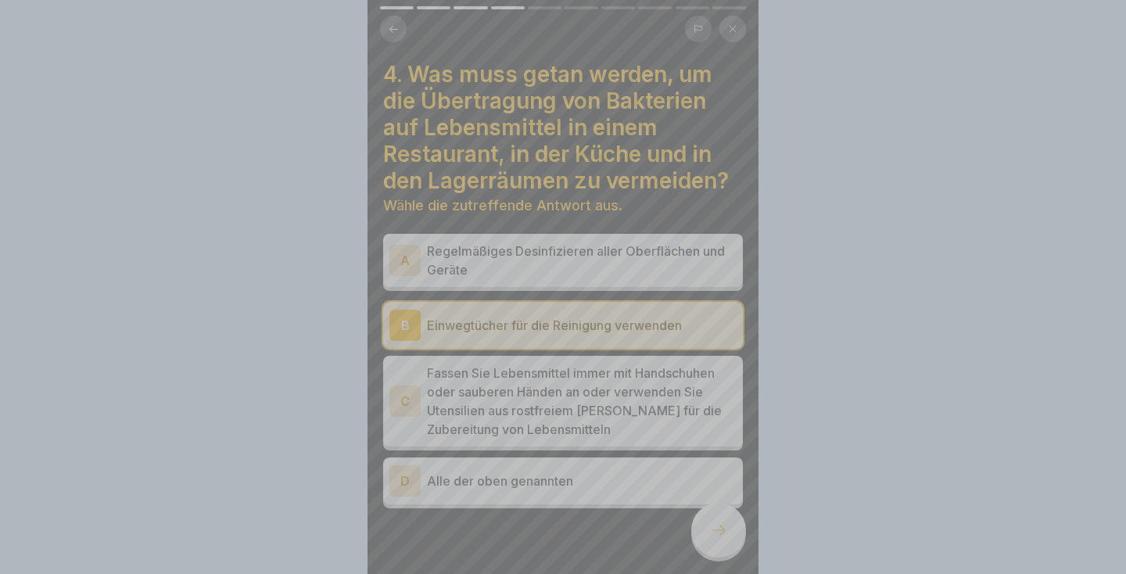
click at [695, 247] on p "Regelmäßiges Desinfizieren aller Oberflächen und Geräte" at bounding box center [582, 261] width 310 height 38
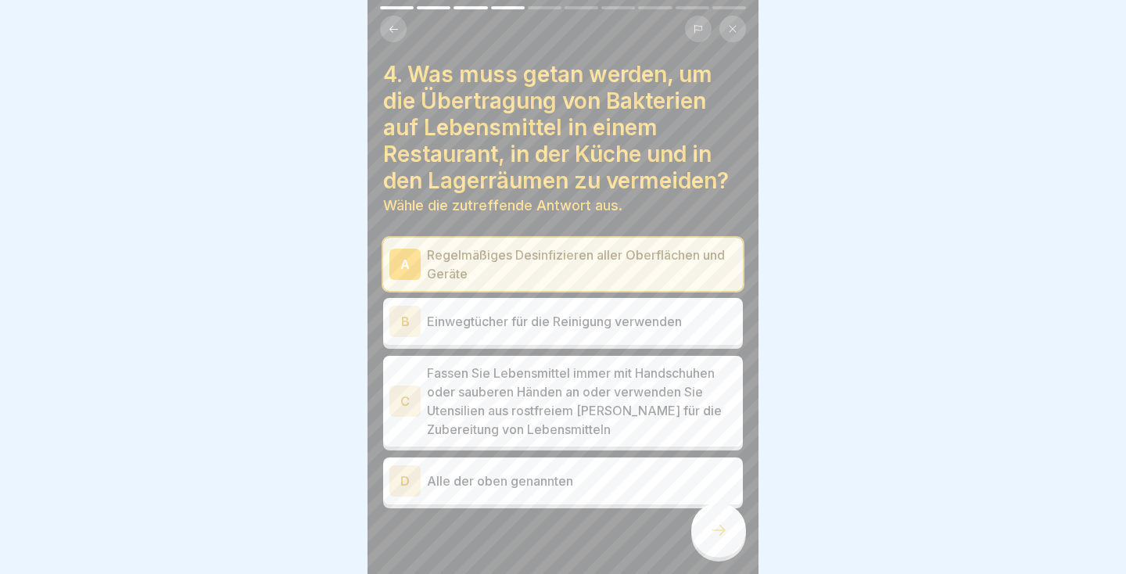
click at [702, 264] on p "Regelmäßiges Desinfizieren aller Oberflächen und Geräte" at bounding box center [582, 265] width 310 height 38
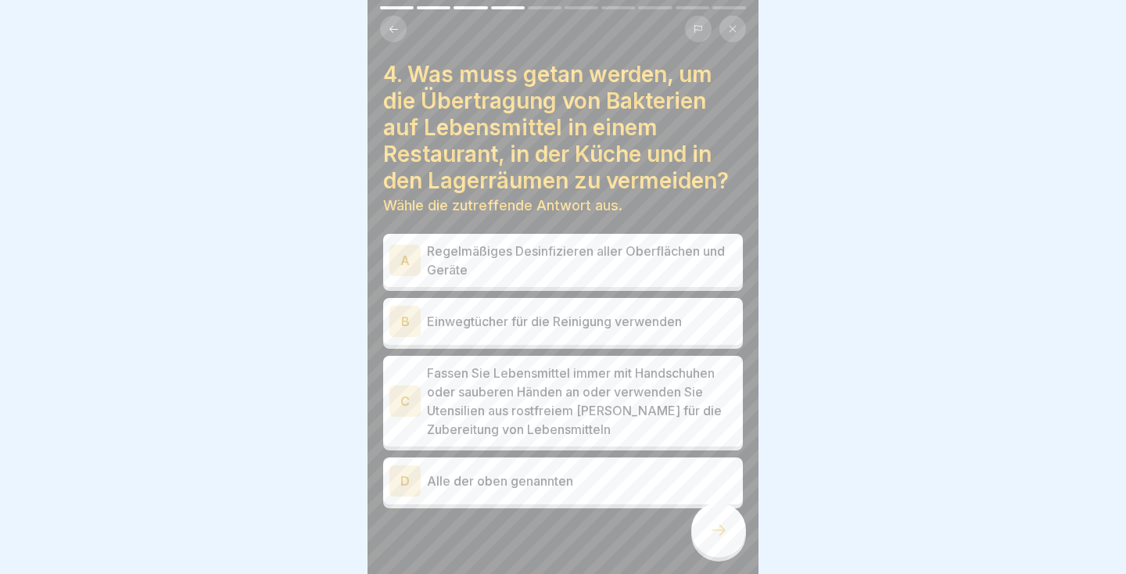
click at [681, 261] on p "Regelmäßiges Desinfizieren aller Oberflächen und Geräte" at bounding box center [582, 261] width 310 height 38
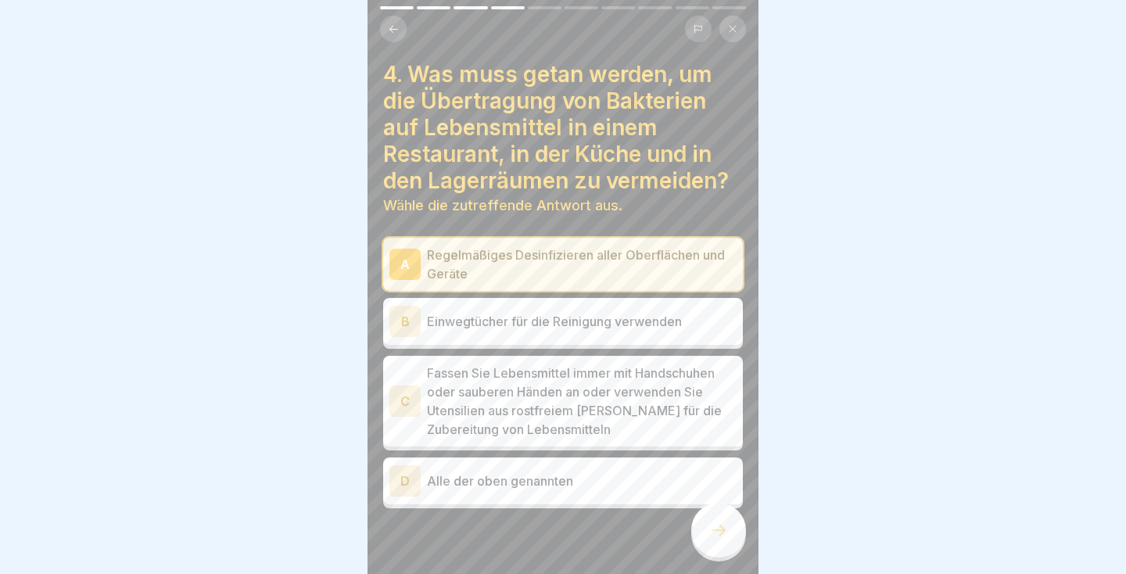
click at [712, 541] on div at bounding box center [718, 530] width 55 height 55
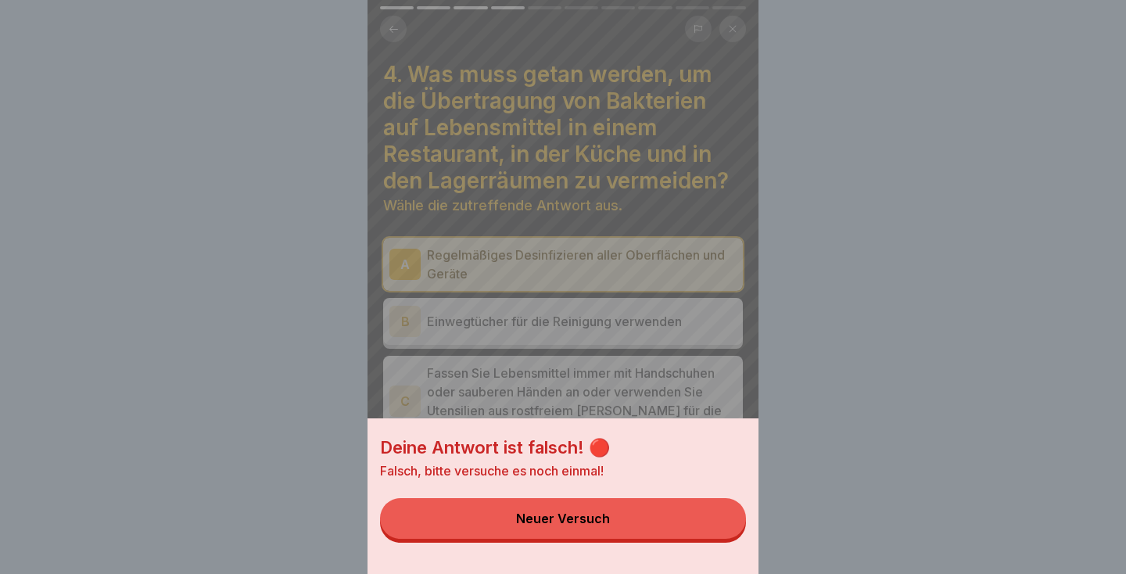
click at [766, 278] on div "Deine Antwort ist falsch! 🔴 Falsch, bitte versuche es noch einmal! Neuer Versuch" at bounding box center [563, 287] width 1126 height 574
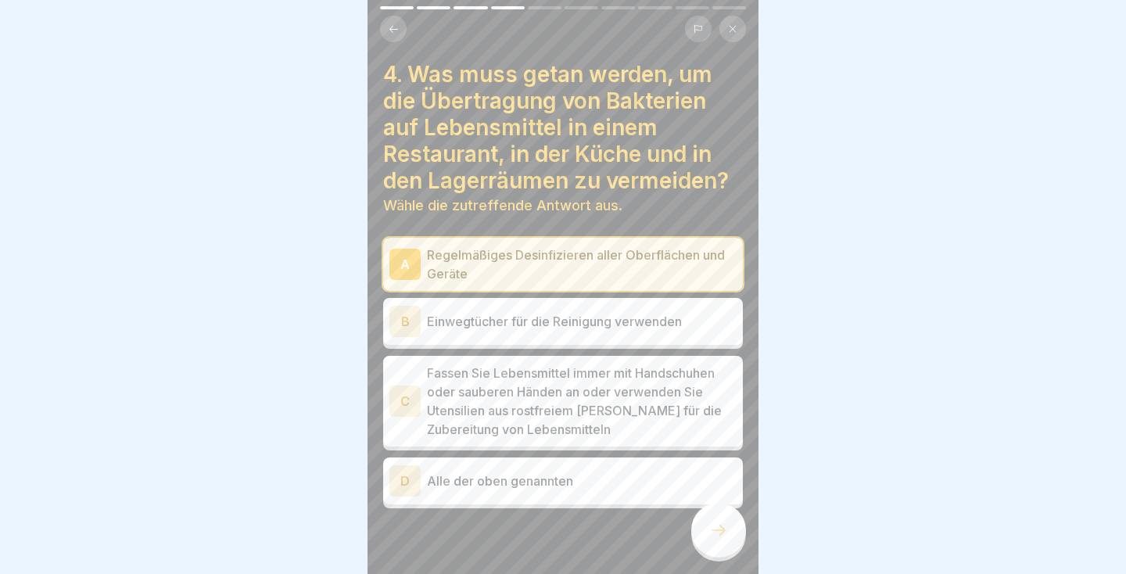
click at [663, 476] on p "Alle der oben genannten" at bounding box center [582, 481] width 310 height 19
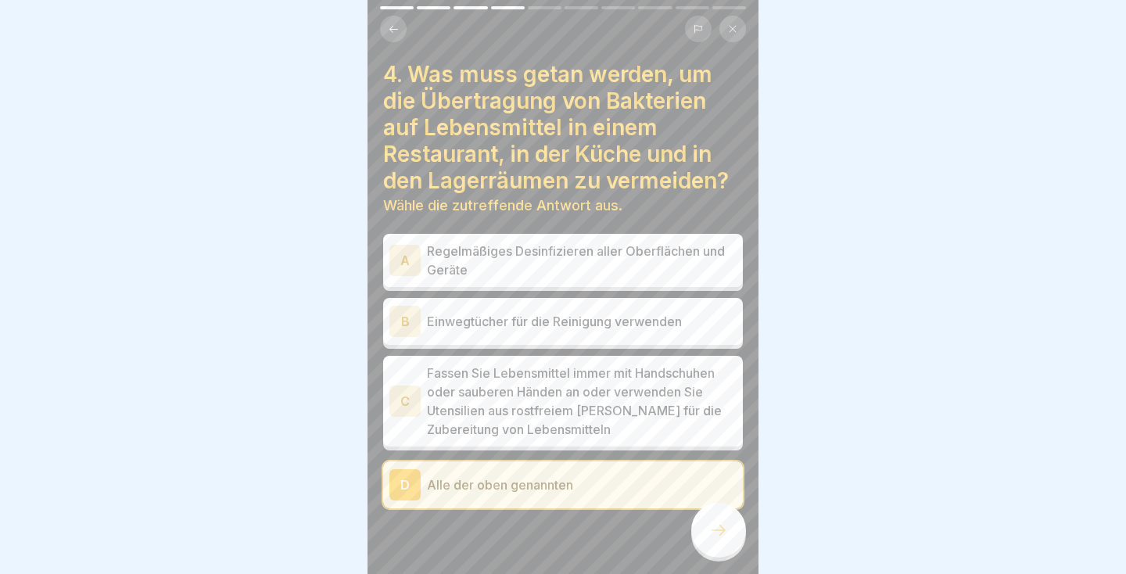
click at [713, 546] on div at bounding box center [718, 530] width 55 height 55
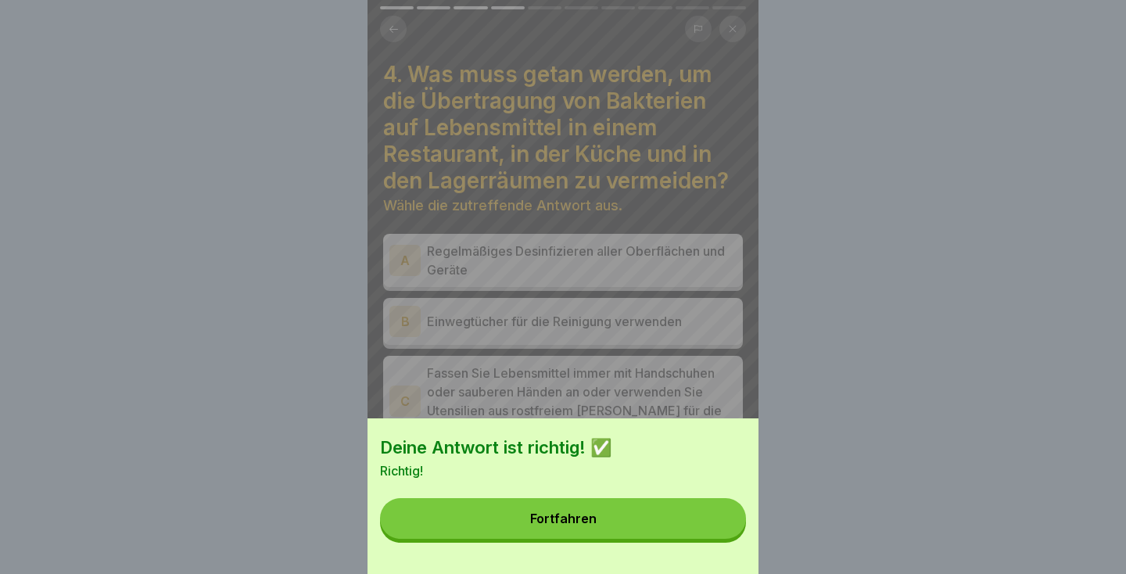
click at [668, 536] on button "Fortfahren" at bounding box center [563, 518] width 366 height 41
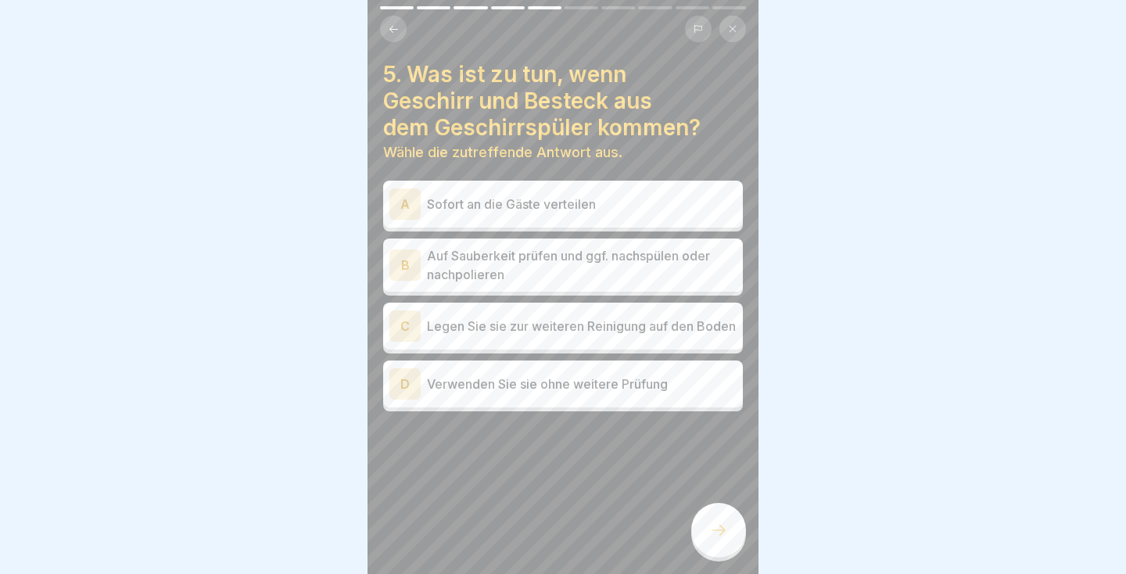
click at [622, 379] on div "D Verwenden Sie sie ohne weitere Prüfung" at bounding box center [563, 383] width 347 height 31
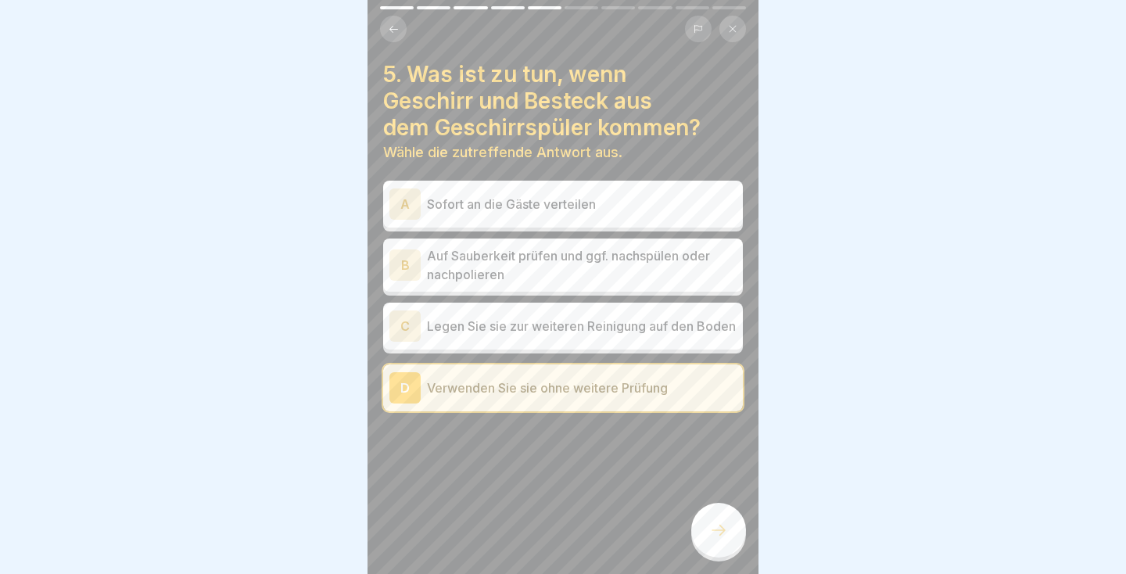
click at [723, 533] on icon at bounding box center [718, 530] width 19 height 19
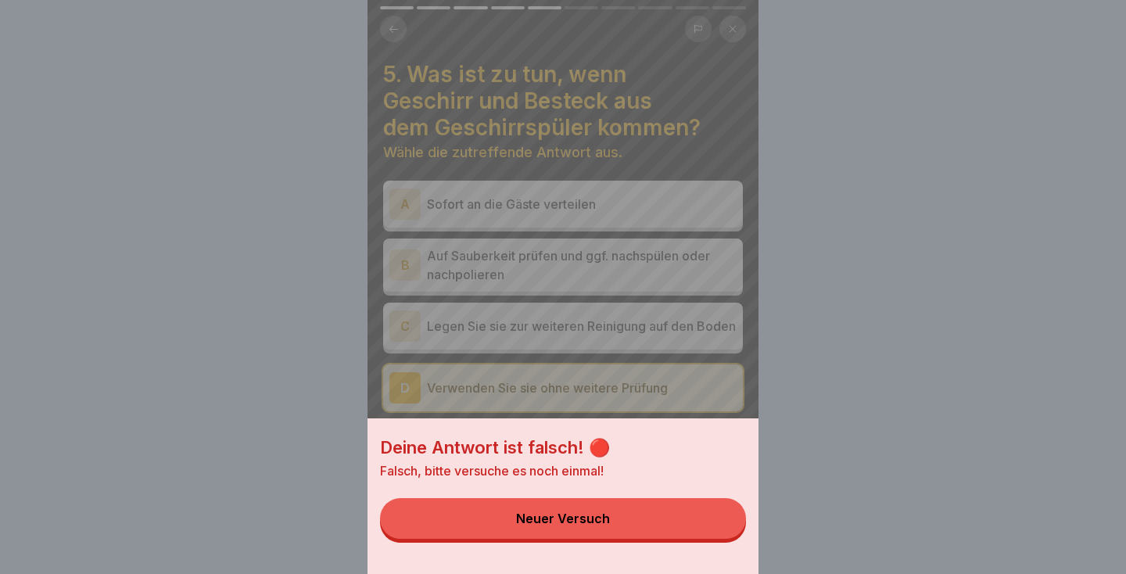
click at [766, 181] on div "Deine Antwort ist falsch! 🔴 Falsch, bitte versuche es noch einmal! Neuer Versuch" at bounding box center [563, 287] width 1126 height 574
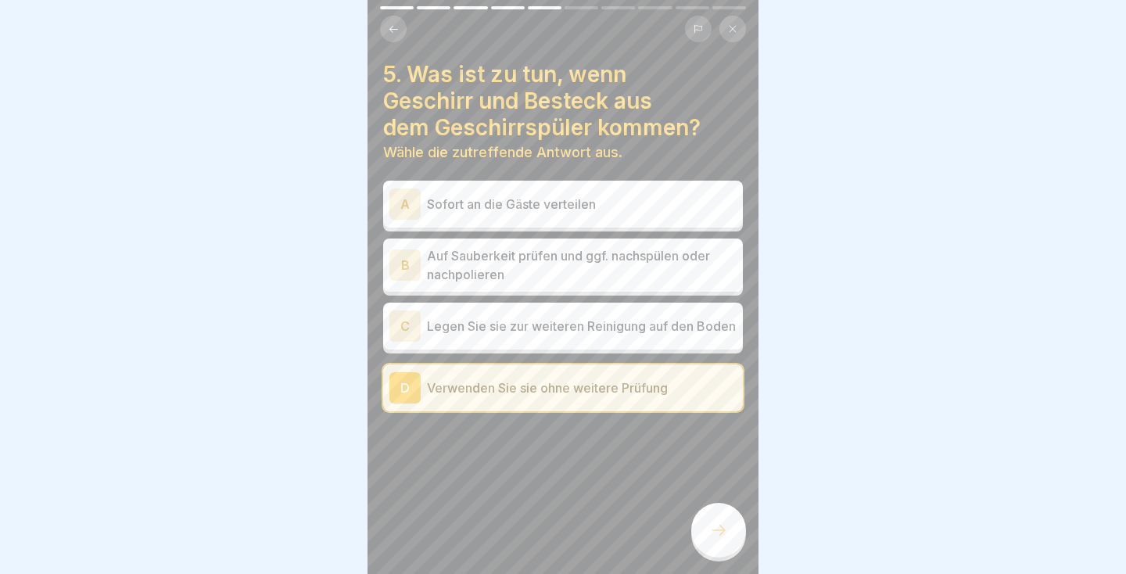
click at [662, 201] on p "Sofort an die Gäste verteilen" at bounding box center [582, 204] width 310 height 19
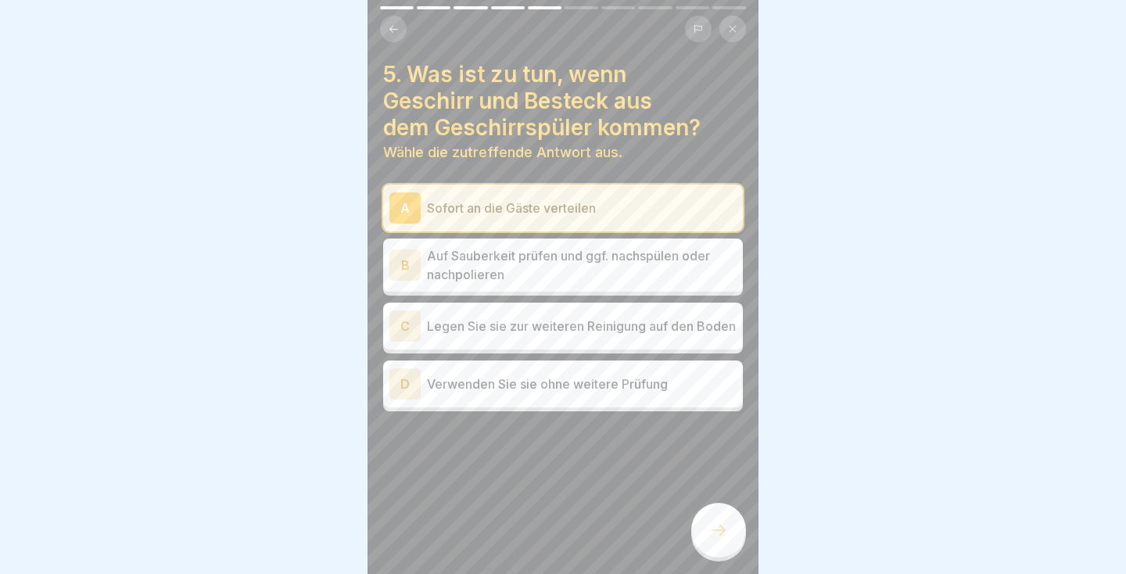
click at [713, 536] on icon at bounding box center [718, 530] width 19 height 19
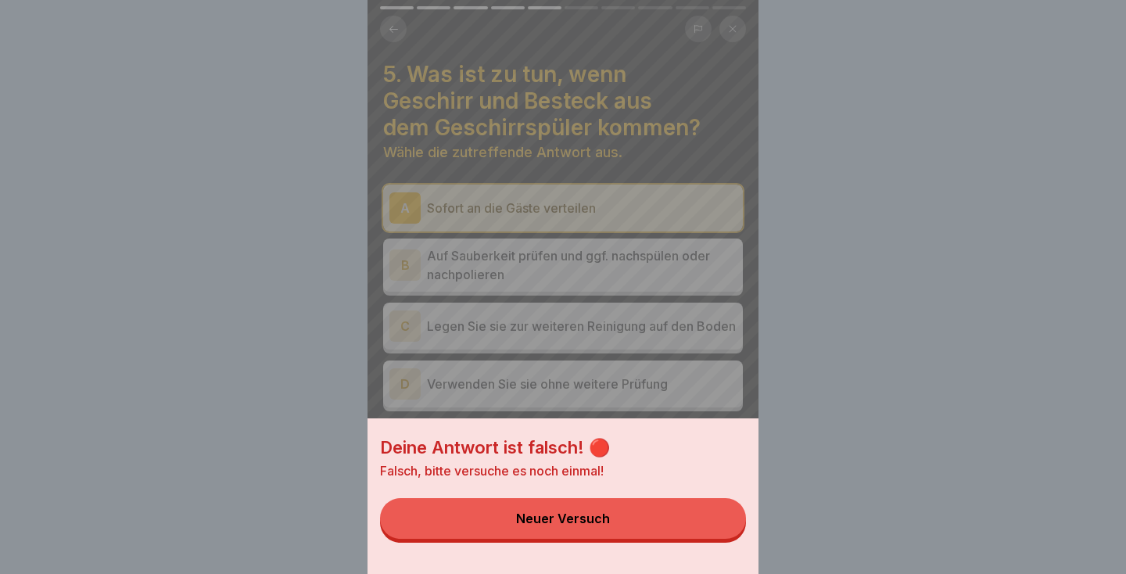
click at [766, 235] on div "Deine Antwort ist falsch! 🔴 Falsch, bitte versuche es noch einmal! Neuer Versuch" at bounding box center [563, 287] width 1126 height 574
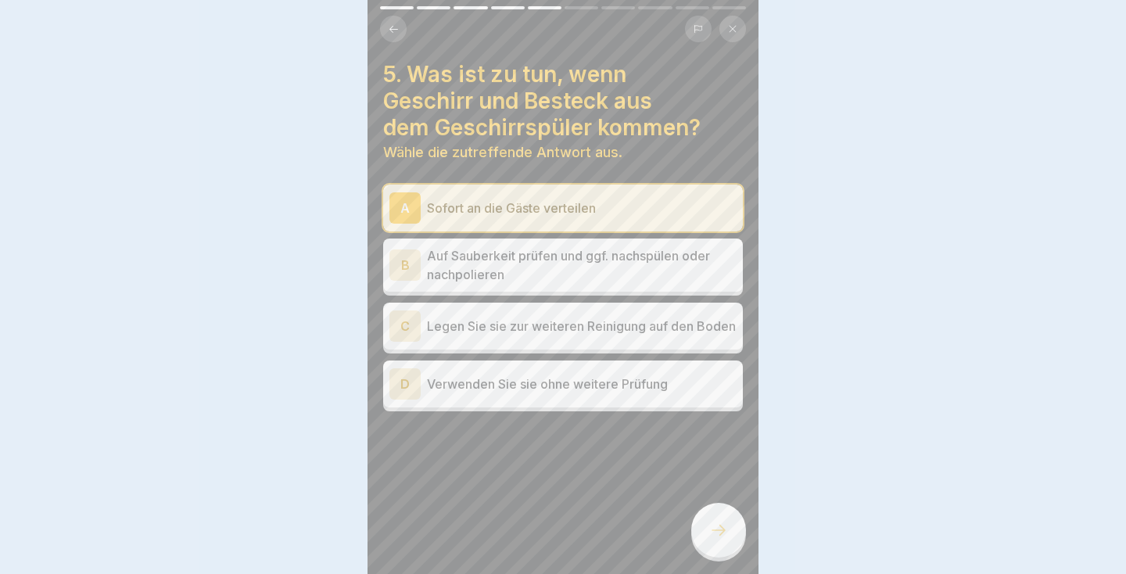
click at [672, 273] on p "Auf Sauberkeit prüfen und ggf. nachspülen oder nachpolieren" at bounding box center [582, 265] width 310 height 38
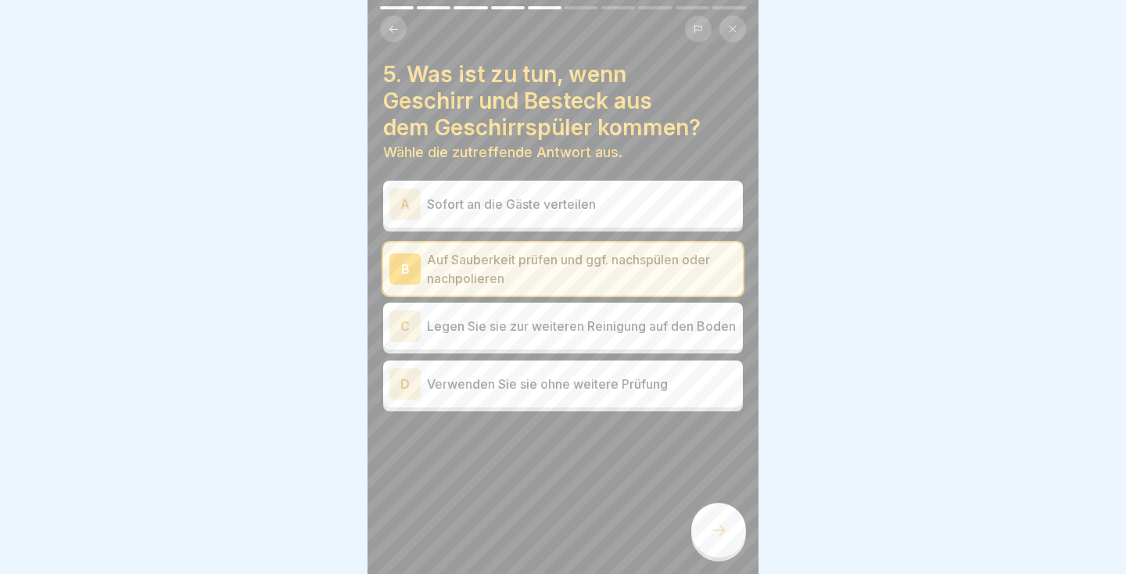
click at [717, 537] on icon at bounding box center [718, 530] width 19 height 19
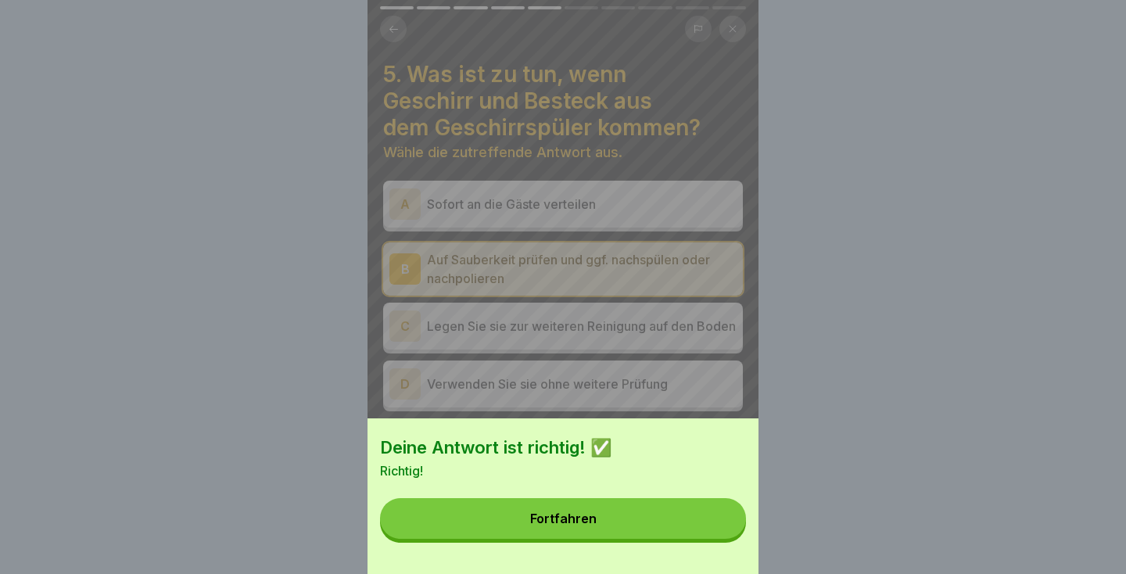
click at [684, 515] on button "Fortfahren" at bounding box center [563, 518] width 366 height 41
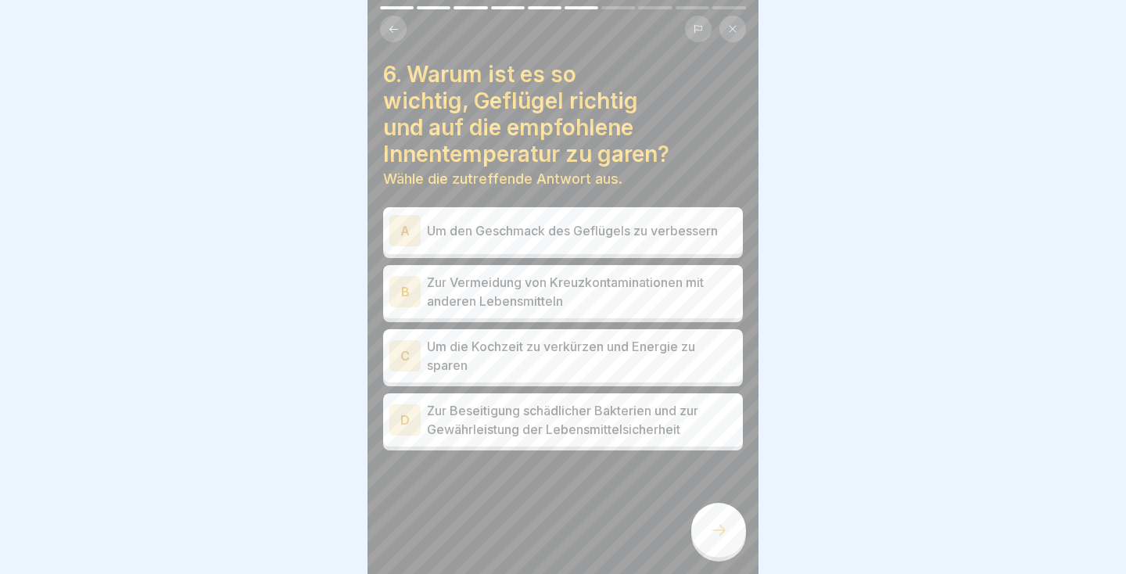
click at [766, 132] on div at bounding box center [563, 287] width 1126 height 574
click at [644, 341] on p "Um die Kochzeit zu verkürzen und Energie zu sparen" at bounding box center [582, 356] width 310 height 38
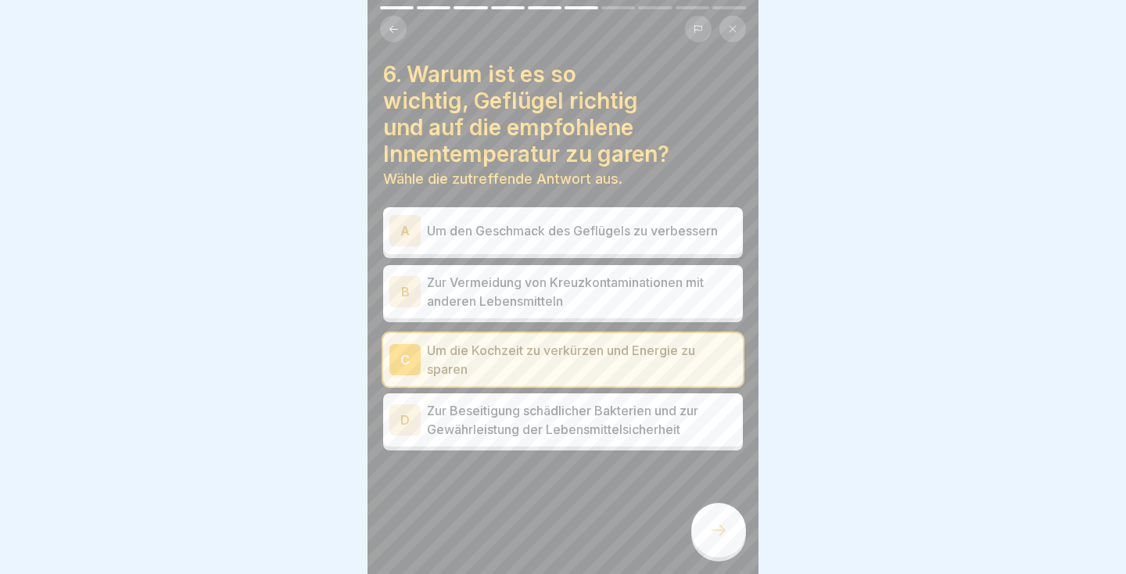
click at [723, 524] on icon at bounding box center [718, 530] width 19 height 19
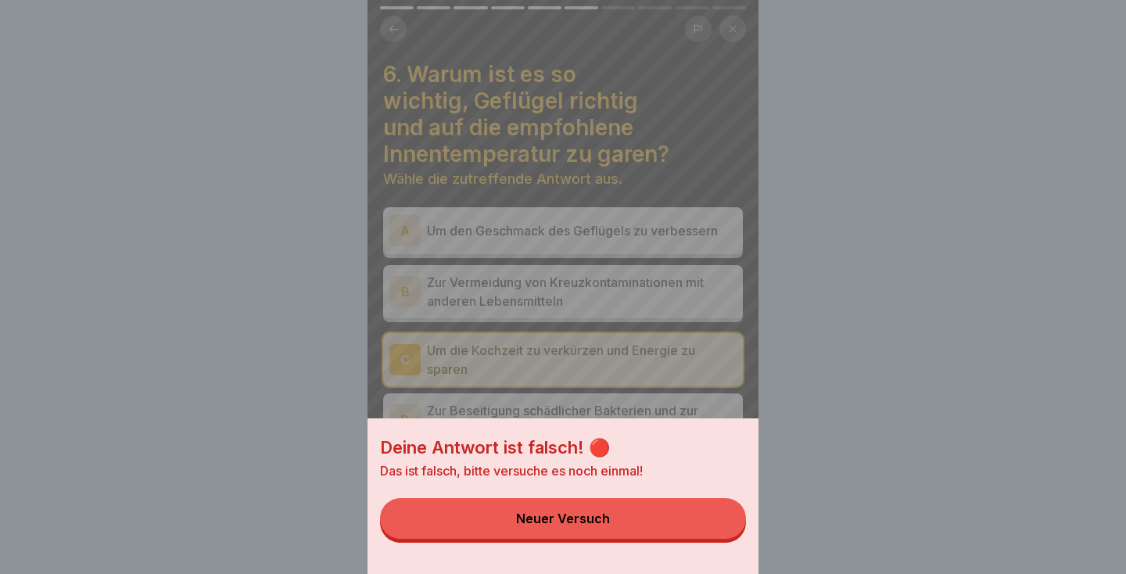
click at [766, 261] on div "Deine Antwort ist falsch! 🔴 Das ist falsch, bitte versuche es noch einmal! Neue…" at bounding box center [563, 287] width 1126 height 574
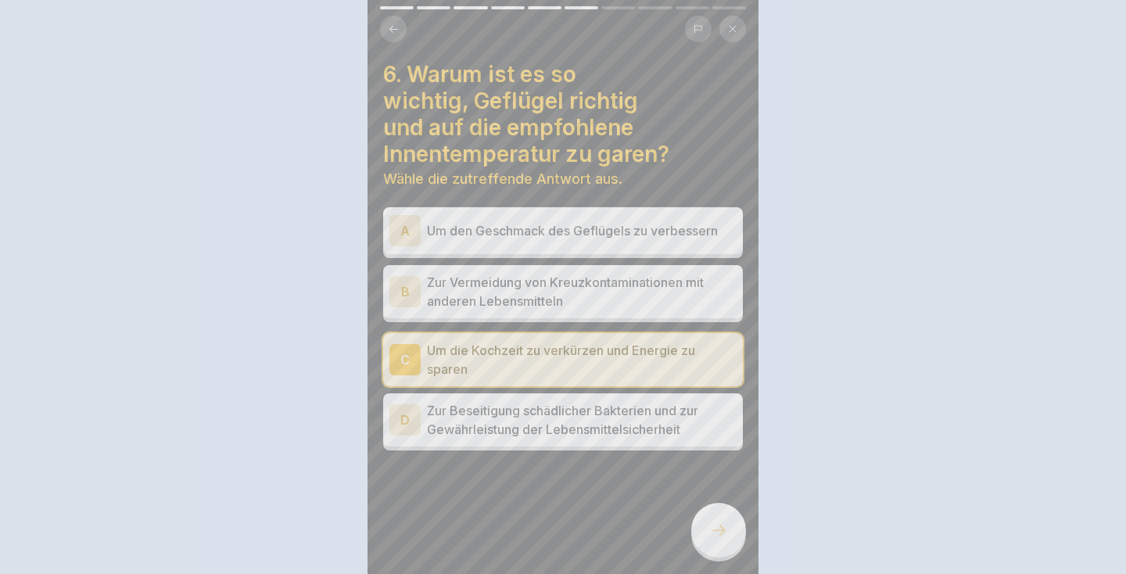
click at [658, 235] on p "Um den Geschmack des Geflügels zu verbessern" at bounding box center [582, 230] width 310 height 19
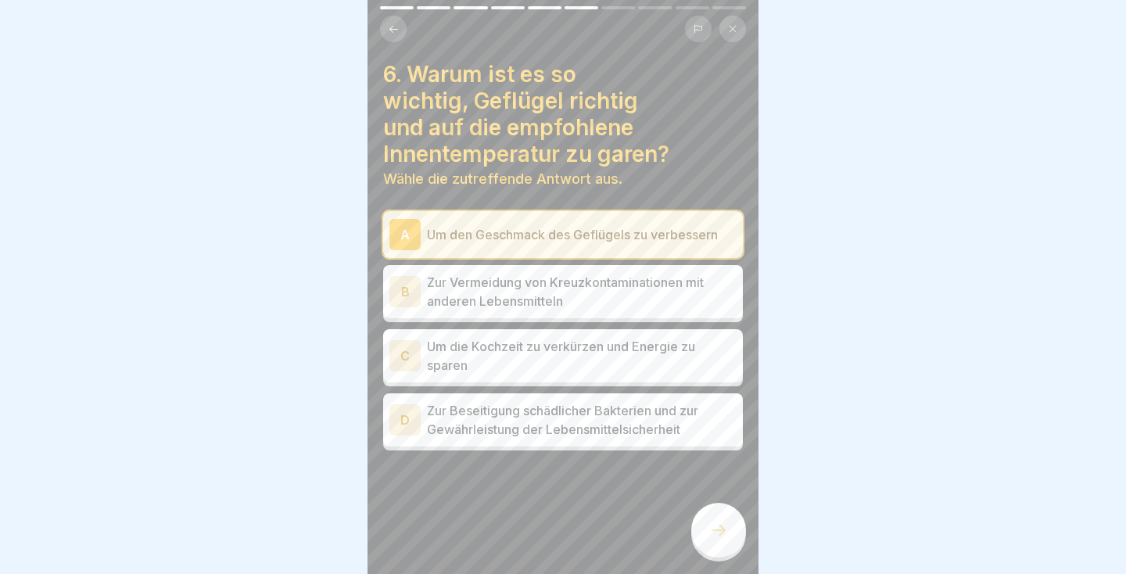
click at [727, 522] on icon at bounding box center [718, 530] width 19 height 19
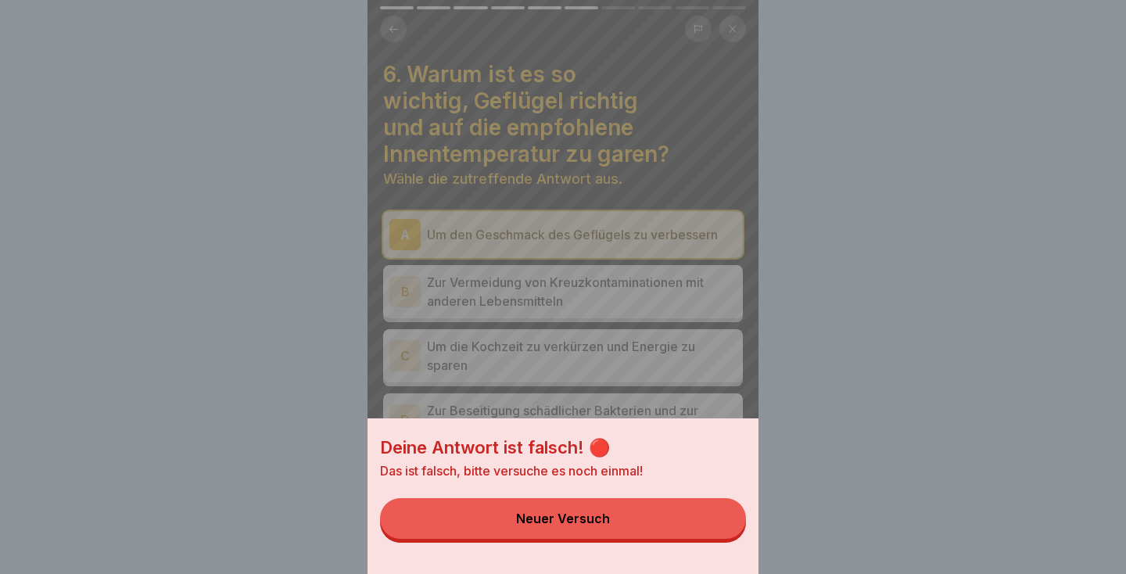
click at [766, 286] on div "Deine Antwort ist falsch! 🔴 Das ist falsch, bitte versuche es noch einmal! Neue…" at bounding box center [563, 287] width 1126 height 574
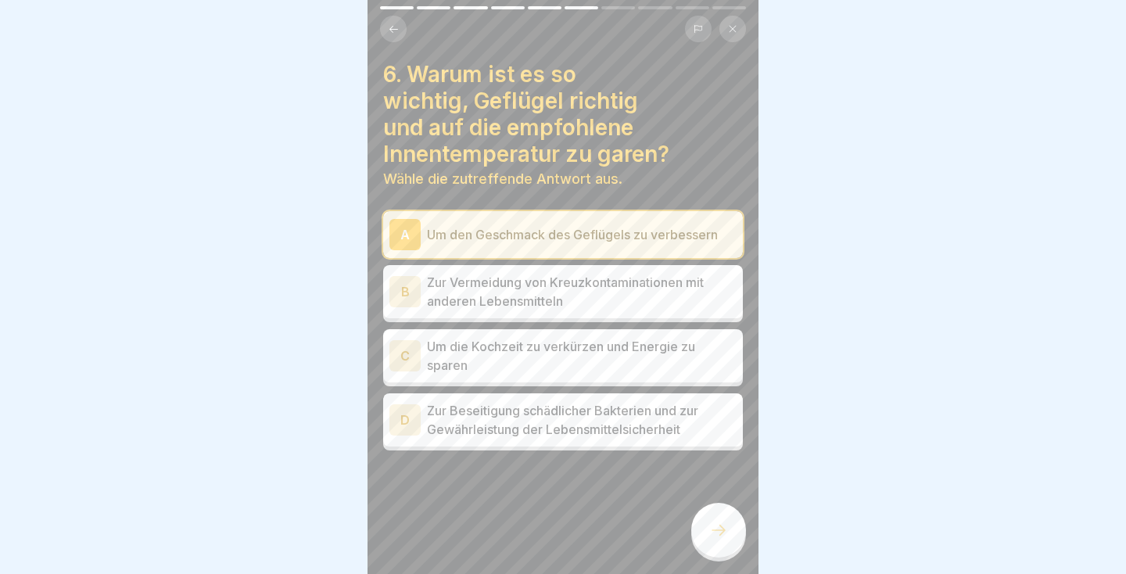
click at [678, 422] on p "Zur Beseitigung schädlicher Bakterien und zur Gewährleistung der Lebensmittelsi…" at bounding box center [582, 420] width 310 height 38
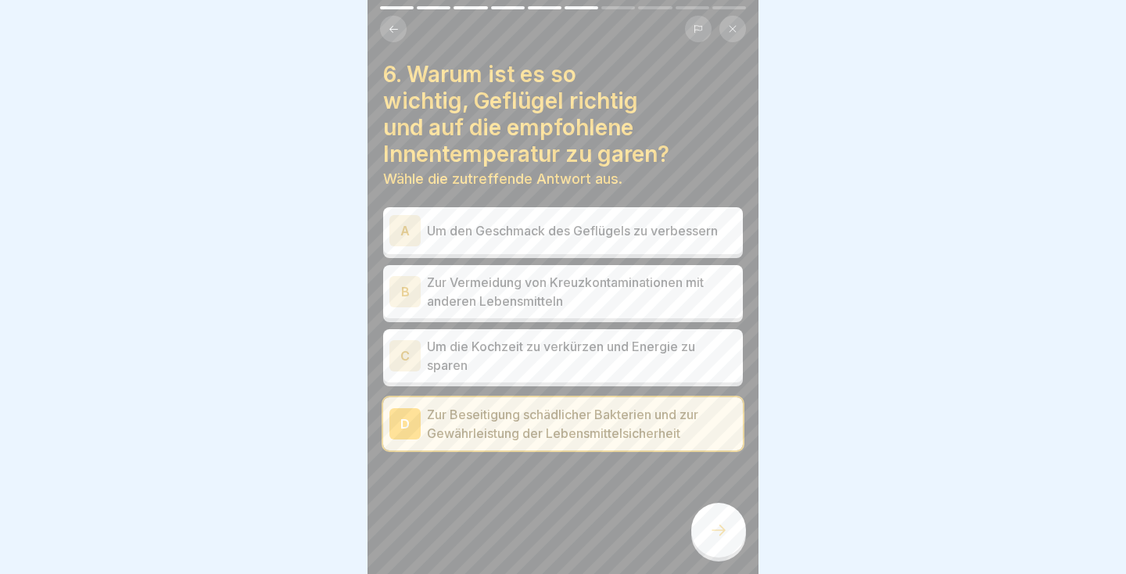
click at [695, 533] on div at bounding box center [718, 530] width 55 height 55
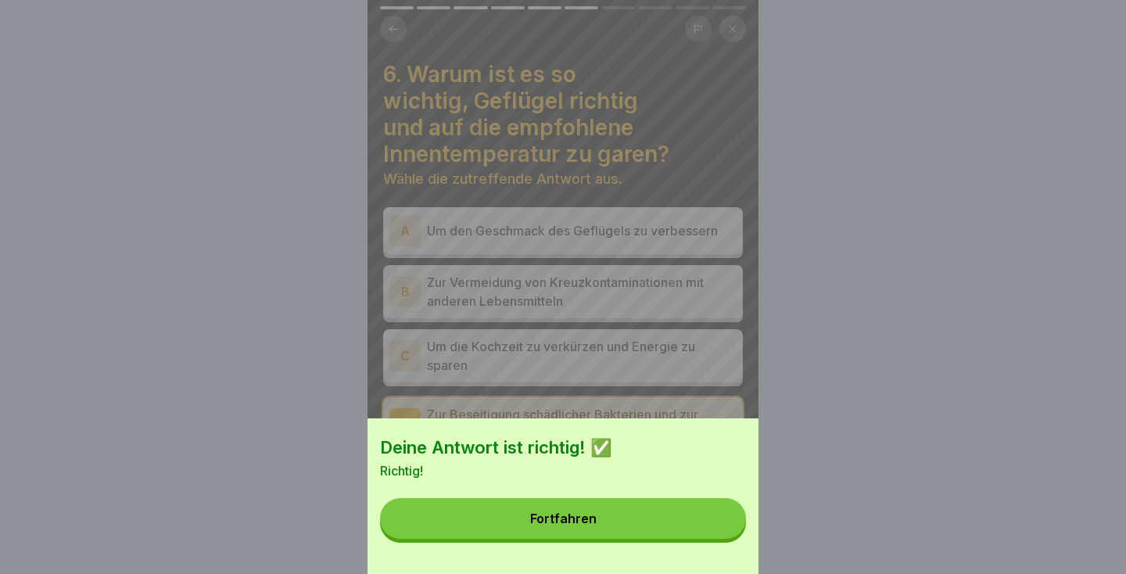
click at [677, 526] on button "Fortfahren" at bounding box center [563, 518] width 366 height 41
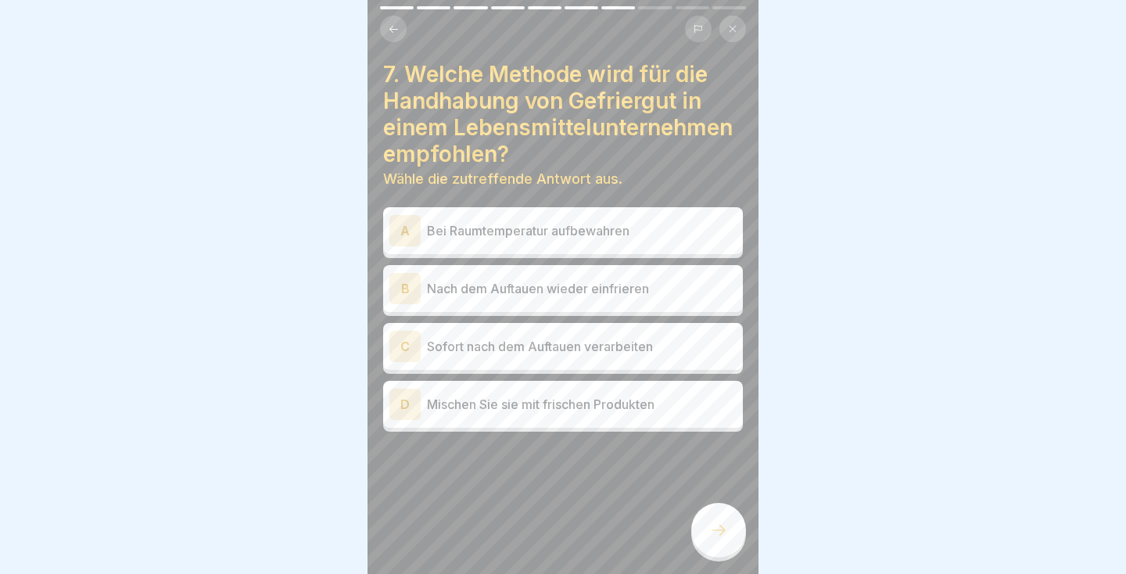
click at [591, 224] on p "Bei Raumtemperatur aufbewahren" at bounding box center [582, 230] width 310 height 19
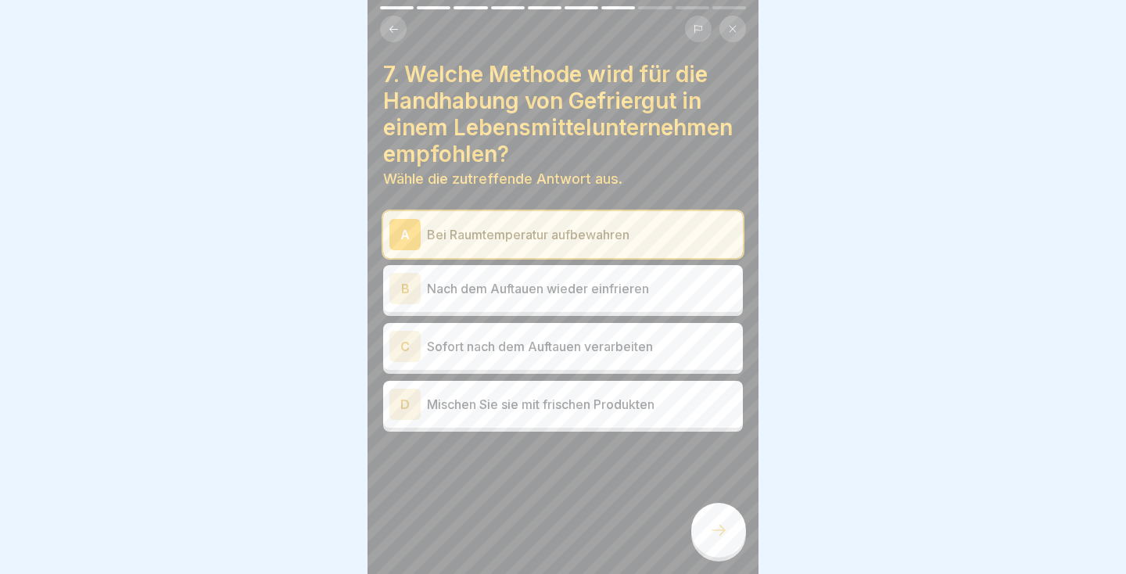
click at [708, 519] on div at bounding box center [718, 530] width 55 height 55
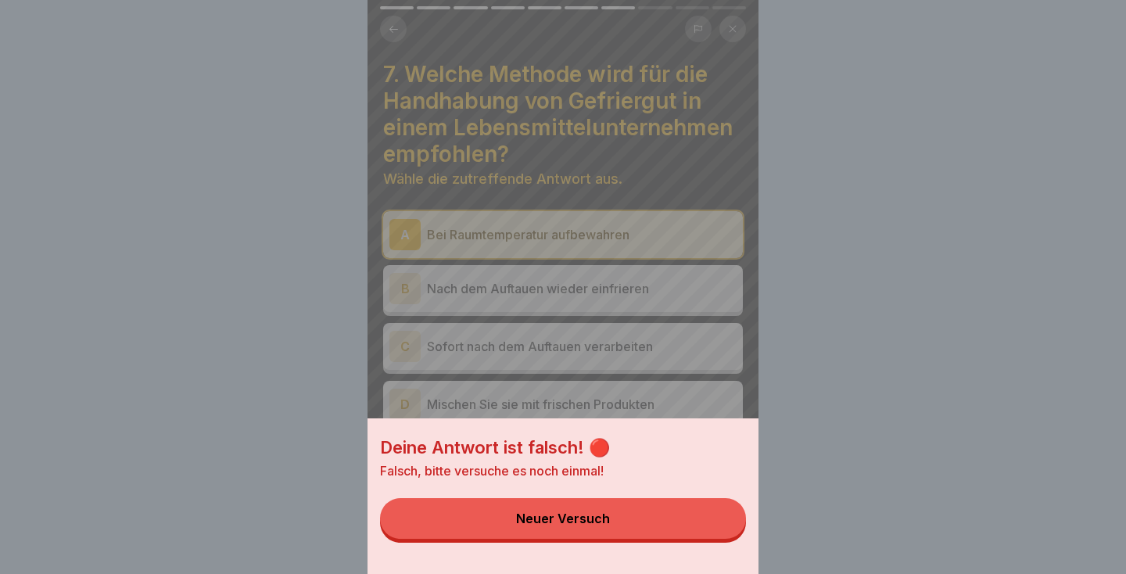
click at [766, 250] on div "Deine Antwort ist falsch! 🔴 Falsch, bitte versuche es noch einmal! Neuer Versuch" at bounding box center [563, 287] width 1126 height 574
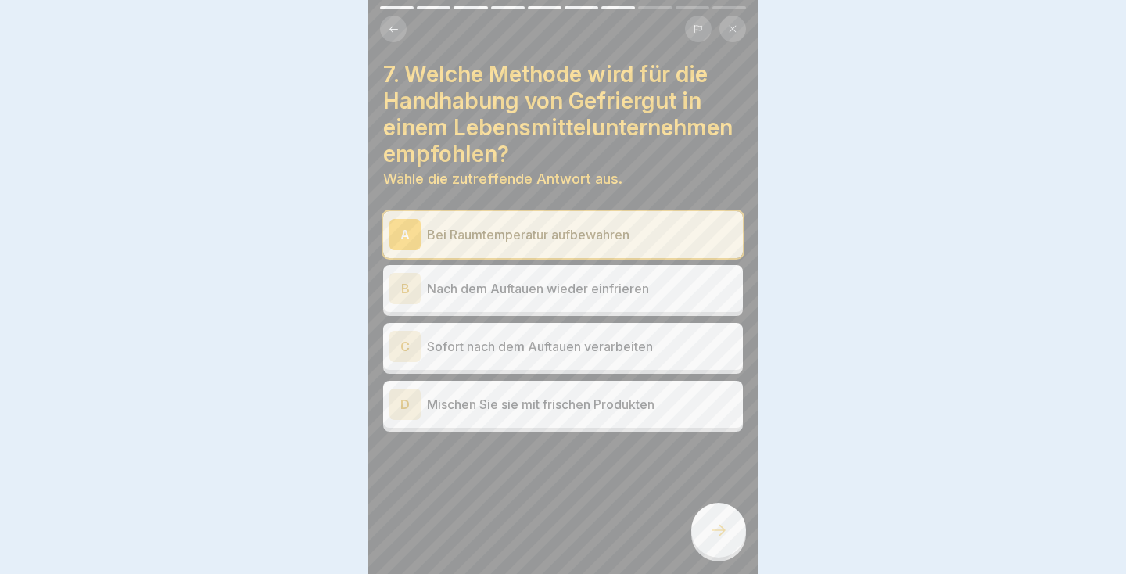
click at [655, 298] on div "B Nach dem Auftauen wieder einfrieren" at bounding box center [563, 288] width 347 height 31
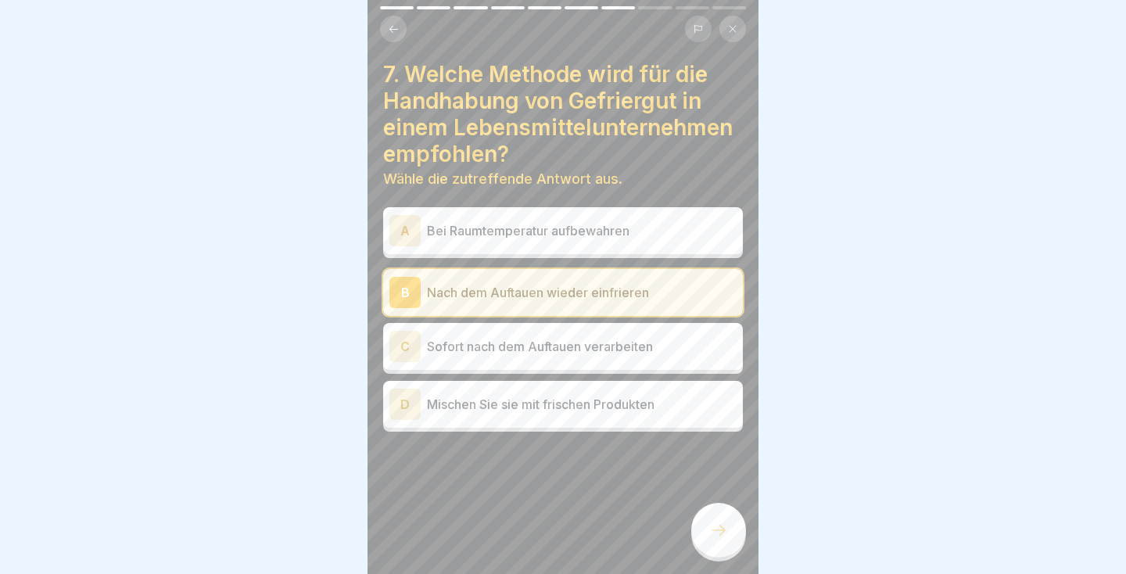
click at [713, 530] on icon at bounding box center [719, 530] width 14 height 11
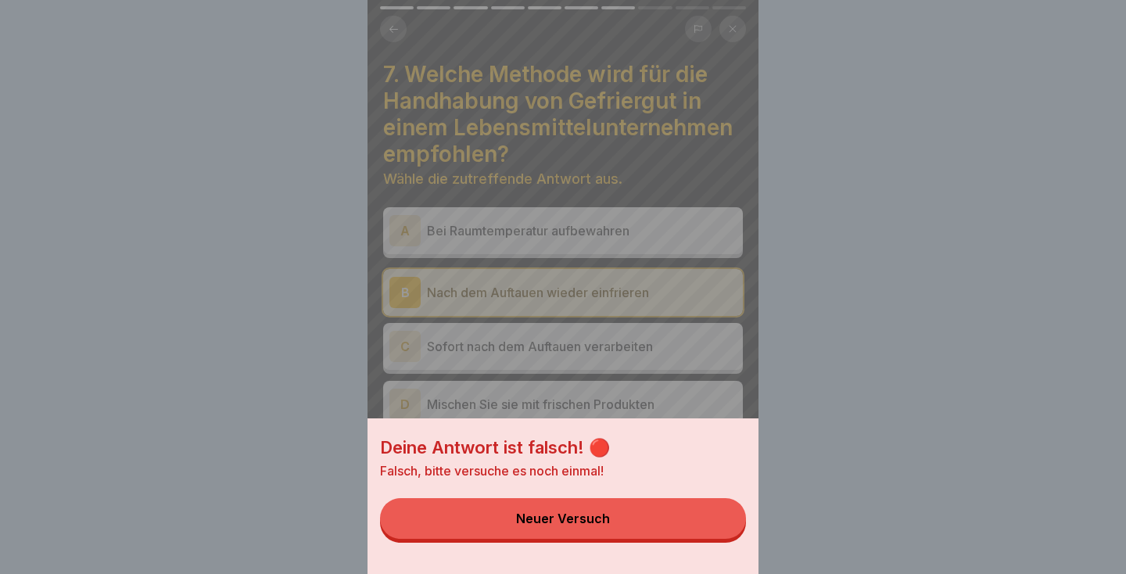
click at [766, 289] on div "Deine Antwort ist falsch! 🔴 Falsch, bitte versuche es noch einmal! Neuer Versuch" at bounding box center [563, 287] width 1126 height 574
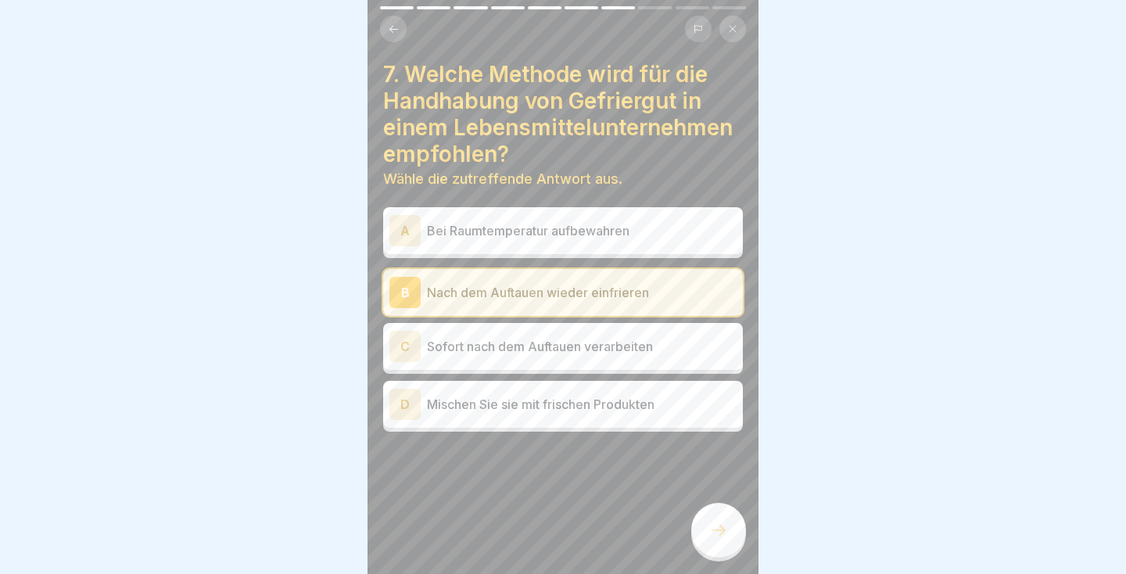
click at [659, 346] on p "Sofort nach dem Auftauen verarbeiten" at bounding box center [582, 346] width 310 height 19
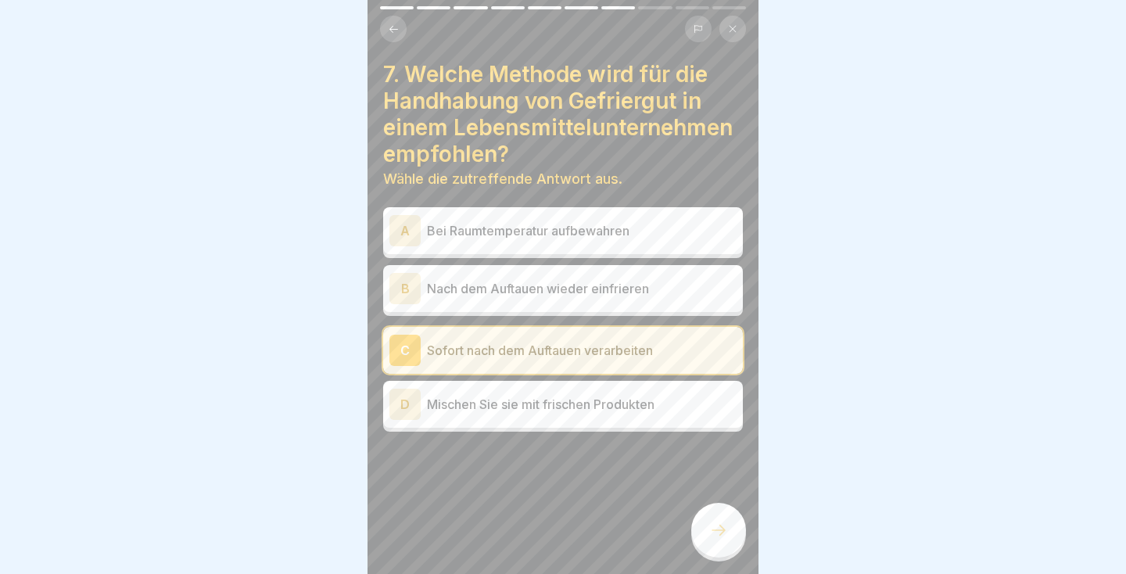
click at [730, 535] on div at bounding box center [718, 530] width 55 height 55
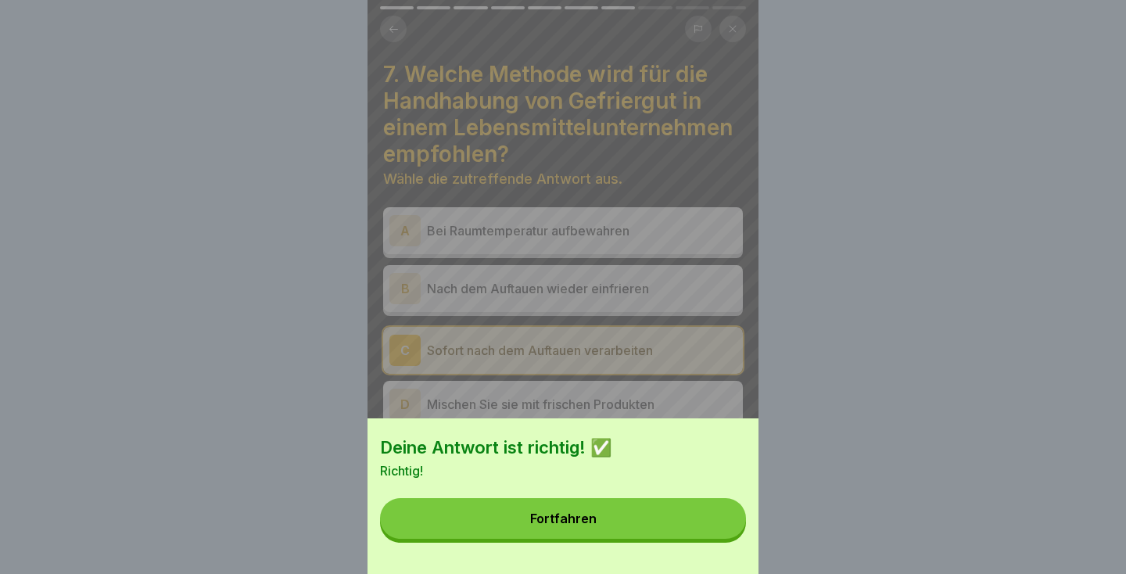
click at [693, 525] on button "Fortfahren" at bounding box center [563, 518] width 366 height 41
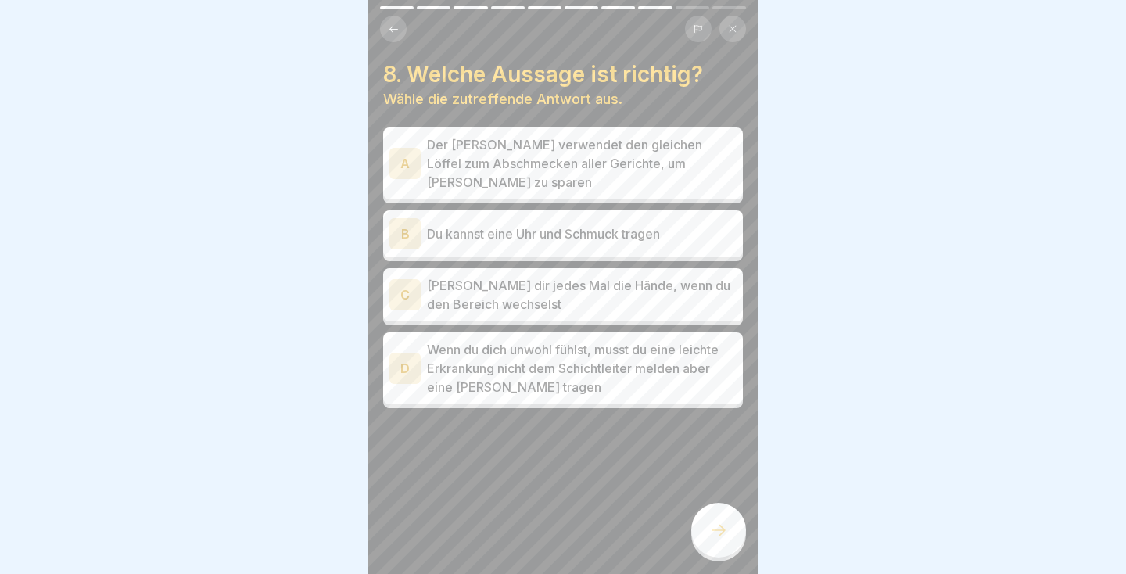
click at [656, 283] on p "Wasche dir jedes Mal die Hände, wenn du den Bereich wechselst" at bounding box center [582, 295] width 310 height 38
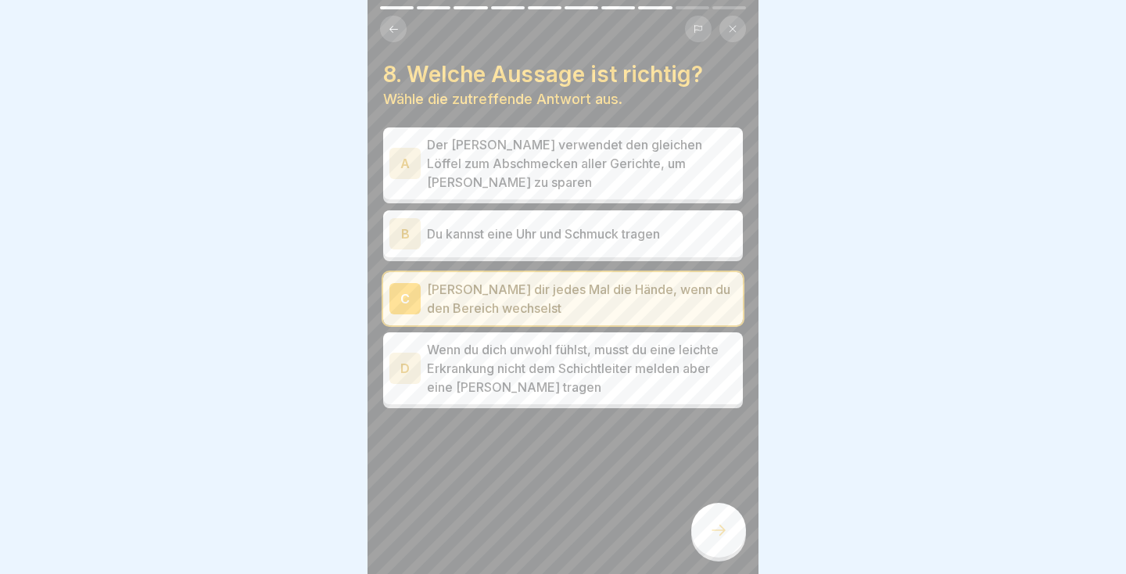
click at [696, 537] on div at bounding box center [718, 530] width 55 height 55
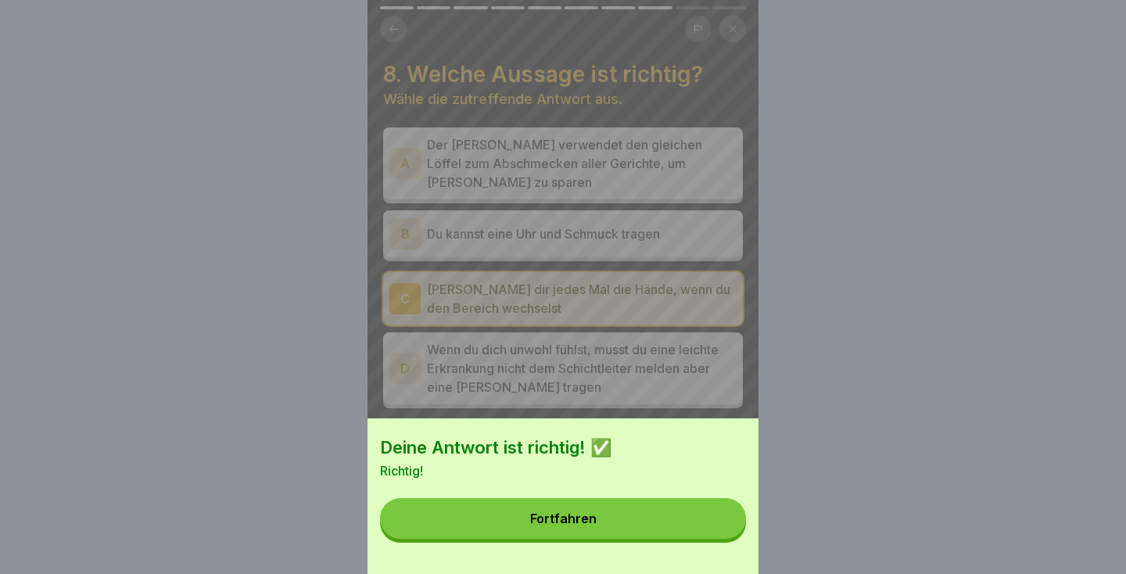
click at [677, 529] on button "Fortfahren" at bounding box center [563, 518] width 366 height 41
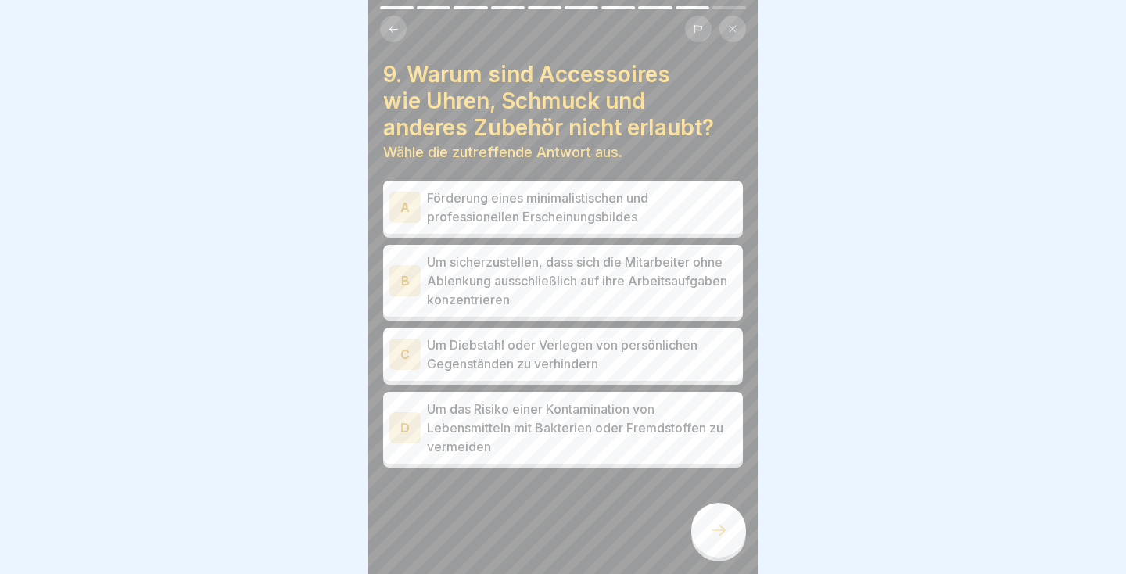
click at [664, 299] on p "Um sicherzustellen, dass sich die Mitarbeiter ohne Ablenkung ausschließlich auf…" at bounding box center [582, 281] width 310 height 56
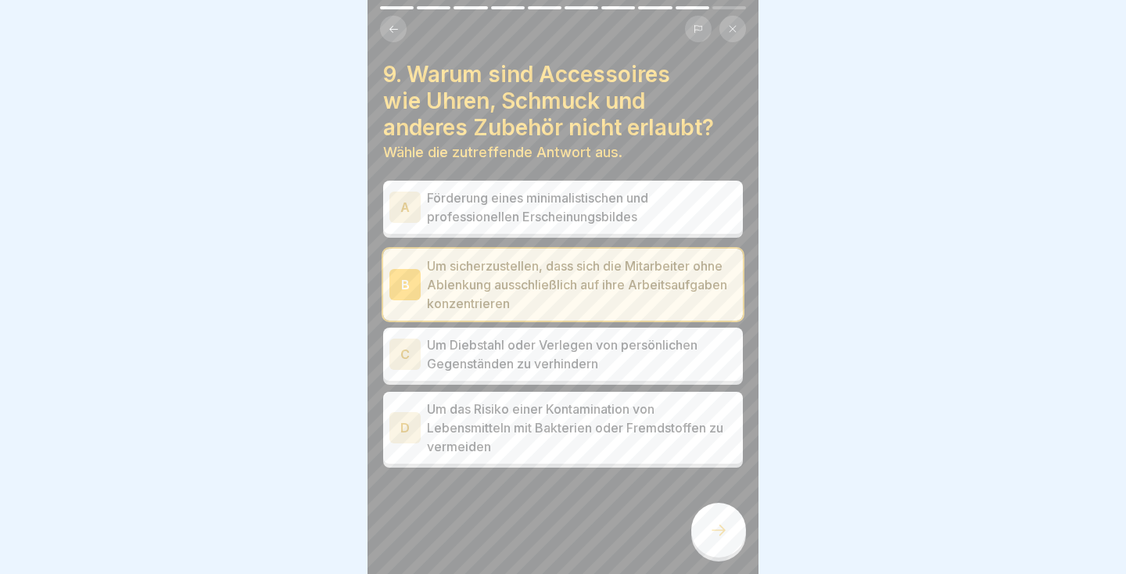
click at [710, 551] on div at bounding box center [718, 530] width 55 height 55
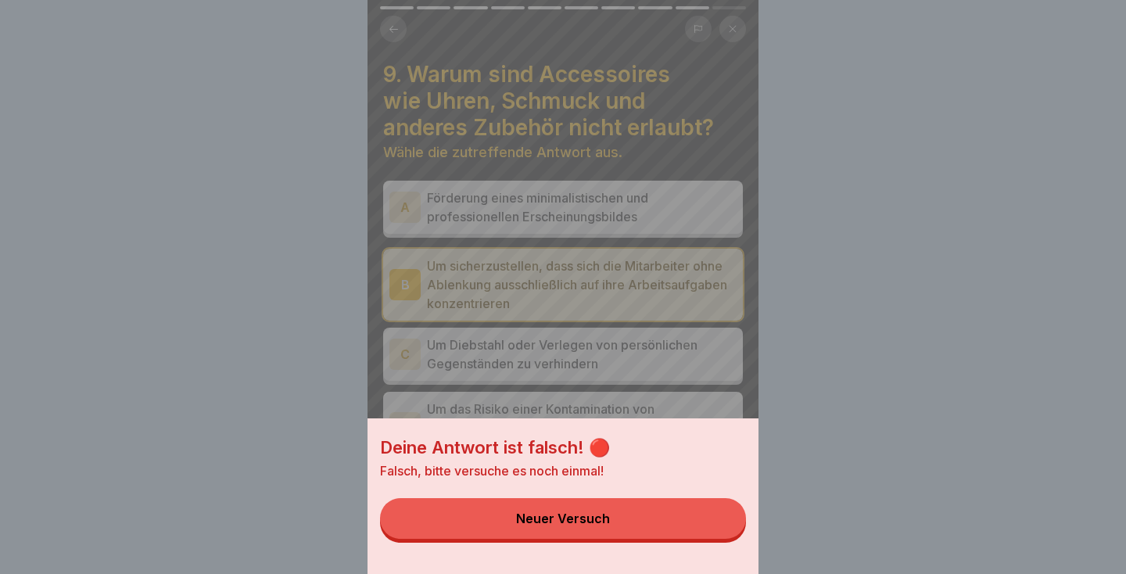
click at [766, 275] on div "Deine Antwort ist falsch! 🔴 Falsch, bitte versuche es noch einmal! Neuer Versuch" at bounding box center [563, 287] width 1126 height 574
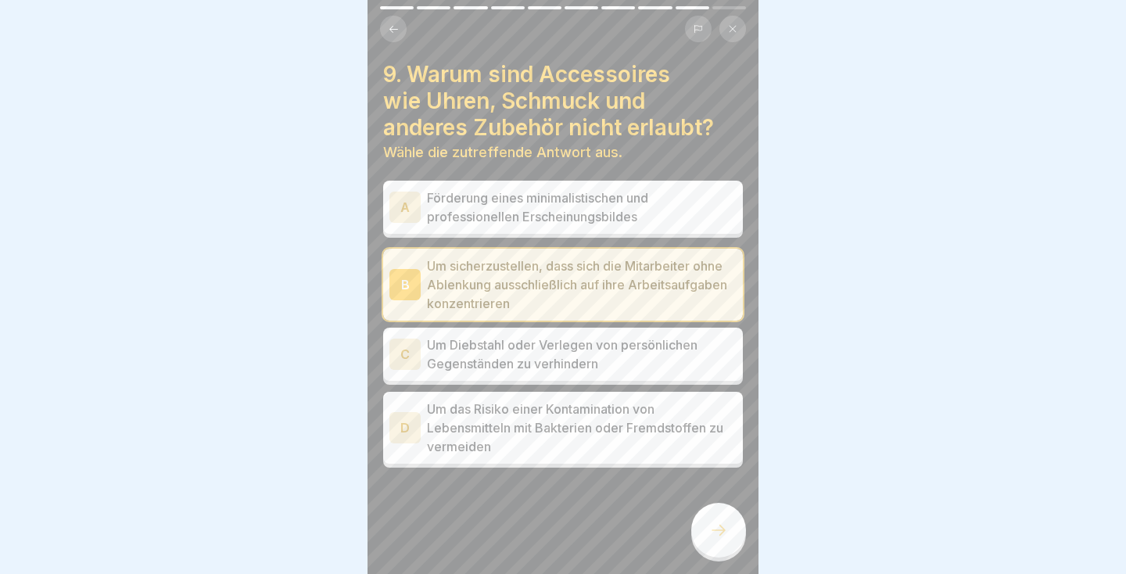
click at [621, 354] on p "Um Diebstahl oder Verlegen von persönlichen Gegenständen zu verhindern" at bounding box center [582, 355] width 310 height 38
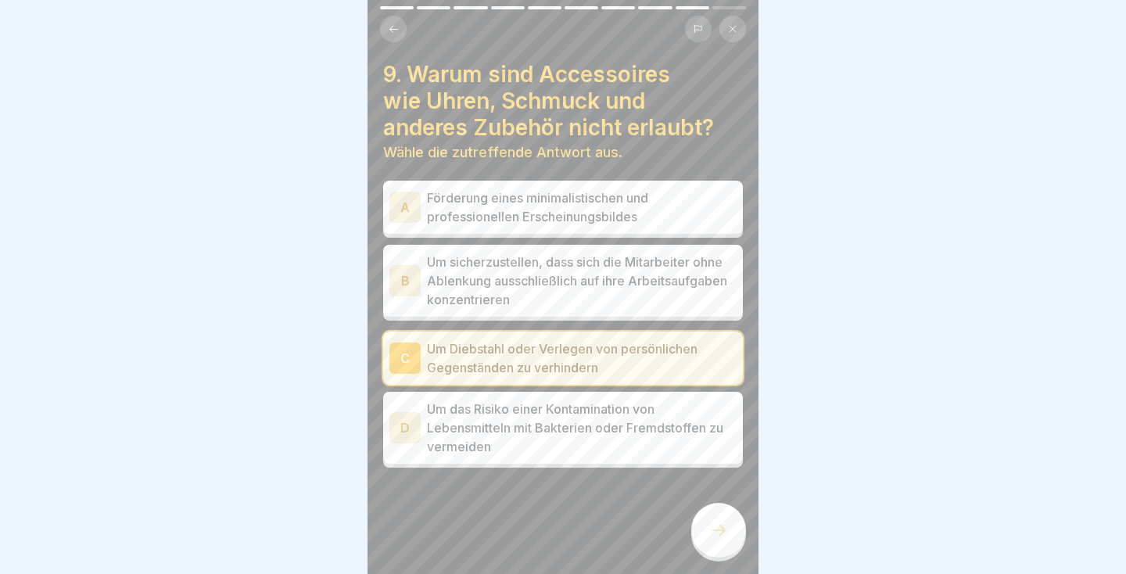
click at [715, 543] on div at bounding box center [718, 530] width 55 height 55
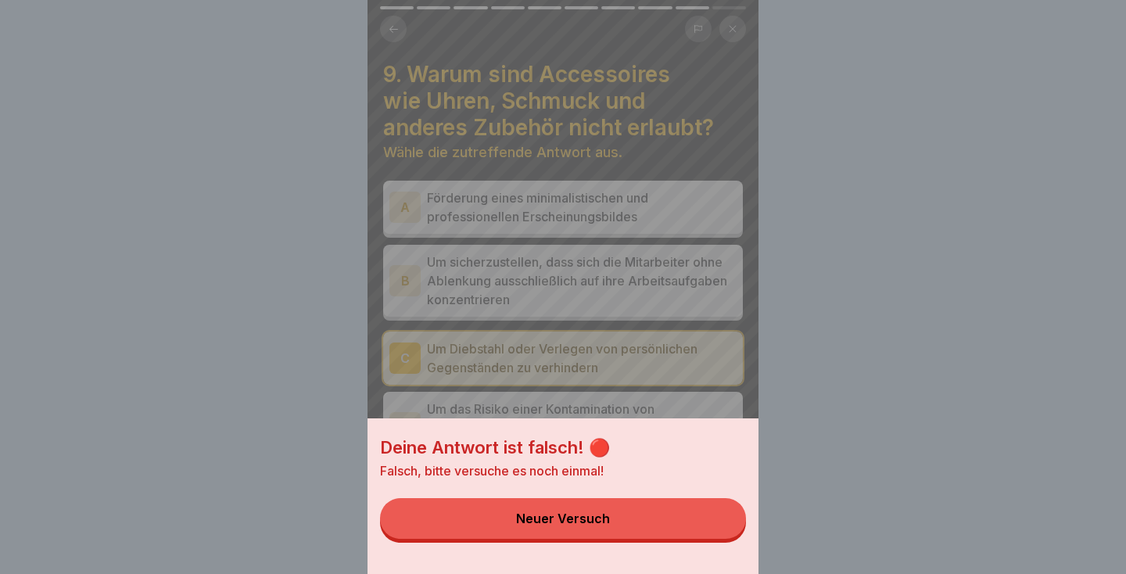
click at [749, 376] on div "Deine Antwort ist falsch! 🔴 Falsch, bitte versuche es noch einmal! Neuer Versuch" at bounding box center [563, 287] width 391 height 574
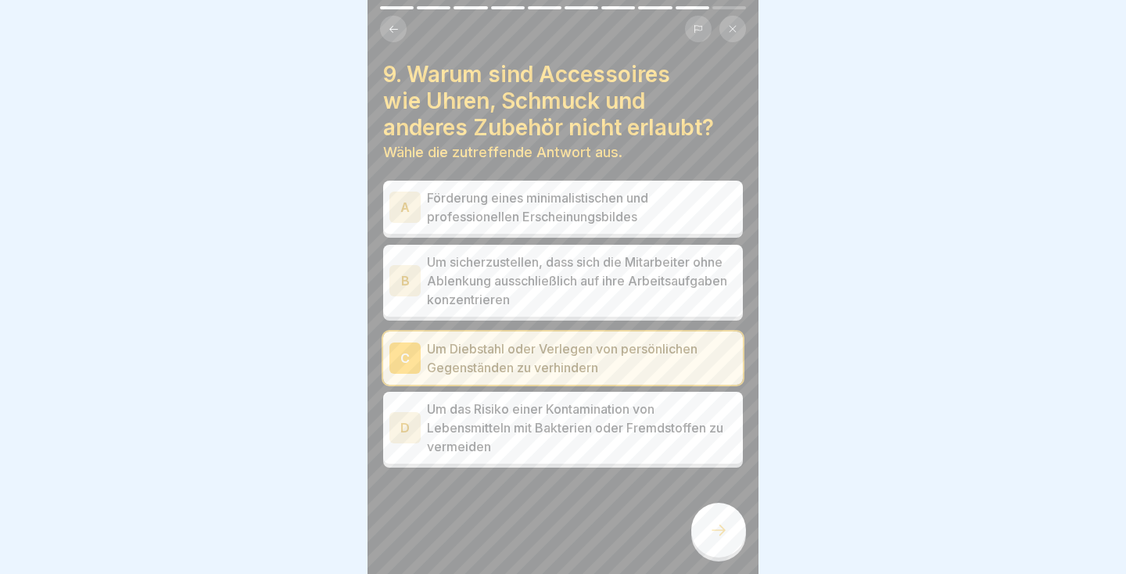
click at [629, 430] on p "Um das Risiko einer Kontamination von Lebensmitteln mit Bakterien oder Fremdsto…" at bounding box center [582, 428] width 310 height 56
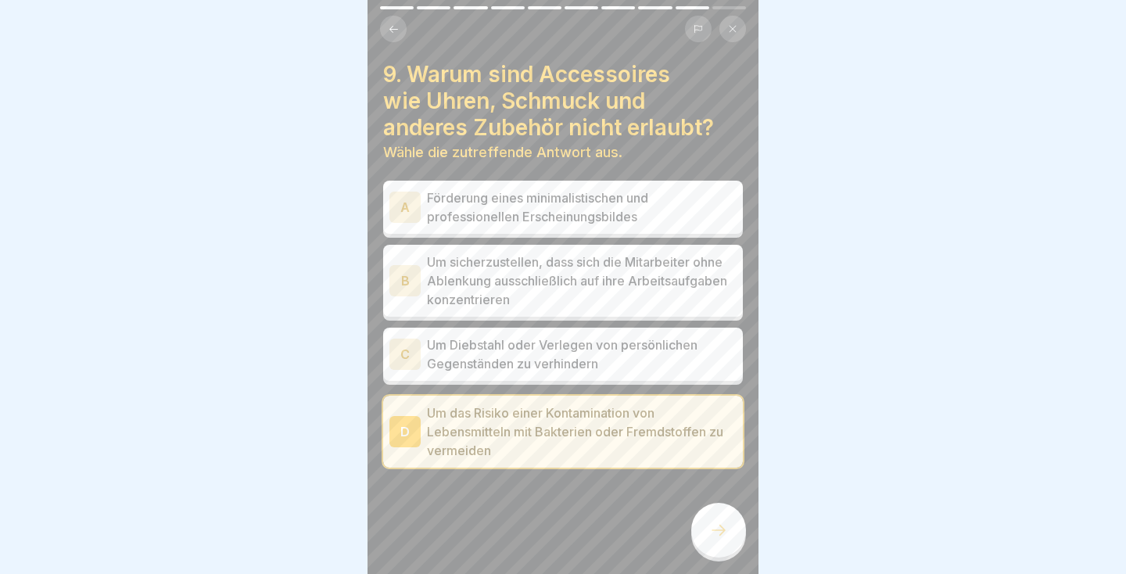
click at [714, 547] on div at bounding box center [718, 530] width 55 height 55
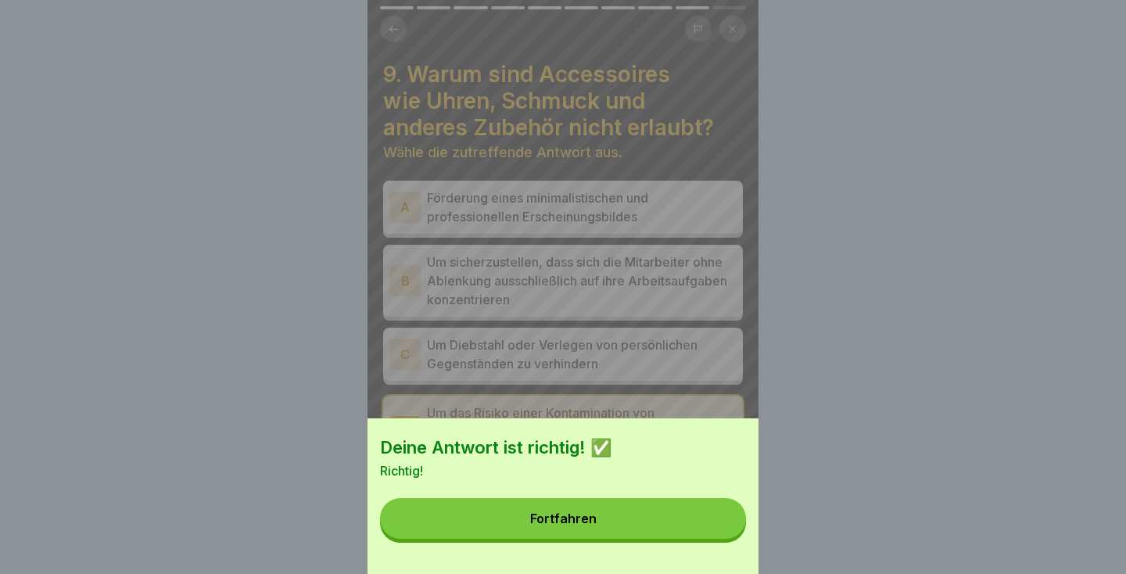
click at [684, 528] on button "Fortfahren" at bounding box center [563, 518] width 366 height 41
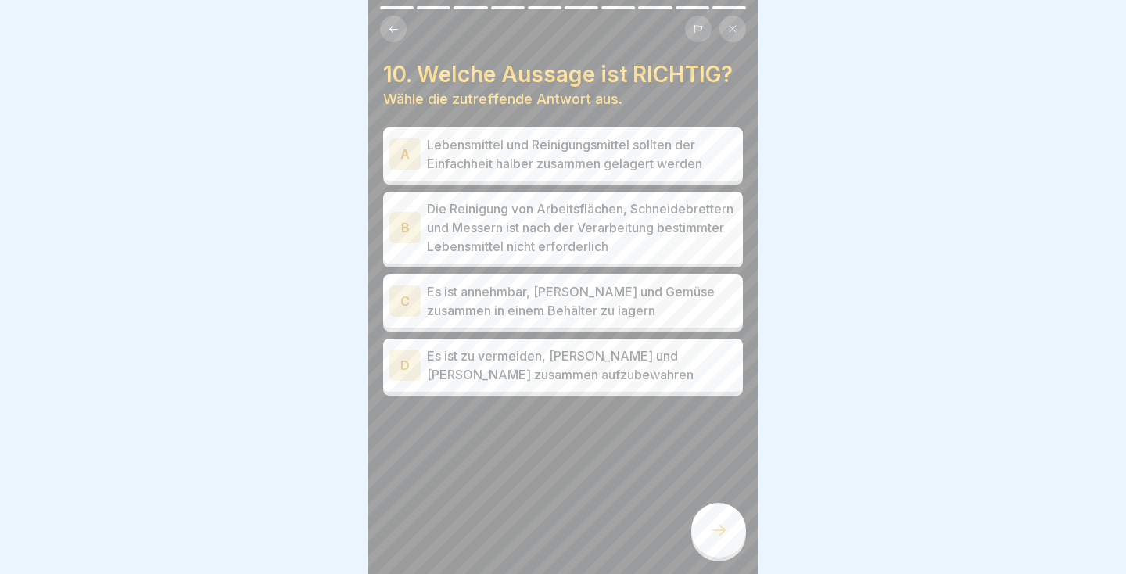
click at [576, 384] on p "Es ist zu vermeiden, Fisch und Fleisch zusammen aufzubewahren" at bounding box center [582, 365] width 310 height 38
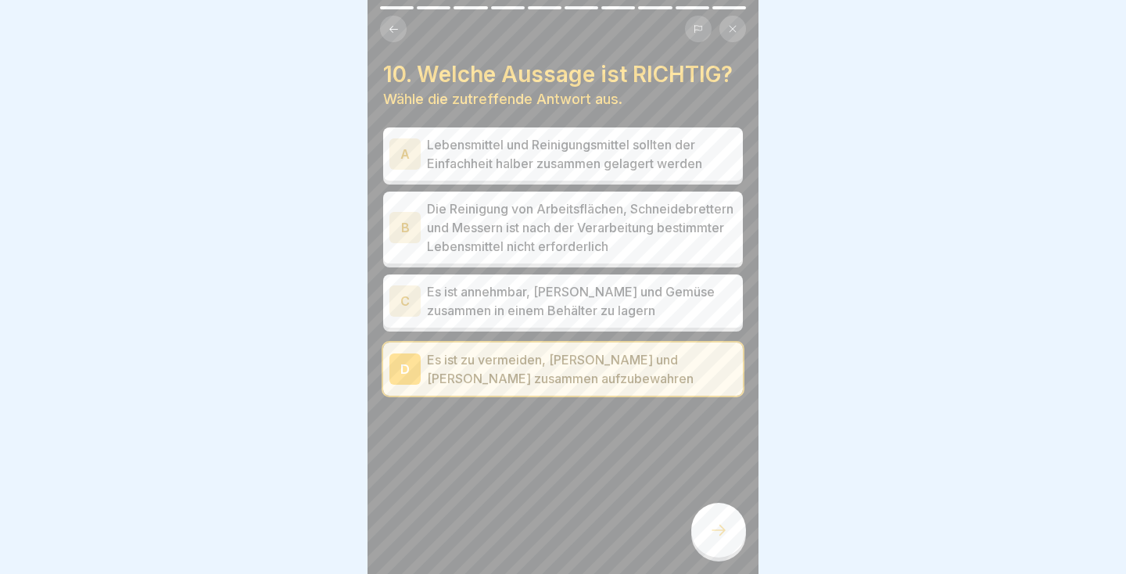
click at [732, 520] on div at bounding box center [718, 530] width 55 height 55
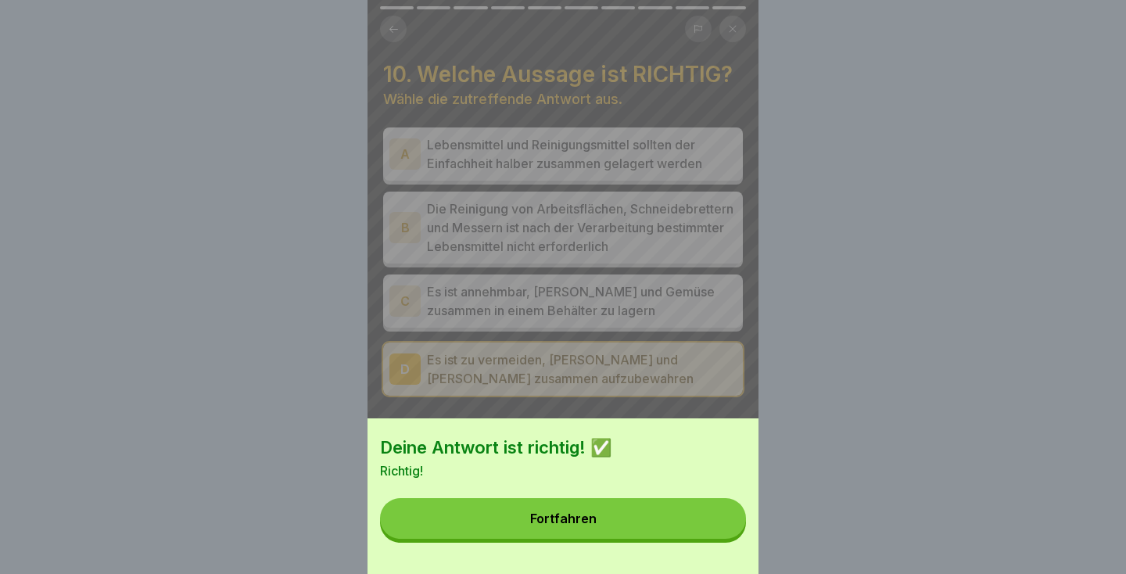
click at [666, 515] on button "Fortfahren" at bounding box center [563, 518] width 366 height 41
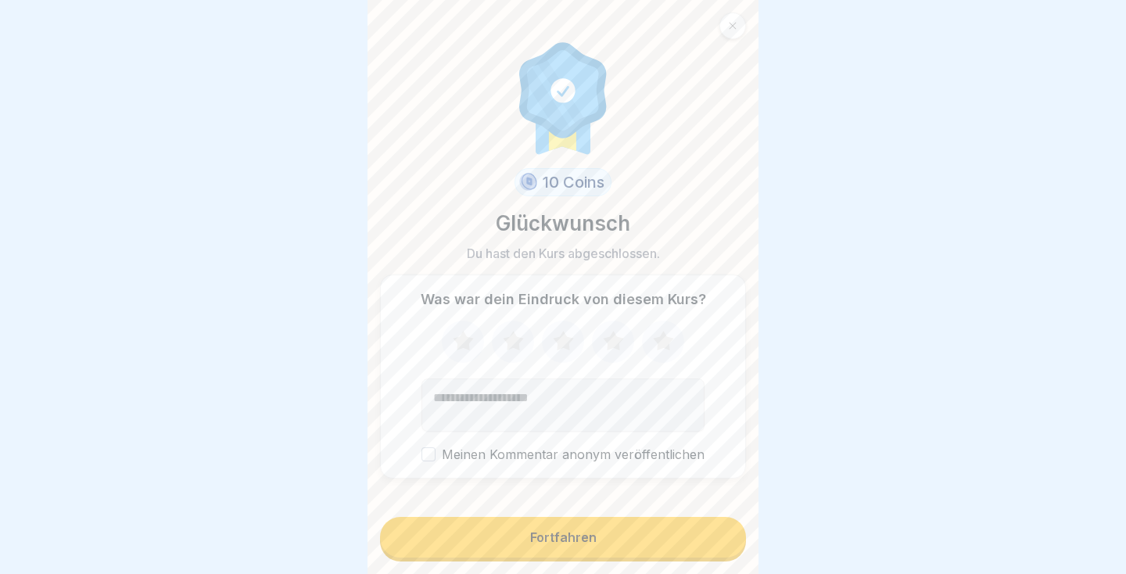
click at [619, 538] on button "Fortfahren" at bounding box center [563, 537] width 366 height 41
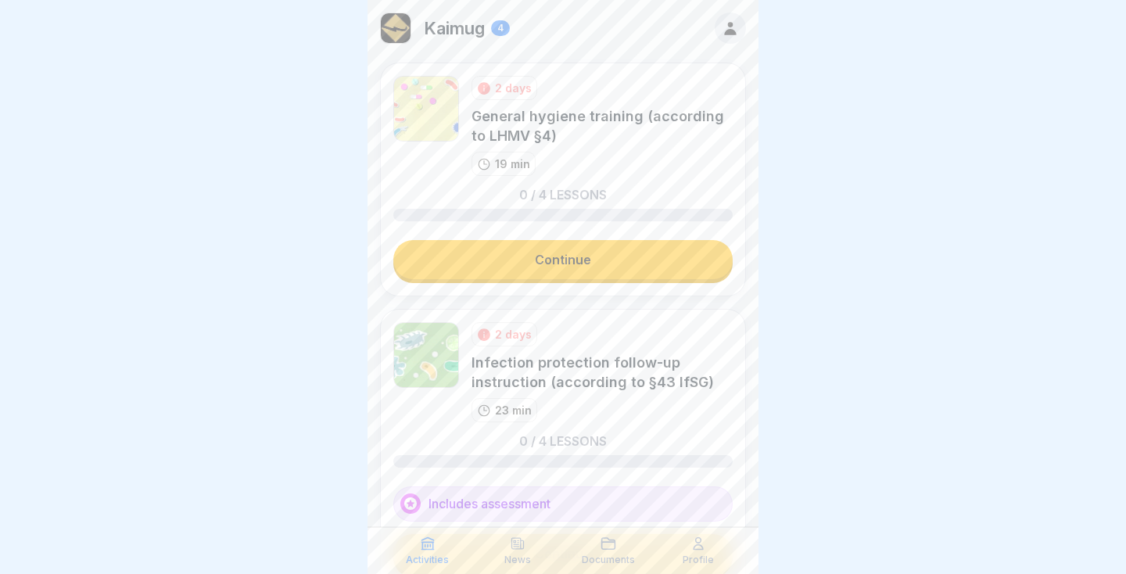
click at [614, 266] on link "Continue" at bounding box center [562, 259] width 339 height 39
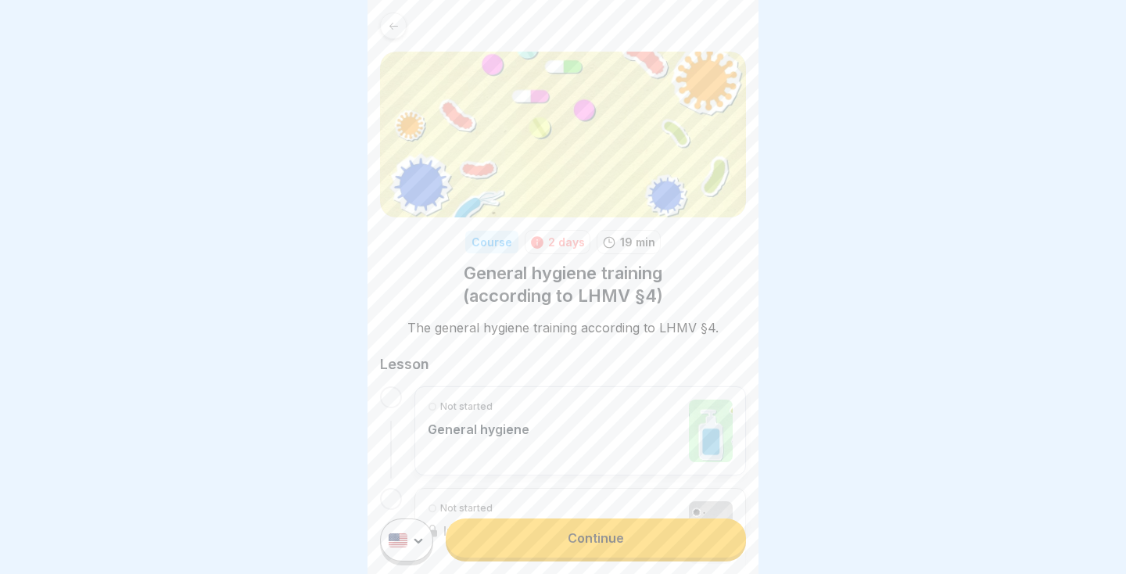
click at [766, 224] on div at bounding box center [563, 287] width 1126 height 574
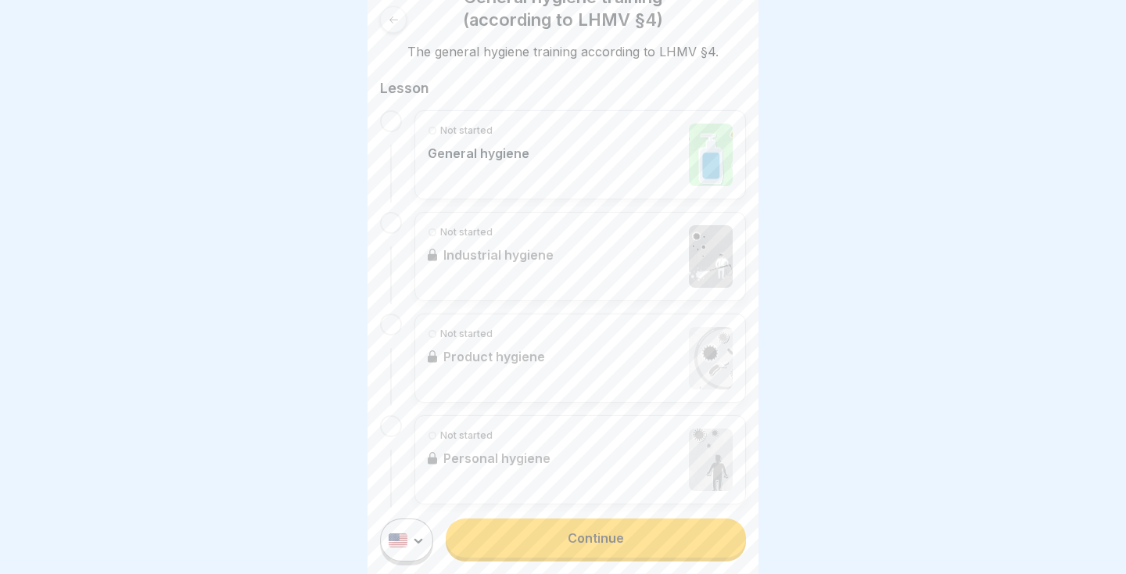
scroll to position [300, 0]
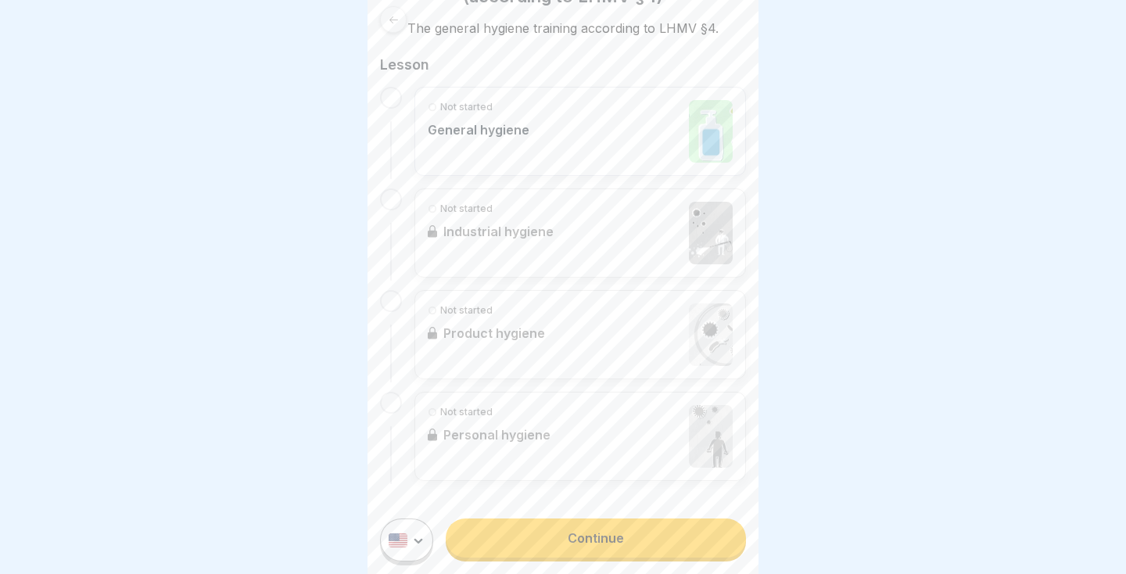
click at [690, 140] on img at bounding box center [711, 131] width 44 height 63
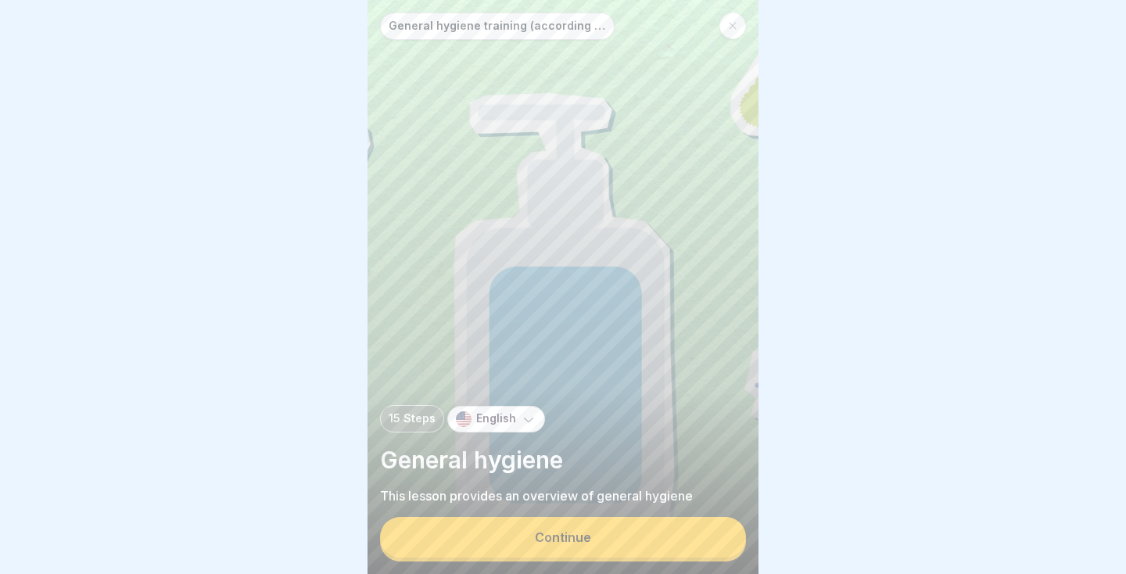
click at [631, 551] on button "Continue" at bounding box center [563, 537] width 366 height 41
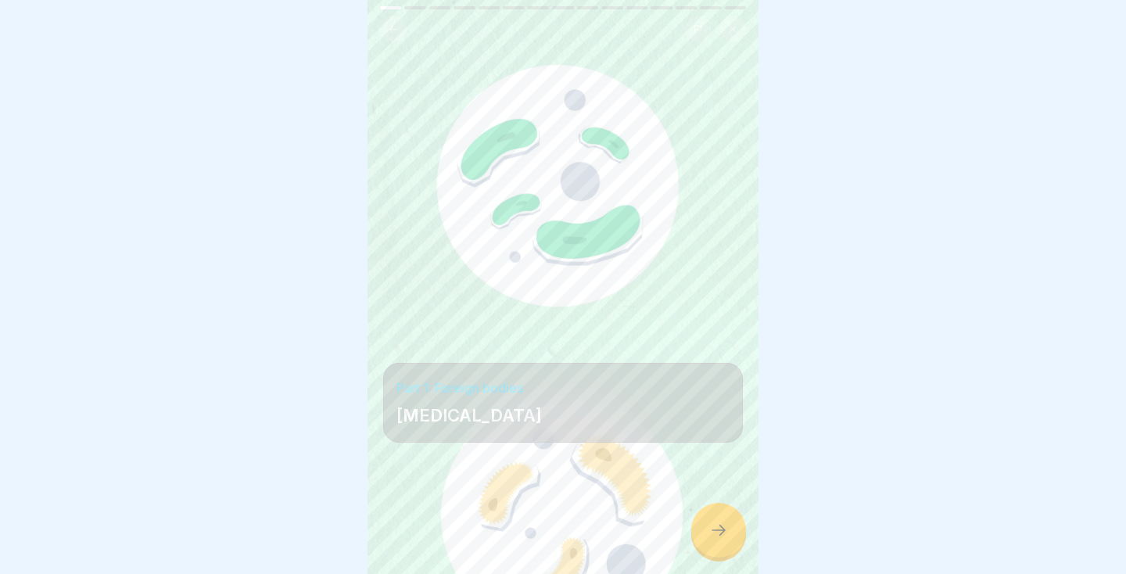
click at [722, 534] on icon at bounding box center [718, 530] width 19 height 19
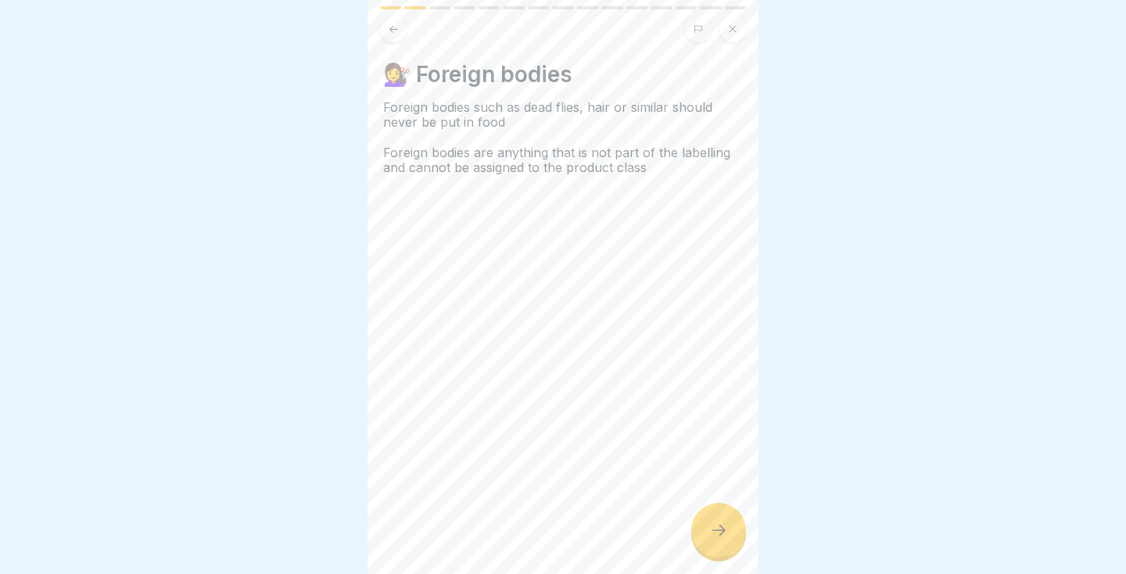
click at [723, 533] on icon at bounding box center [718, 530] width 19 height 19
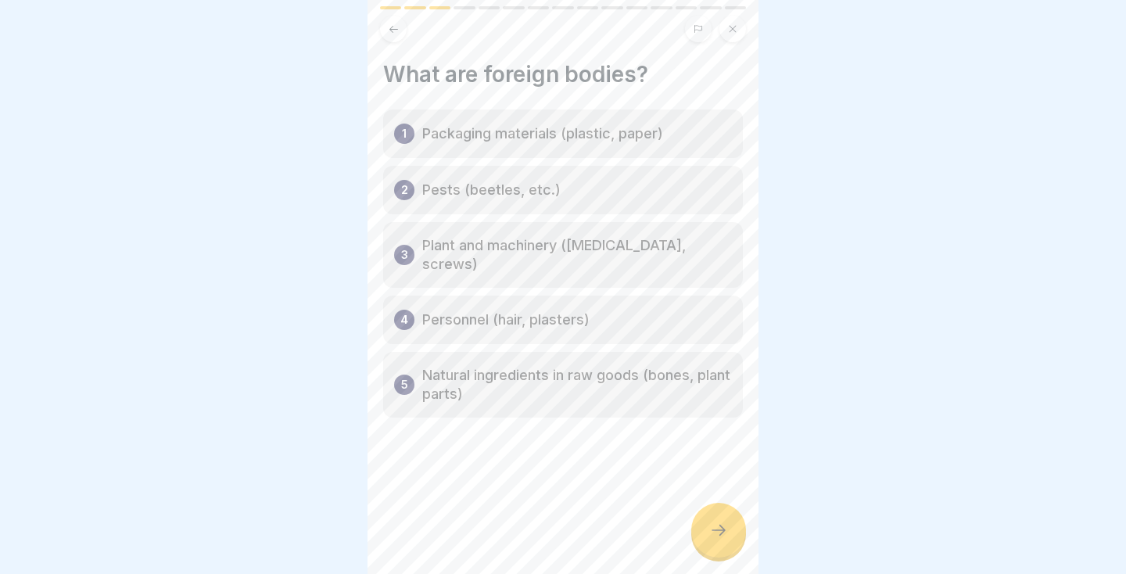
click at [593, 501] on div "What are foreign bodies? 1 Packaging materials (plastic, paper) 2 Pests (beetle…" at bounding box center [563, 287] width 391 height 574
click at [718, 543] on div at bounding box center [718, 530] width 55 height 55
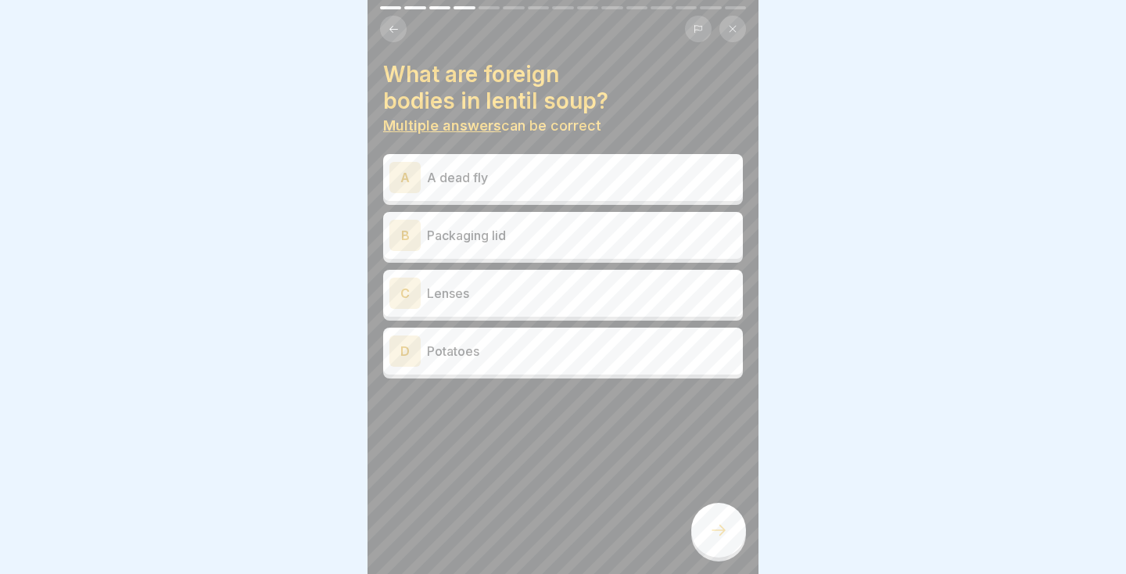
click at [383, 23] on button at bounding box center [393, 29] width 27 height 27
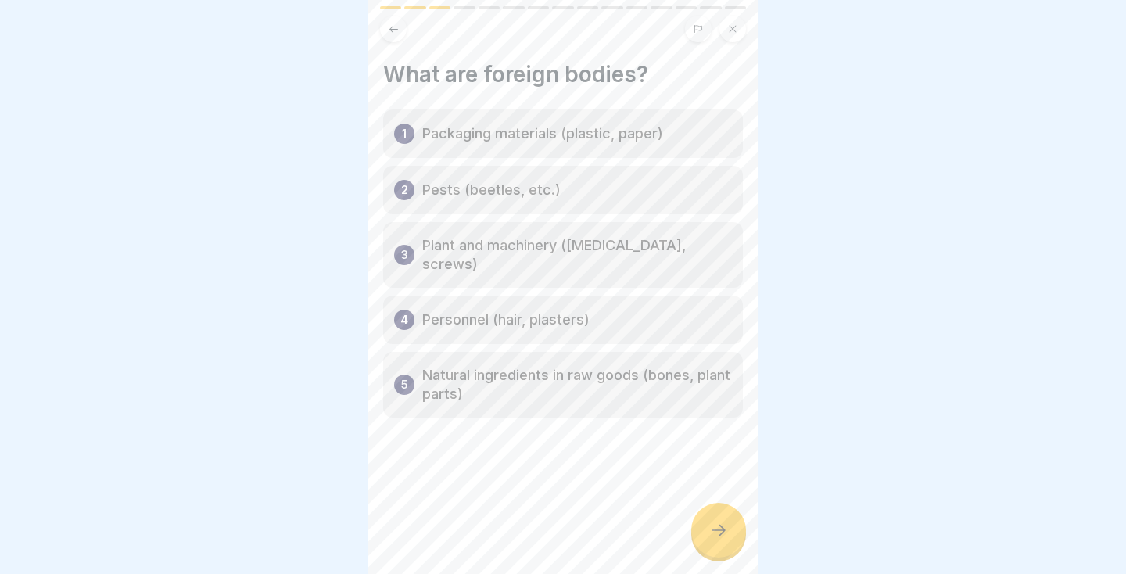
click at [720, 534] on icon at bounding box center [719, 530] width 14 height 11
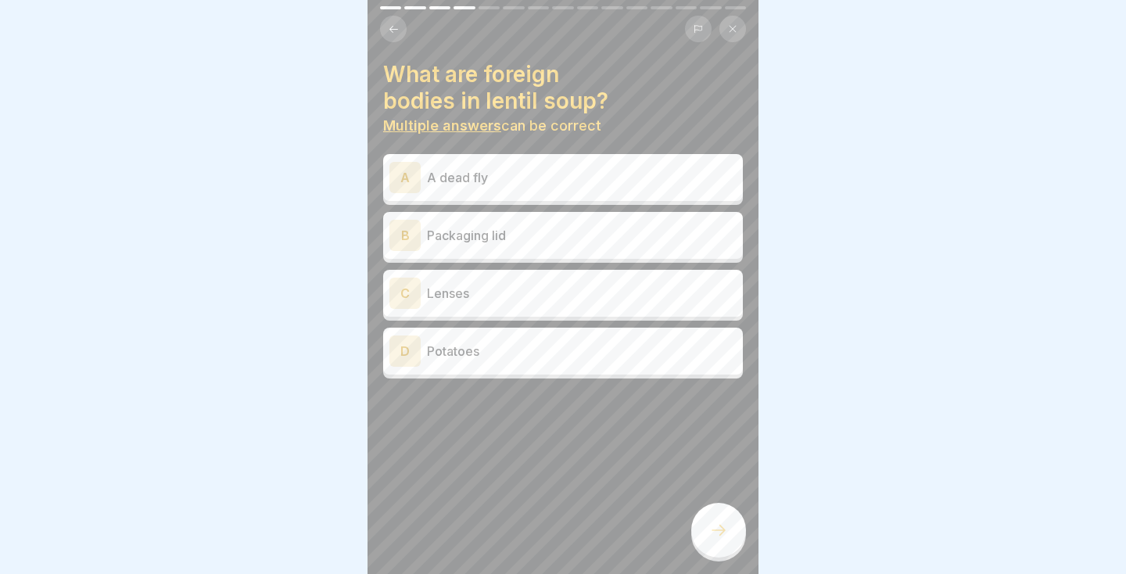
click at [626, 183] on p "A dead fly" at bounding box center [582, 177] width 310 height 19
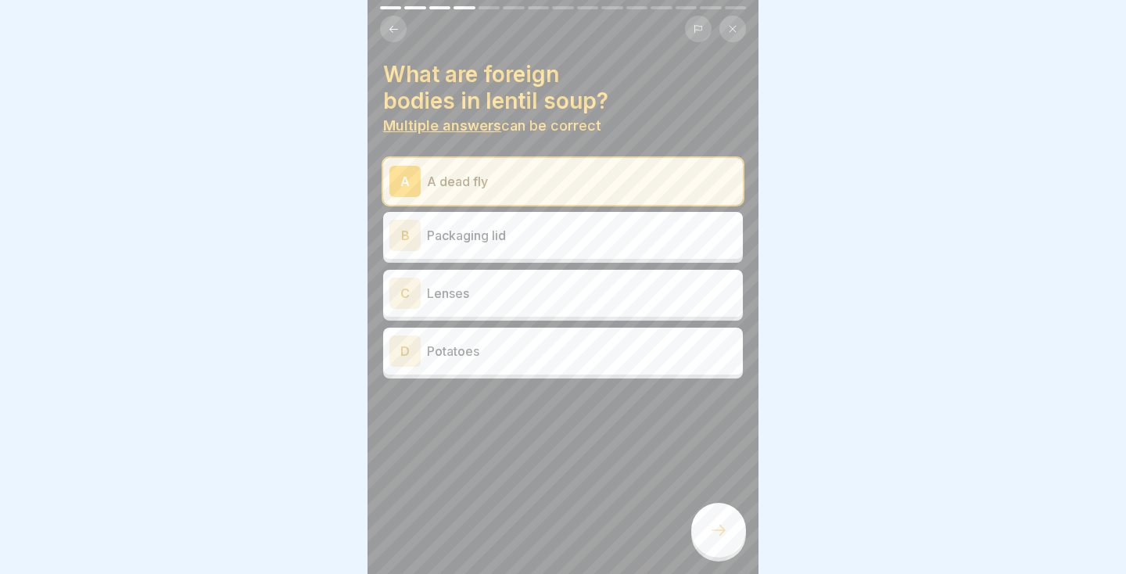
click at [591, 246] on div "B Packaging lid" at bounding box center [563, 235] width 347 height 31
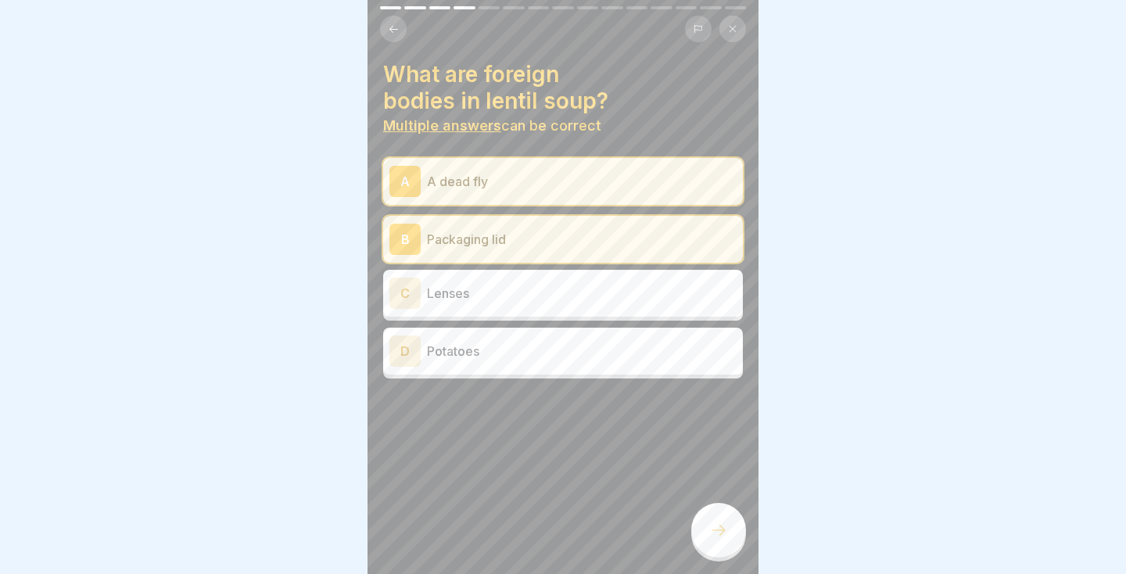
click at [578, 288] on p "Lenses" at bounding box center [582, 293] width 310 height 19
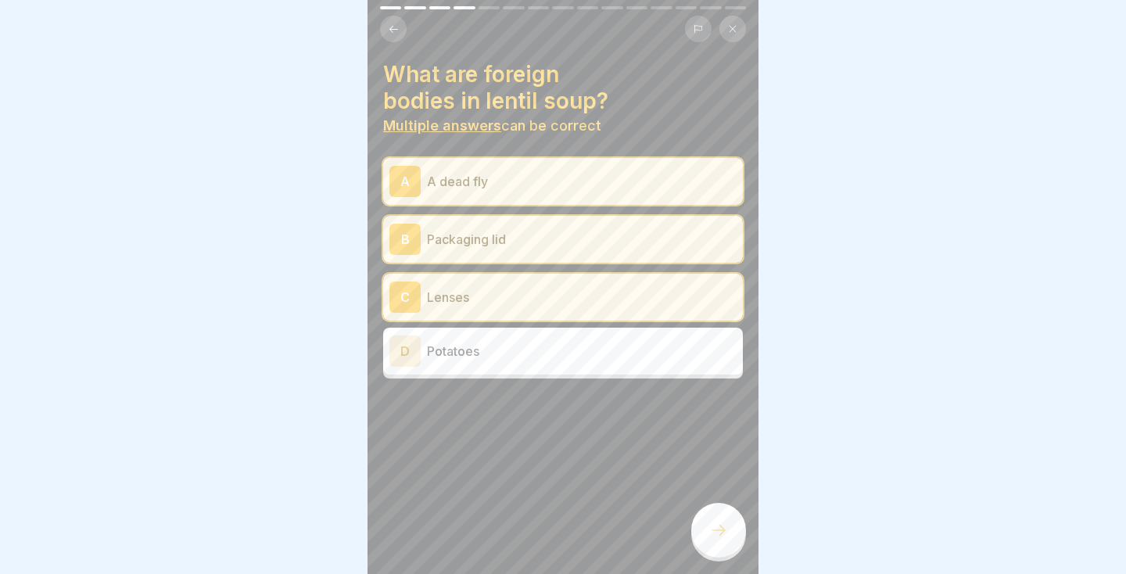
click at [590, 357] on p "Potatoes" at bounding box center [582, 351] width 310 height 19
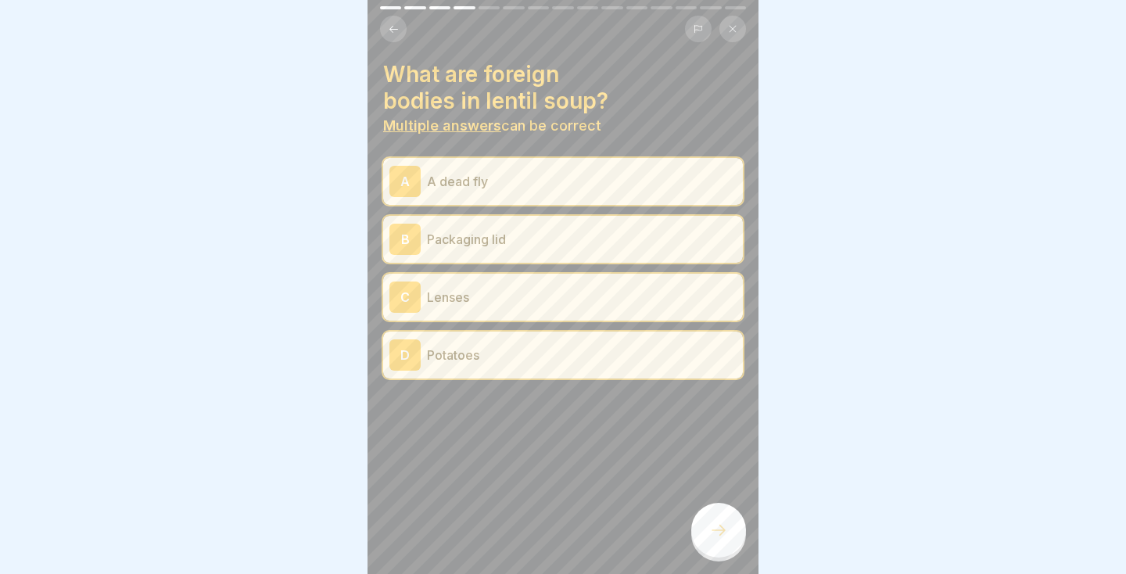
click at [713, 536] on icon at bounding box center [718, 530] width 19 height 19
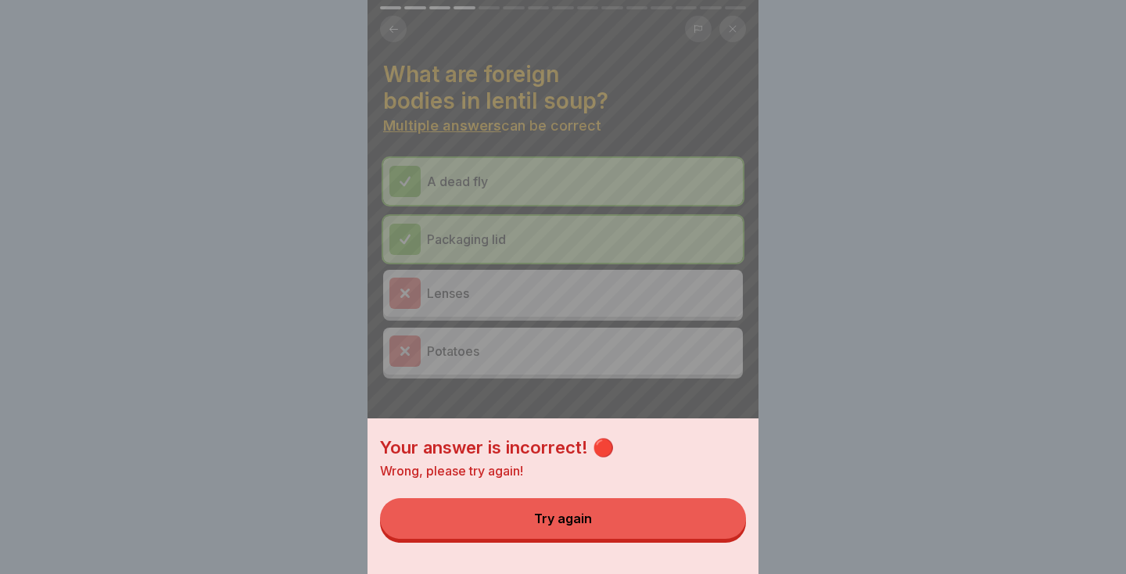
click at [766, 185] on div "Your answer is incorrect! 🔴 Wrong, please try again! Try again" at bounding box center [563, 287] width 1126 height 574
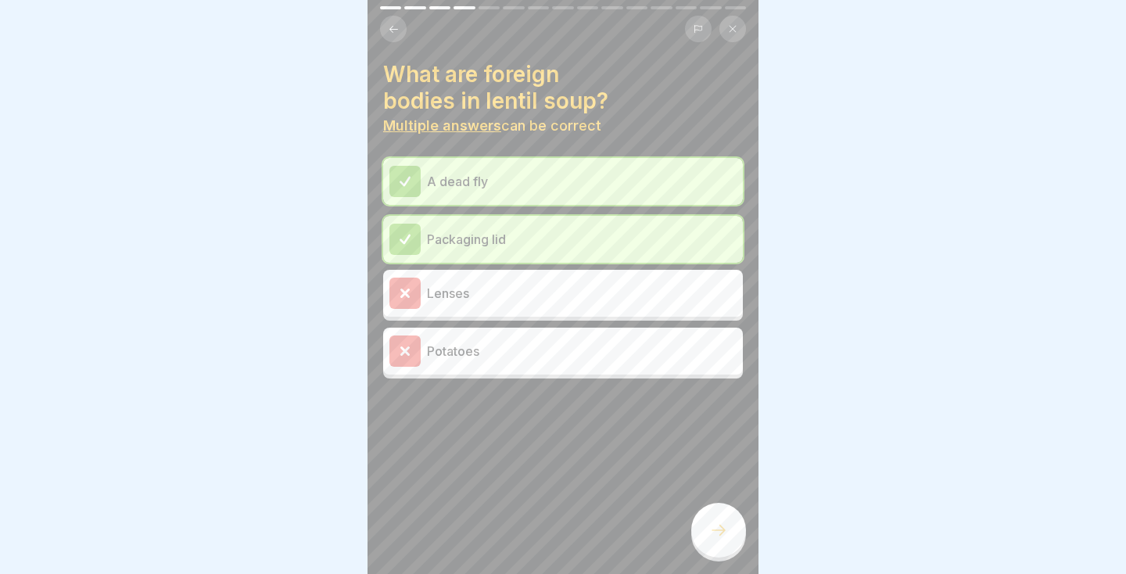
click at [720, 533] on icon at bounding box center [718, 530] width 19 height 19
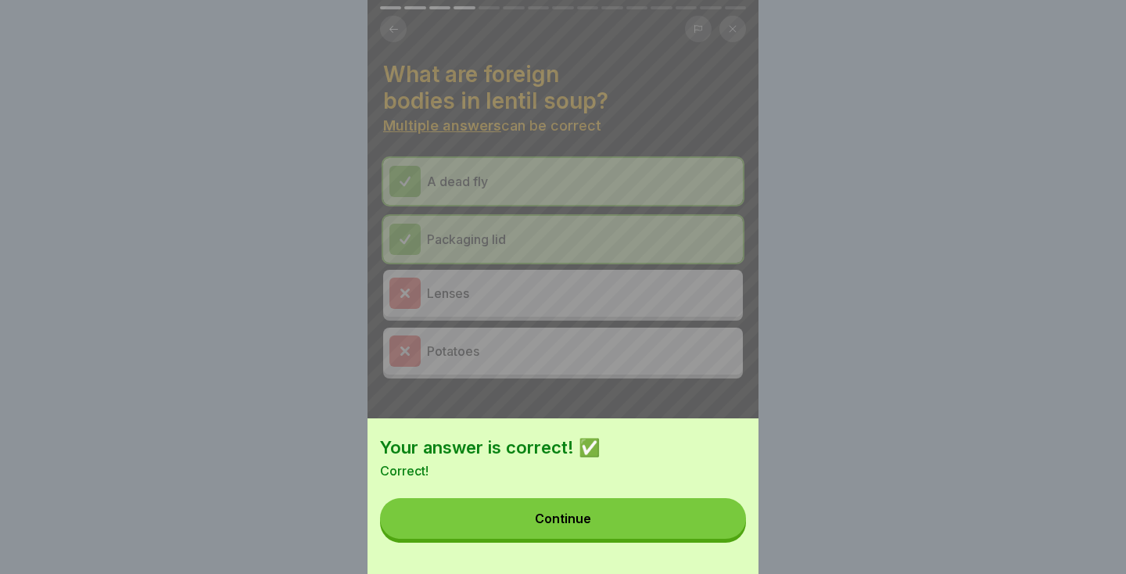
click at [632, 530] on button "Continue" at bounding box center [563, 518] width 366 height 41
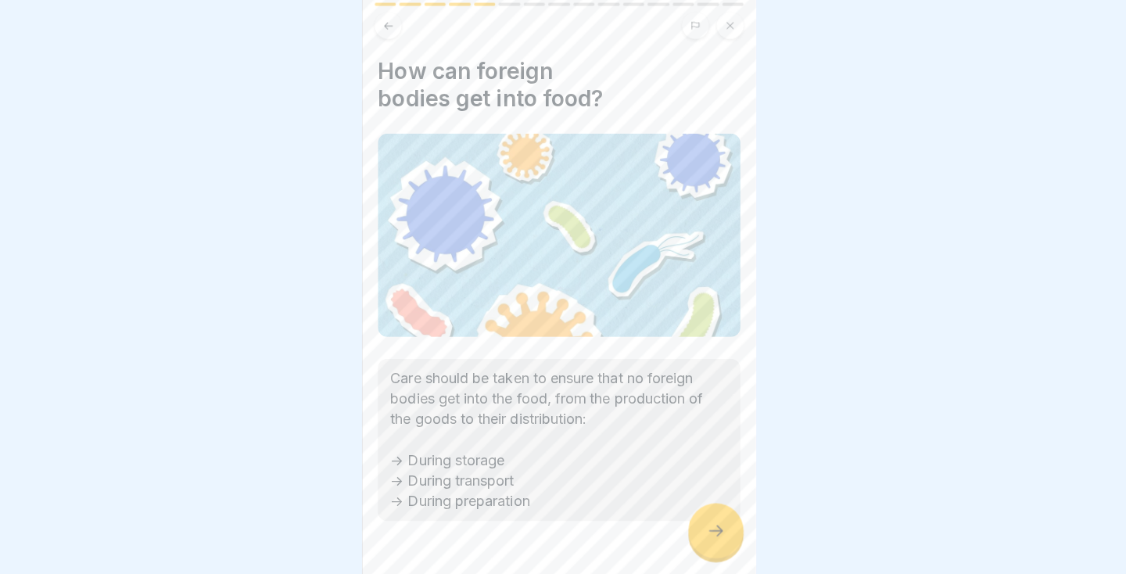
click at [728, 523] on div at bounding box center [718, 530] width 55 height 55
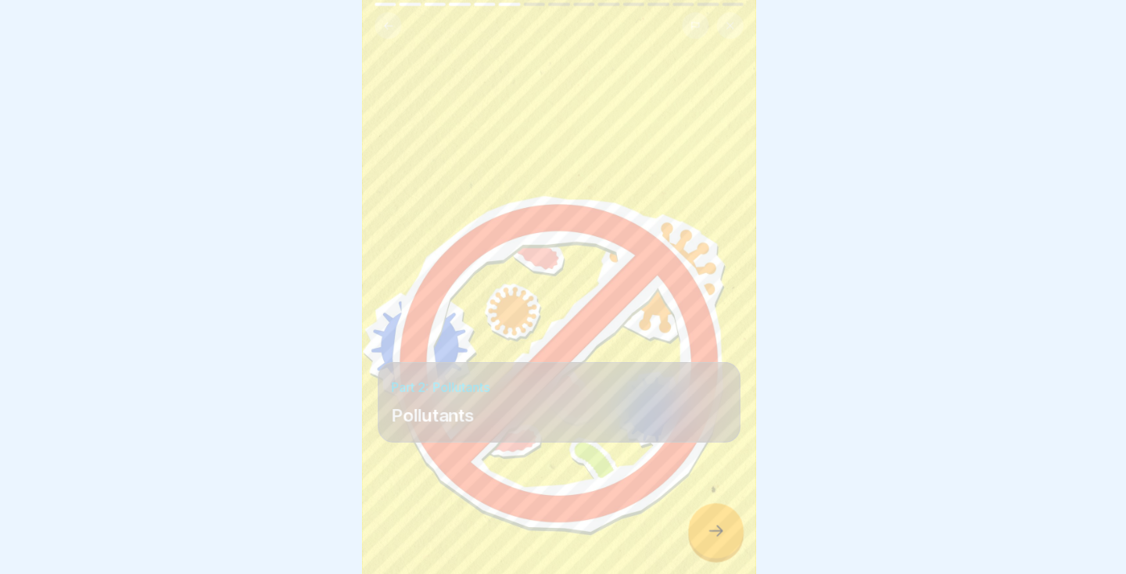
click at [723, 533] on icon at bounding box center [718, 530] width 19 height 19
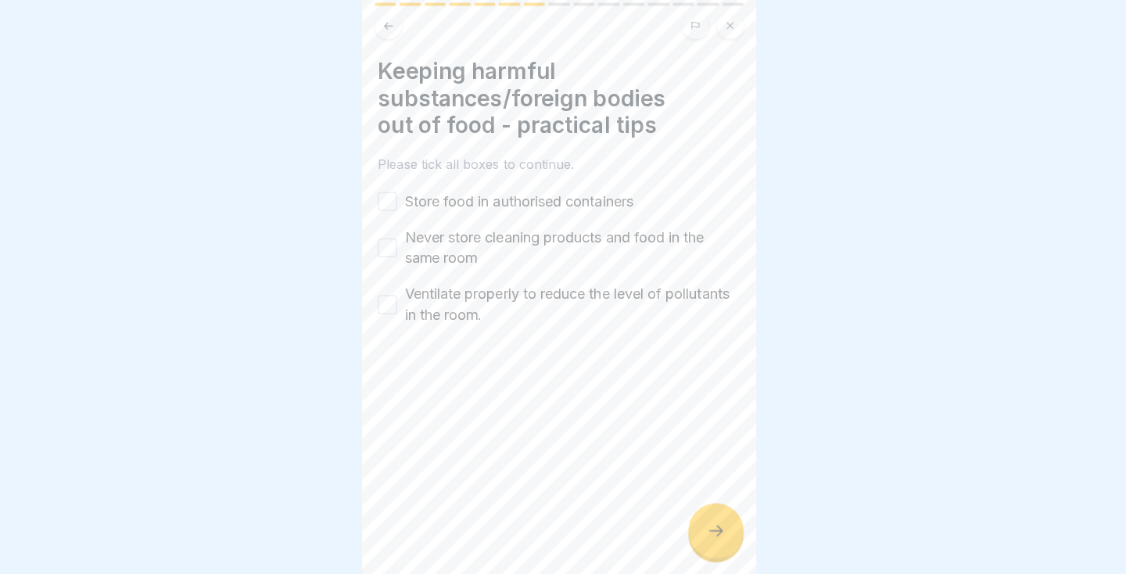
click at [400, 195] on button "Store food in authorised containers" at bounding box center [392, 203] width 19 height 19
click at [393, 254] on button "Never store cleaning products and food in the same room" at bounding box center [392, 249] width 19 height 19
click at [400, 314] on button "Ventilate properly to reduce the level of pollutants in the room." at bounding box center [392, 305] width 19 height 19
click at [720, 551] on div at bounding box center [718, 530] width 55 height 55
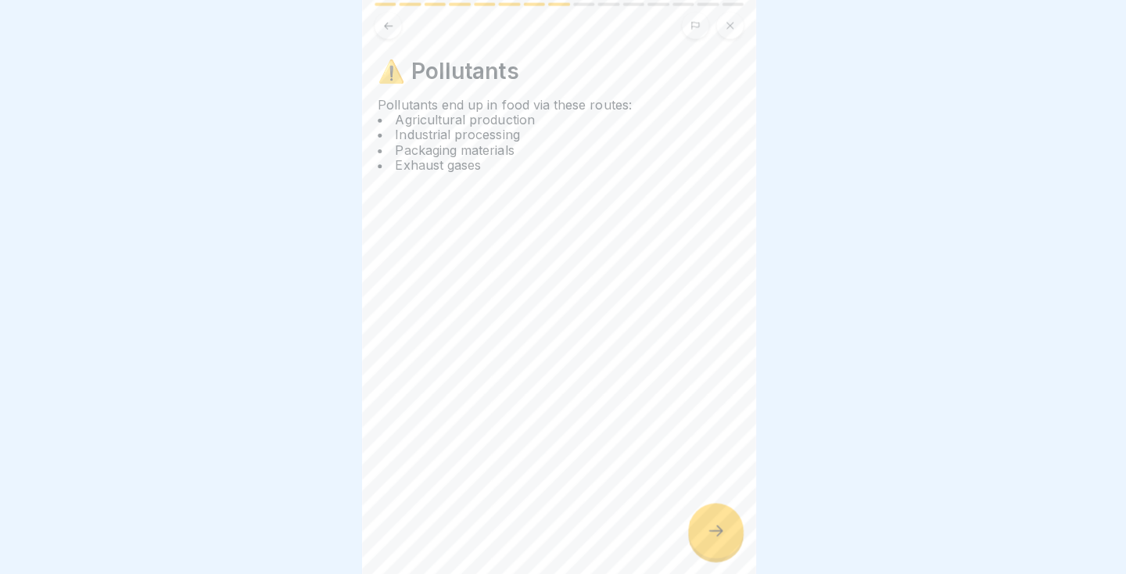
click at [715, 540] on div at bounding box center [718, 530] width 55 height 55
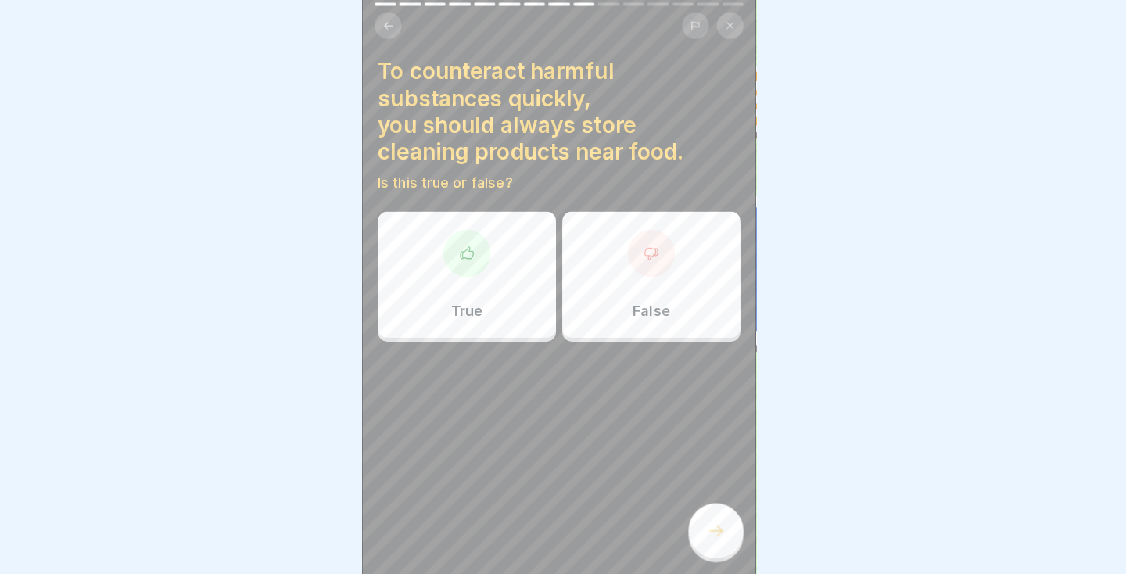
click at [481, 284] on div "True" at bounding box center [471, 276] width 177 height 125
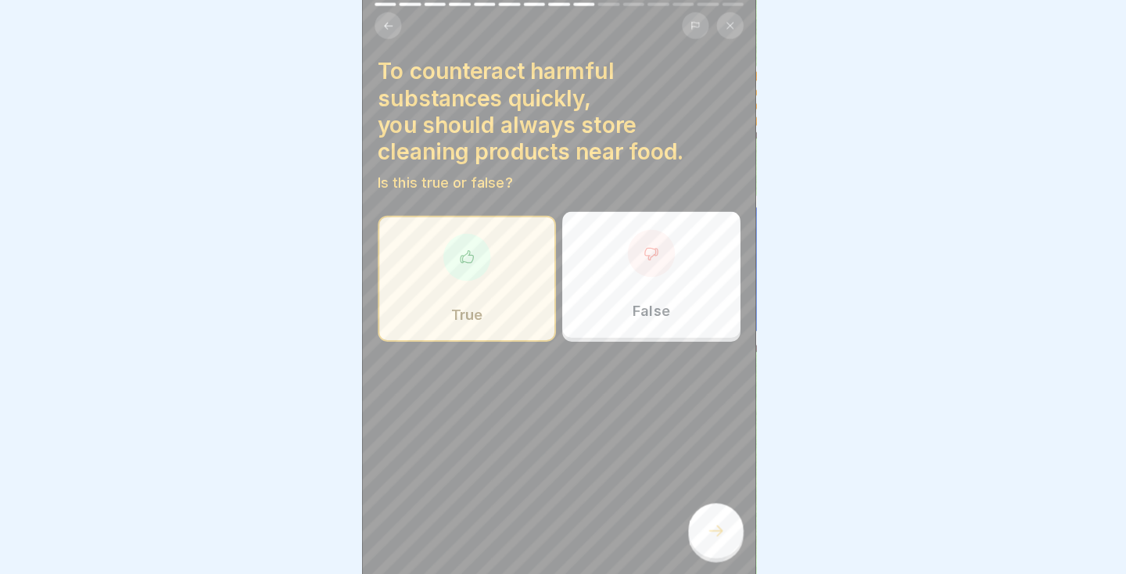
click at [716, 522] on icon at bounding box center [718, 530] width 19 height 19
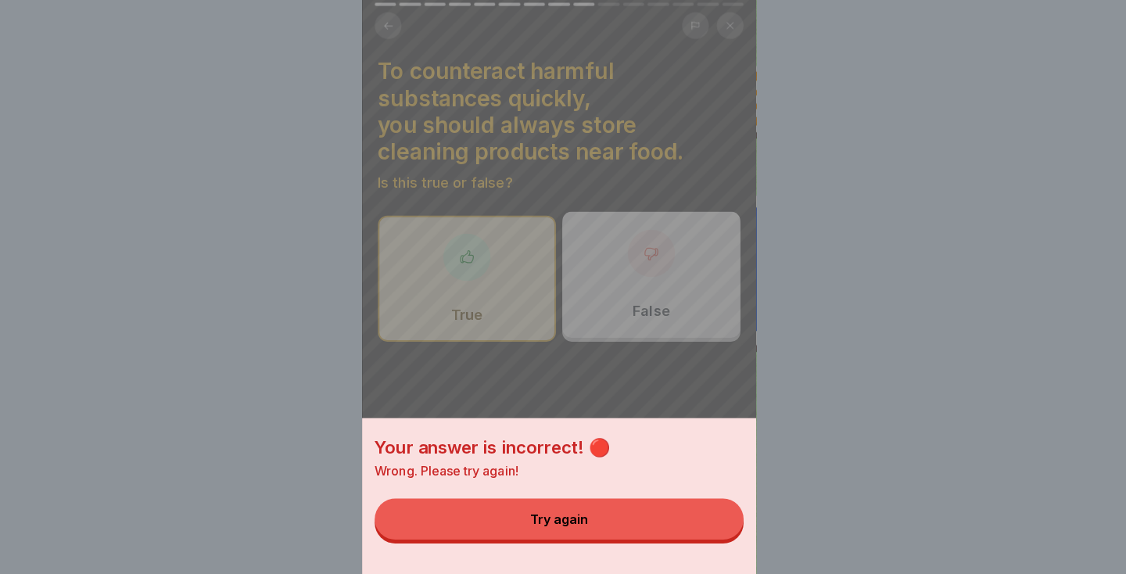
click at [721, 419] on div "Your answer is incorrect! 🔴 Wrong. Please try again! Try again" at bounding box center [563, 496] width 391 height 156
click at [648, 267] on div "Your answer is incorrect! 🔴 Wrong. Please try again! Try again" at bounding box center [563, 287] width 391 height 574
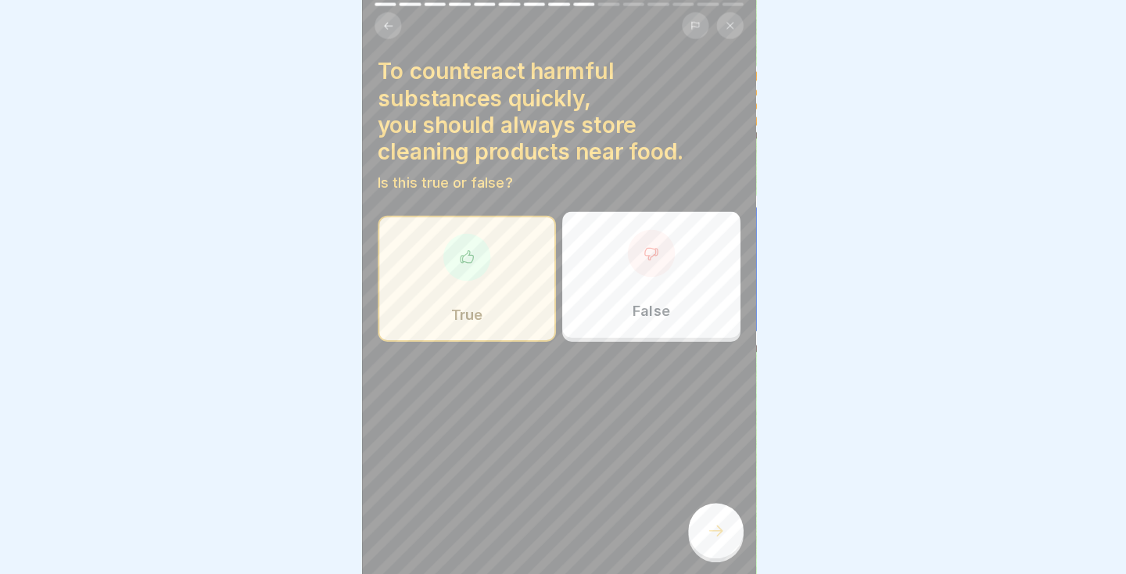
click at [645, 284] on div "False" at bounding box center [654, 276] width 177 height 125
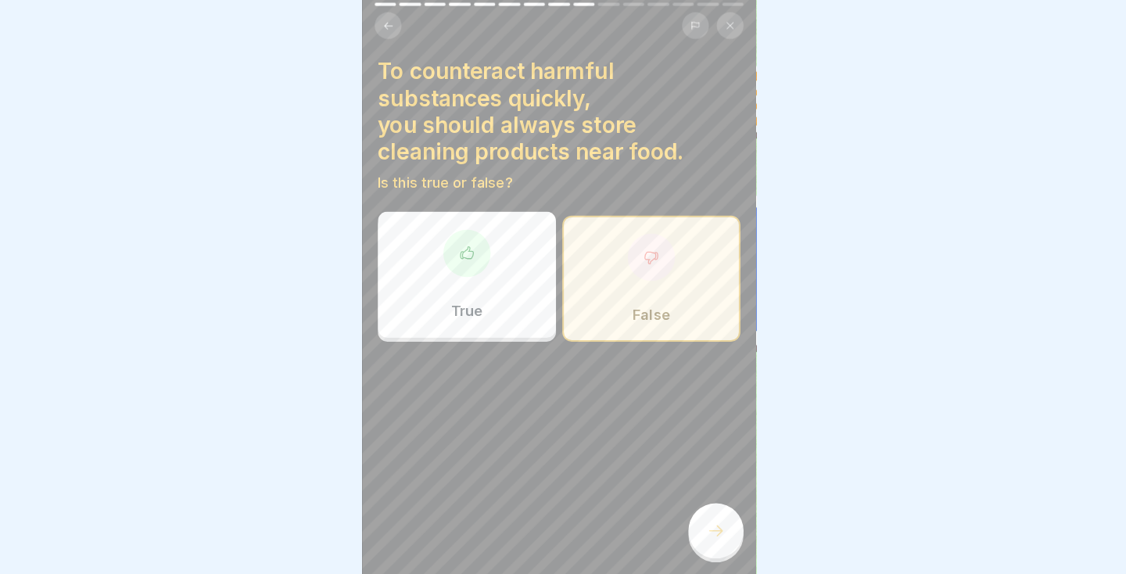
click at [720, 534] on icon at bounding box center [719, 530] width 14 height 11
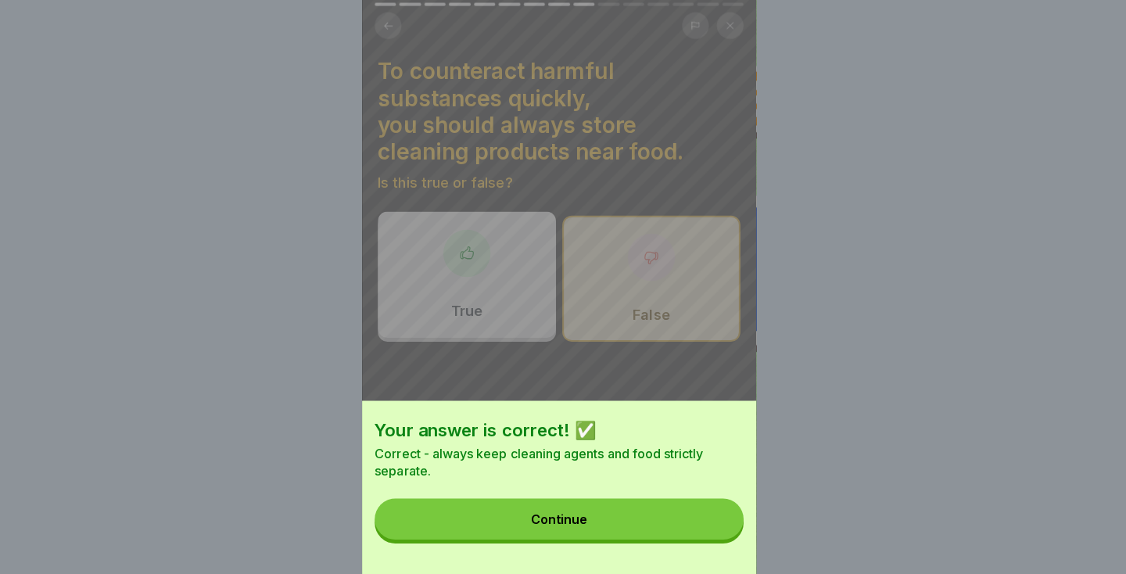
click at [674, 529] on button "Continue" at bounding box center [563, 518] width 366 height 41
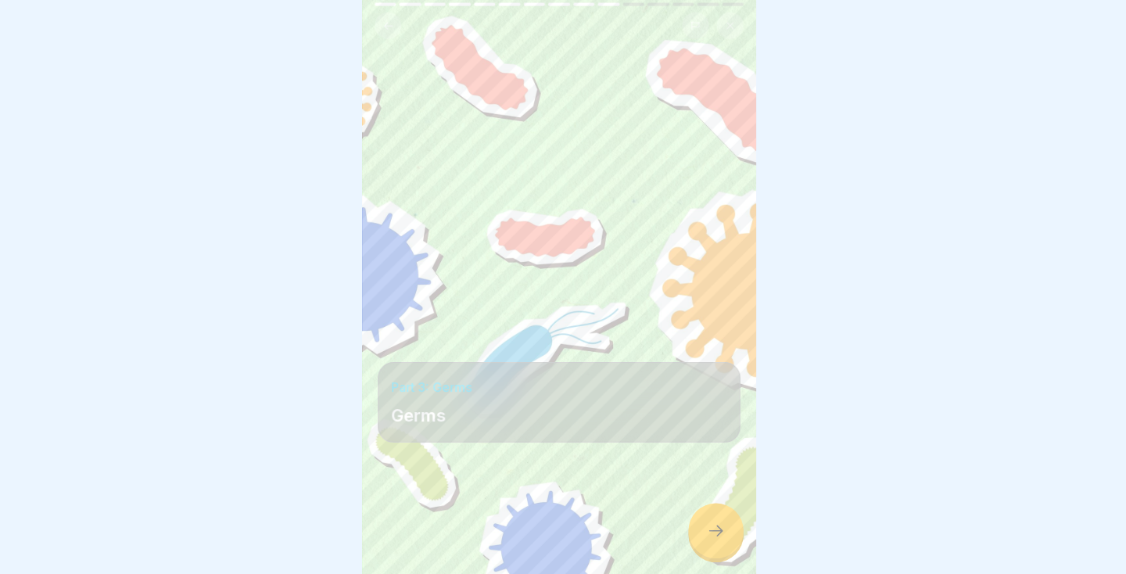
click at [719, 530] on icon at bounding box center [718, 530] width 19 height 19
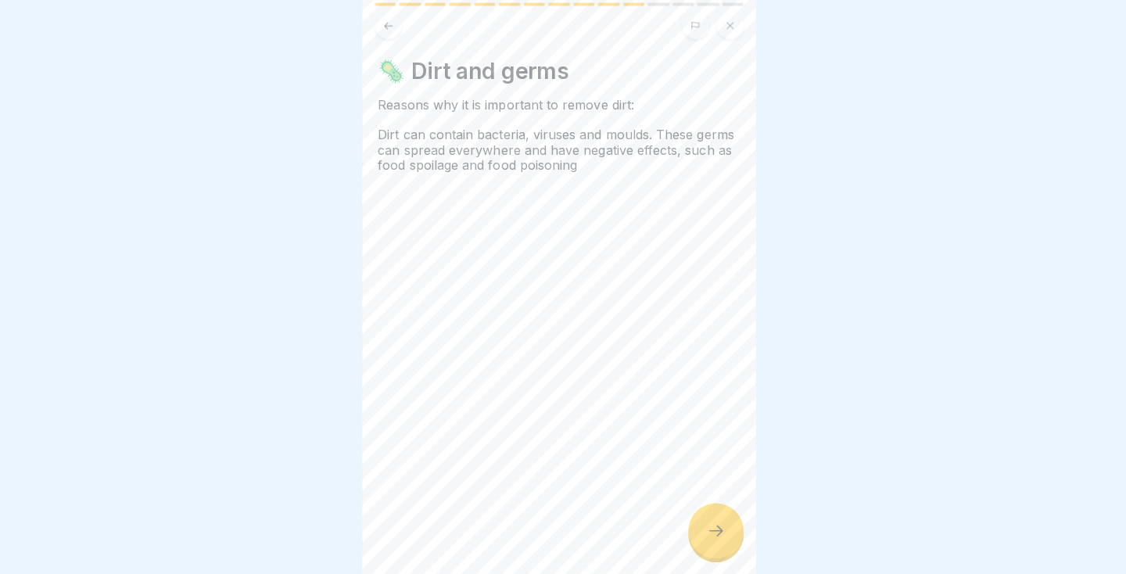
click at [713, 547] on div at bounding box center [718, 530] width 55 height 55
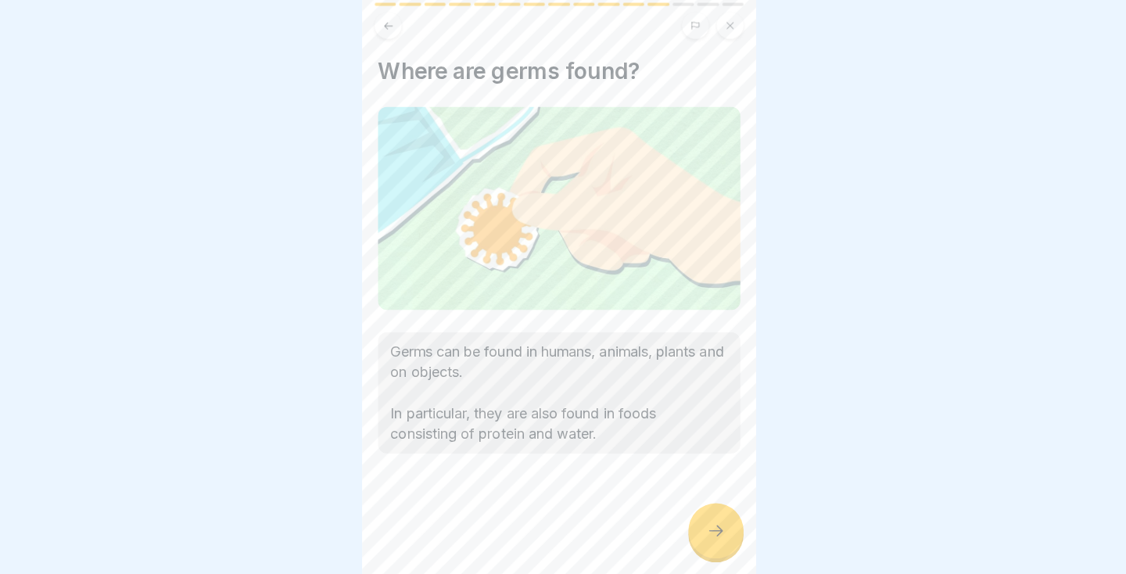
click at [713, 545] on div at bounding box center [718, 530] width 55 height 55
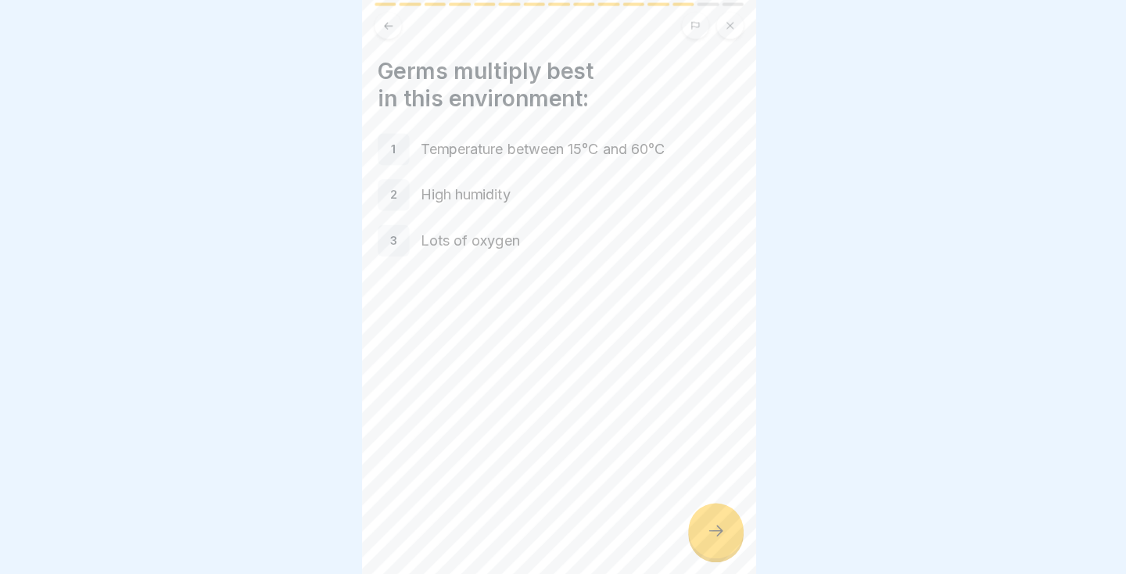
click at [723, 529] on icon at bounding box center [718, 530] width 19 height 19
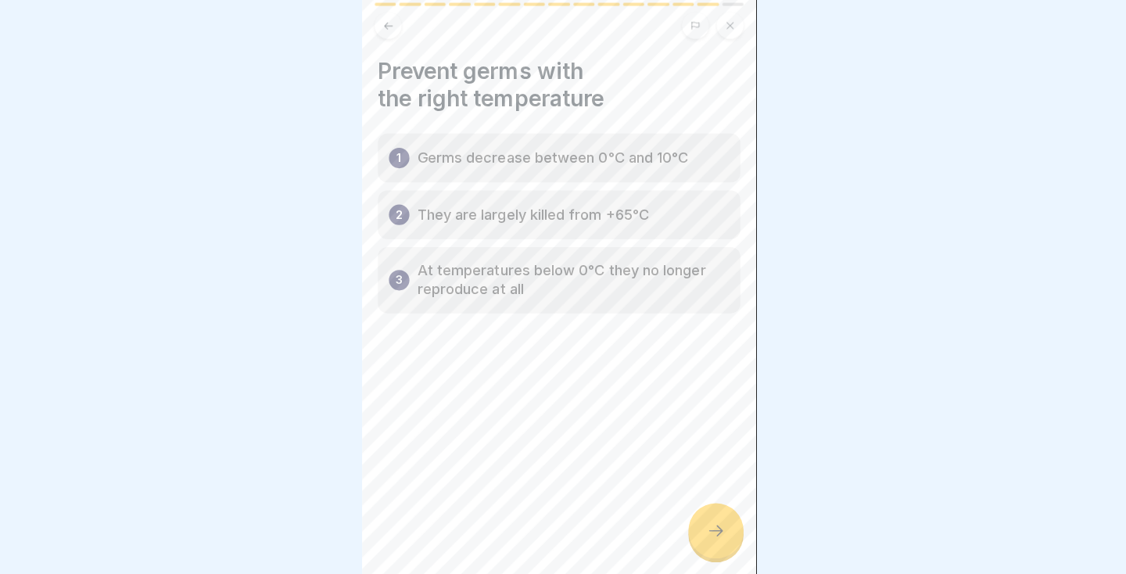
click at [716, 533] on icon at bounding box center [718, 530] width 19 height 19
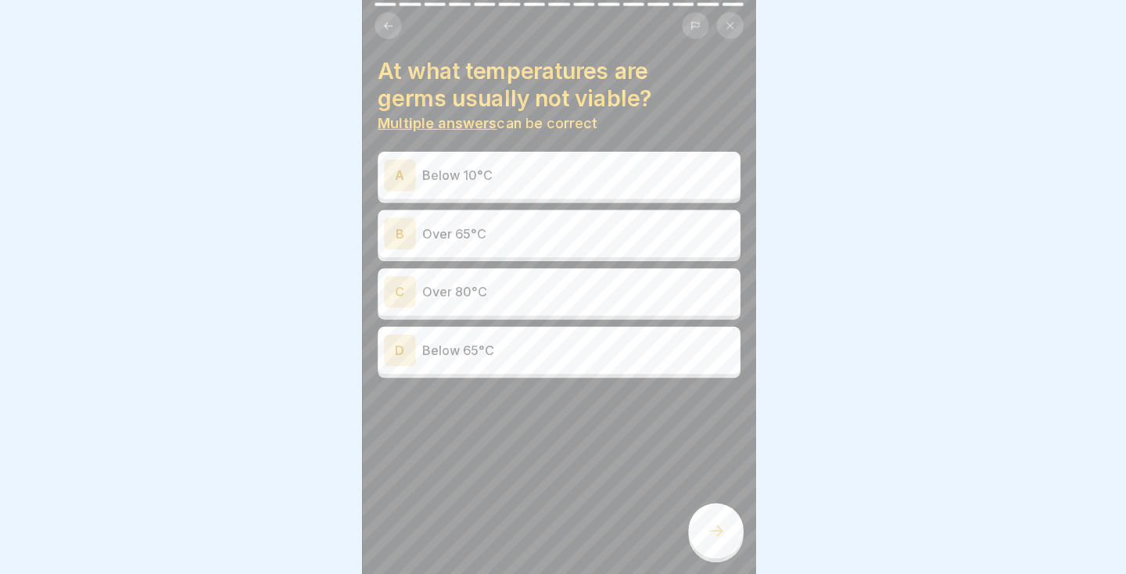
click at [382, 34] on button at bounding box center [393, 29] width 27 height 27
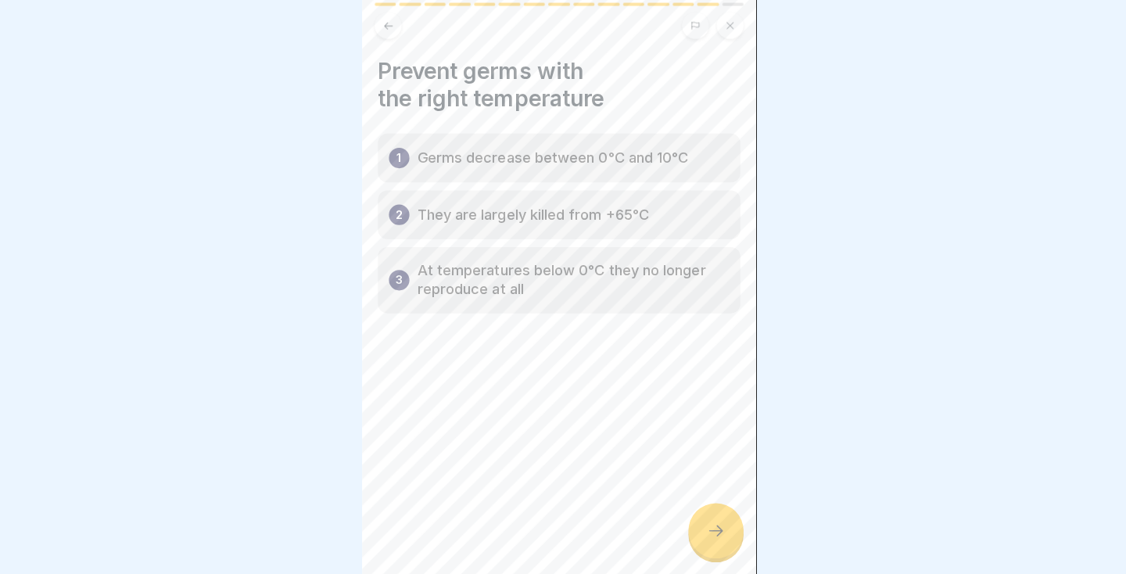
click at [388, 28] on icon at bounding box center [394, 29] width 12 height 12
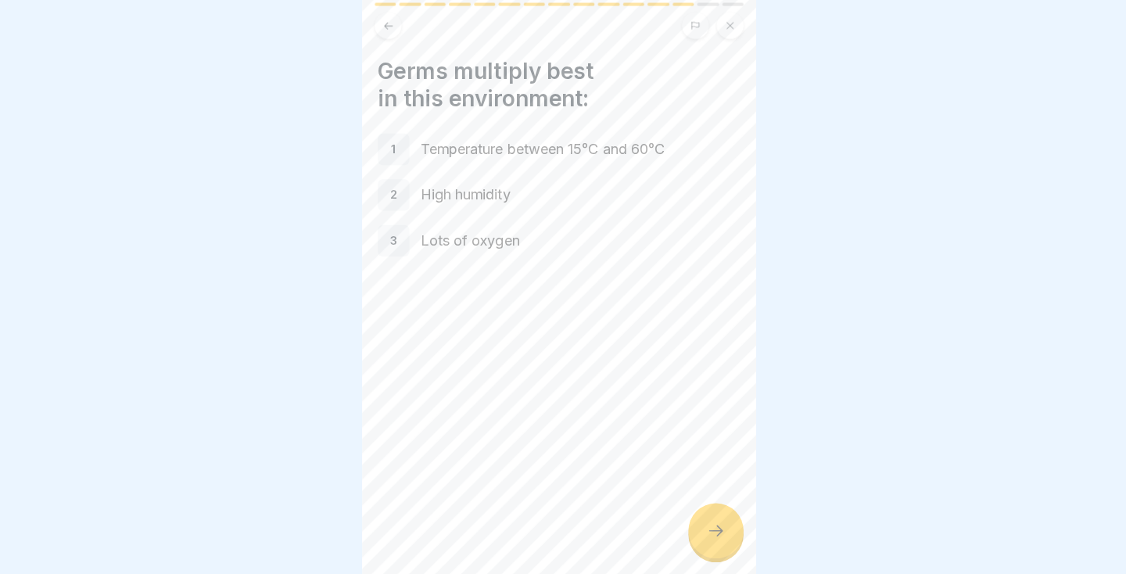
click at [391, 20] on button at bounding box center [393, 29] width 27 height 27
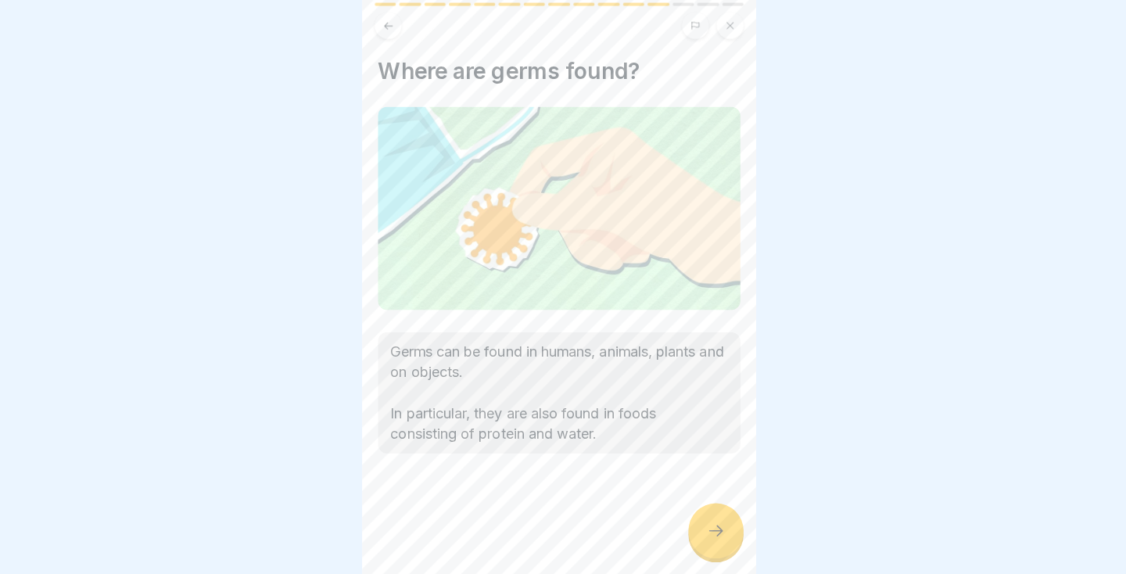
click at [709, 535] on icon at bounding box center [718, 530] width 19 height 19
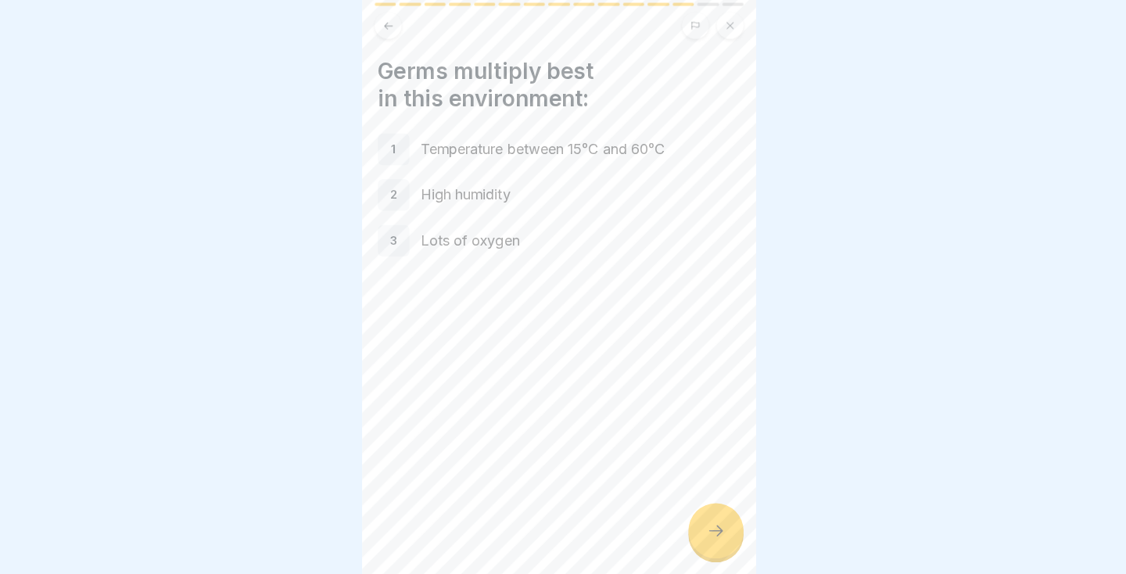
click at [728, 529] on div at bounding box center [718, 530] width 55 height 55
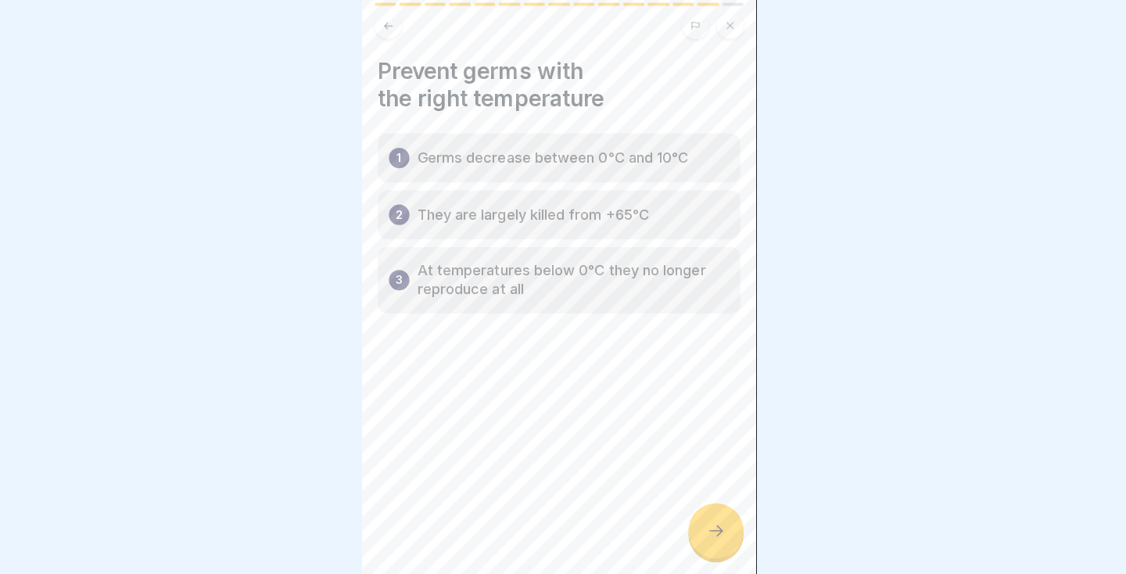
click at [379, 43] on div "Prevent germs with the right temperature 1 Germs decrease between 0°C and 10°C …" at bounding box center [563, 287] width 391 height 574
click at [479, 232] on div "2 They are largely killed from +65°C" at bounding box center [563, 216] width 360 height 48
click at [644, 240] on div "2 They are largely killed from +65°C" at bounding box center [563, 216] width 360 height 48
click at [675, 235] on div "2 They are largely killed from +65°C" at bounding box center [563, 216] width 360 height 48
click at [711, 536] on icon at bounding box center [718, 530] width 19 height 19
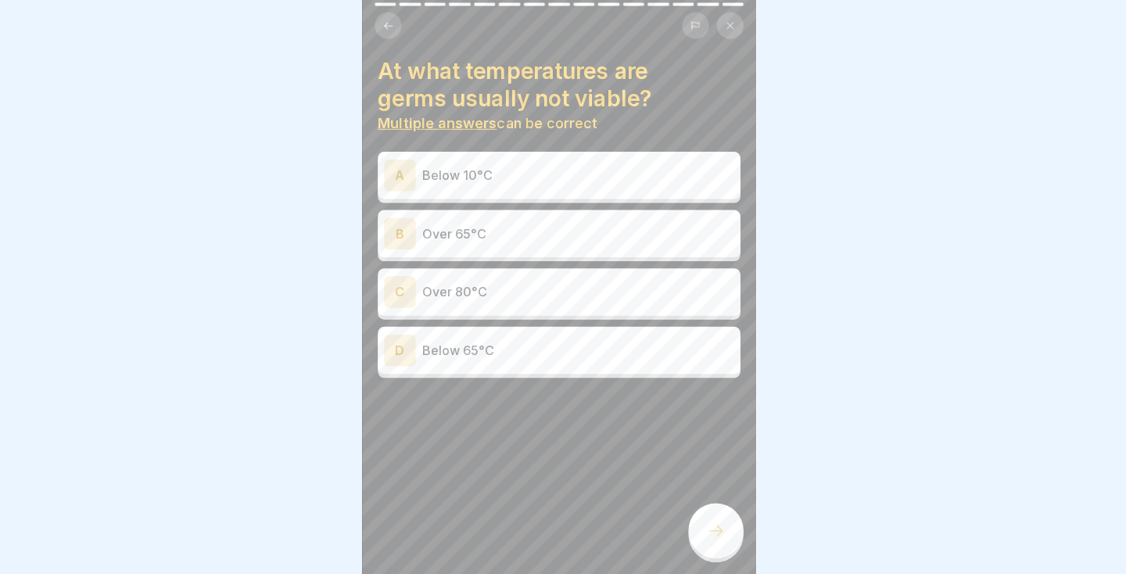
click at [583, 368] on div "D Below 65°C" at bounding box center [563, 351] width 360 height 47
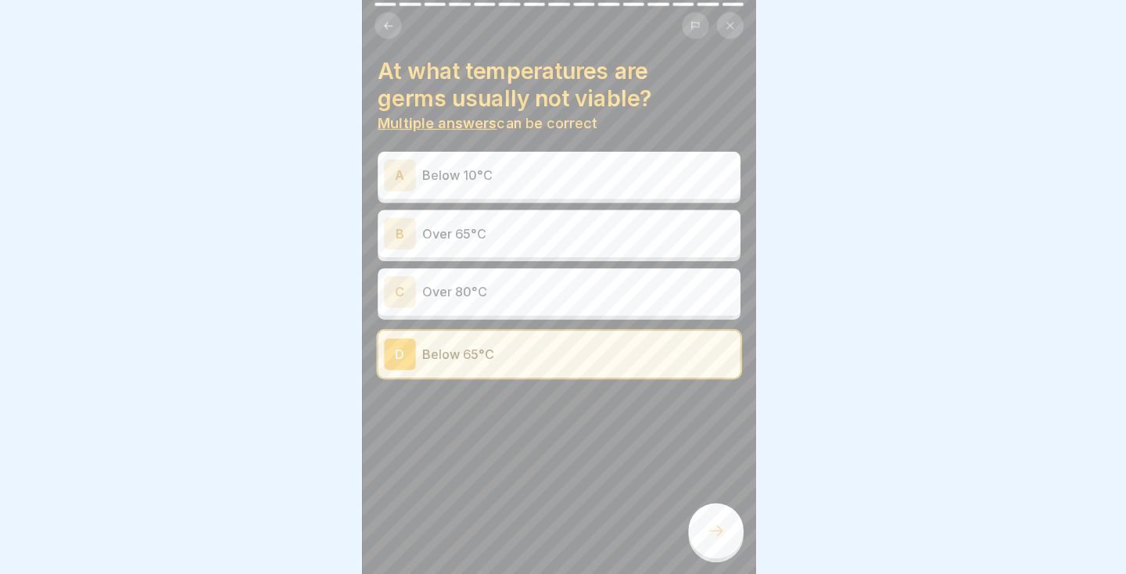
click at [716, 531] on icon at bounding box center [718, 530] width 19 height 19
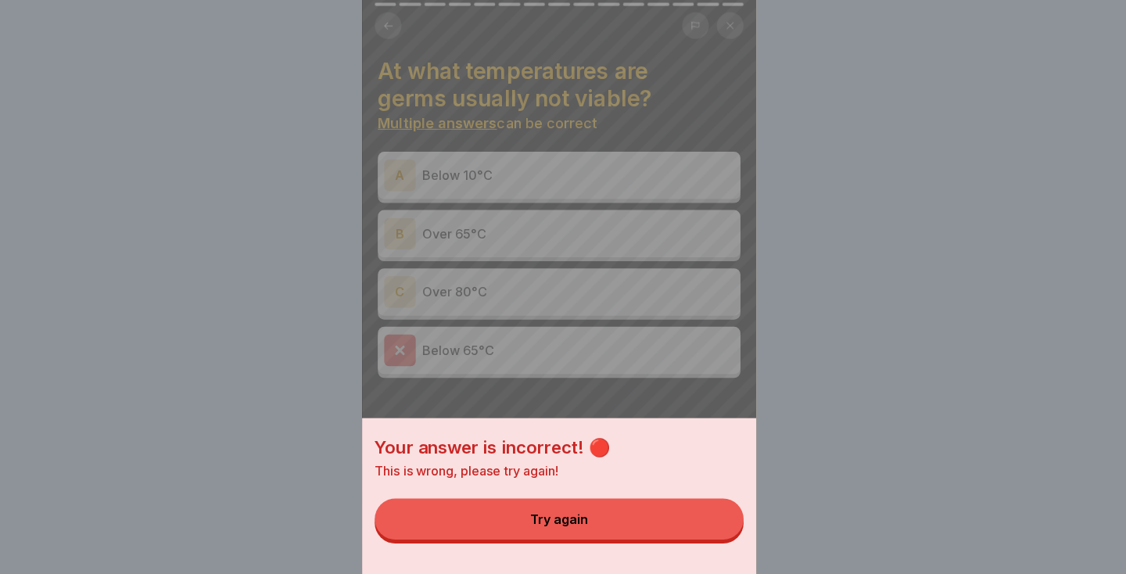
click at [688, 395] on div "Your answer is incorrect! 🔴 This is wrong, please try again! Try again" at bounding box center [563, 287] width 391 height 574
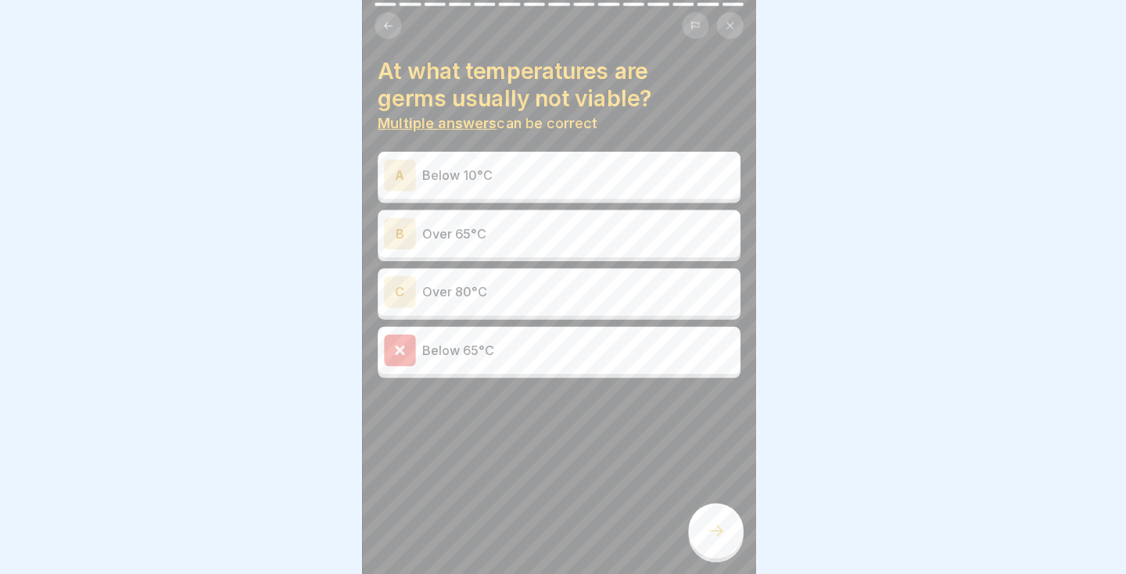
click at [644, 199] on div "A Below 10°C" at bounding box center [563, 177] width 360 height 47
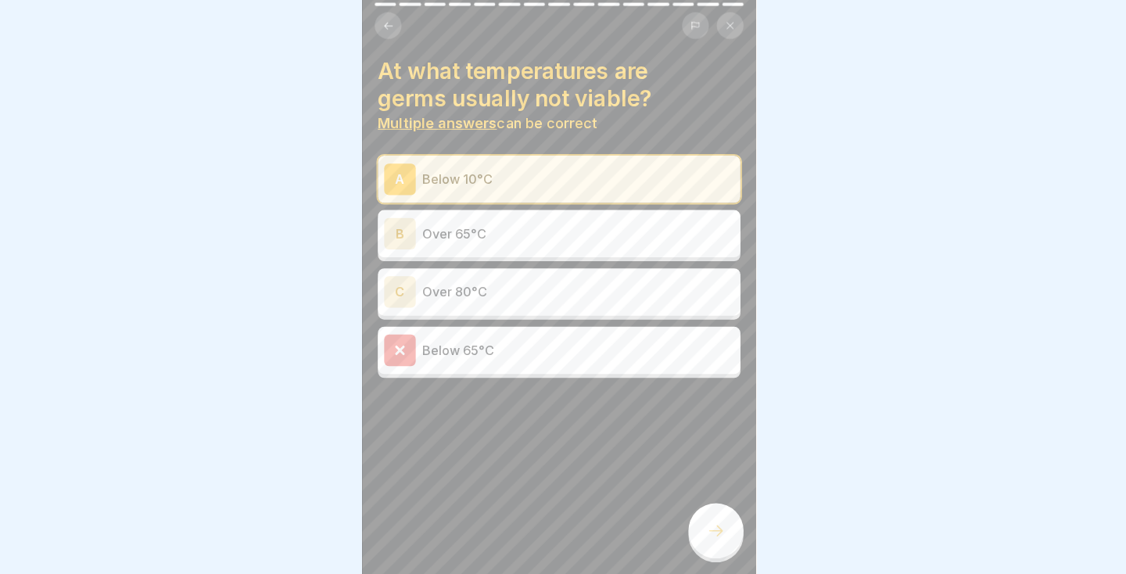
click at [719, 527] on icon at bounding box center [718, 530] width 19 height 19
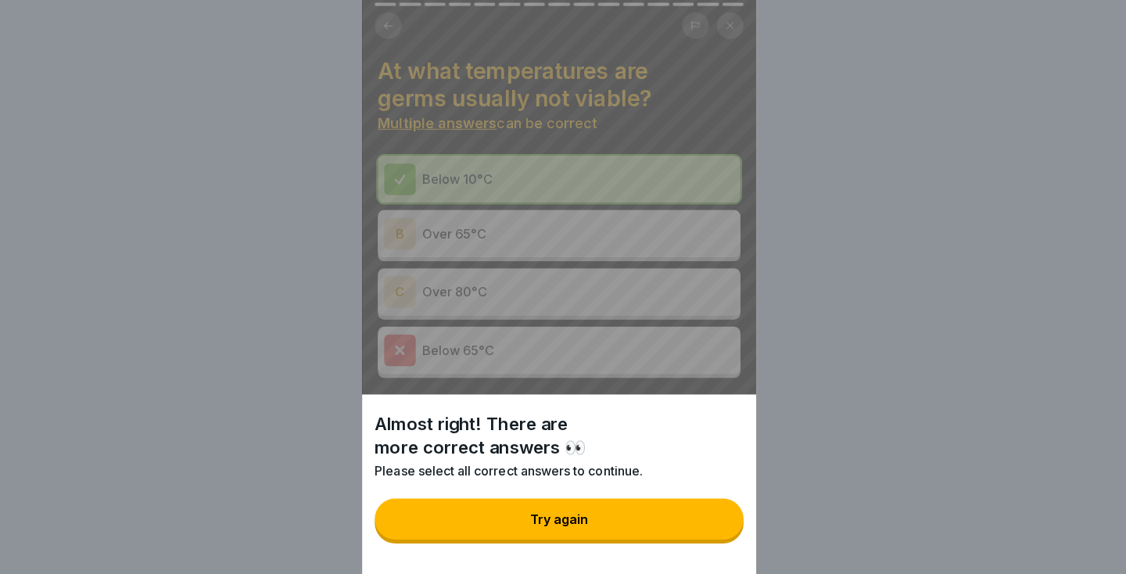
click at [601, 529] on button "Try again" at bounding box center [563, 518] width 366 height 41
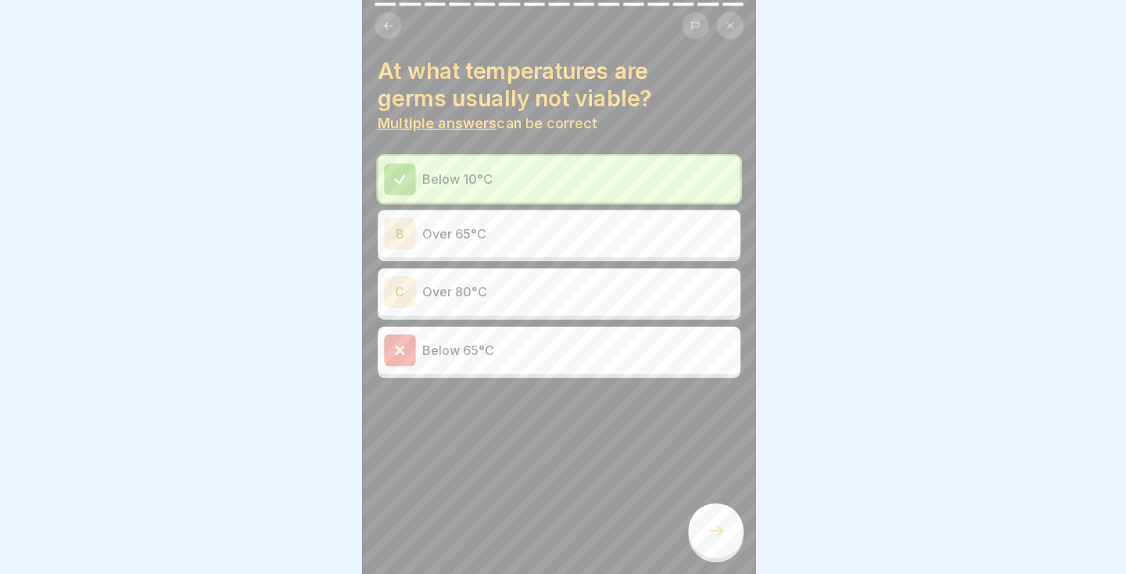
click at [594, 364] on div "Below 65°C" at bounding box center [563, 351] width 347 height 31
click at [716, 537] on icon at bounding box center [718, 530] width 19 height 19
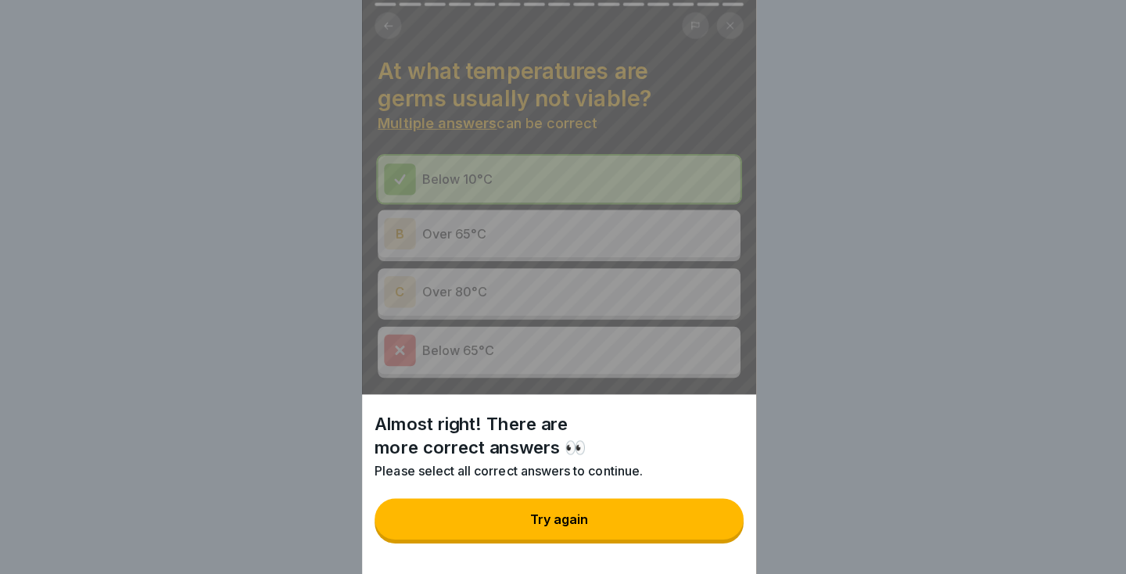
click at [617, 532] on button "Try again" at bounding box center [563, 518] width 366 height 41
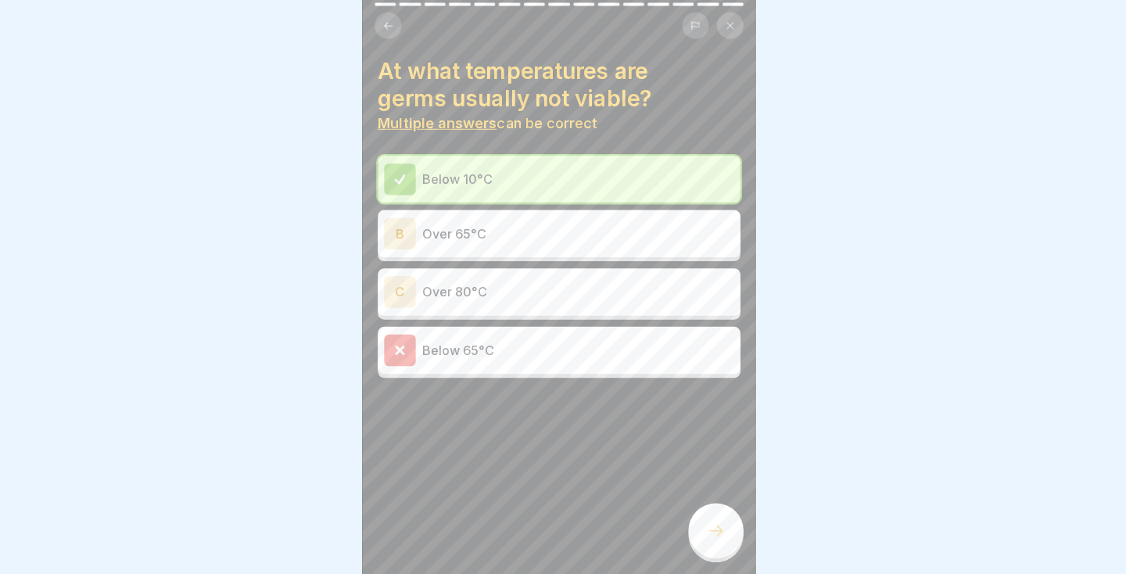
click at [383, 34] on button at bounding box center [393, 29] width 27 height 27
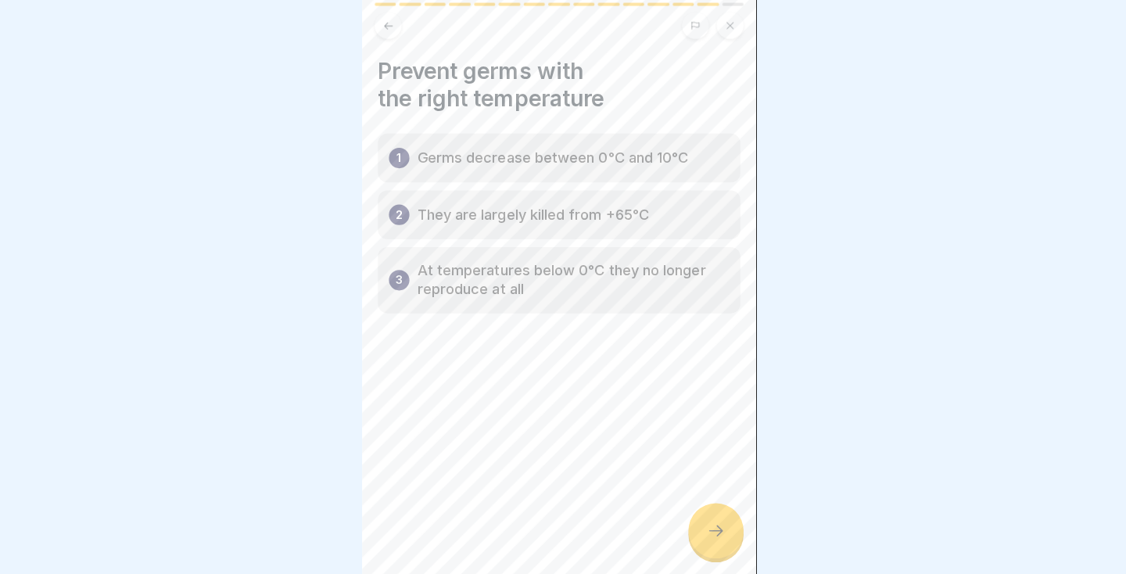
click at [716, 529] on icon at bounding box center [718, 530] width 19 height 19
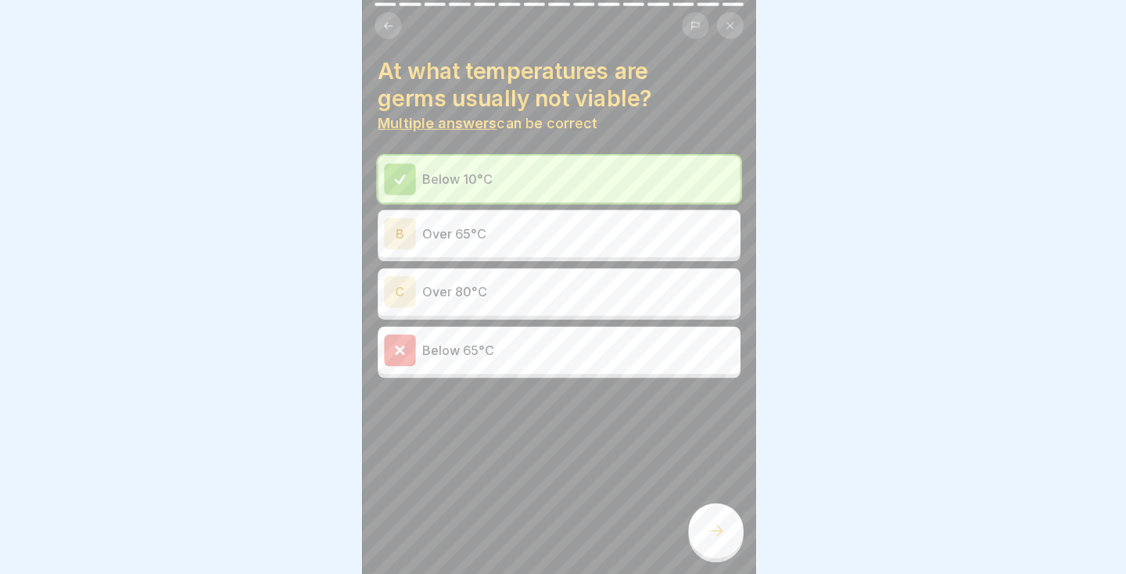
click at [434, 236] on p "Over 65°C" at bounding box center [582, 235] width 310 height 19
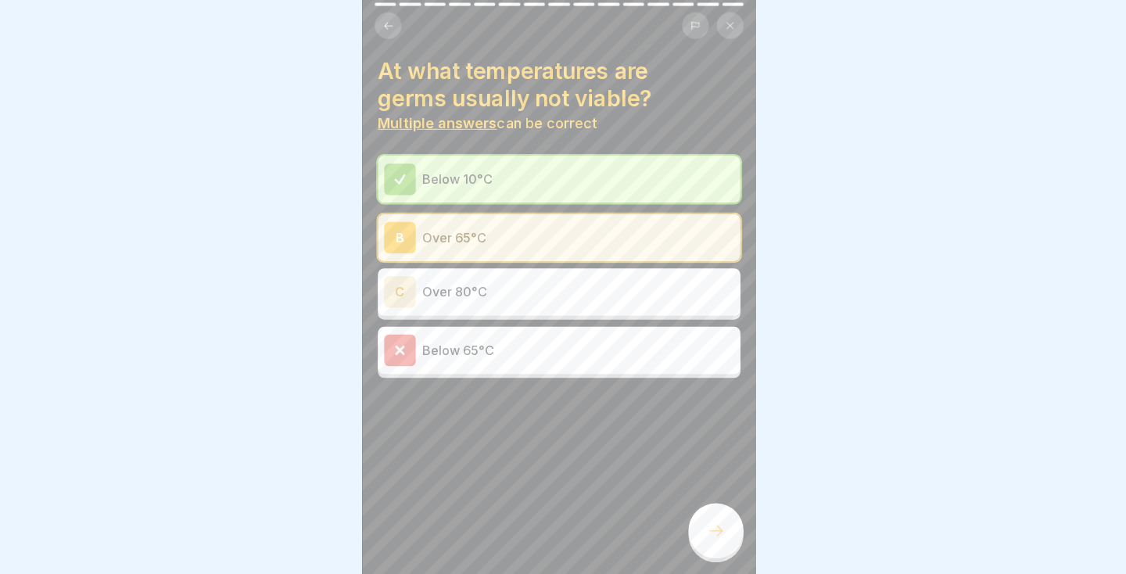
click at [471, 296] on p "Over 80°C" at bounding box center [582, 293] width 310 height 19
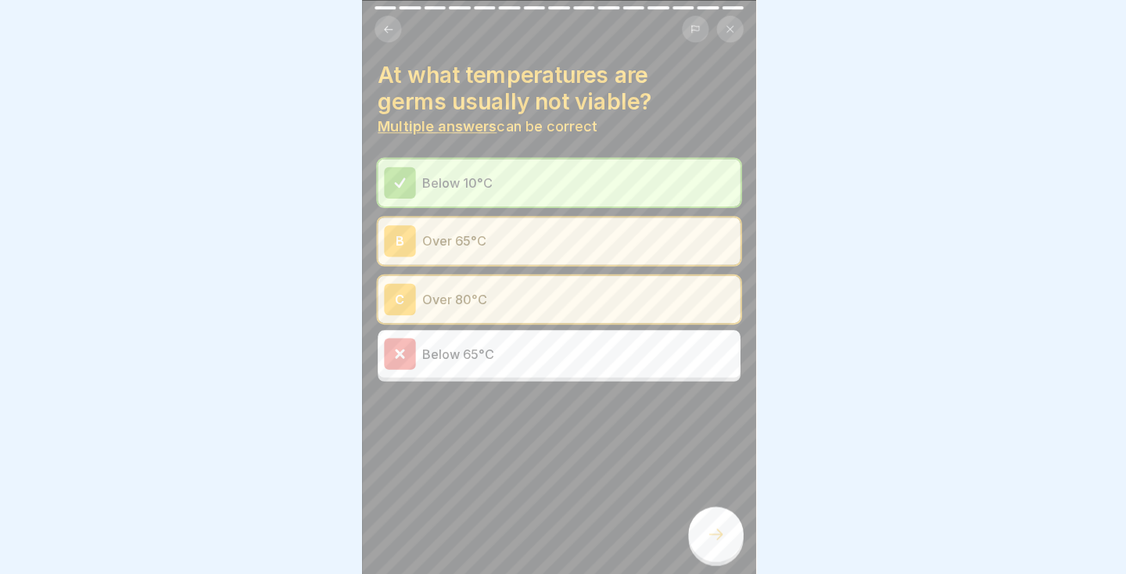
click at [713, 519] on div at bounding box center [718, 530] width 55 height 55
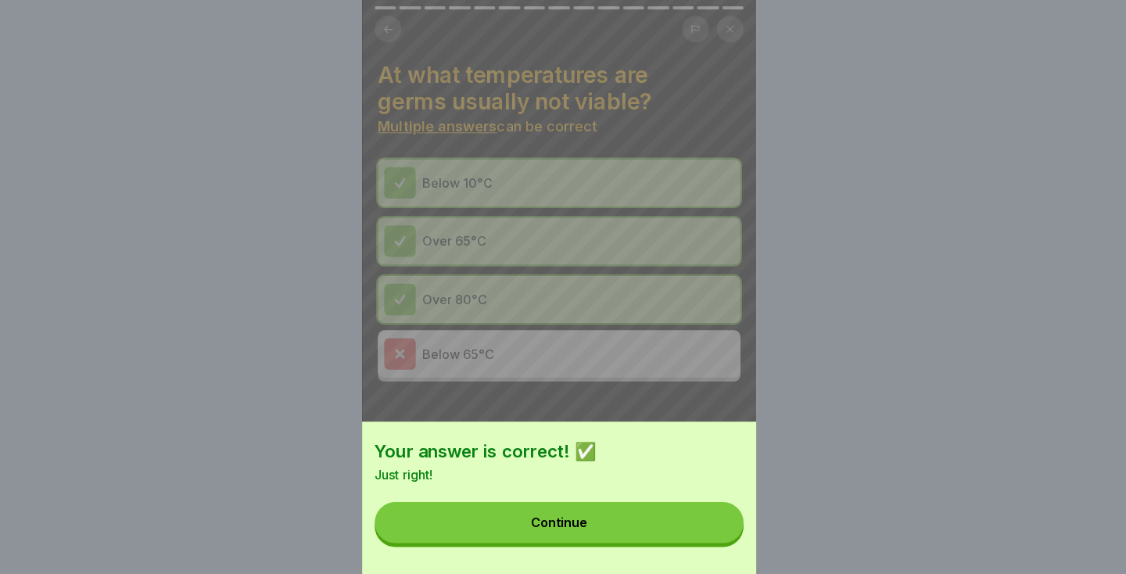
click at [641, 524] on button "Continue" at bounding box center [563, 518] width 366 height 41
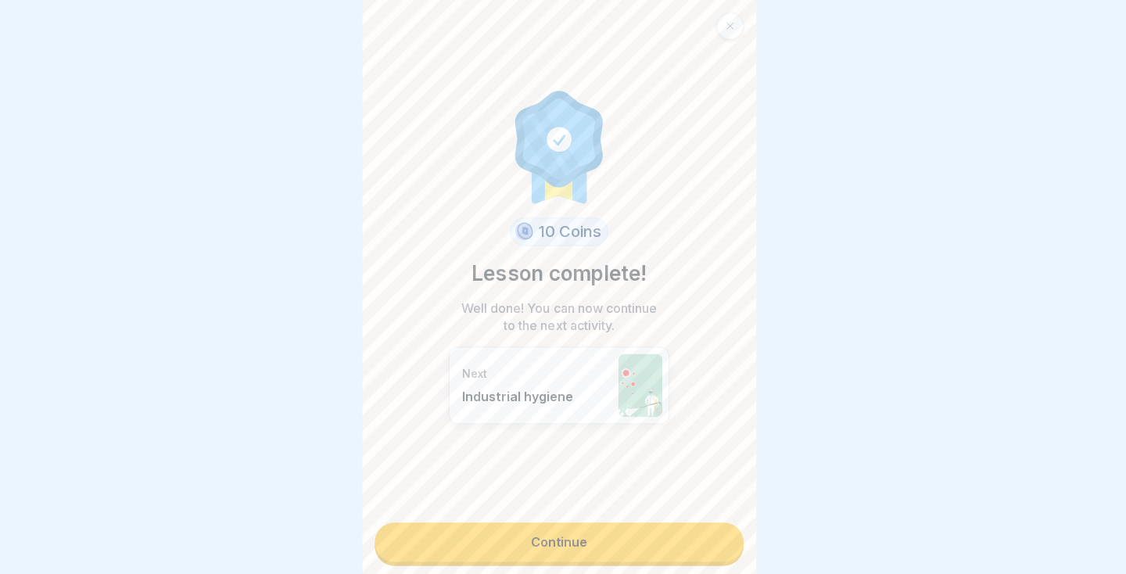
click at [623, 535] on link "Continue" at bounding box center [563, 538] width 366 height 39
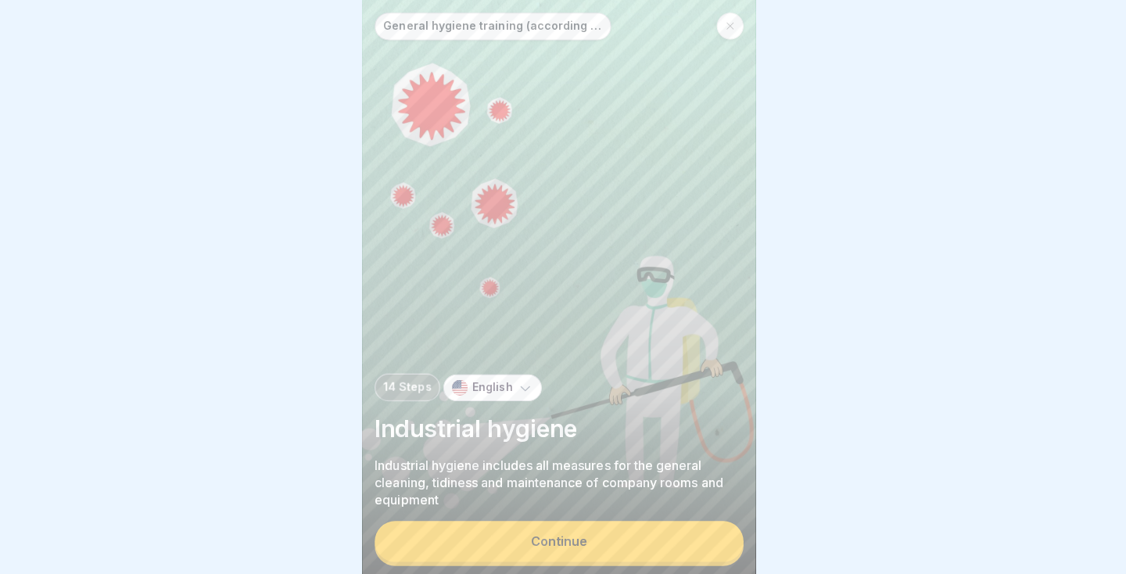
click at [618, 544] on button "Continue" at bounding box center [563, 537] width 366 height 41
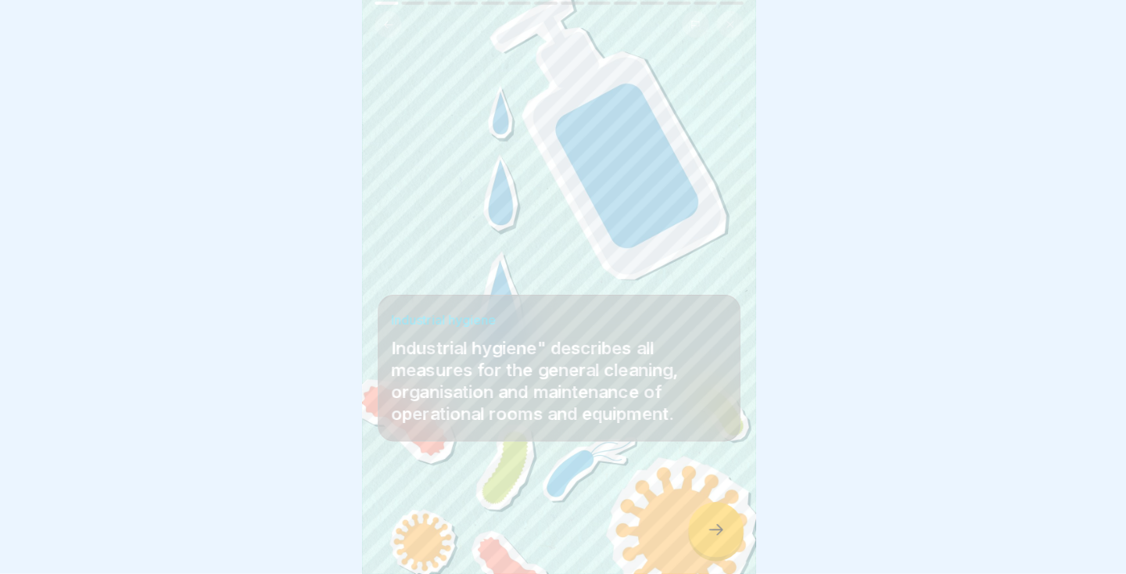
click at [715, 540] on icon at bounding box center [718, 530] width 19 height 19
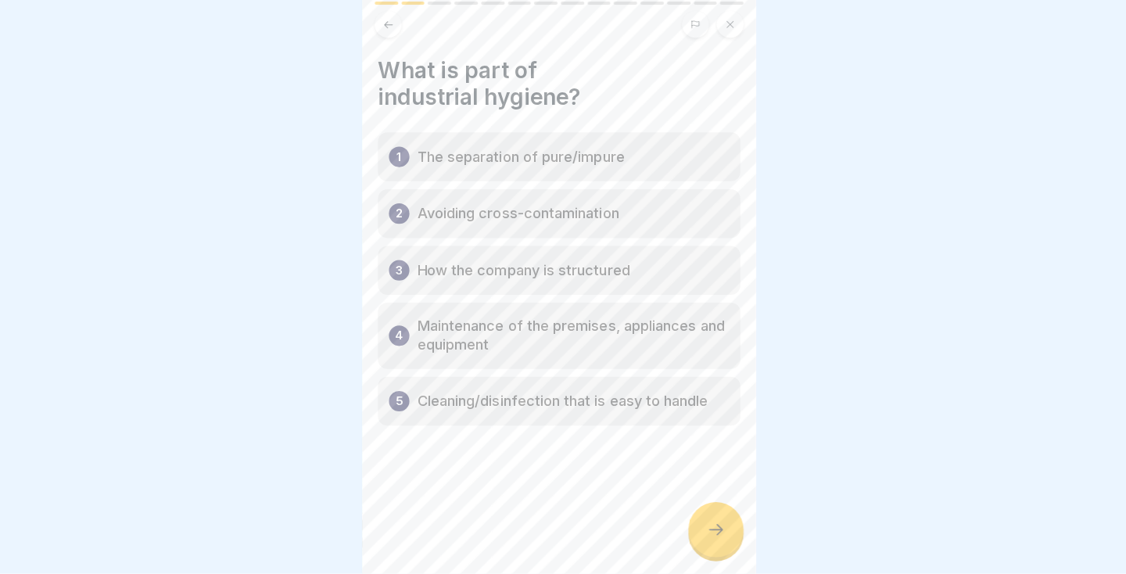
click at [716, 540] on icon at bounding box center [718, 530] width 19 height 19
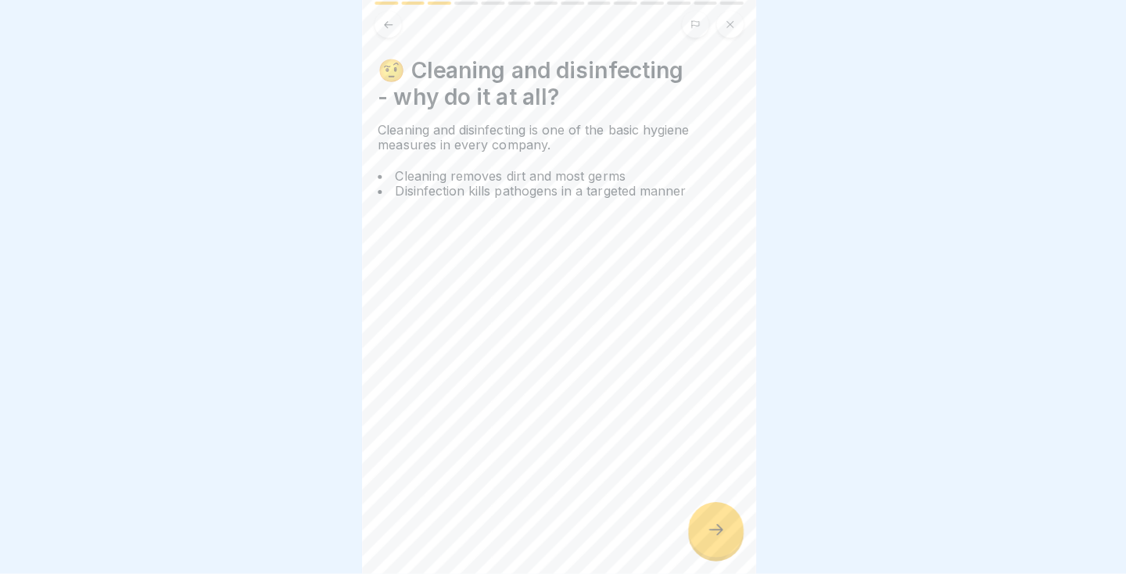
click at [710, 558] on div at bounding box center [718, 530] width 55 height 55
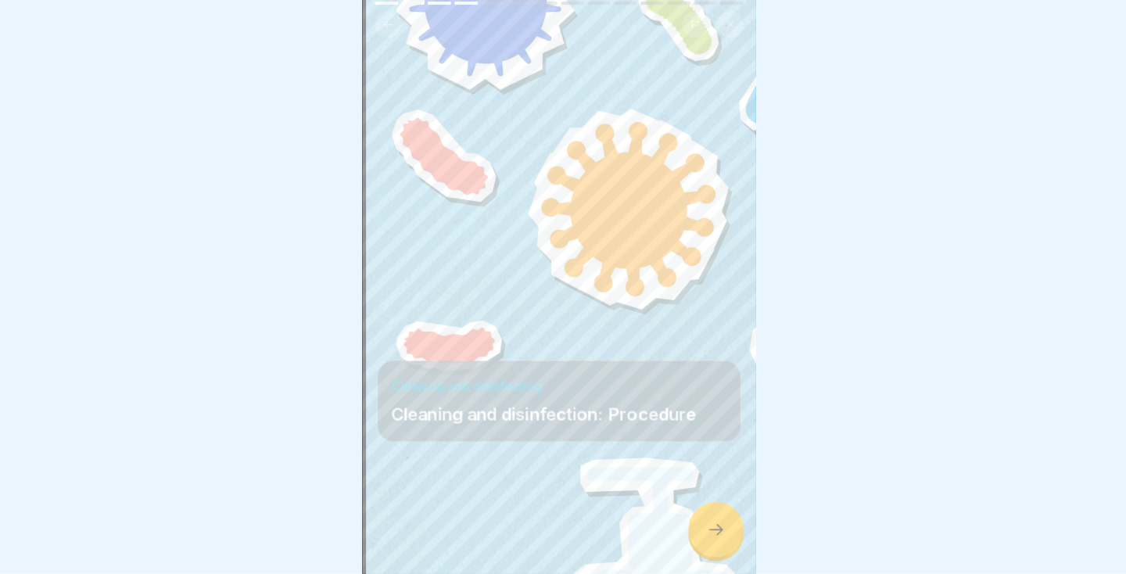
click at [698, 558] on div at bounding box center [718, 530] width 55 height 55
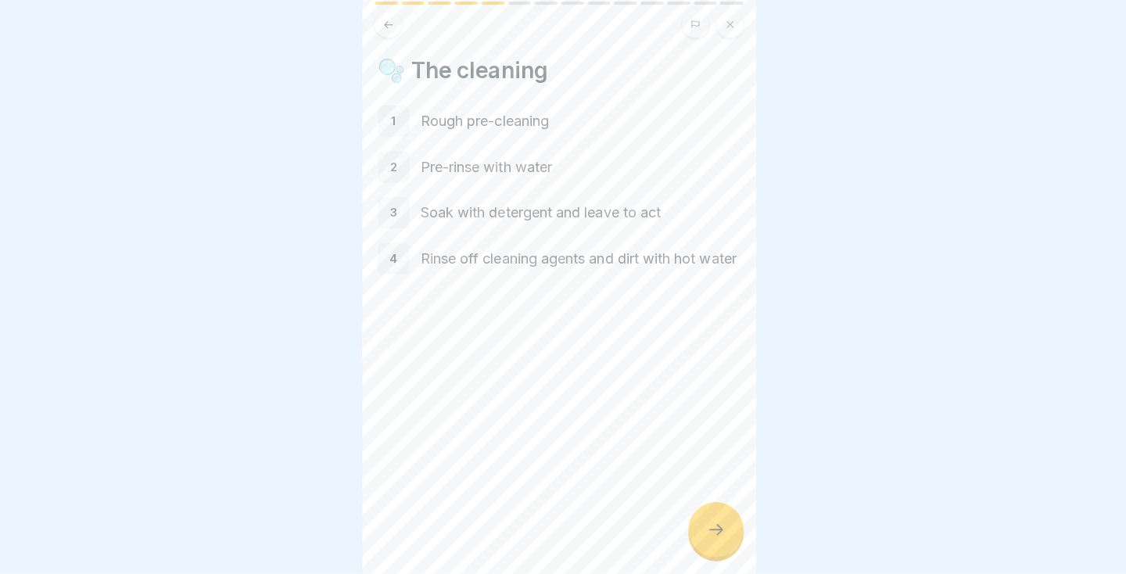
click at [728, 558] on div at bounding box center [718, 530] width 55 height 55
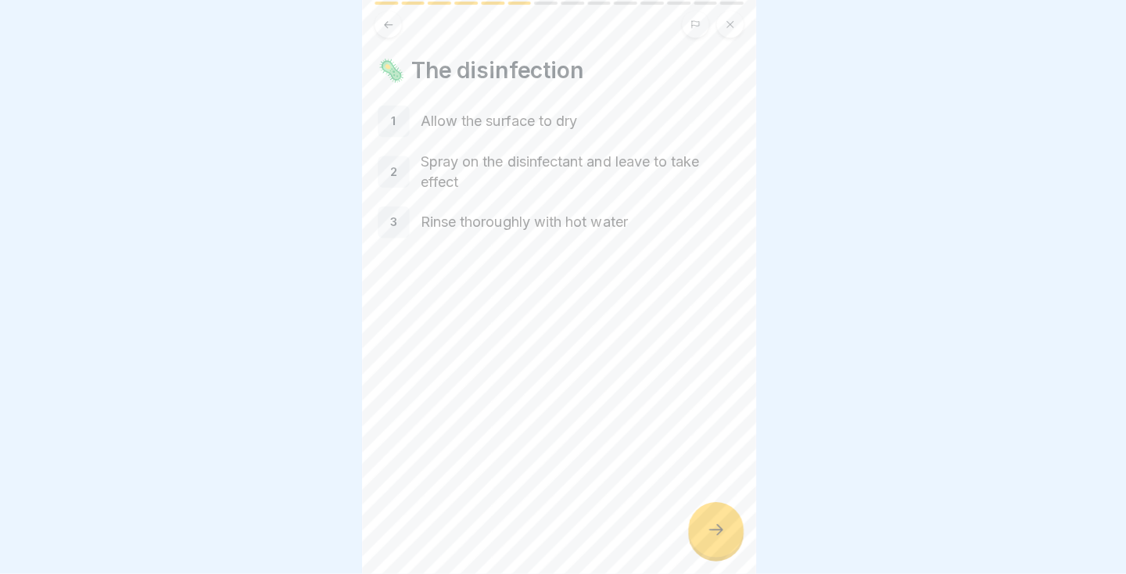
click at [725, 558] on div at bounding box center [718, 530] width 55 height 55
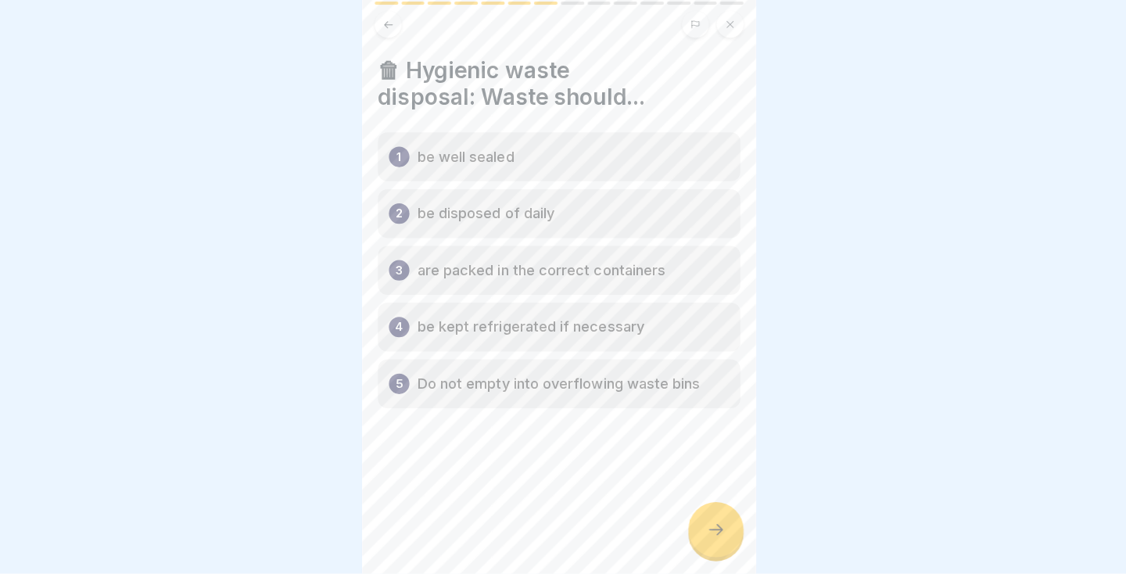
click at [724, 558] on div at bounding box center [718, 530] width 55 height 55
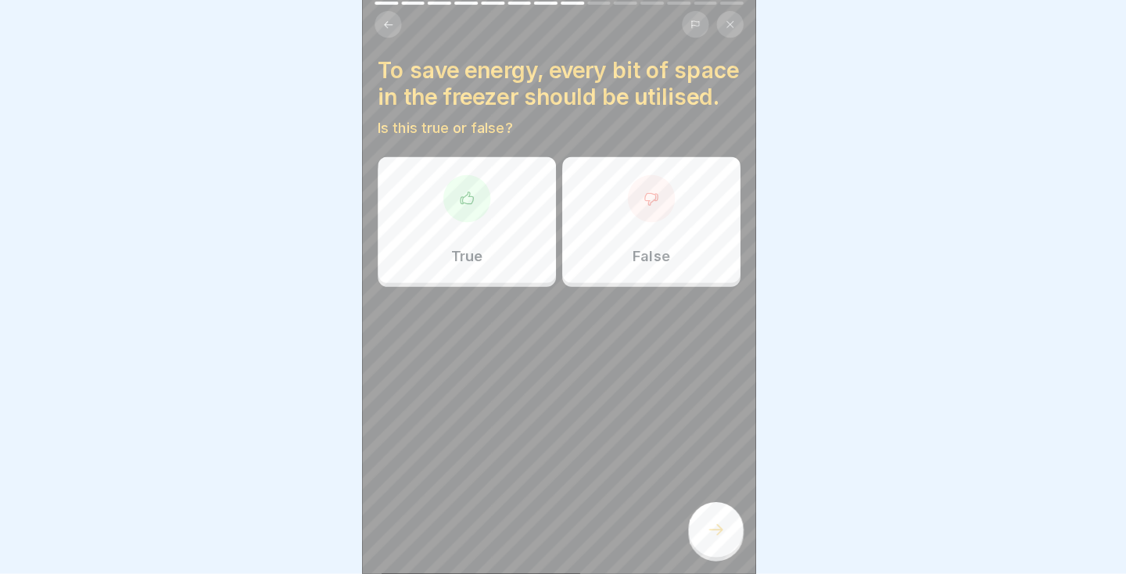
click at [396, 23] on icon at bounding box center [394, 29] width 12 height 12
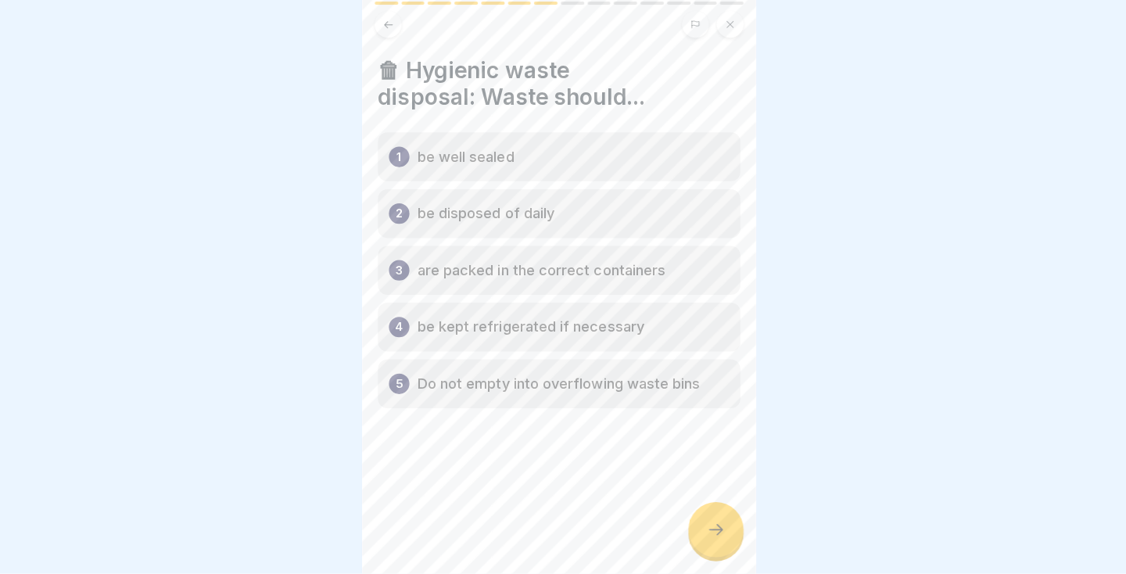
click at [289, 483] on div at bounding box center [563, 287] width 1126 height 574
click at [707, 558] on div at bounding box center [718, 530] width 55 height 55
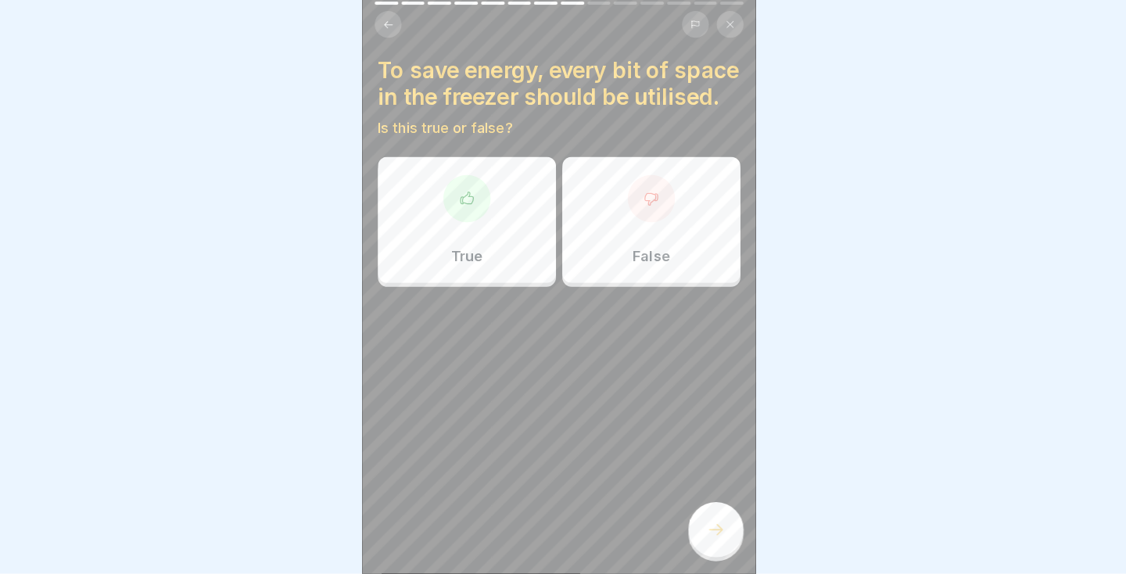
click at [391, 36] on button at bounding box center [393, 29] width 27 height 27
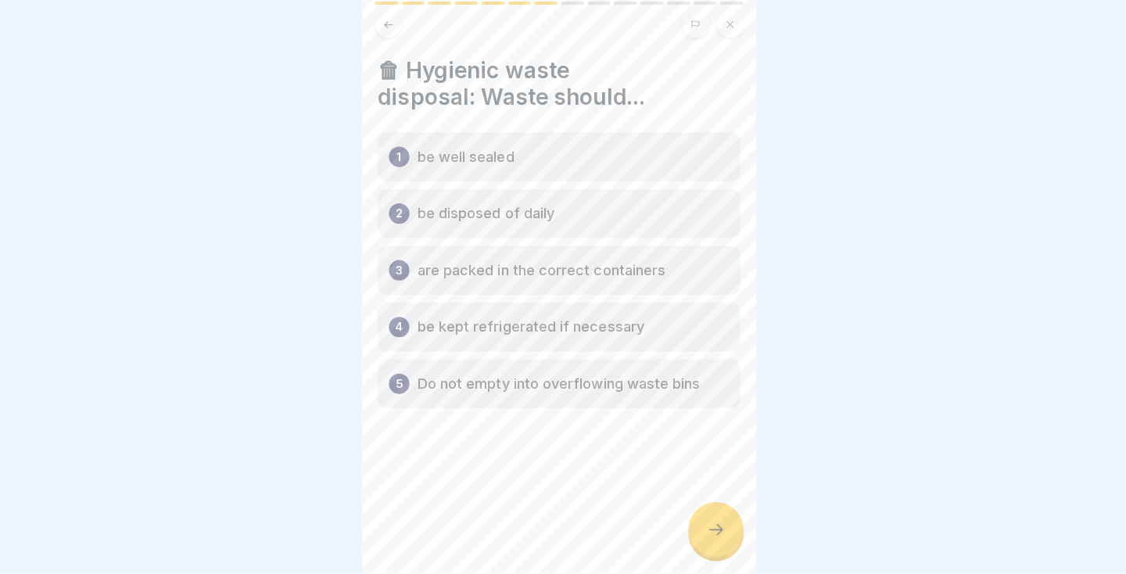
click at [393, 37] on button at bounding box center [393, 29] width 27 height 27
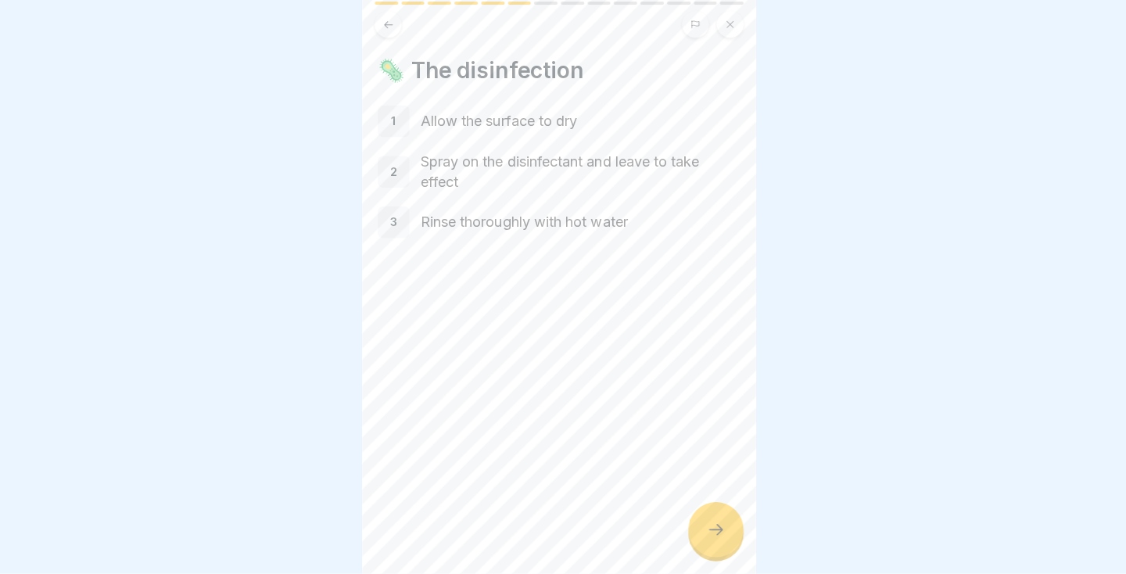
click at [720, 536] on icon at bounding box center [719, 530] width 14 height 11
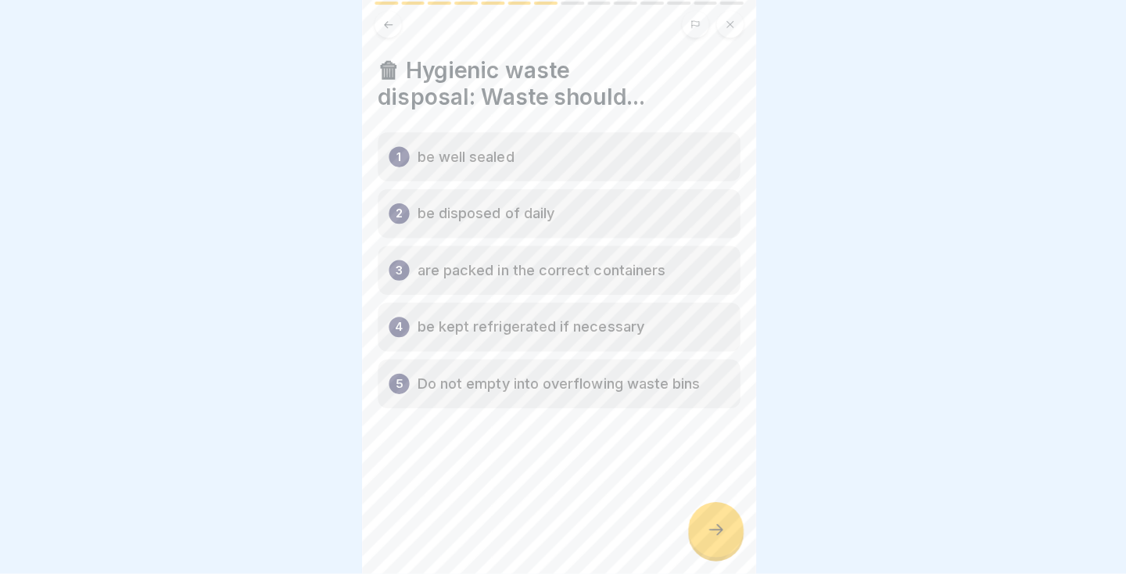
click at [723, 540] on icon at bounding box center [718, 530] width 19 height 19
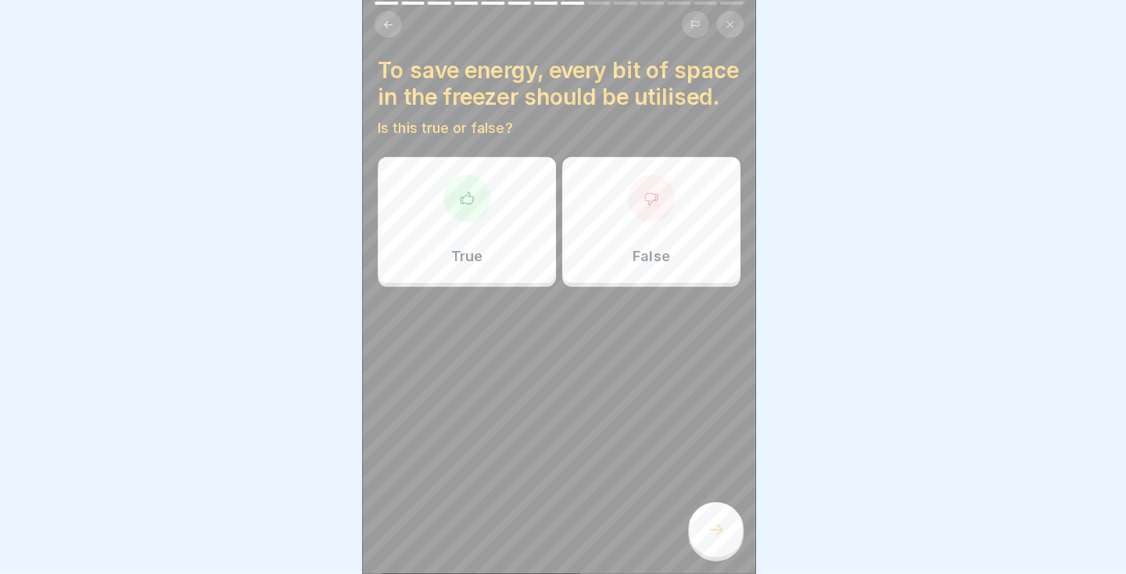
click at [504, 276] on div "True" at bounding box center [471, 222] width 177 height 125
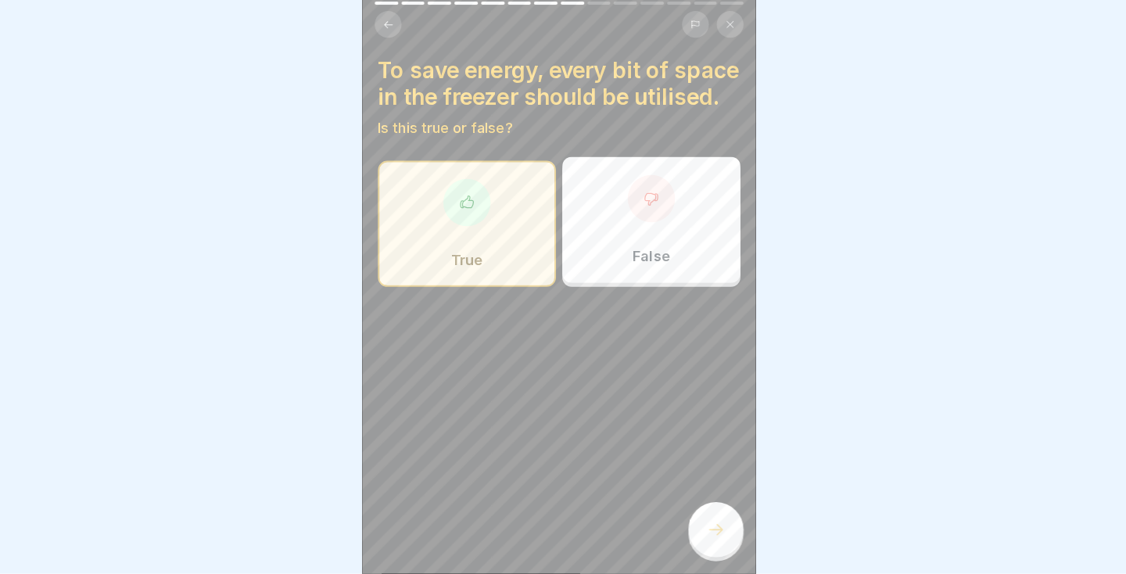
click at [725, 540] on icon at bounding box center [718, 530] width 19 height 19
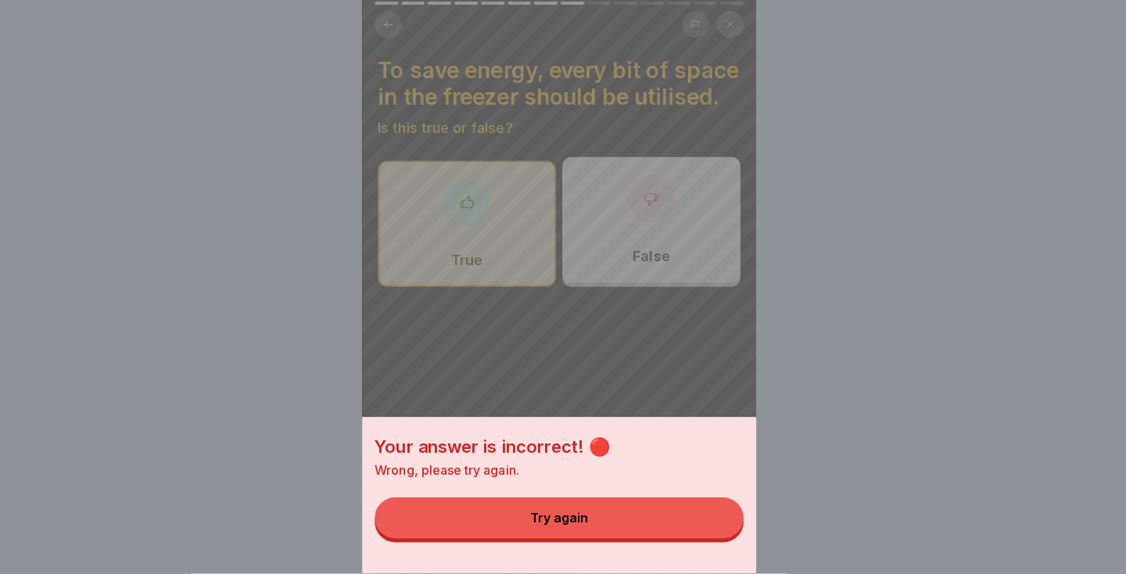
click at [658, 256] on div "Your answer is incorrect! 🔴 Wrong, please try again. Try again" at bounding box center [563, 287] width 391 height 574
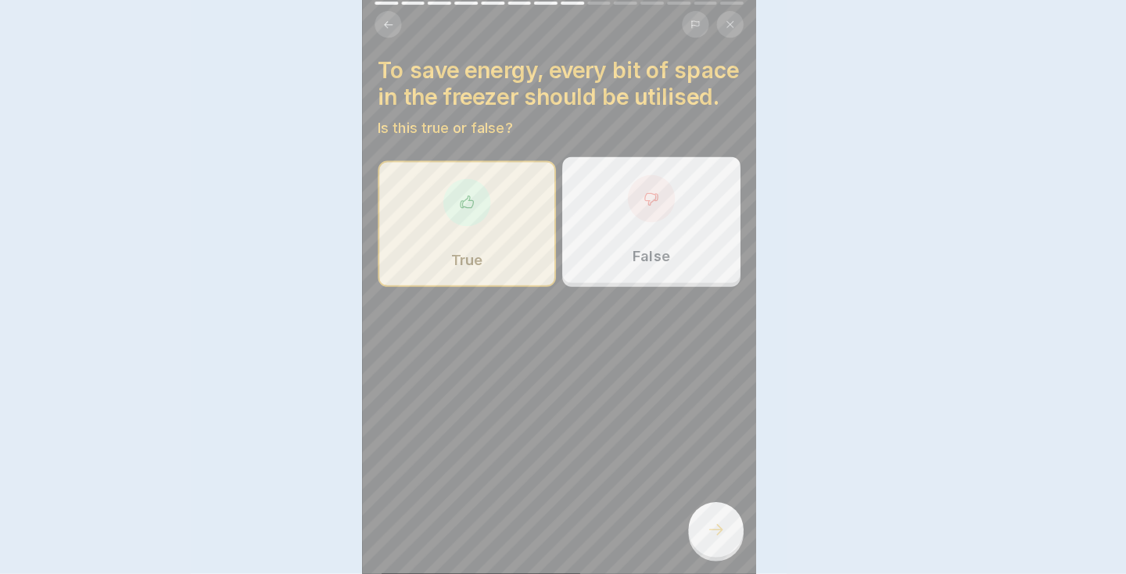
click at [657, 256] on div "False" at bounding box center [654, 222] width 177 height 125
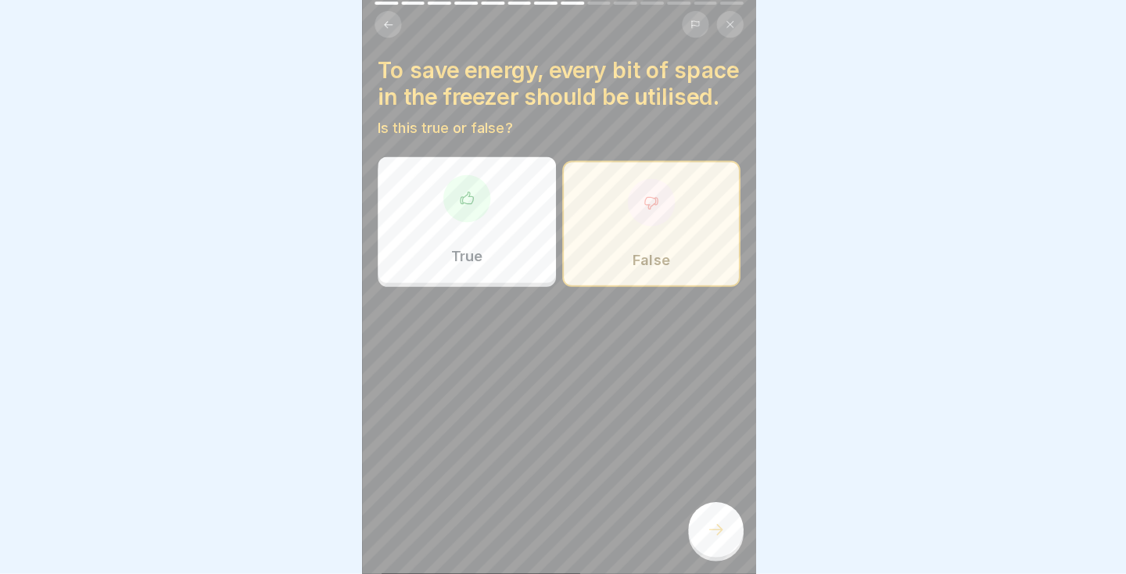
click at [722, 536] on icon at bounding box center [719, 530] width 14 height 11
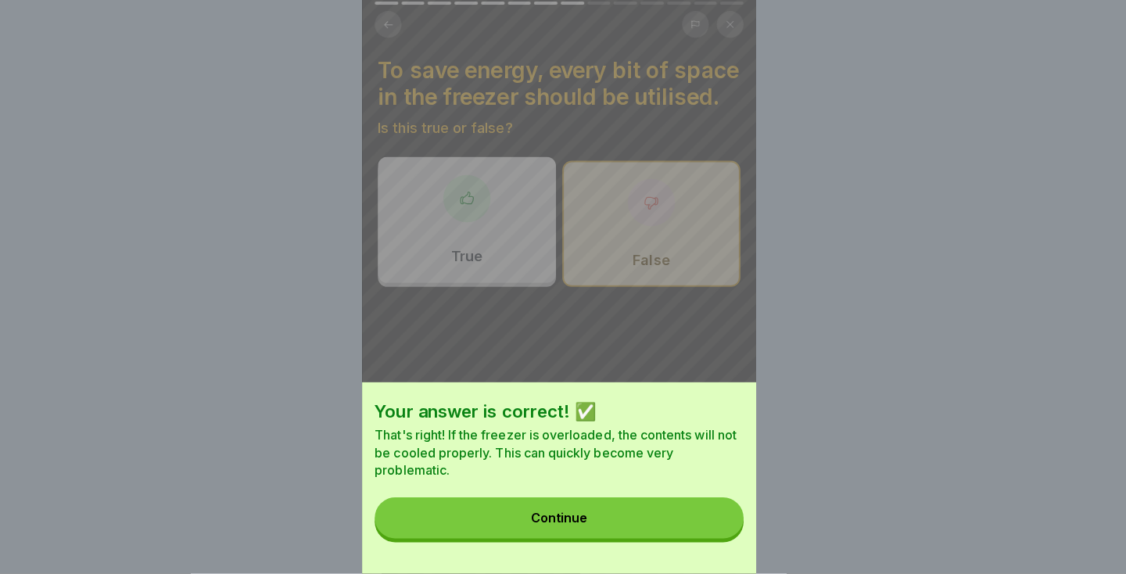
click at [673, 539] on button "Continue" at bounding box center [563, 518] width 366 height 41
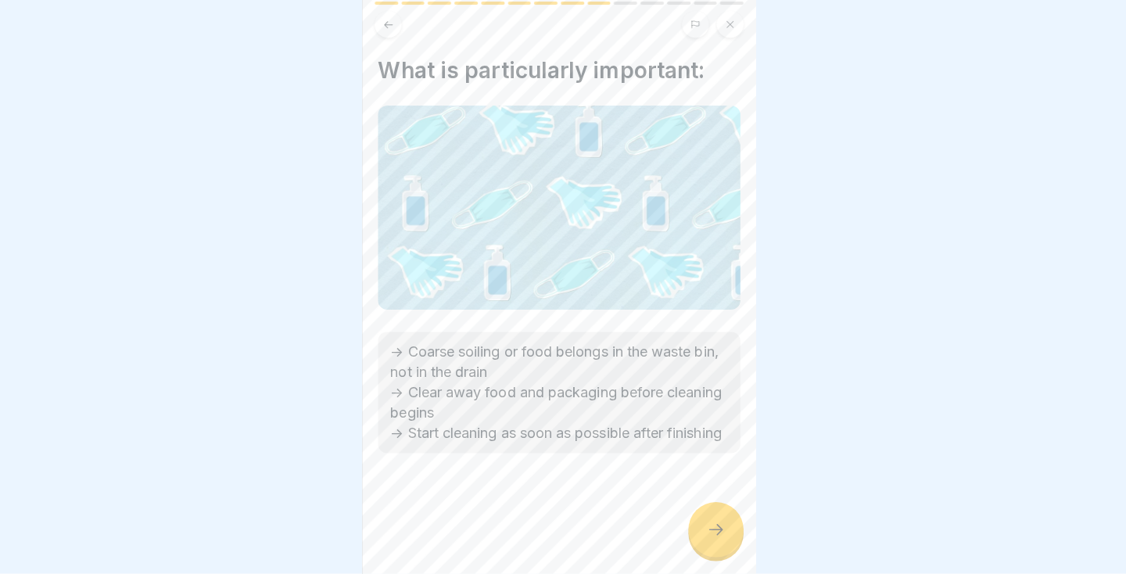
click at [717, 540] on icon at bounding box center [718, 530] width 19 height 19
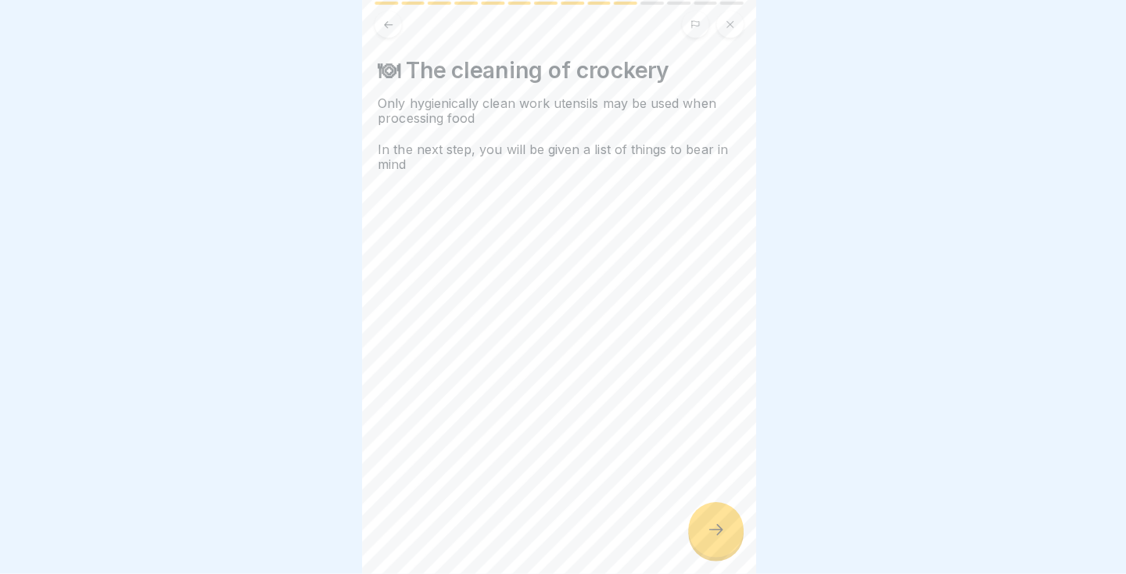
click at [727, 540] on icon at bounding box center [718, 530] width 19 height 19
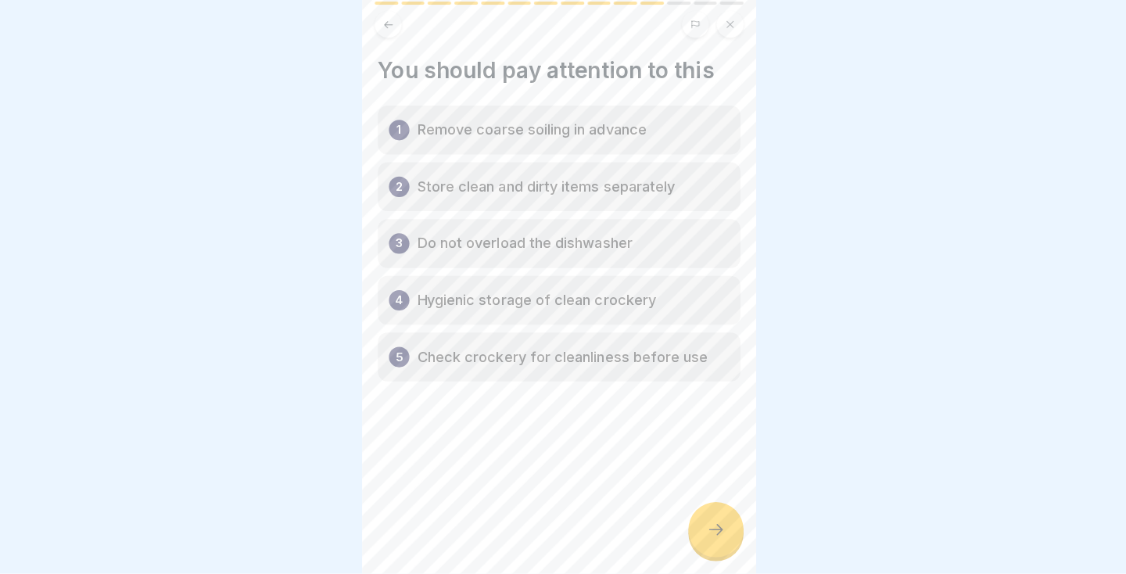
click at [725, 540] on icon at bounding box center [718, 530] width 19 height 19
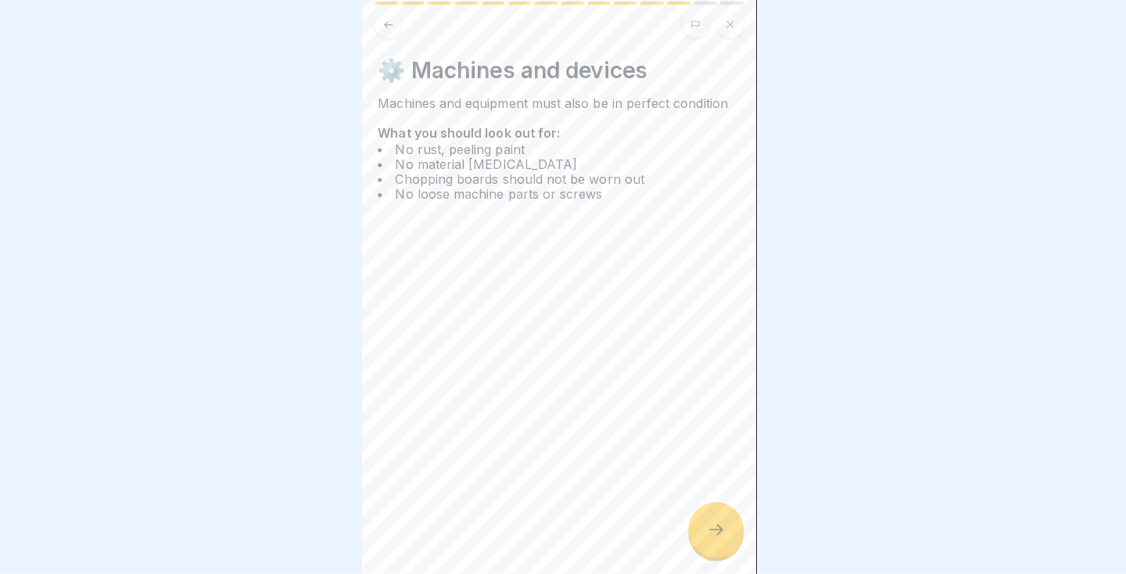
click at [727, 558] on div at bounding box center [718, 530] width 55 height 55
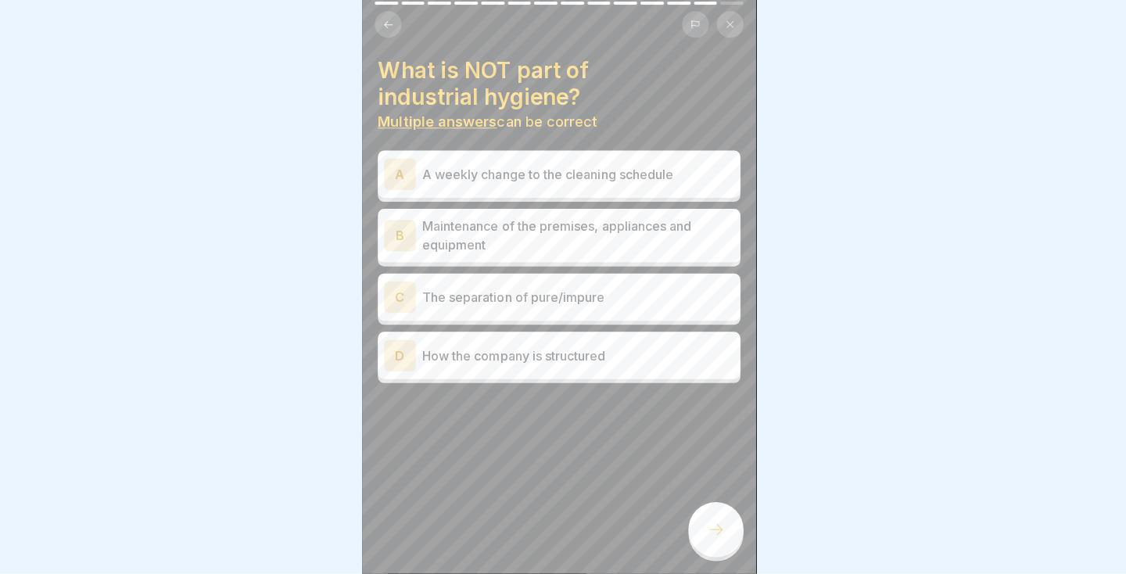
click at [708, 558] on div at bounding box center [718, 530] width 55 height 55
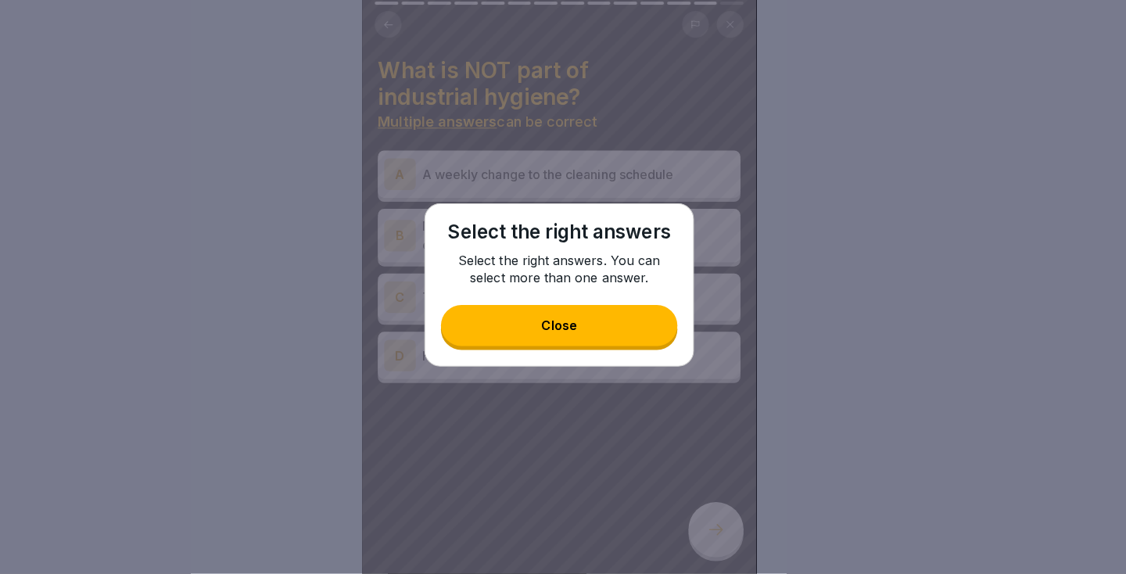
click at [594, 348] on button "Close" at bounding box center [563, 327] width 235 height 41
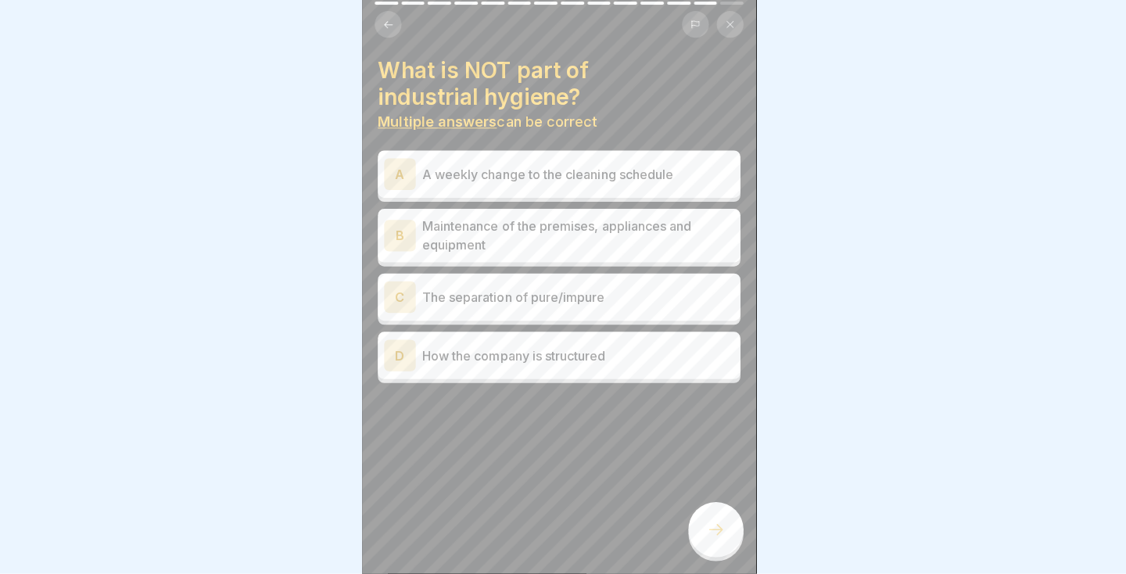
click at [634, 165] on div "A A weekly change to the cleaning schedule" at bounding box center [563, 177] width 347 height 31
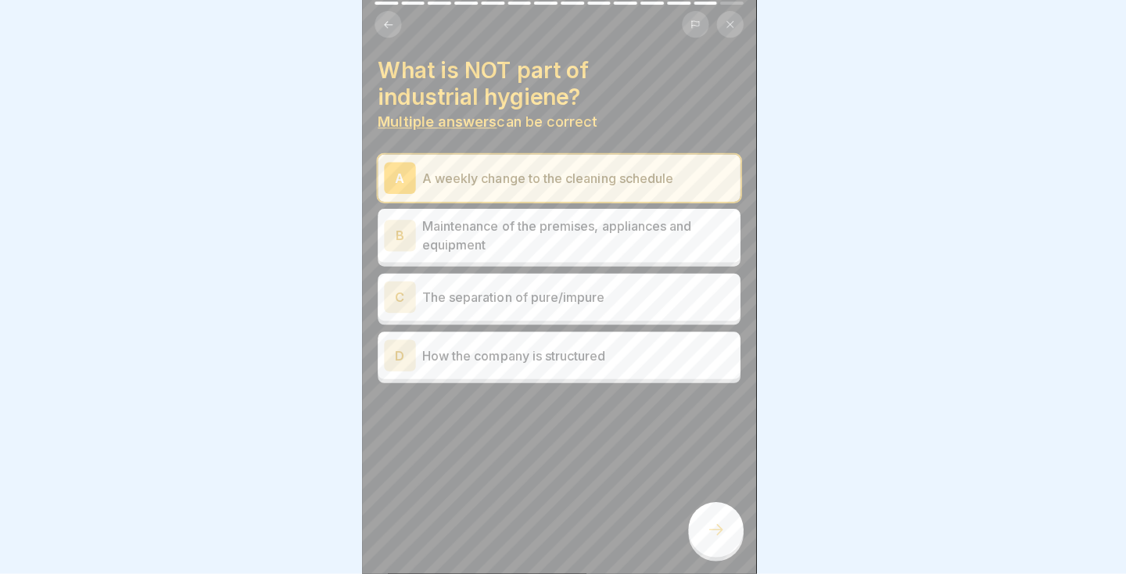
click at [598, 228] on p "Maintenance of the premises, appliances and equipment" at bounding box center [582, 239] width 310 height 38
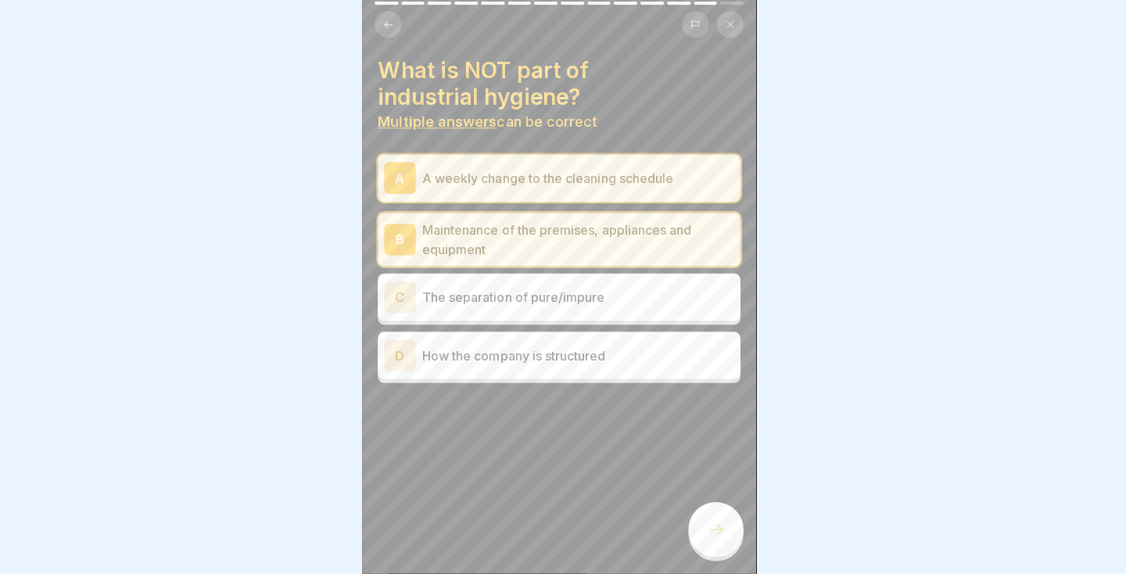
click at [576, 302] on p "The separation of pure/impure" at bounding box center [582, 299] width 310 height 19
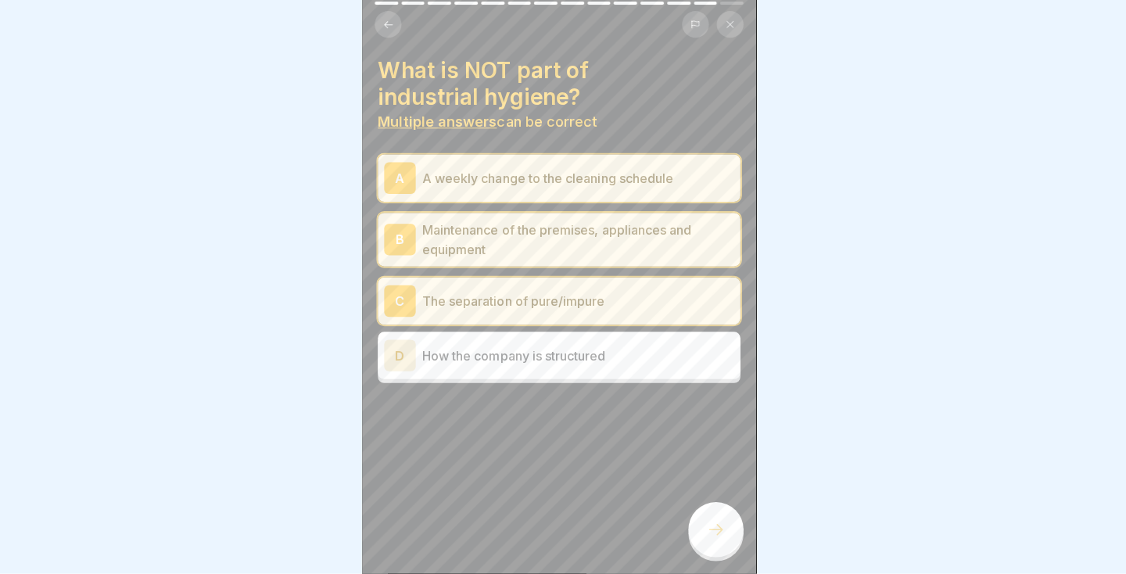
click at [562, 368] on div "D How the company is structured" at bounding box center [563, 357] width 347 height 31
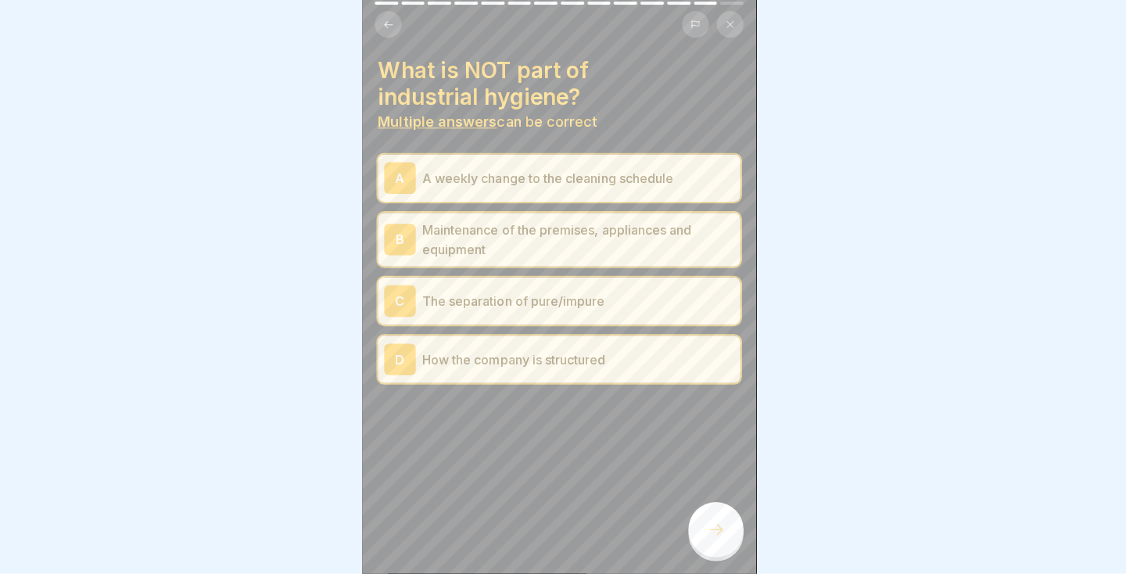
click at [748, 574] on div "What is NOT part of industrial hygiene? Multiple answers can be correct A A wee…" at bounding box center [563, 287] width 391 height 574
click at [721, 536] on icon at bounding box center [719, 530] width 14 height 11
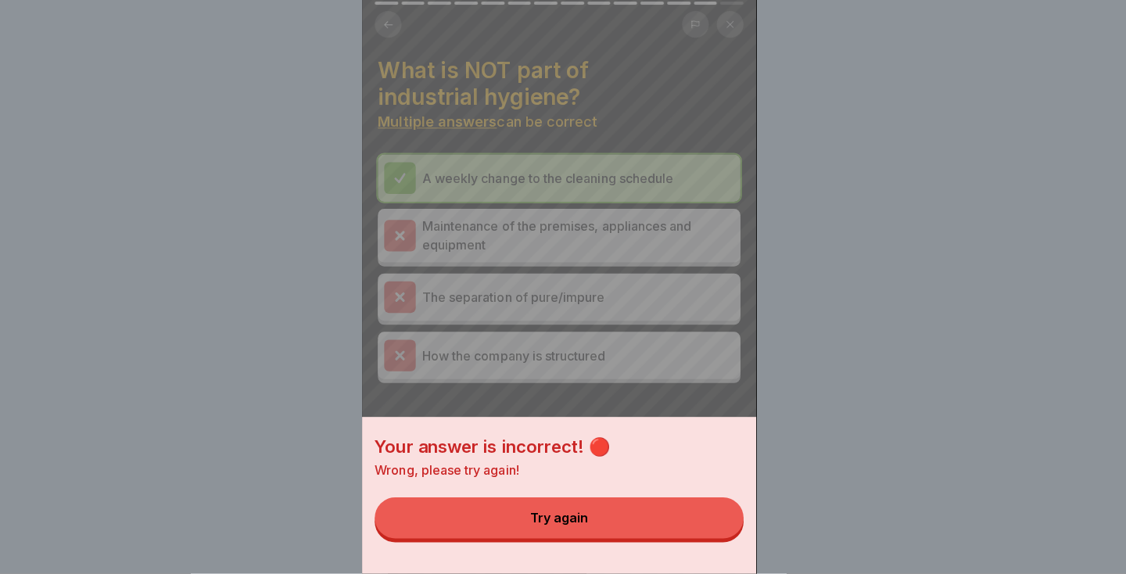
click at [655, 447] on div "Your answer is incorrect! 🔴 Wrong, please try again! Try again" at bounding box center [563, 287] width 391 height 574
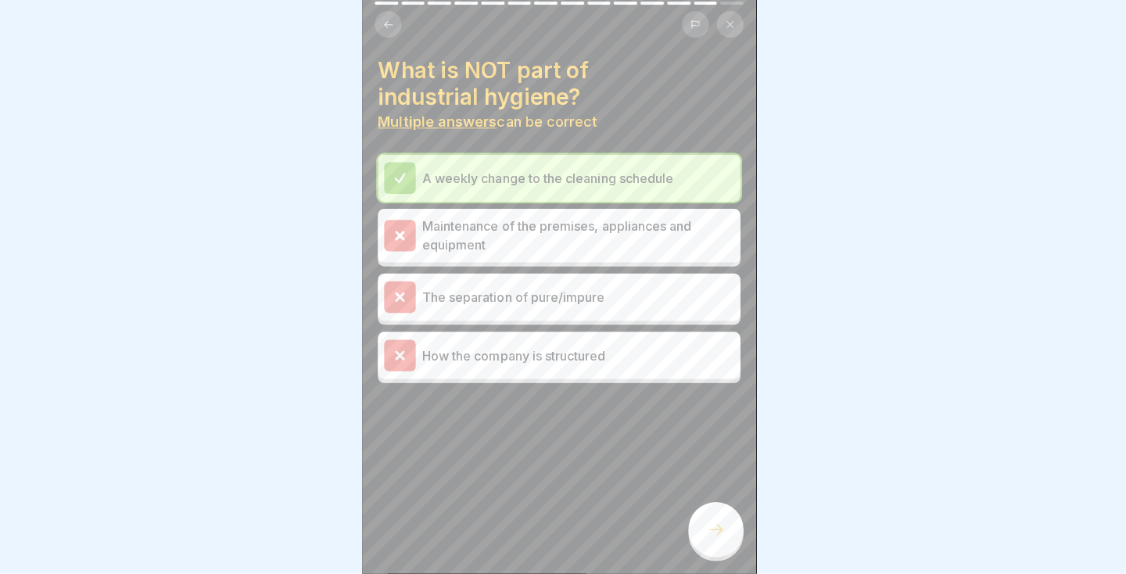
click at [727, 540] on icon at bounding box center [718, 530] width 19 height 19
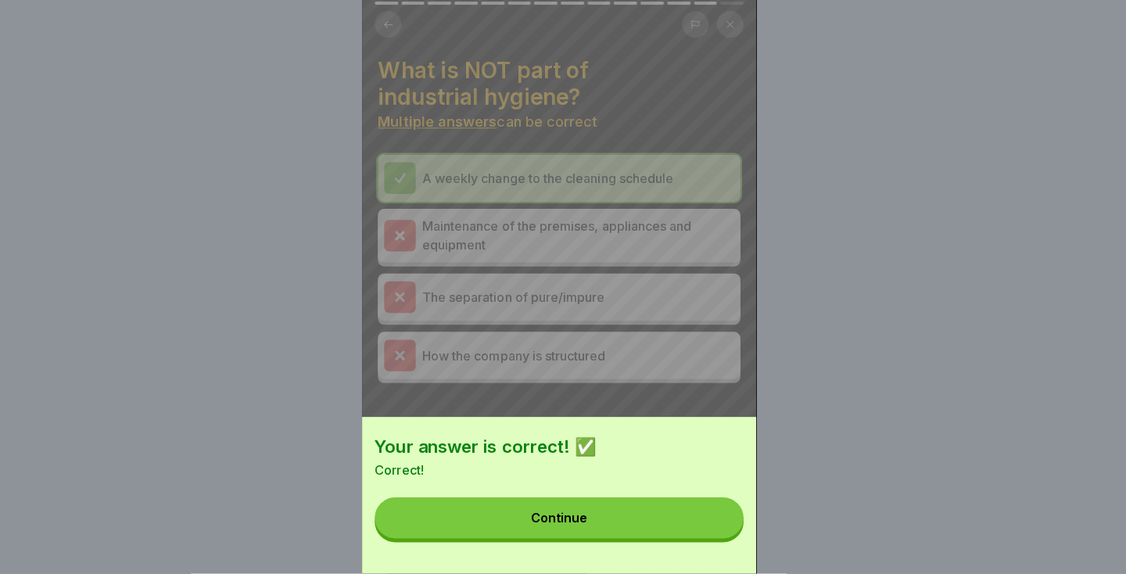
click at [681, 539] on button "Continue" at bounding box center [563, 518] width 366 height 41
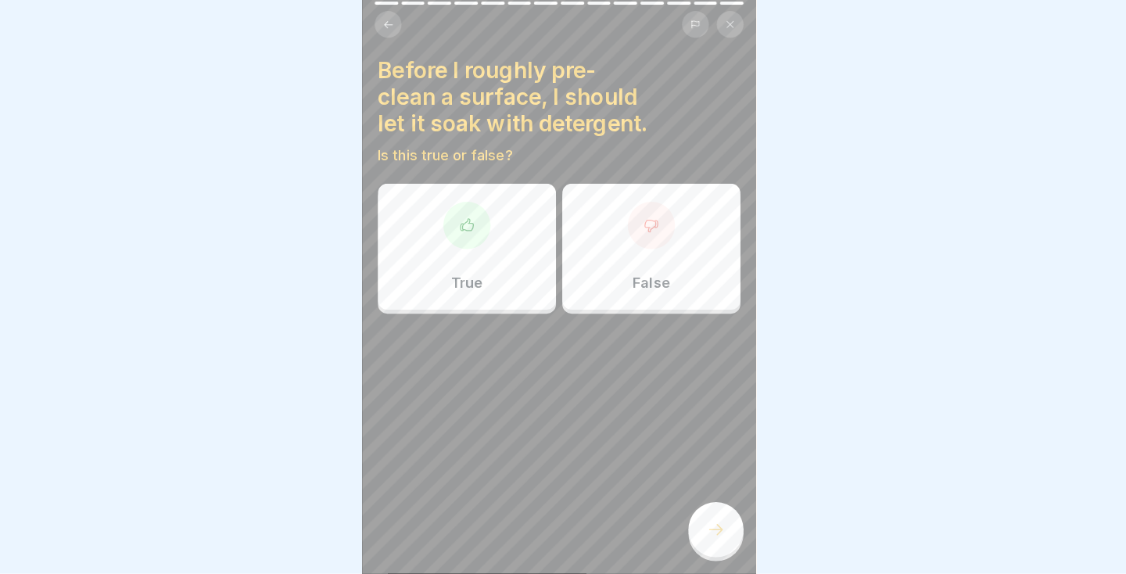
click at [505, 285] on div "True" at bounding box center [471, 249] width 177 height 125
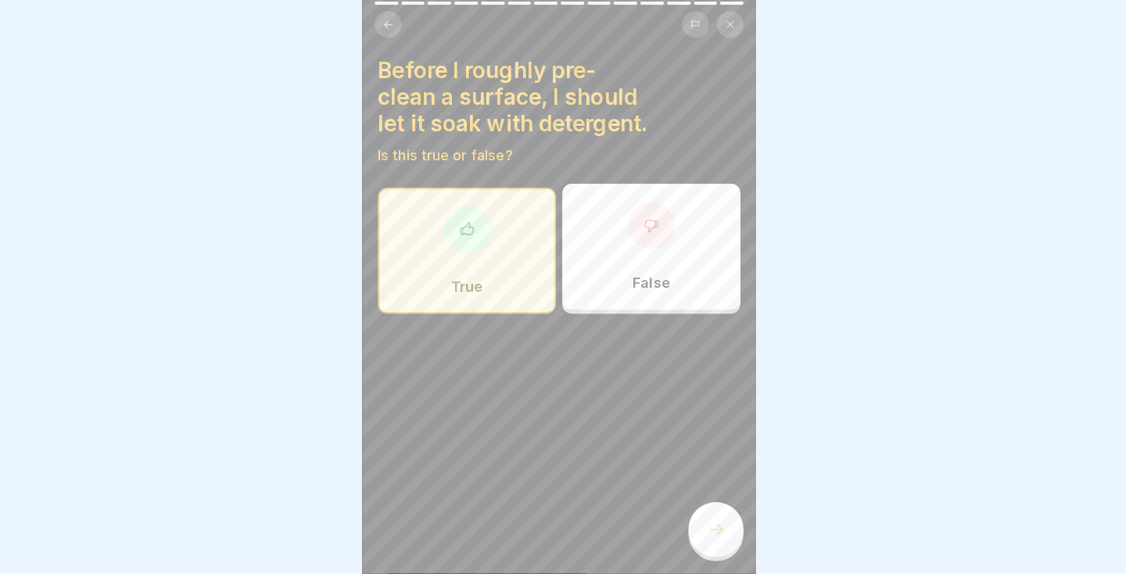
click at [719, 540] on icon at bounding box center [718, 530] width 19 height 19
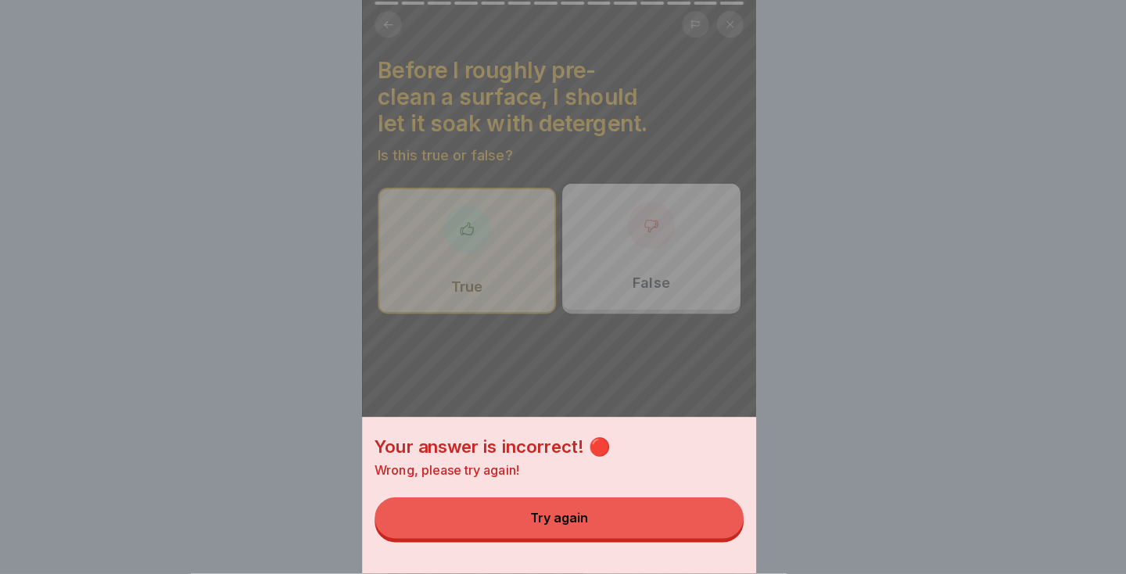
click at [707, 473] on div "Your answer is incorrect! 🔴 Wrong, please try again! Try again" at bounding box center [563, 287] width 391 height 574
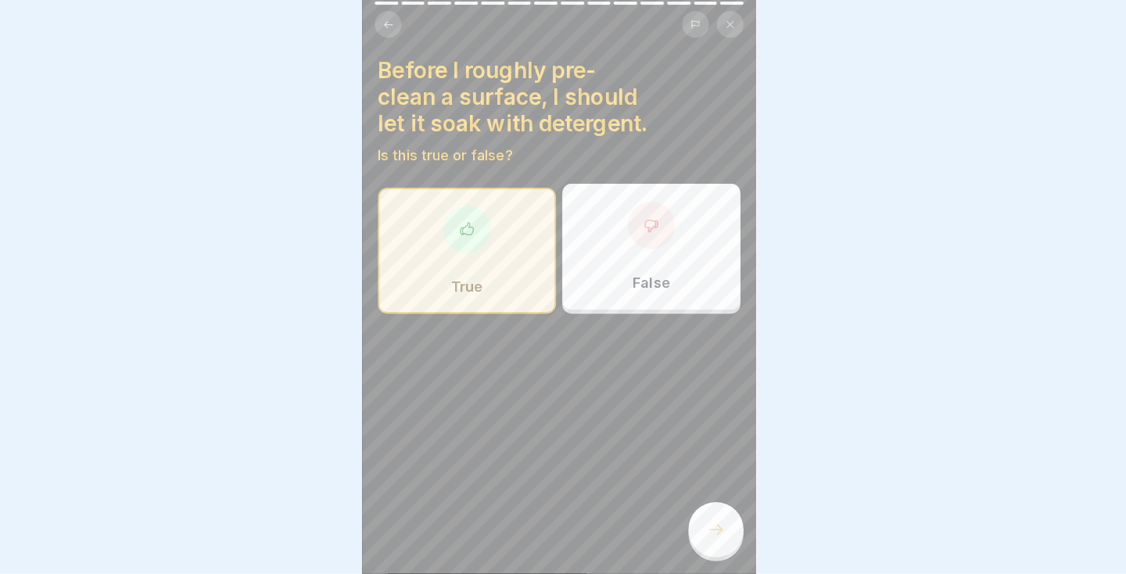
click at [662, 245] on div "Your answer is incorrect! 🔴 Wrong, please try again! Try again" at bounding box center [563, 287] width 1126 height 574
click at [664, 255] on div "False" at bounding box center [654, 249] width 177 height 125
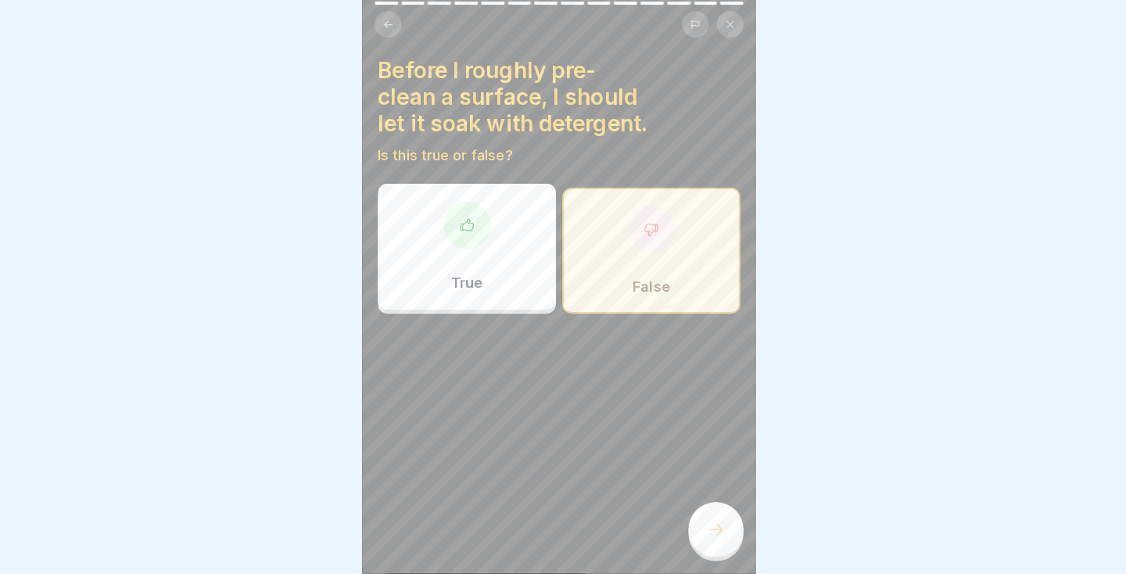
click at [715, 558] on div at bounding box center [718, 530] width 55 height 55
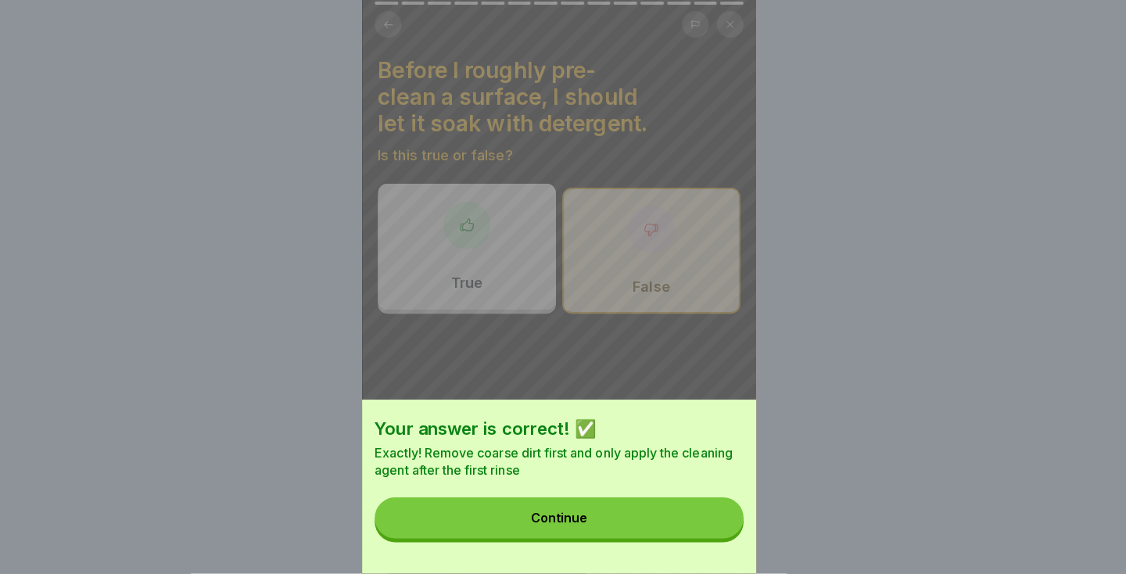
click at [667, 539] on button "Continue" at bounding box center [563, 518] width 366 height 41
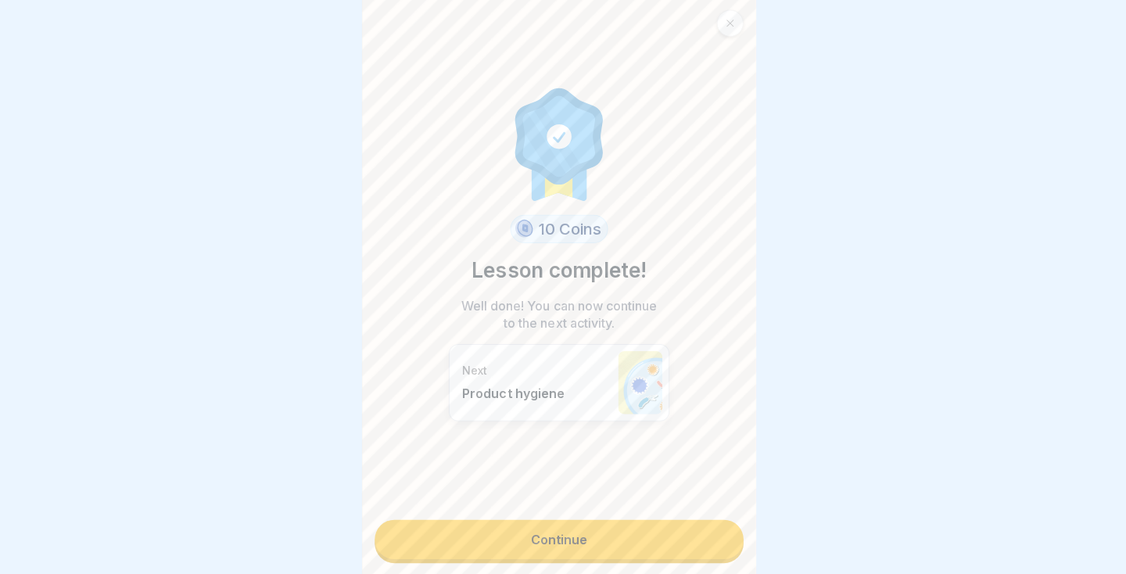
click at [590, 558] on link "Continue" at bounding box center [563, 538] width 366 height 39
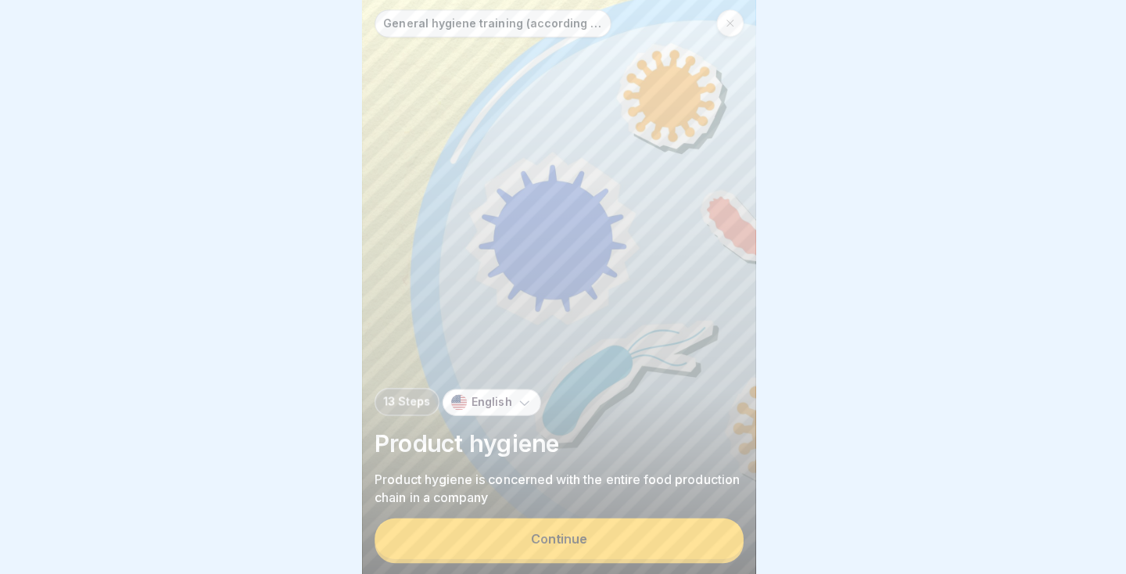
click at [552, 558] on button "Continue" at bounding box center [563, 537] width 366 height 41
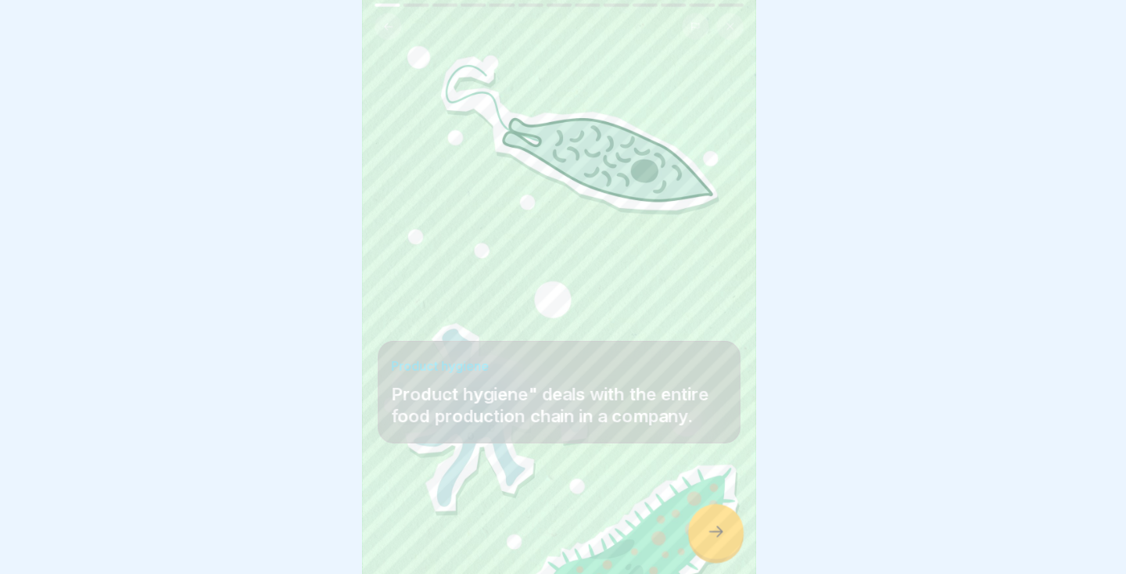
click at [723, 558] on div at bounding box center [718, 530] width 55 height 55
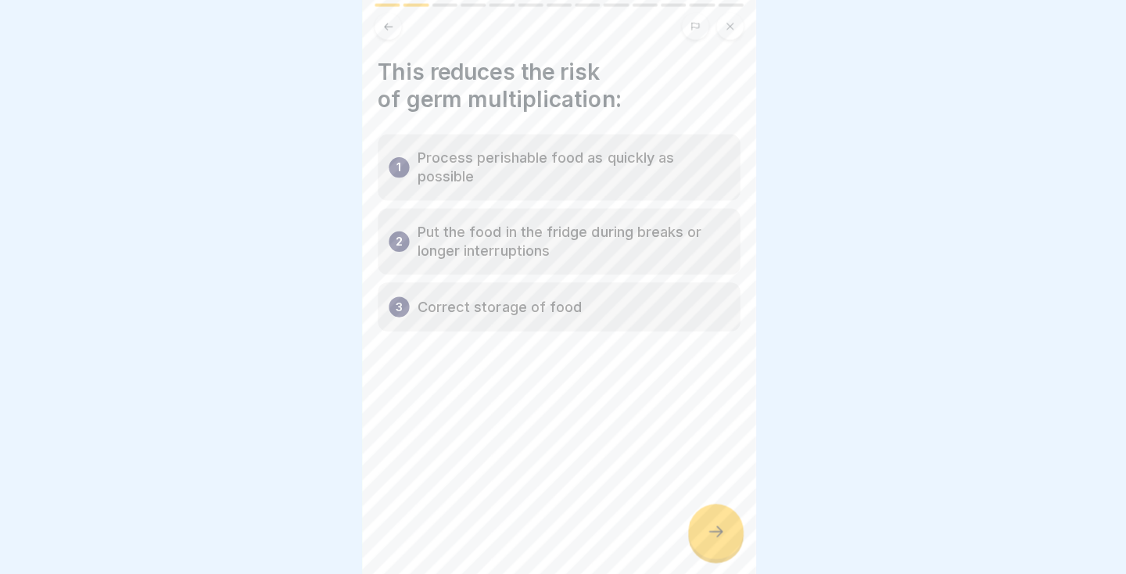
click at [732, 558] on div at bounding box center [718, 530] width 55 height 55
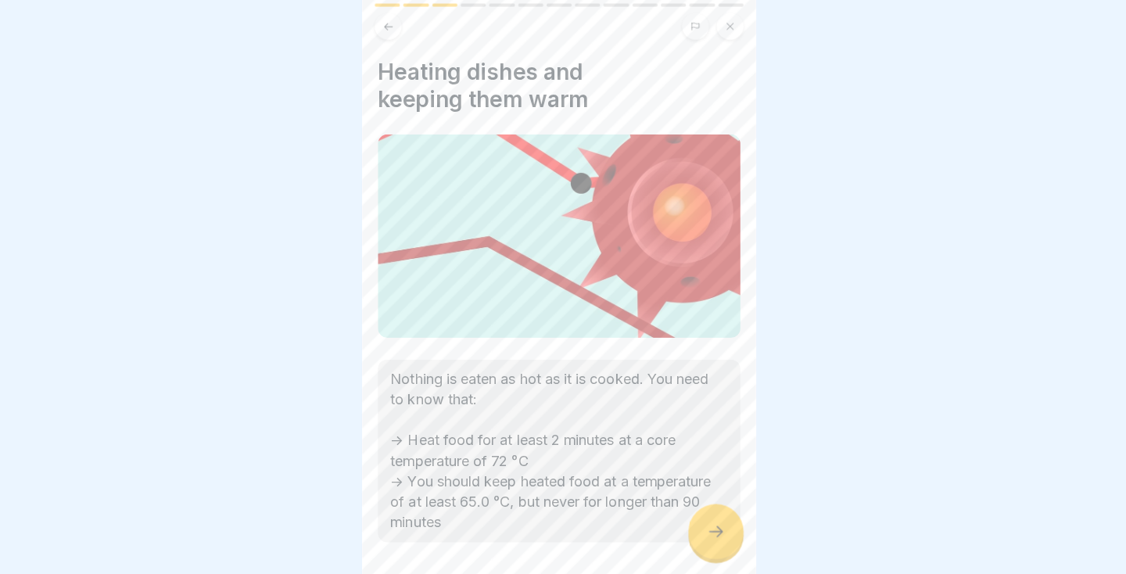
click at [723, 540] on icon at bounding box center [718, 530] width 19 height 19
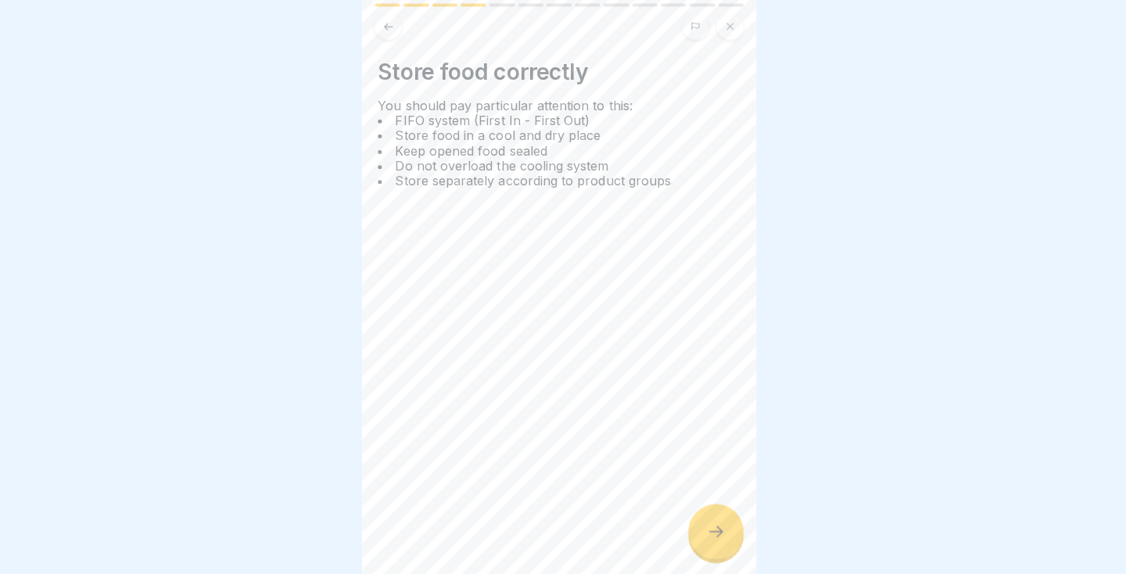
click at [716, 540] on icon at bounding box center [718, 530] width 19 height 19
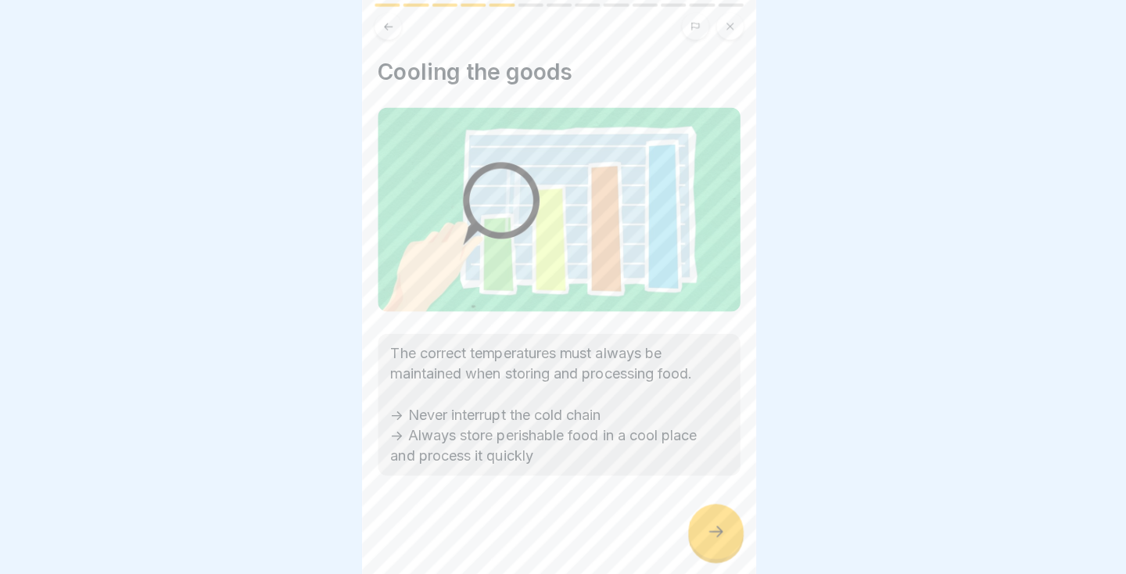
click at [722, 536] on icon at bounding box center [719, 530] width 14 height 11
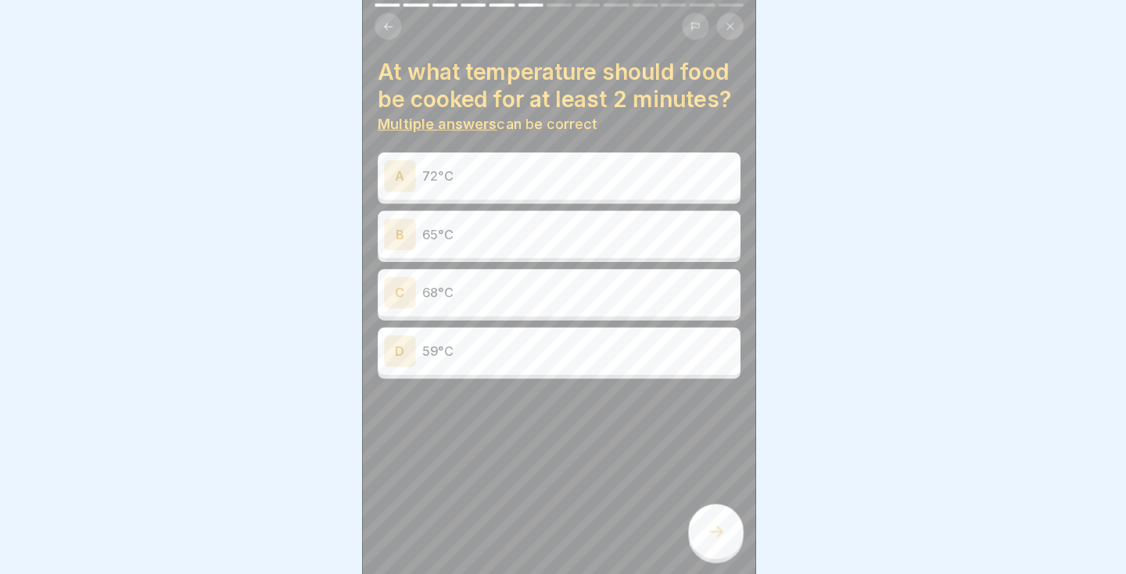
click at [534, 362] on div "D 59°C" at bounding box center [563, 351] width 347 height 31
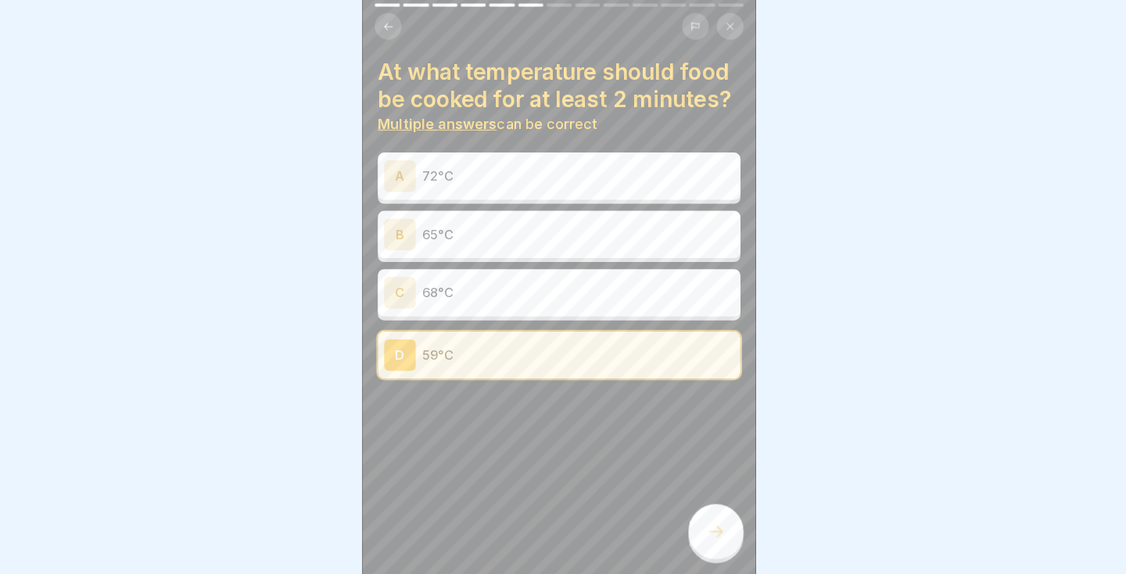
click at [710, 558] on div at bounding box center [718, 530] width 55 height 55
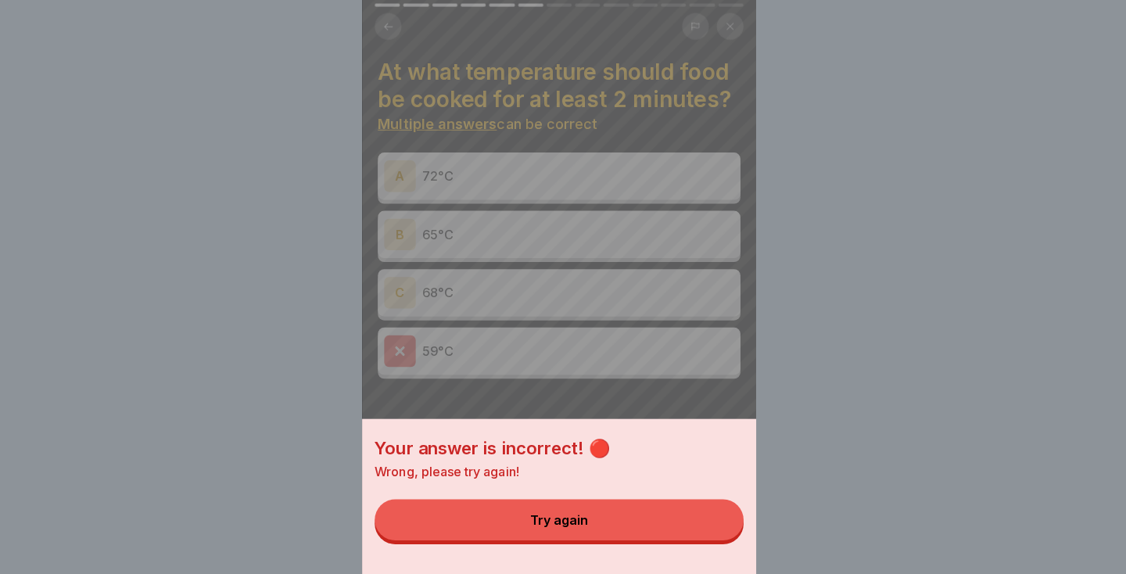
click at [745, 469] on div "Your answer is incorrect! 🔴 Wrong, please try again! Try again" at bounding box center [563, 287] width 391 height 574
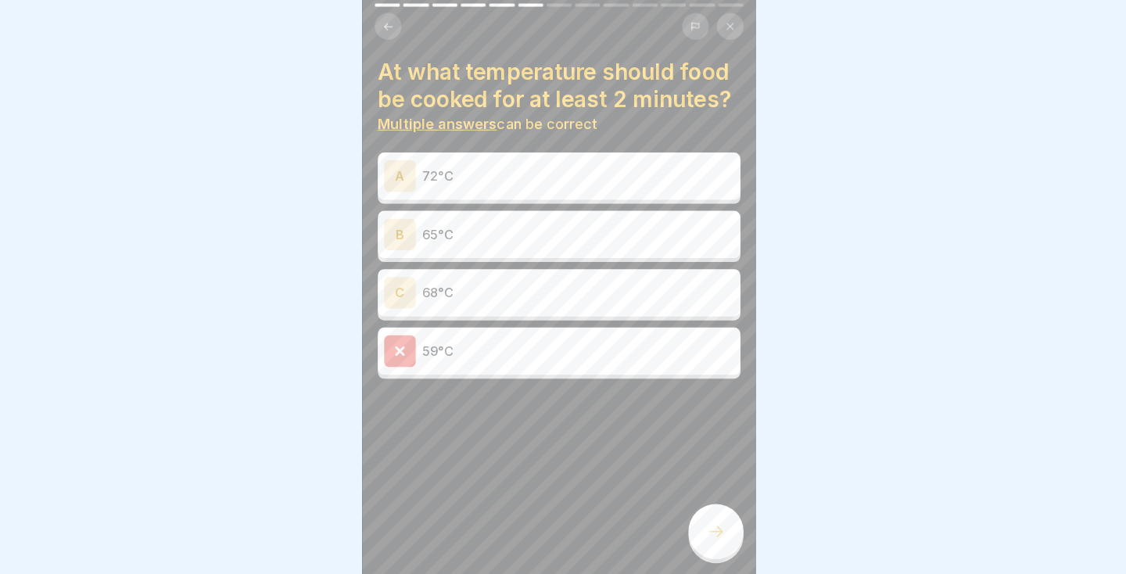
click at [629, 285] on p "68°C" at bounding box center [582, 293] width 310 height 19
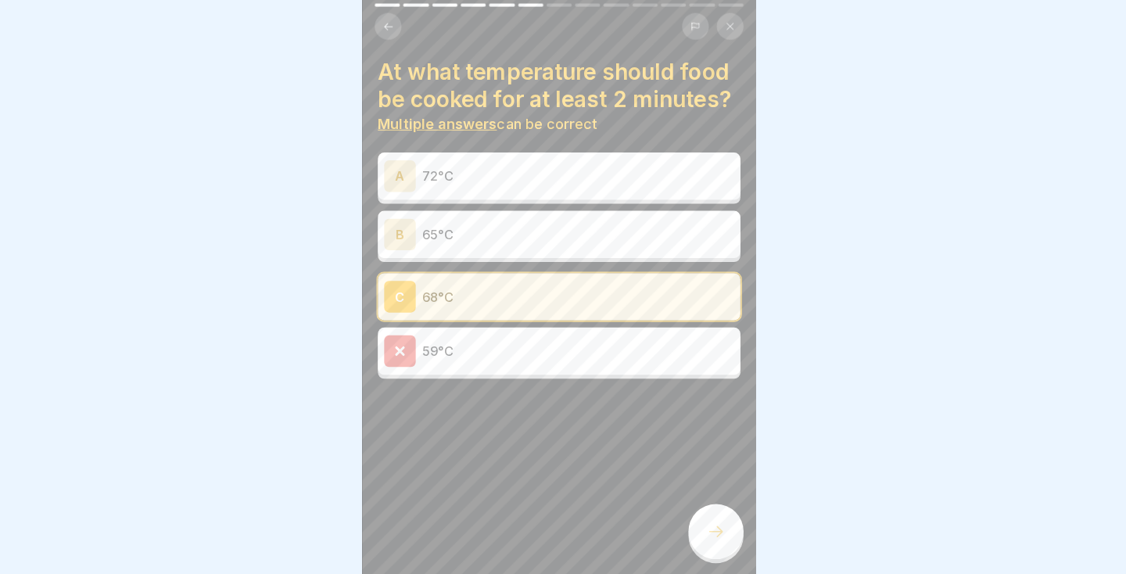
click at [719, 540] on icon at bounding box center [718, 530] width 19 height 19
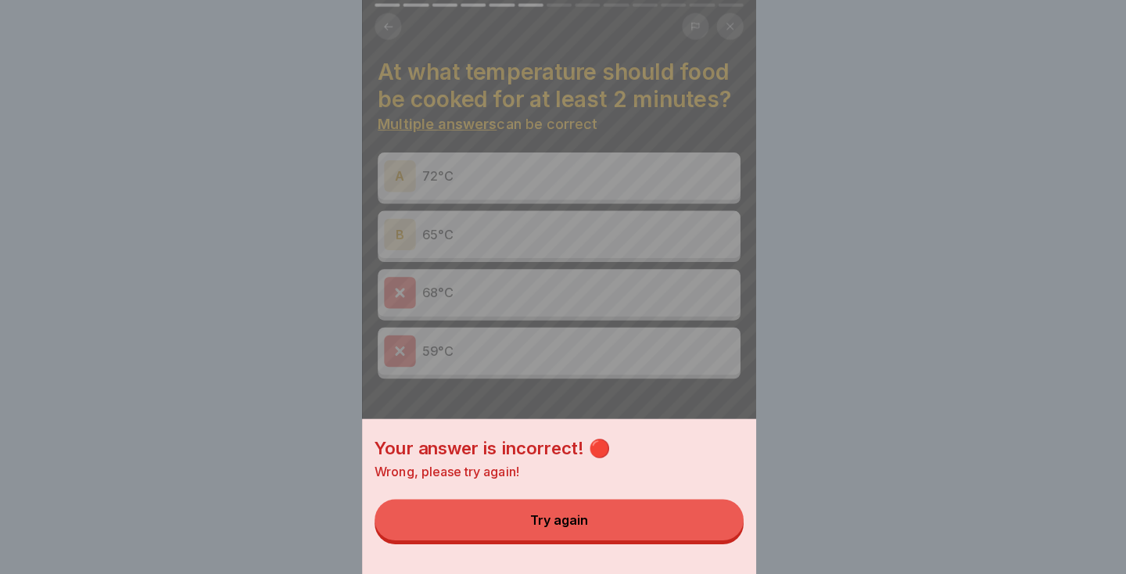
click at [553, 414] on div "Your answer is incorrect! 🔴 Wrong, please try again! Try again" at bounding box center [563, 287] width 391 height 574
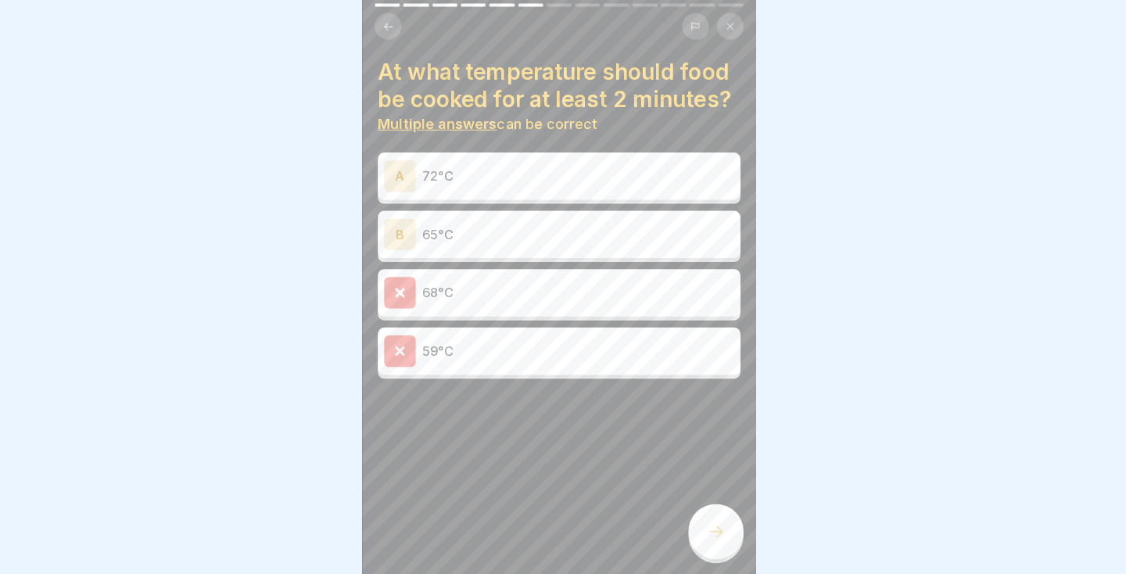
click at [648, 181] on p "72°C" at bounding box center [582, 177] width 310 height 19
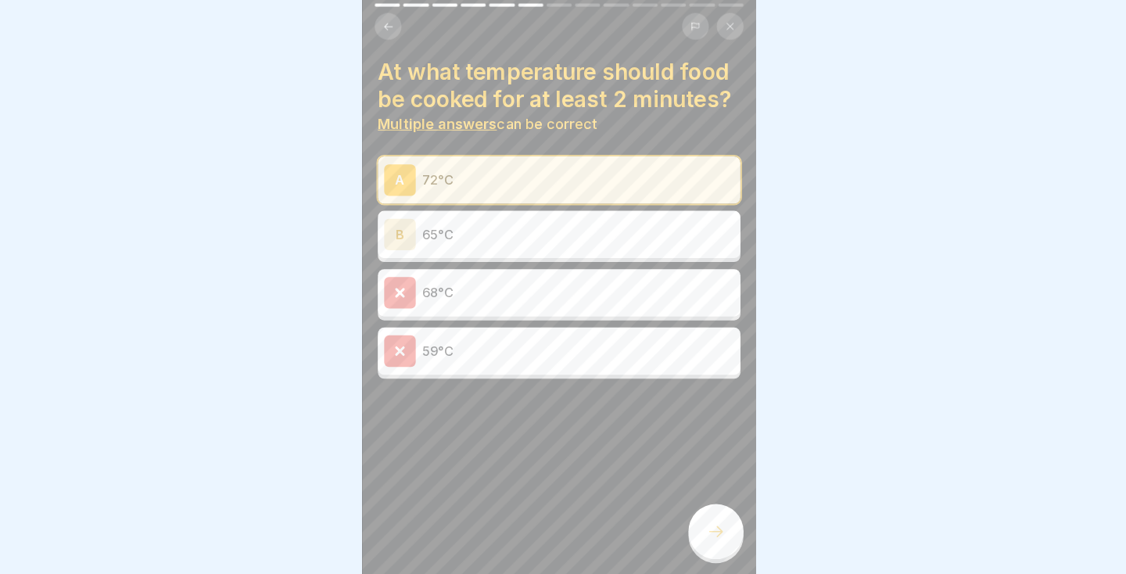
click at [591, 250] on div "B 65°C" at bounding box center [563, 235] width 347 height 31
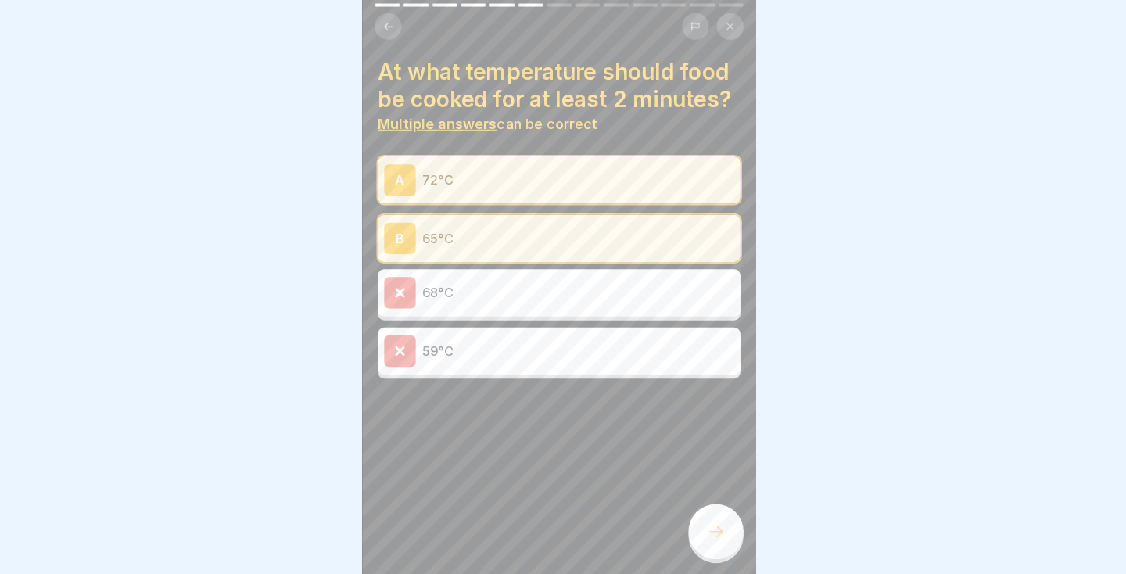
click at [716, 540] on icon at bounding box center [718, 530] width 19 height 19
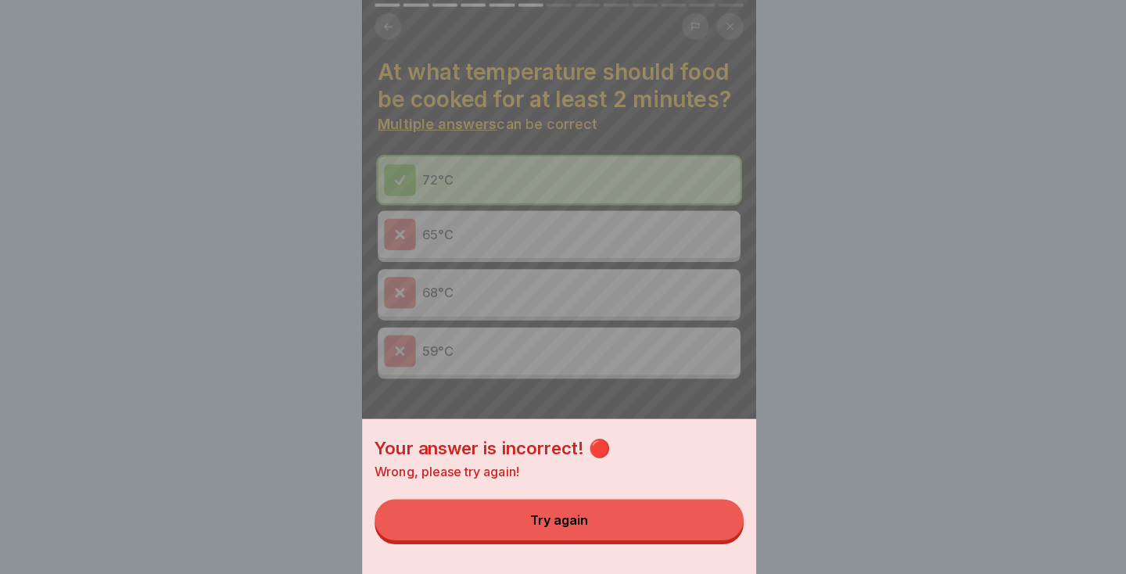
click at [713, 459] on div "Your answer is incorrect! 🔴 Wrong, please try again! Try again" at bounding box center [563, 287] width 391 height 574
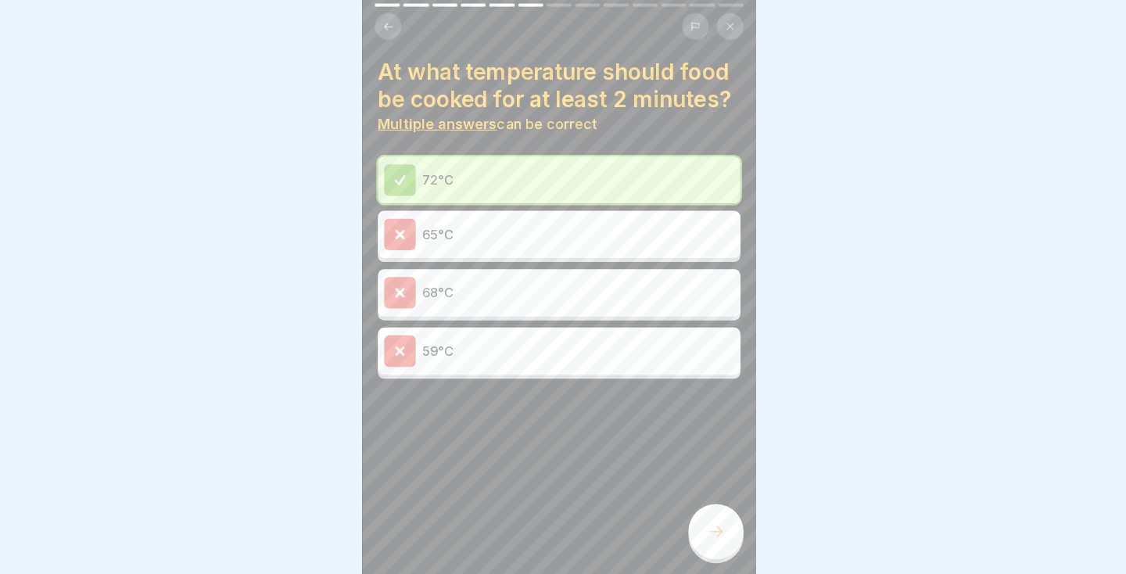
click at [725, 540] on icon at bounding box center [718, 530] width 19 height 19
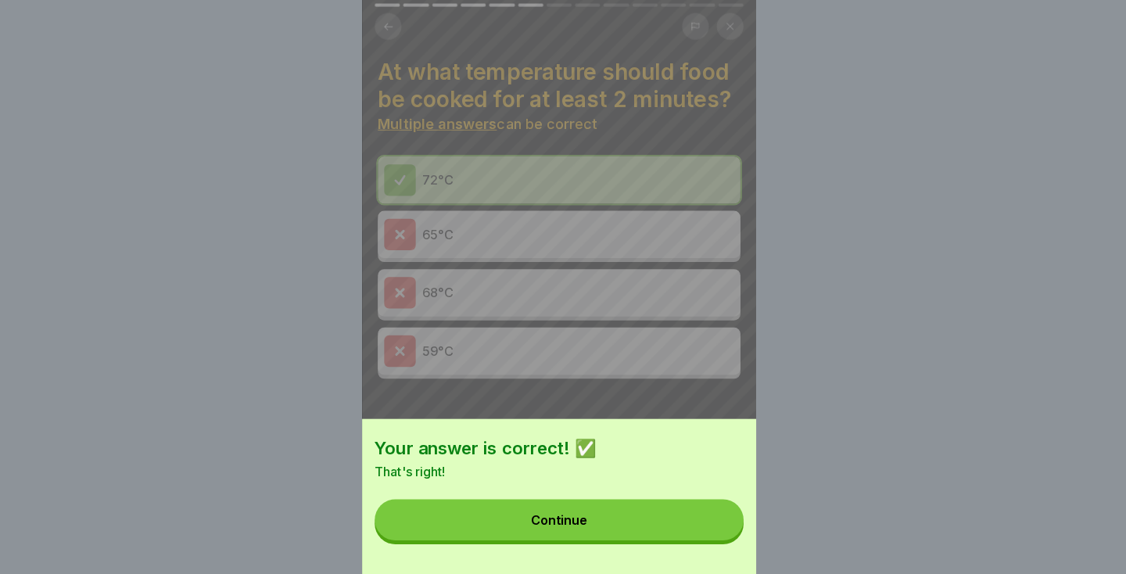
click at [671, 539] on button "Continue" at bounding box center [563, 518] width 366 height 41
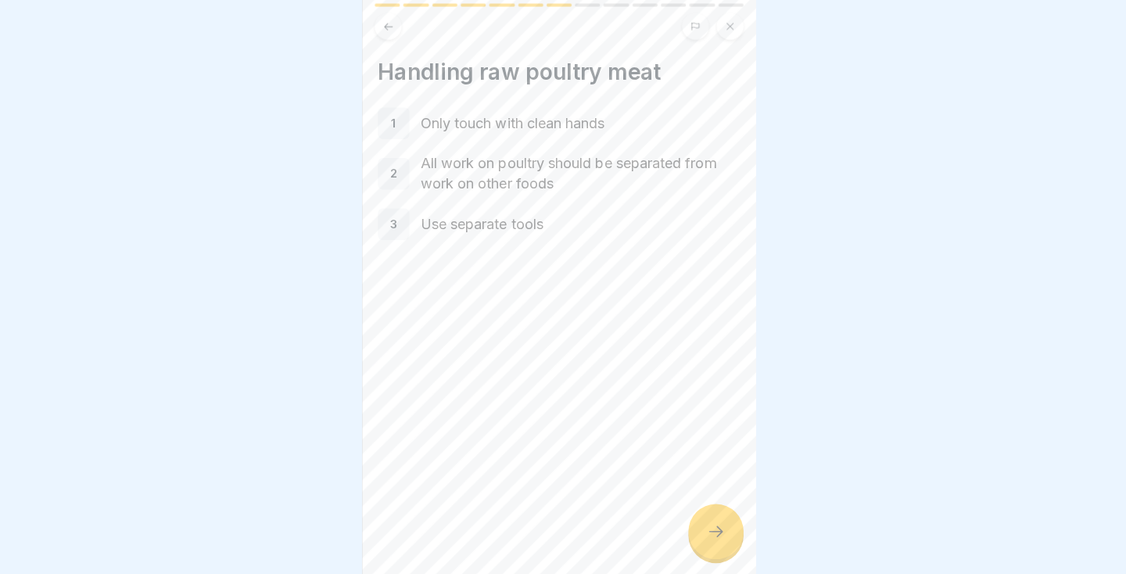
click at [728, 558] on div at bounding box center [718, 530] width 55 height 55
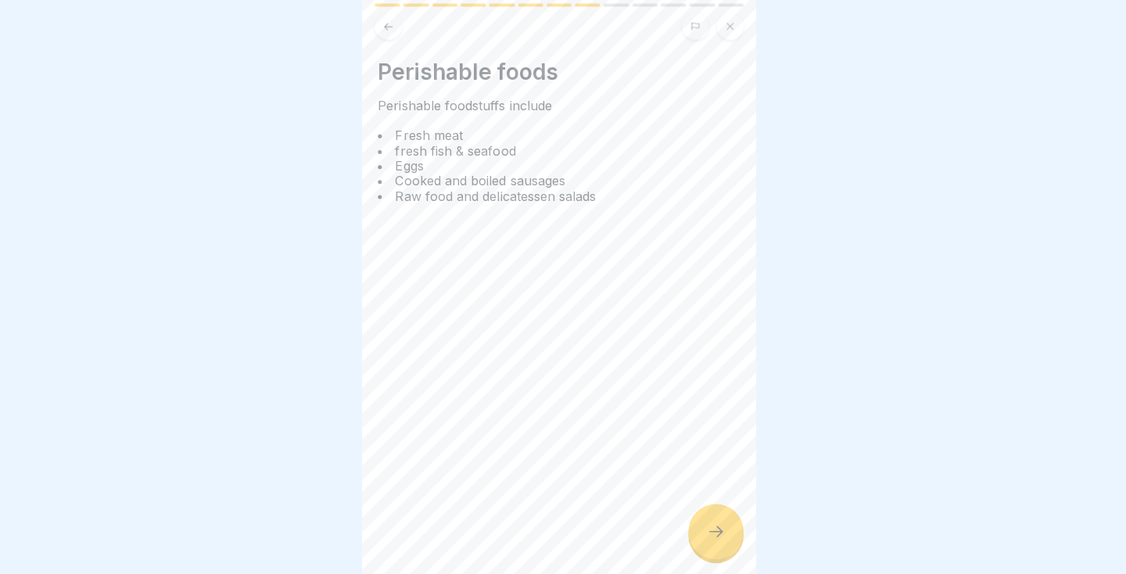
click at [728, 558] on div at bounding box center [718, 530] width 55 height 55
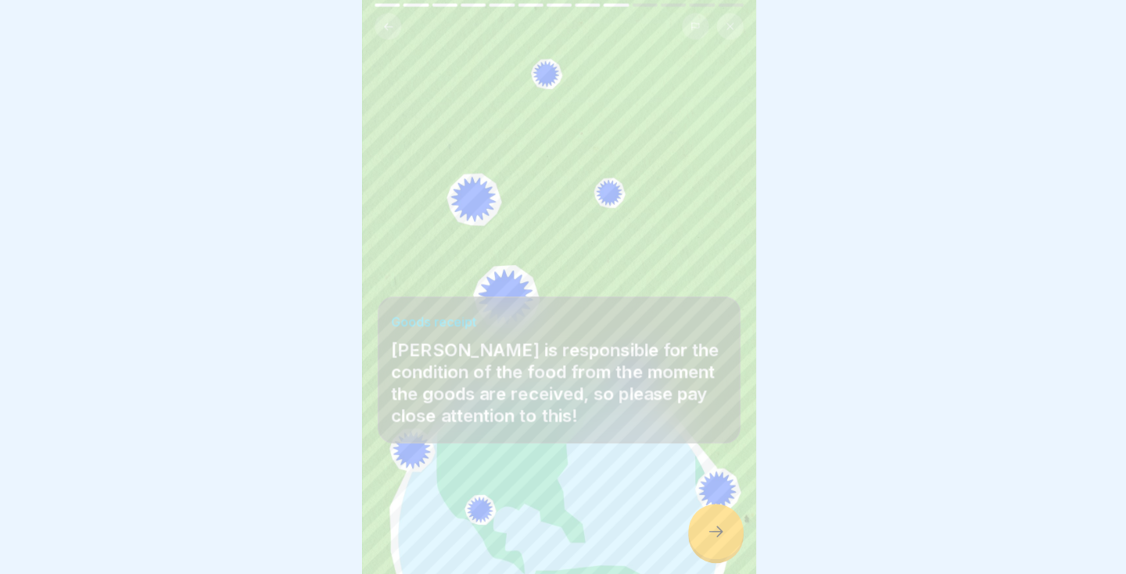
click at [732, 558] on div at bounding box center [718, 530] width 55 height 55
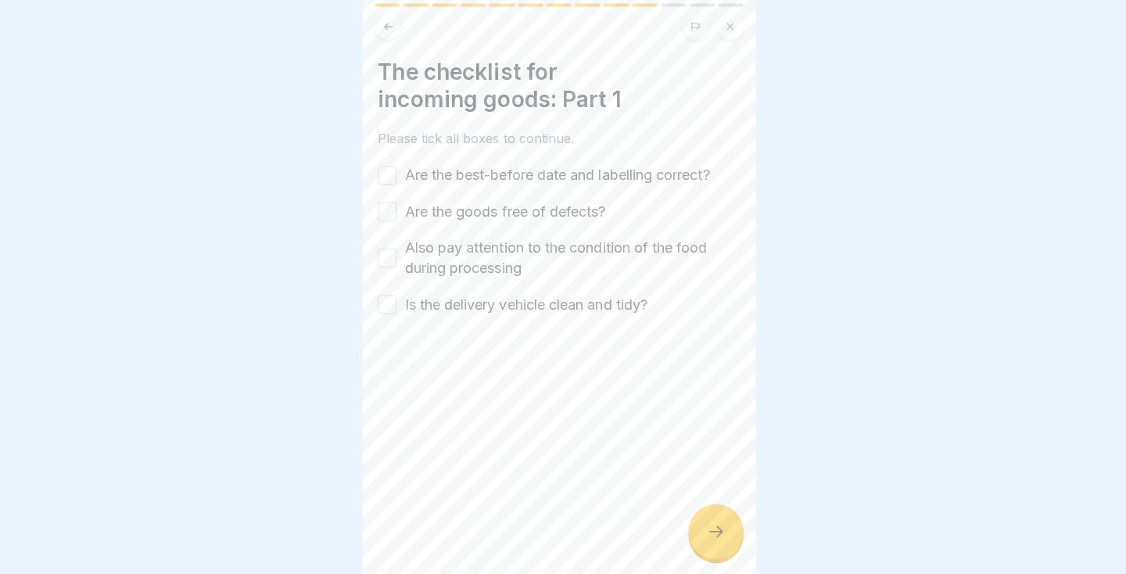
click at [398, 178] on button "Are the best-before date and labelling correct?" at bounding box center [392, 176] width 19 height 19
click at [398, 207] on button "Are the goods free of defects?" at bounding box center [392, 212] width 19 height 19
click at [390, 267] on button "Also pay attention to the condition of the food during processing" at bounding box center [392, 259] width 19 height 19
click at [392, 305] on button "Is the delivery vehicle clean and tidy?" at bounding box center [392, 305] width 19 height 19
click at [705, 558] on div at bounding box center [718, 530] width 55 height 55
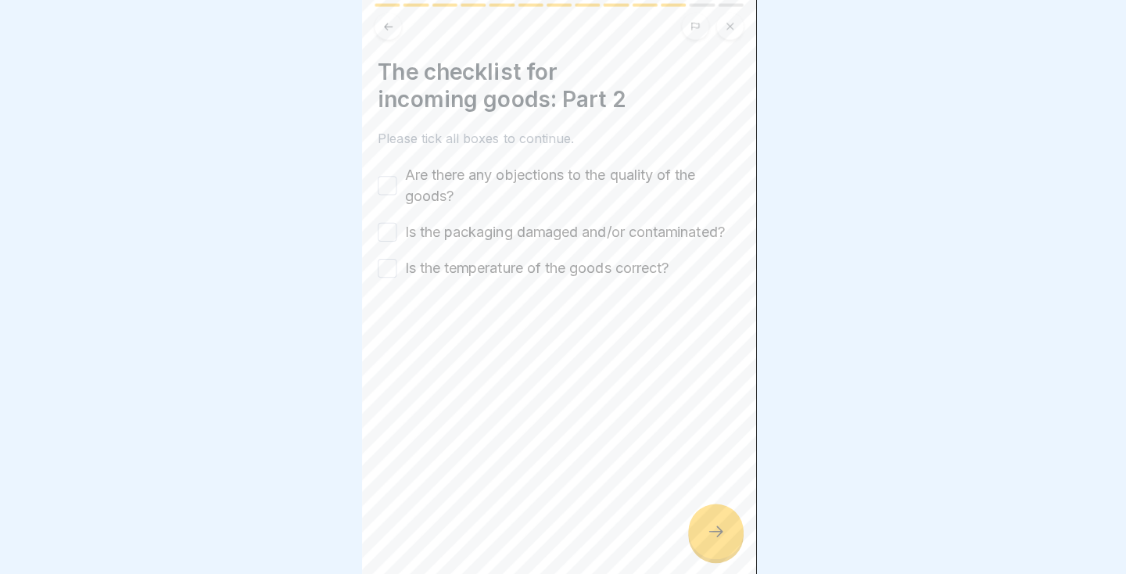
click at [398, 183] on button "Are there any objections to the quality of the goods?" at bounding box center [392, 187] width 19 height 19
click at [386, 224] on button "Is the packaging damaged and/or contaminated?" at bounding box center [392, 233] width 19 height 19
click at [390, 268] on button "Is the temperature of the goods correct?" at bounding box center [392, 269] width 19 height 19
click at [707, 558] on div at bounding box center [718, 530] width 55 height 55
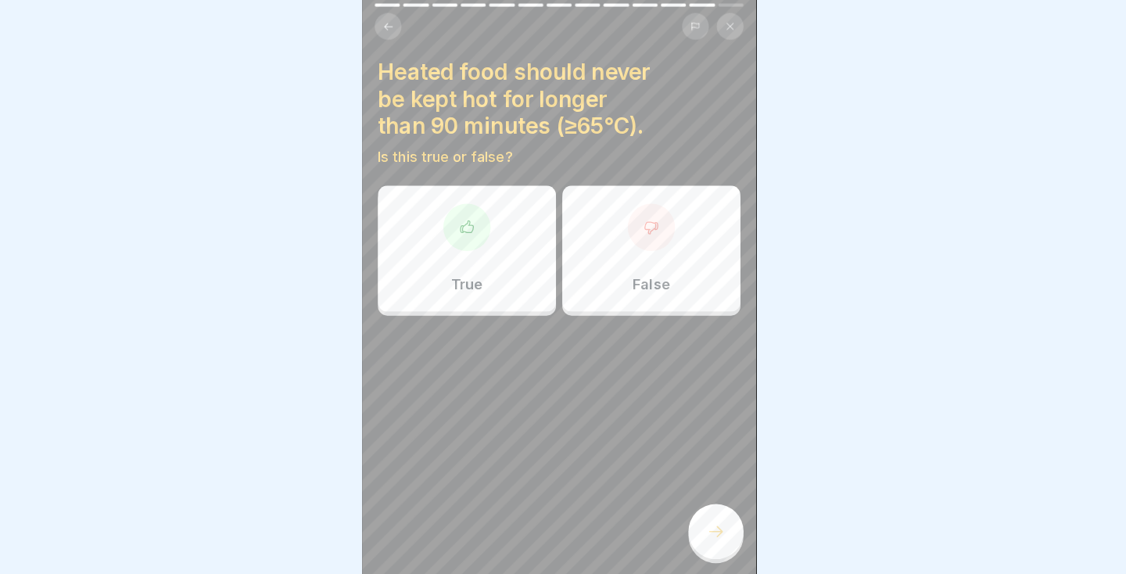
click at [427, 253] on div "True" at bounding box center [471, 249] width 177 height 125
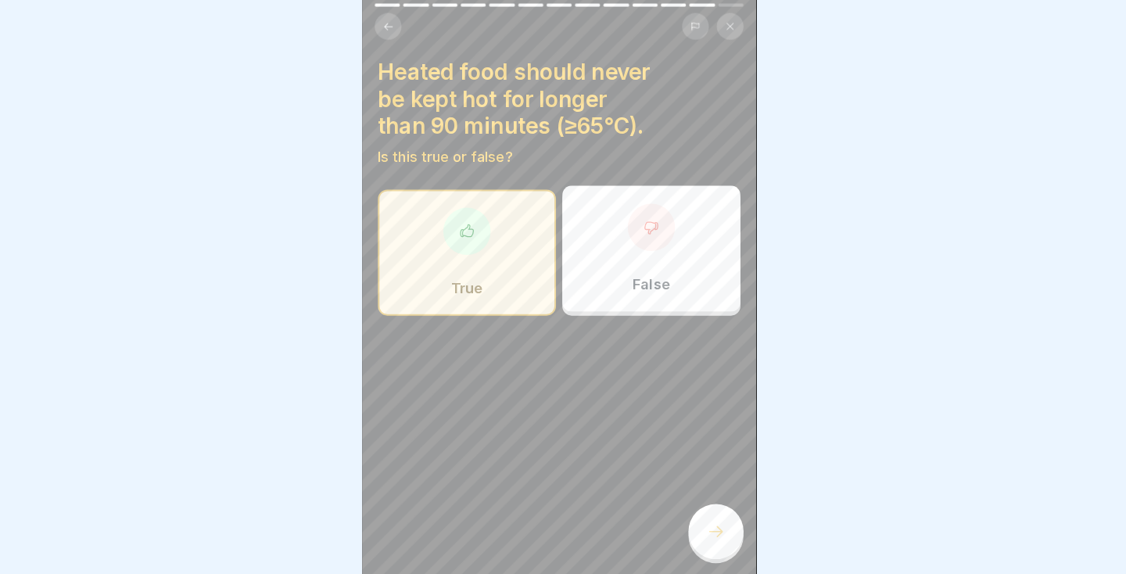
click at [707, 574] on div "Heated food should never be kept hot for longer than 90 minutes (≥65°C). Is thi…" at bounding box center [563, 287] width 391 height 574
click at [731, 558] on div at bounding box center [718, 530] width 55 height 55
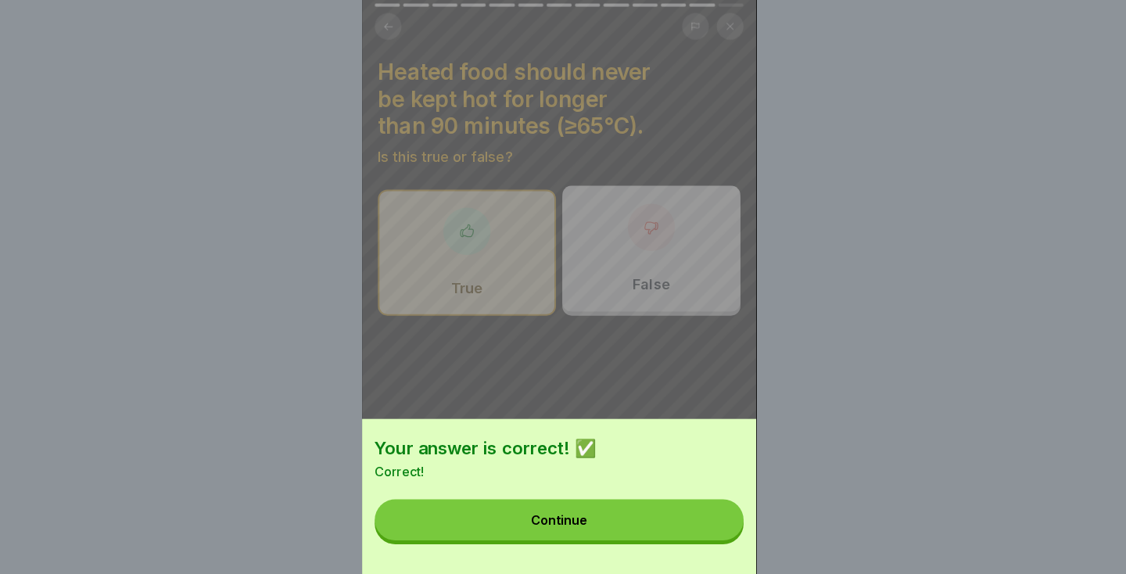
click at [656, 539] on button "Continue" at bounding box center [563, 518] width 366 height 41
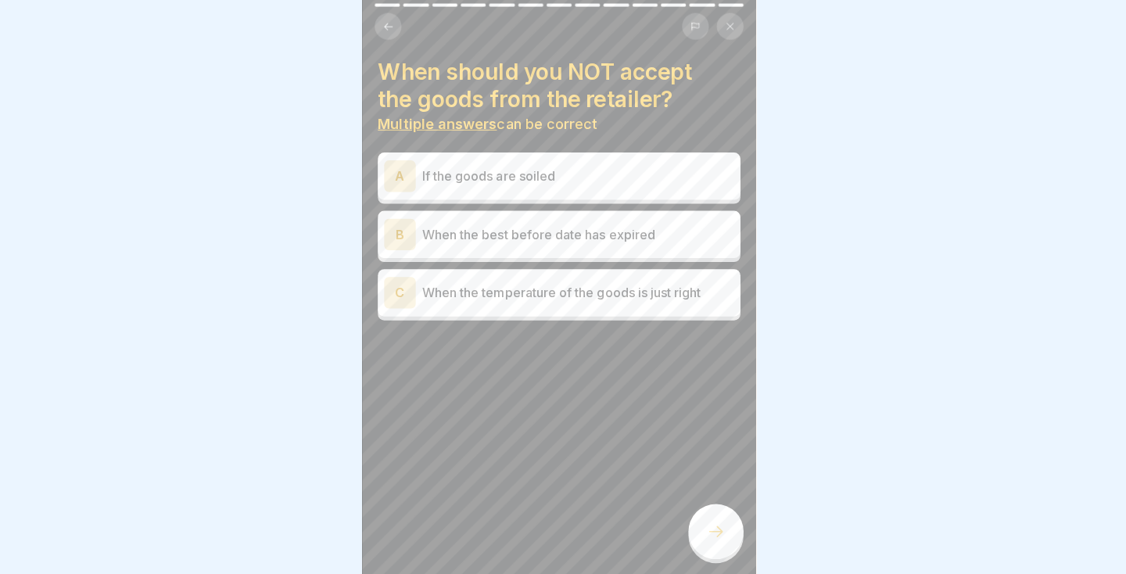
click at [550, 459] on div "When should you NOT accept the goods from the retailer? Multiple answers can be…" at bounding box center [563, 287] width 391 height 574
click at [634, 242] on p "When the best before date has expired" at bounding box center [582, 235] width 310 height 19
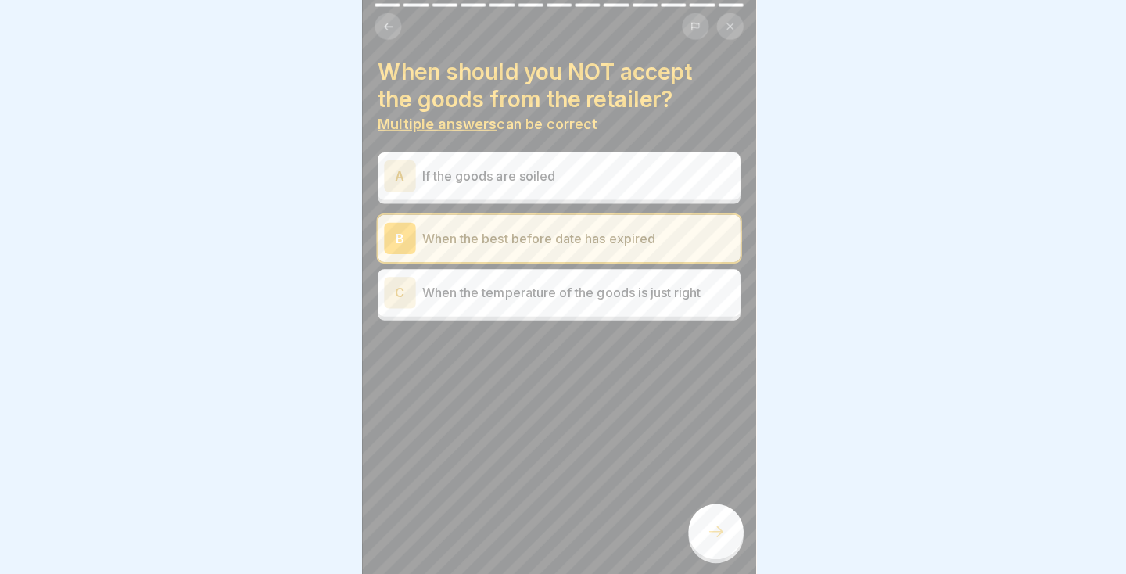
click at [712, 540] on icon at bounding box center [718, 530] width 19 height 19
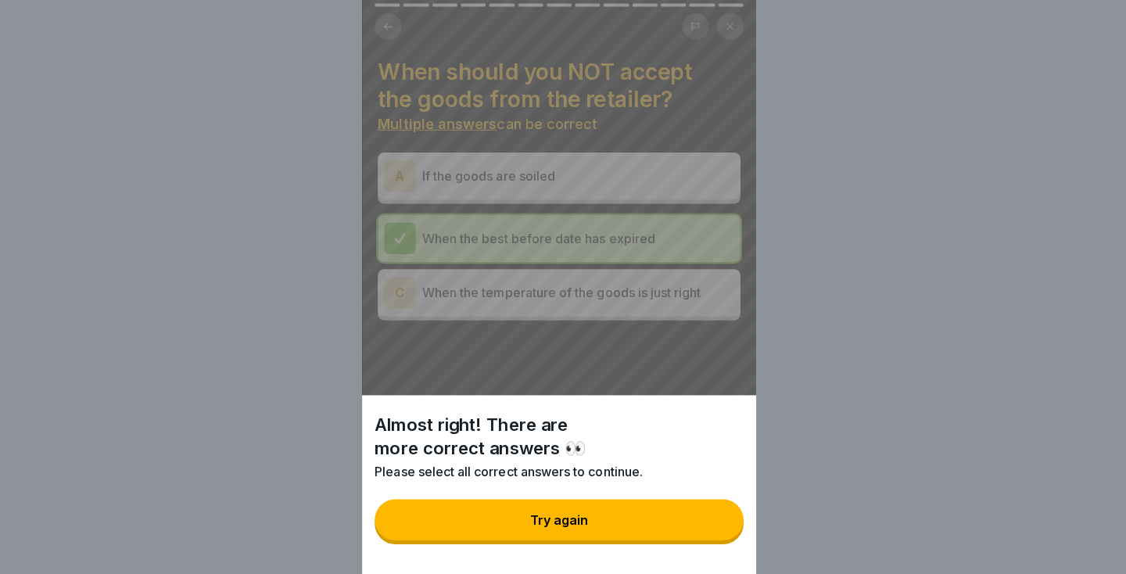
click at [738, 362] on div "Almost right! There are more correct answers 👀 Please select all correct answer…" at bounding box center [563, 287] width 391 height 574
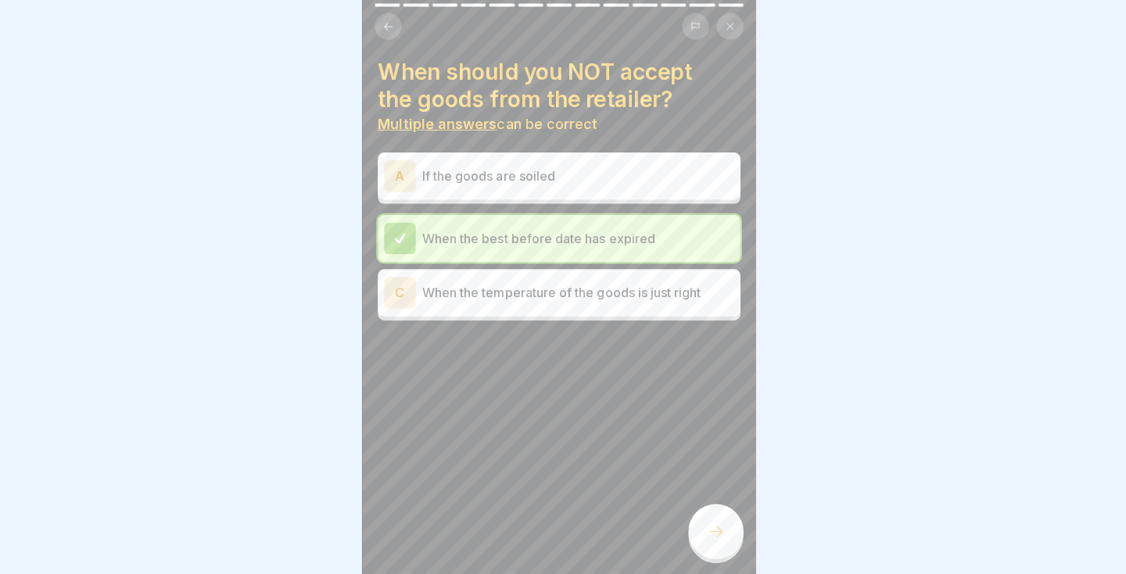
click at [706, 558] on div at bounding box center [718, 530] width 55 height 55
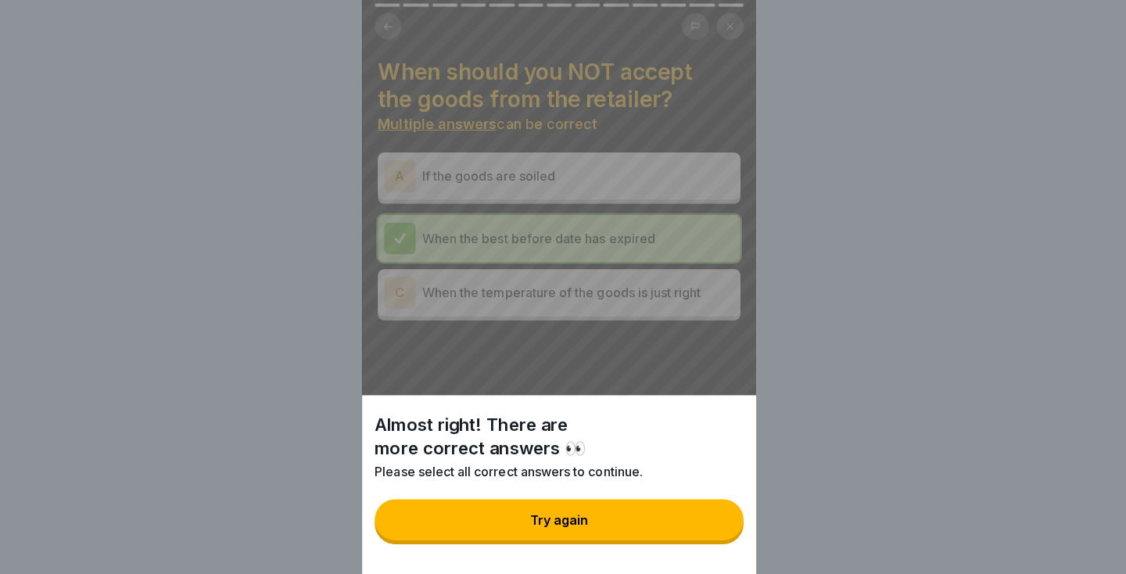
click at [622, 539] on button "Try again" at bounding box center [563, 518] width 366 height 41
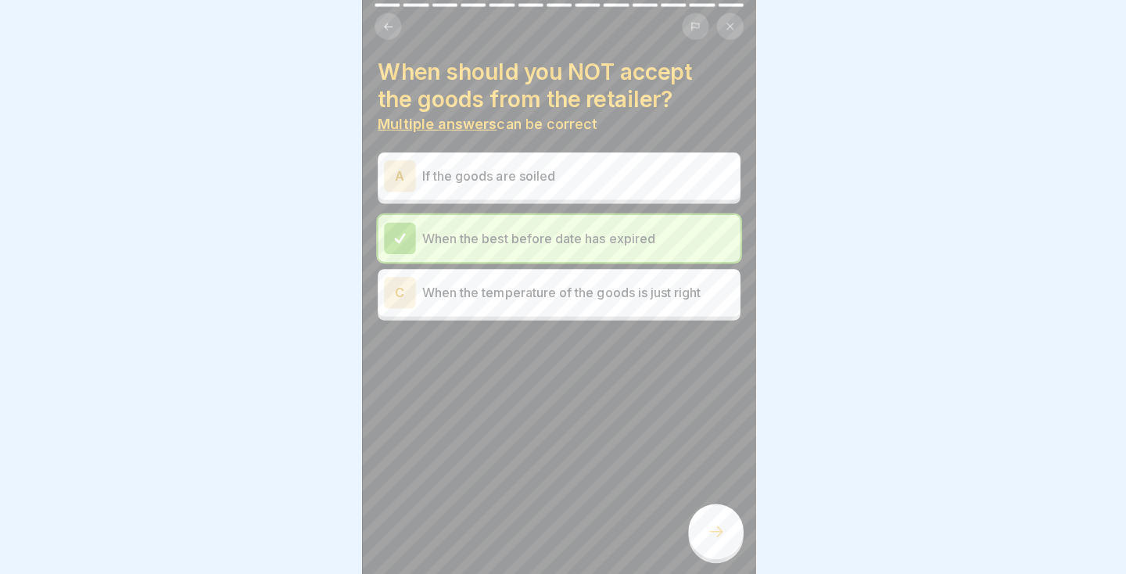
click at [574, 307] on div "C When the temperature of the goods is just right" at bounding box center [563, 293] width 347 height 31
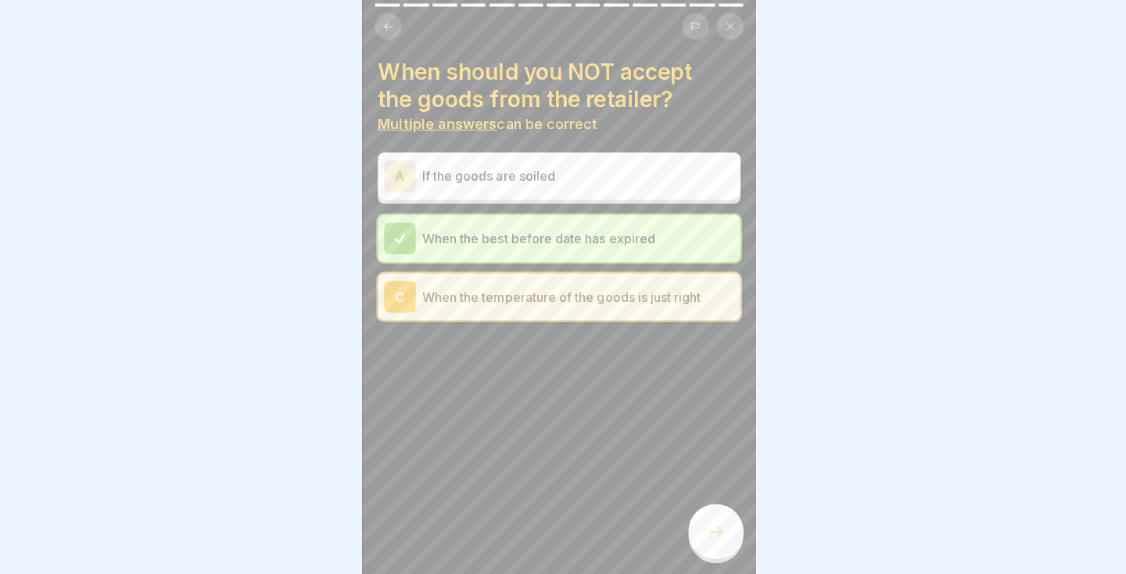
click at [699, 558] on div at bounding box center [718, 530] width 55 height 55
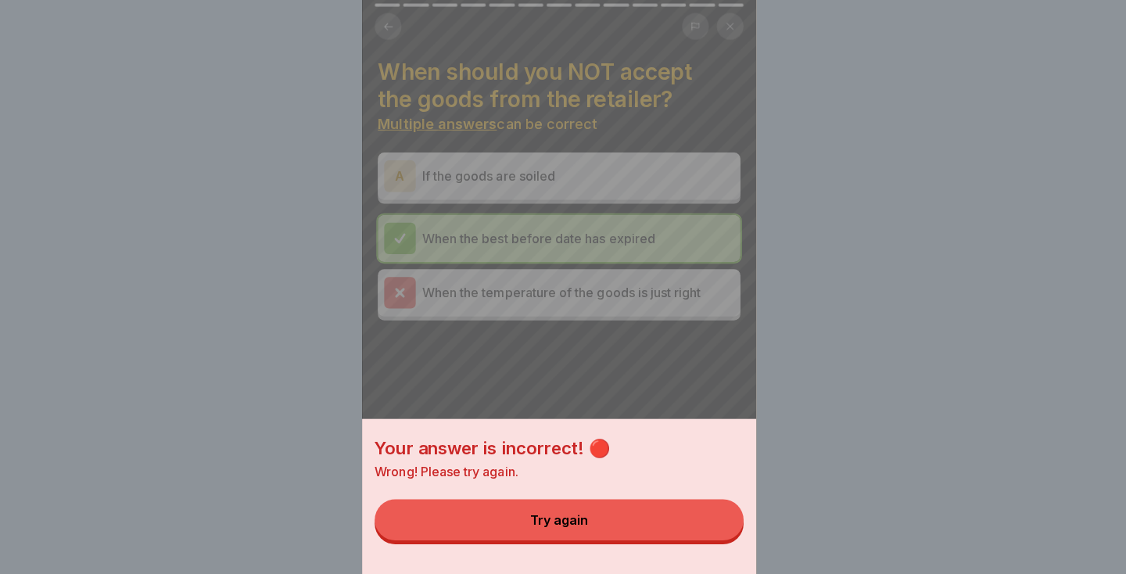
click at [766, 350] on div "Your answer is incorrect! 🔴 Wrong! Please try again. Try again" at bounding box center [563, 287] width 1126 height 574
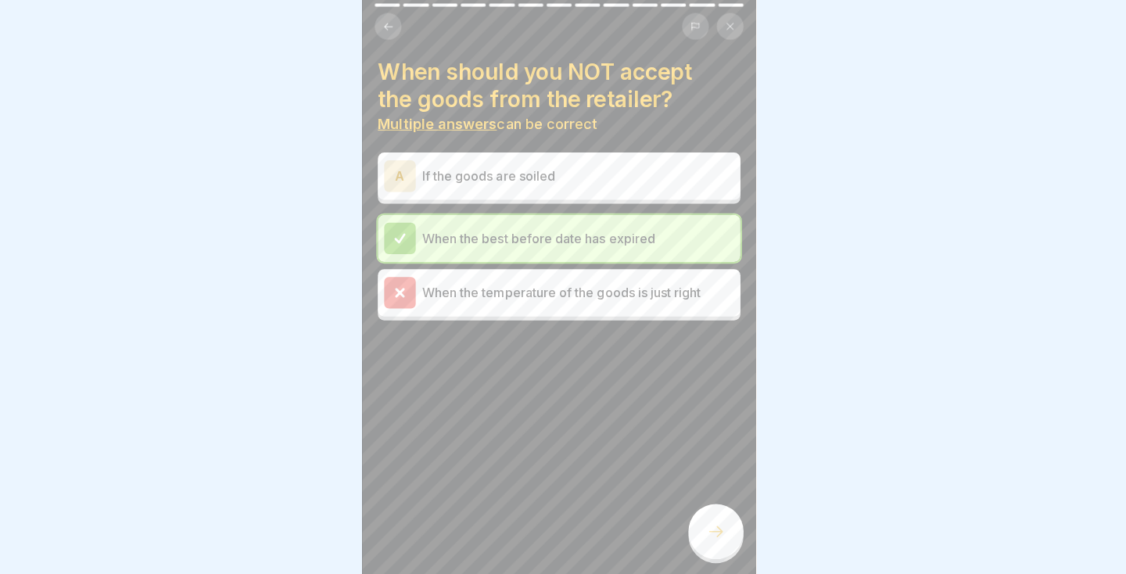
click at [639, 165] on div "A If the goods are soiled" at bounding box center [563, 177] width 347 height 31
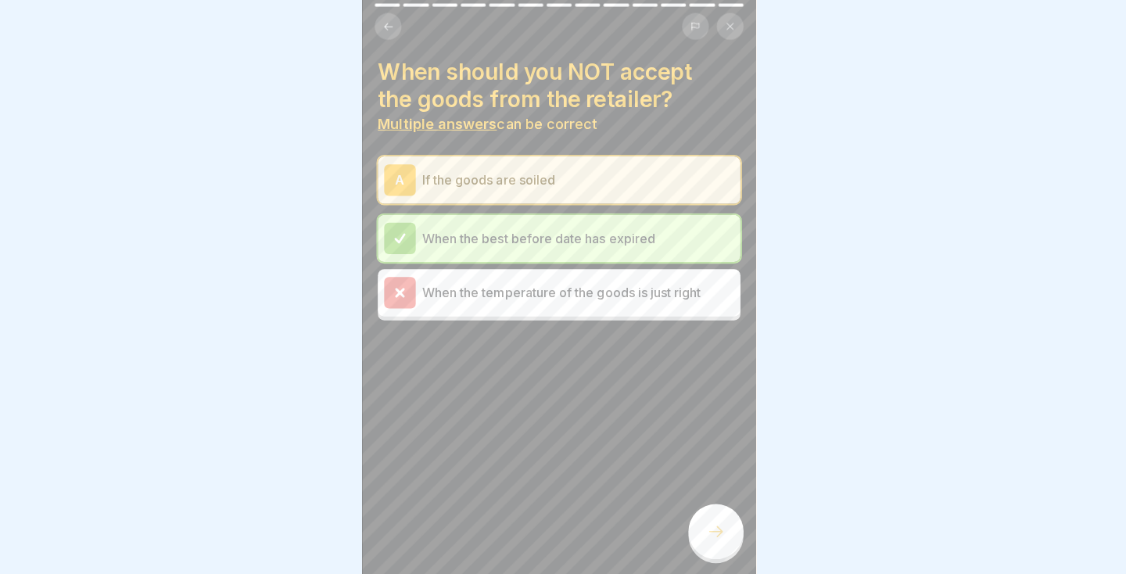
click at [727, 540] on icon at bounding box center [718, 530] width 19 height 19
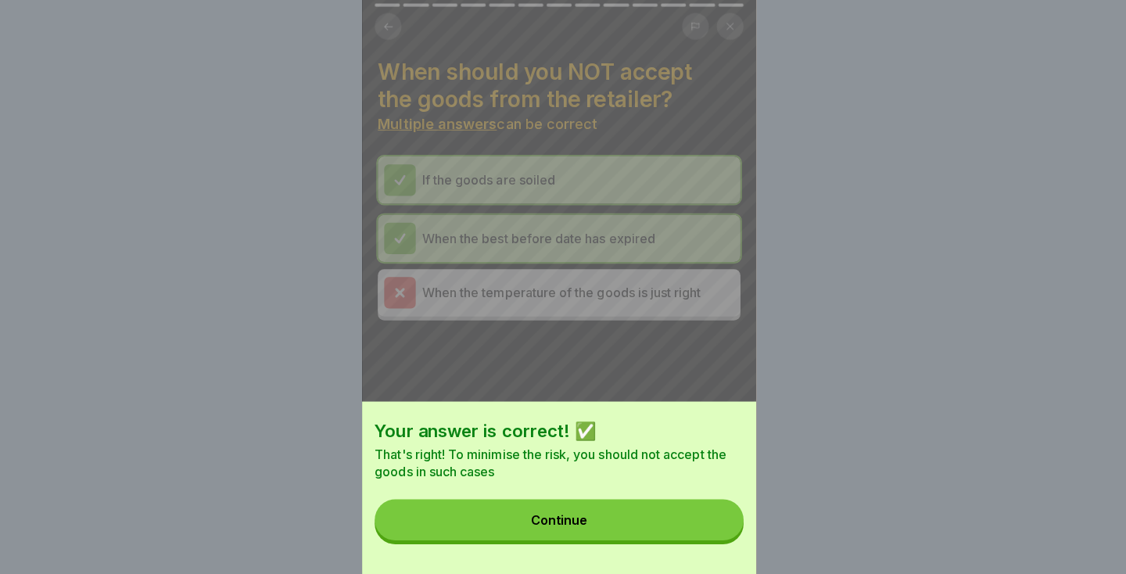
click at [653, 539] on button "Continue" at bounding box center [563, 518] width 366 height 41
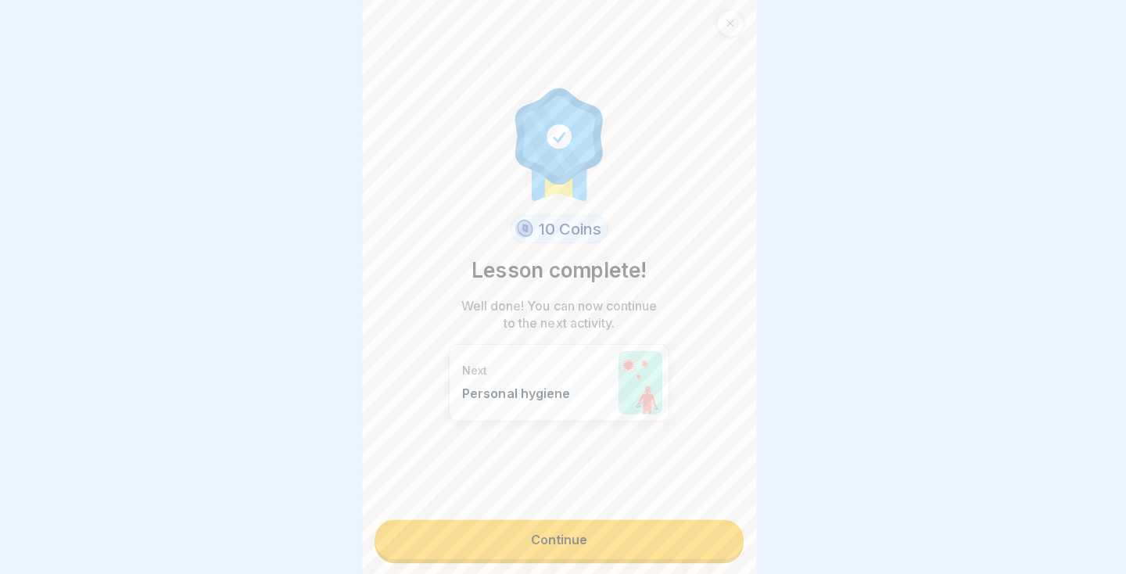
click at [644, 558] on link "Continue" at bounding box center [563, 538] width 366 height 39
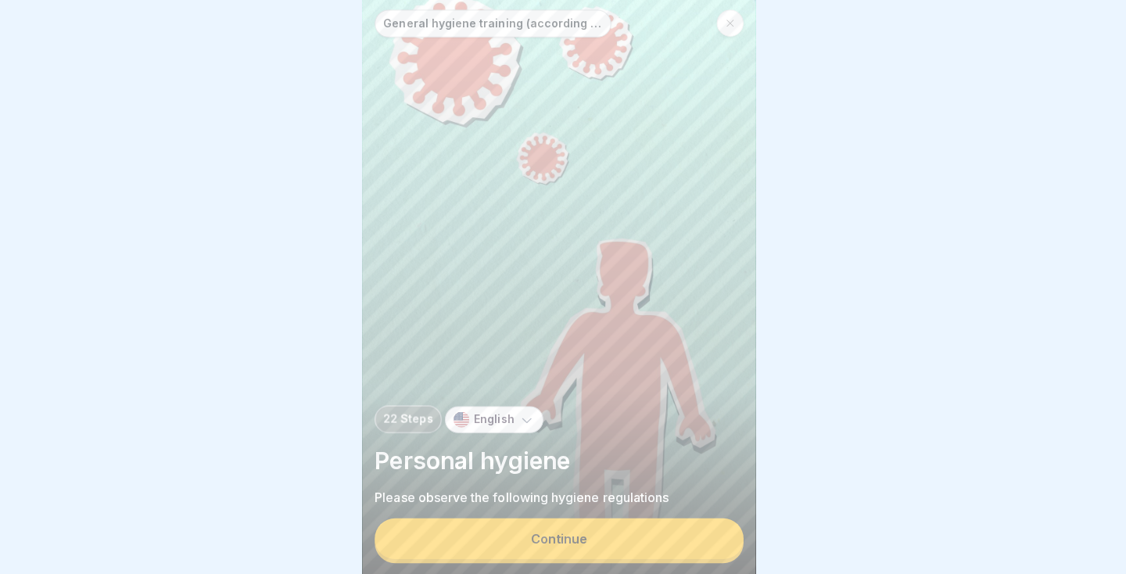
click at [637, 558] on button "Continue" at bounding box center [563, 537] width 366 height 41
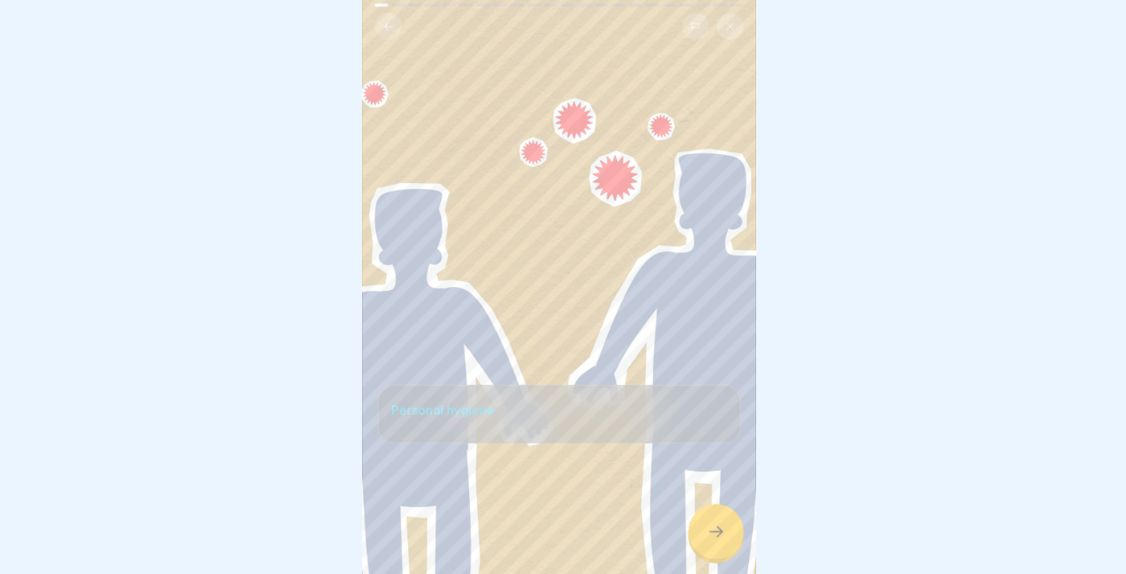
click at [710, 540] on icon at bounding box center [718, 530] width 19 height 19
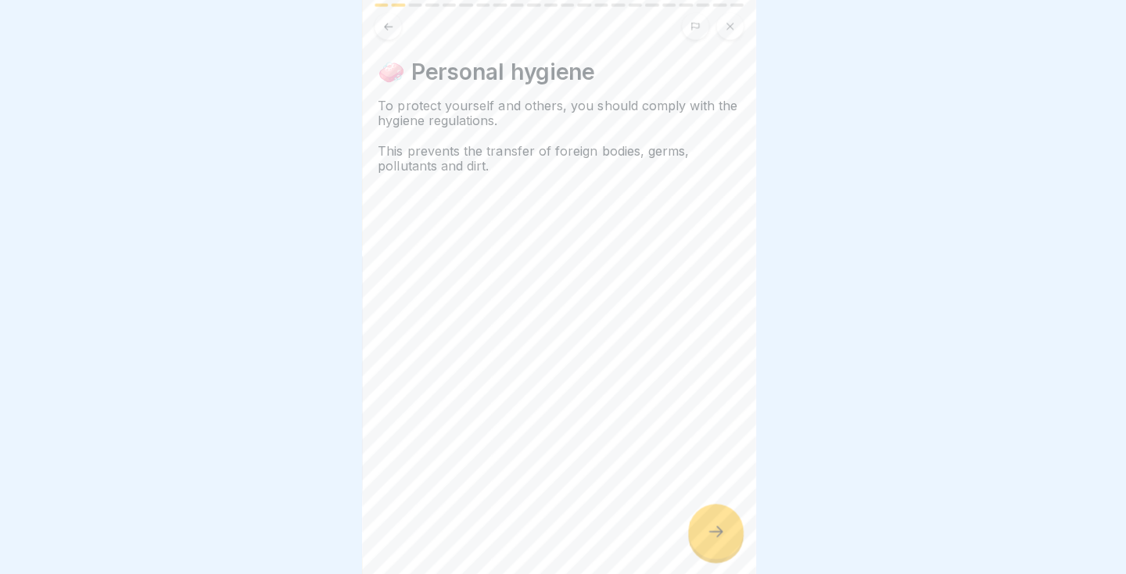
click at [705, 558] on div at bounding box center [718, 530] width 55 height 55
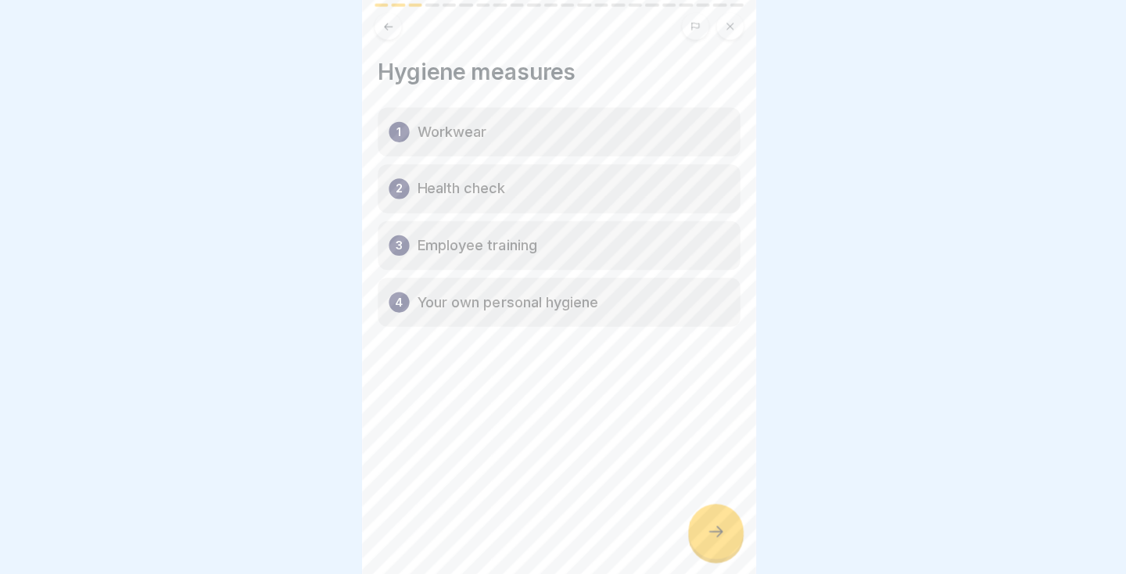
click at [725, 536] on icon at bounding box center [719, 530] width 14 height 11
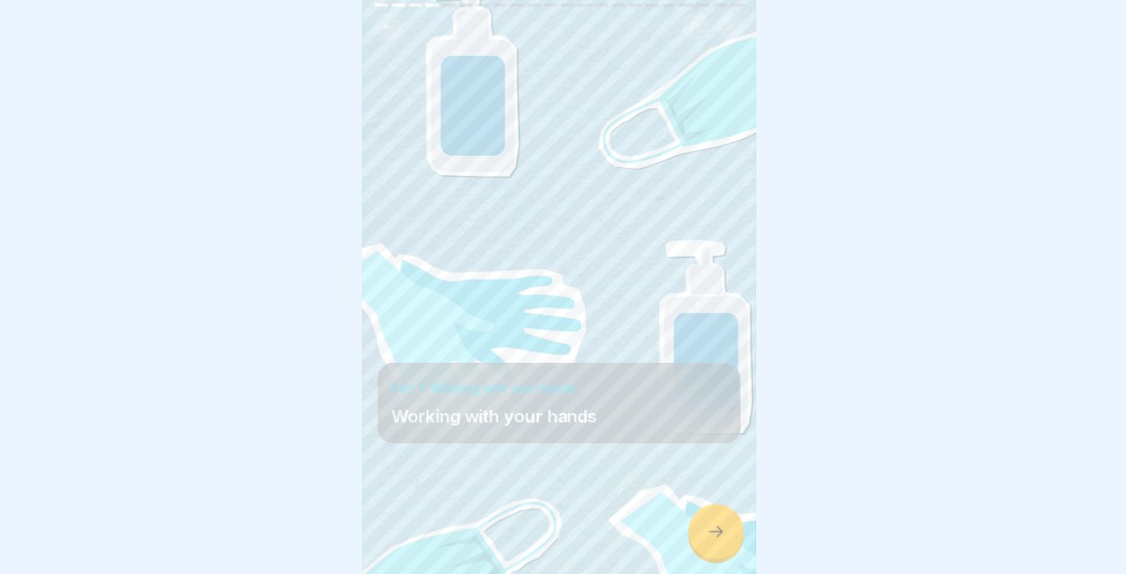
click at [711, 540] on icon at bounding box center [718, 530] width 19 height 19
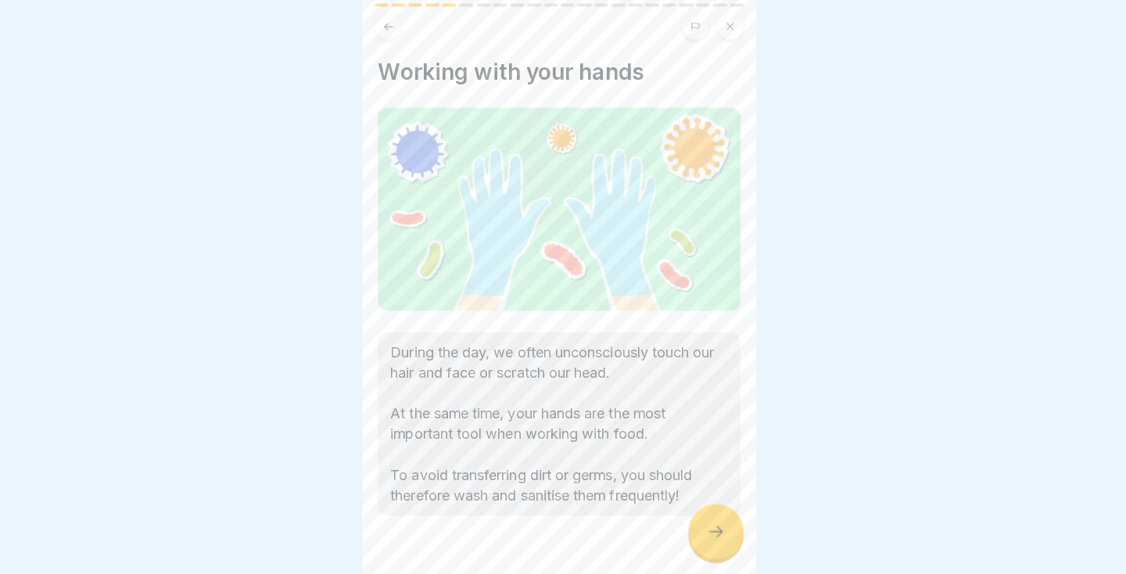
click at [720, 540] on icon at bounding box center [718, 530] width 19 height 19
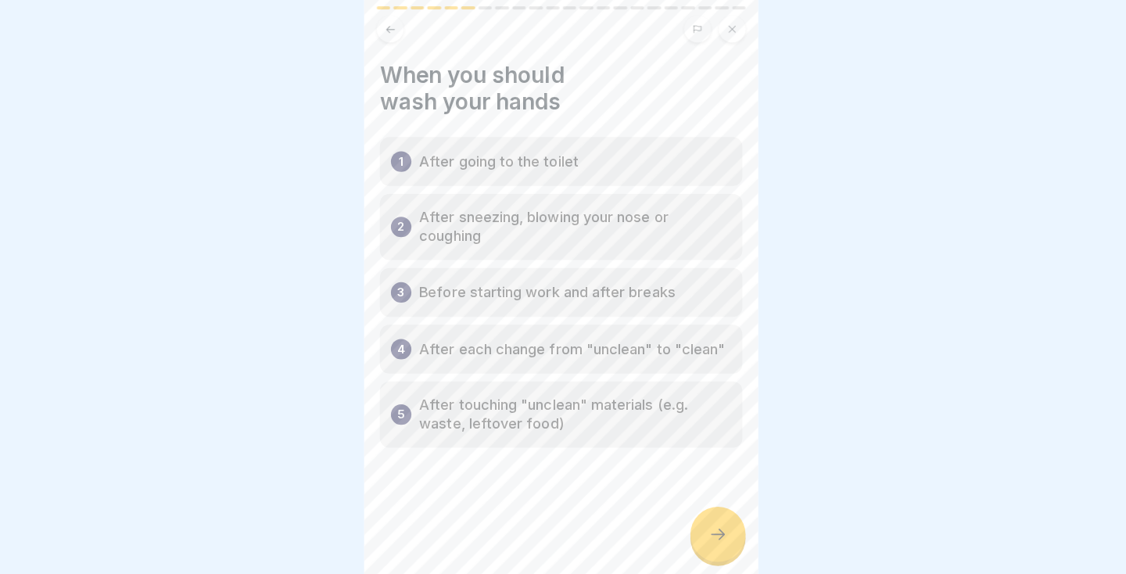
click at [710, 540] on icon at bounding box center [718, 530] width 19 height 19
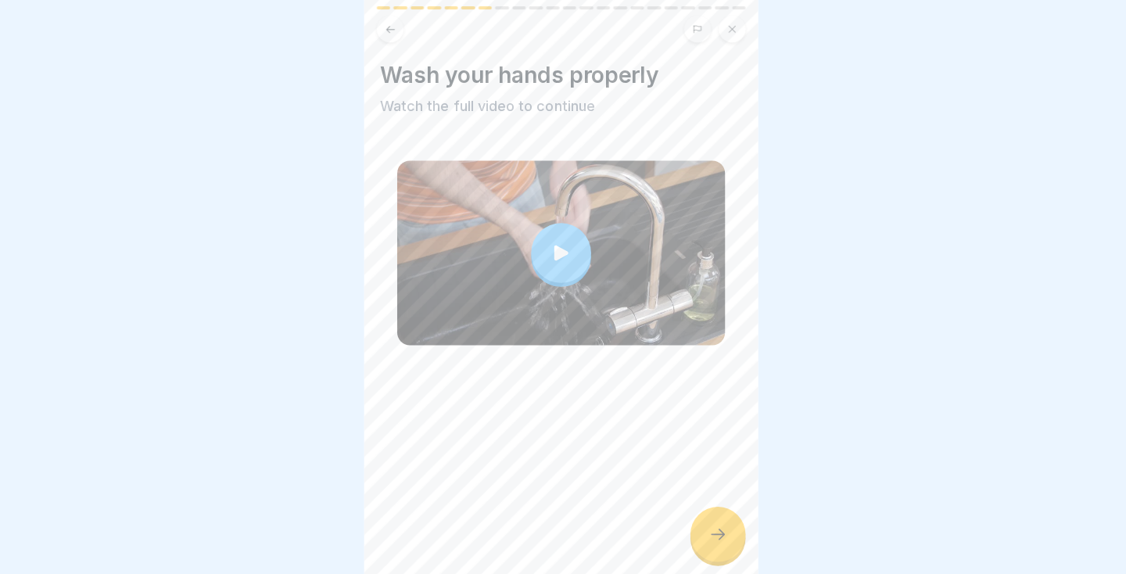
click at [707, 558] on div at bounding box center [718, 530] width 55 height 55
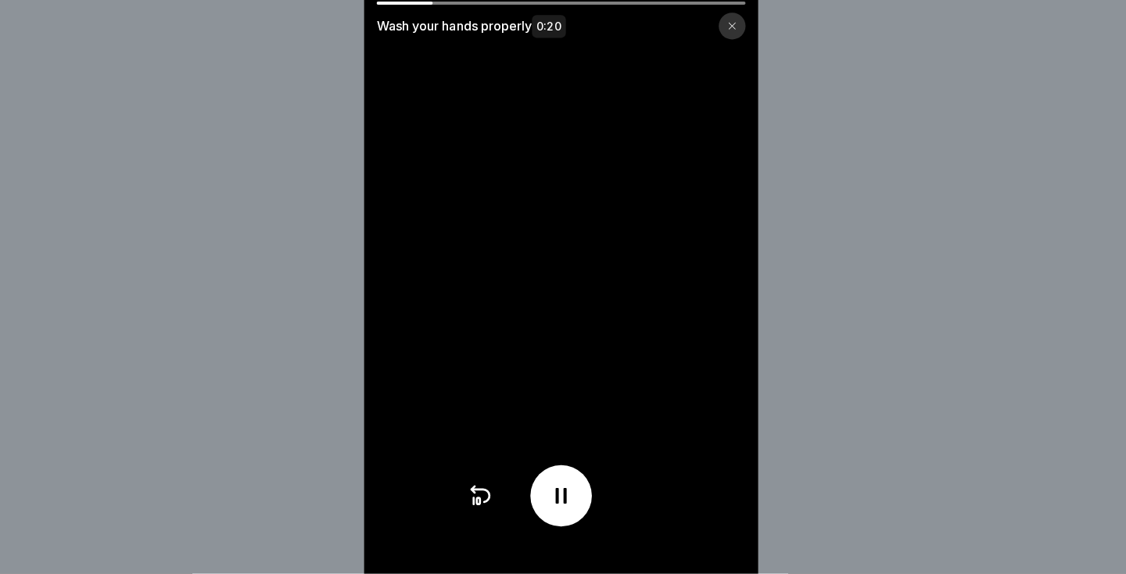
click at [675, 382] on video at bounding box center [563, 287] width 391 height 574
click at [666, 282] on video at bounding box center [563, 287] width 391 height 574
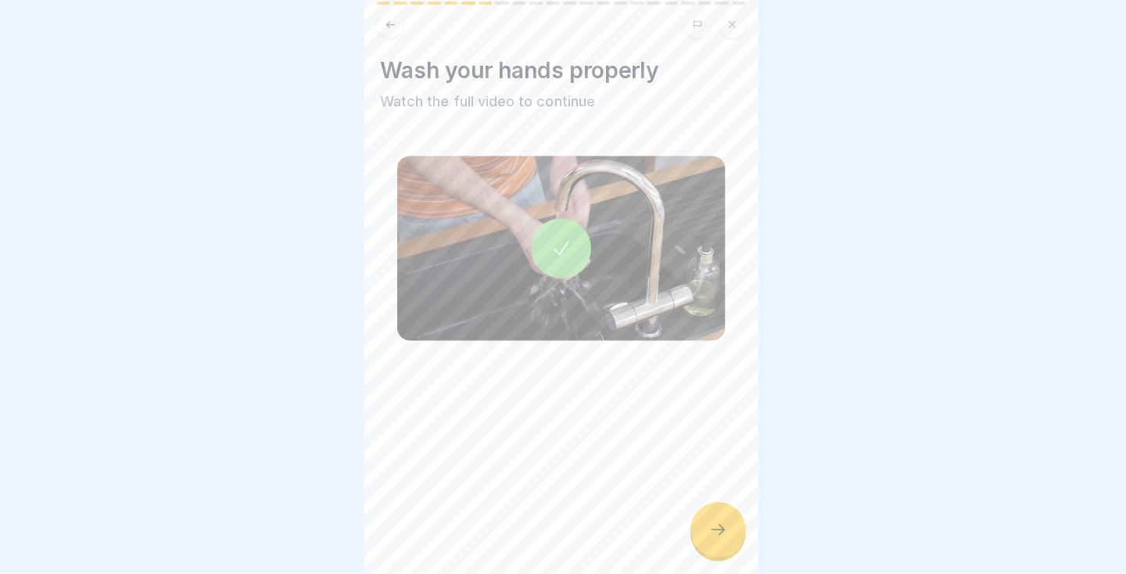
click at [724, 540] on icon at bounding box center [718, 530] width 19 height 19
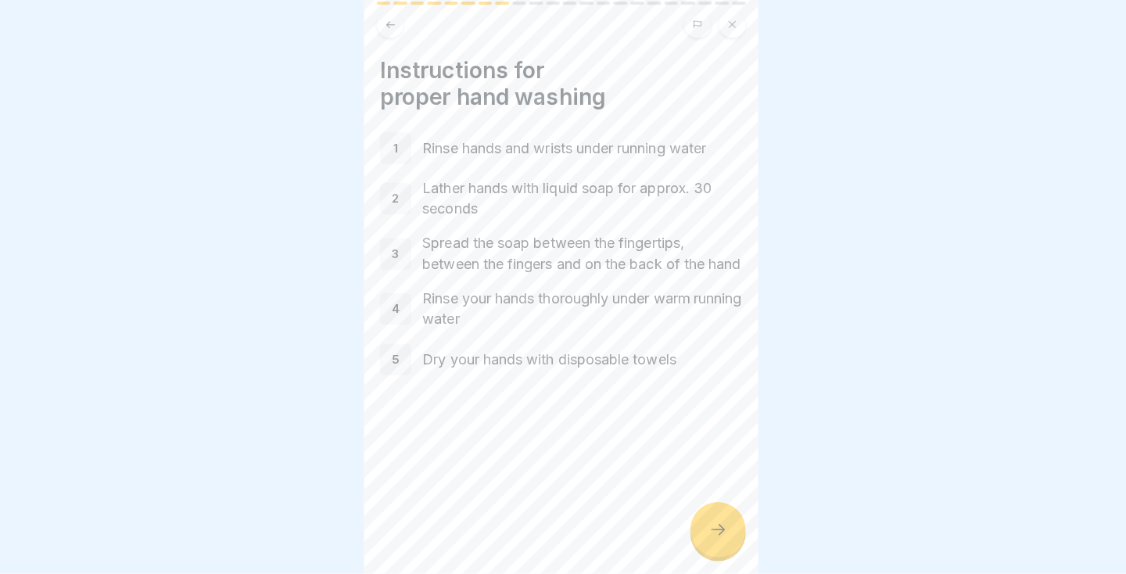
click at [713, 540] on icon at bounding box center [718, 530] width 19 height 19
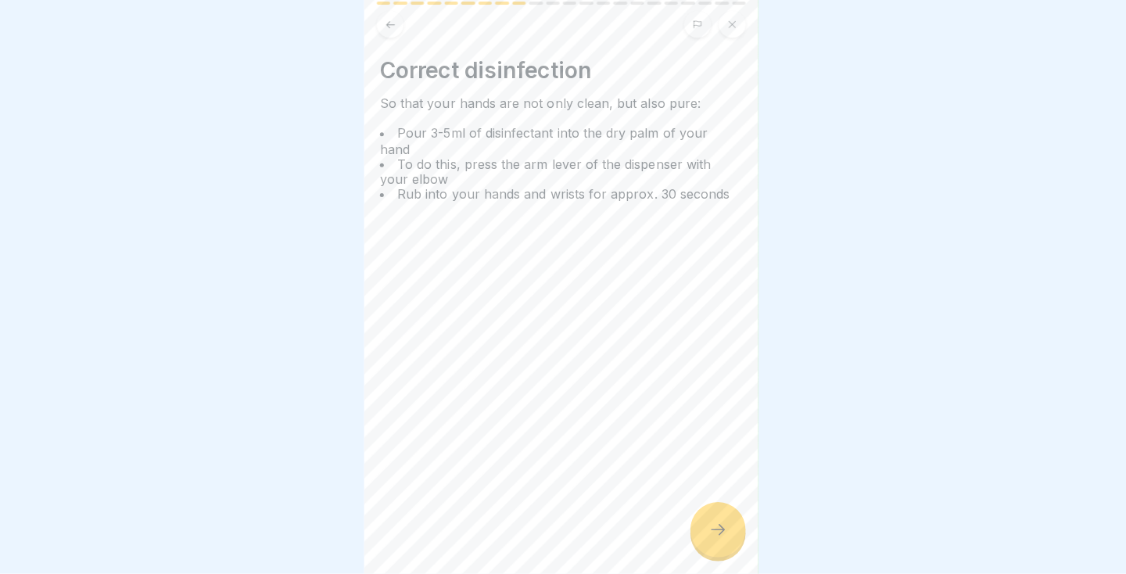
click at [709, 558] on div at bounding box center [718, 530] width 55 height 55
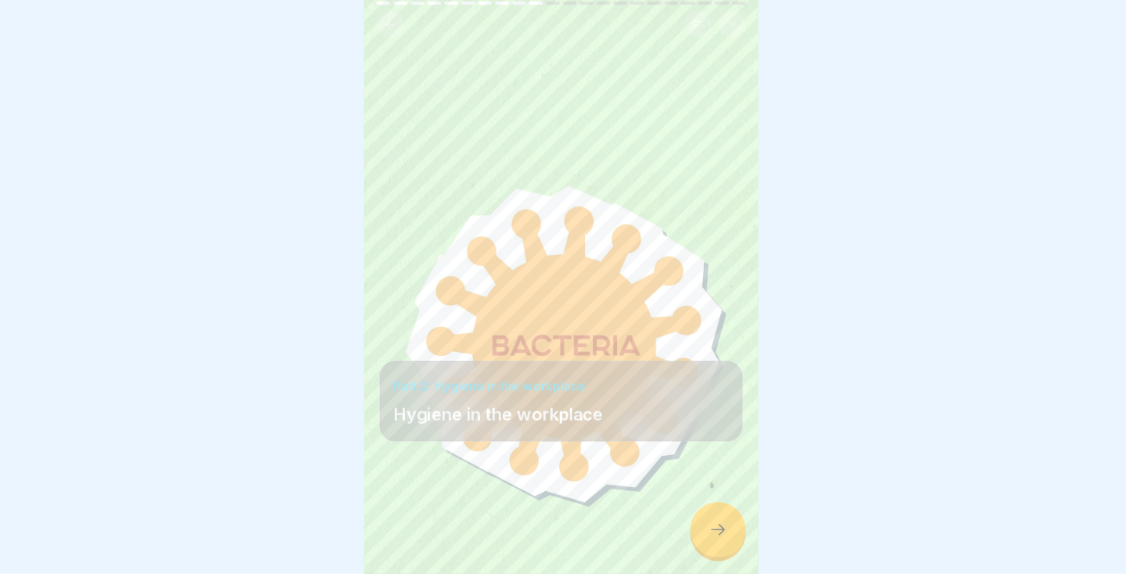
click at [715, 540] on icon at bounding box center [718, 530] width 19 height 19
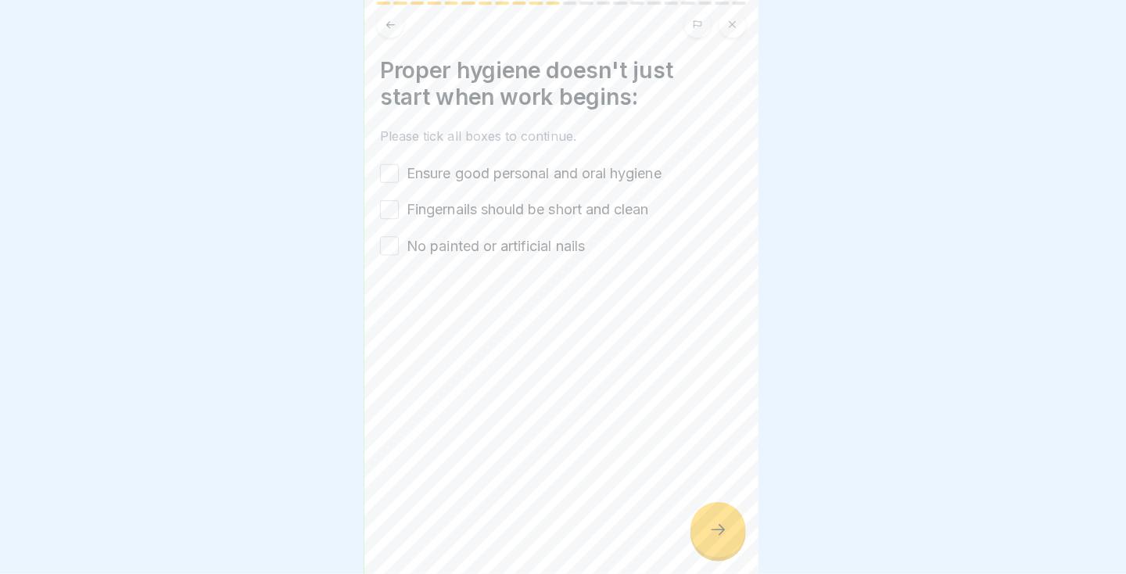
click at [390, 169] on button "Ensure good personal and oral hygiene" at bounding box center [392, 176] width 19 height 19
click at [388, 220] on button "Fingernails should be short and clean" at bounding box center [392, 212] width 19 height 19
click at [386, 257] on button "No painted or artificial nails" at bounding box center [392, 248] width 19 height 19
click at [726, 540] on icon at bounding box center [718, 530] width 19 height 19
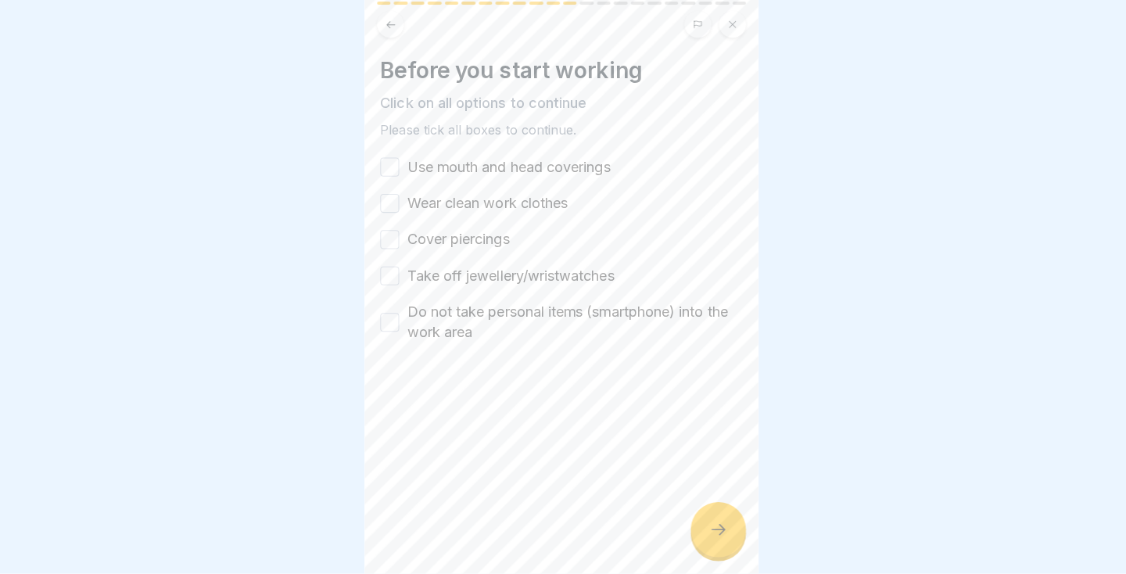
click at [398, 168] on button "Use mouth and head coverings" at bounding box center [392, 170] width 19 height 19
click at [378, 199] on div "Before you start working Click on all options to continue Please tick all boxes…" at bounding box center [563, 287] width 391 height 574
click at [397, 210] on button "Wear clean work clothes" at bounding box center [392, 206] width 19 height 19
click at [389, 236] on button "Cover piercings" at bounding box center [392, 242] width 19 height 19
click at [388, 279] on button "Take off jewellery/wristwatches" at bounding box center [392, 278] width 19 height 19
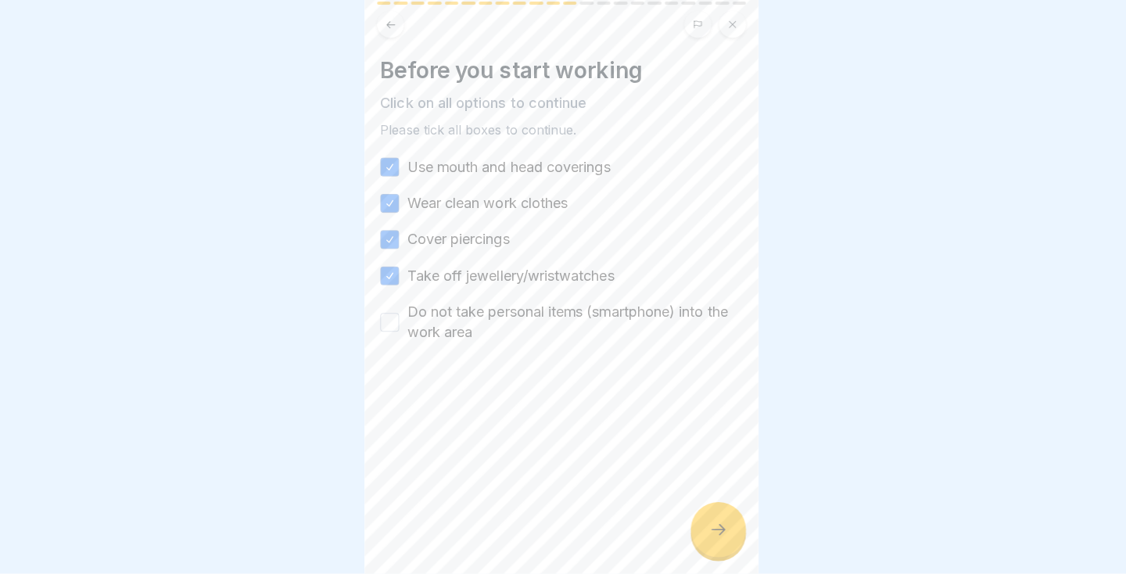
click at [390, 324] on button "Do not take personal items (smartphone) into the work area" at bounding box center [392, 324] width 19 height 19
click at [715, 558] on div at bounding box center [718, 530] width 55 height 55
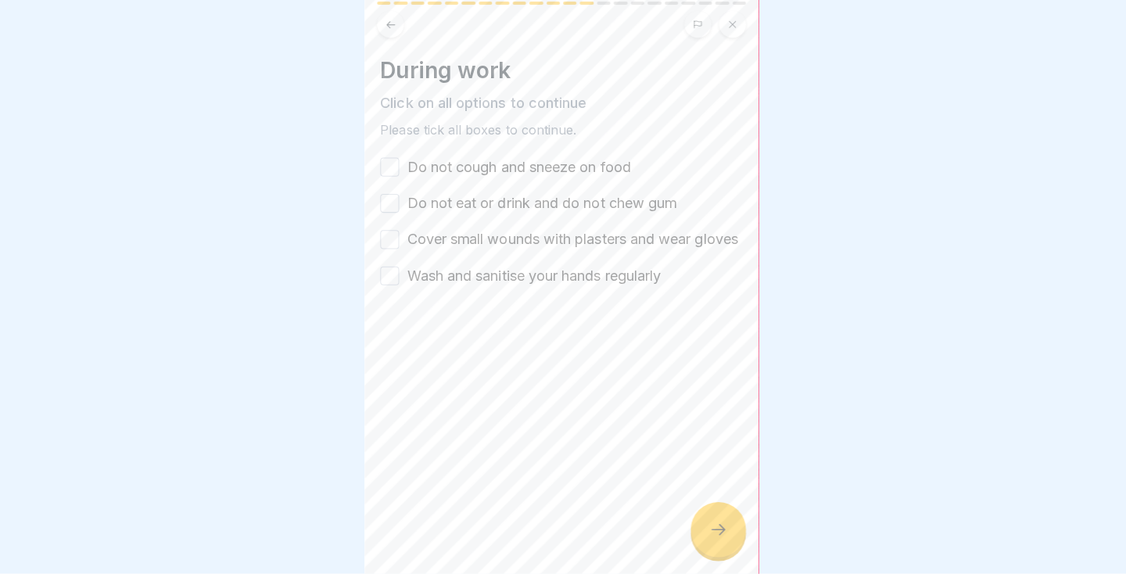
click at [400, 166] on button "Do not cough and sneeze on food" at bounding box center [392, 170] width 19 height 19
click at [389, 213] on button "Do not eat or drink and do not chew gum" at bounding box center [392, 206] width 19 height 19
click at [390, 252] on button "Cover small wounds with plasters and wear gloves" at bounding box center [392, 242] width 19 height 19
click at [766, 303] on div at bounding box center [563, 287] width 1126 height 574
click at [400, 288] on button "Wash and sanitise your hands regularly" at bounding box center [392, 278] width 19 height 19
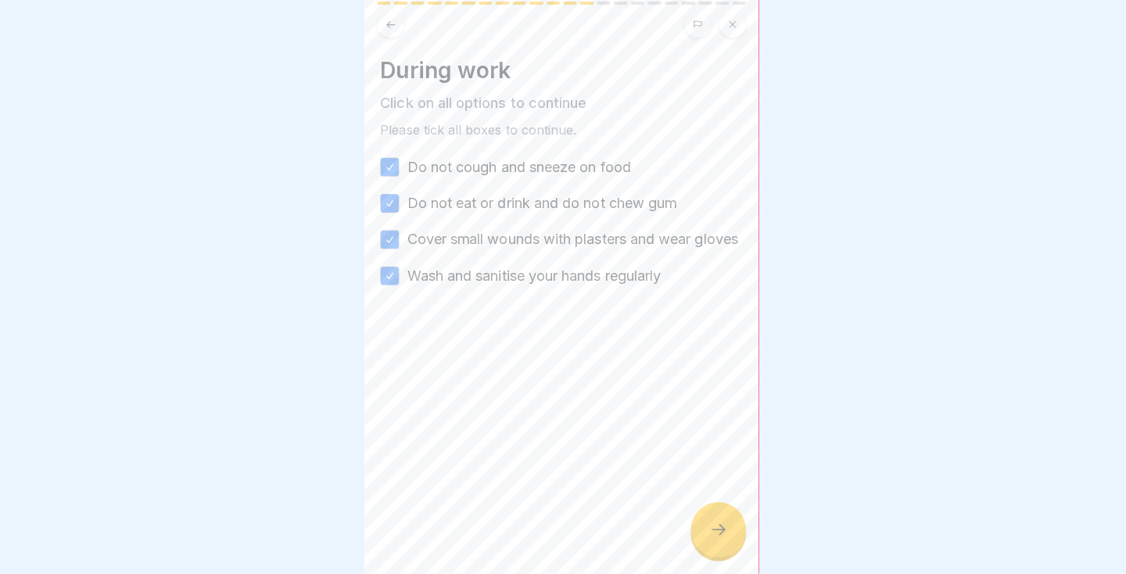
click at [716, 540] on icon at bounding box center [718, 530] width 19 height 19
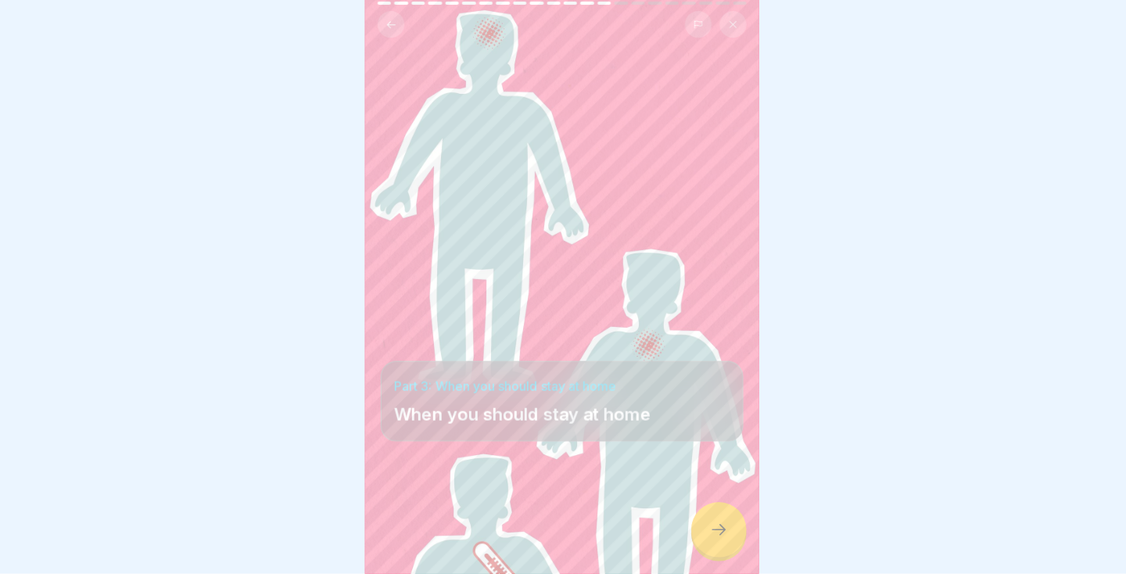
click at [708, 558] on div at bounding box center [718, 530] width 55 height 55
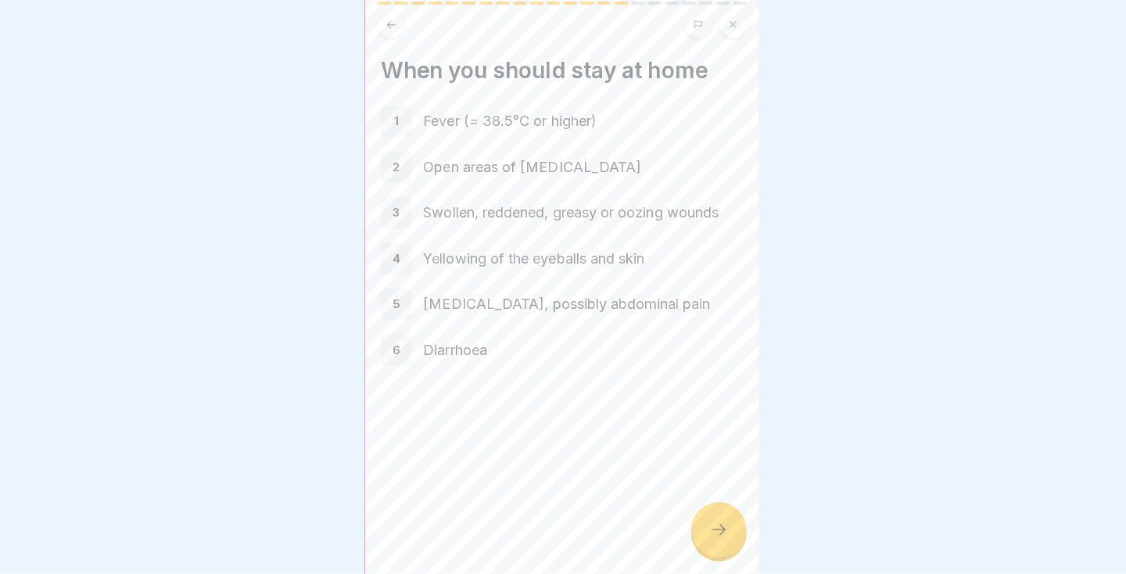
click at [737, 558] on div at bounding box center [718, 530] width 55 height 55
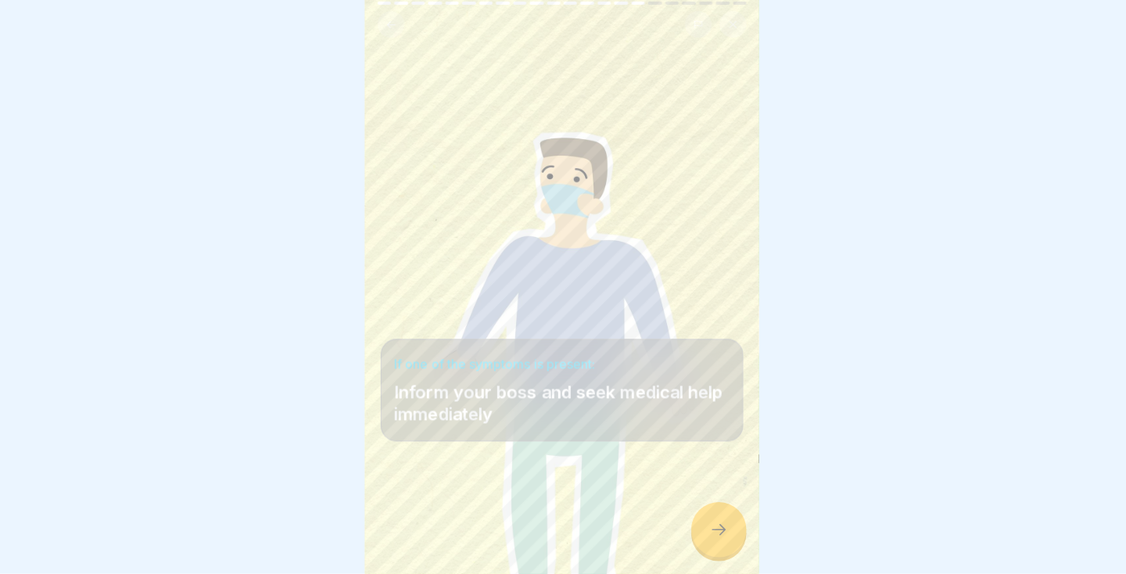
click at [725, 540] on icon at bounding box center [718, 530] width 19 height 19
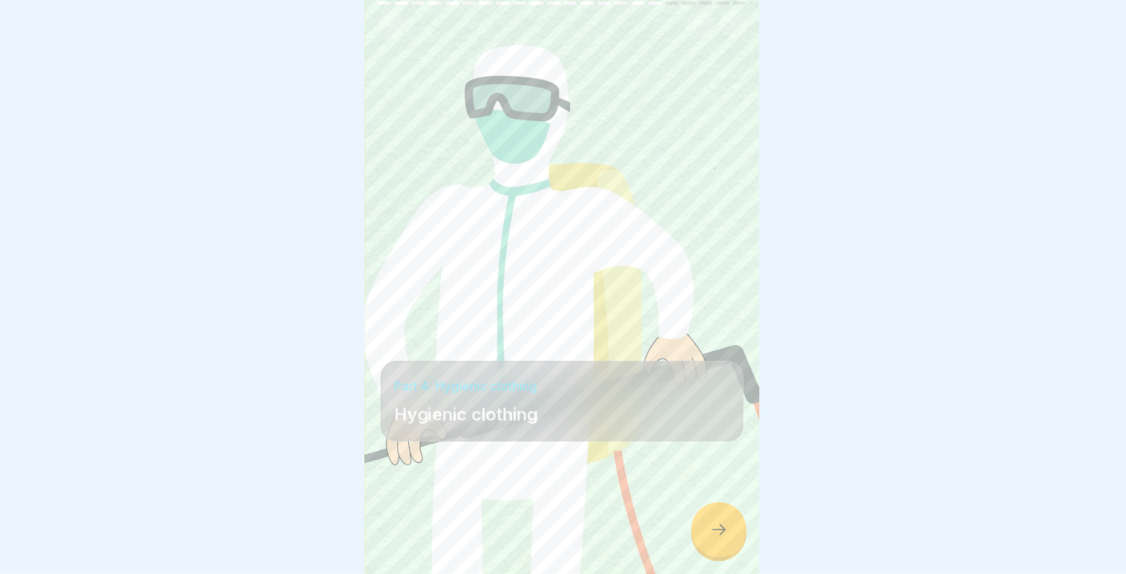
click at [721, 536] on icon at bounding box center [719, 530] width 14 height 11
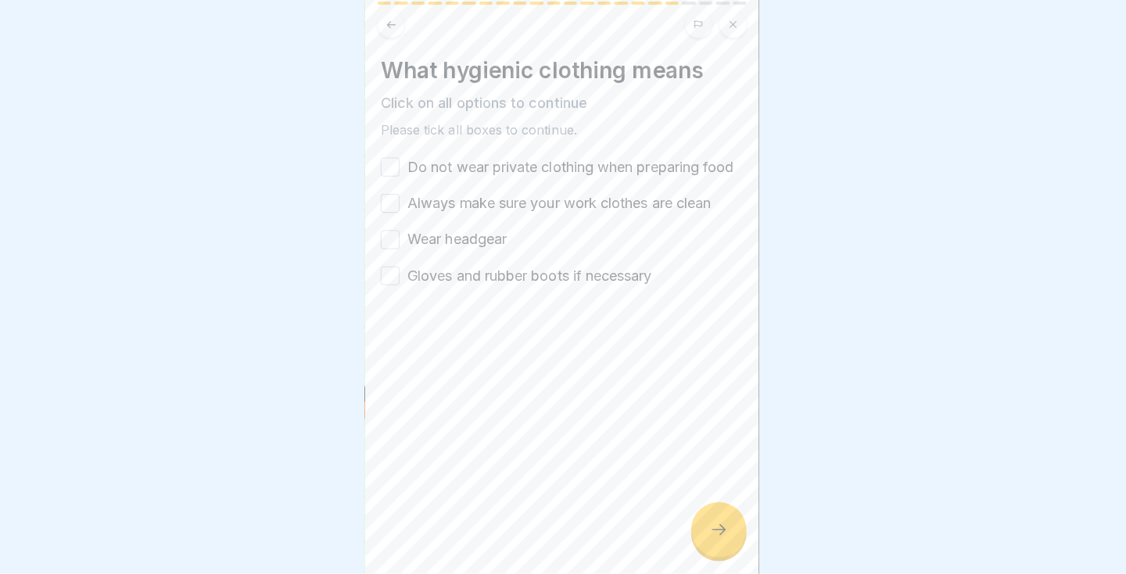
click at [391, 163] on button "Do not wear private clothing when preparing food" at bounding box center [392, 170] width 19 height 19
click at [390, 206] on button "Always make sure your work clothes are clean" at bounding box center [392, 206] width 19 height 19
click at [383, 236] on button "Wear headgear" at bounding box center [392, 242] width 19 height 19
click at [766, 486] on div at bounding box center [563, 287] width 1126 height 574
click at [386, 272] on button "Gloves and rubber boots if necessary" at bounding box center [392, 278] width 19 height 19
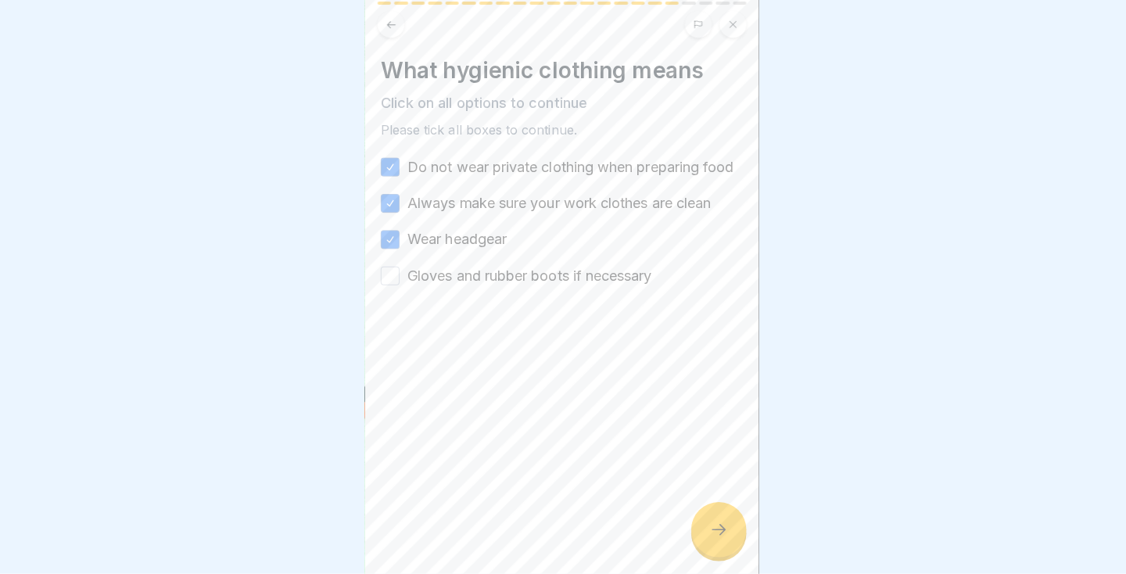
click at [766, 494] on div at bounding box center [563, 287] width 1126 height 574
click at [712, 540] on icon at bounding box center [718, 530] width 19 height 19
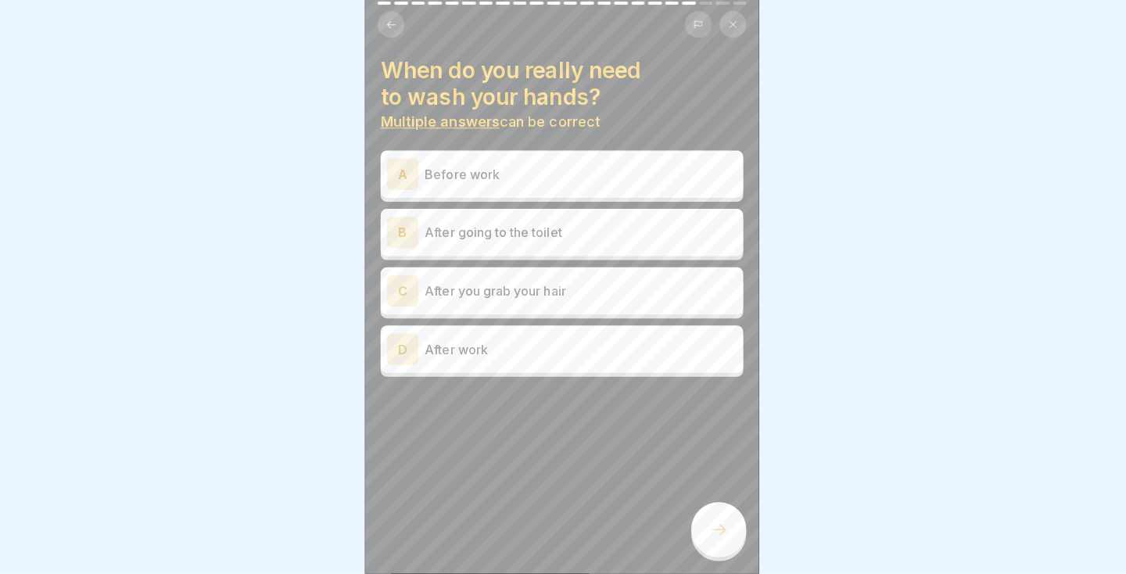
click at [691, 176] on p "Before work" at bounding box center [582, 177] width 310 height 19
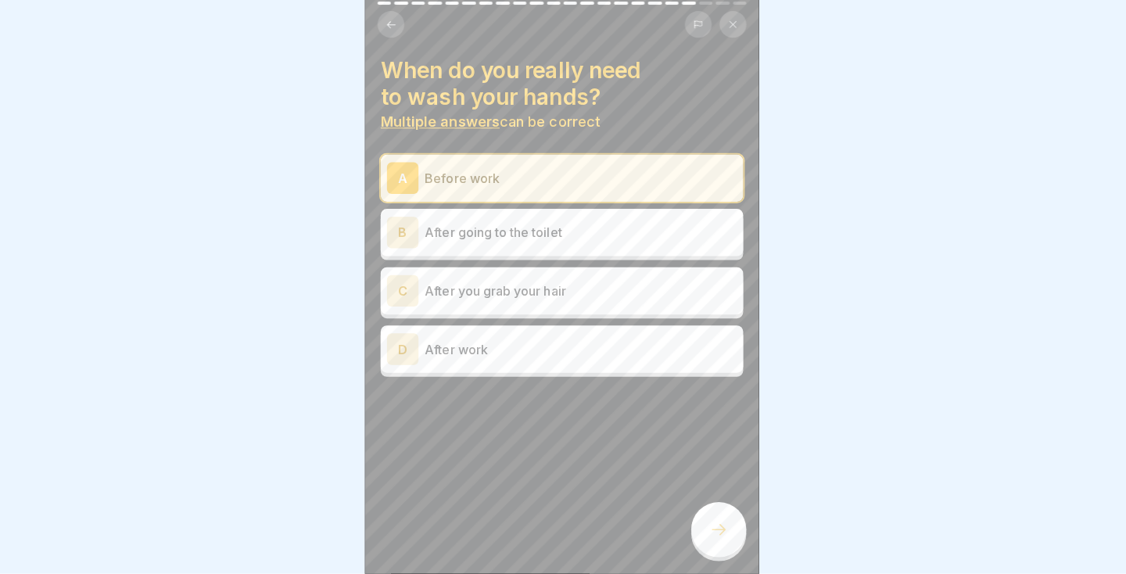
click at [703, 229] on p "After going to the toilet" at bounding box center [582, 235] width 310 height 19
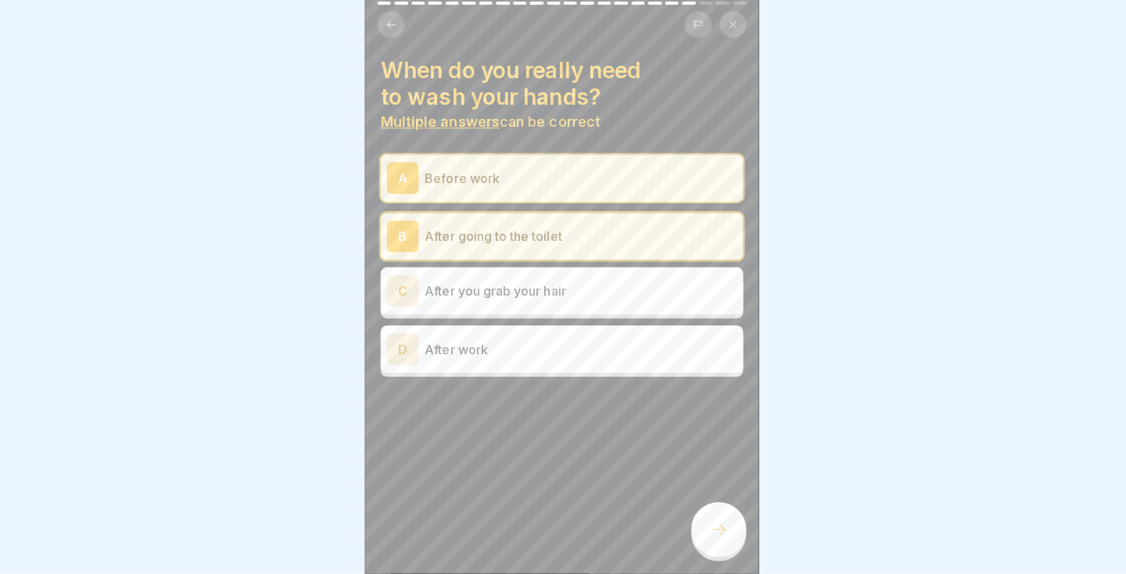
click at [724, 540] on icon at bounding box center [718, 530] width 19 height 19
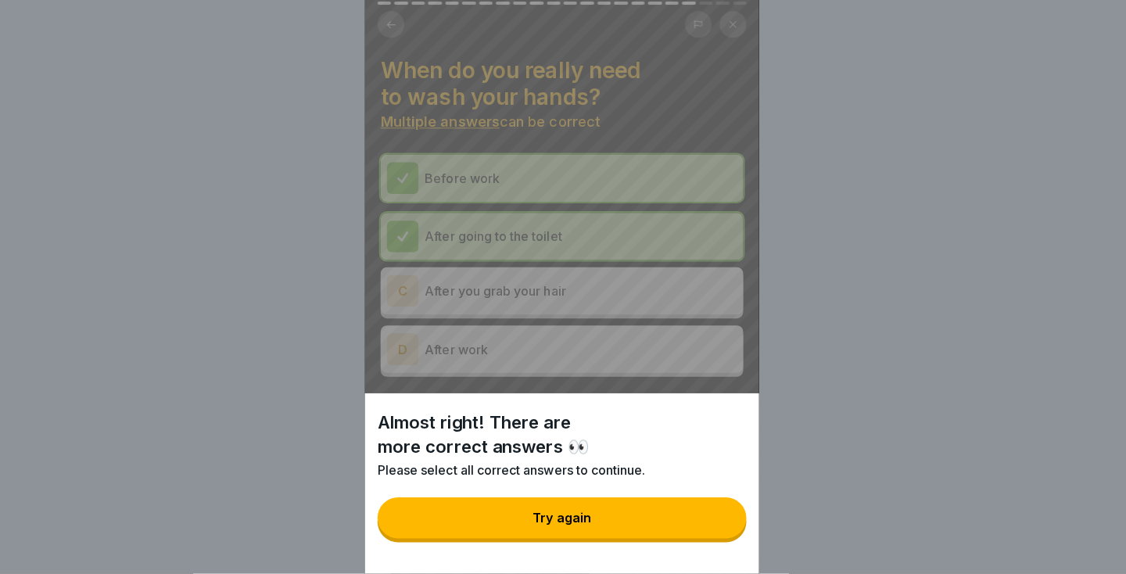
click at [665, 539] on button "Try again" at bounding box center [563, 518] width 366 height 41
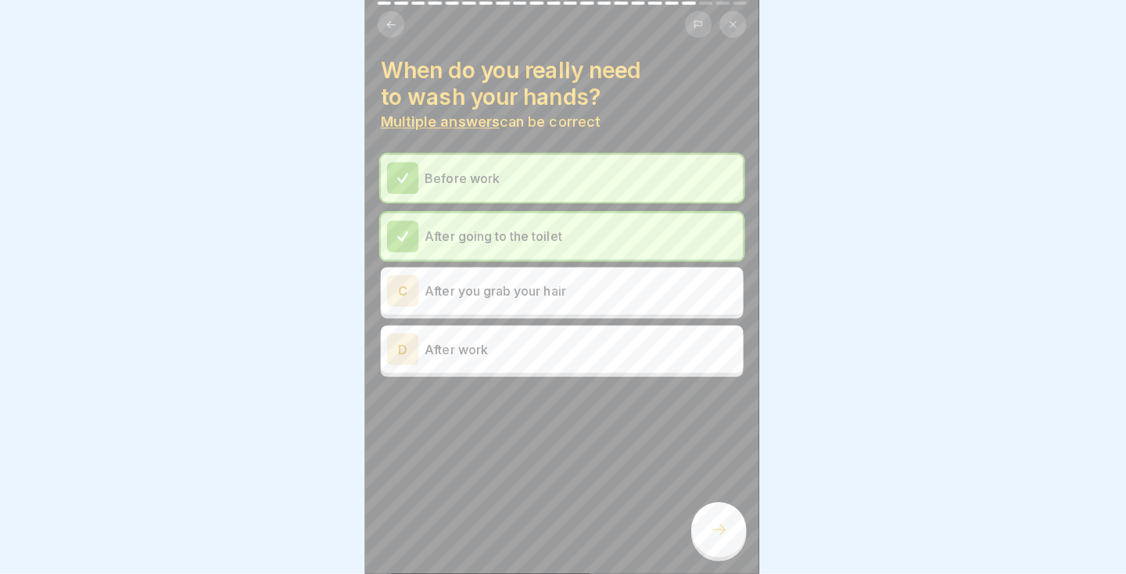
click at [706, 296] on p "After you grab your hair" at bounding box center [582, 293] width 310 height 19
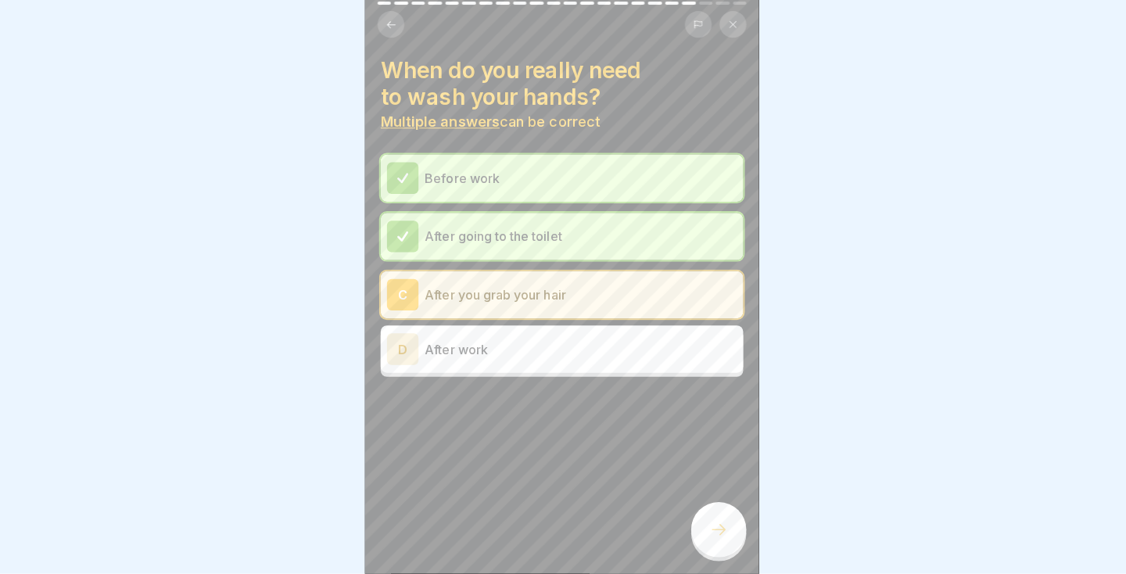
click at [723, 558] on div at bounding box center [718, 530] width 55 height 55
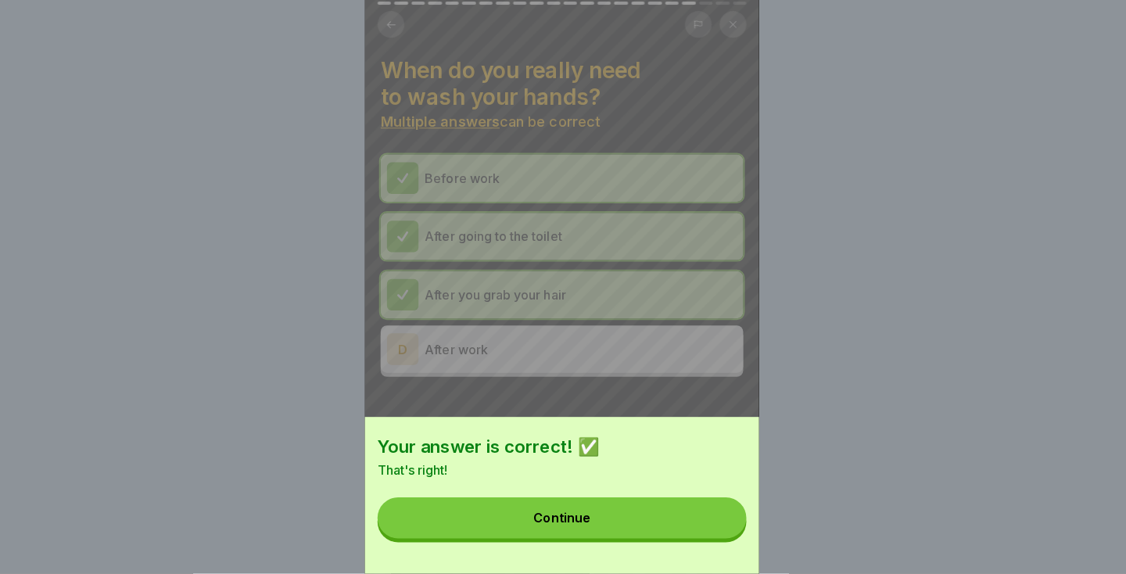
click at [675, 539] on button "Continue" at bounding box center [563, 518] width 366 height 41
click at [766, 556] on div "Your answer is correct! ✅ That's right! Continue" at bounding box center [563, 287] width 1126 height 574
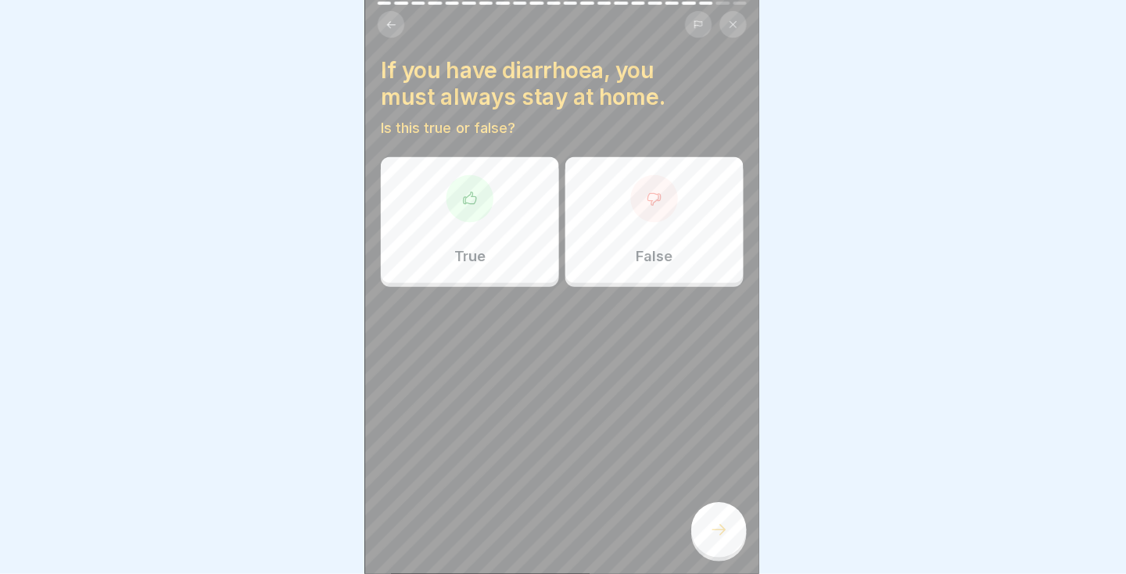
click at [522, 250] on div "True" at bounding box center [471, 222] width 177 height 125
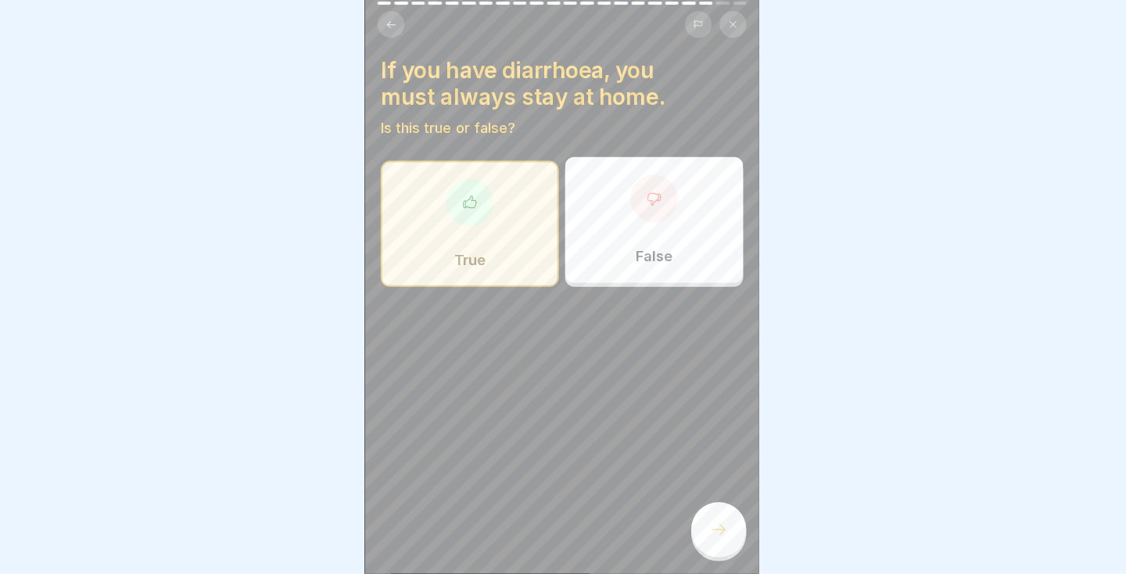
click at [713, 540] on icon at bounding box center [718, 530] width 19 height 19
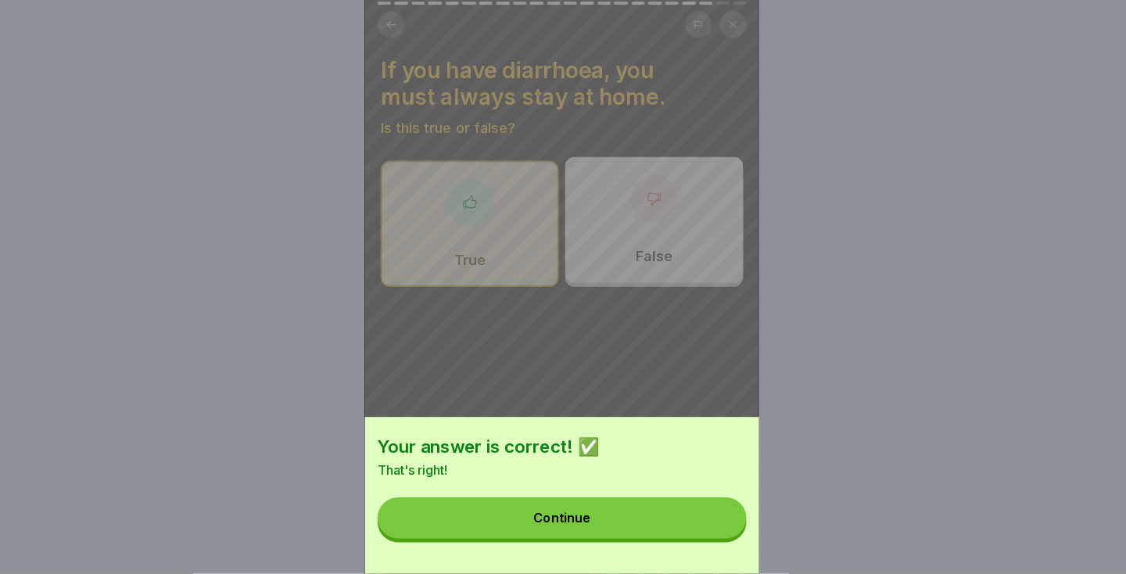
click at [684, 539] on button "Continue" at bounding box center [563, 518] width 366 height 41
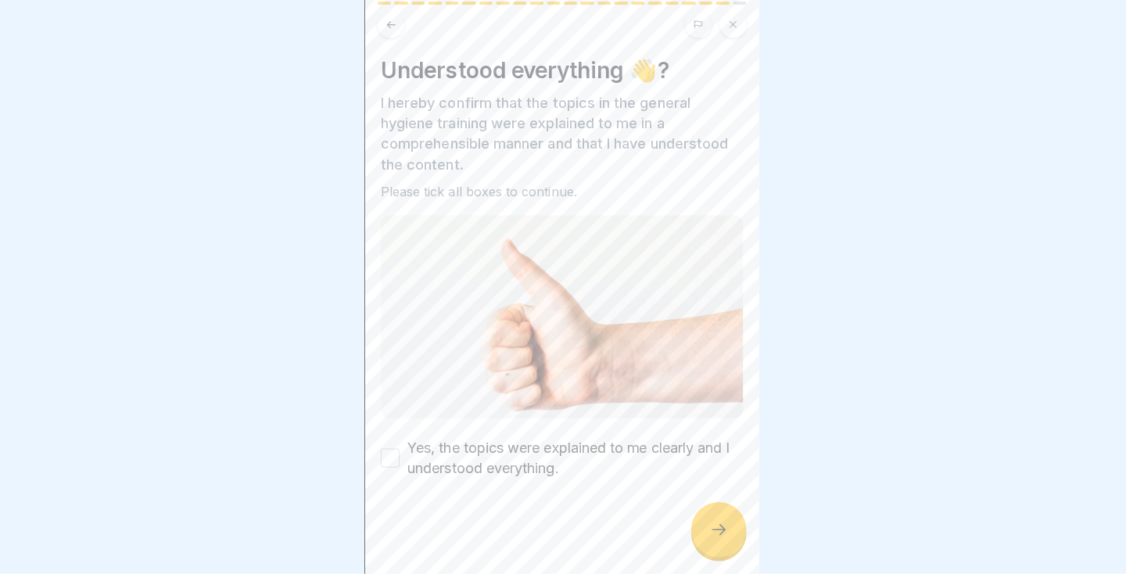
click at [398, 461] on button "Yes, the topics were explained to me clearly and I understood everything." at bounding box center [392, 459] width 19 height 19
click at [766, 574] on div at bounding box center [563, 287] width 1126 height 574
click at [717, 540] on icon at bounding box center [718, 530] width 19 height 19
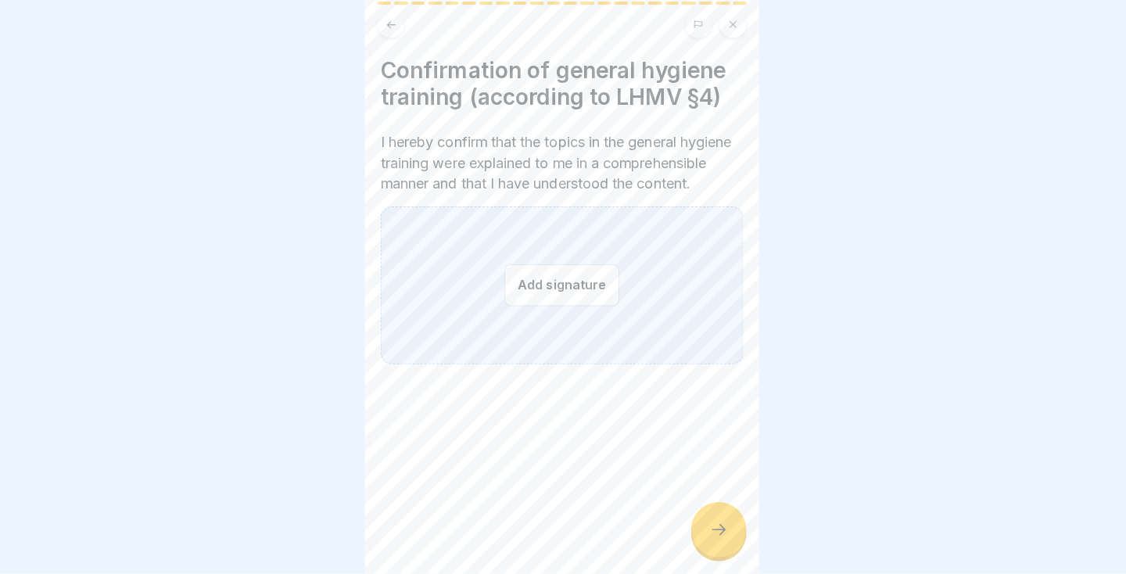
click at [589, 308] on button "Add signature" at bounding box center [563, 287] width 114 height 41
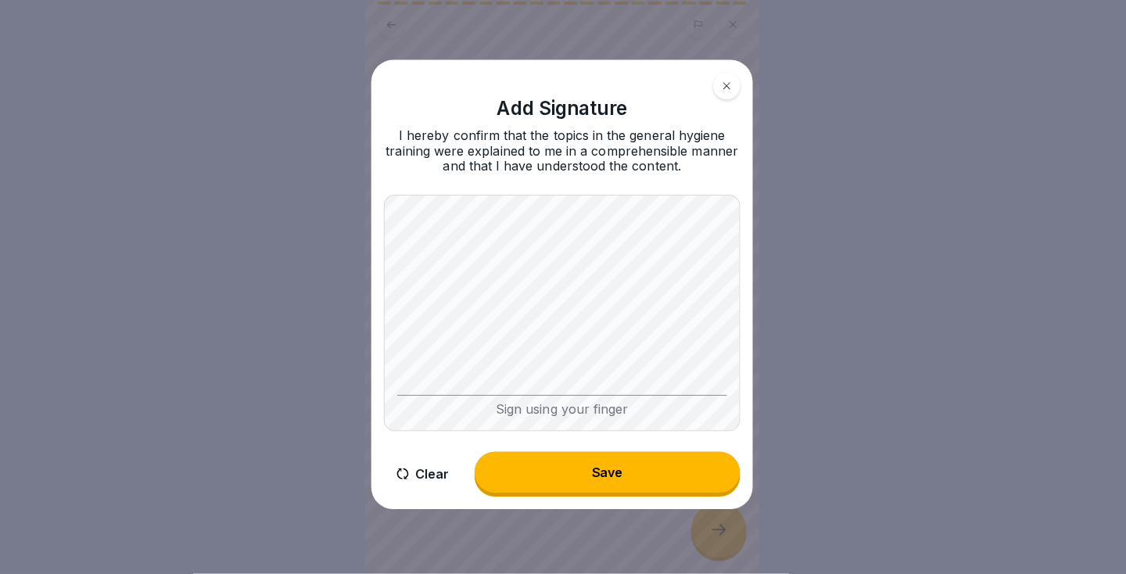
click at [601, 494] on button "Save" at bounding box center [608, 473] width 264 height 41
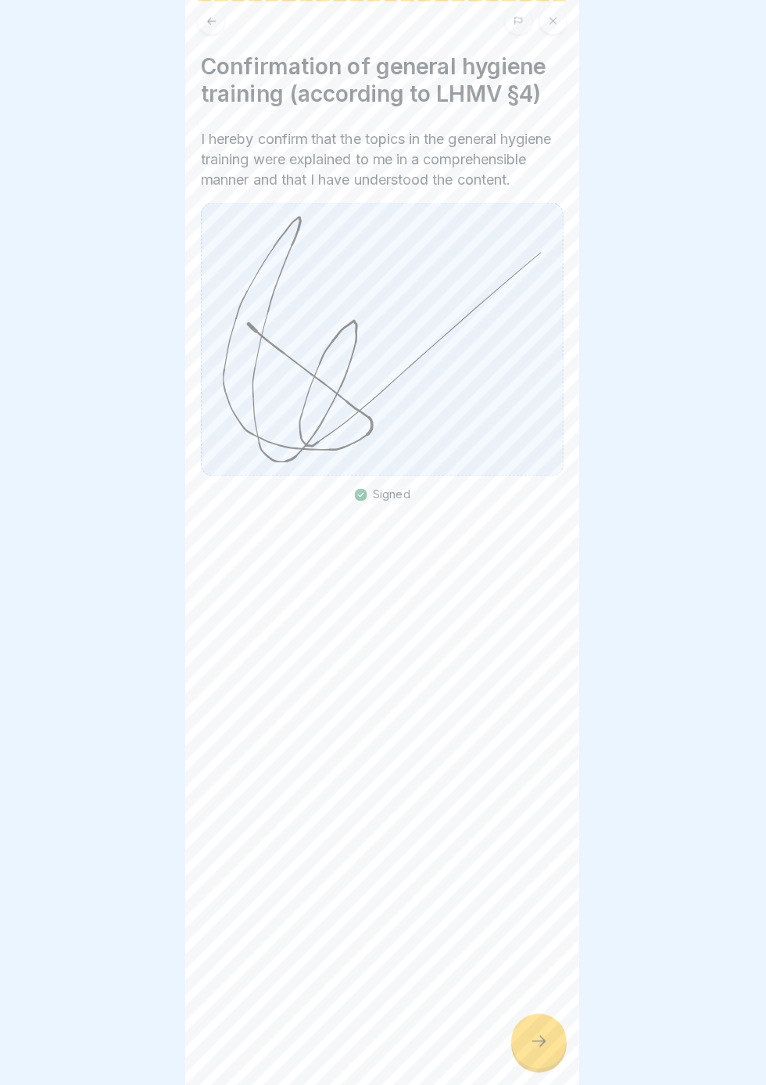
click at [544, 1047] on icon at bounding box center [539, 1041] width 14 height 11
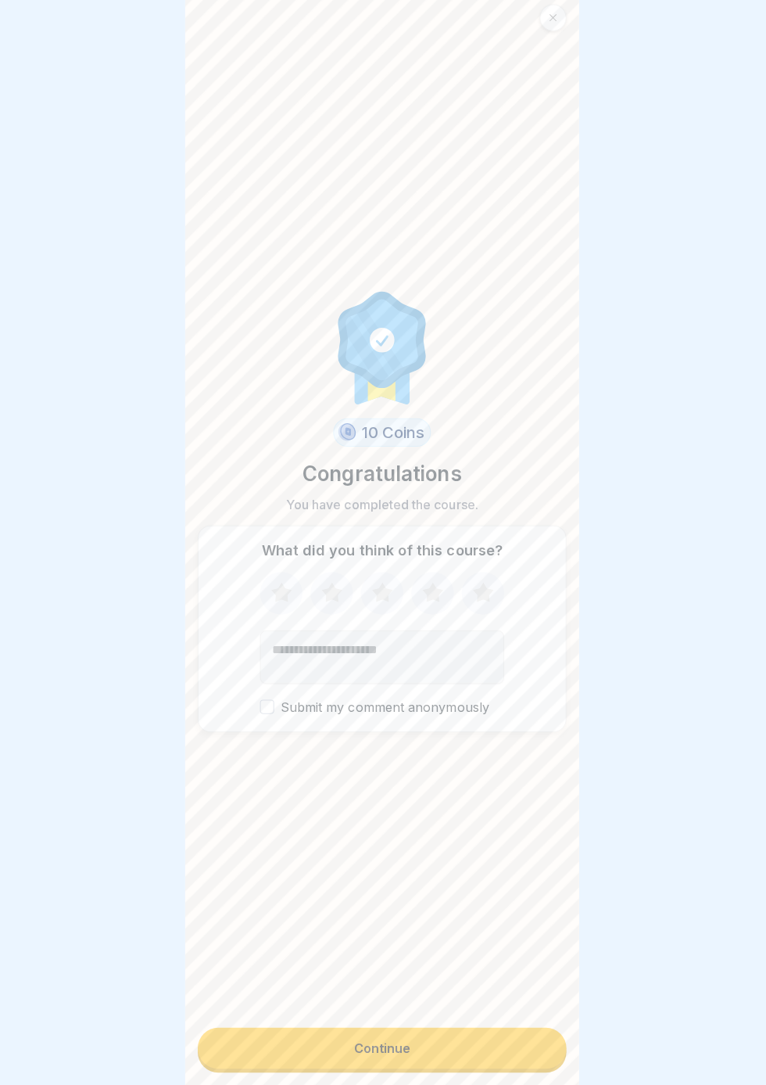
click at [473, 1068] on button "Continue" at bounding box center [383, 1048] width 366 height 41
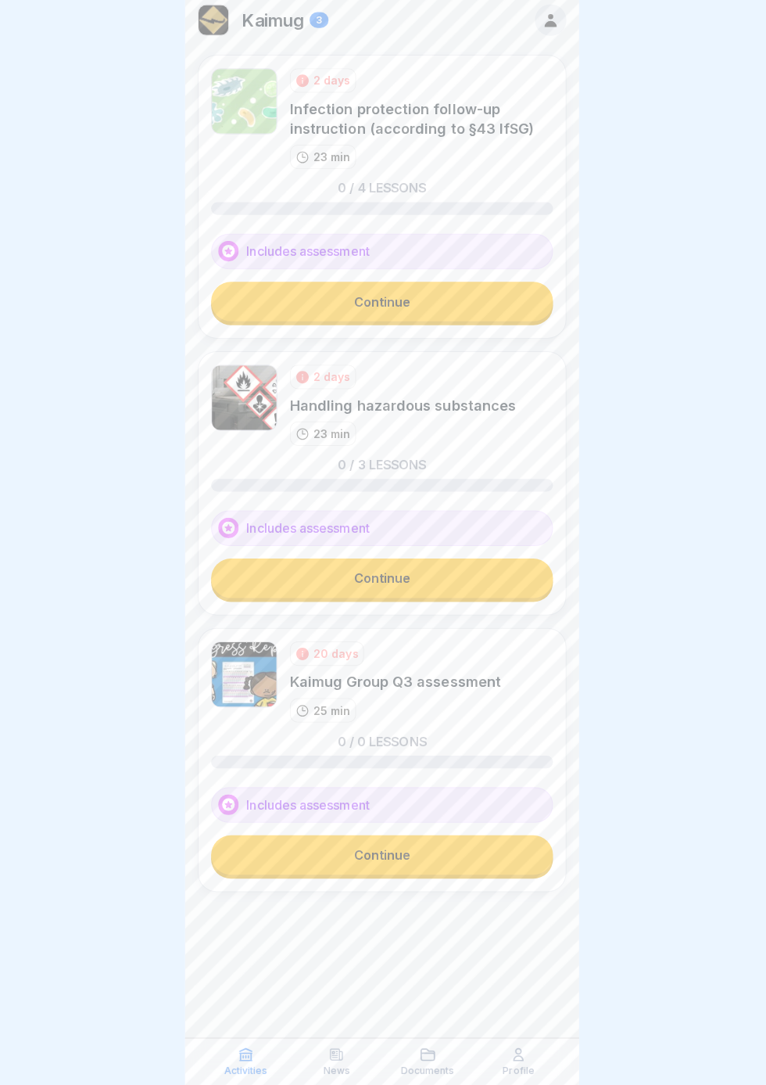
click at [461, 307] on link "Continue" at bounding box center [383, 307] width 339 height 39
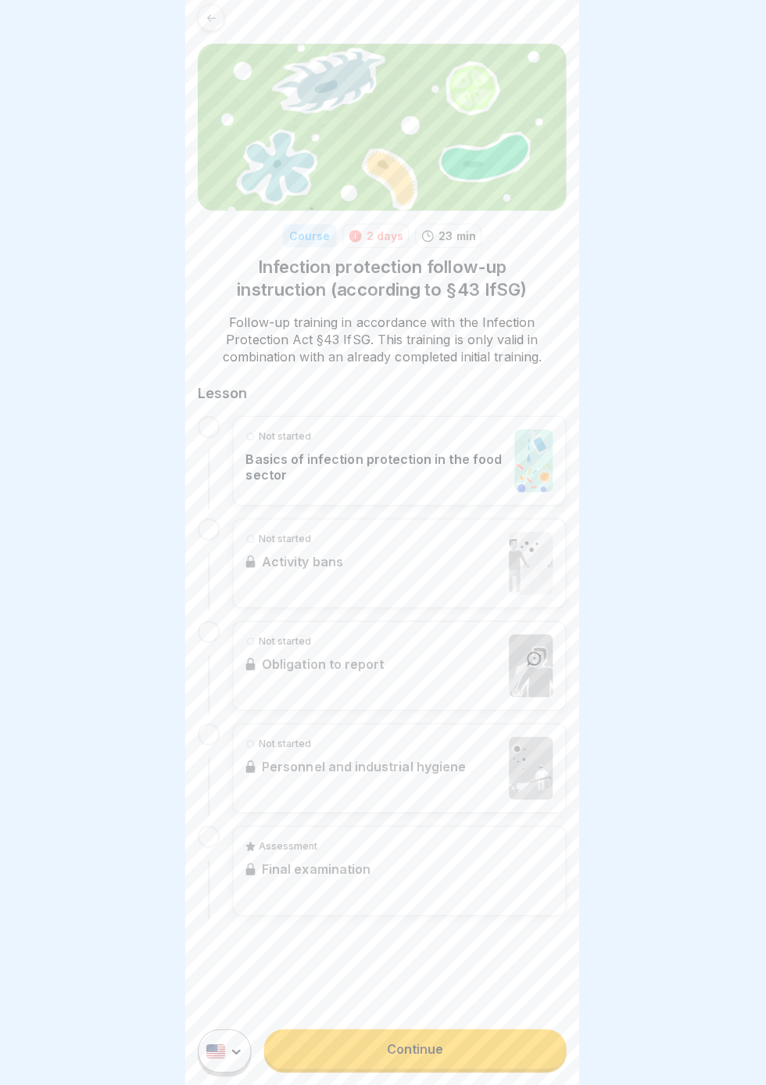
click at [439, 483] on p "Basics of infection protection in the food sector" at bounding box center [377, 471] width 259 height 31
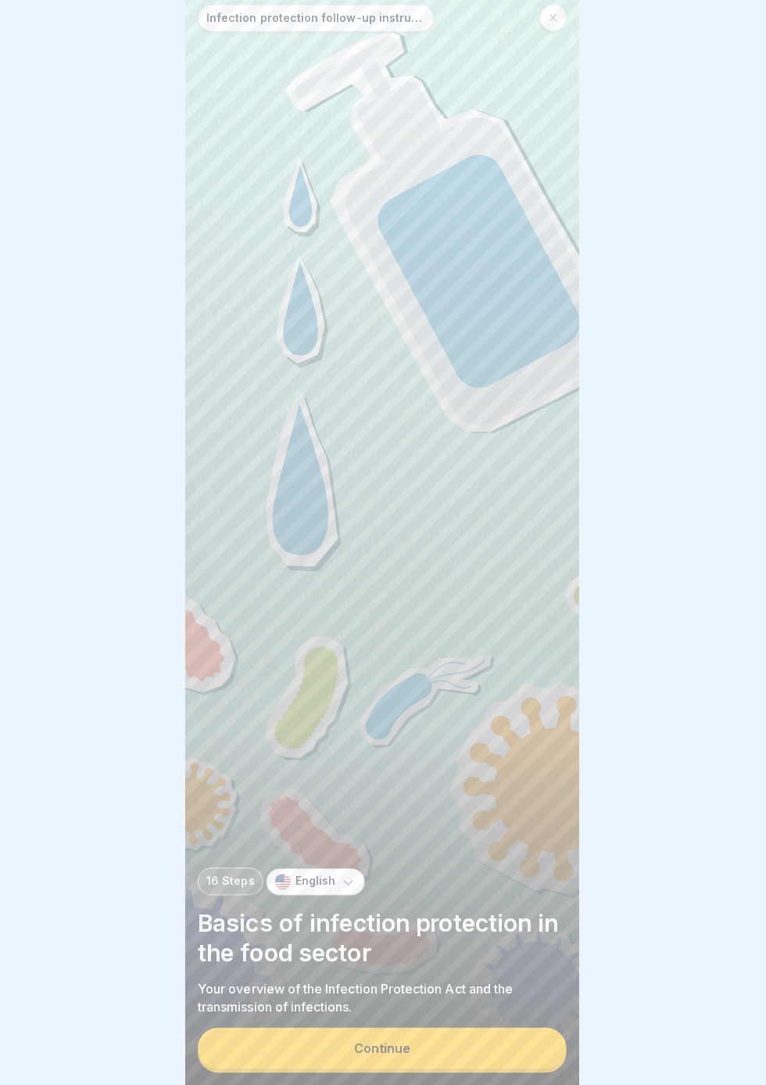
click at [445, 1068] on button "Continue" at bounding box center [383, 1048] width 366 height 41
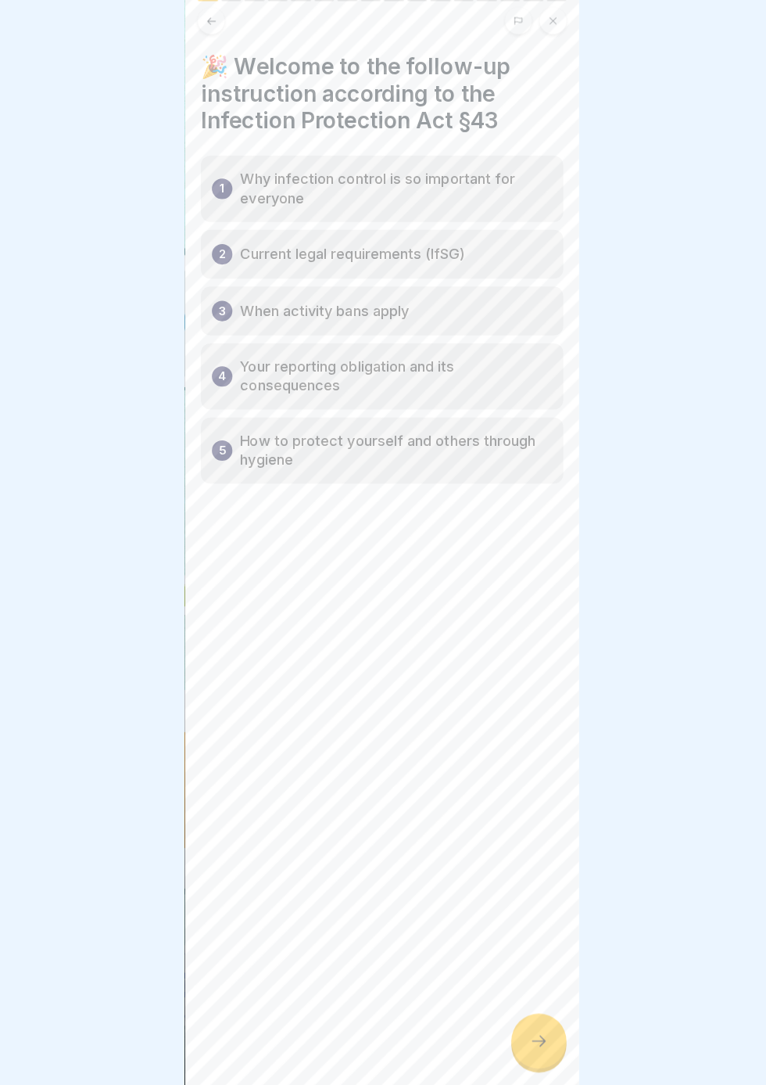
click at [540, 1068] on div at bounding box center [539, 1041] width 55 height 55
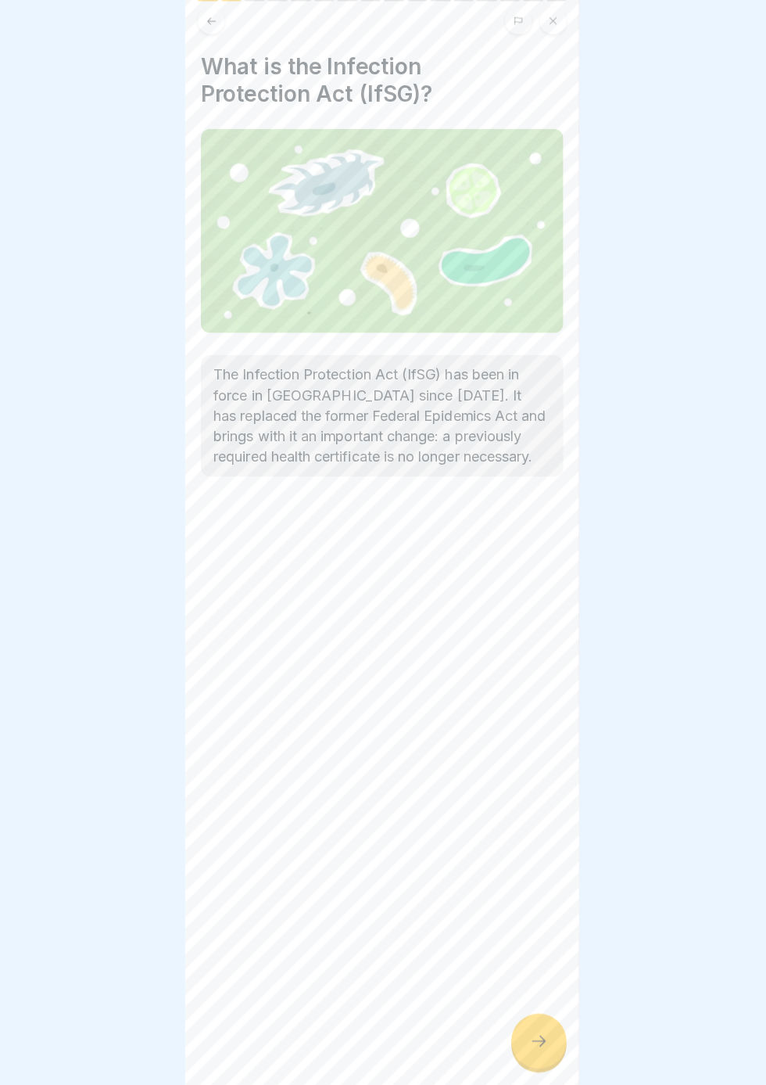
click at [549, 1068] on div at bounding box center [539, 1041] width 55 height 55
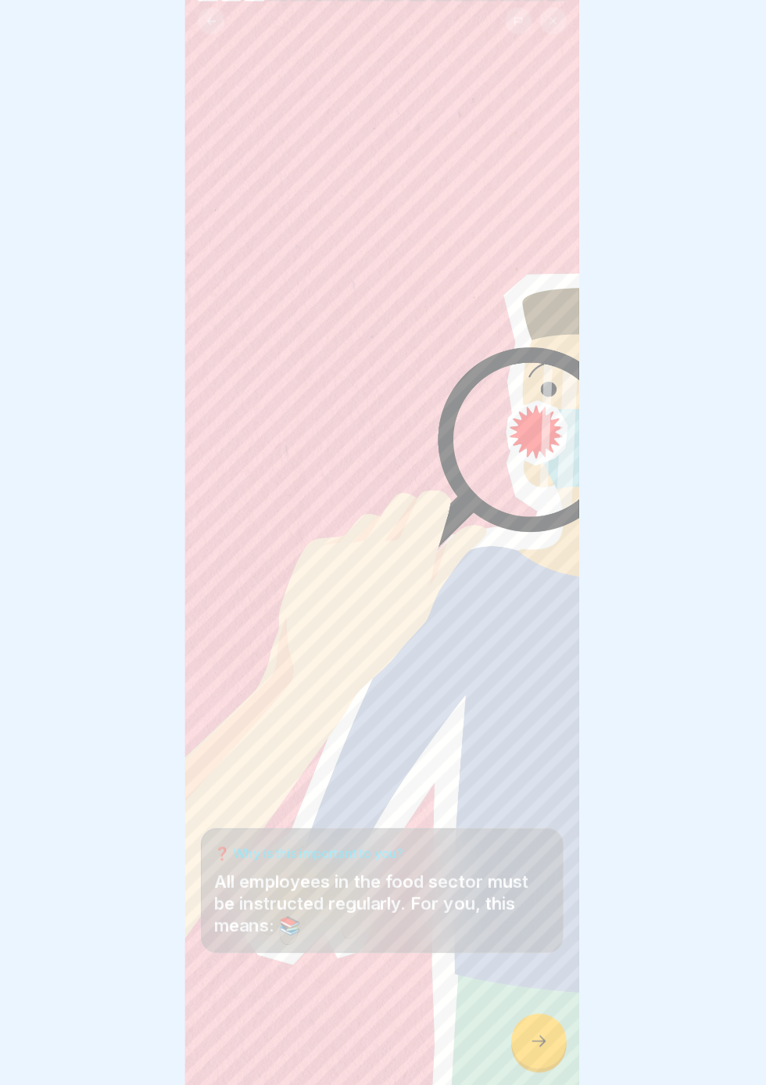
click at [533, 1068] on div at bounding box center [539, 1041] width 55 height 55
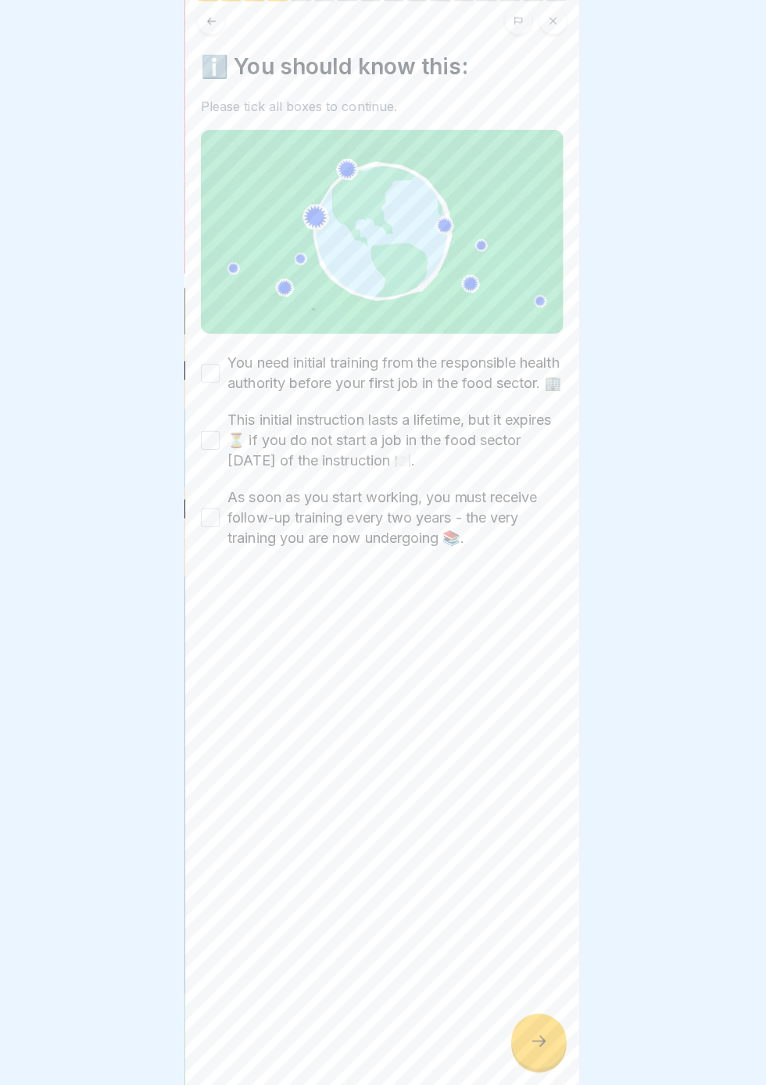
click at [533, 1068] on div at bounding box center [539, 1041] width 55 height 55
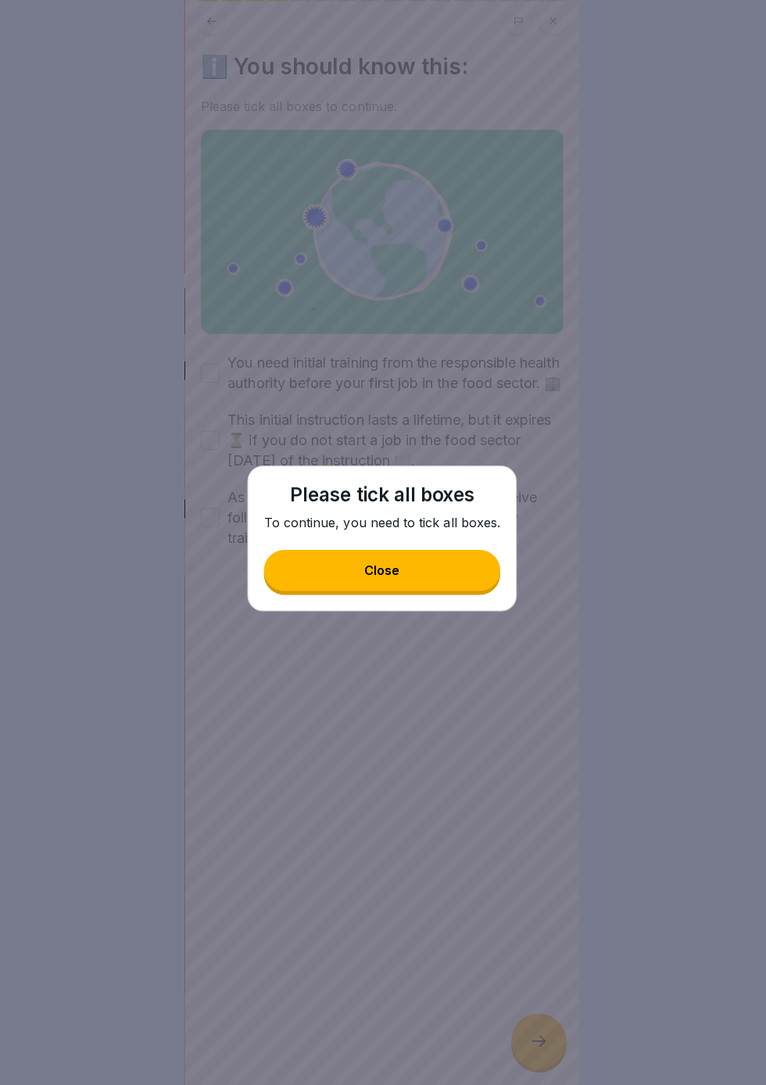
click at [407, 594] on button "Close" at bounding box center [383, 574] width 235 height 41
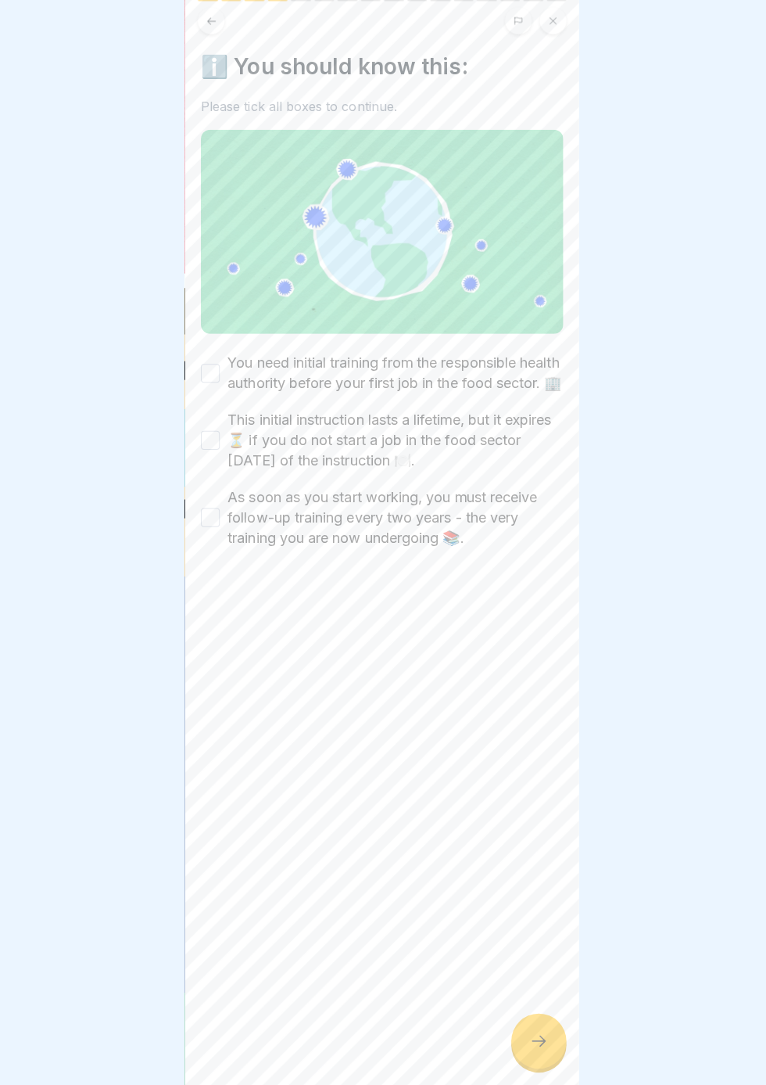
click at [232, 383] on label "You need initial training from the responsible health authority before your fir…" at bounding box center [396, 378] width 333 height 41
click at [222, 383] on button "You need initial training from the responsible health authority before your fir…" at bounding box center [212, 378] width 19 height 19
click at [206, 454] on button "This initial instruction lasts a lifetime, but it expires ⏳ if you do not start…" at bounding box center [212, 445] width 19 height 19
click at [210, 531] on button "As soon as you start working, you must receive follow-up training every two yea…" at bounding box center [212, 521] width 19 height 19
click at [540, 1068] on div at bounding box center [539, 1041] width 55 height 55
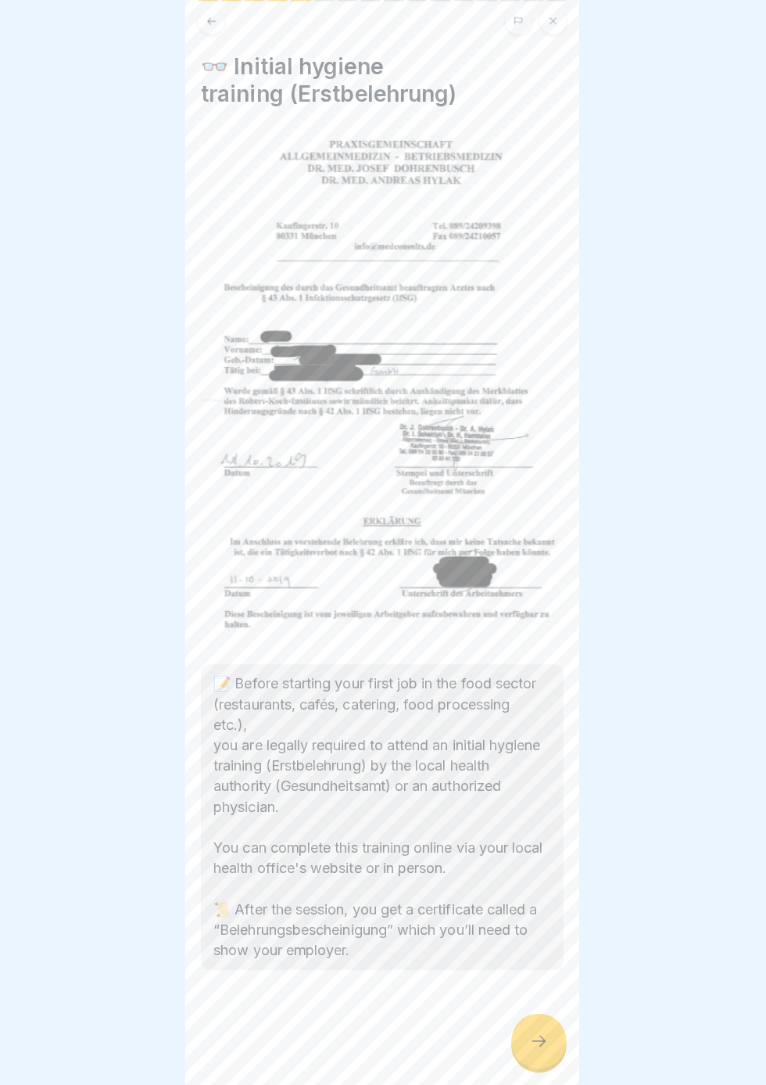
click at [531, 1068] on div at bounding box center [539, 1041] width 55 height 55
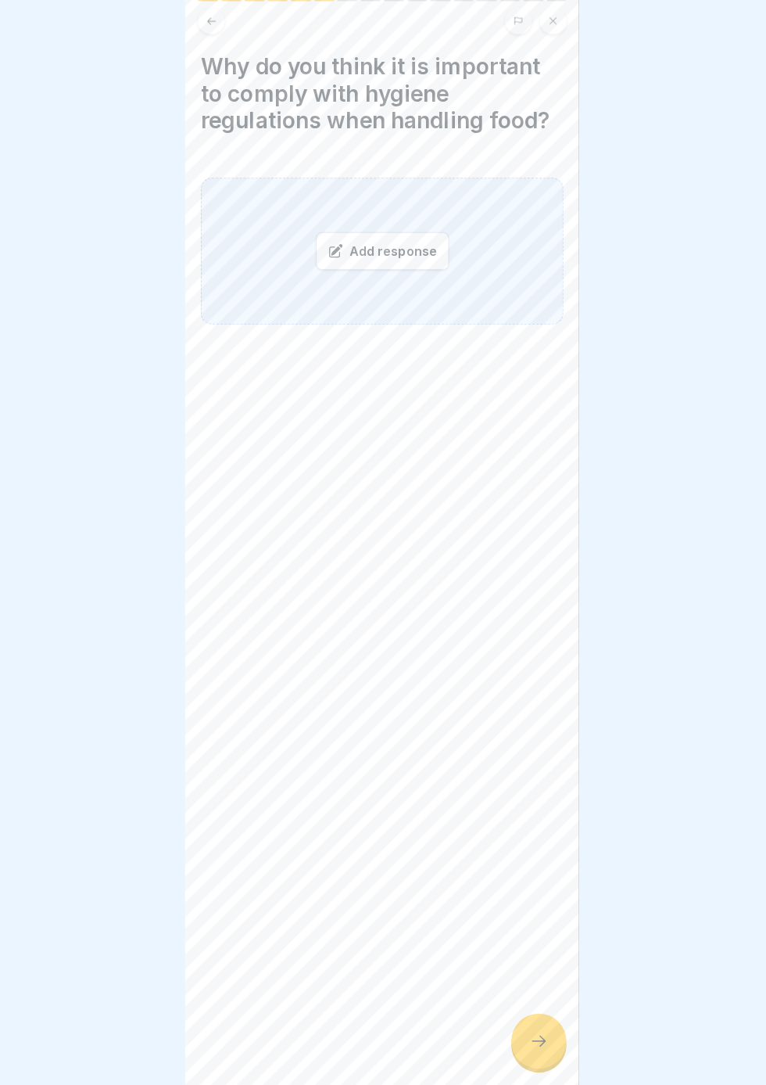
click at [409, 269] on div "Add response" at bounding box center [384, 258] width 132 height 38
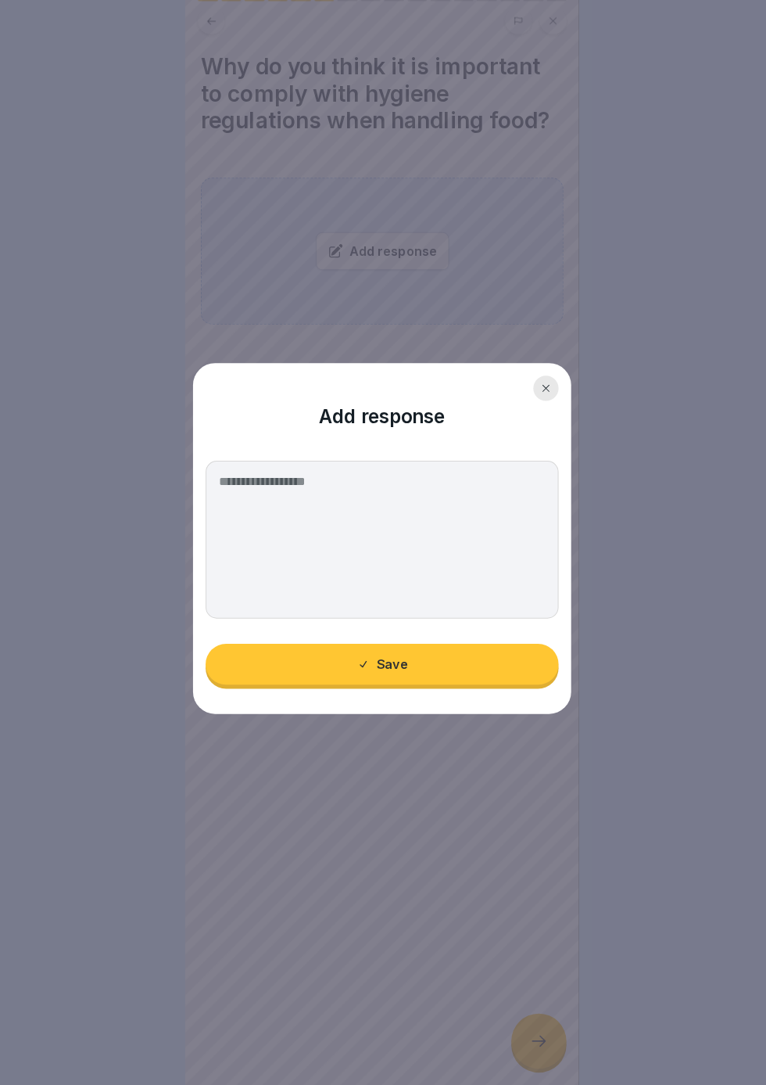
click at [547, 398] on icon at bounding box center [545, 393] width 9 height 9
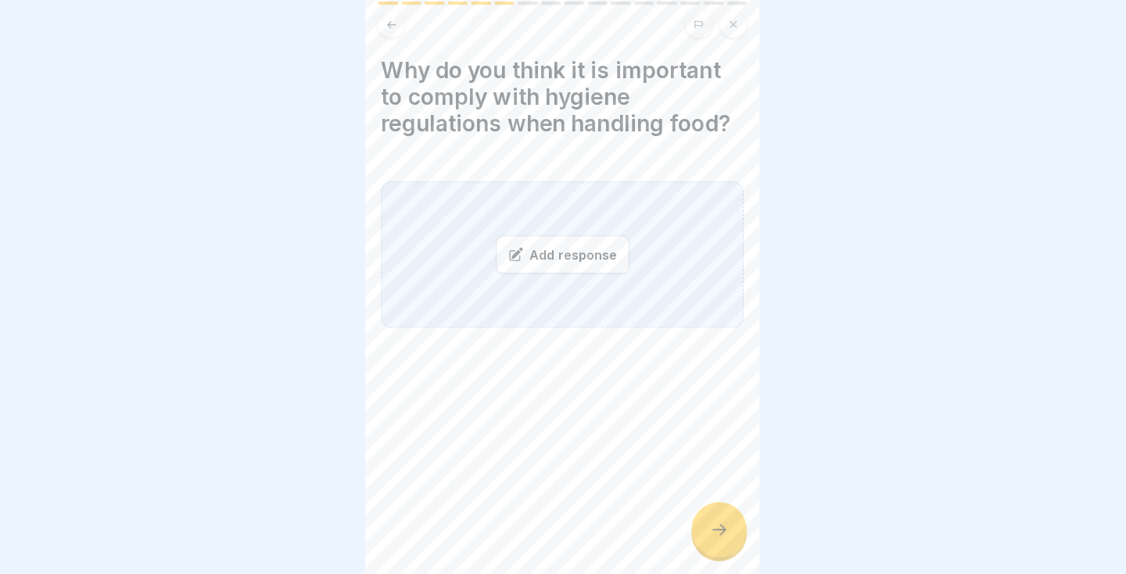
click at [658, 253] on div "Add response" at bounding box center [563, 257] width 360 height 145
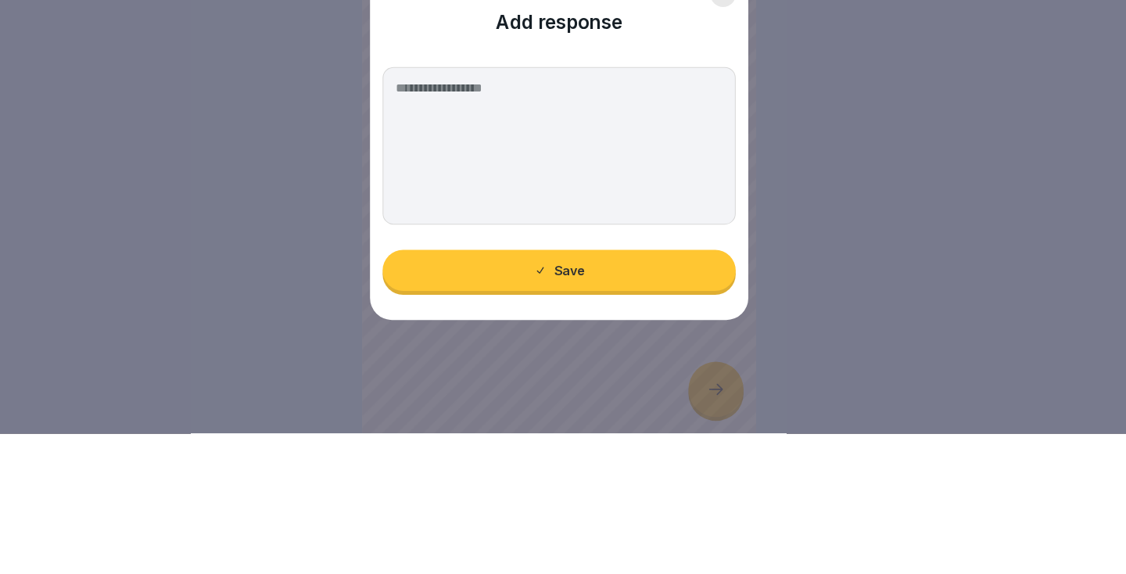
click at [737, 151] on div at bounding box center [725, 138] width 25 height 25
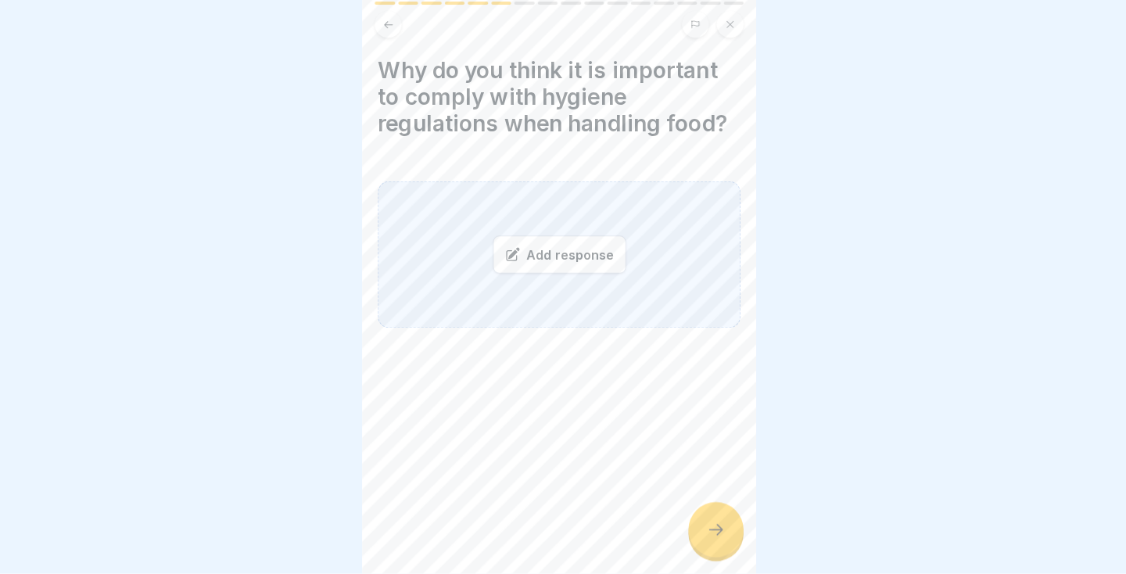
click at [397, 29] on icon at bounding box center [394, 28] width 9 height 7
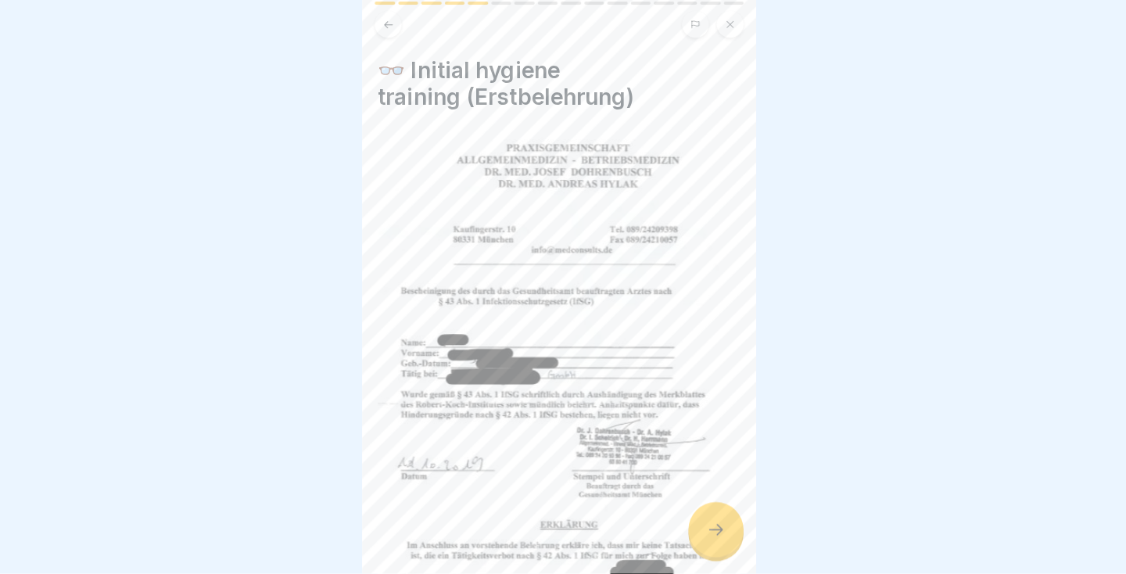
click at [398, 30] on icon at bounding box center [394, 29] width 12 height 12
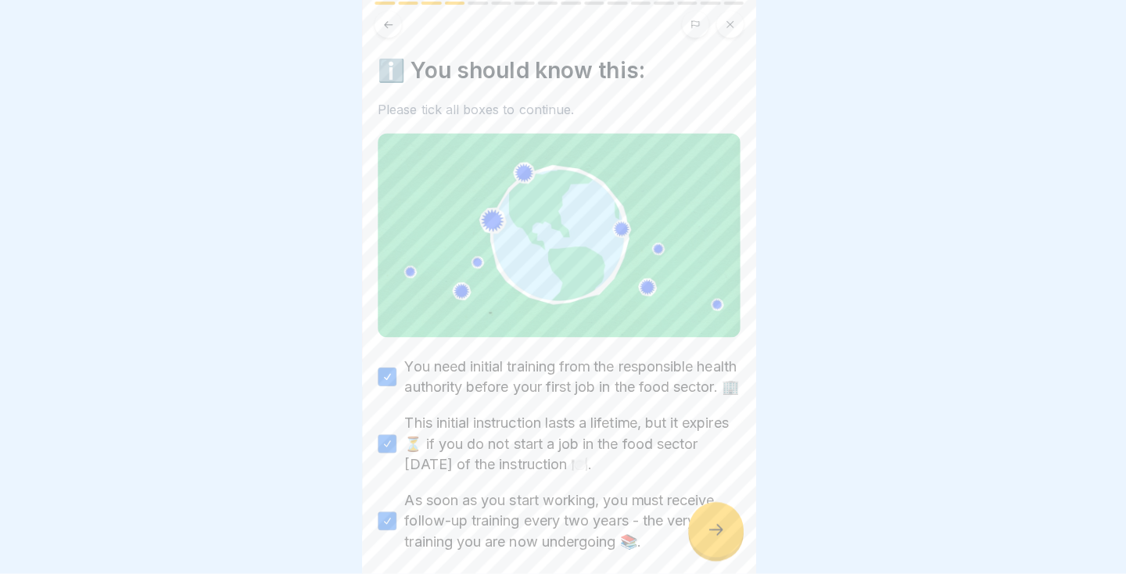
click at [713, 540] on icon at bounding box center [718, 530] width 19 height 19
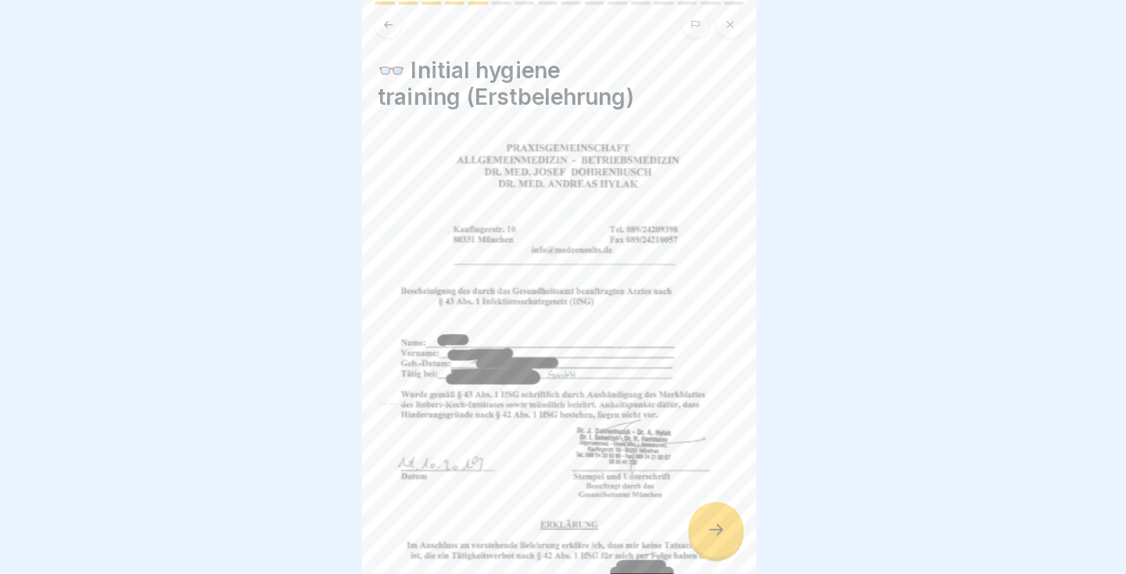
click at [713, 540] on icon at bounding box center [718, 530] width 19 height 19
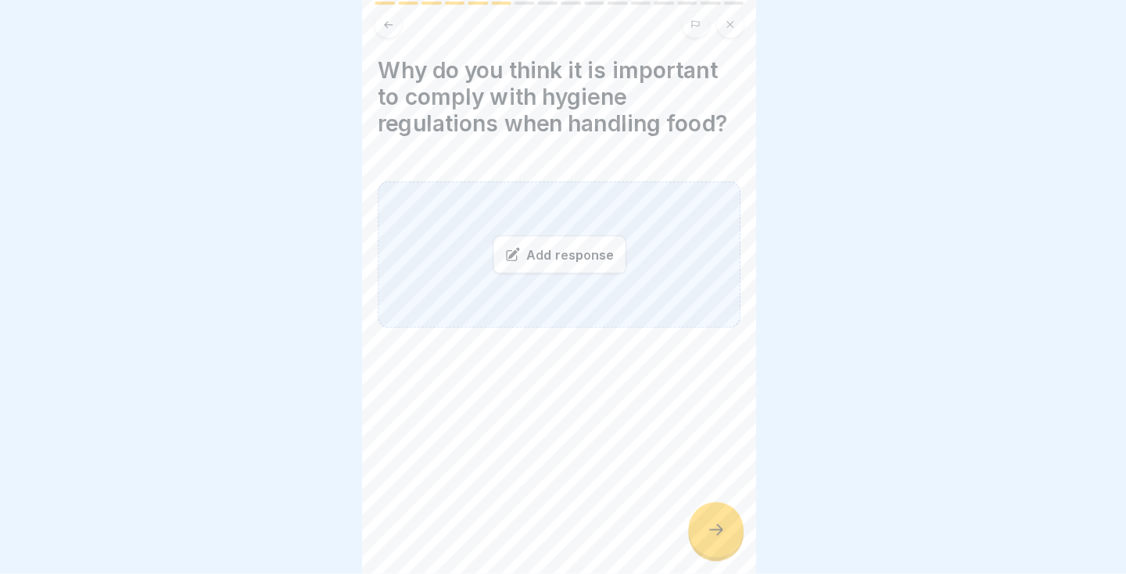
click at [735, 558] on div at bounding box center [718, 530] width 55 height 55
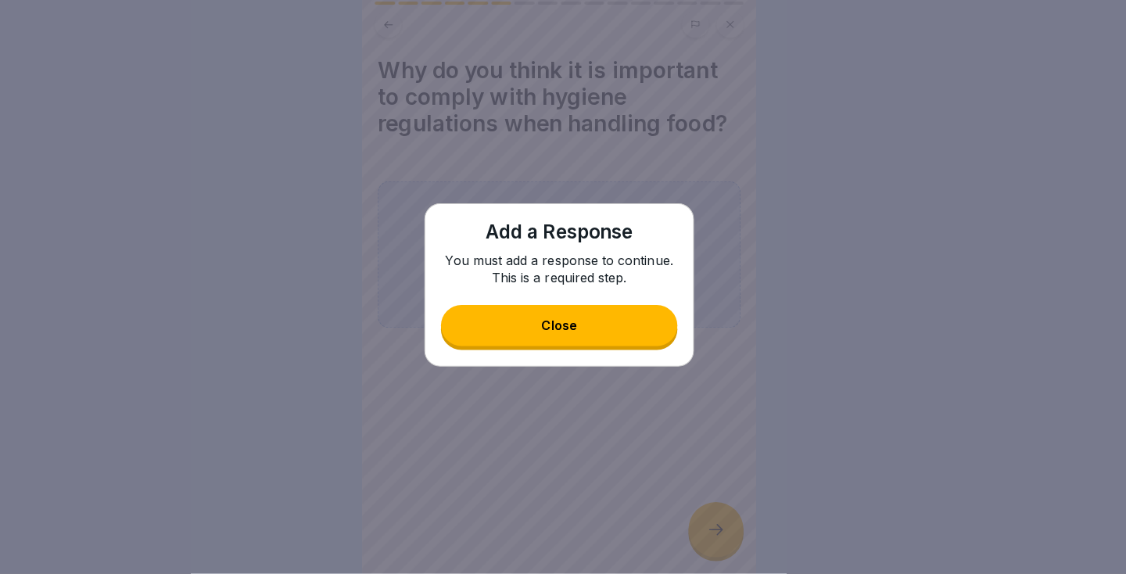
click at [622, 348] on button "Close" at bounding box center [563, 327] width 235 height 41
